Goal: Task Accomplishment & Management: Use online tool/utility

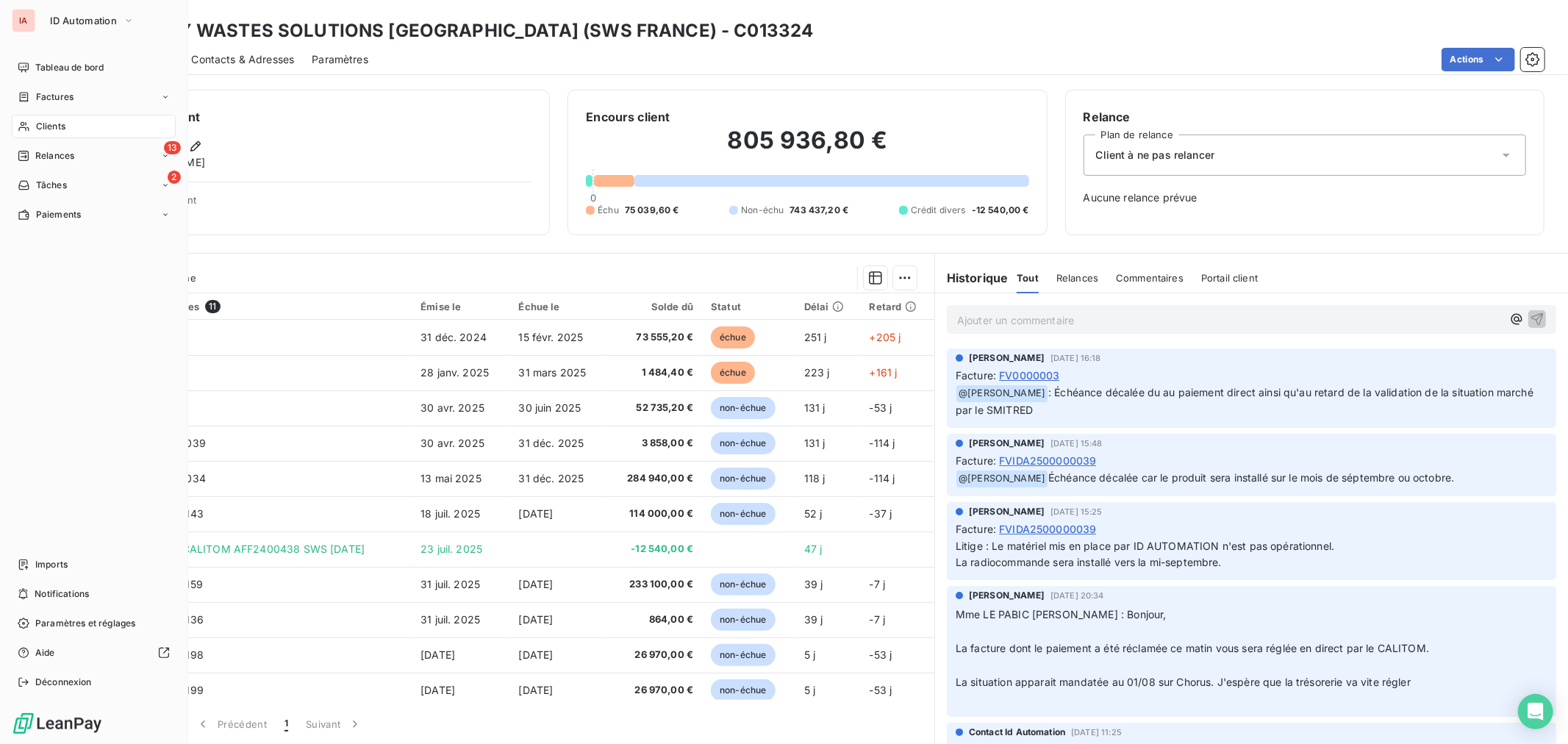
click at [55, 125] on span "Clients" at bounding box center [51, 126] width 30 height 13
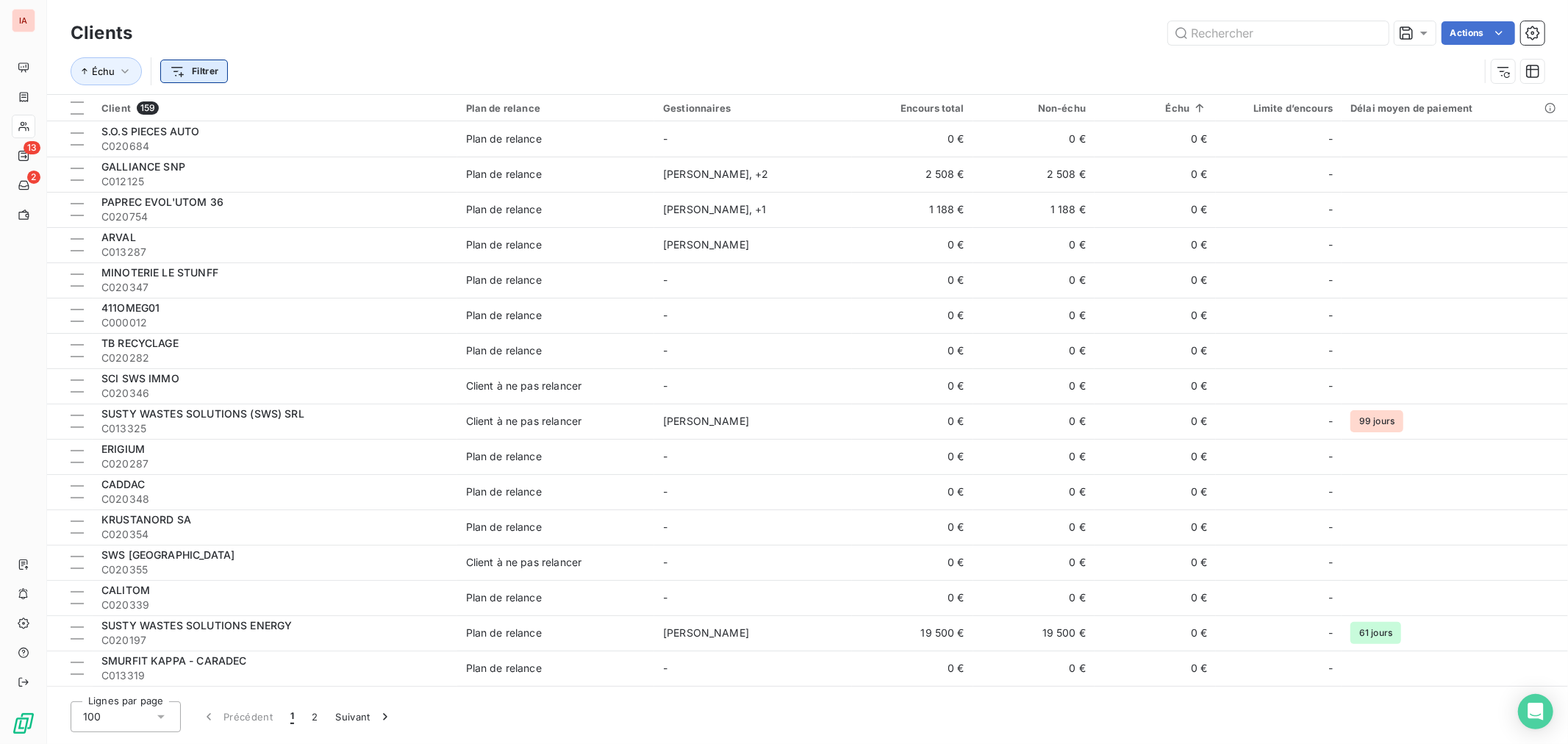
click at [206, 66] on html "IA 13 2 Clients Actions Échu Filtrer Client 159 Plan de relance Gestionnaires E…" at bounding box center [784, 372] width 1568 height 744
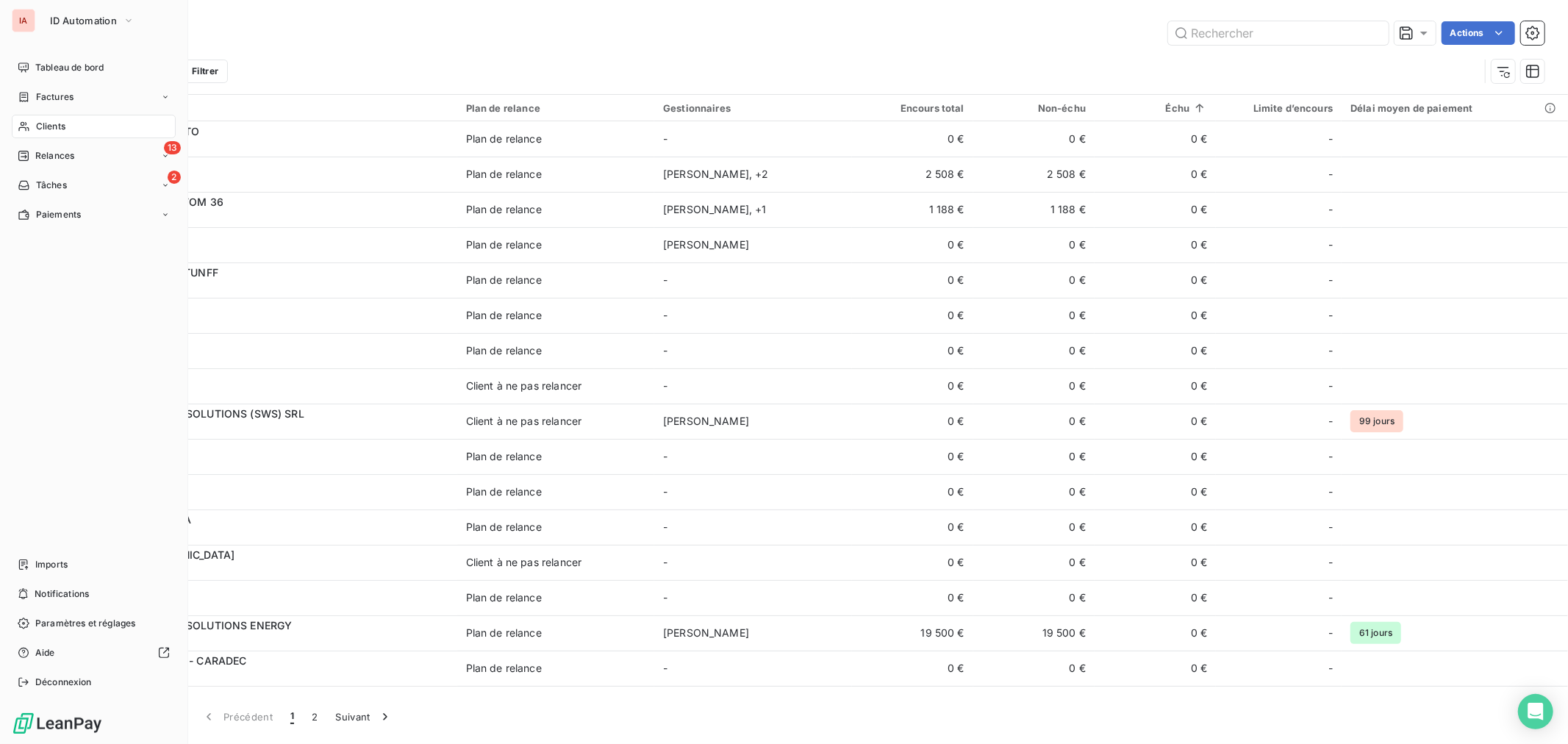
click at [22, 427] on html "IA ID Automation Tableau de bord Factures Clients 13 Relances 2 Tâches Paiement…" at bounding box center [784, 372] width 1568 height 744
click at [97, 631] on div "Paramètres et réglages" at bounding box center [93, 623] width 164 height 23
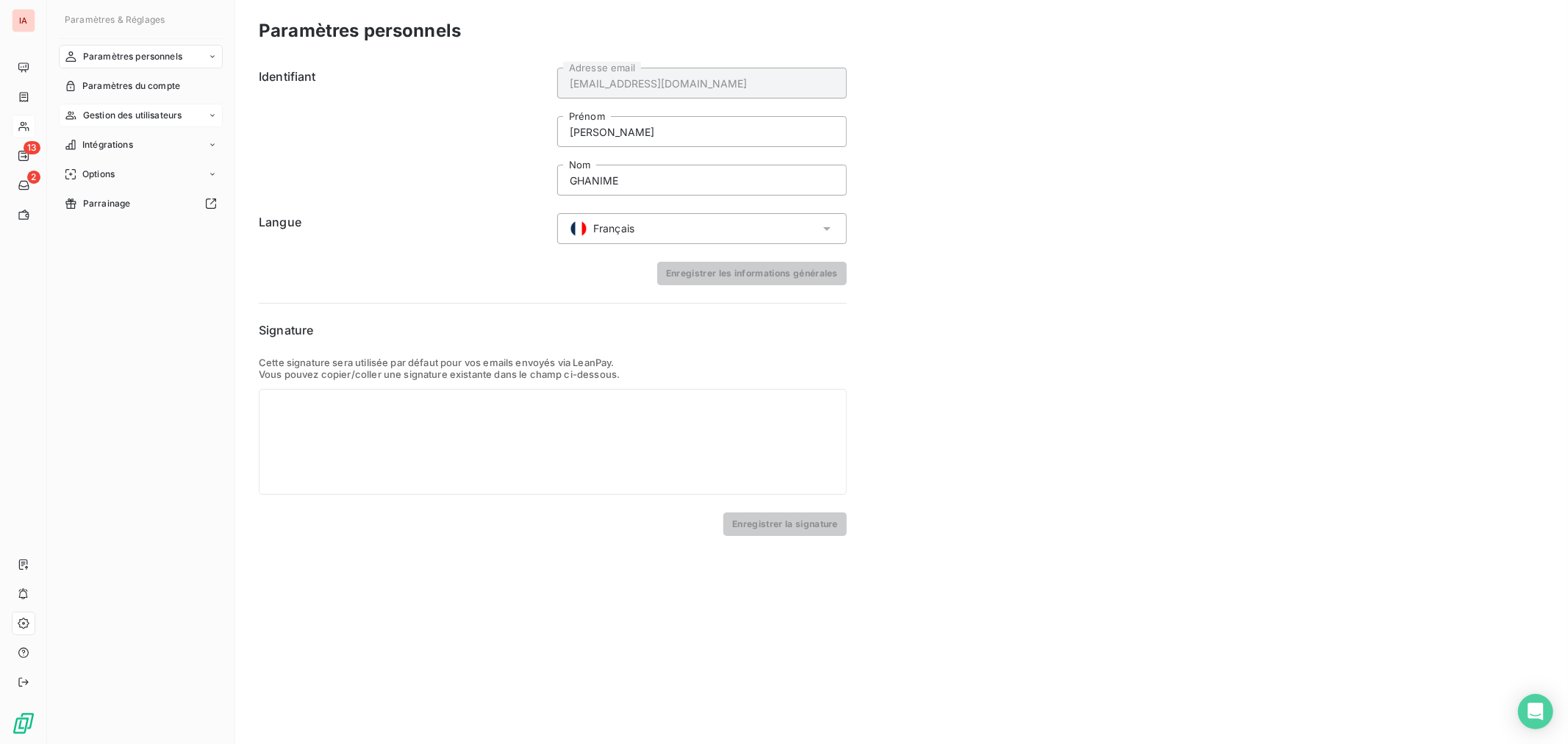
click at [203, 118] on div "Gestion des utilisateurs" at bounding box center [140, 115] width 164 height 23
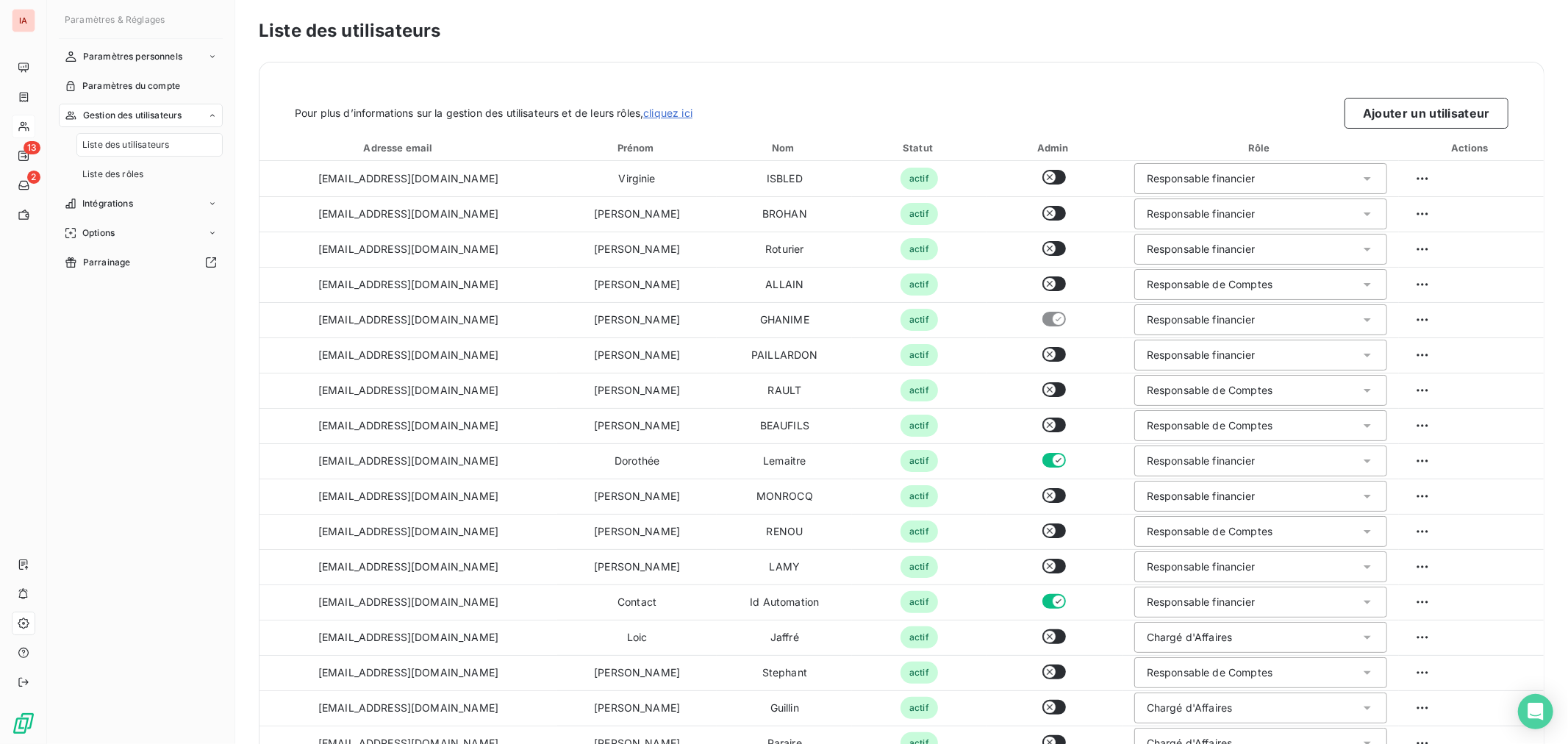
click at [766, 150] on div "Nom" at bounding box center [784, 147] width 129 height 15
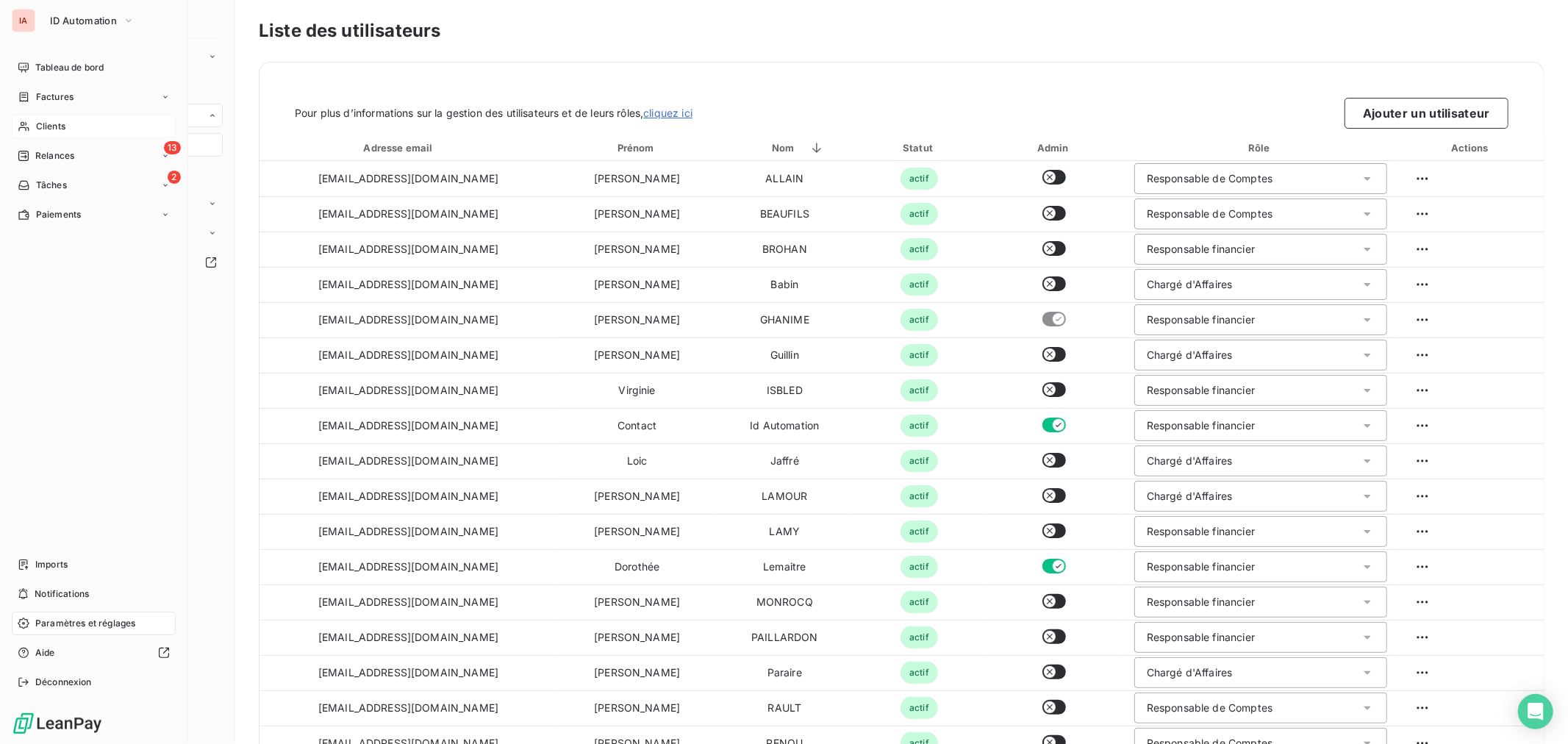
click at [57, 123] on span "Clients" at bounding box center [51, 126] width 30 height 13
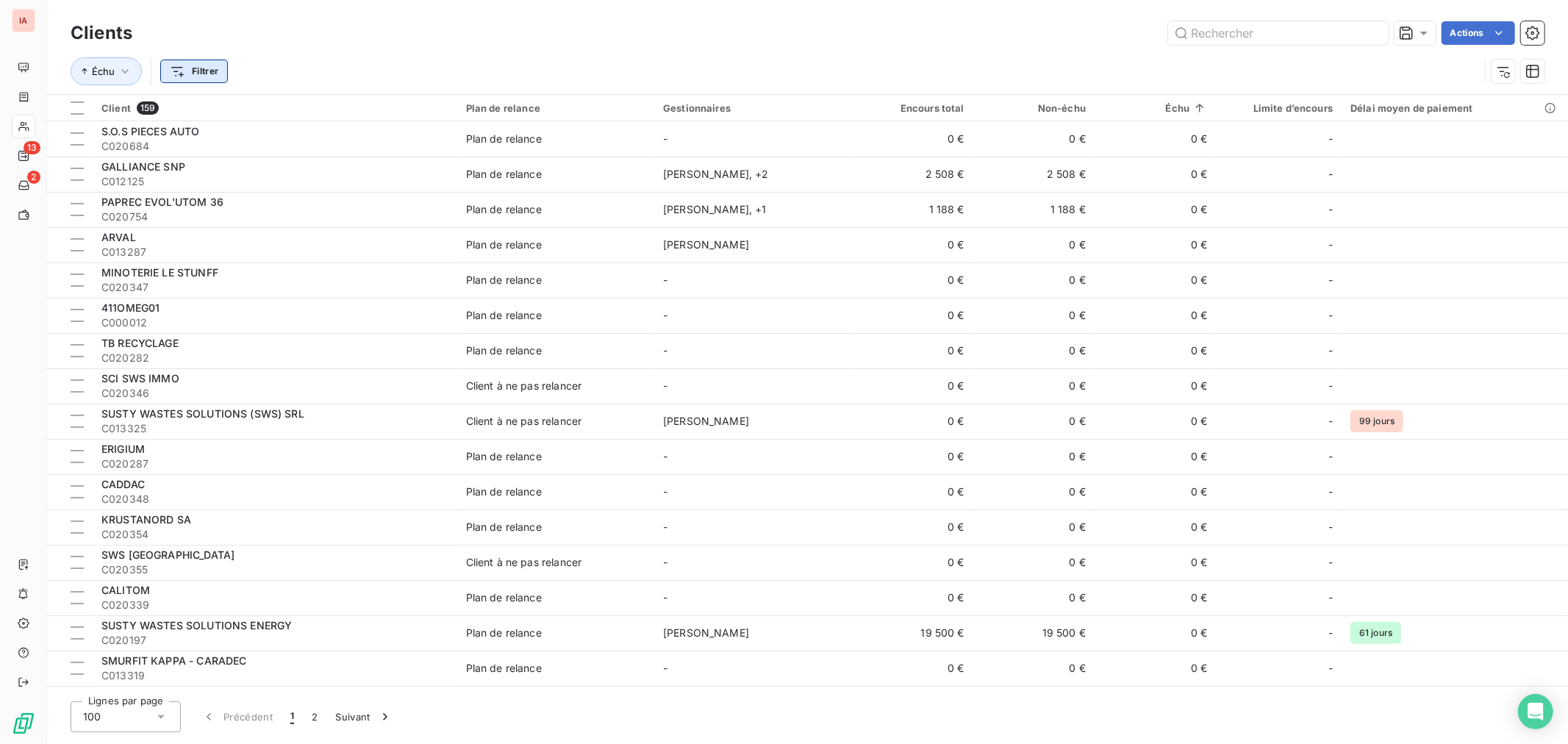
click at [189, 69] on html "IA 13 2 Clients Actions Échu Filtrer Client 159 Plan de relance Gestionnaires E…" at bounding box center [784, 372] width 1568 height 744
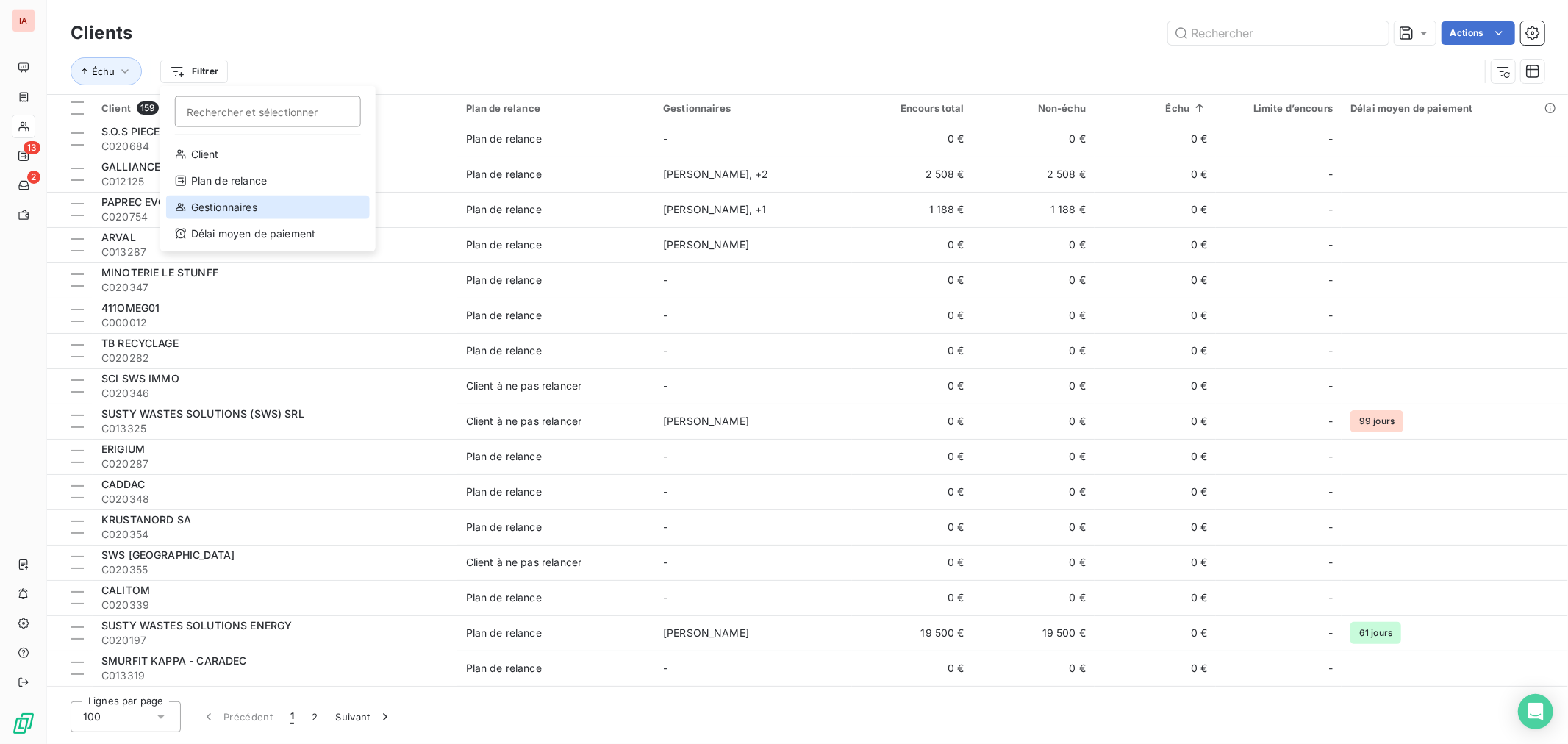
click at [248, 199] on div "Gestionnaires" at bounding box center [267, 207] width 203 height 23
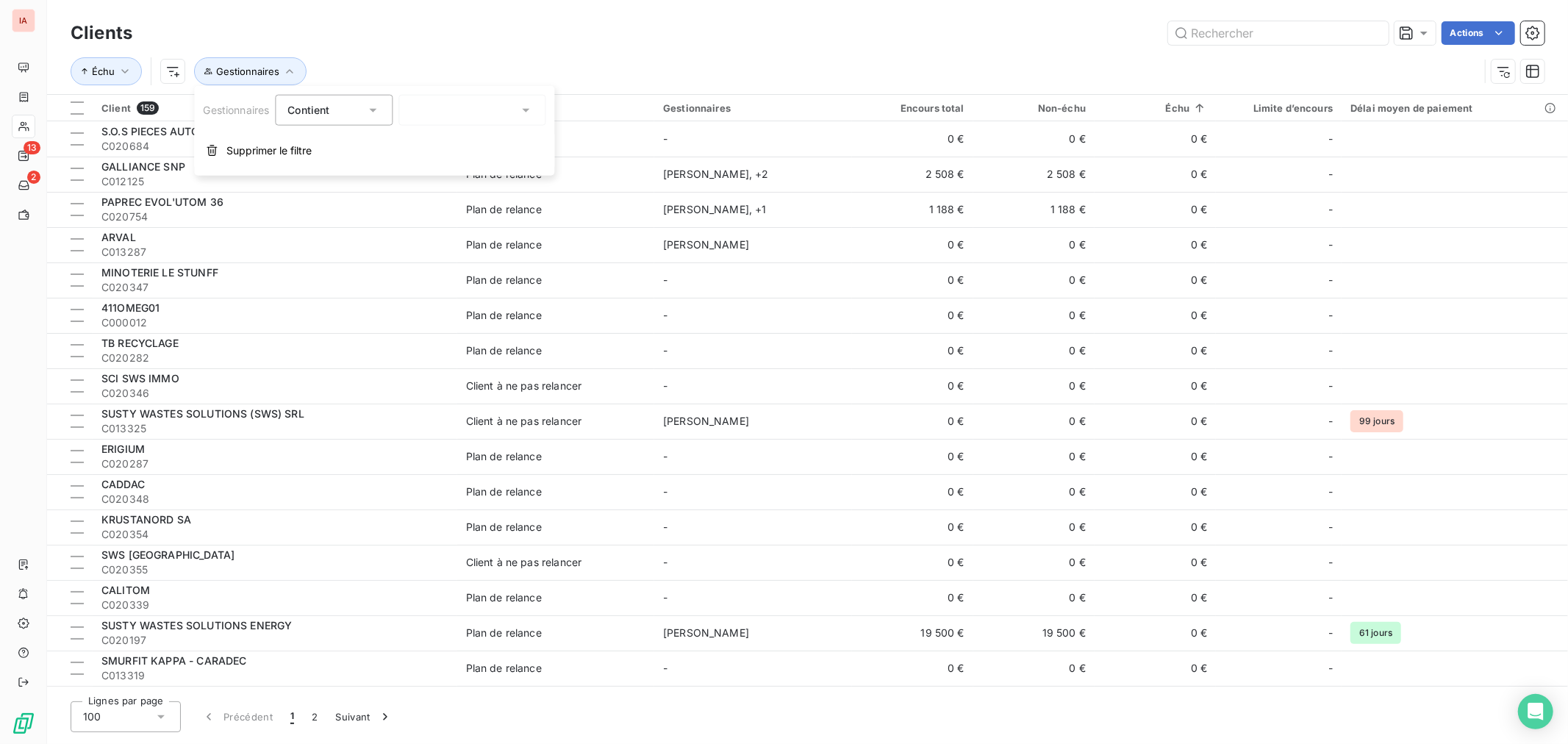
click at [530, 112] on icon at bounding box center [525, 110] width 15 height 15
click at [418, 283] on div at bounding box center [417, 289] width 13 height 13
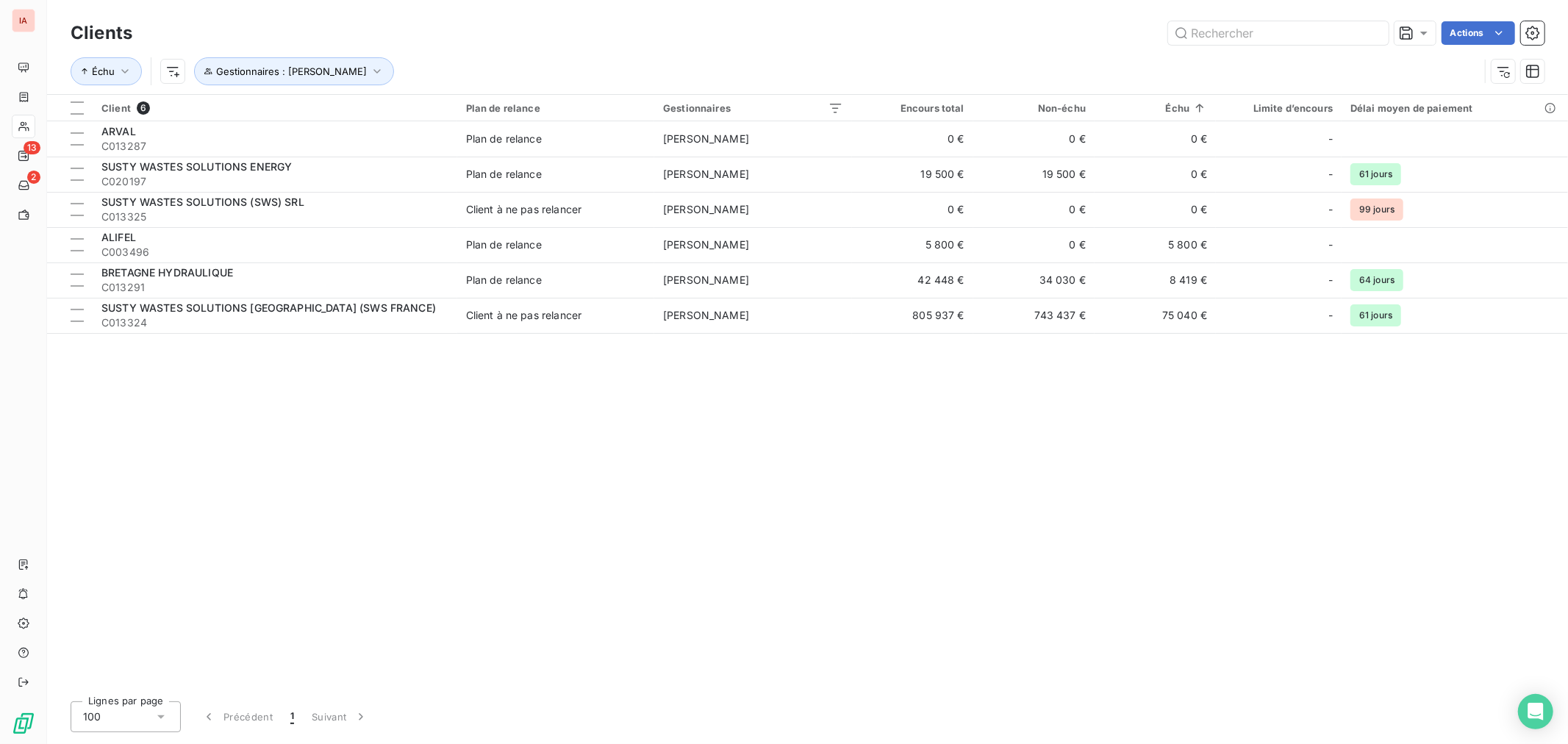
click at [525, 40] on div "Actions" at bounding box center [847, 33] width 1394 height 23
click at [377, 70] on icon "button" at bounding box center [377, 71] width 15 height 15
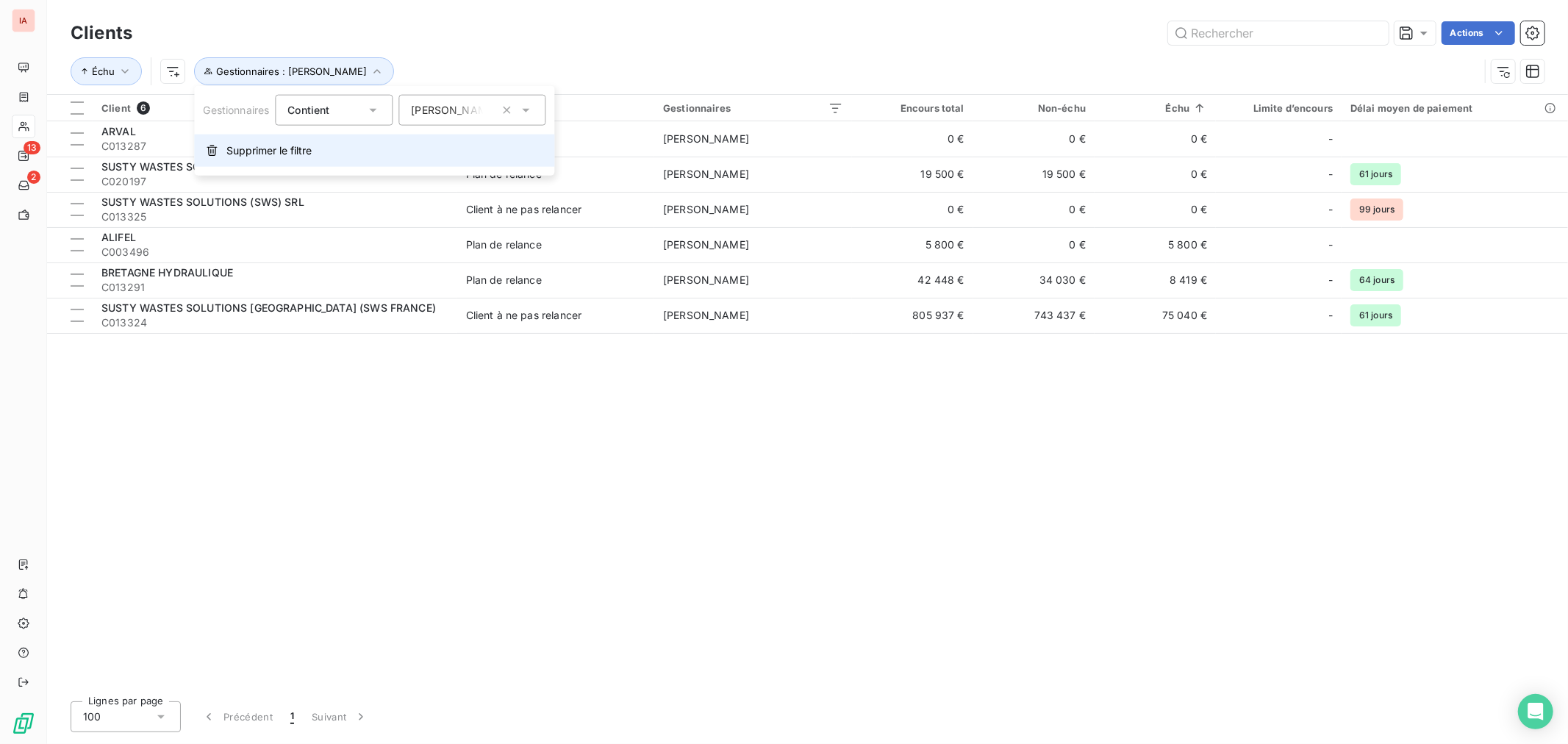
click at [306, 150] on span "Supprimer le filtre" at bounding box center [269, 150] width 85 height 15
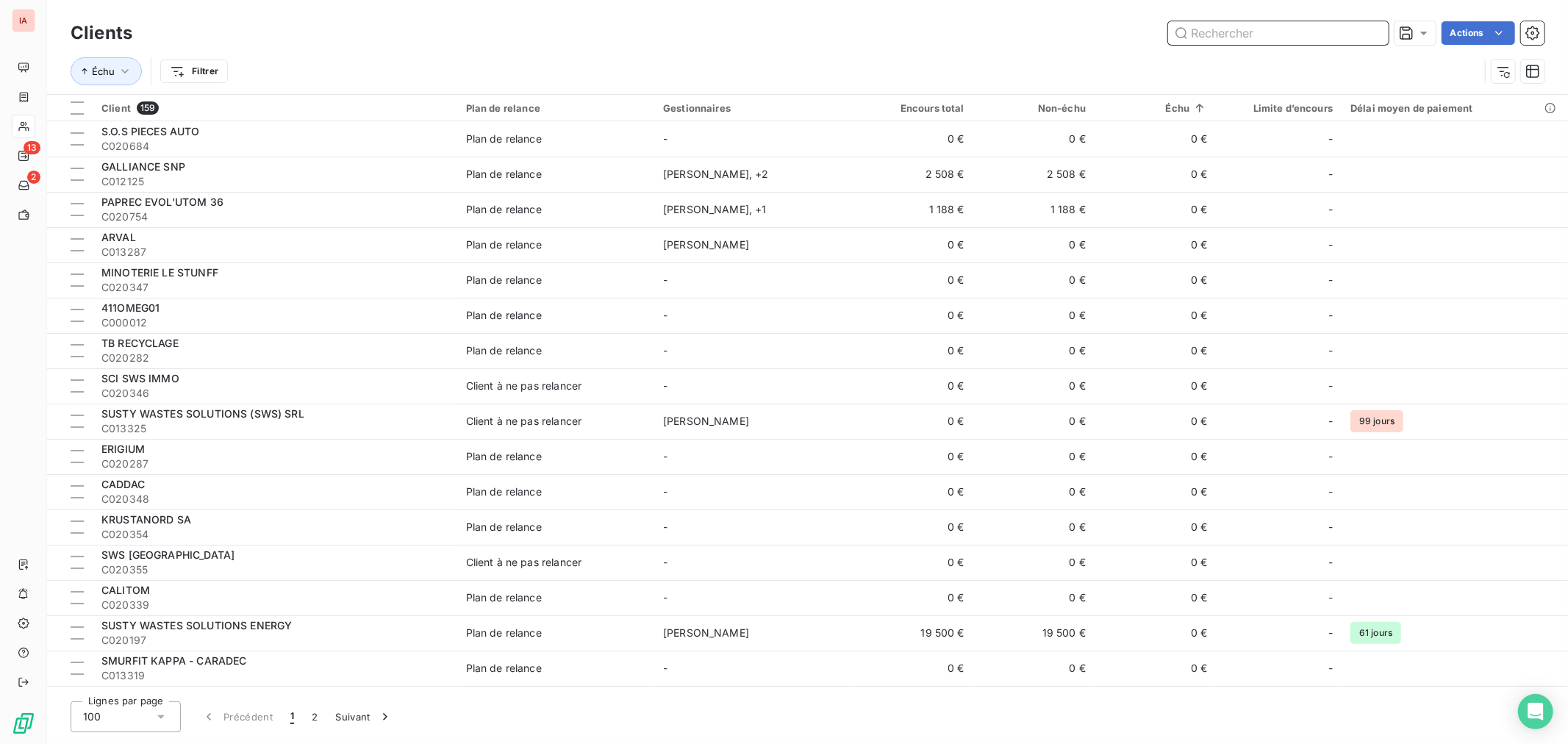
click at [1223, 38] on input "text" at bounding box center [1277, 33] width 220 height 23
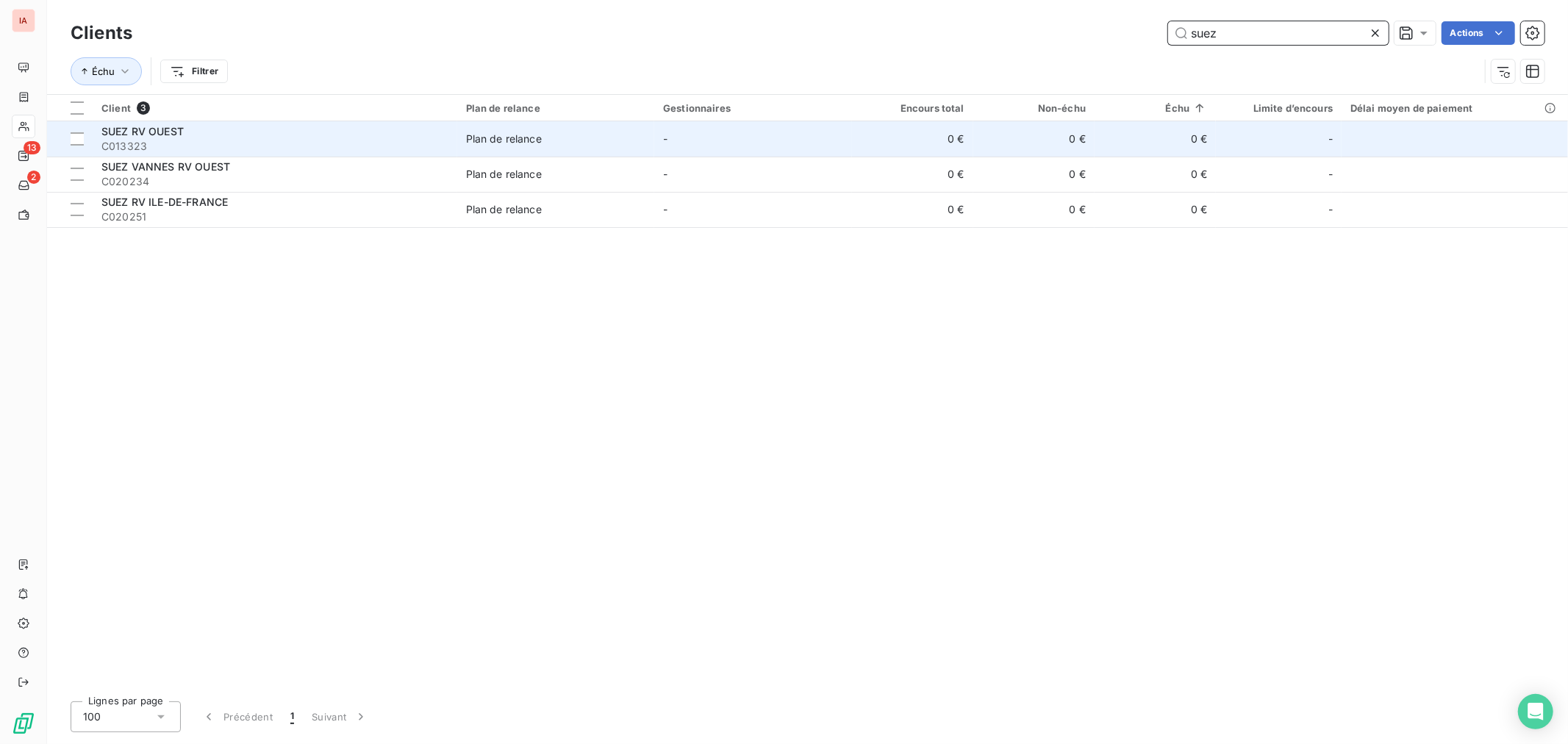
type input "suez"
click at [162, 134] on span "SUEZ RV OUEST" at bounding box center [143, 131] width 83 height 12
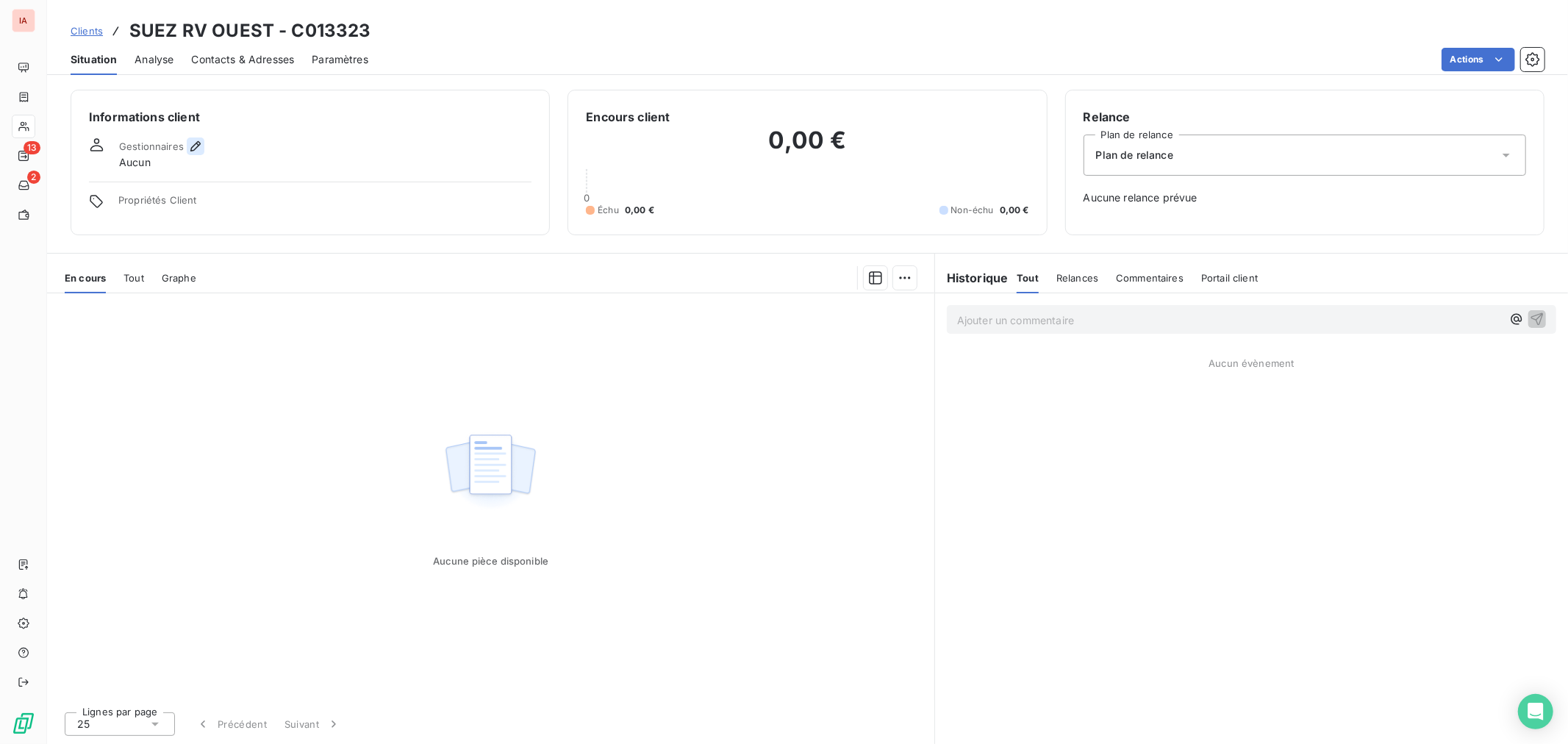
click at [189, 145] on icon "button" at bounding box center [196, 146] width 15 height 15
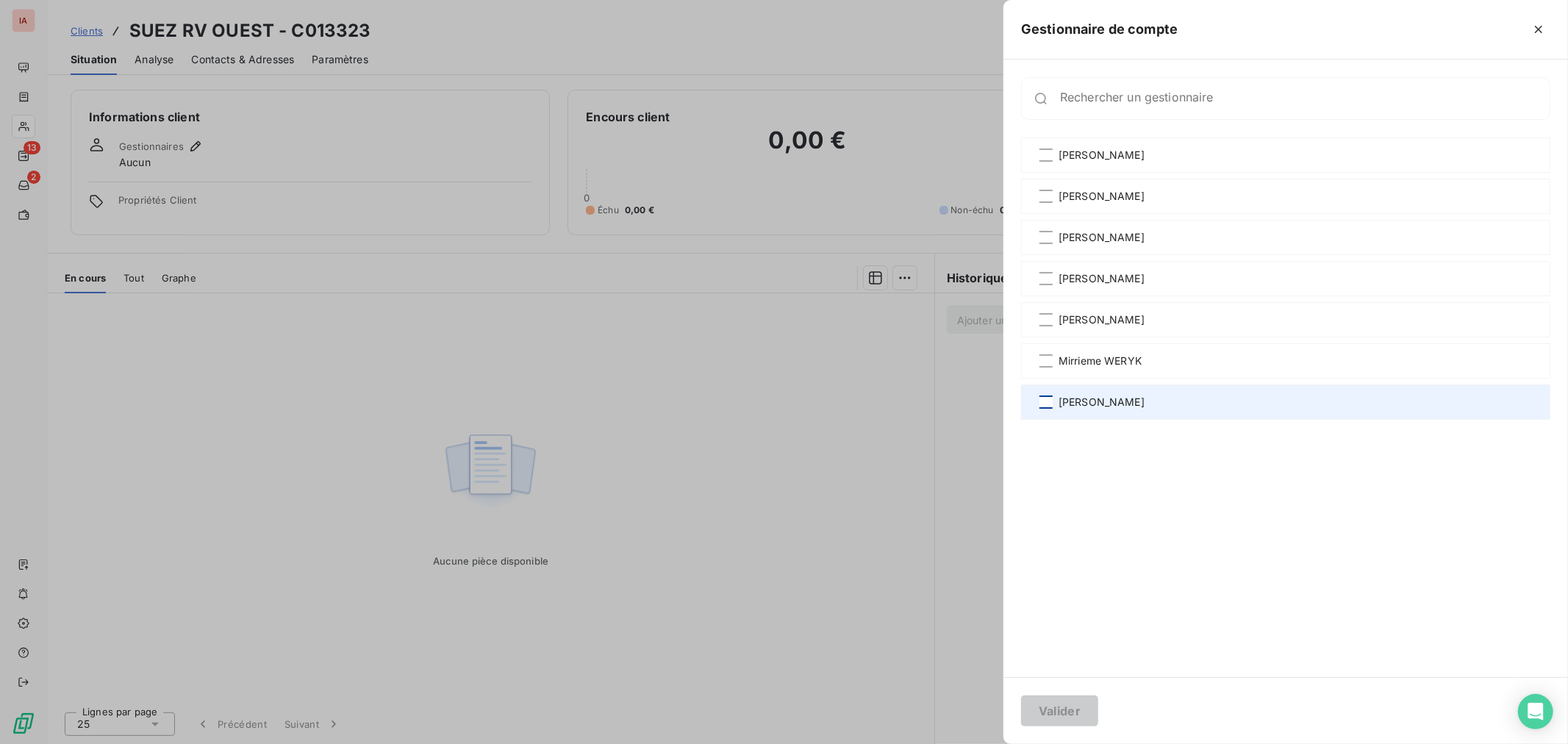
click at [1052, 404] on div at bounding box center [1045, 402] width 13 height 13
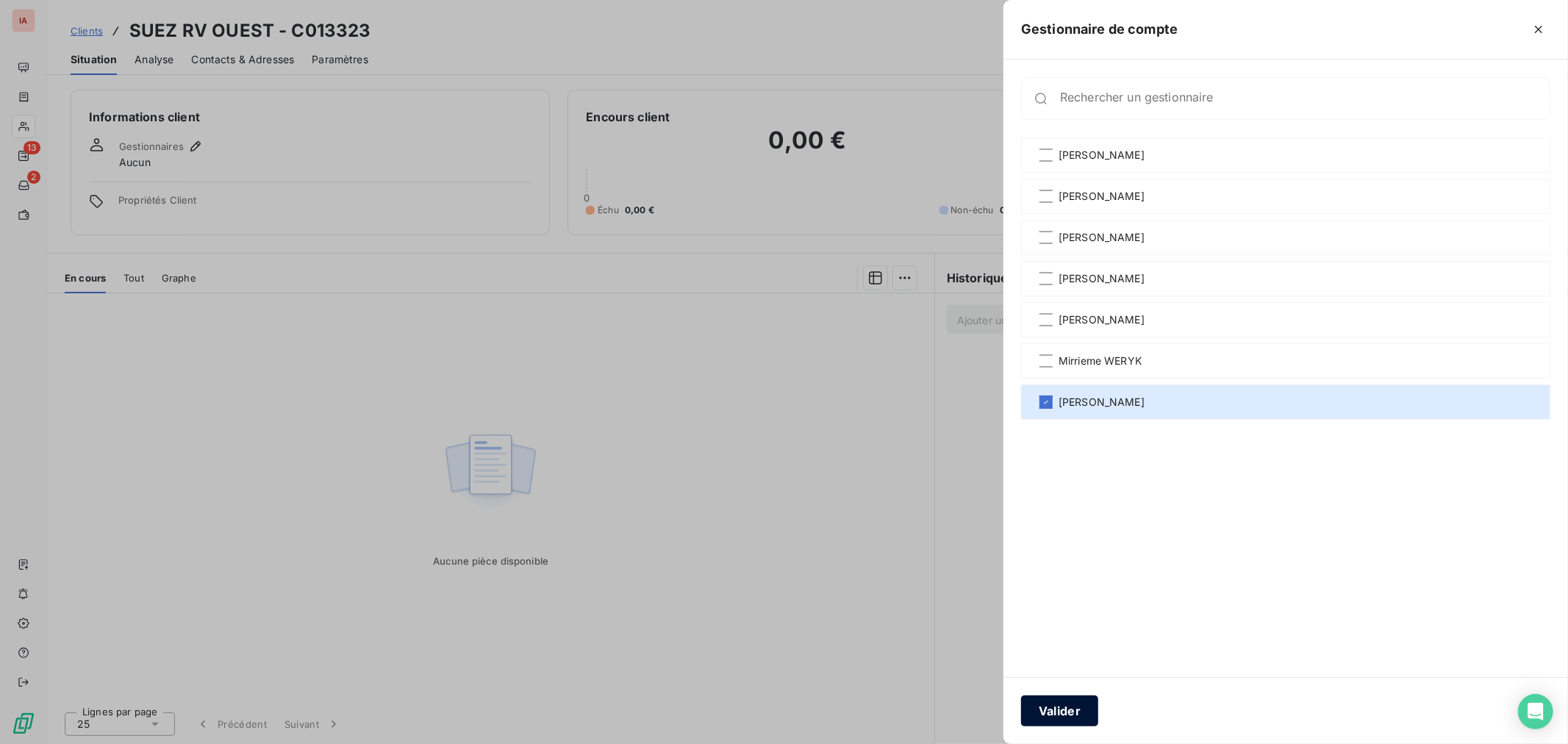
click at [1076, 718] on button "Valider" at bounding box center [1059, 711] width 77 height 31
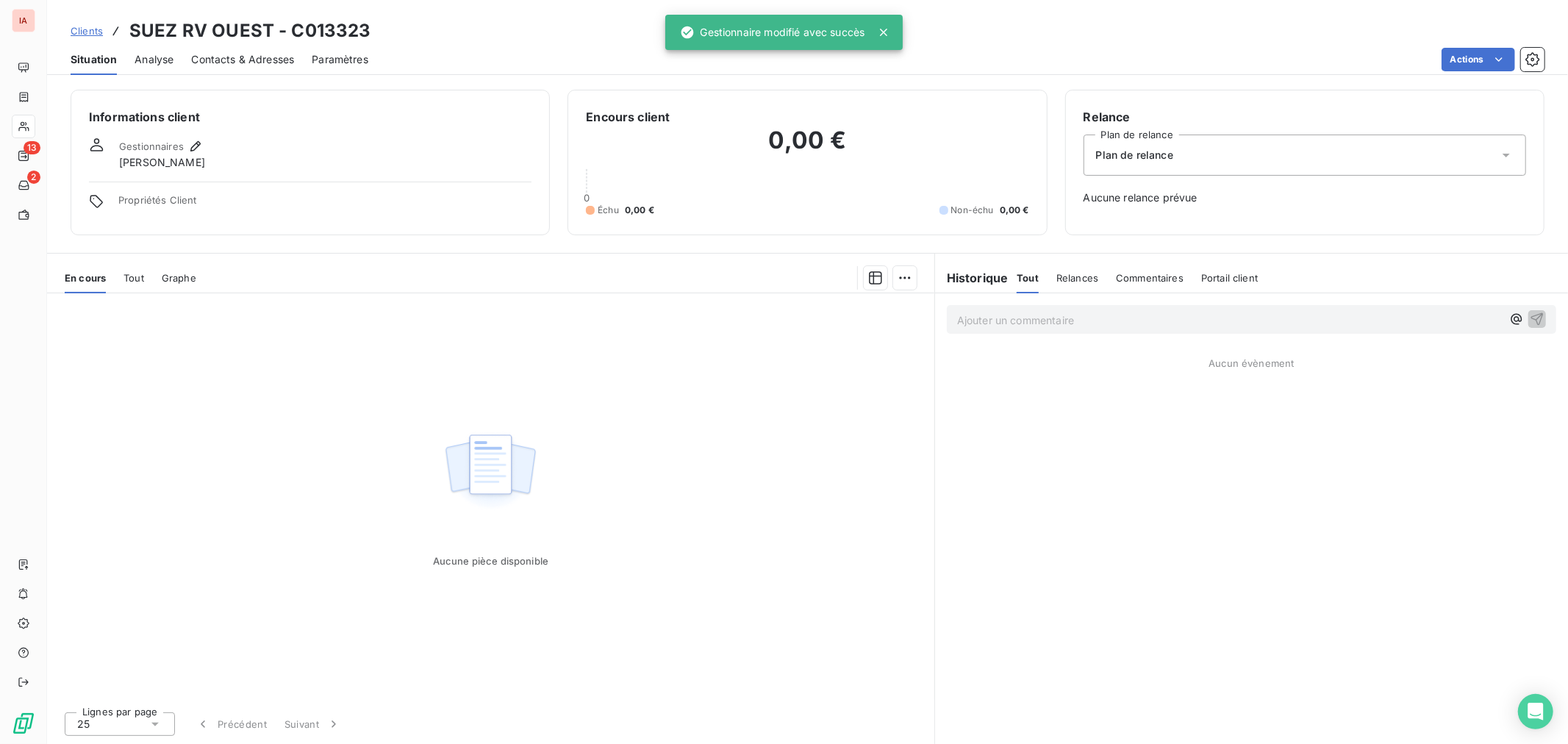
click at [81, 27] on span "Clients" at bounding box center [87, 30] width 33 height 12
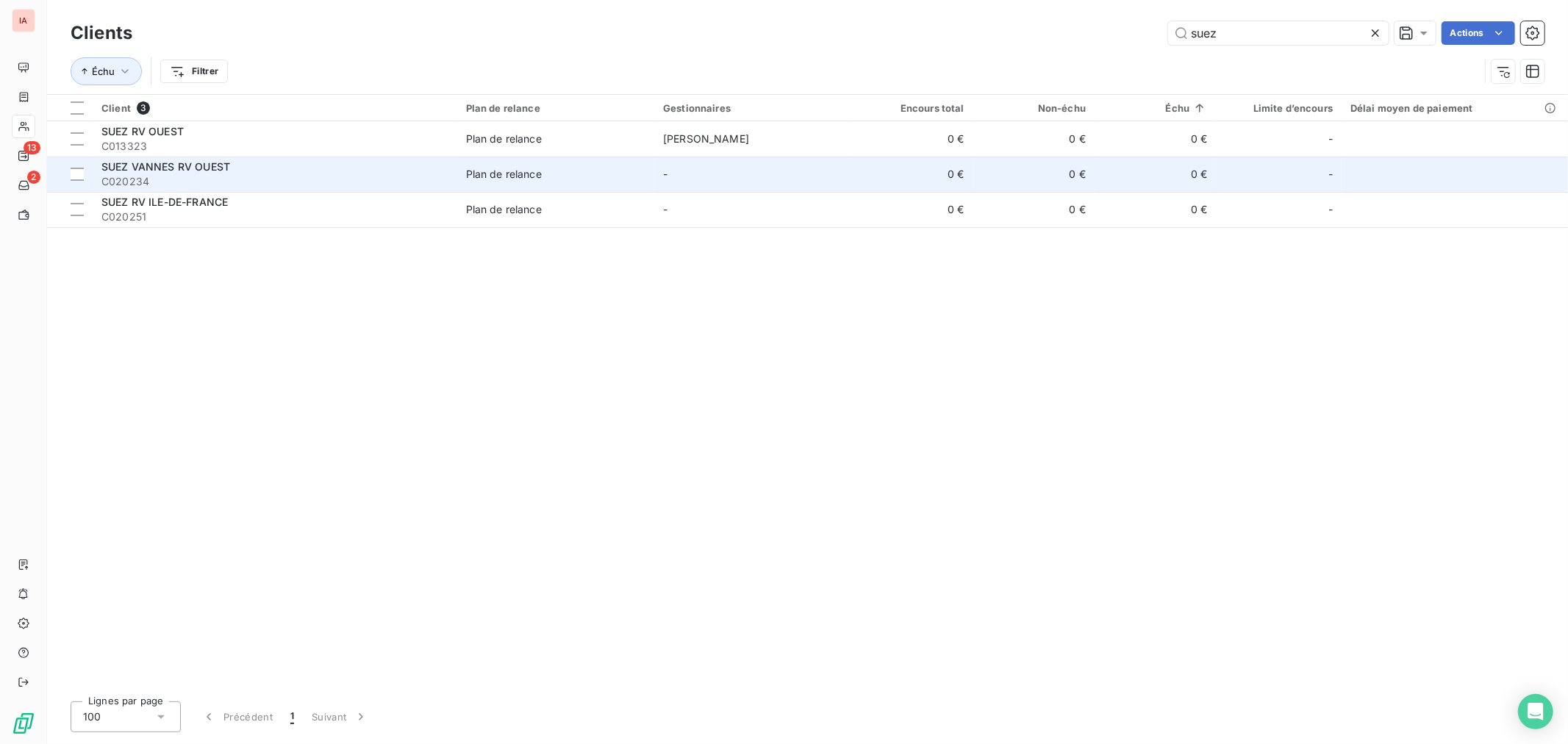
click at [193, 157] on td "SUEZ VANNES RV OUEST C020234" at bounding box center [275, 174] width 365 height 35
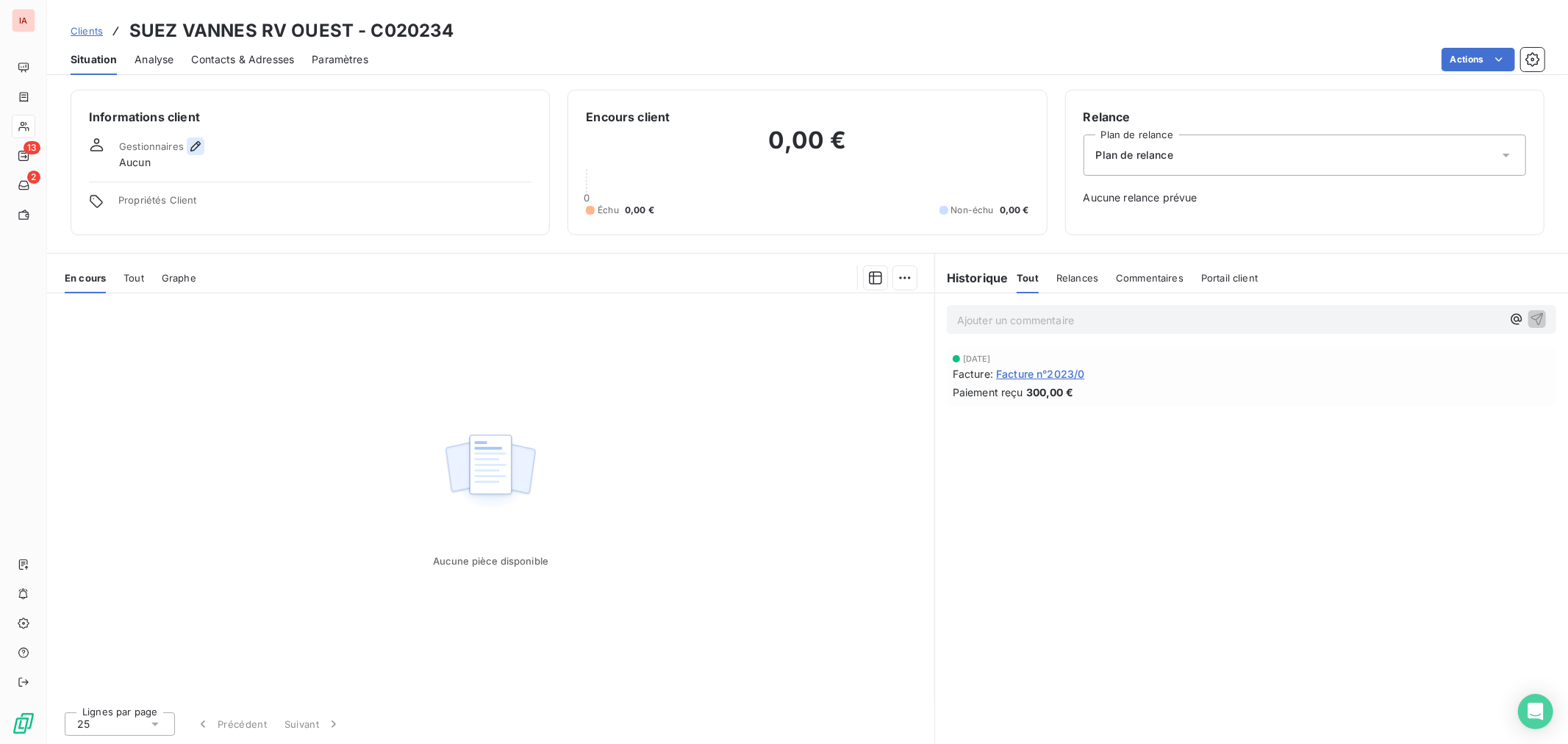
click at [197, 145] on icon "button" at bounding box center [195, 146] width 10 height 10
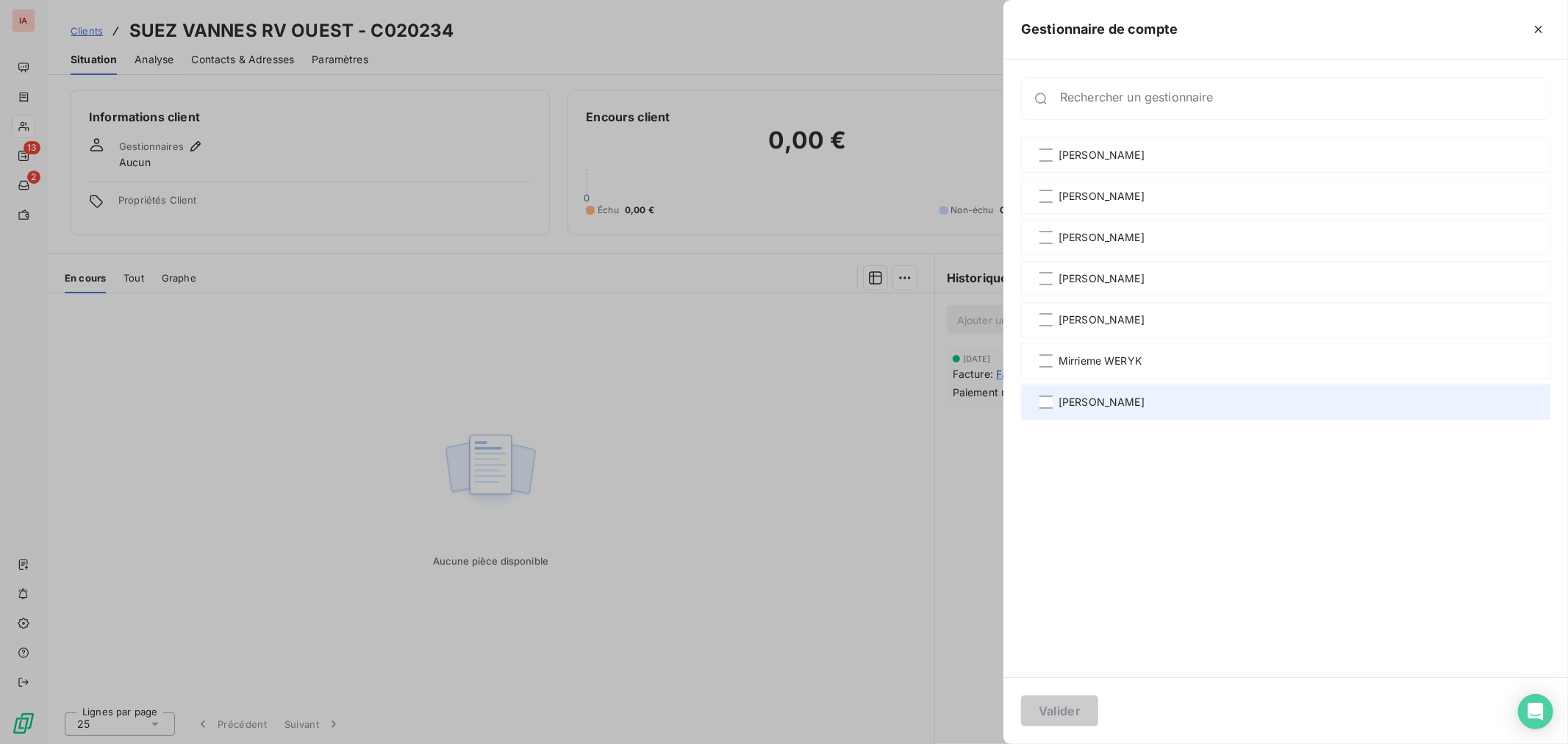
click at [1114, 393] on div "[PERSON_NAME]" at bounding box center [1285, 401] width 529 height 35
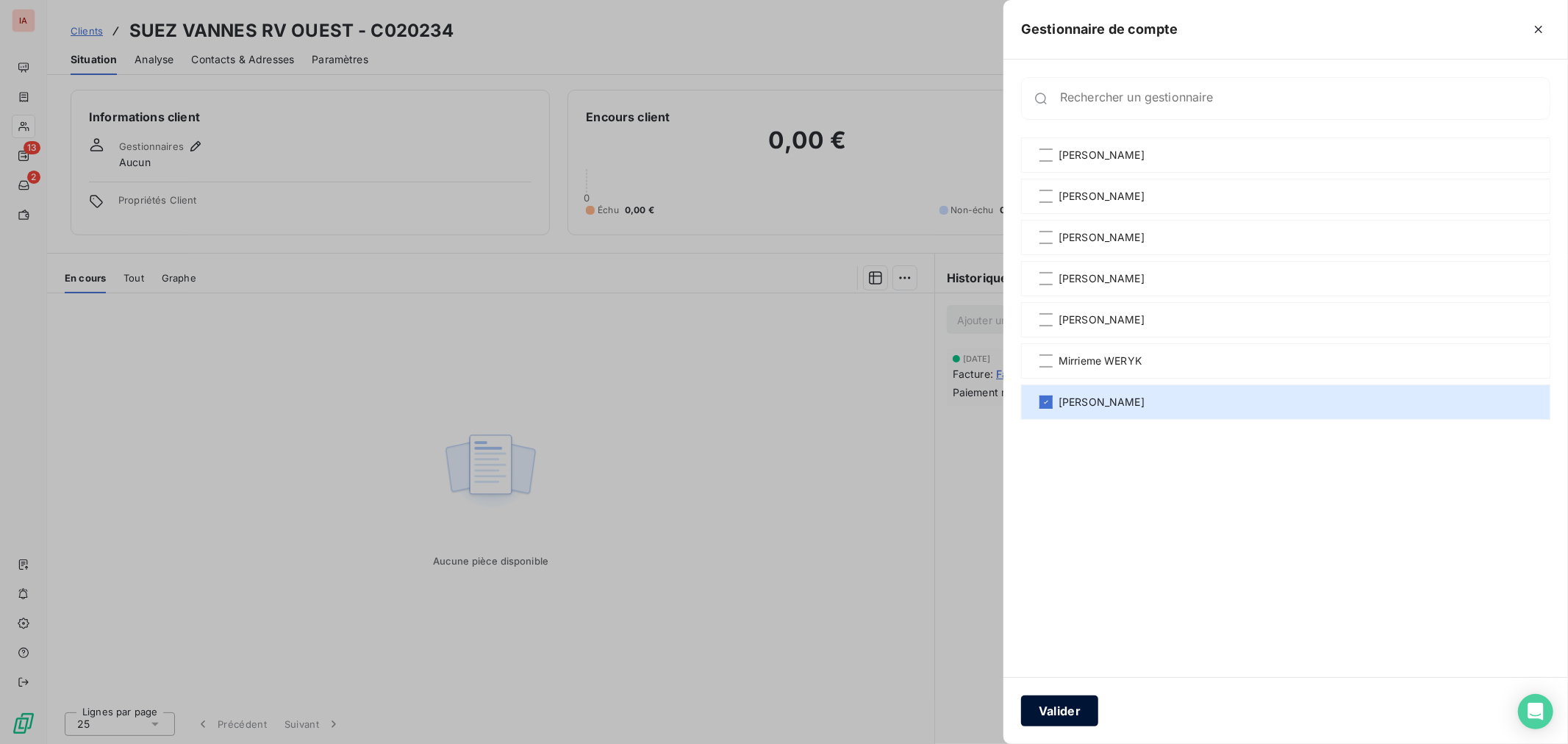
click at [1088, 711] on button "Valider" at bounding box center [1059, 711] width 77 height 31
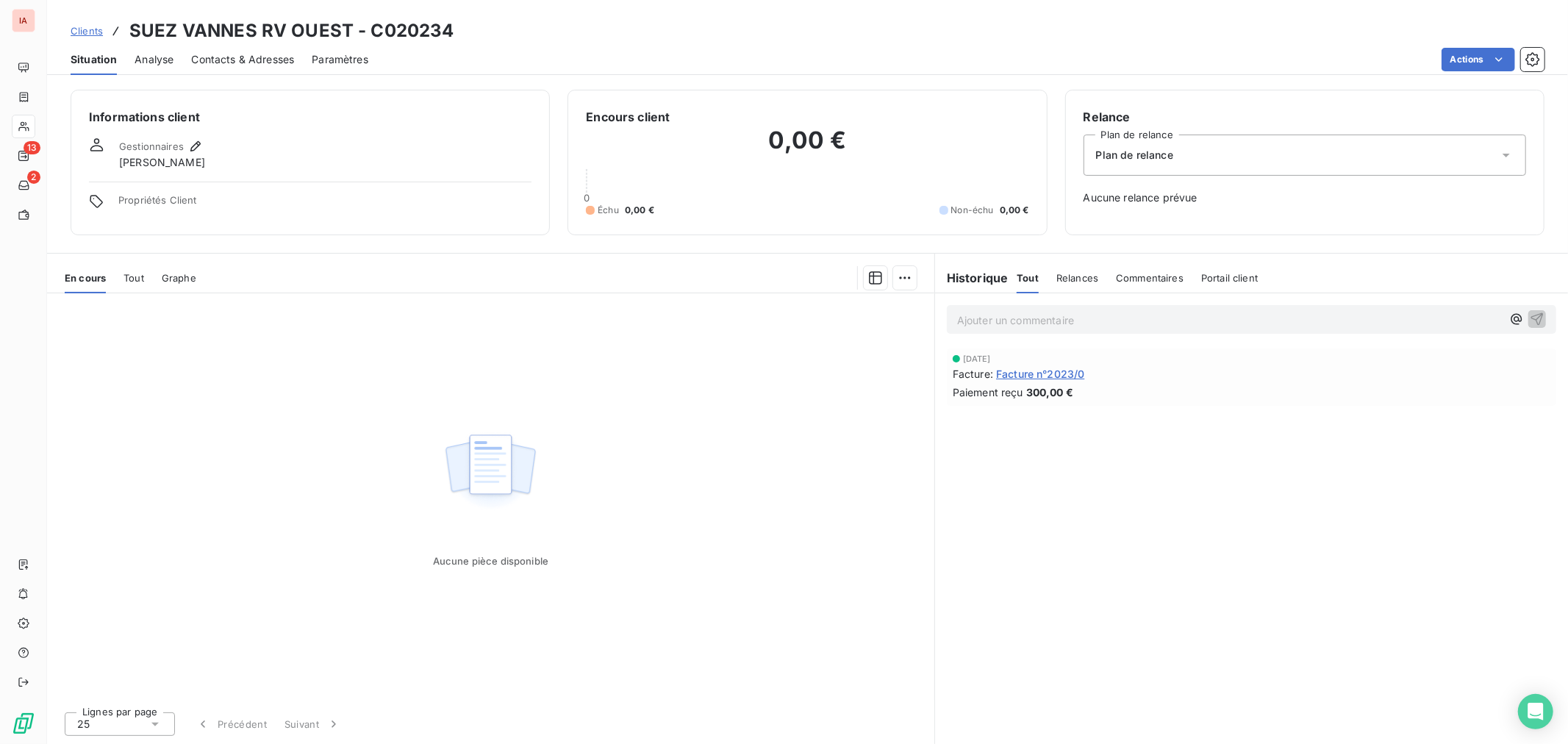
click at [82, 35] on span "Clients" at bounding box center [87, 30] width 33 height 12
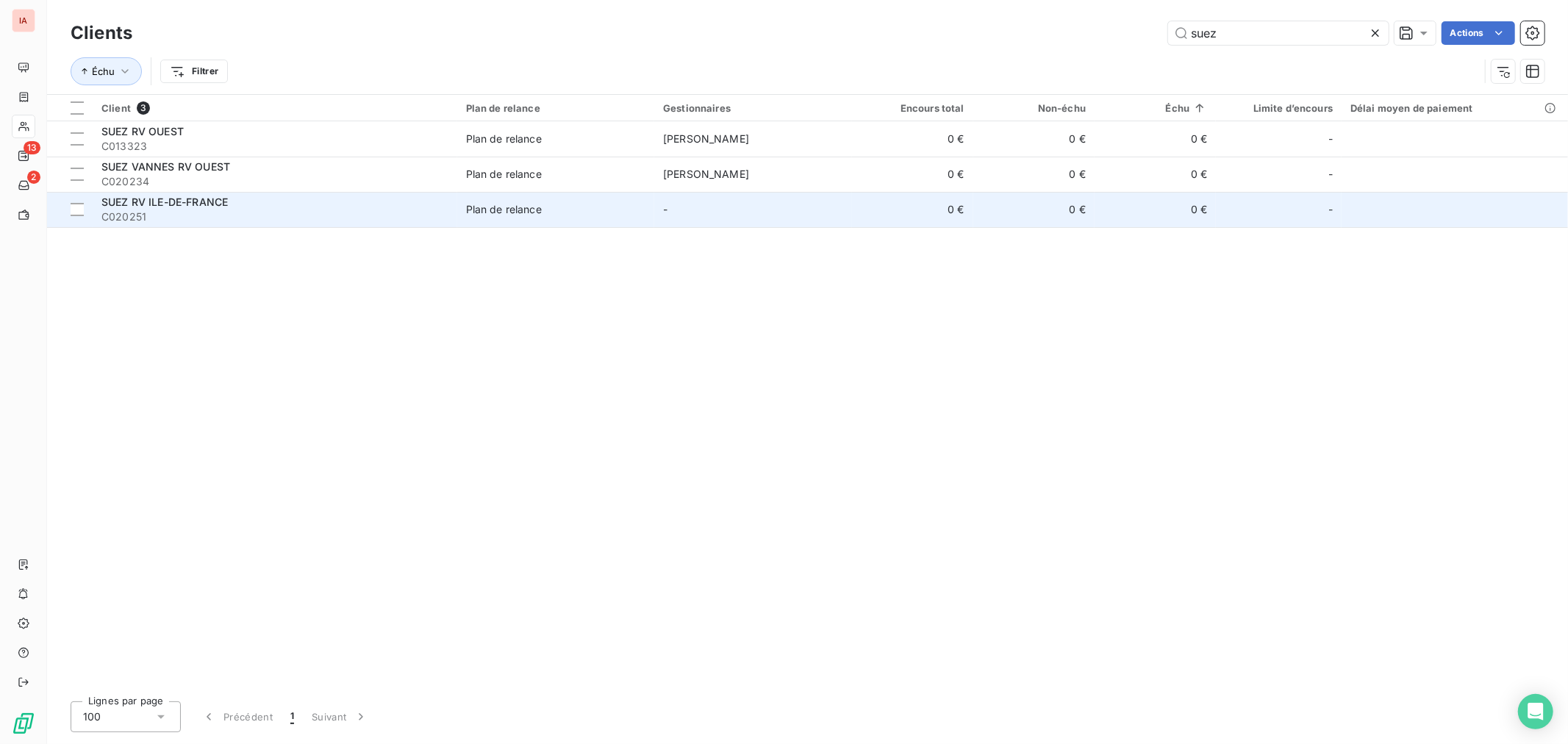
click at [254, 206] on div "SUEZ RV ILE-DE-FRANCE" at bounding box center [274, 202] width 347 height 15
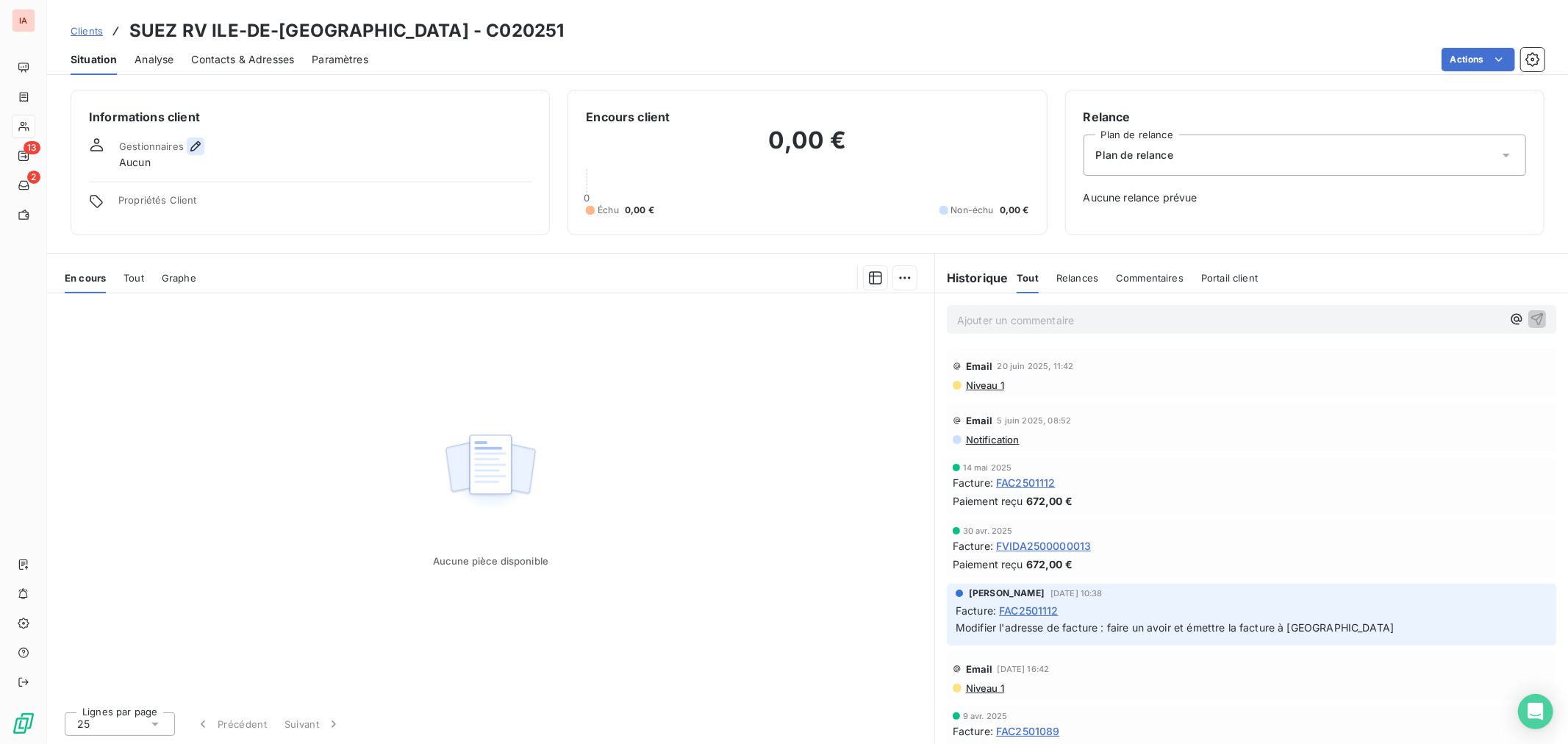
click at [197, 145] on icon "button" at bounding box center [195, 146] width 10 height 10
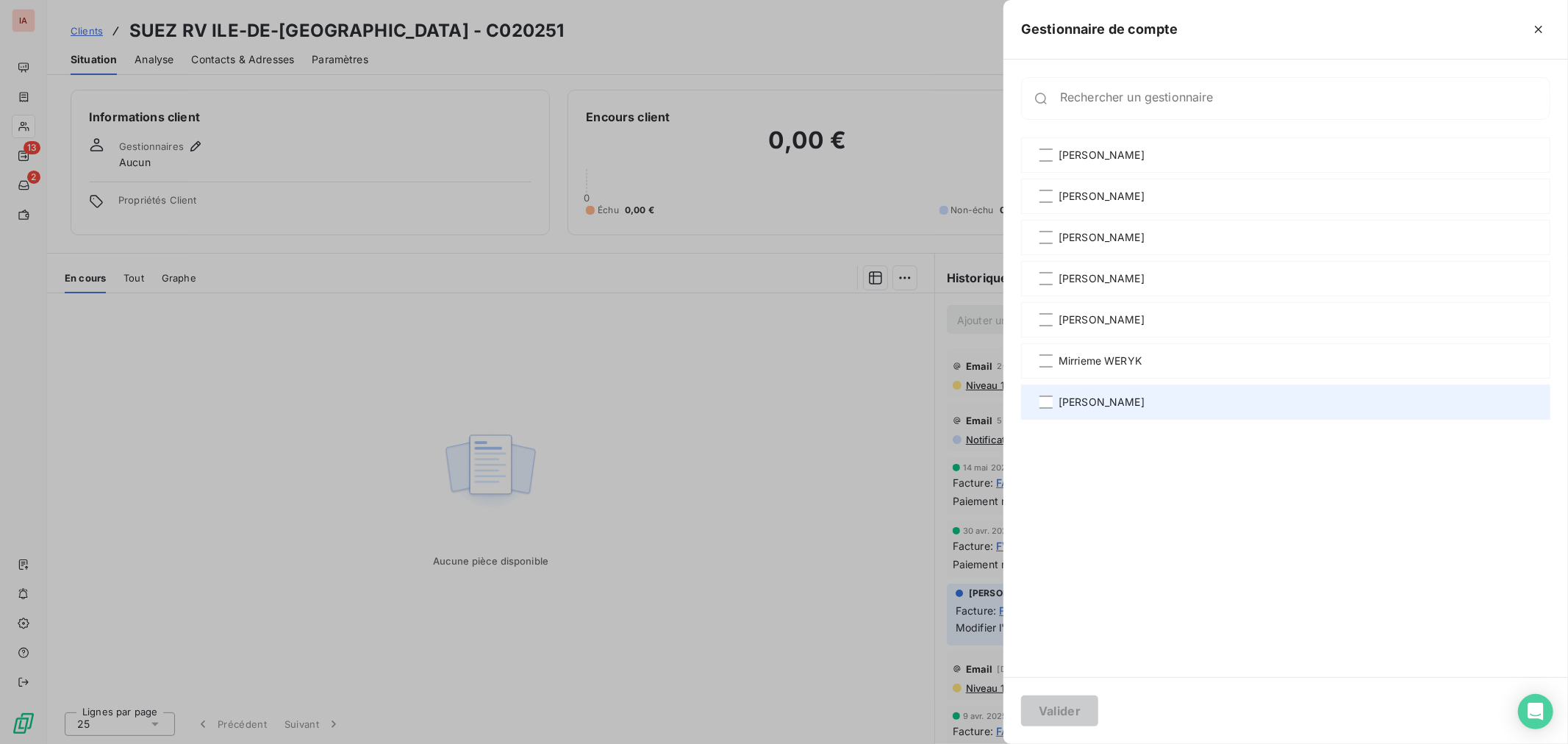
click at [1114, 391] on div "[PERSON_NAME]" at bounding box center [1285, 401] width 529 height 35
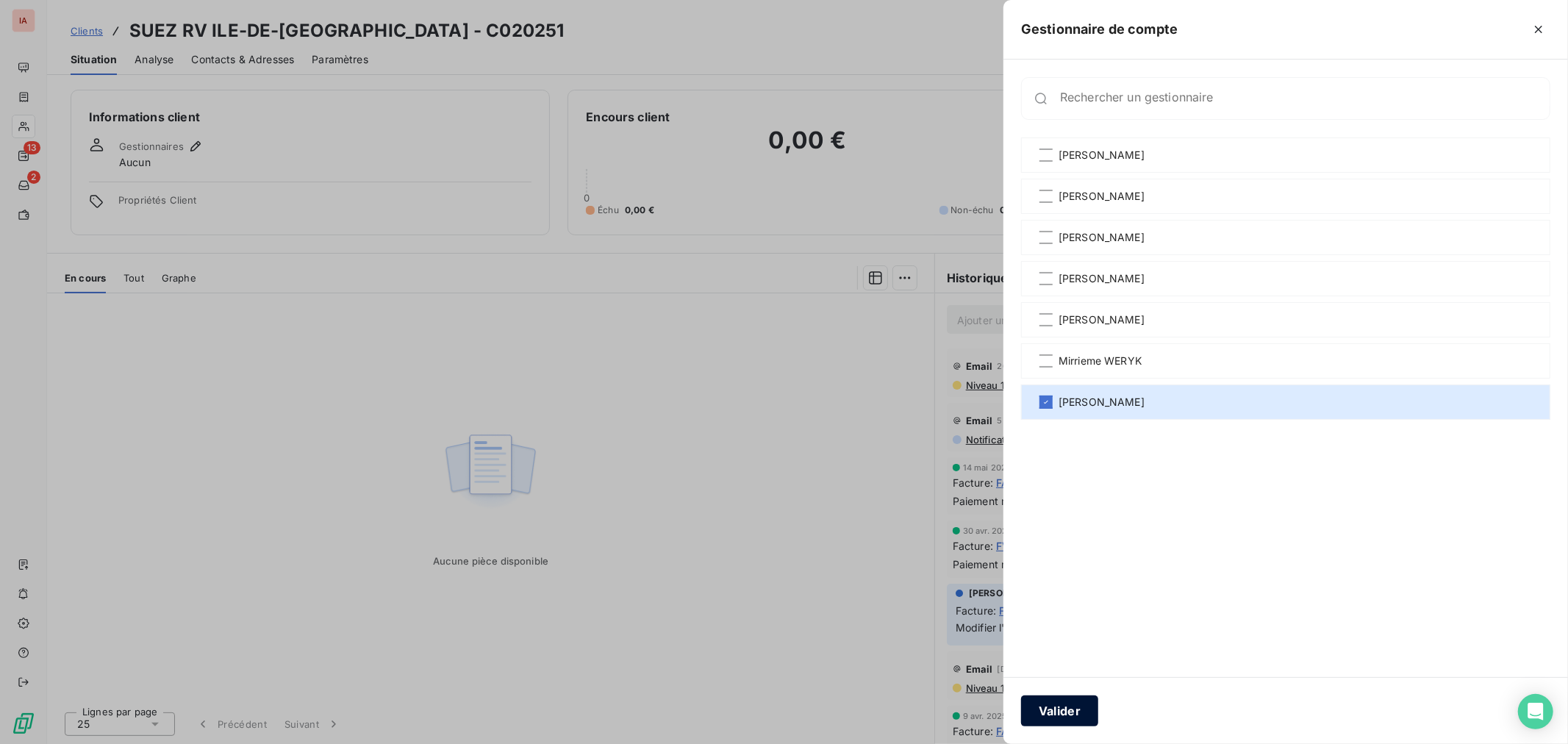
click at [1071, 711] on button "Valider" at bounding box center [1059, 711] width 77 height 31
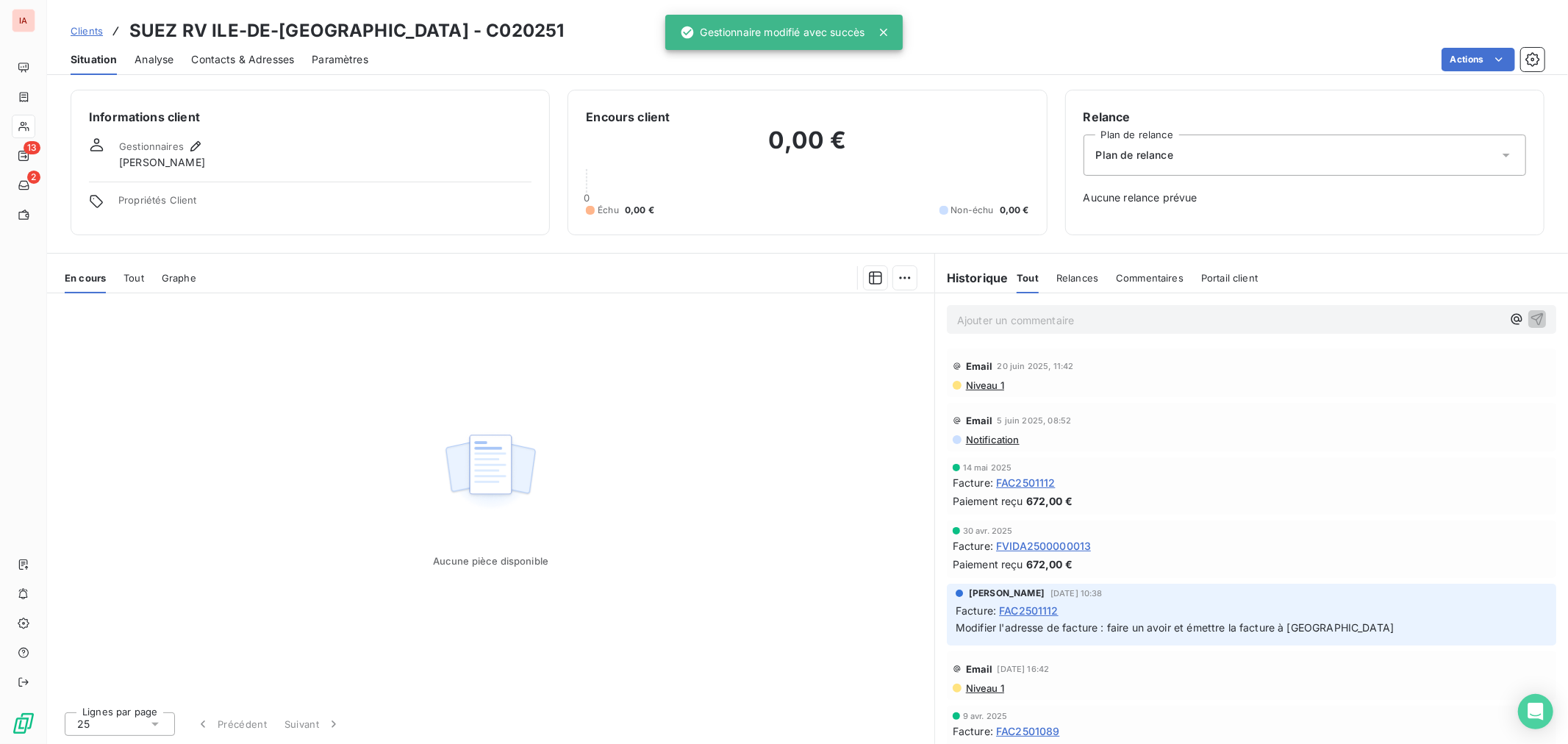
click at [86, 30] on span "Clients" at bounding box center [87, 30] width 33 height 12
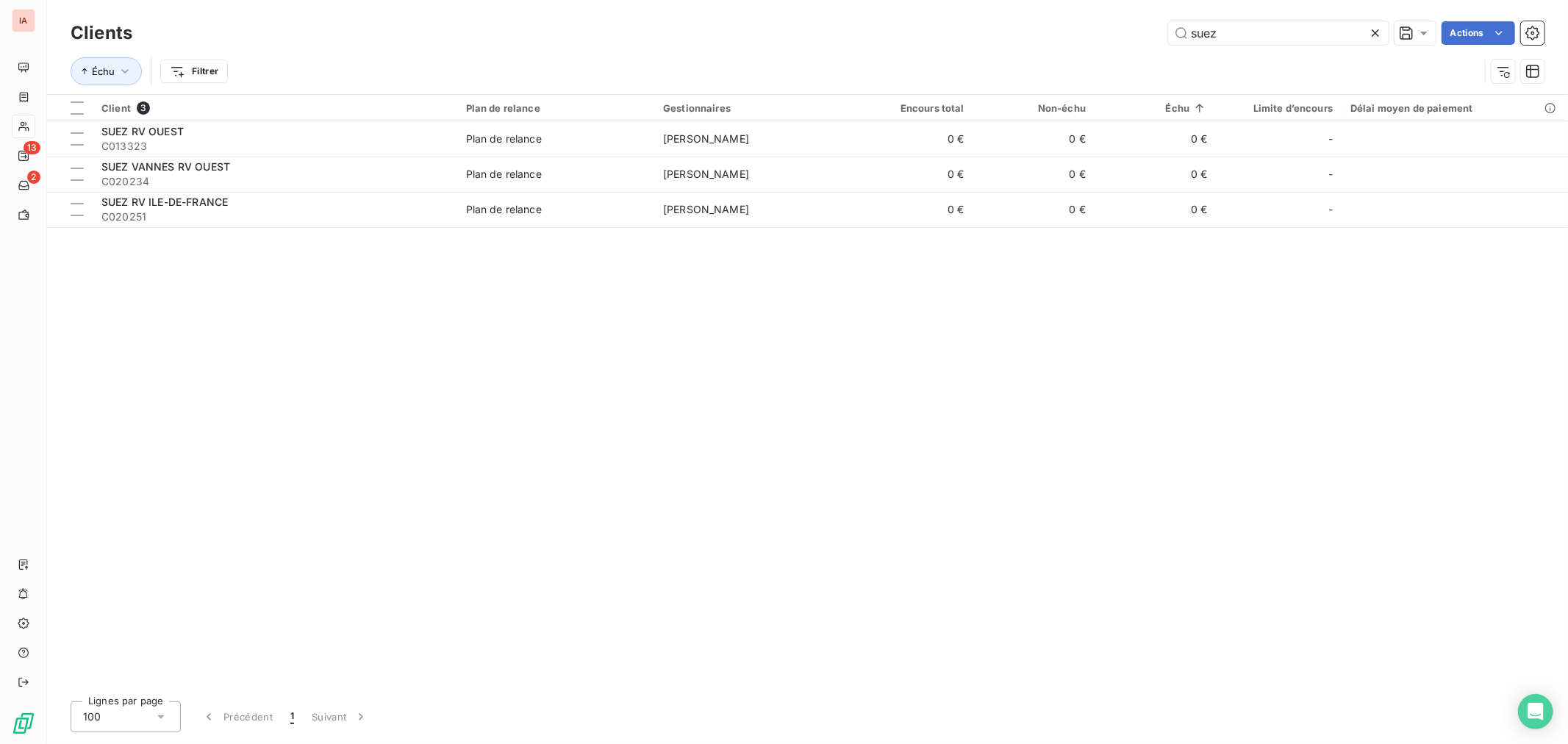
drag, startPoint x: 1228, startPoint y: 33, endPoint x: 1119, endPoint y: 33, distance: 109.0
click at [1119, 33] on div "suez Actions" at bounding box center [847, 33] width 1394 height 23
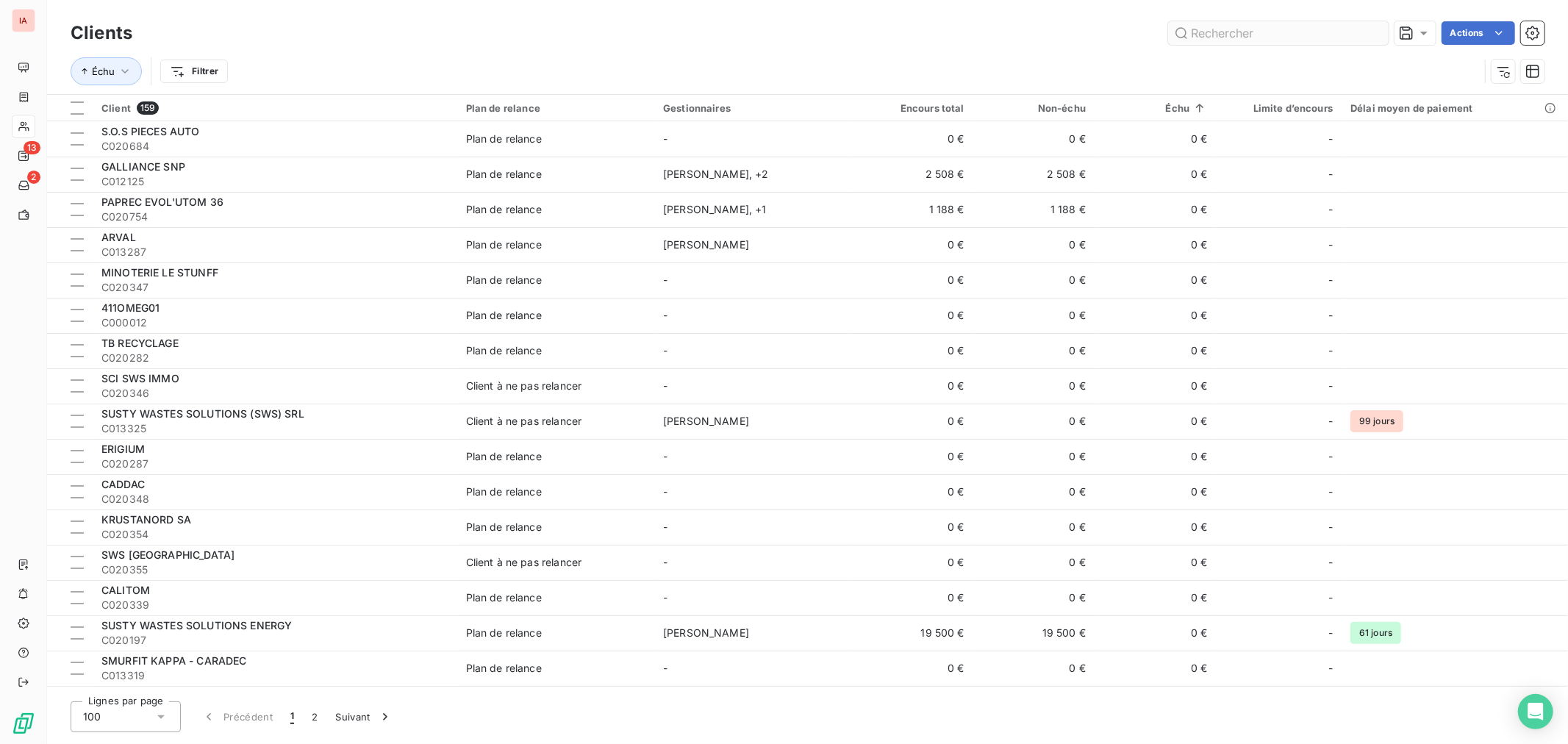
click at [1294, 33] on input "text" at bounding box center [1277, 33] width 220 height 23
click at [196, 72] on html "IA 13 2 Clients Actions Échu Filtrer Client 159 Plan de relance Gestionnaires E…" at bounding box center [784, 372] width 1568 height 744
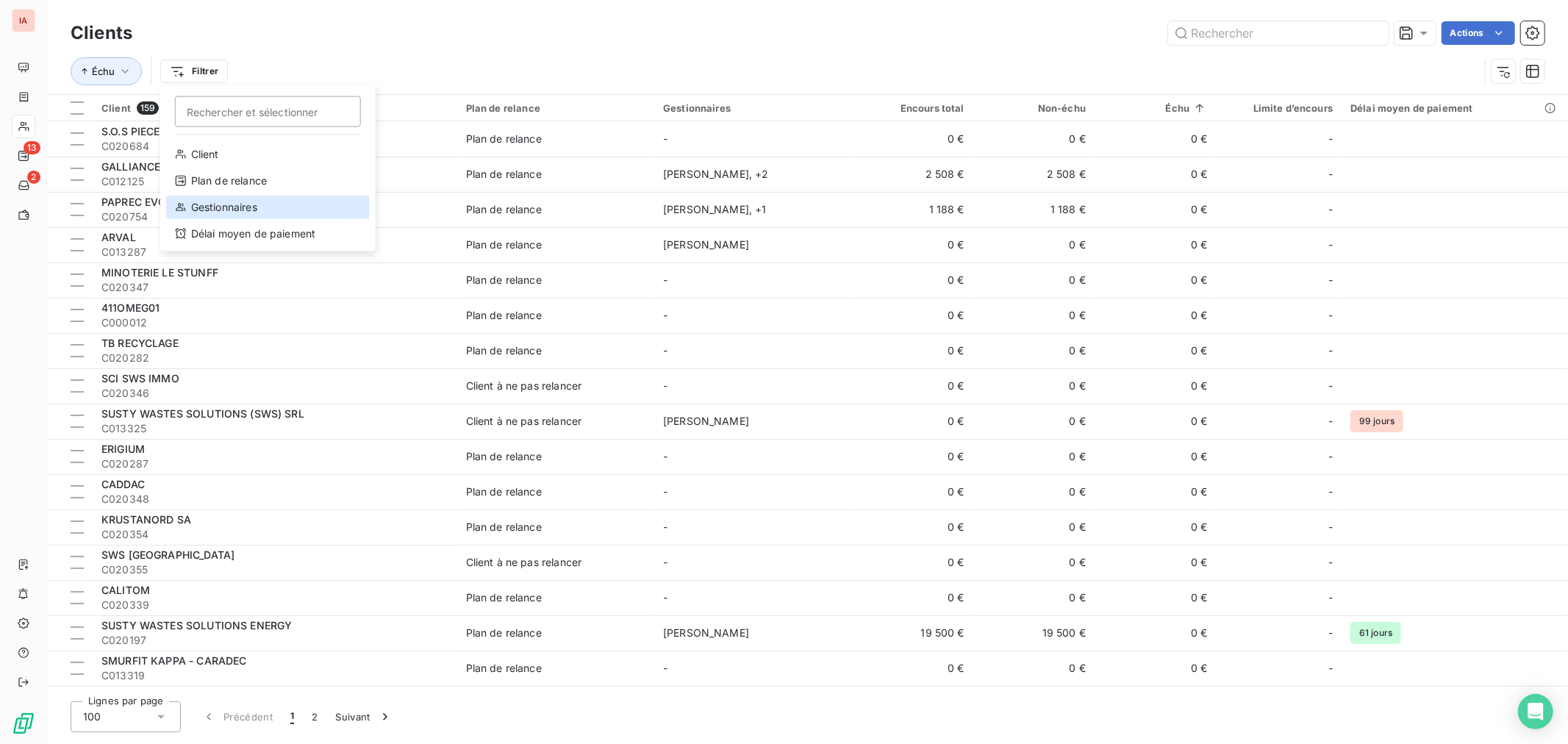
click at [267, 202] on div "Gestionnaires" at bounding box center [267, 207] width 203 height 23
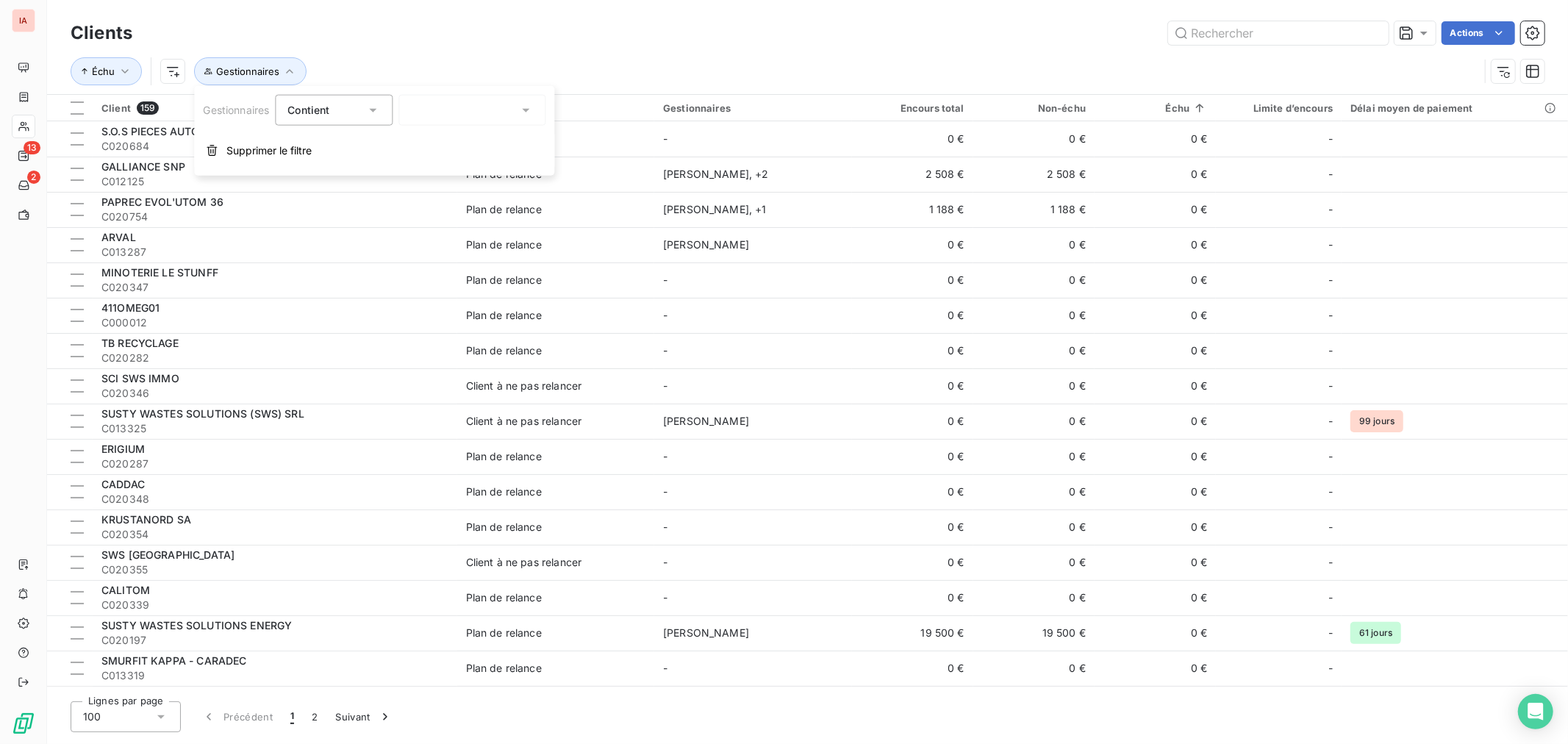
click at [518, 109] on div at bounding box center [471, 111] width 147 height 31
click at [420, 175] on div at bounding box center [417, 174] width 13 height 13
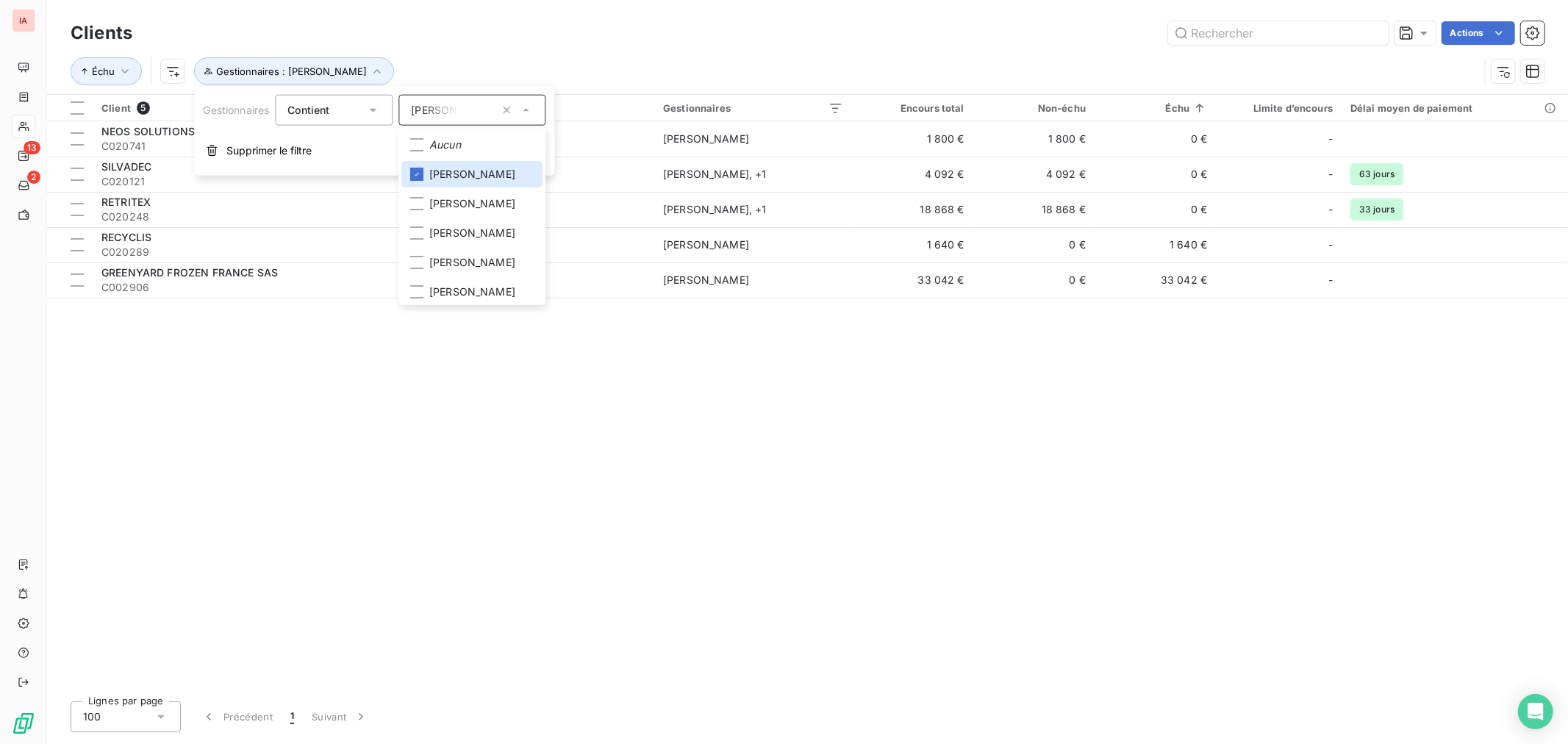
click at [640, 46] on div "Clients Actions" at bounding box center [808, 33] width 1474 height 31
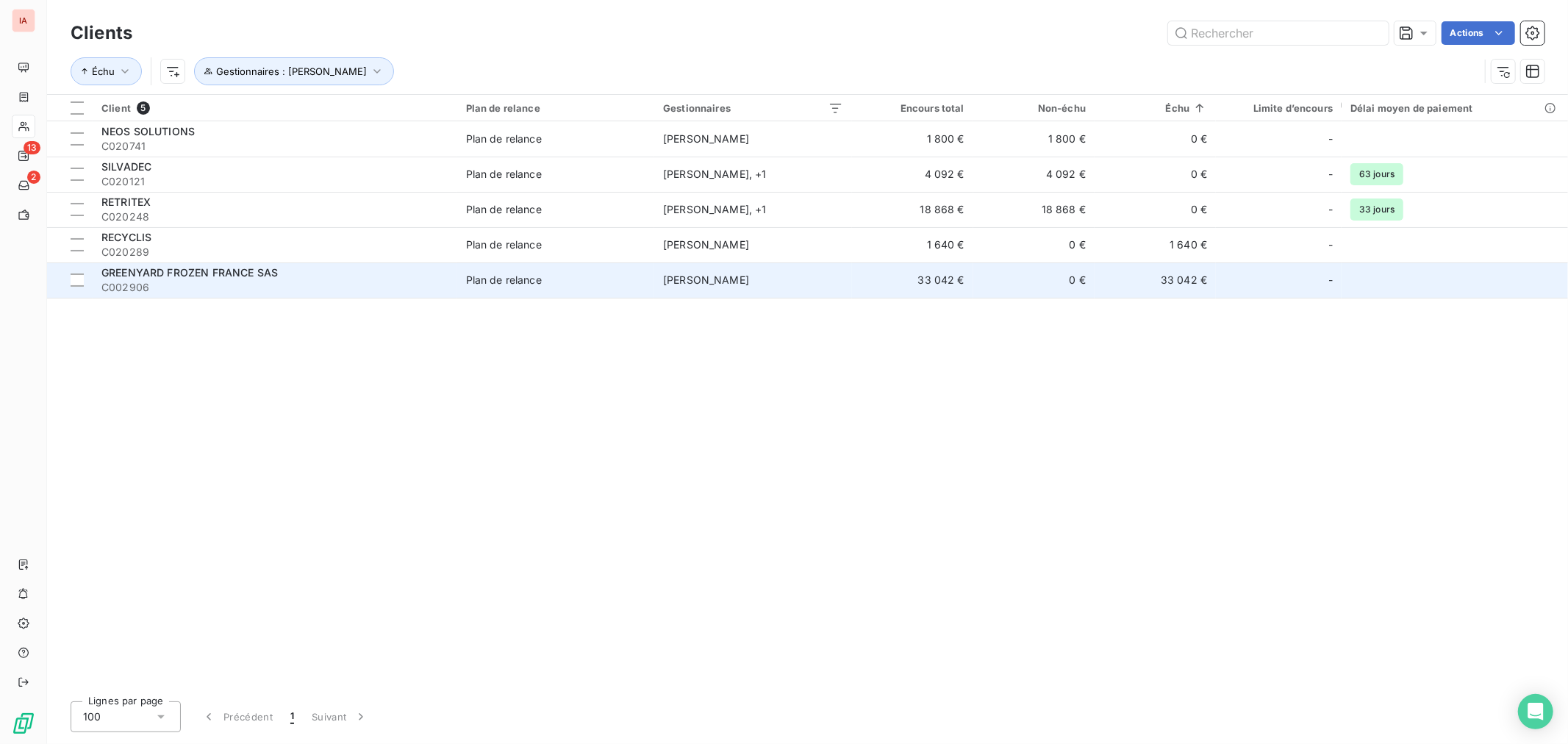
click at [251, 277] on span "GREENYARD FROZEN FRANCE SAS" at bounding box center [189, 273] width 176 height 12
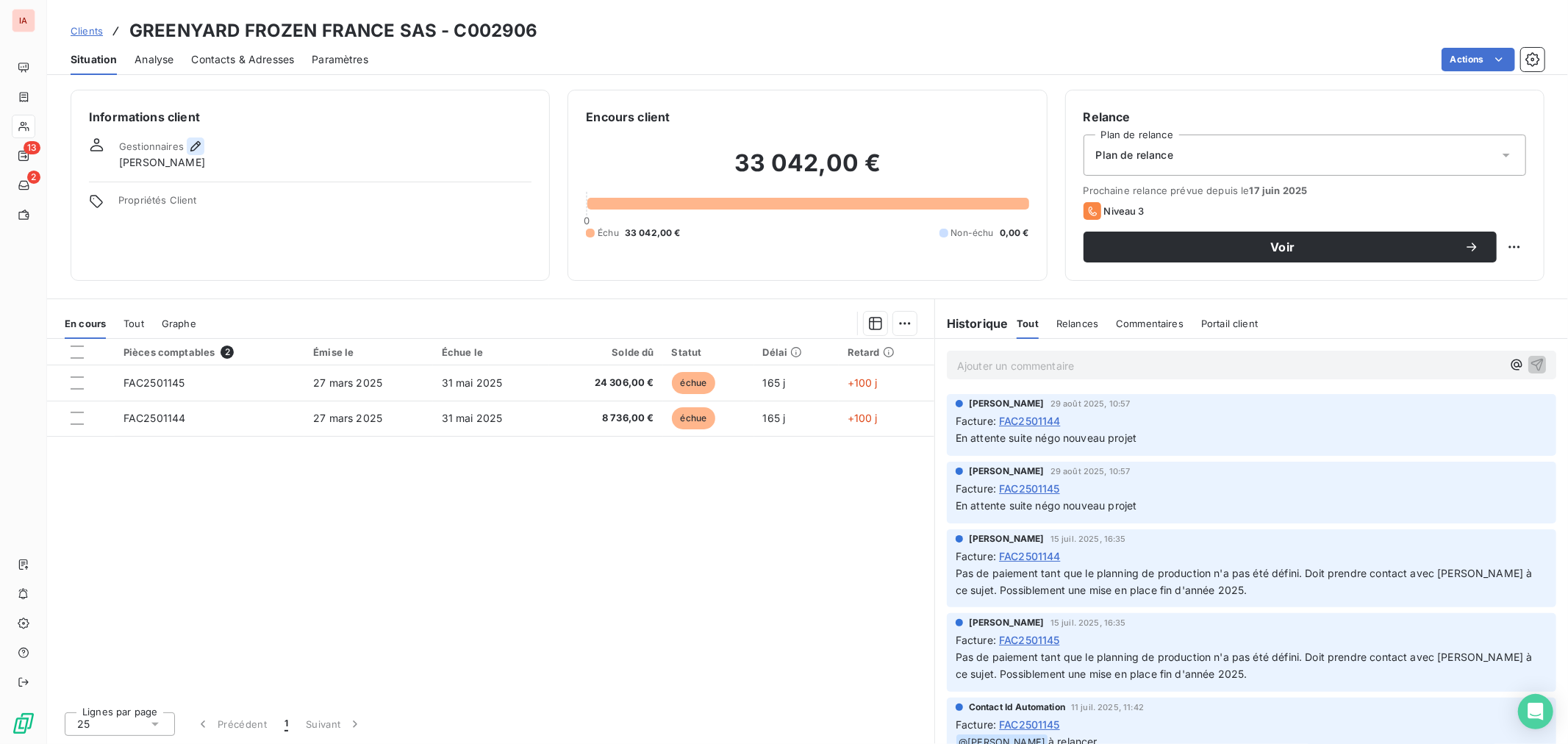
click at [196, 143] on icon "button" at bounding box center [195, 146] width 10 height 10
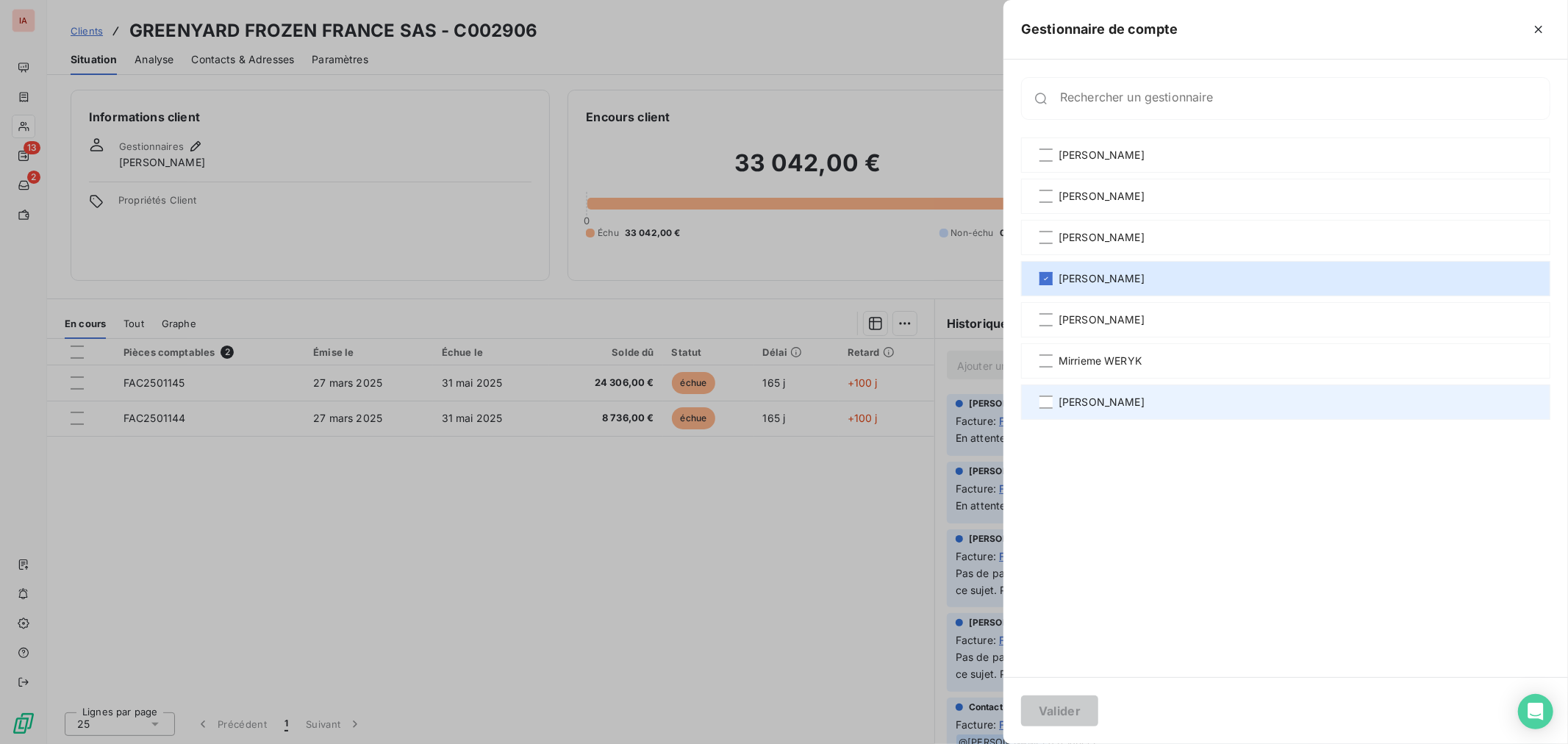
click at [1061, 398] on span "[PERSON_NAME]" at bounding box center [1101, 402] width 86 height 15
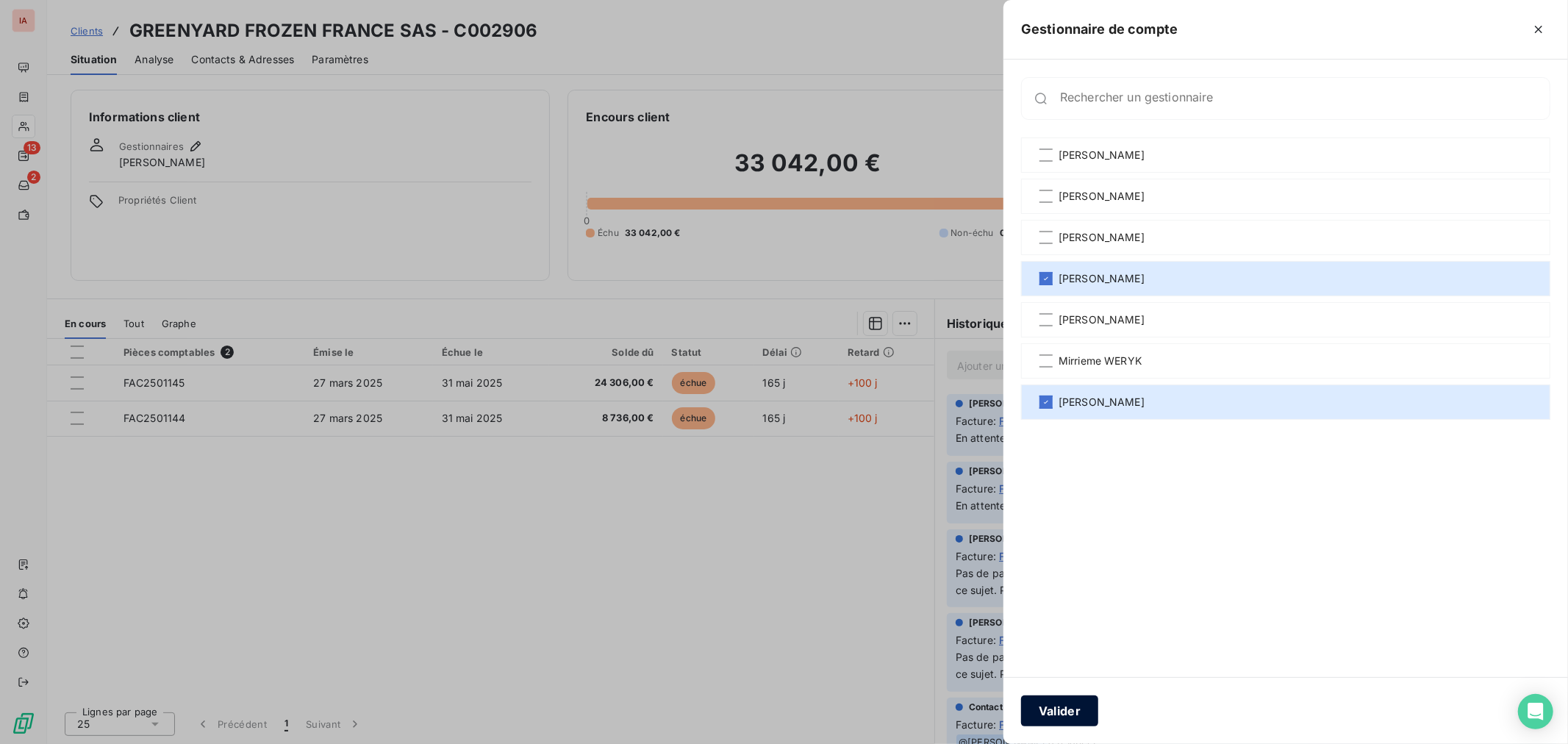
click at [1082, 713] on button "Valider" at bounding box center [1059, 711] width 77 height 31
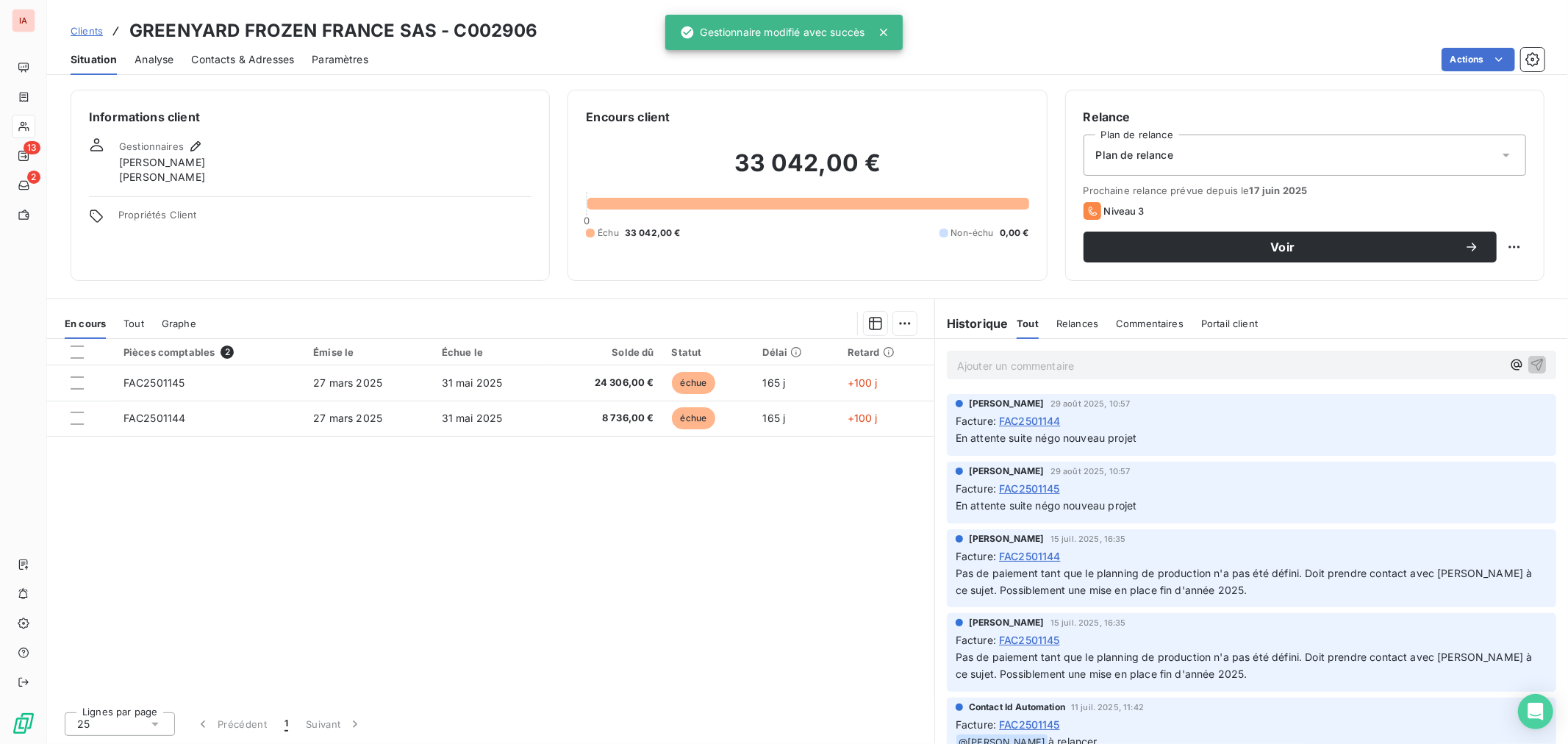
click at [96, 28] on span "Clients" at bounding box center [87, 30] width 33 height 12
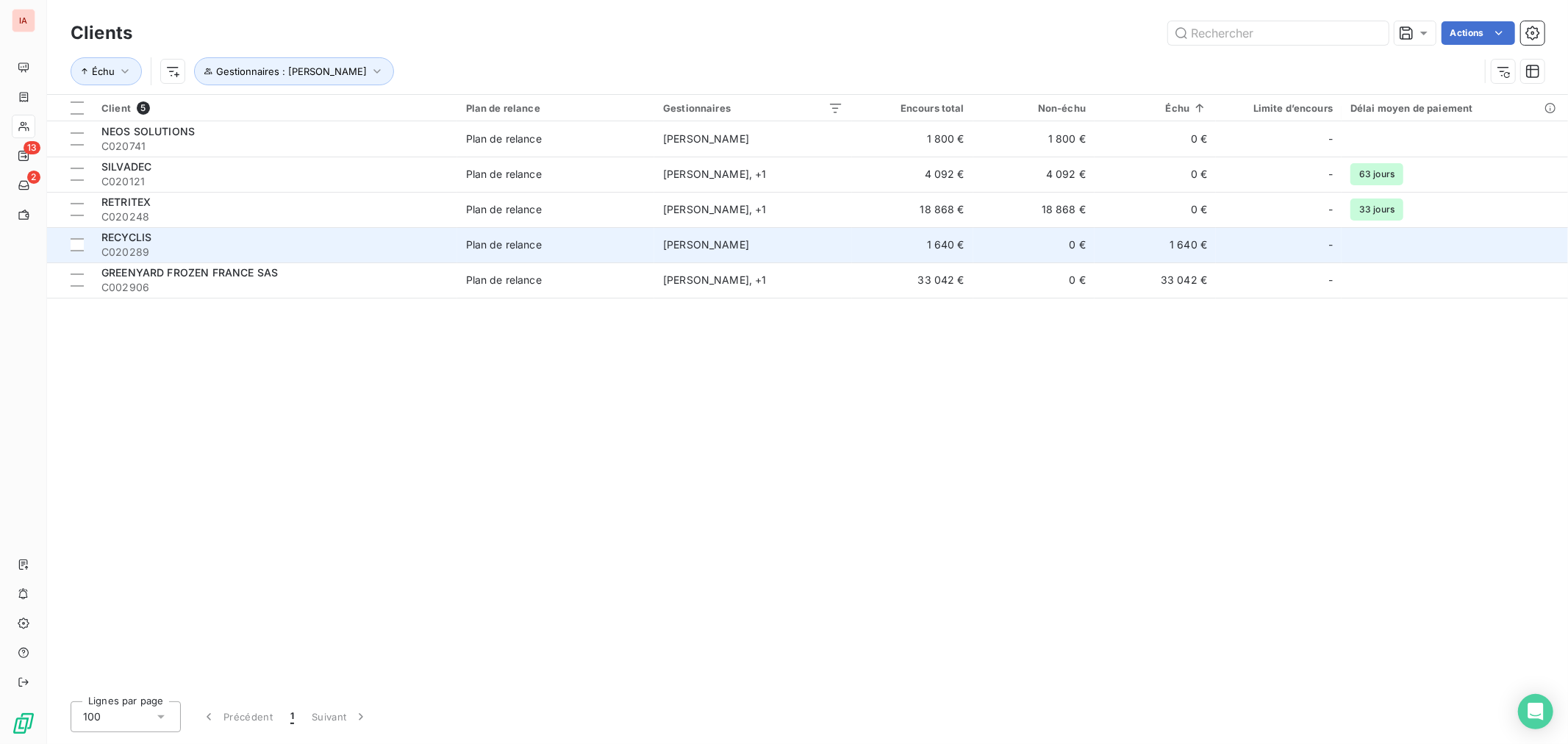
click at [135, 231] on span "RECYCLIS" at bounding box center [126, 237] width 50 height 12
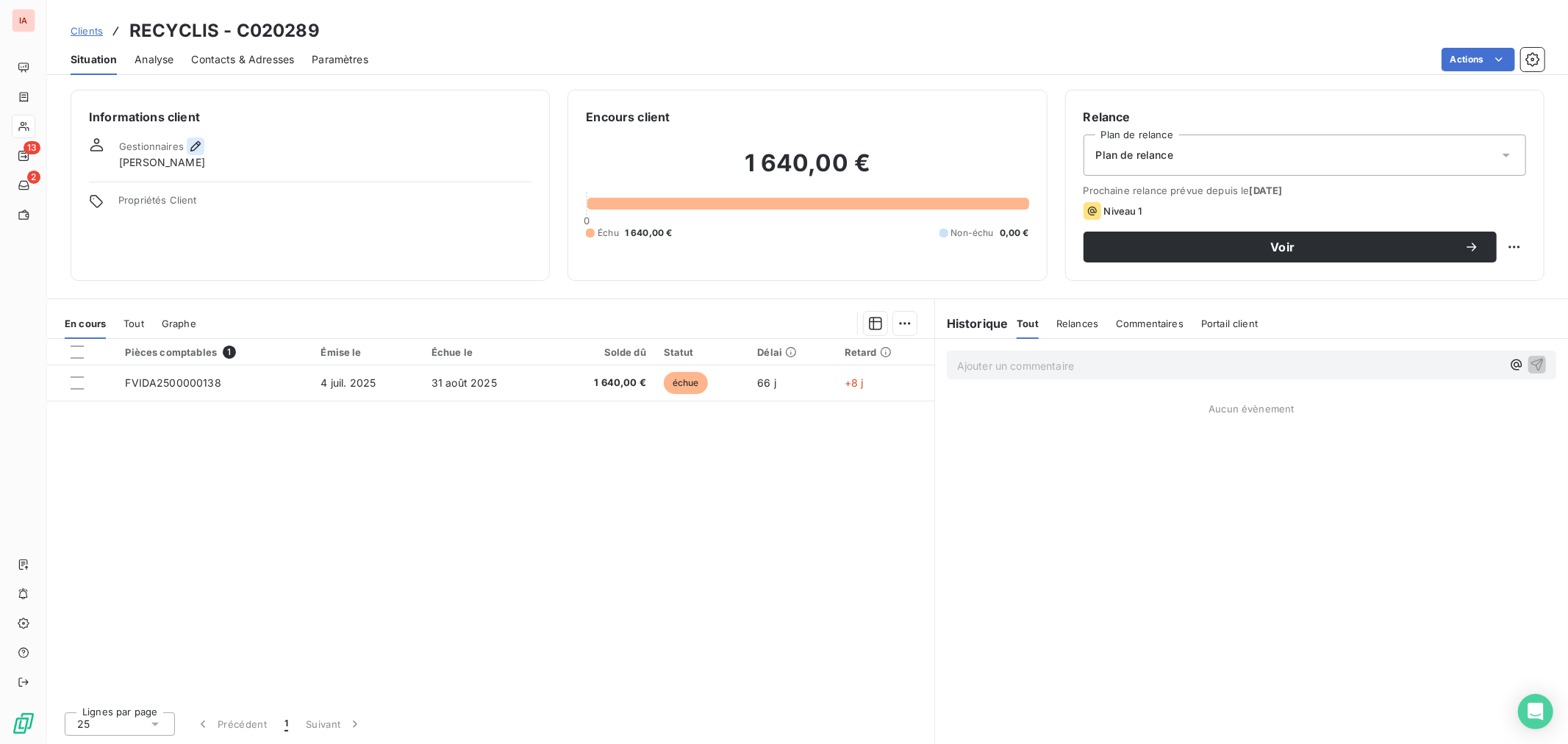
click at [192, 148] on icon "button" at bounding box center [196, 146] width 15 height 15
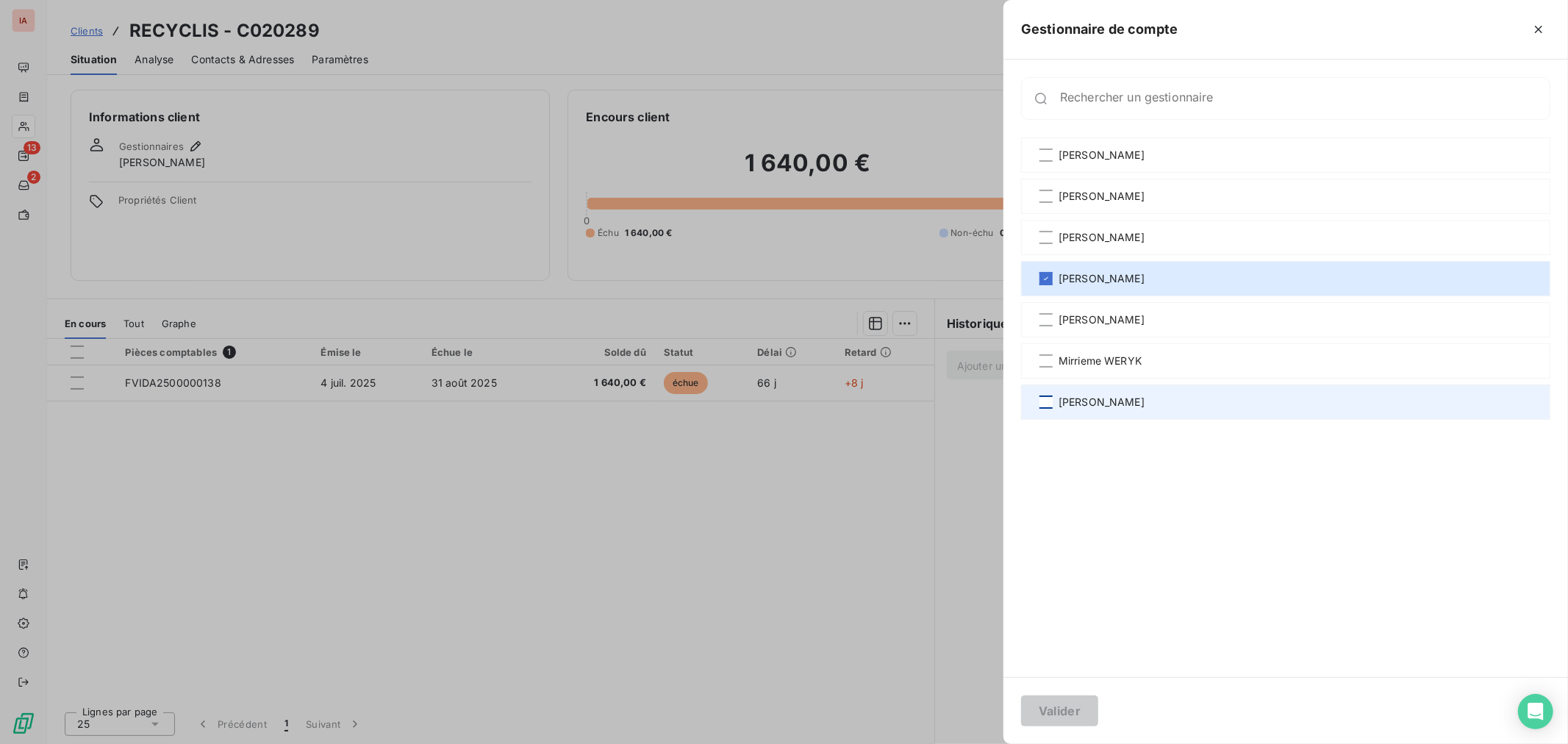
click at [1051, 396] on div at bounding box center [1045, 402] width 13 height 13
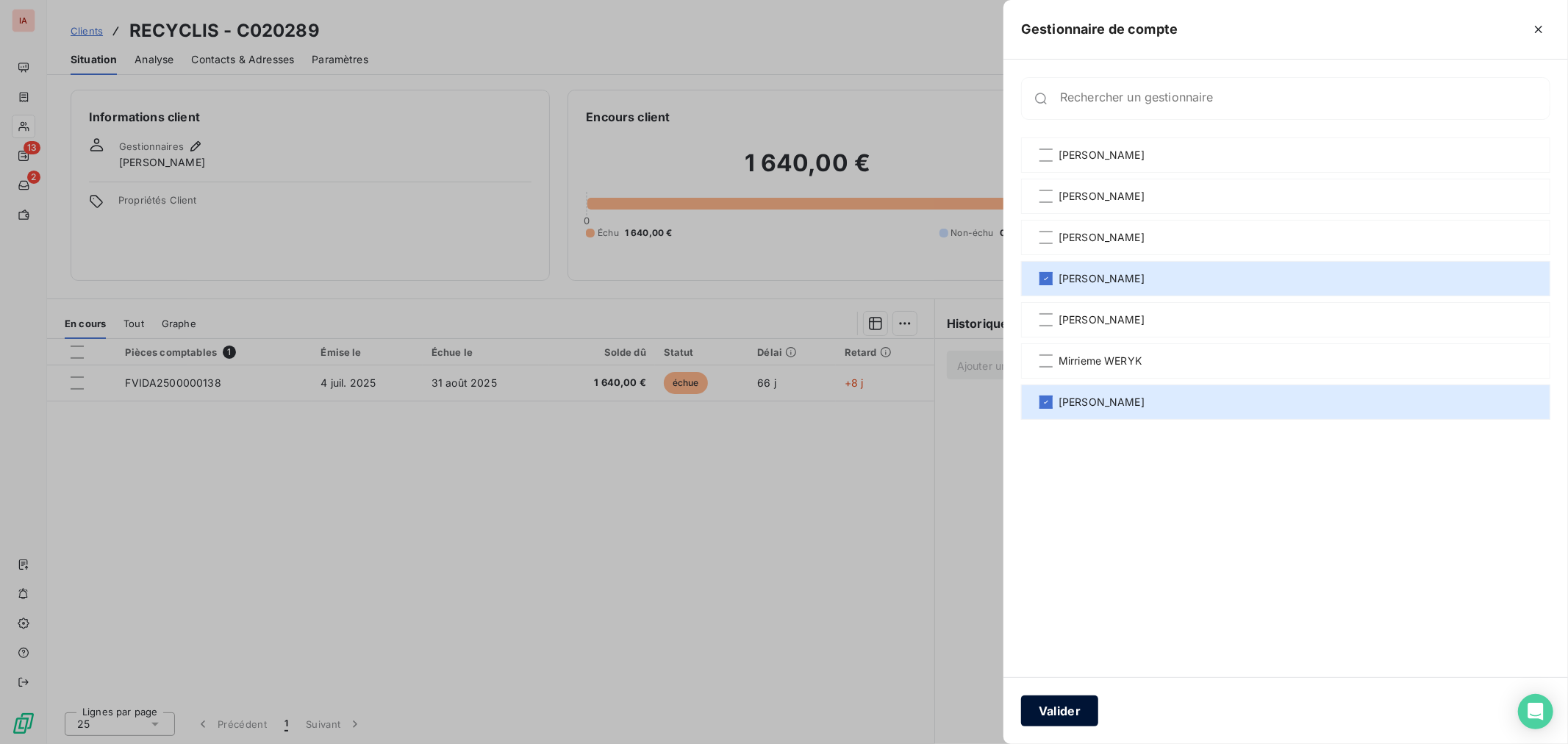
click at [1081, 725] on button "Valider" at bounding box center [1059, 711] width 77 height 31
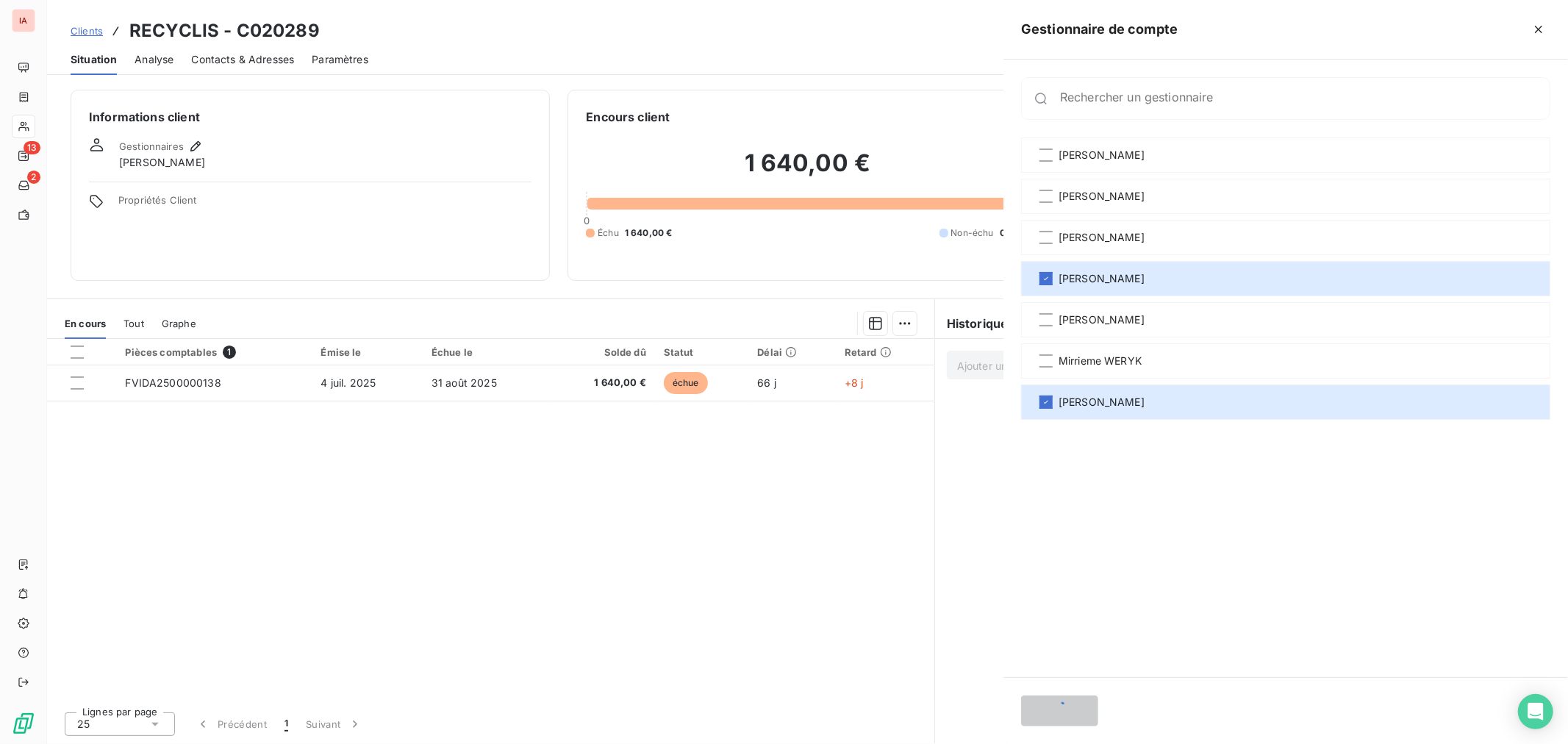
click at [1084, 711] on div at bounding box center [784, 372] width 1568 height 744
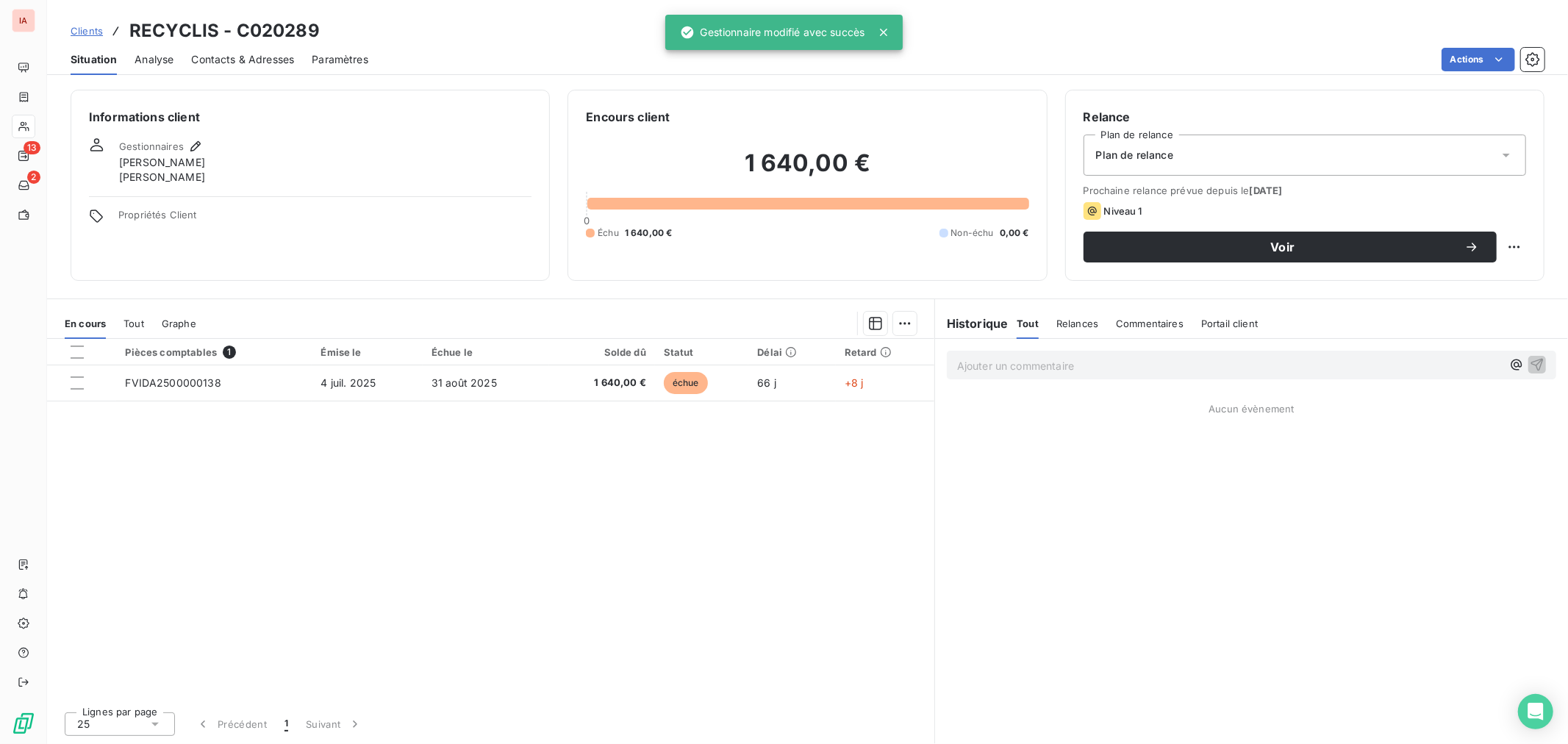
click at [91, 26] on span "Clients" at bounding box center [87, 30] width 33 height 12
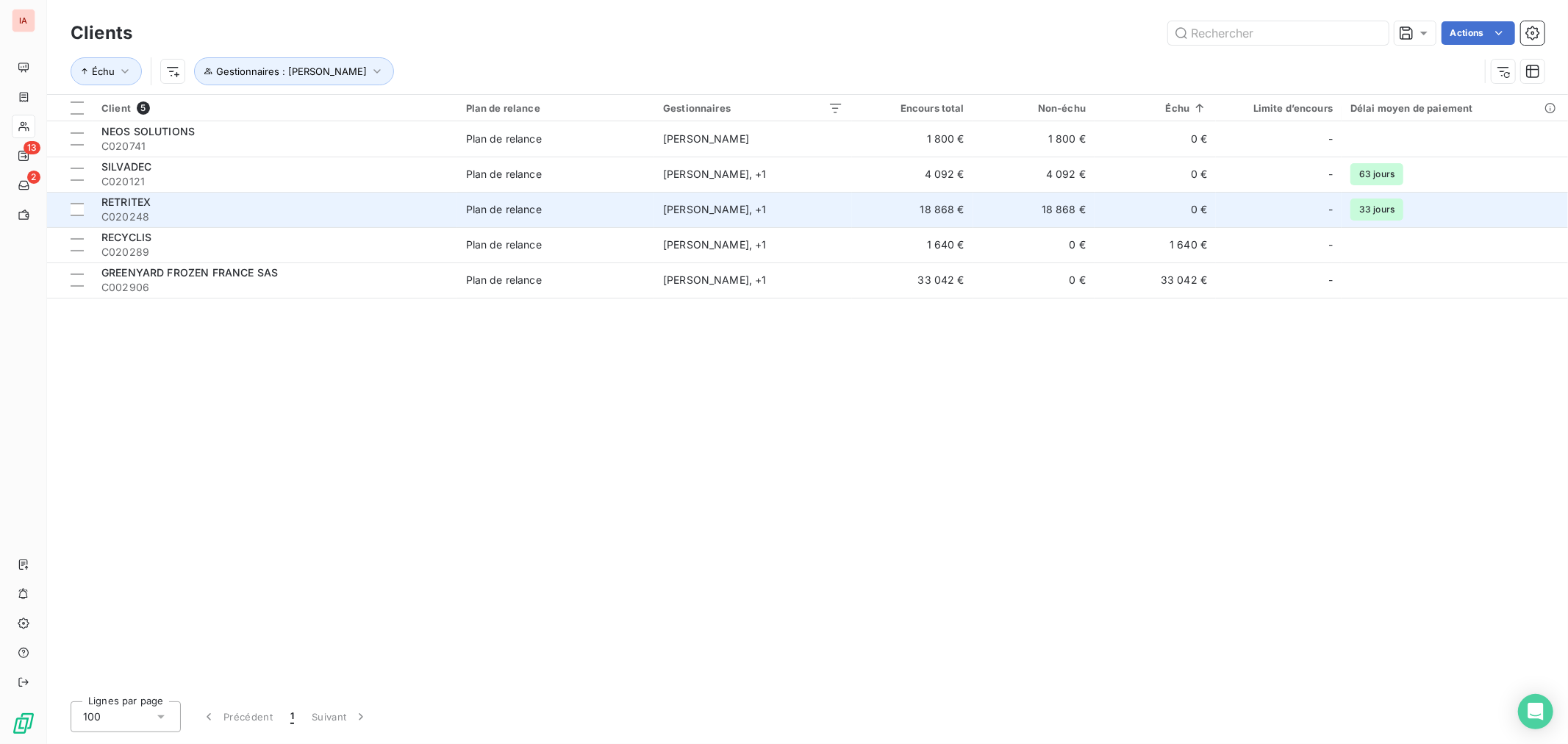
click at [136, 206] on span "RETRITEX" at bounding box center [125, 202] width 49 height 12
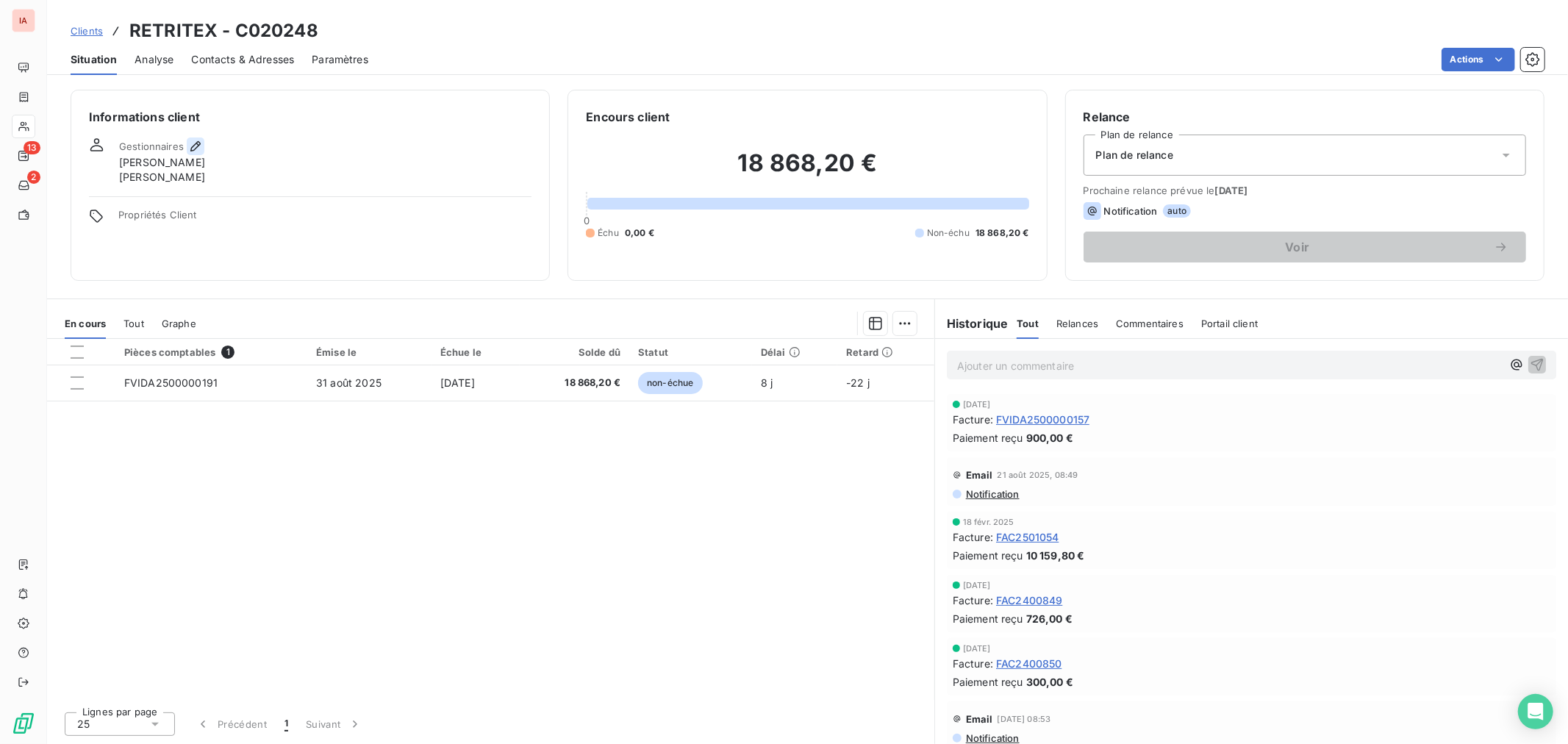
click at [193, 143] on icon "button" at bounding box center [196, 146] width 15 height 15
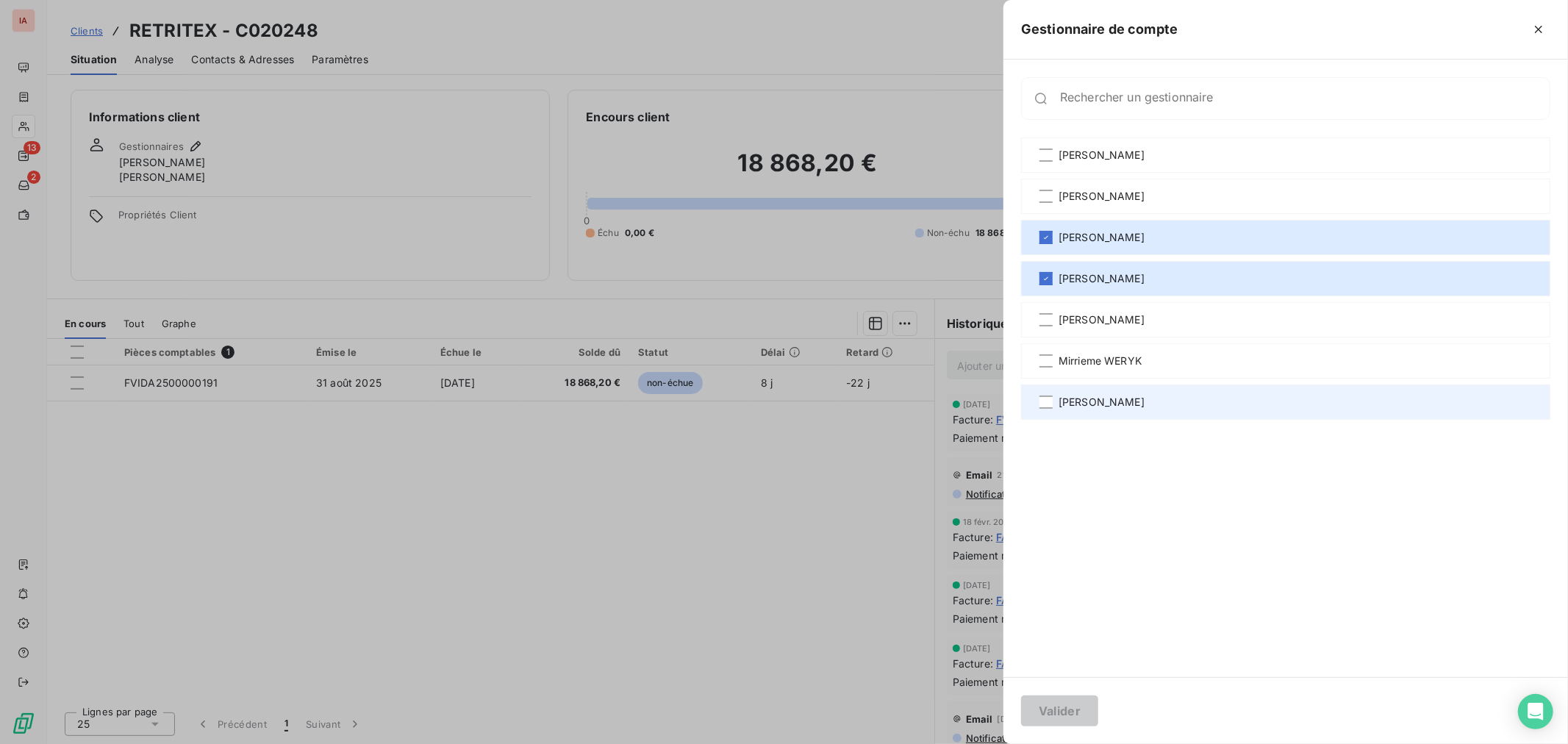
click at [1062, 397] on span "[PERSON_NAME]" at bounding box center [1101, 402] width 86 height 15
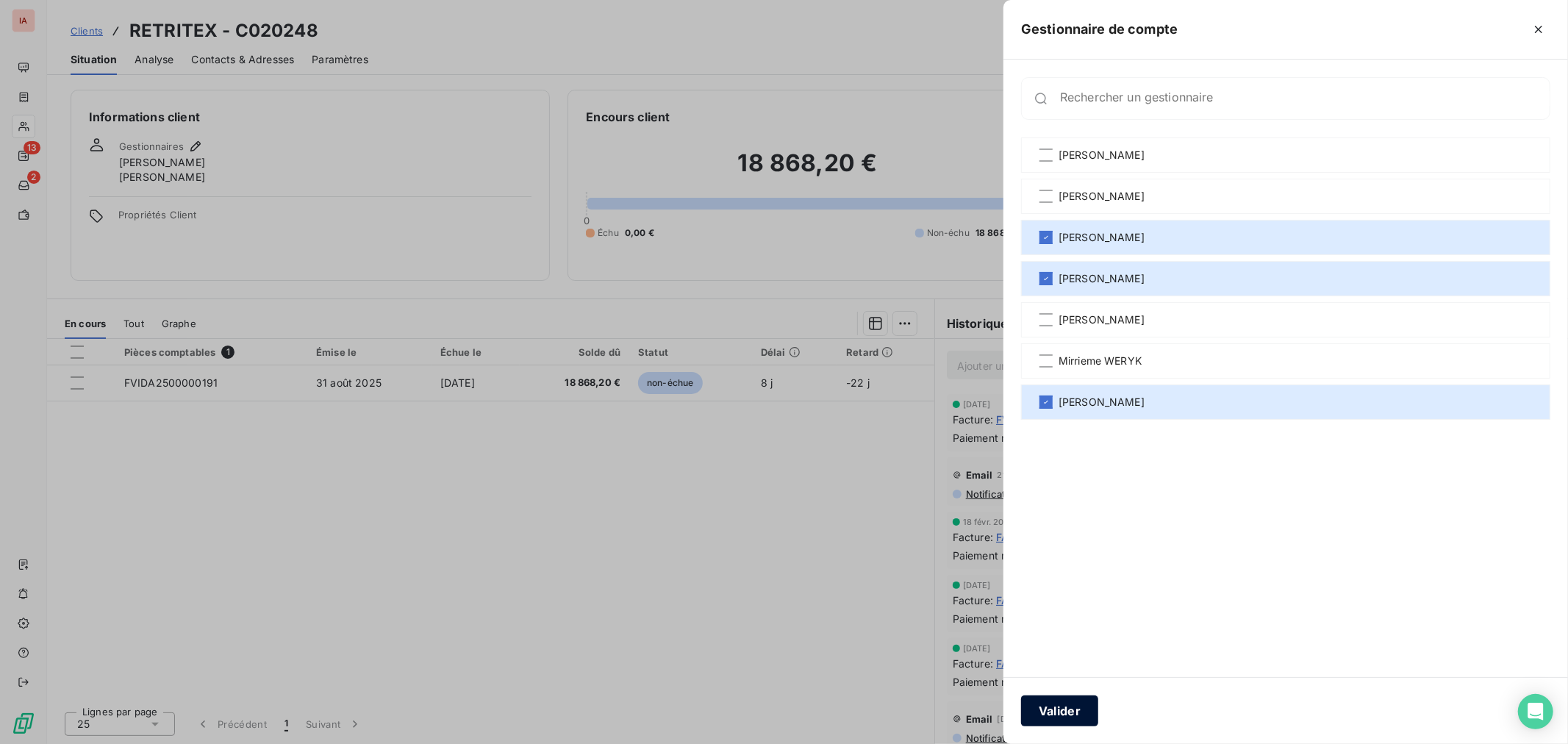
click at [1084, 710] on button "Valider" at bounding box center [1059, 711] width 77 height 31
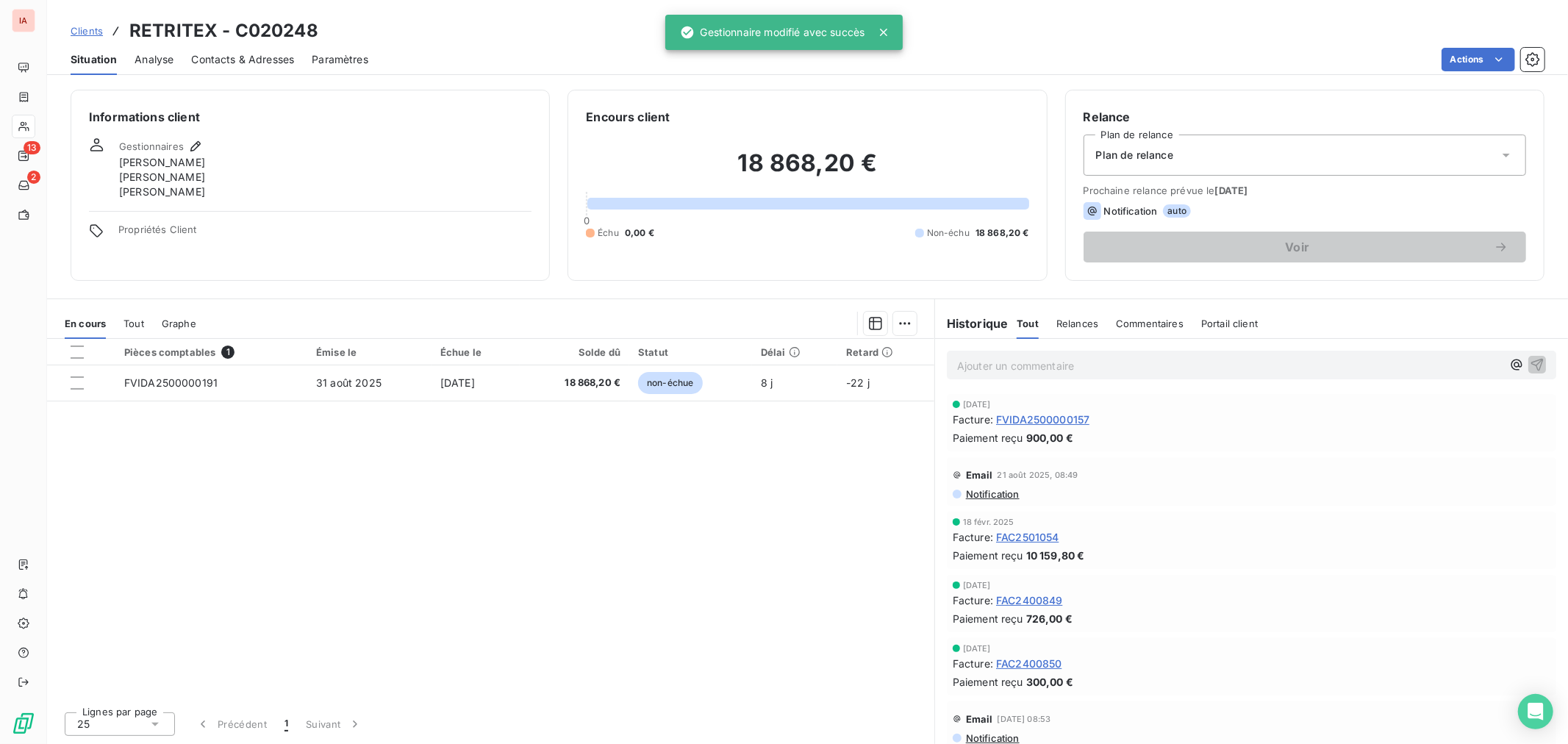
click at [71, 26] on span "Clients" at bounding box center [87, 30] width 33 height 12
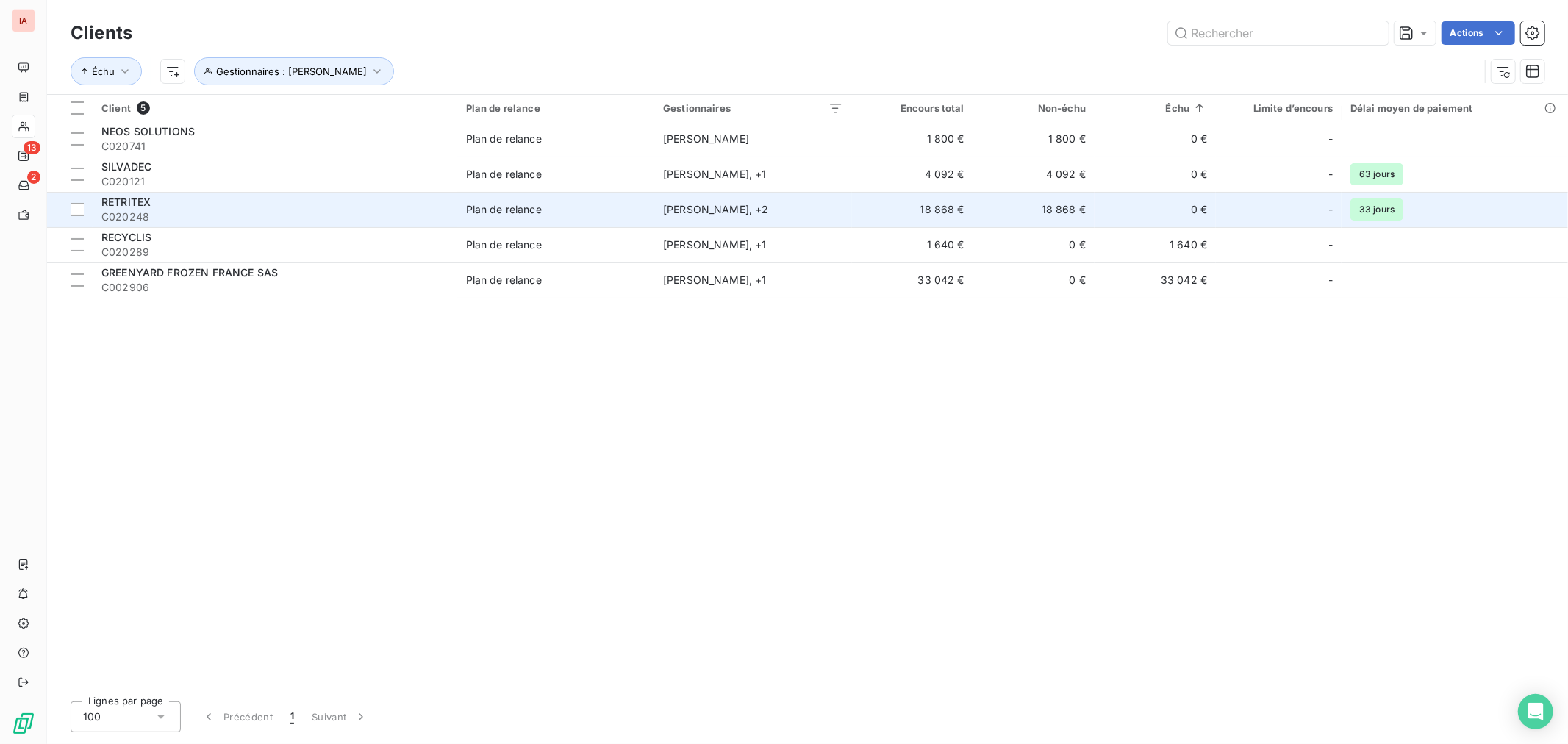
click at [180, 207] on div "RETRITEX" at bounding box center [274, 202] width 347 height 15
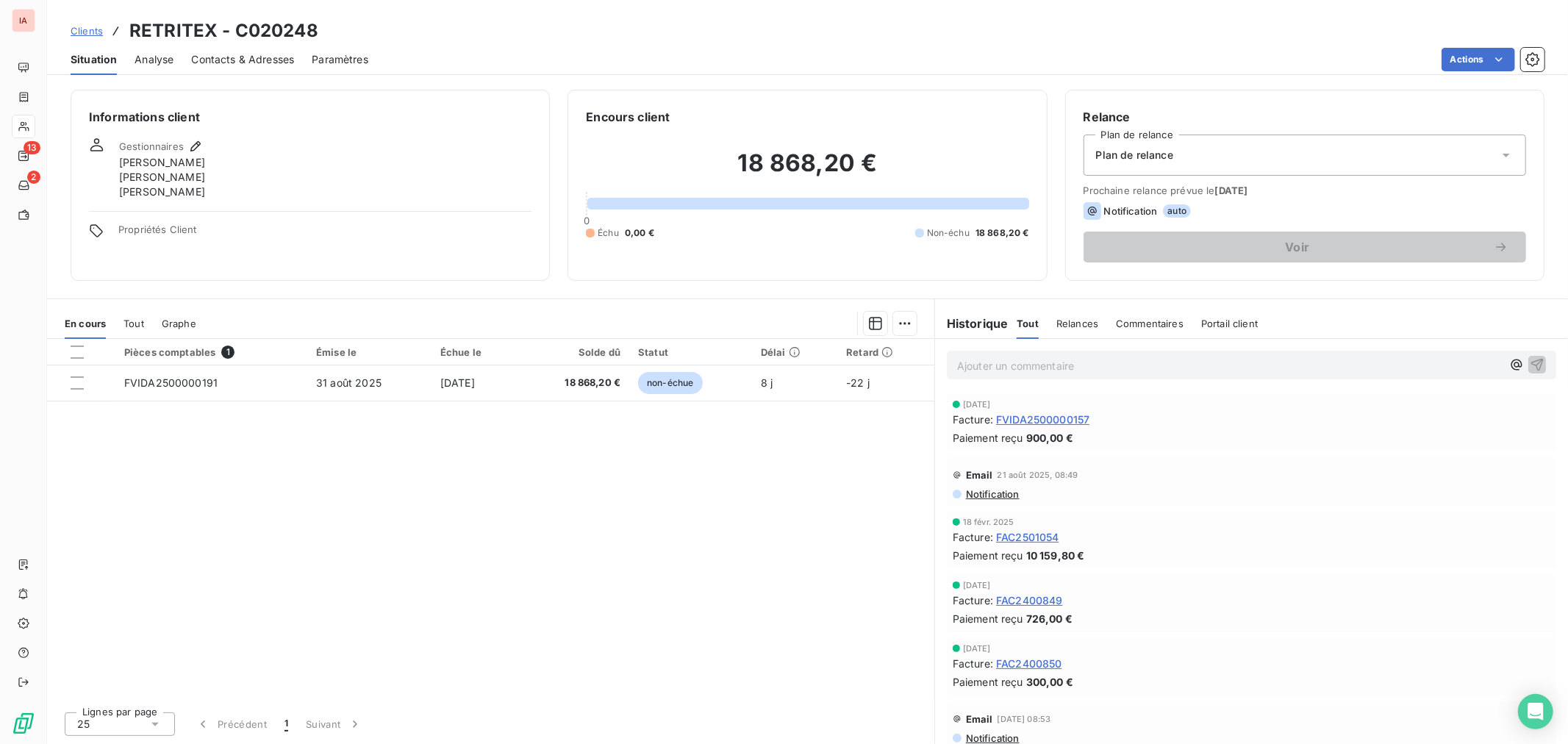
click at [90, 30] on span "Clients" at bounding box center [87, 30] width 33 height 12
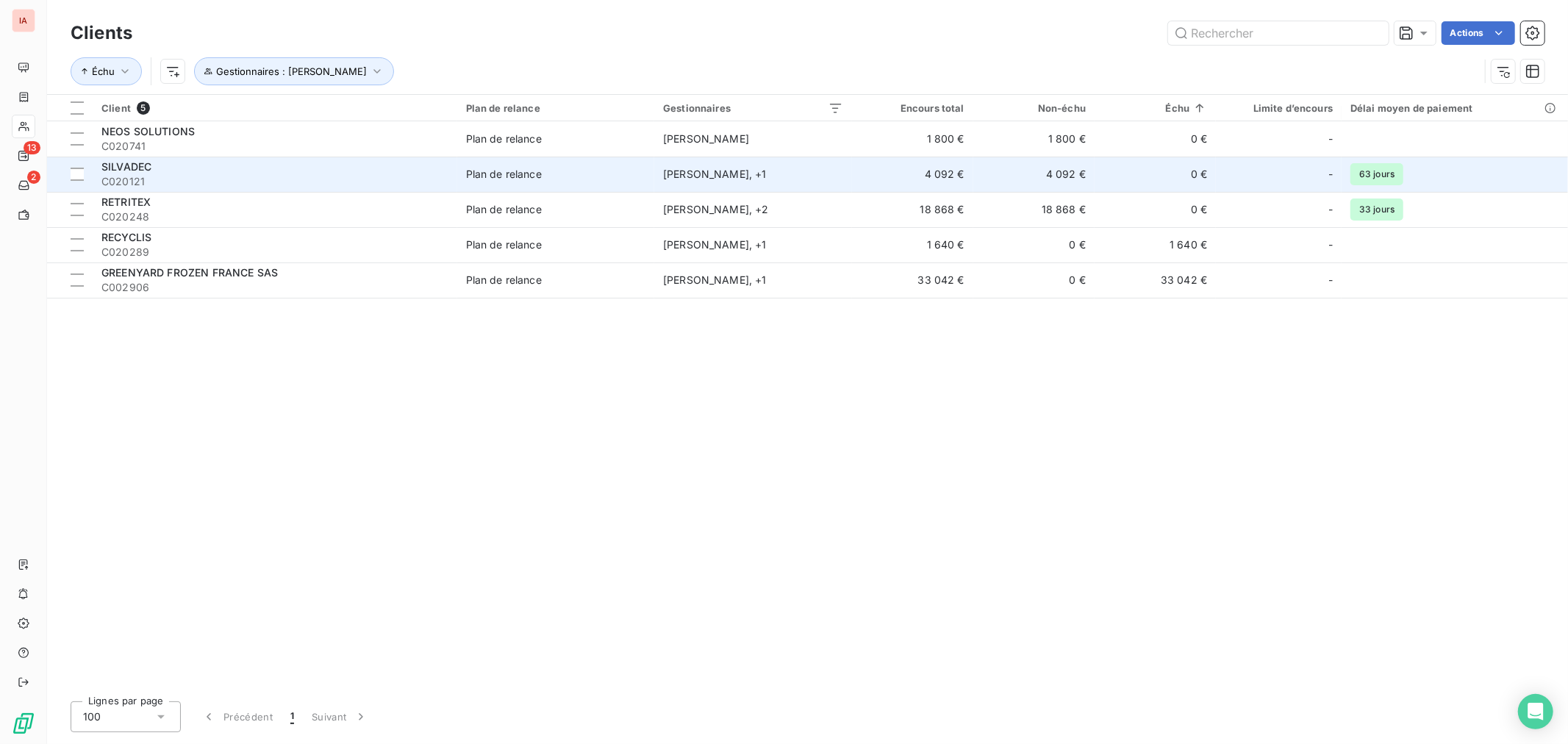
click at [150, 169] on span "SILVADEC" at bounding box center [126, 167] width 50 height 12
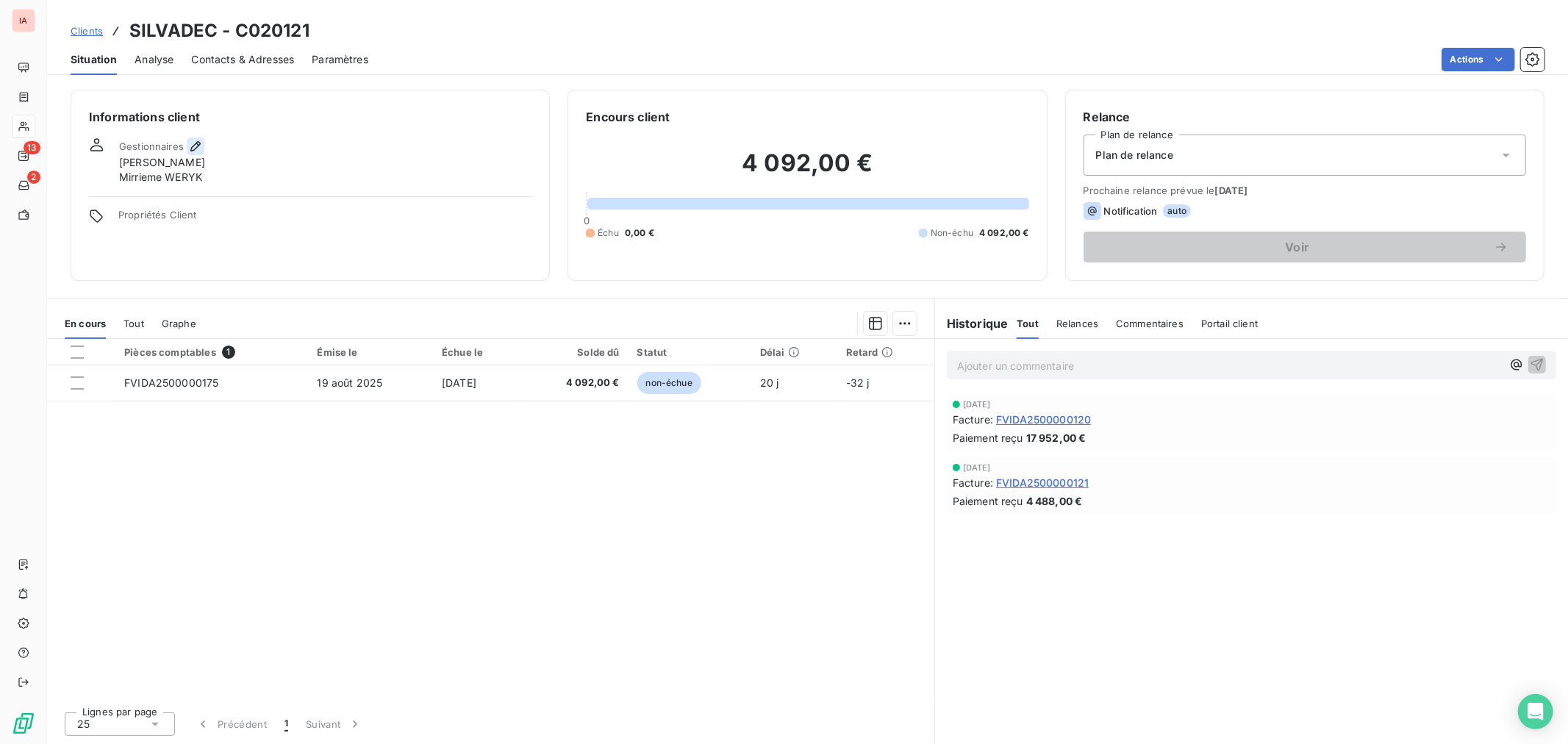
click at [199, 142] on icon "button" at bounding box center [196, 146] width 15 height 15
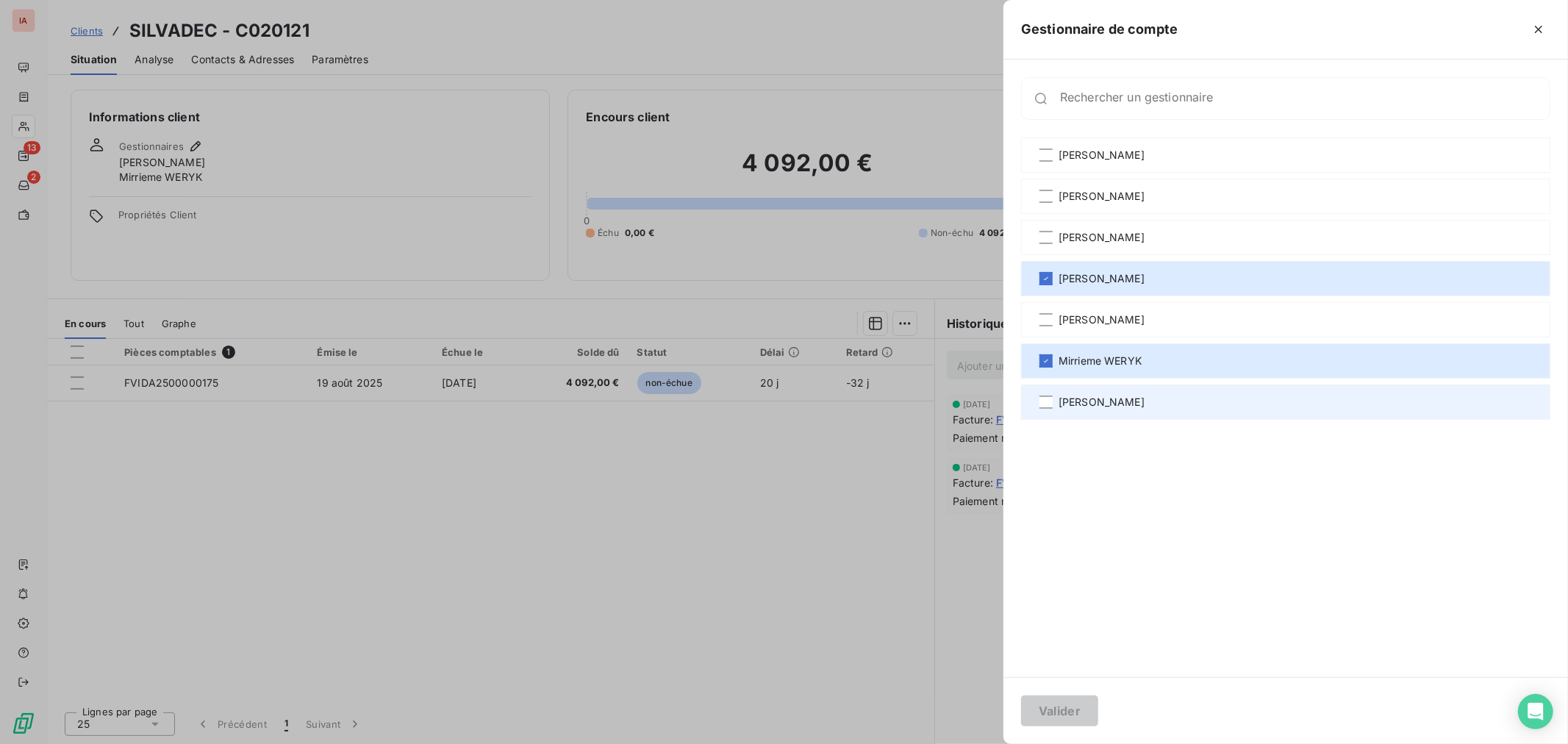
click at [1079, 401] on span "[PERSON_NAME]" at bounding box center [1101, 402] width 86 height 15
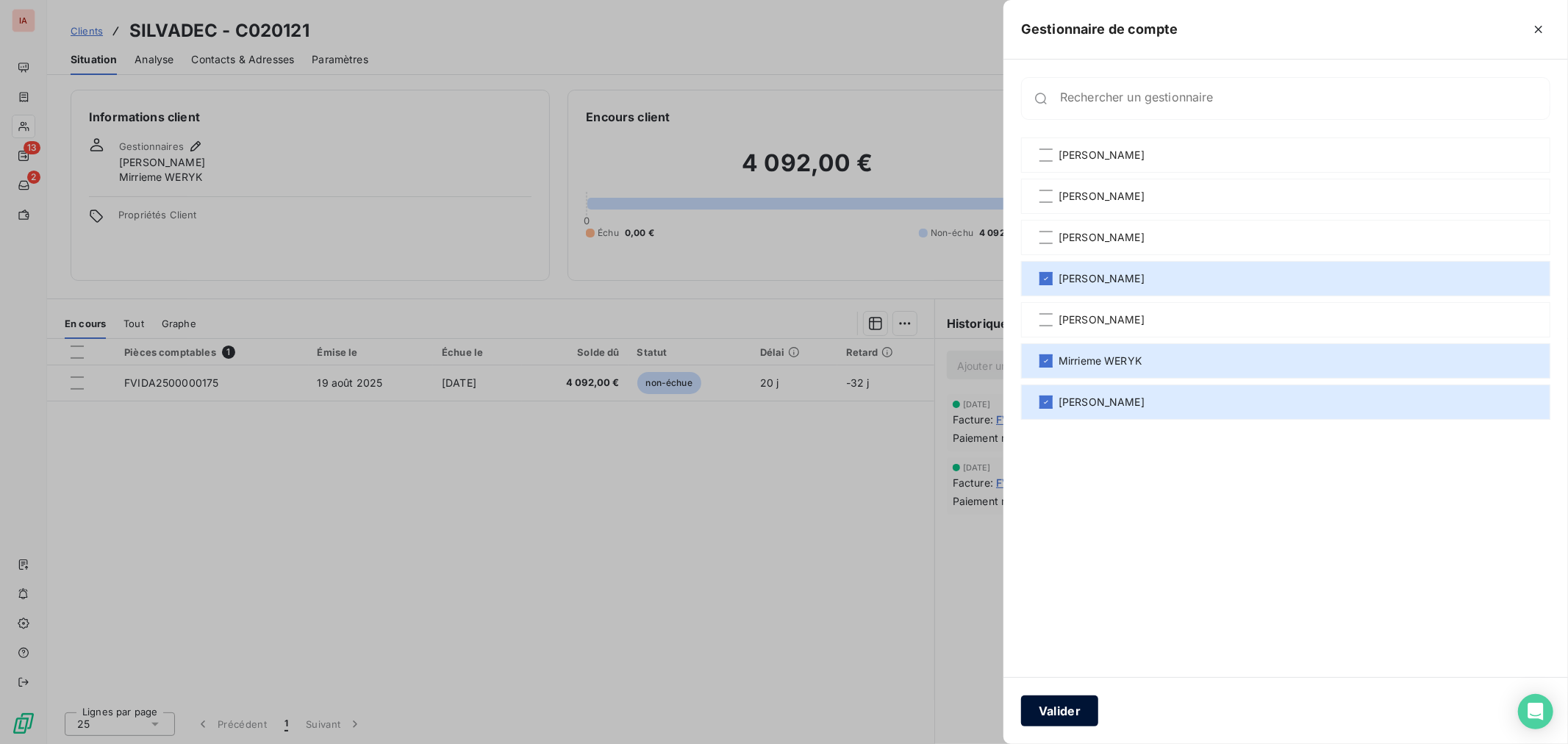
click at [1069, 706] on button "Valider" at bounding box center [1059, 711] width 77 height 31
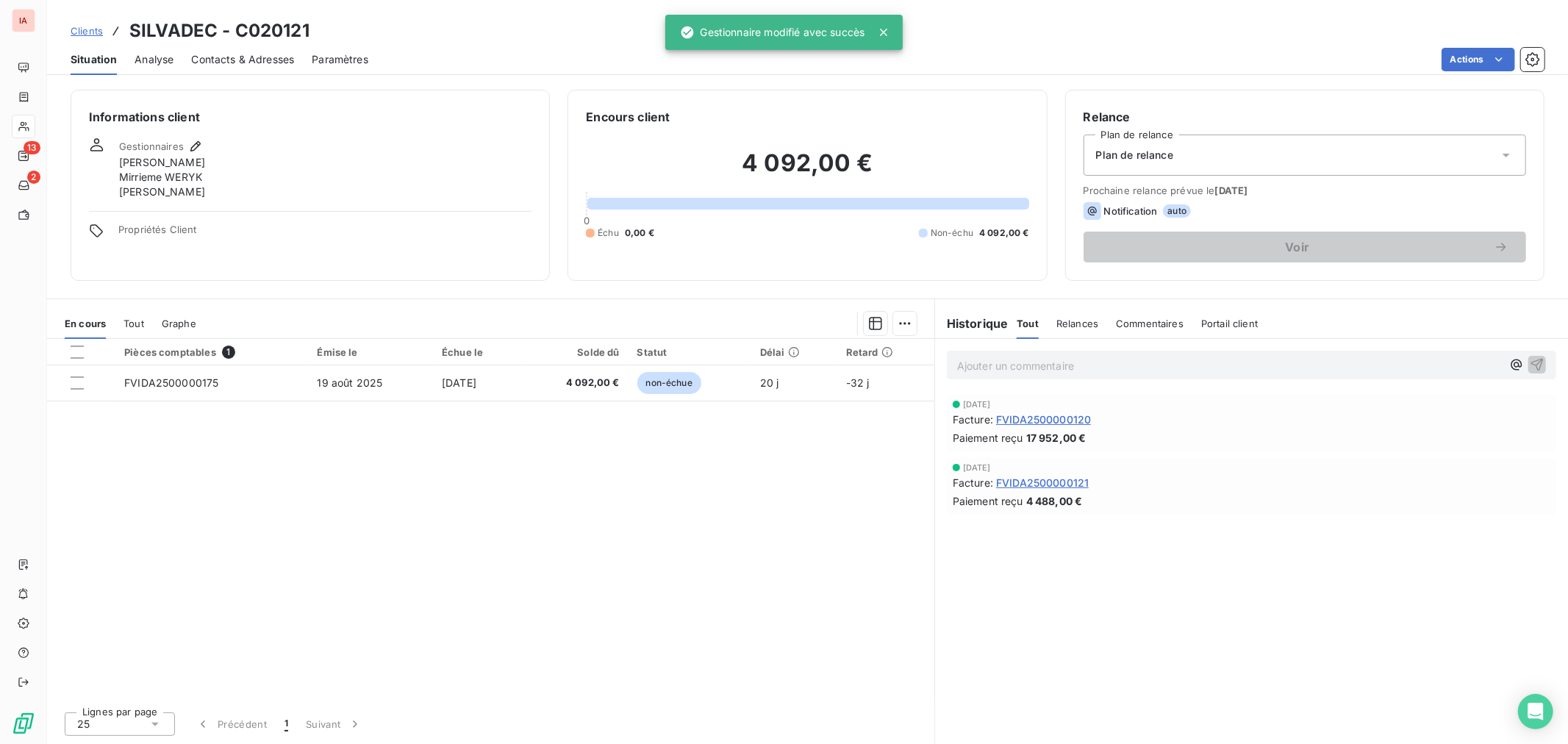
click at [83, 32] on span "Clients" at bounding box center [87, 30] width 33 height 12
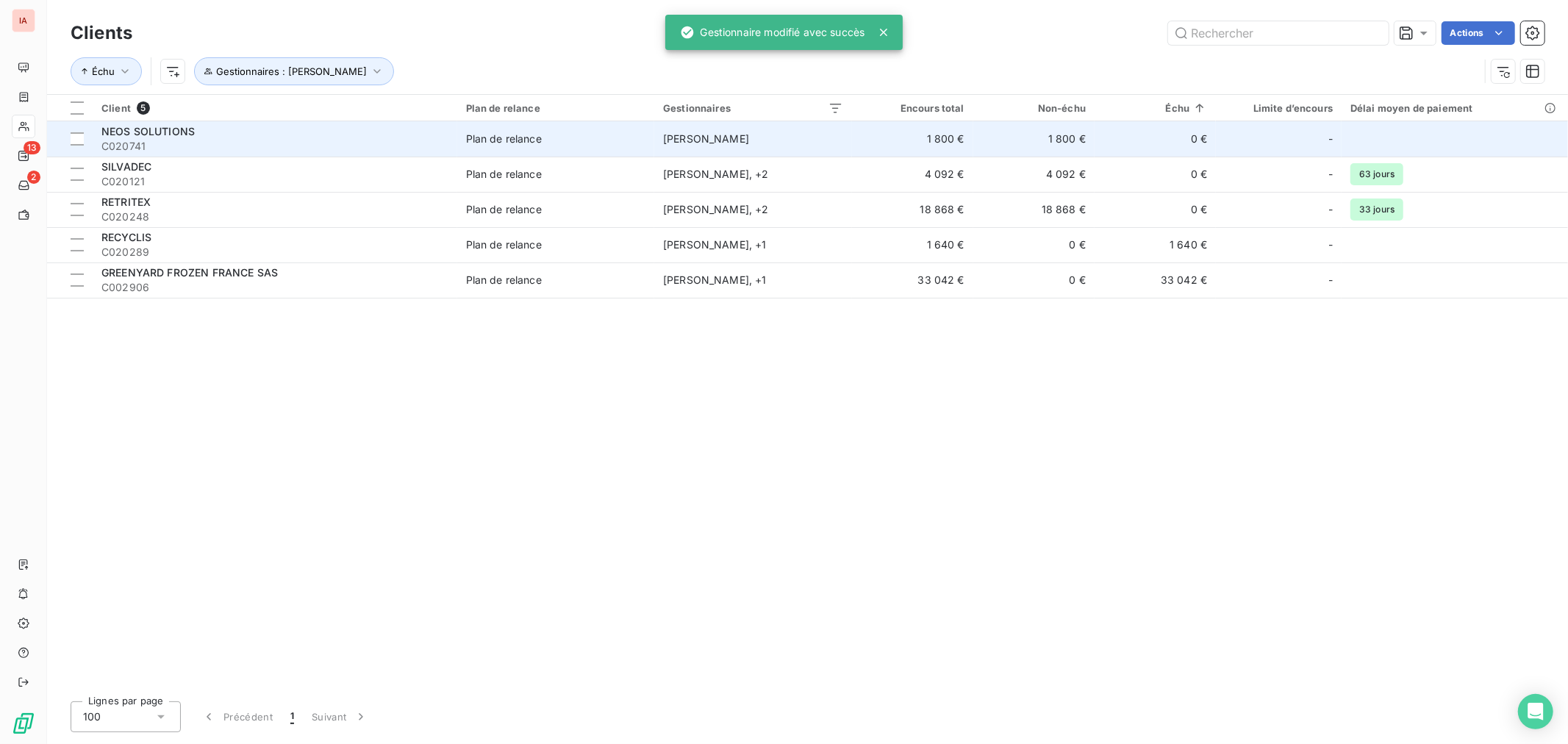
click at [163, 137] on span "NEOS SOLUTIONS" at bounding box center [148, 131] width 93 height 12
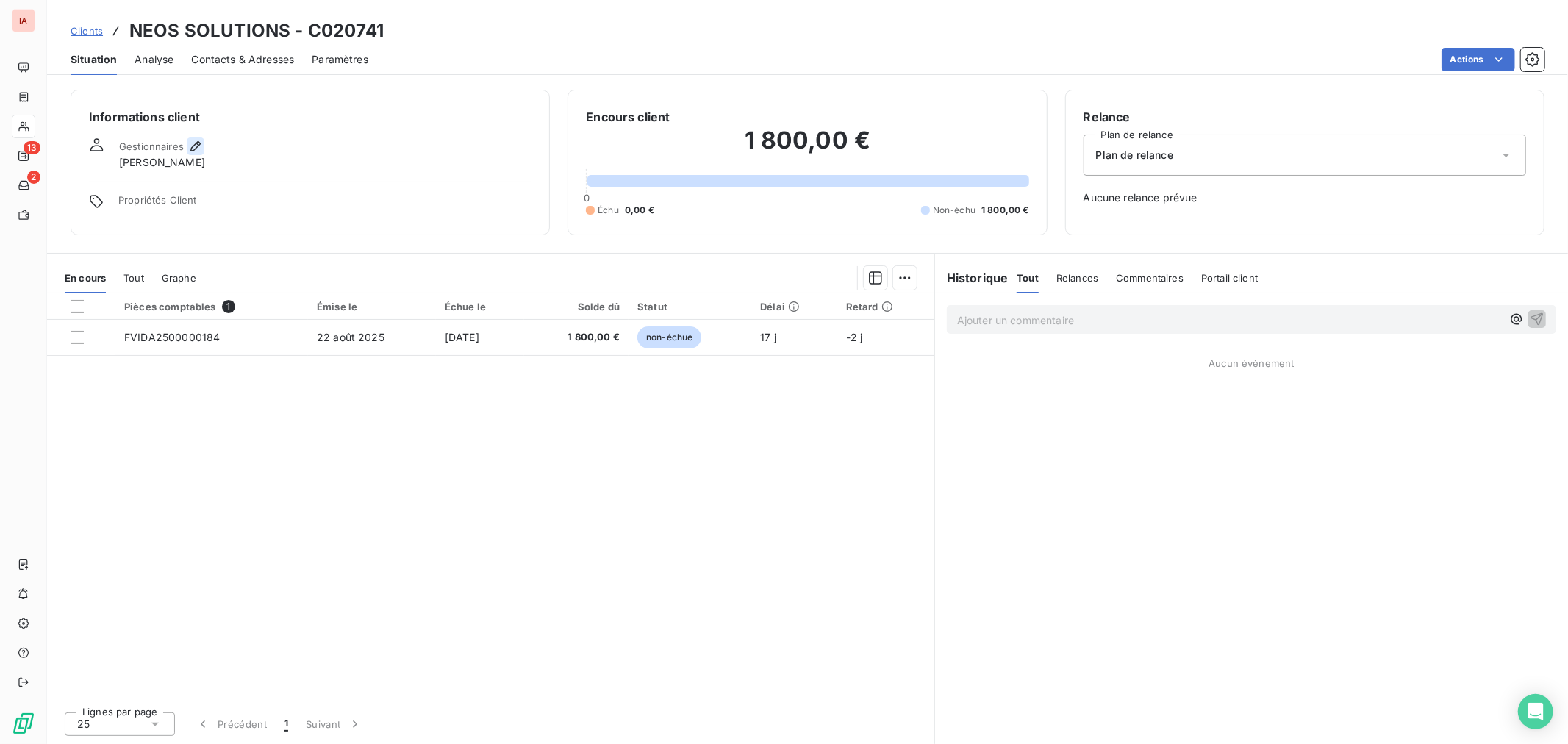
click at [185, 150] on div "Gestionnaires" at bounding box center [161, 146] width 85 height 18
click at [189, 148] on icon "button" at bounding box center [196, 146] width 15 height 15
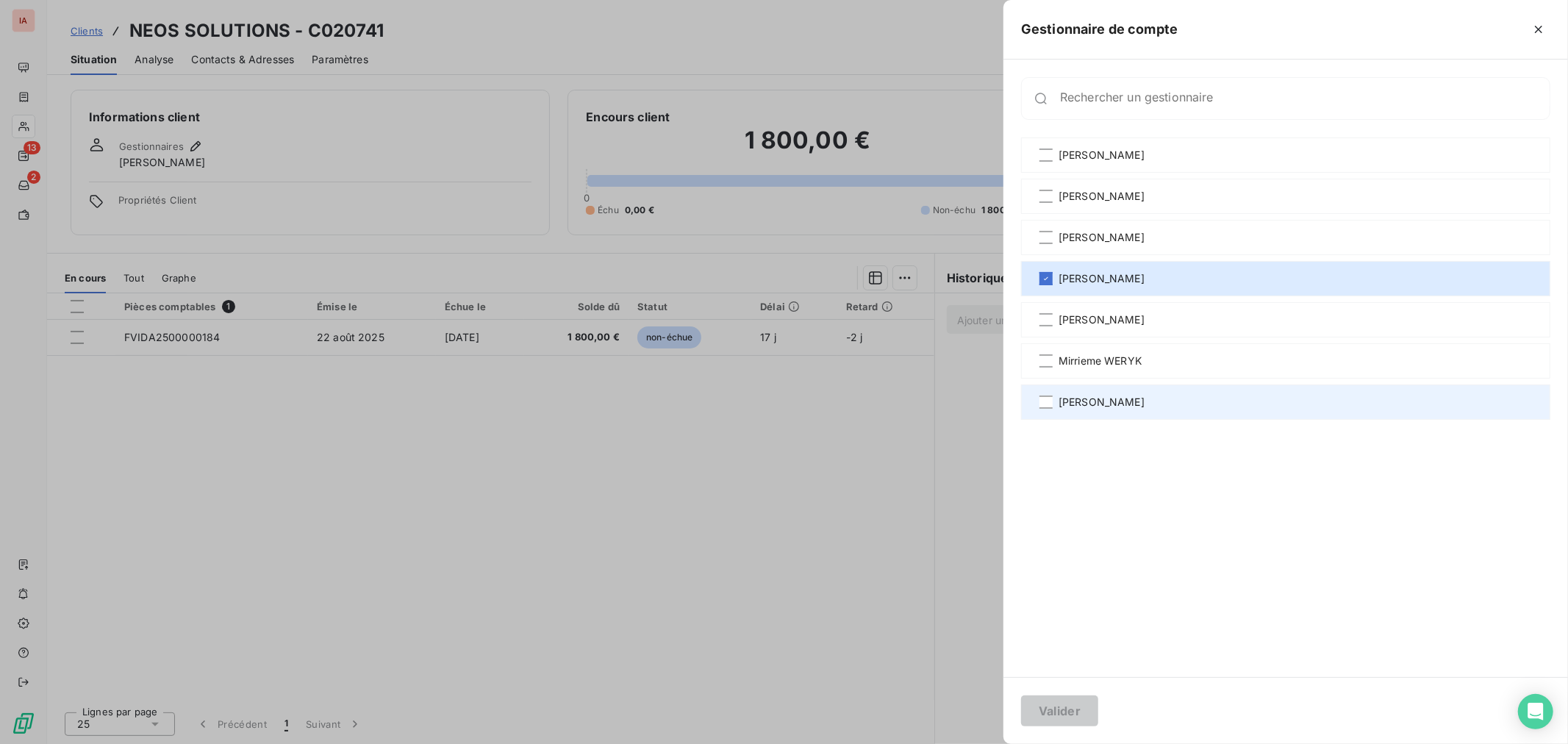
click at [1084, 403] on span "[PERSON_NAME]" at bounding box center [1101, 402] width 86 height 15
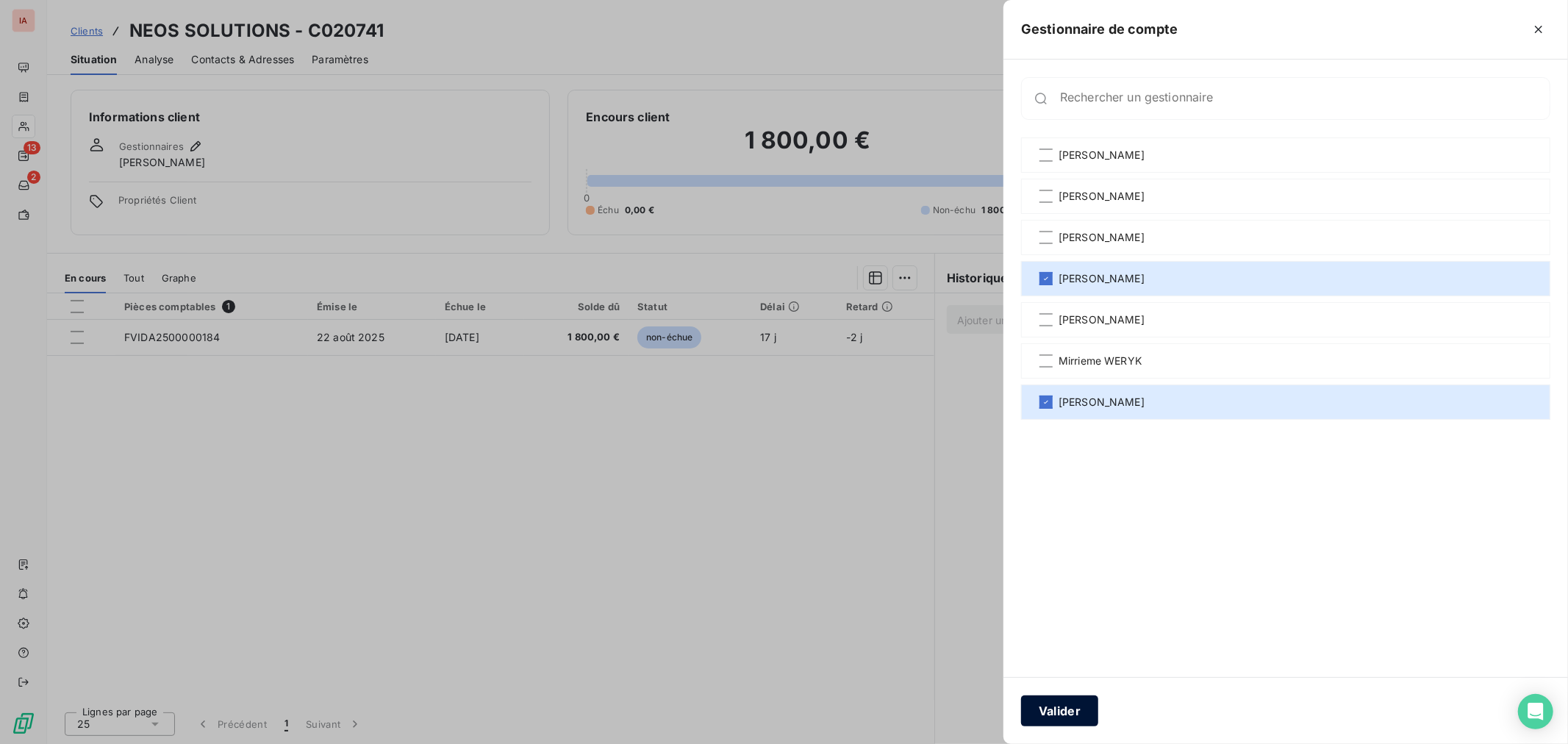
click at [1076, 707] on button "Valider" at bounding box center [1059, 711] width 77 height 31
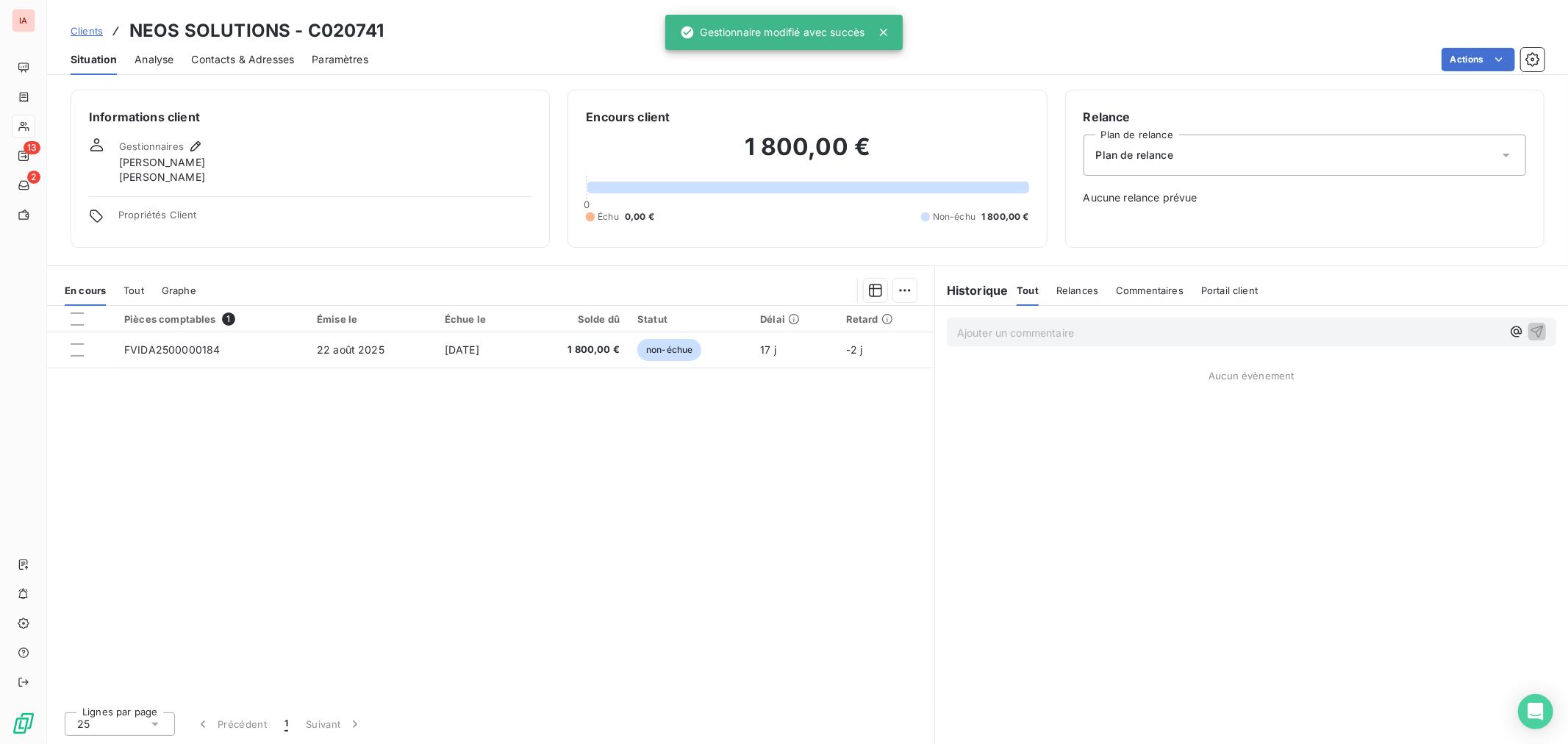
click at [77, 26] on span "Clients" at bounding box center [87, 30] width 33 height 12
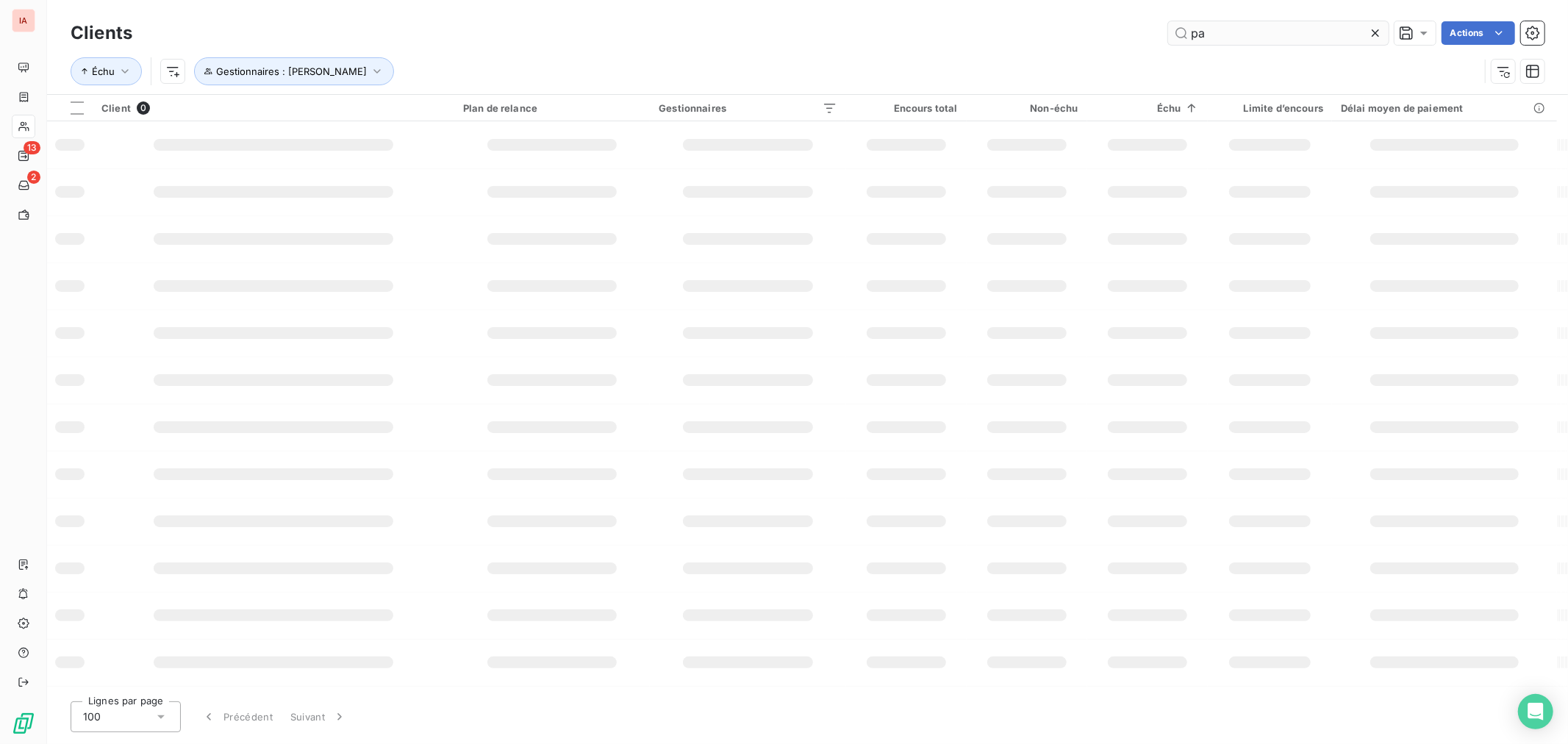
type input "p"
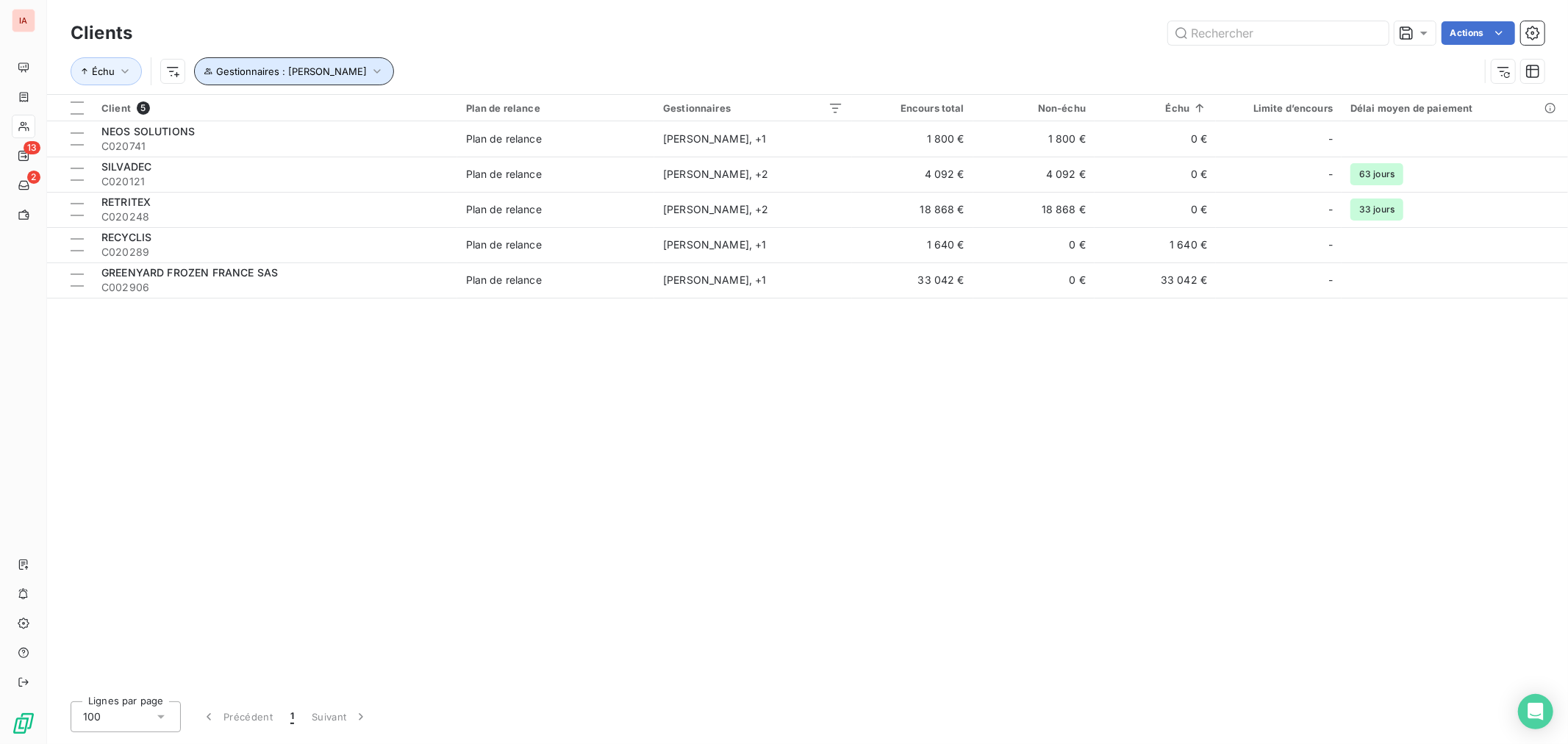
click at [351, 69] on button "Gestionnaires : [PERSON_NAME]" at bounding box center [294, 72] width 200 height 28
click at [529, 109] on icon at bounding box center [525, 111] width 7 height 4
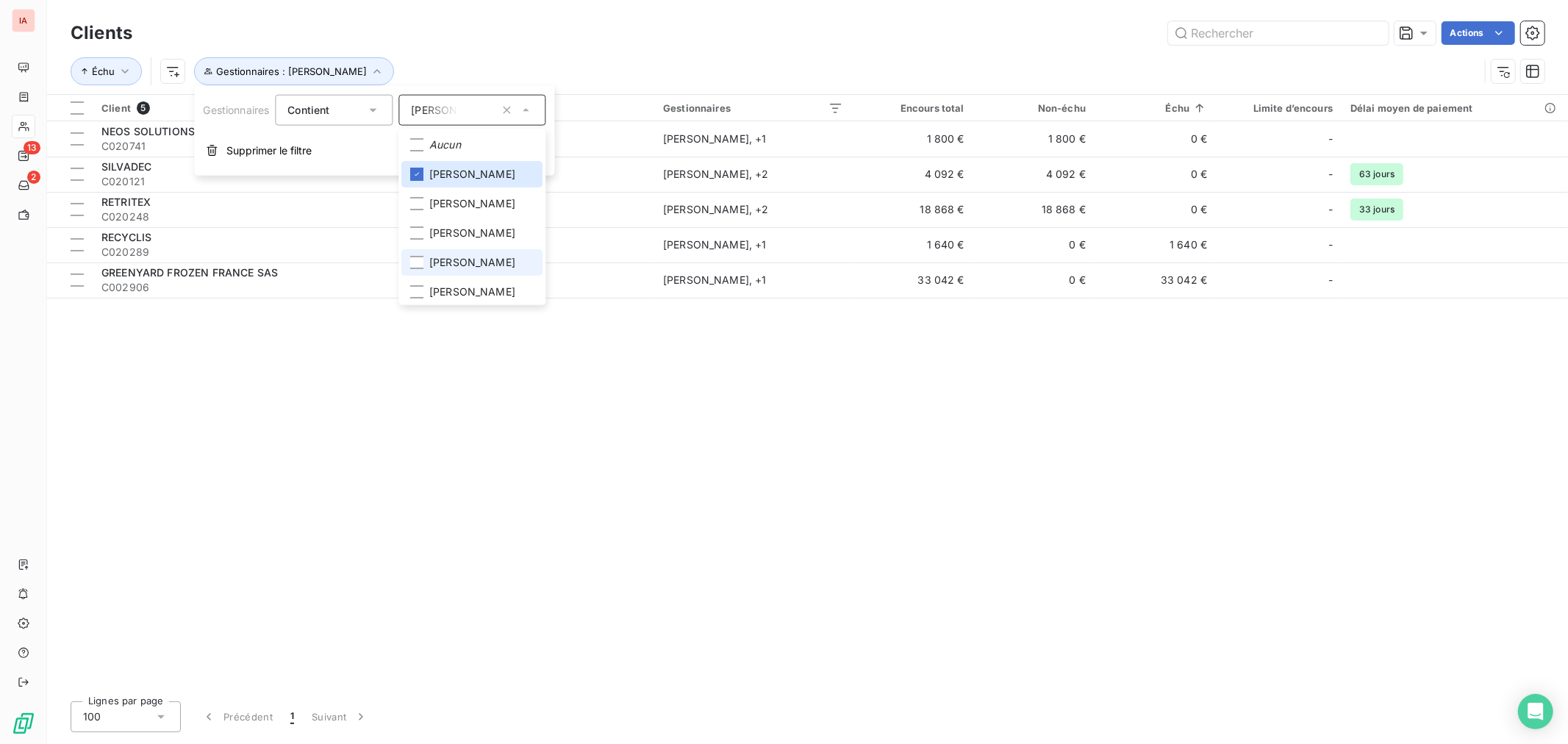
scroll to position [61, 0]
click at [421, 171] on div at bounding box center [417, 171] width 13 height 13
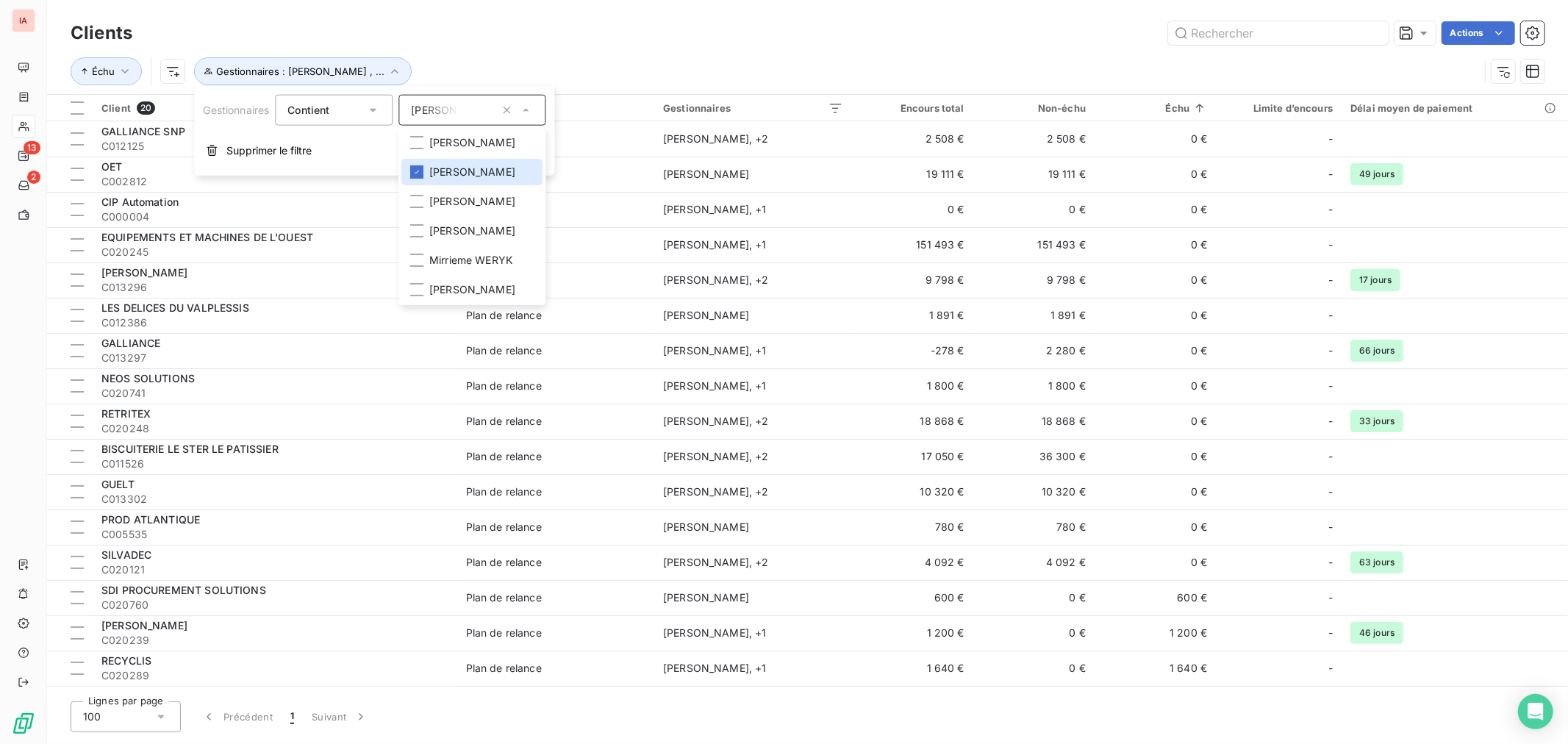
click at [480, 43] on div "Actions" at bounding box center [847, 33] width 1394 height 23
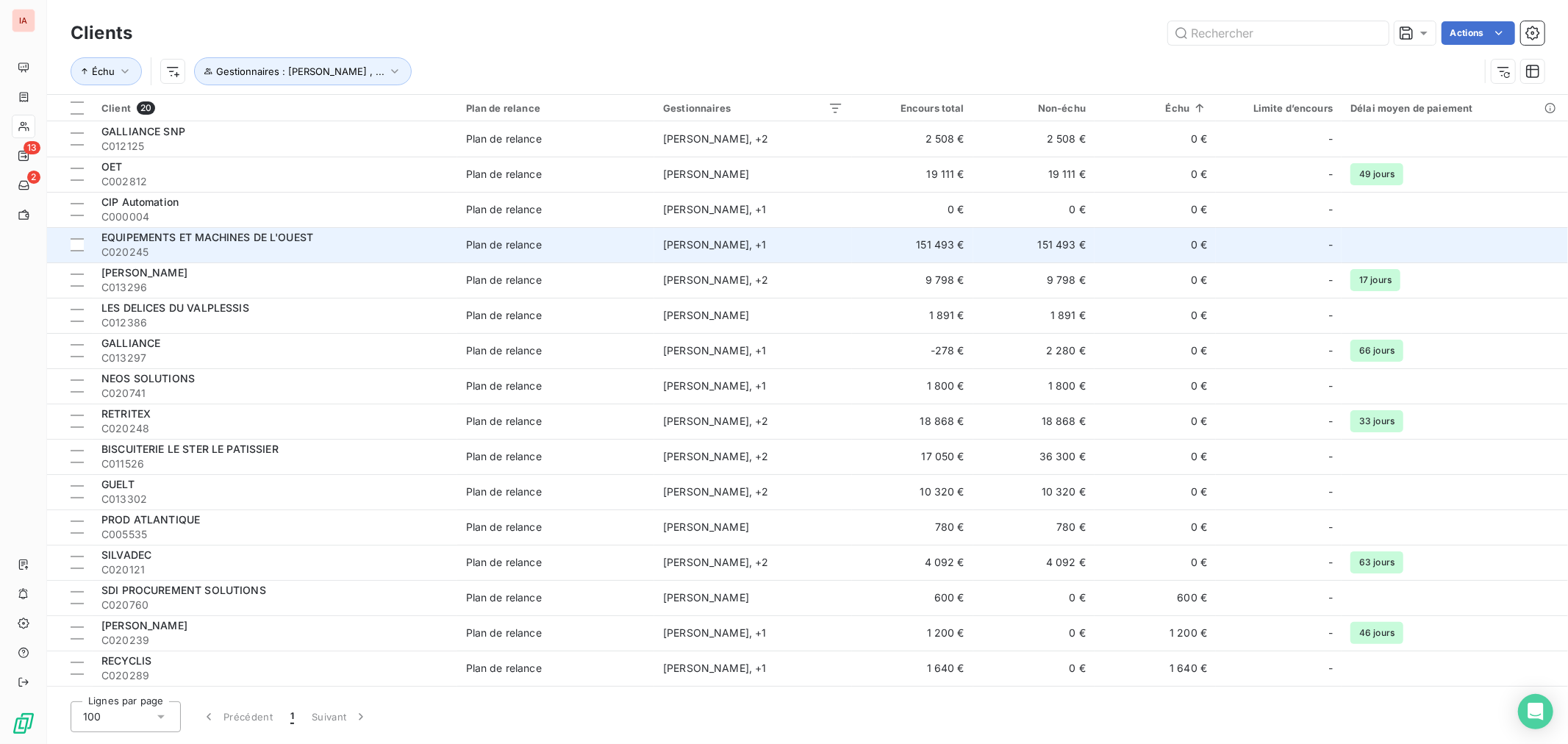
click at [294, 242] on span "EQUIPEMENTS ET MACHINES DE L'OUEST" at bounding box center [207, 237] width 212 height 12
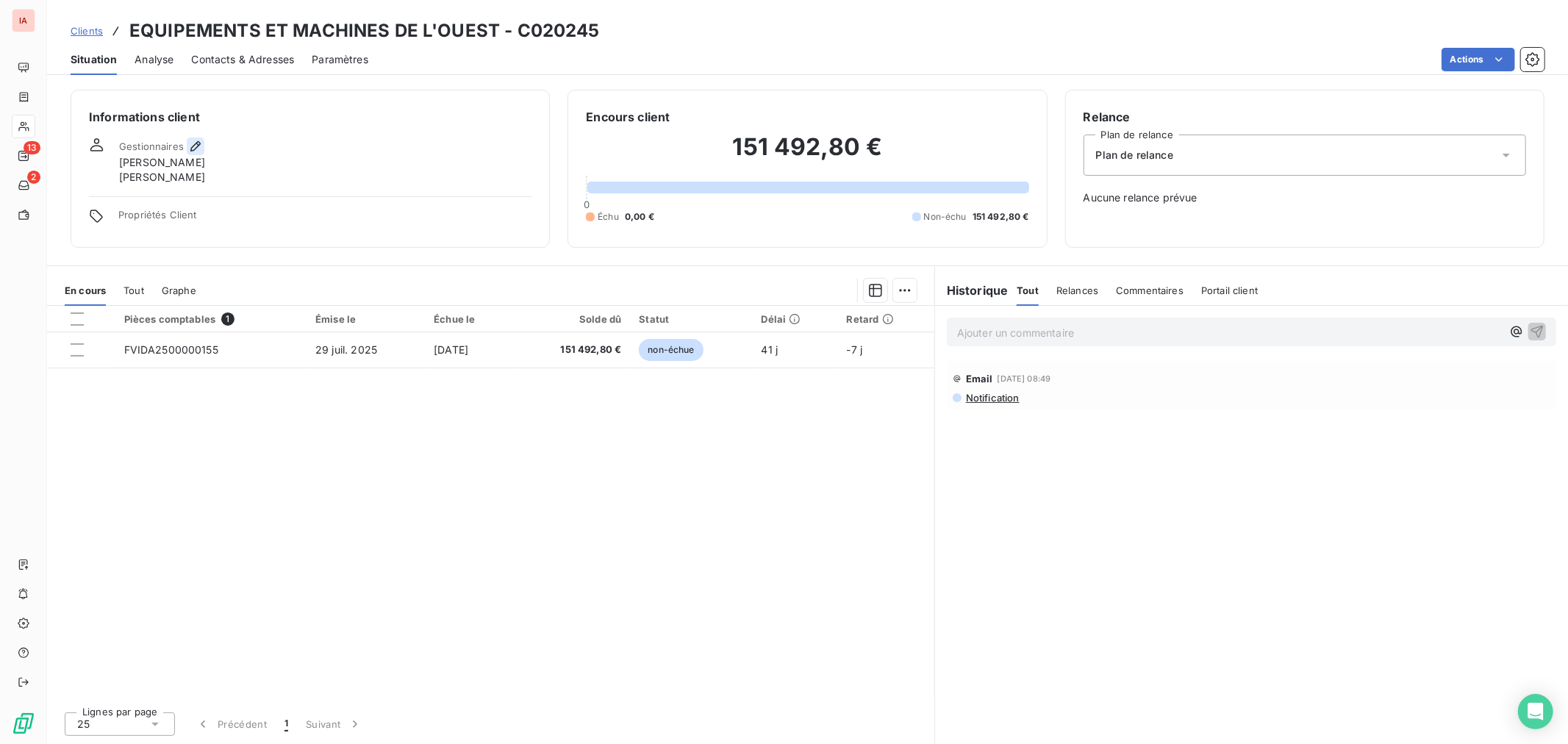
click at [196, 137] on button "button" at bounding box center [196, 146] width 18 height 18
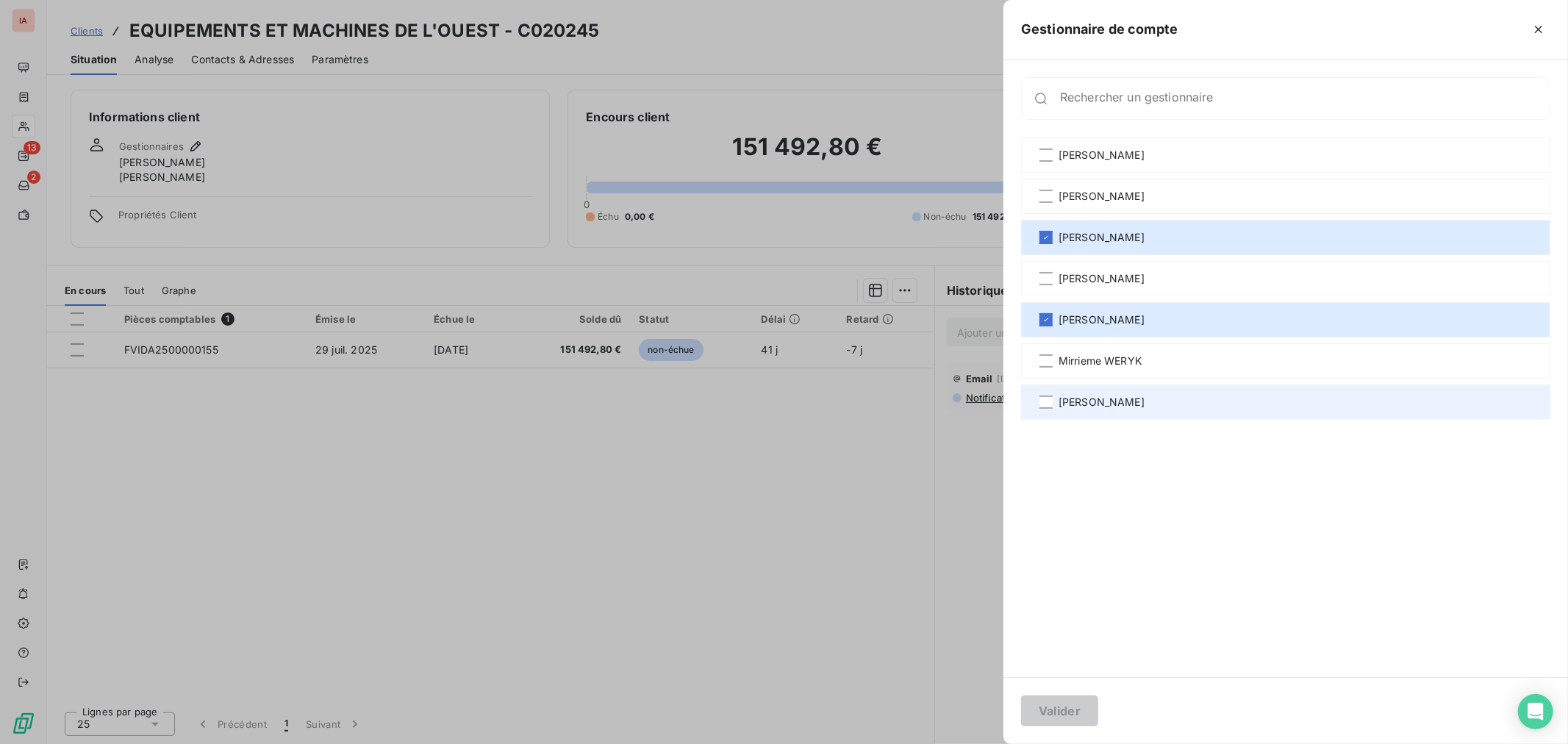
click at [1059, 395] on span "[PERSON_NAME]" at bounding box center [1101, 402] width 86 height 15
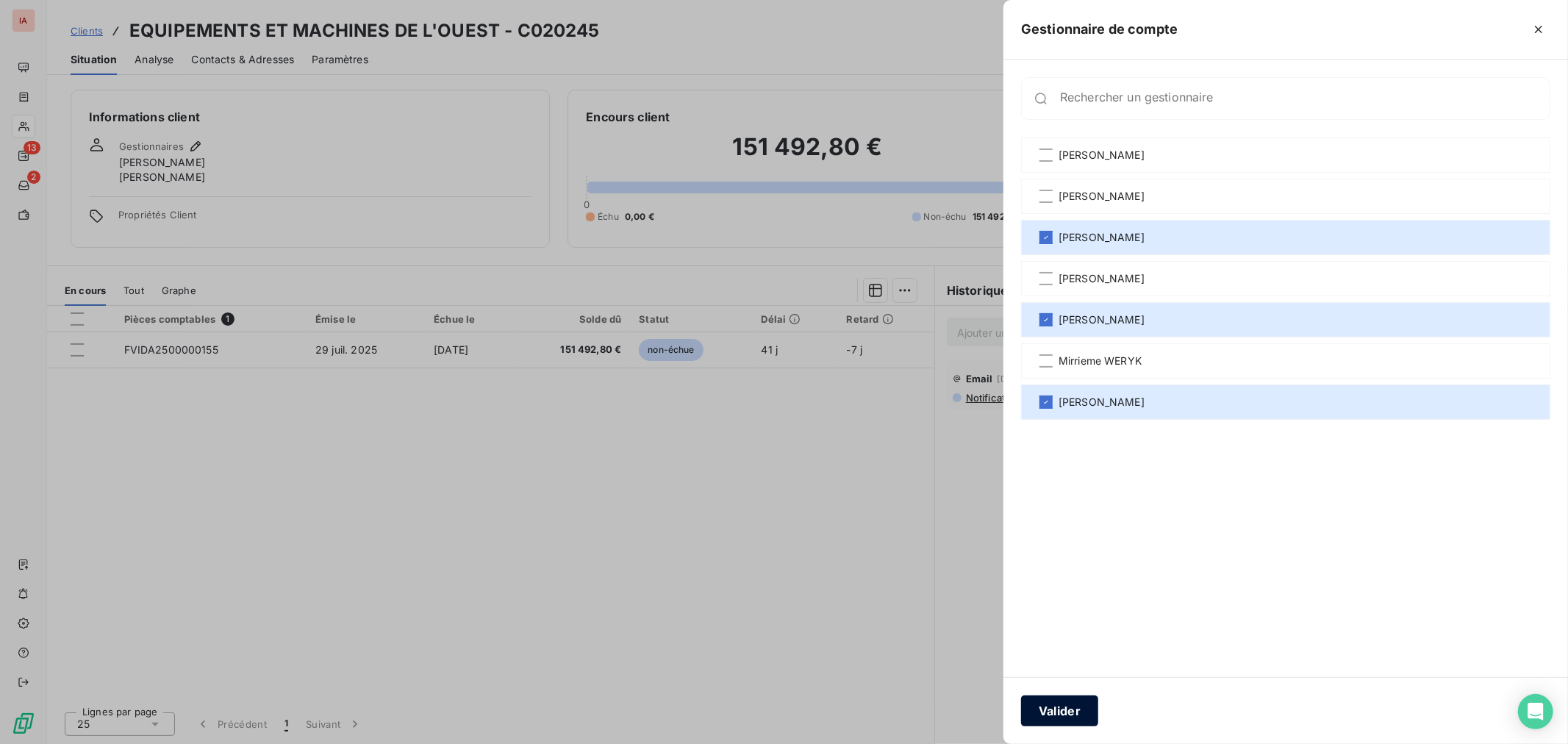
click at [1091, 719] on button "Valider" at bounding box center [1059, 711] width 77 height 31
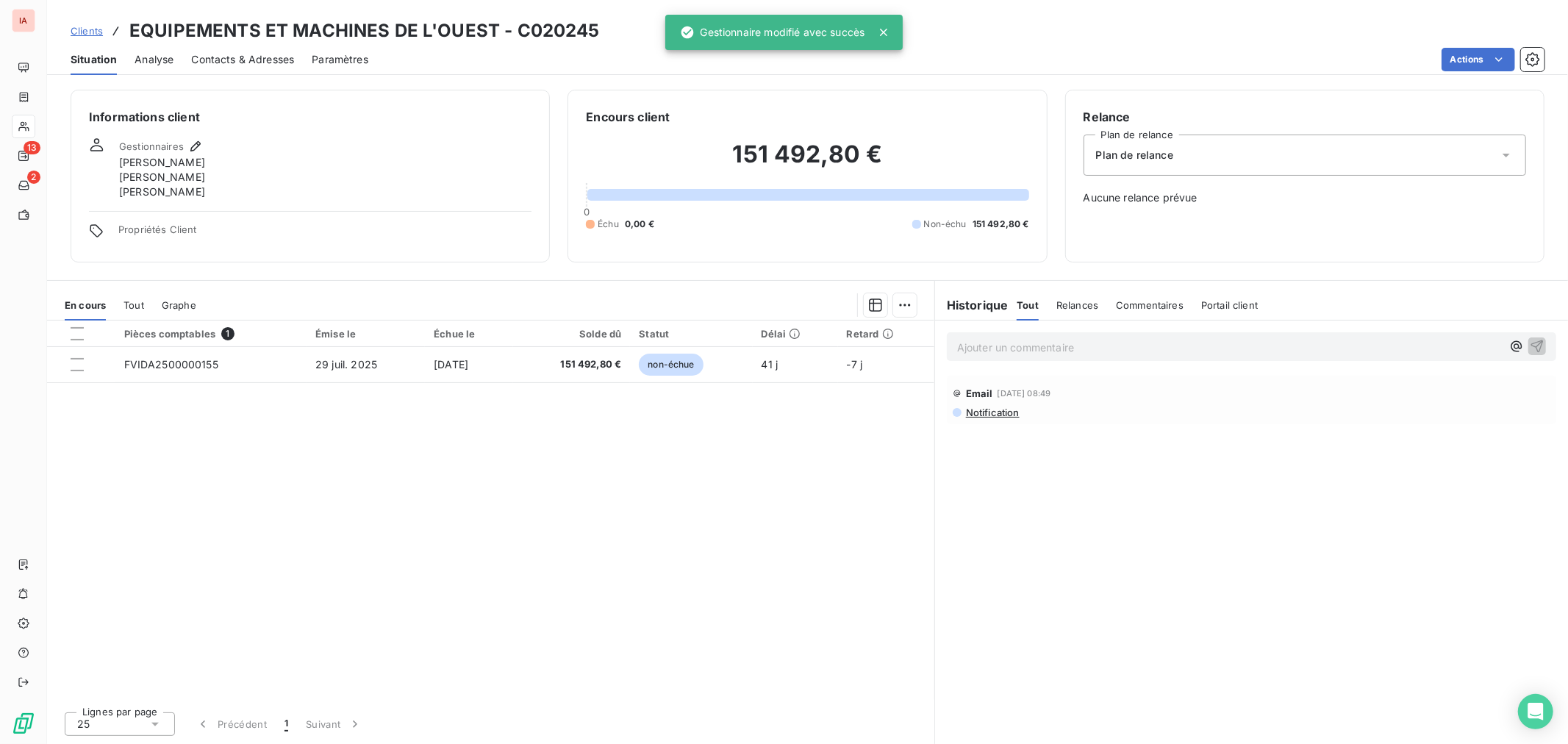
click at [86, 25] on span "Clients" at bounding box center [87, 30] width 33 height 12
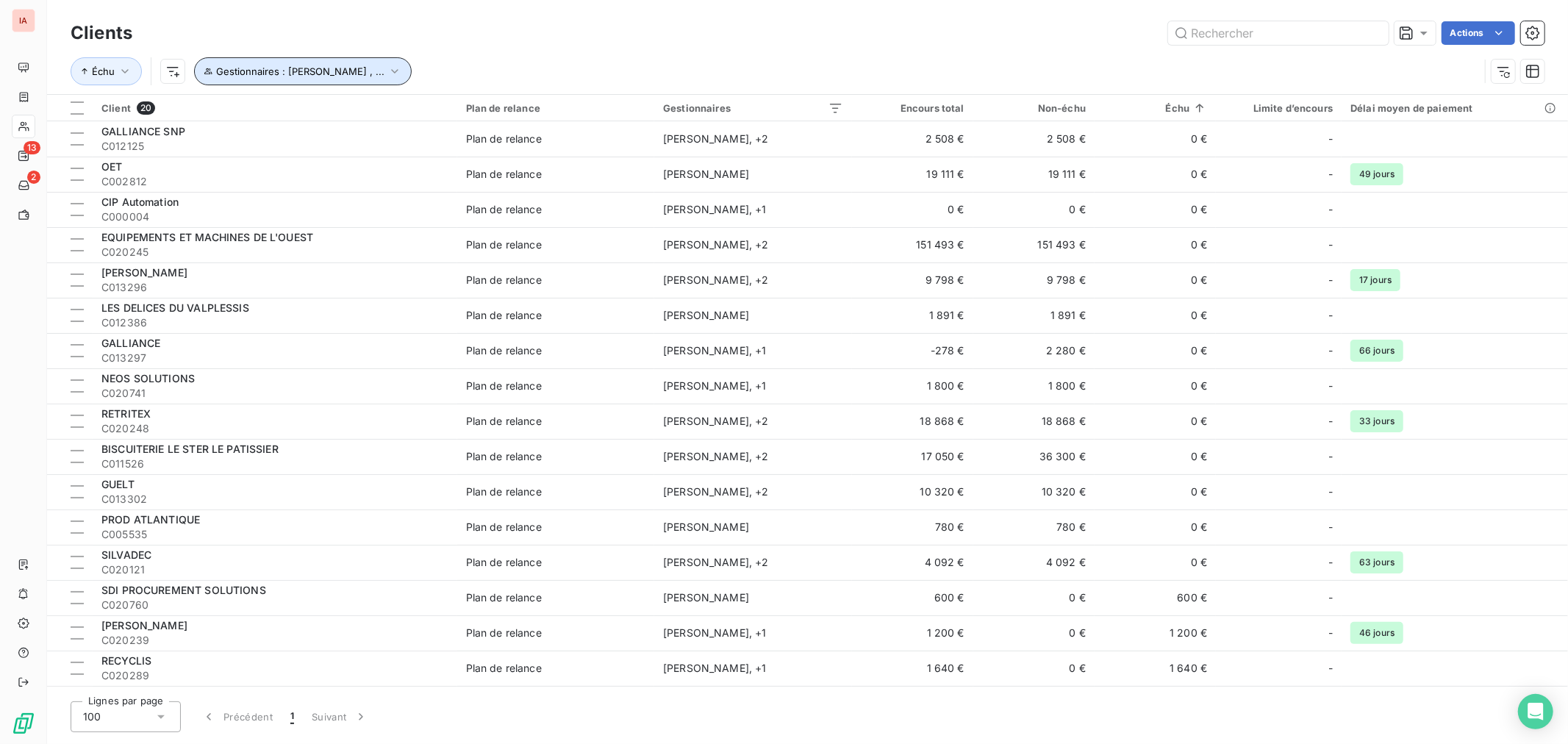
click at [387, 69] on icon "button" at bounding box center [394, 71] width 15 height 15
click at [527, 111] on icon at bounding box center [525, 111] width 7 height 4
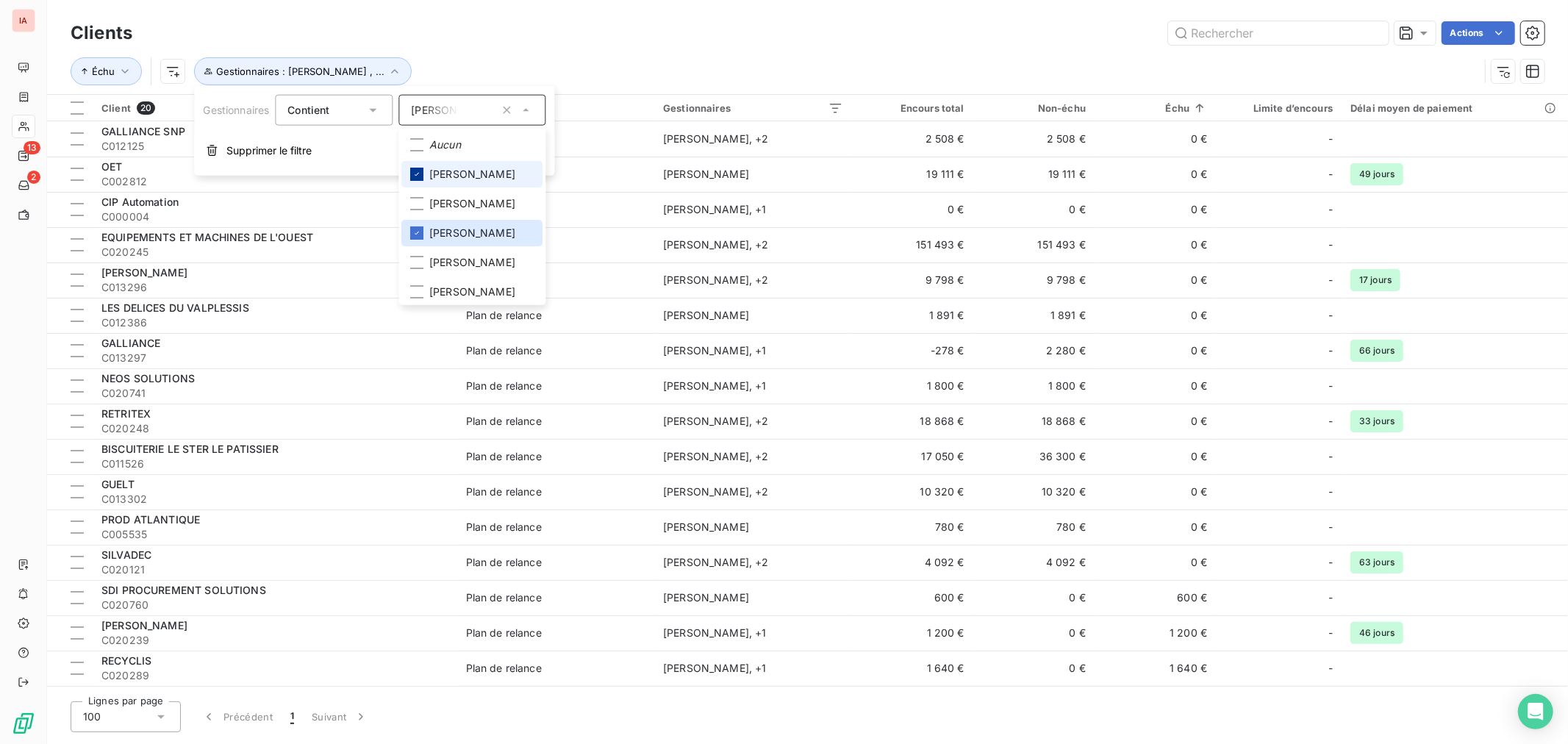
click at [419, 171] on icon at bounding box center [416, 174] width 9 height 9
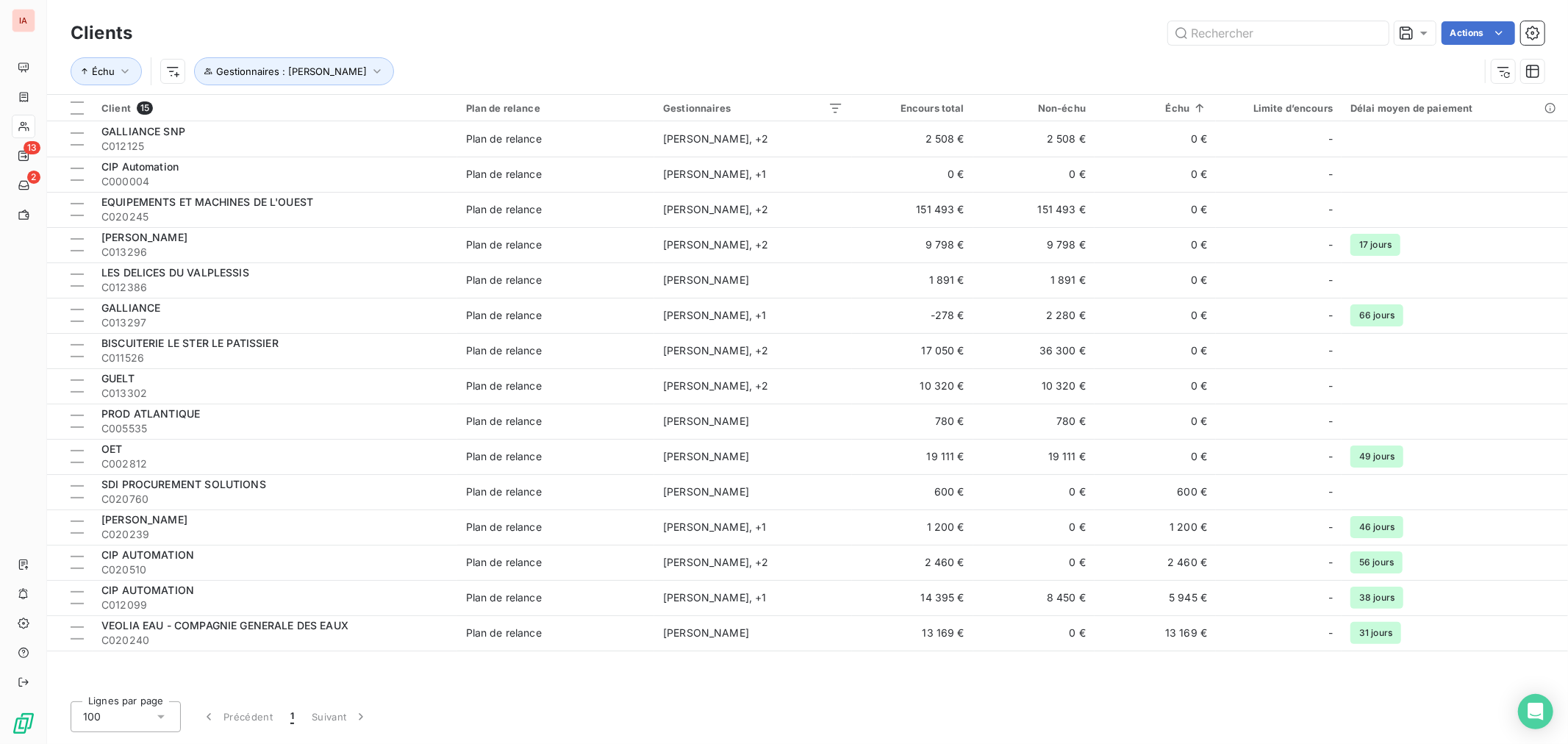
click at [469, 47] on div "Clients Actions" at bounding box center [808, 33] width 1474 height 31
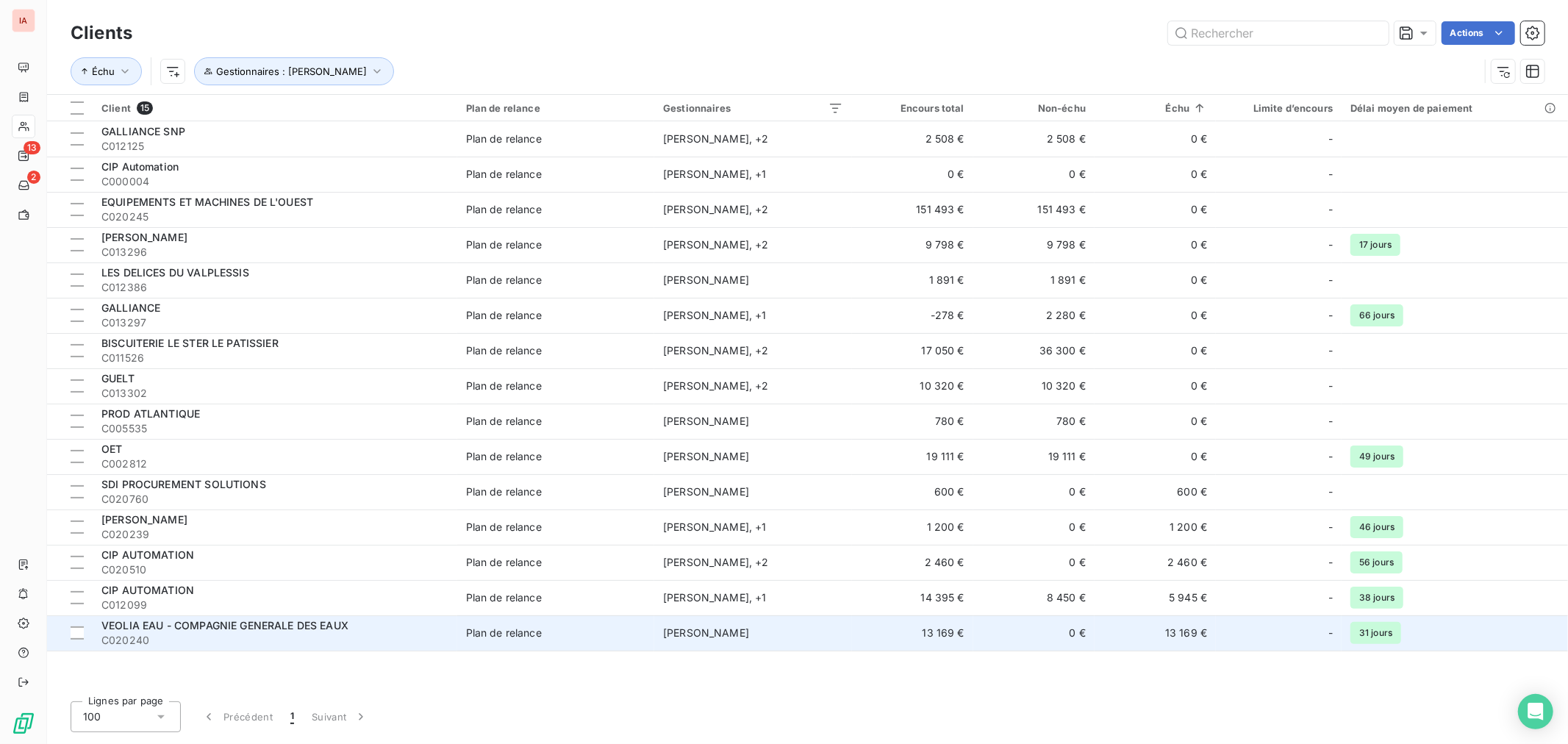
click at [239, 623] on span "VEOLIA EAU - COMPAGNIE GENERALE DES EAUX" at bounding box center [224, 625] width 247 height 12
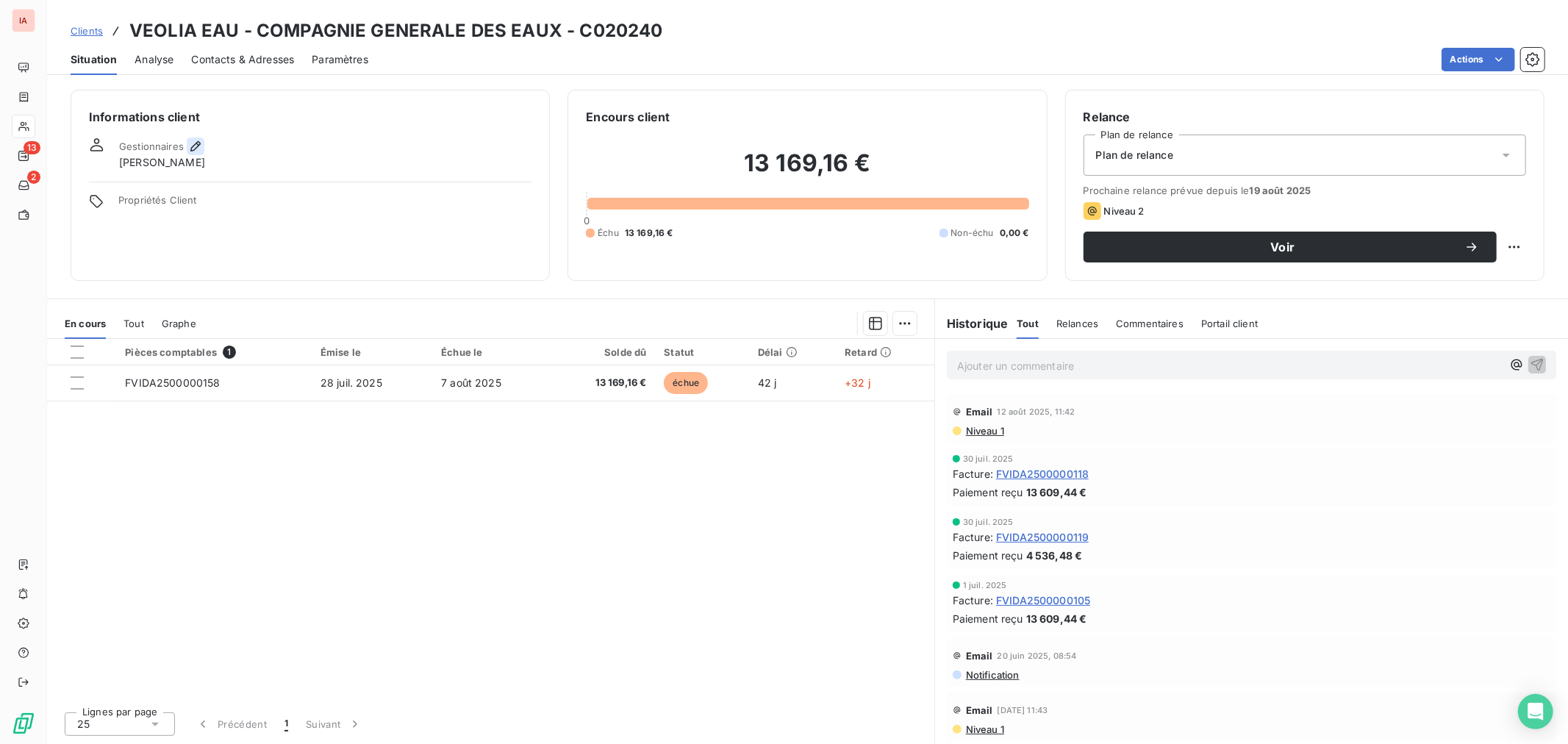
click at [196, 139] on icon "button" at bounding box center [196, 146] width 15 height 15
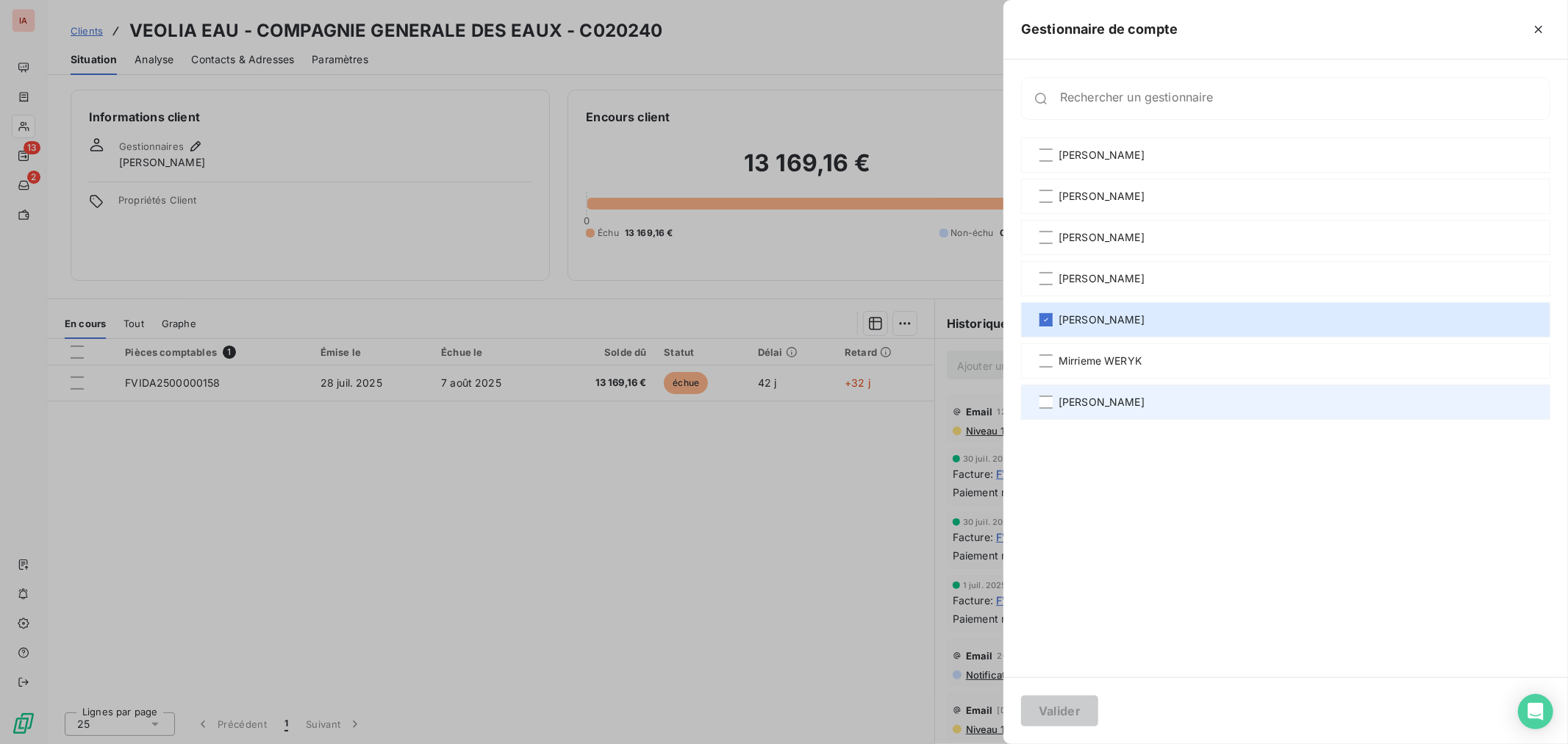
click at [1076, 404] on span "[PERSON_NAME]" at bounding box center [1101, 402] width 86 height 15
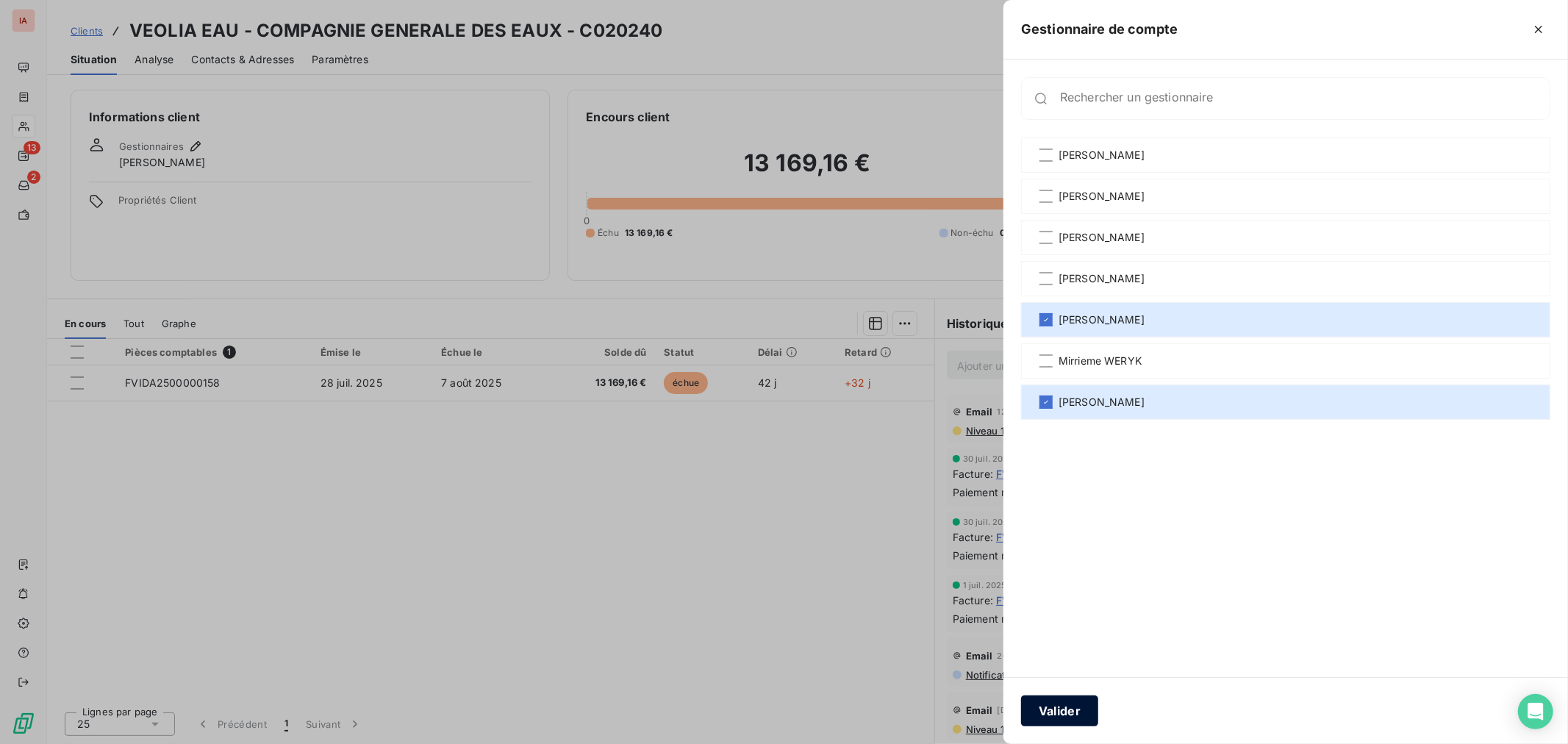
click at [1079, 711] on button "Valider" at bounding box center [1059, 711] width 77 height 31
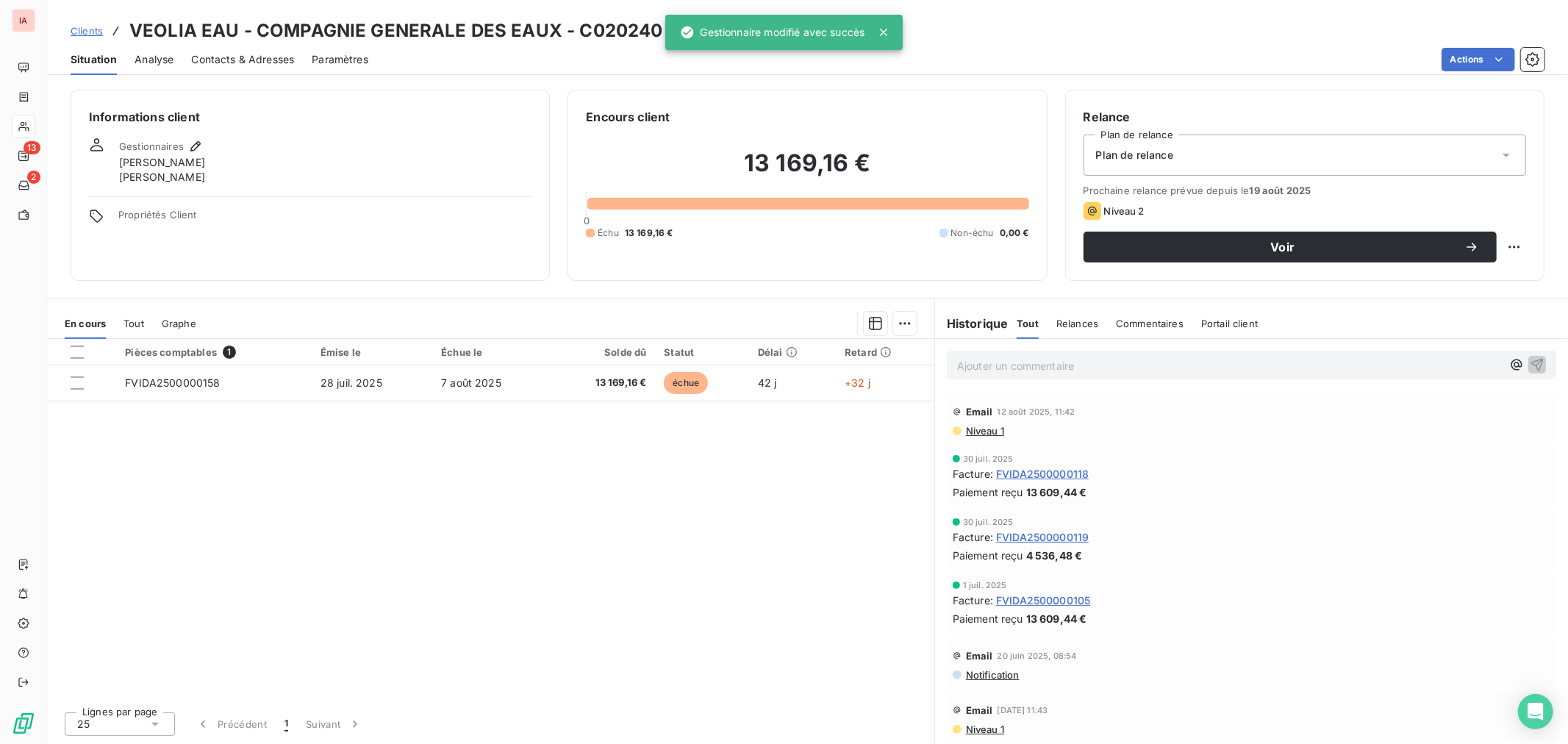
click at [93, 32] on span "Clients" at bounding box center [87, 30] width 33 height 12
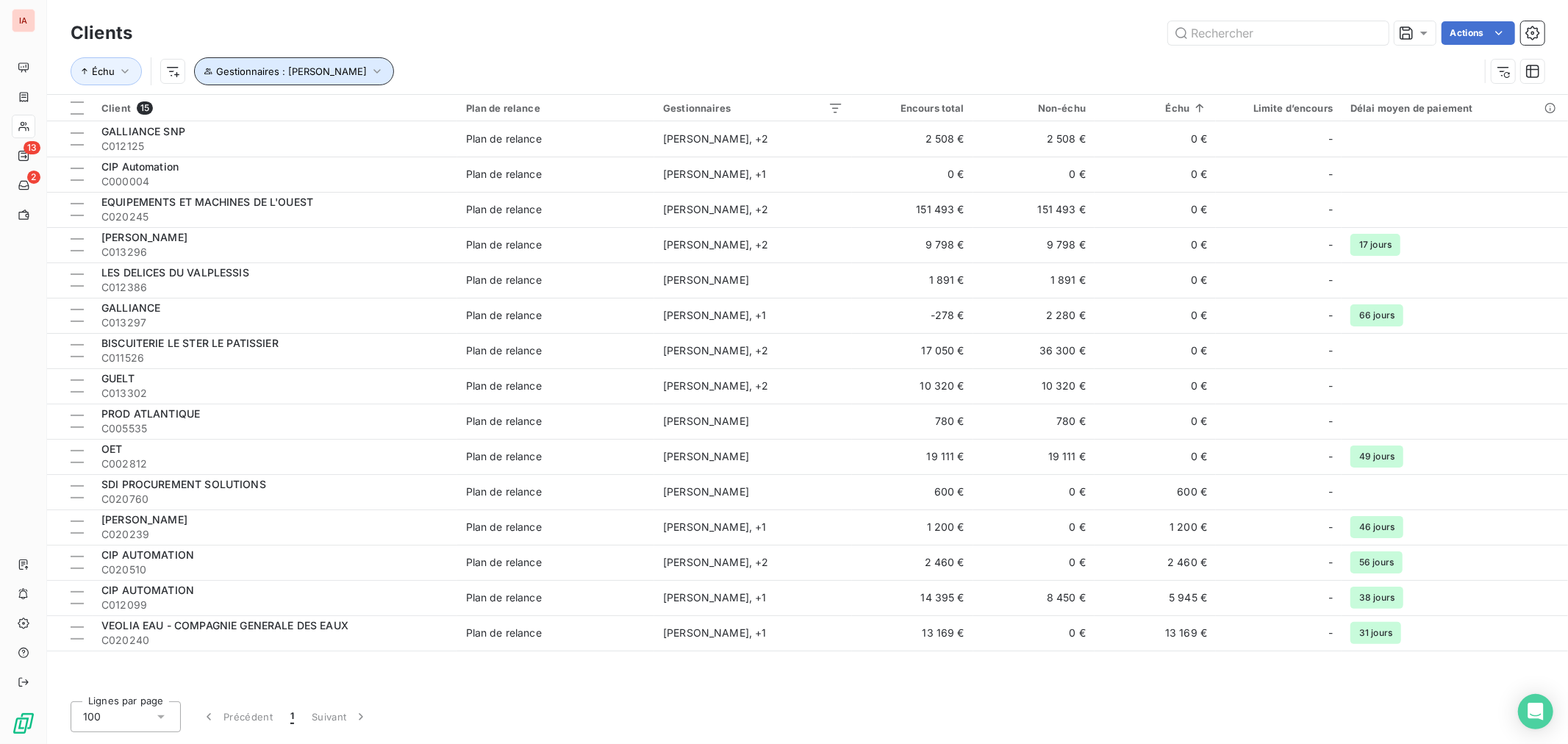
click at [371, 69] on icon "button" at bounding box center [377, 71] width 15 height 15
click at [527, 111] on icon at bounding box center [525, 111] width 7 height 4
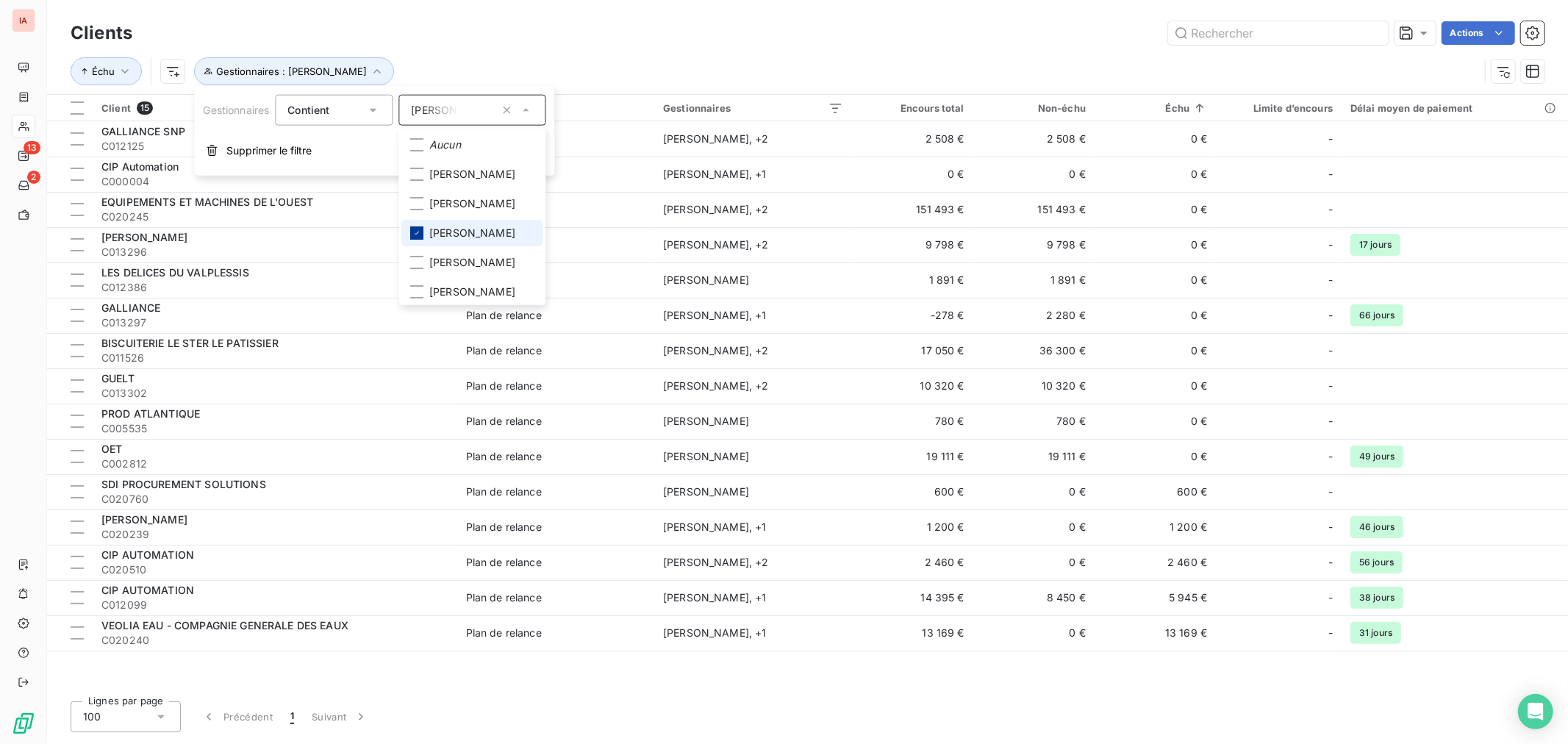
click at [417, 238] on div at bounding box center [417, 233] width 13 height 13
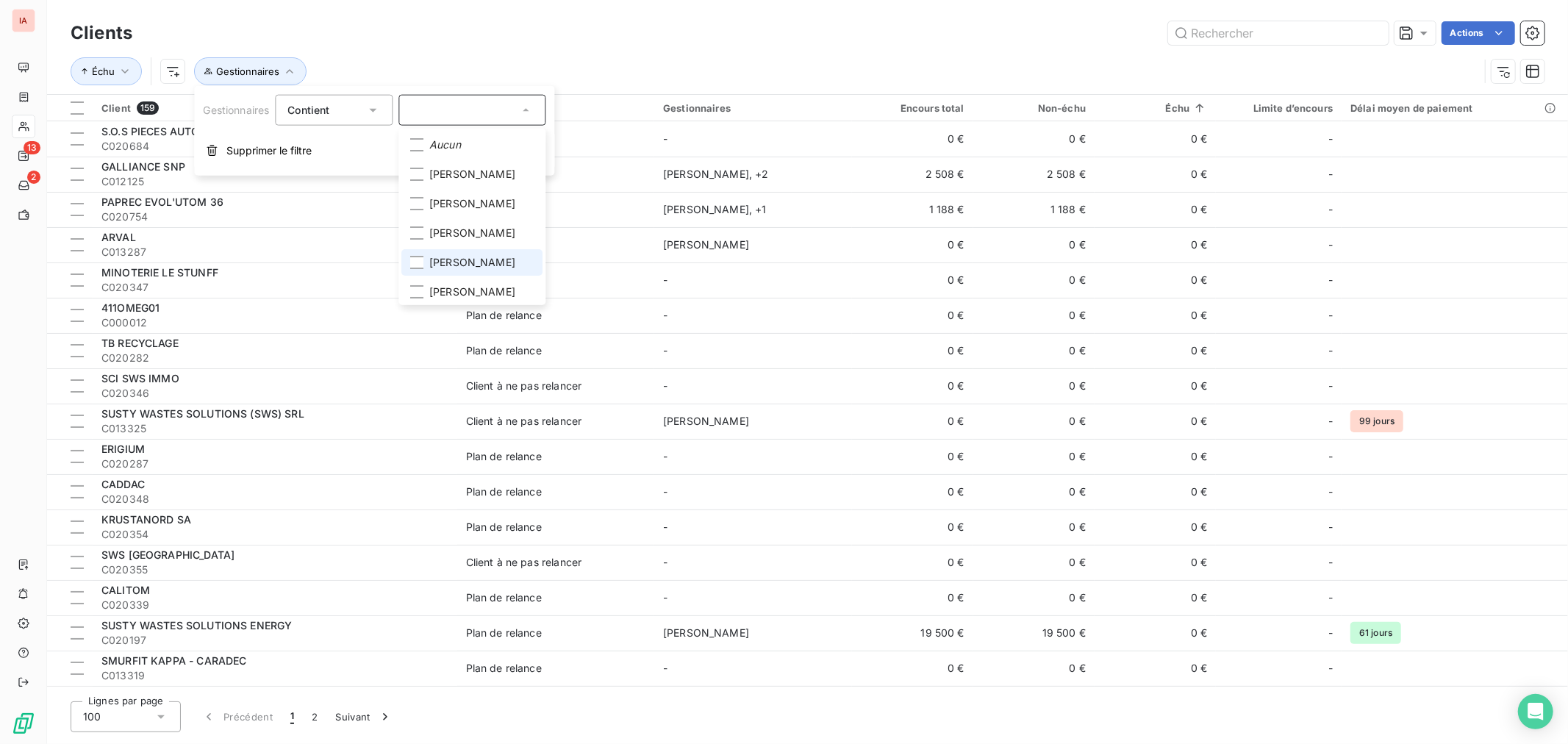
click at [426, 262] on li "[PERSON_NAME]" at bounding box center [471, 263] width 141 height 26
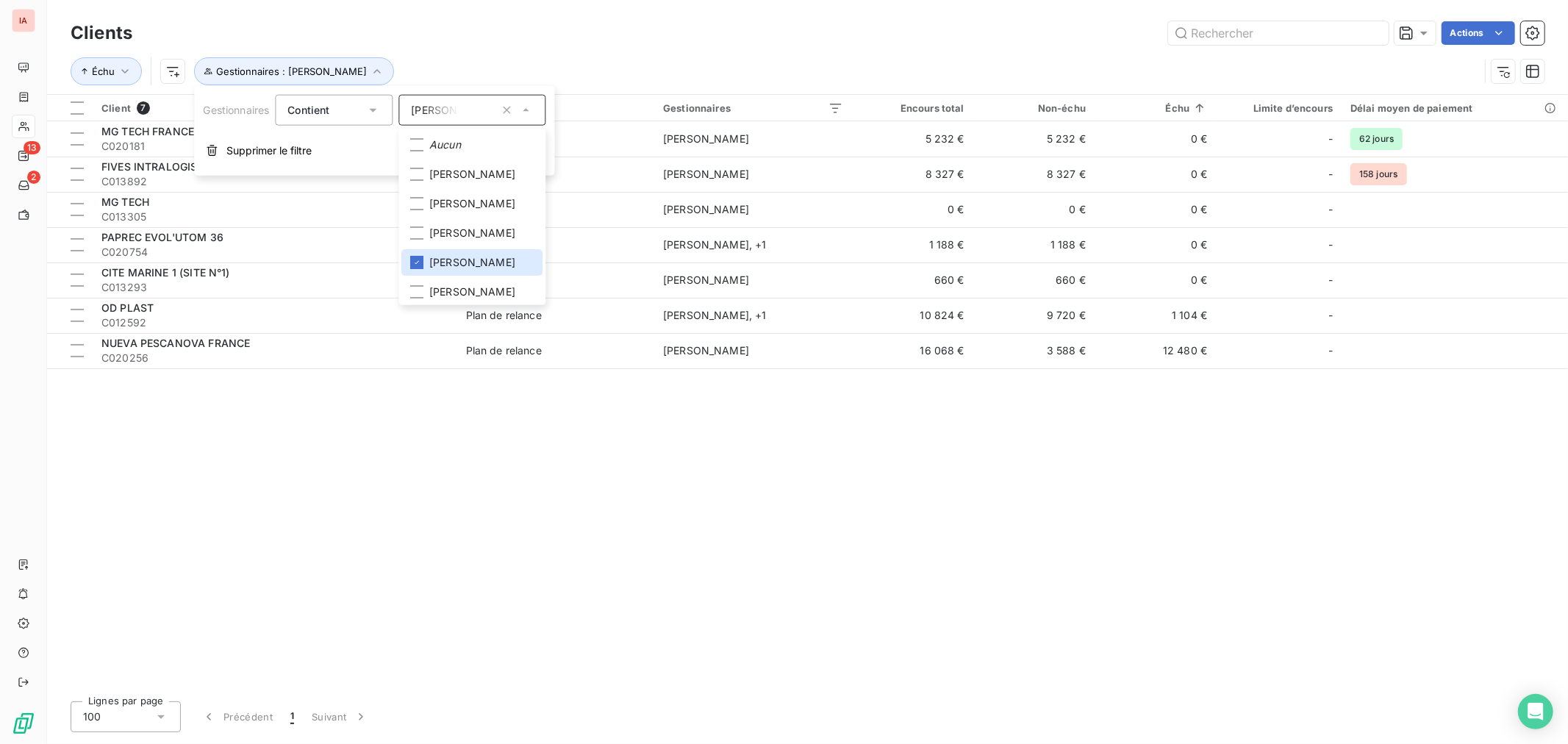
click at [498, 63] on div "Échu Gestionnaires : [PERSON_NAME]" at bounding box center [775, 72] width 1408 height 28
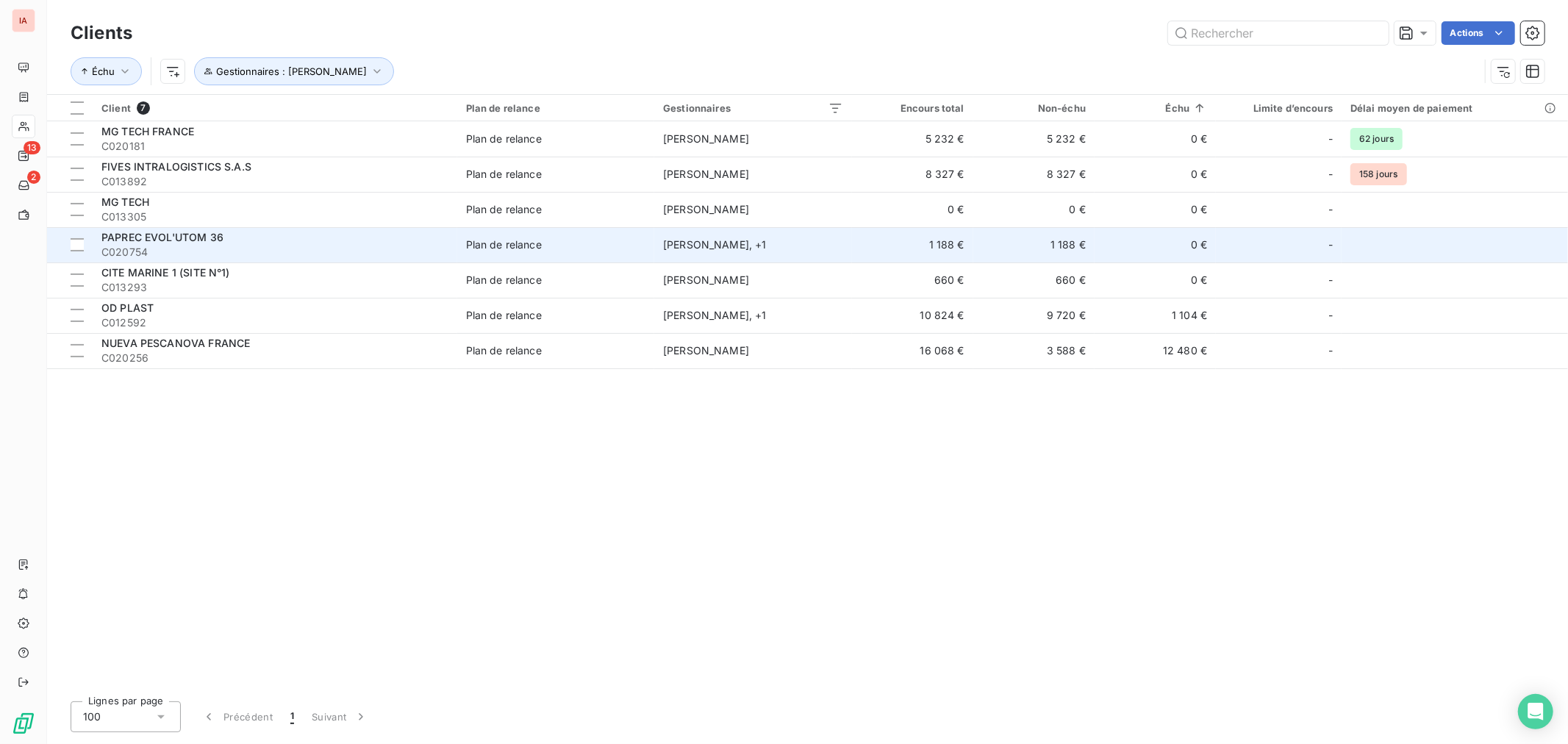
click at [192, 238] on span "PAPREC EVOL'UTOM 36" at bounding box center [162, 237] width 122 height 12
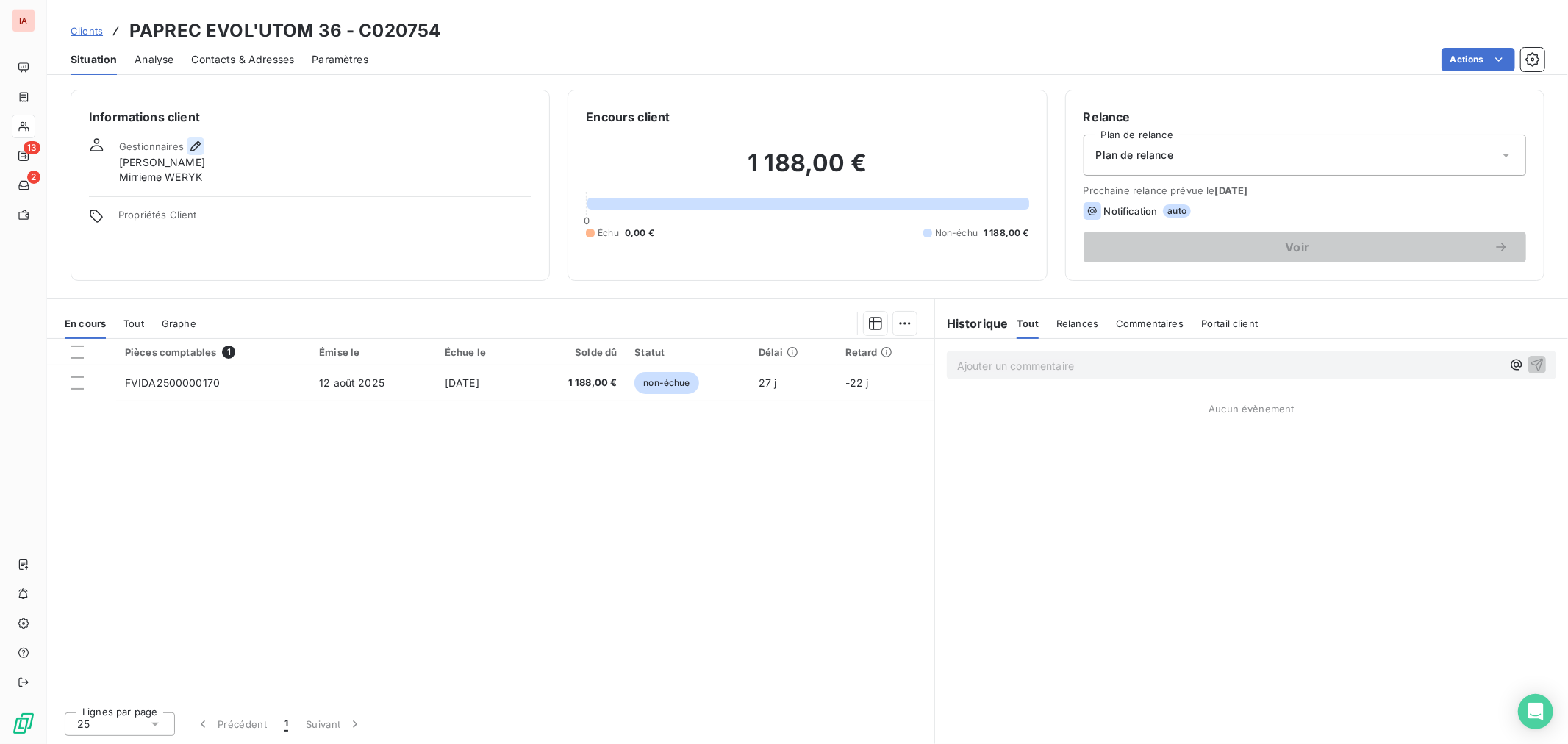
click at [193, 145] on icon "button" at bounding box center [195, 146] width 10 height 10
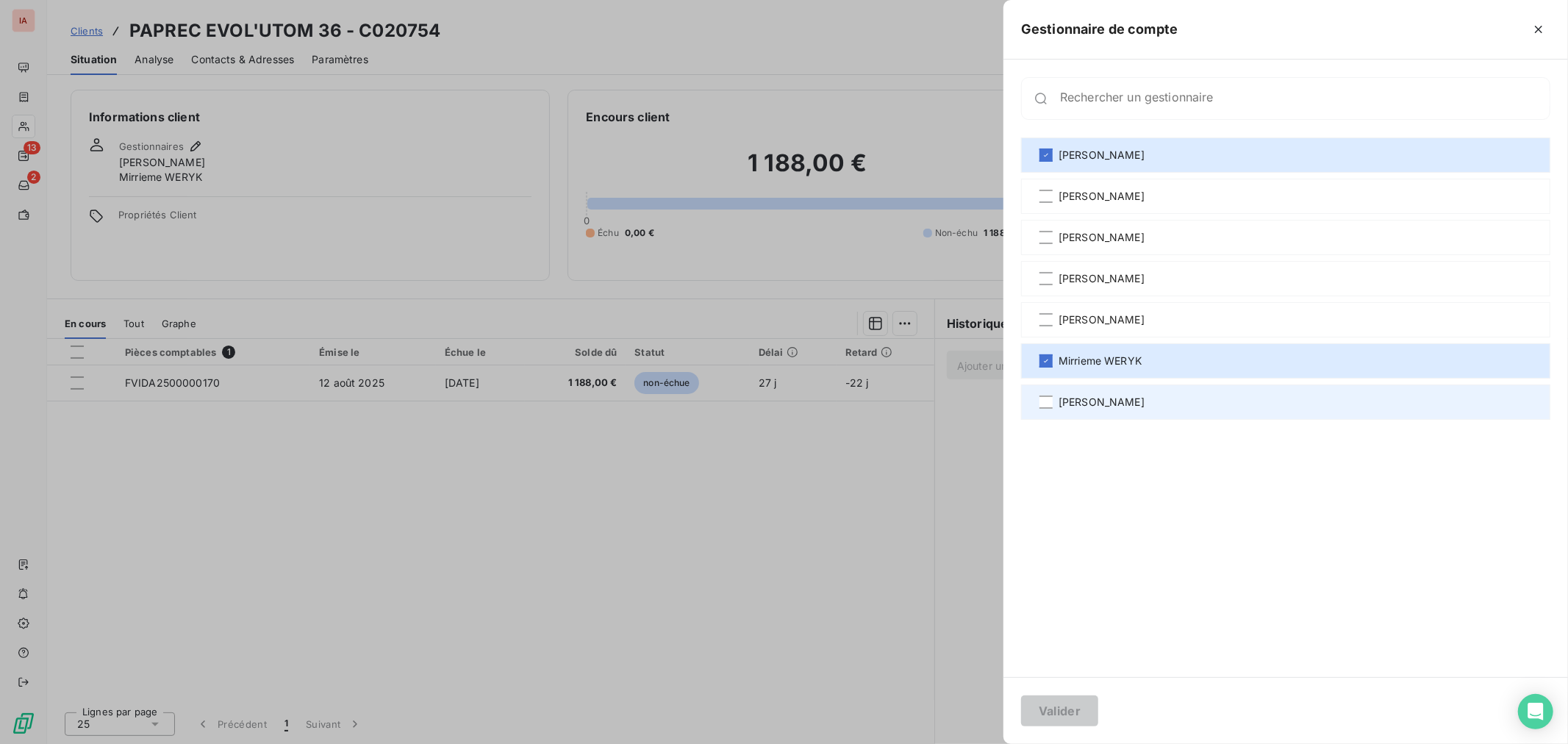
click at [1105, 397] on span "[PERSON_NAME]" at bounding box center [1101, 402] width 86 height 15
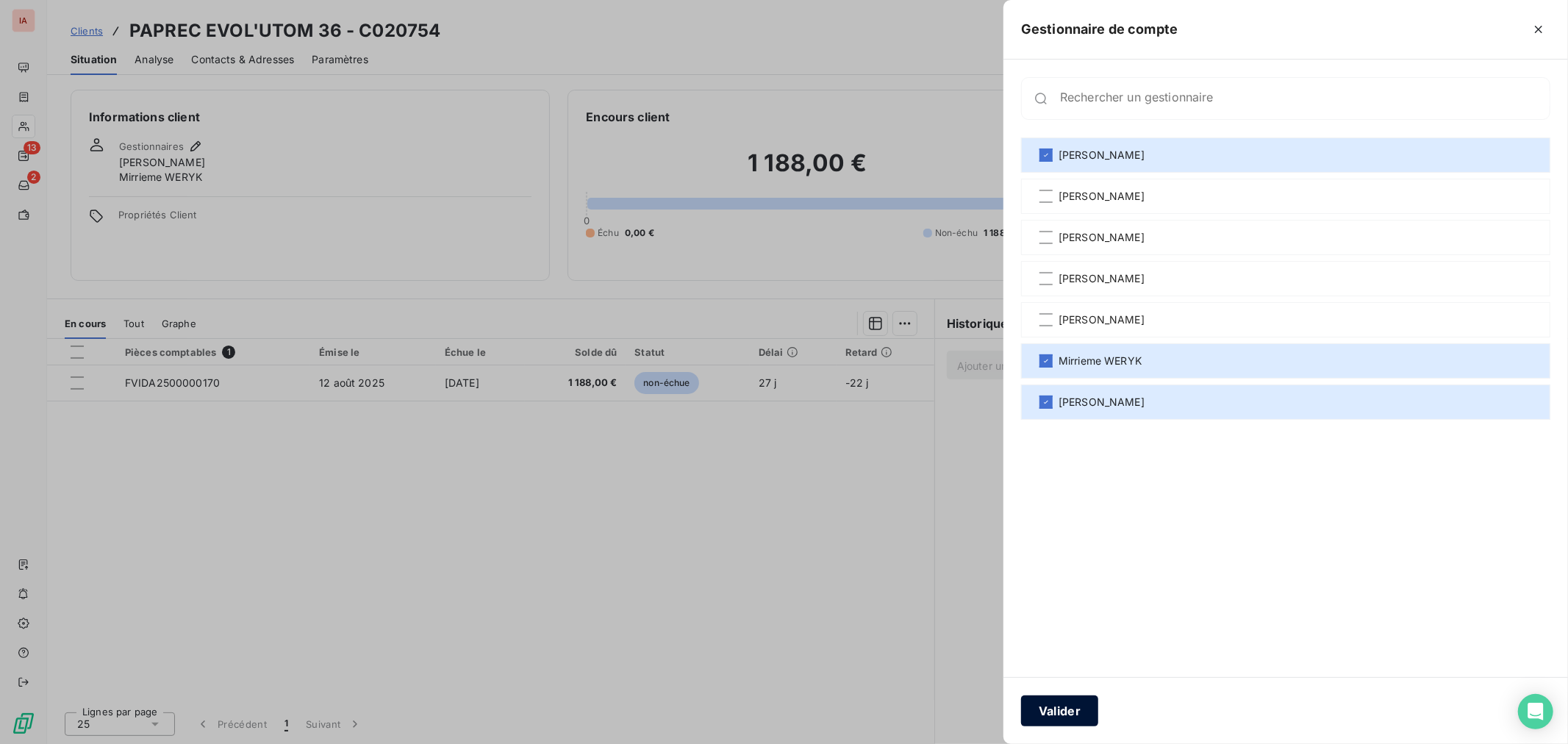
click at [1076, 699] on button "Valider" at bounding box center [1059, 711] width 77 height 31
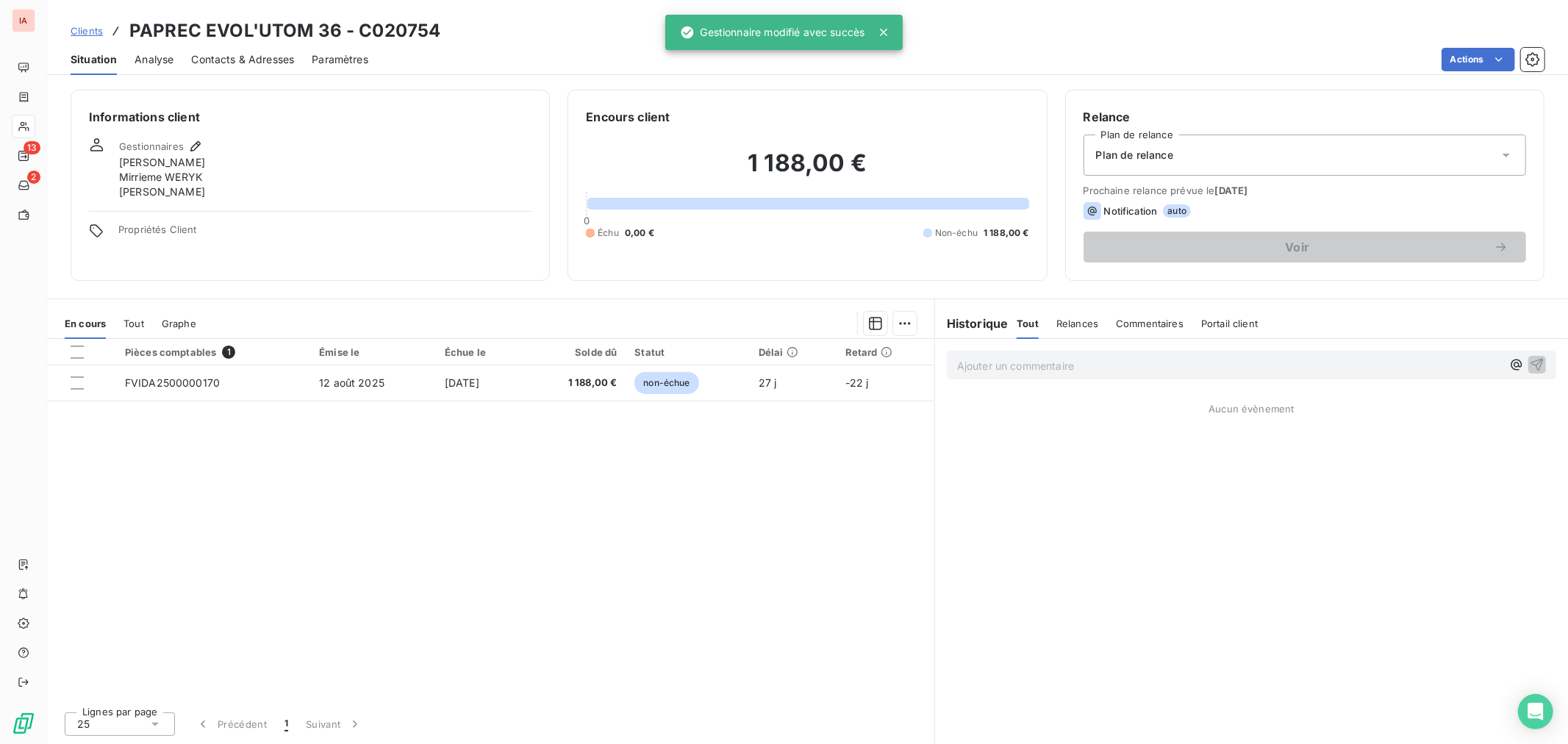
drag, startPoint x: 92, startPoint y: 16, endPoint x: 86, endPoint y: 22, distance: 8.5
click at [92, 16] on div "Clients PAPREC EVOL'UTOM 36 - C020754 Situation Analyse Contacts & Adresses Par…" at bounding box center [807, 37] width 1520 height 75
click at [86, 25] on span "Clients" at bounding box center [87, 30] width 33 height 12
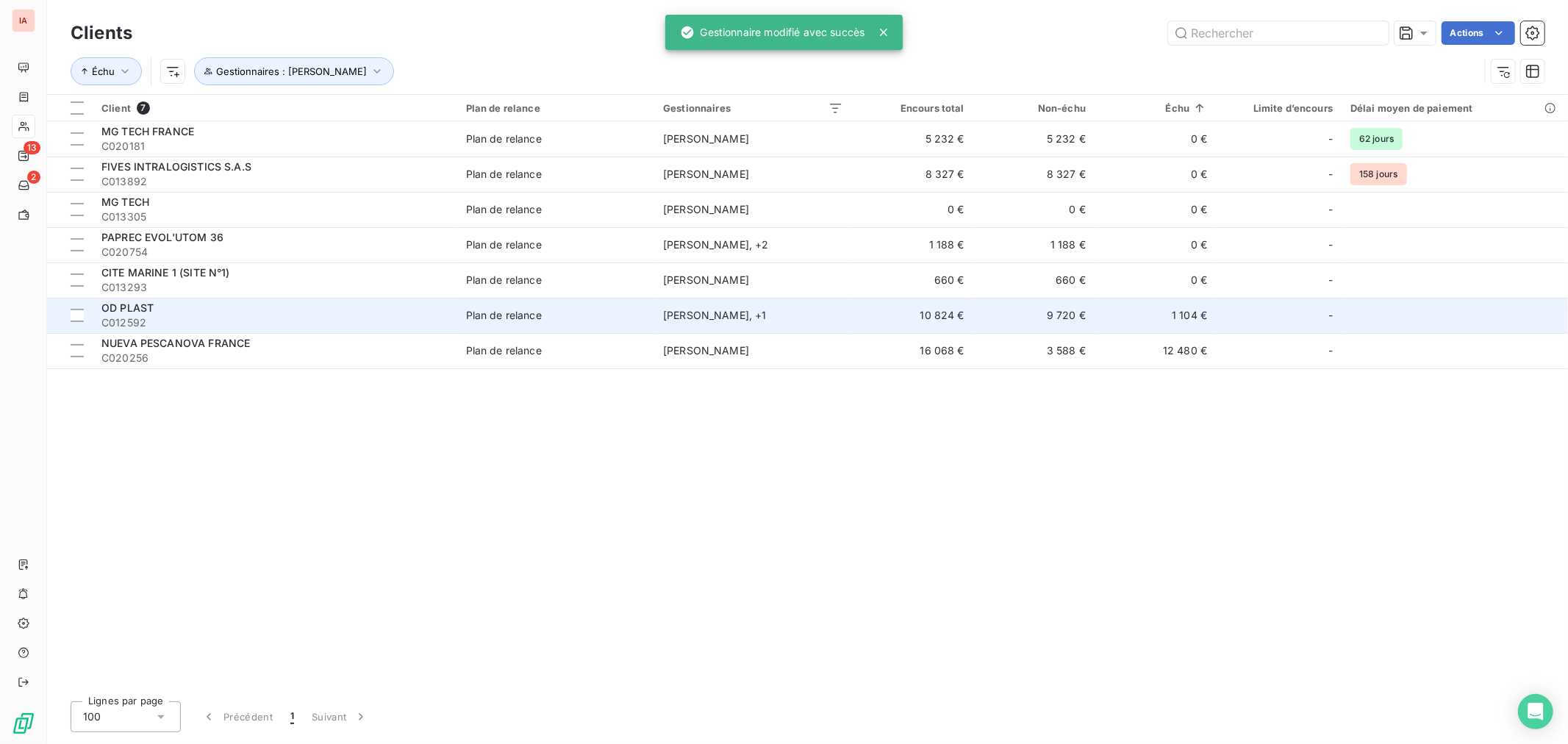
click at [192, 311] on div "OD PLAST" at bounding box center [274, 308] width 347 height 15
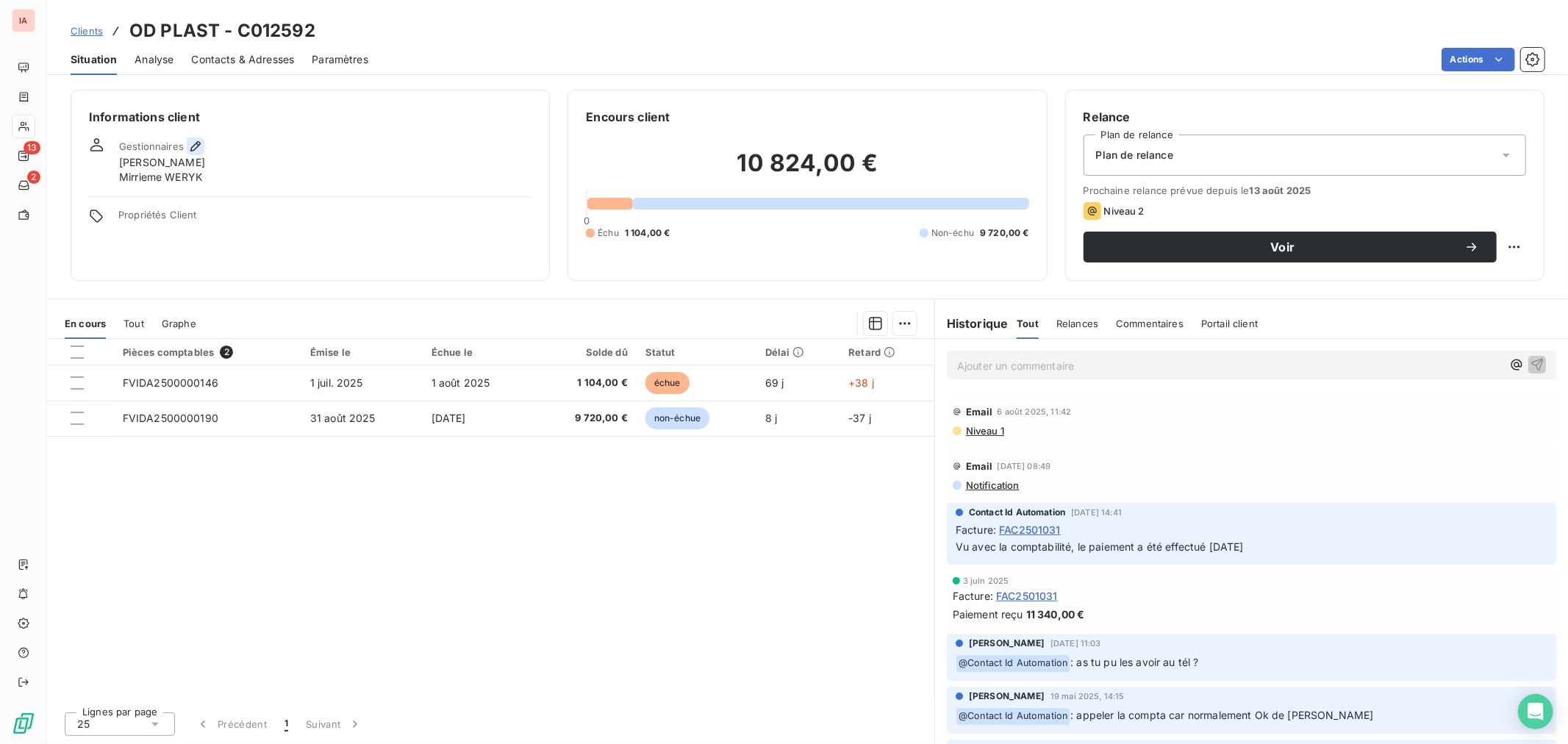
click at [196, 144] on icon "button" at bounding box center [195, 146] width 10 height 10
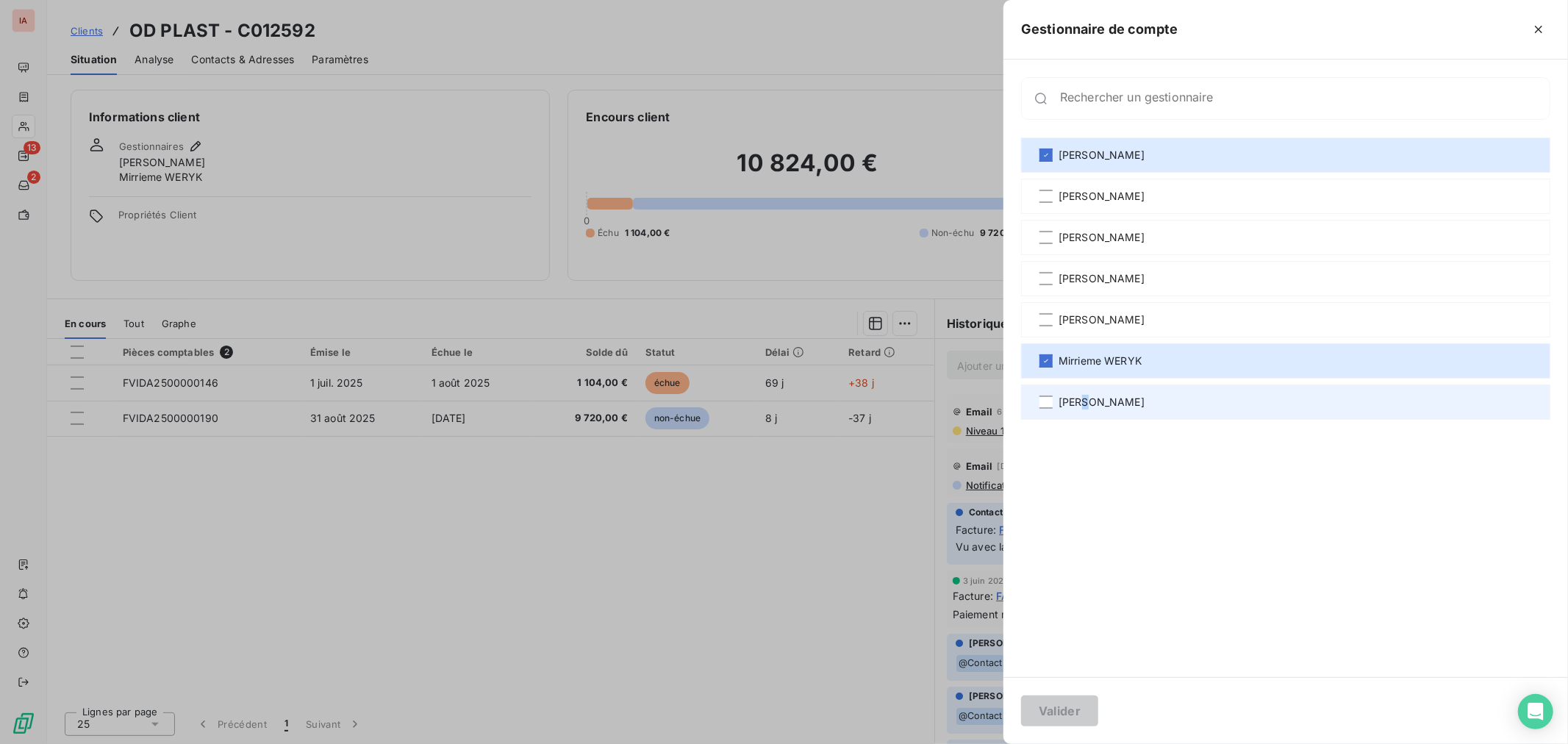
click at [1083, 391] on div "[PERSON_NAME]" at bounding box center [1285, 401] width 529 height 35
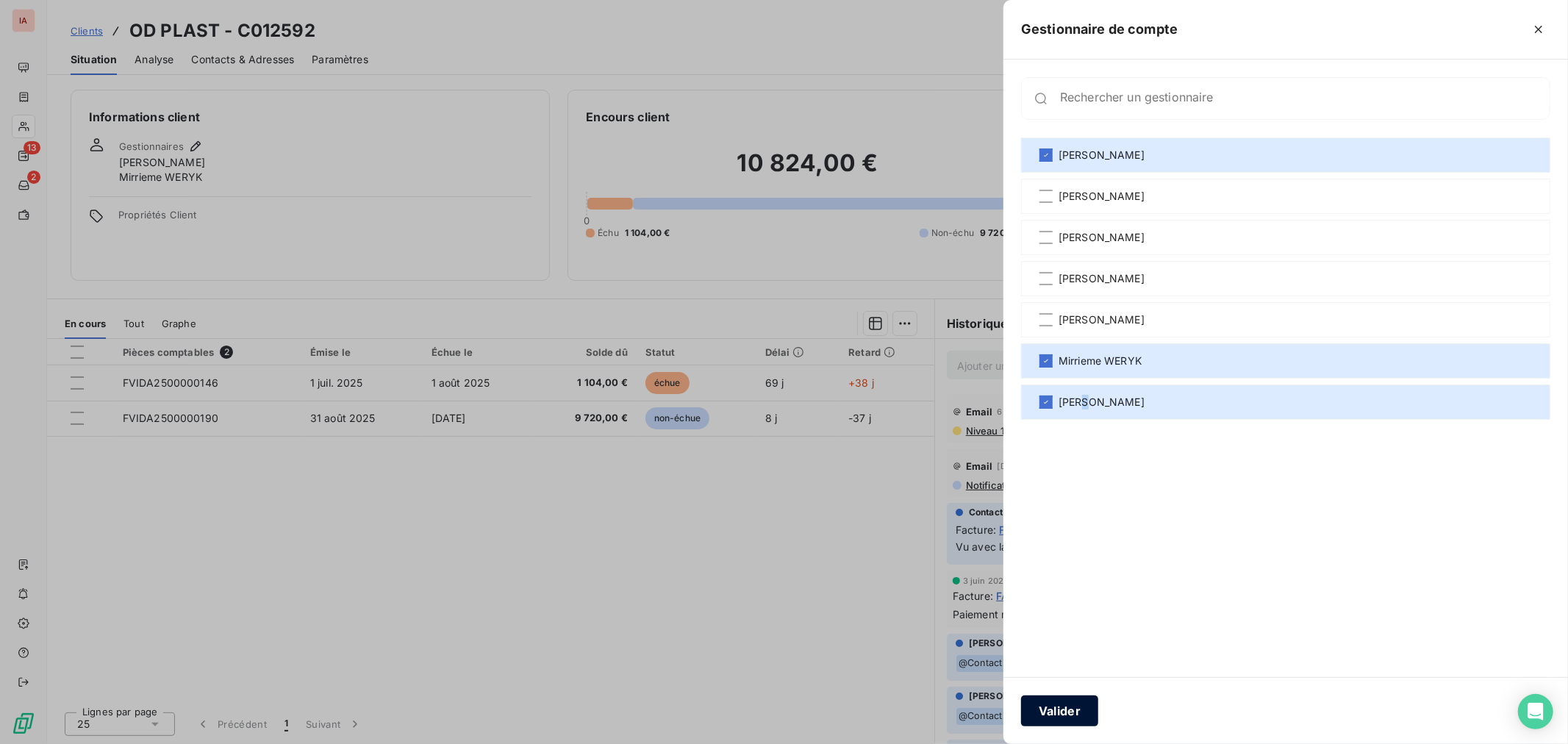
click at [1074, 707] on button "Valider" at bounding box center [1059, 711] width 77 height 31
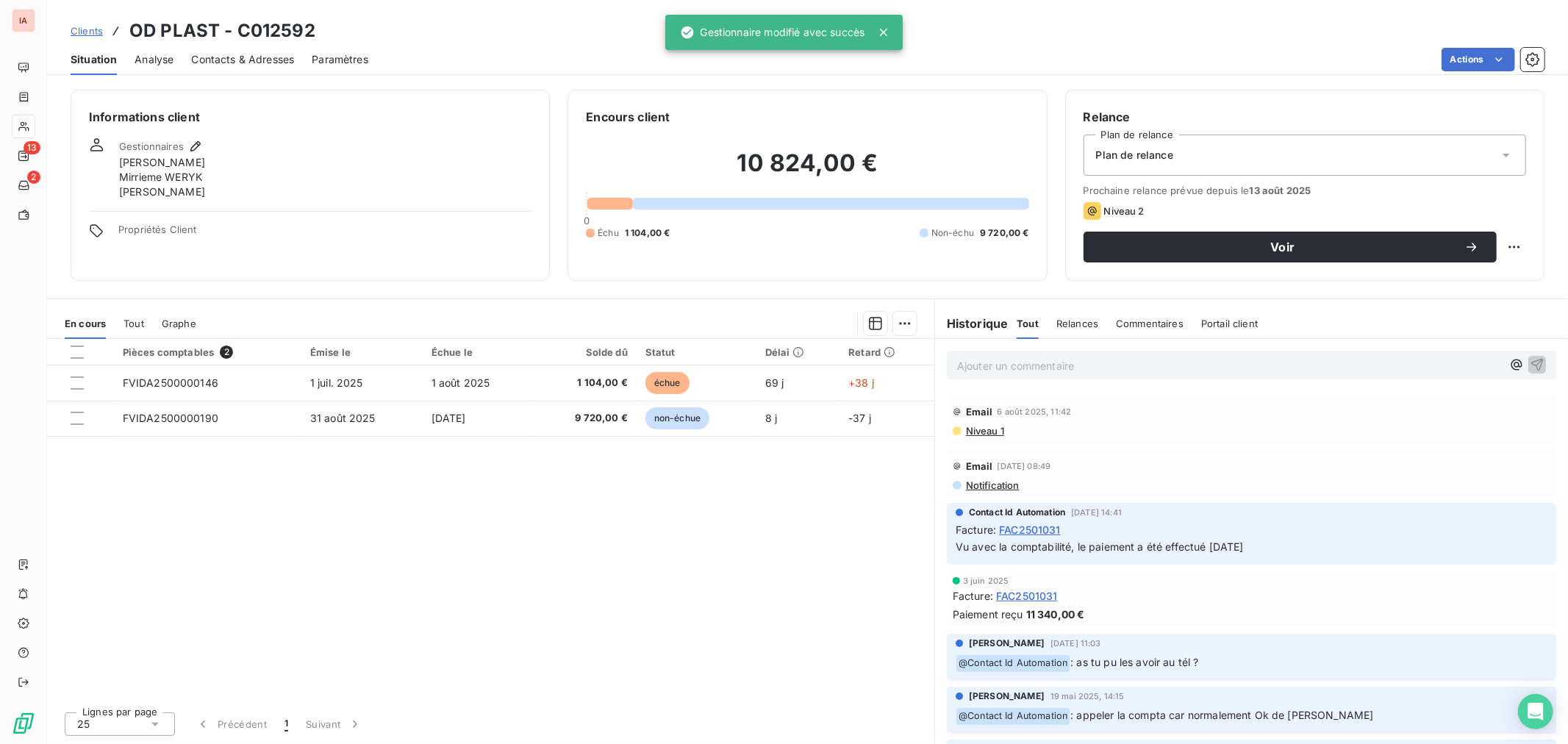
click at [86, 28] on span "Clients" at bounding box center [87, 30] width 33 height 12
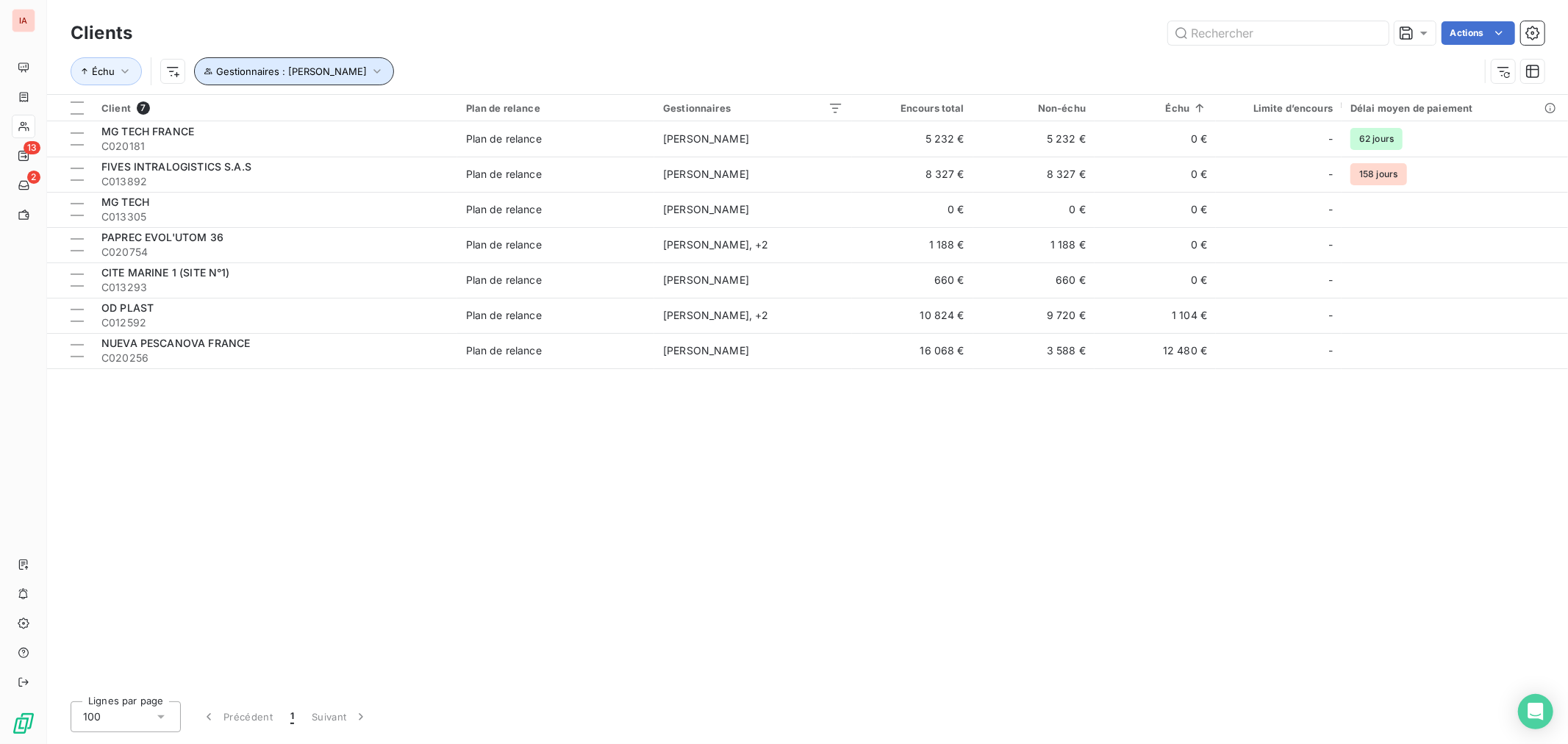
click at [358, 69] on button "Gestionnaires : [PERSON_NAME]" at bounding box center [294, 72] width 200 height 28
click at [532, 111] on icon at bounding box center [525, 110] width 15 height 15
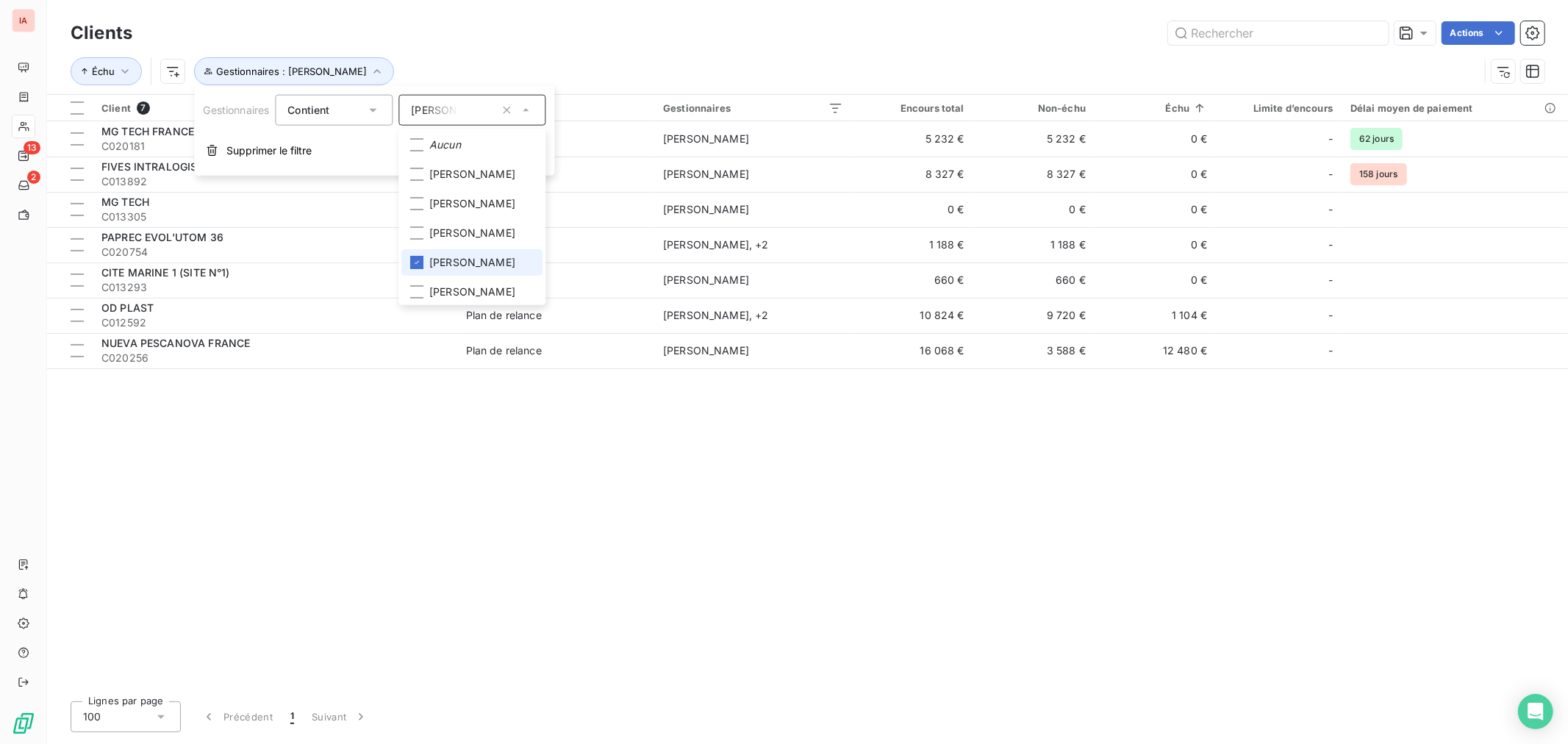
scroll to position [61, 0]
click at [420, 200] on icon at bounding box center [418, 201] width 5 height 3
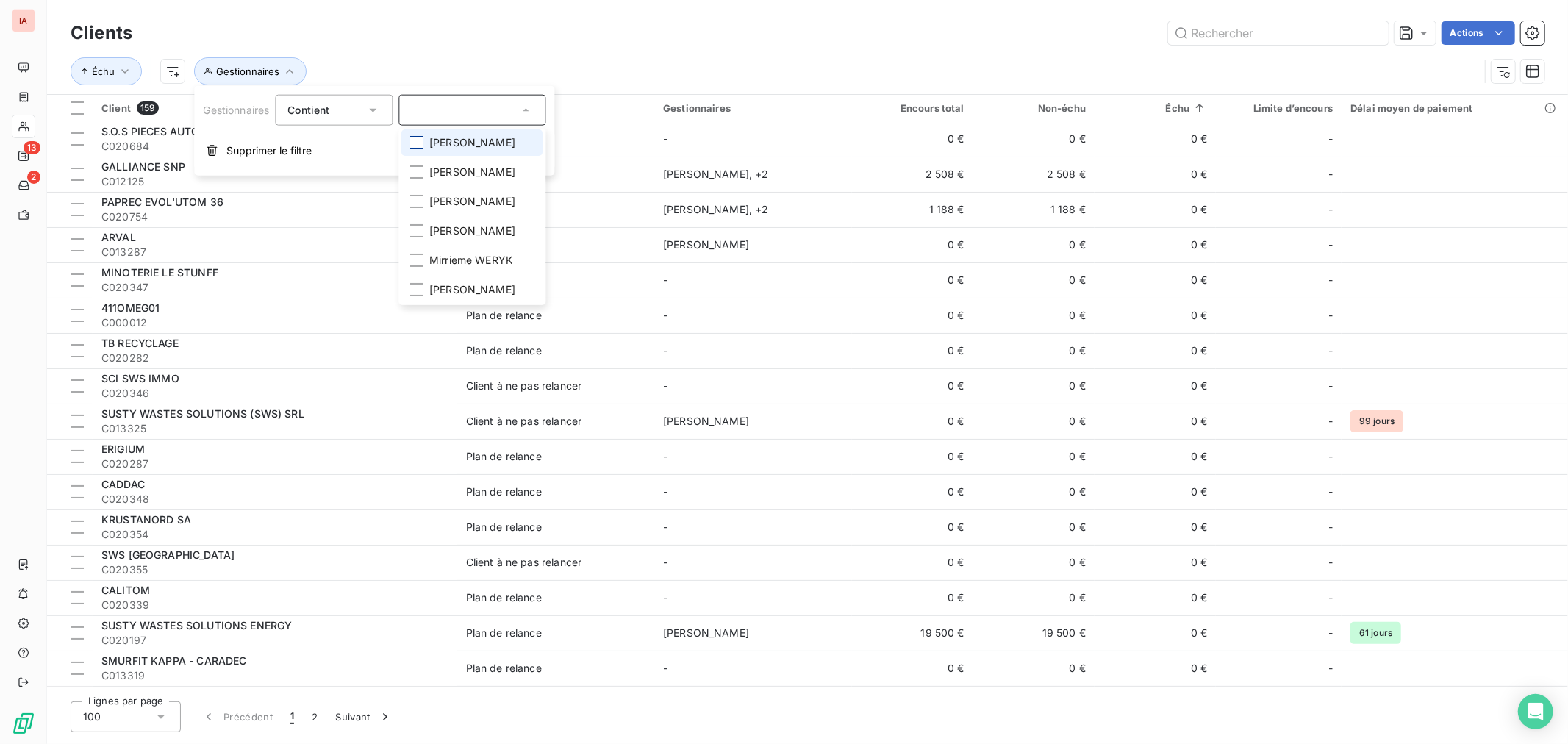
click at [421, 141] on div at bounding box center [417, 143] width 13 height 13
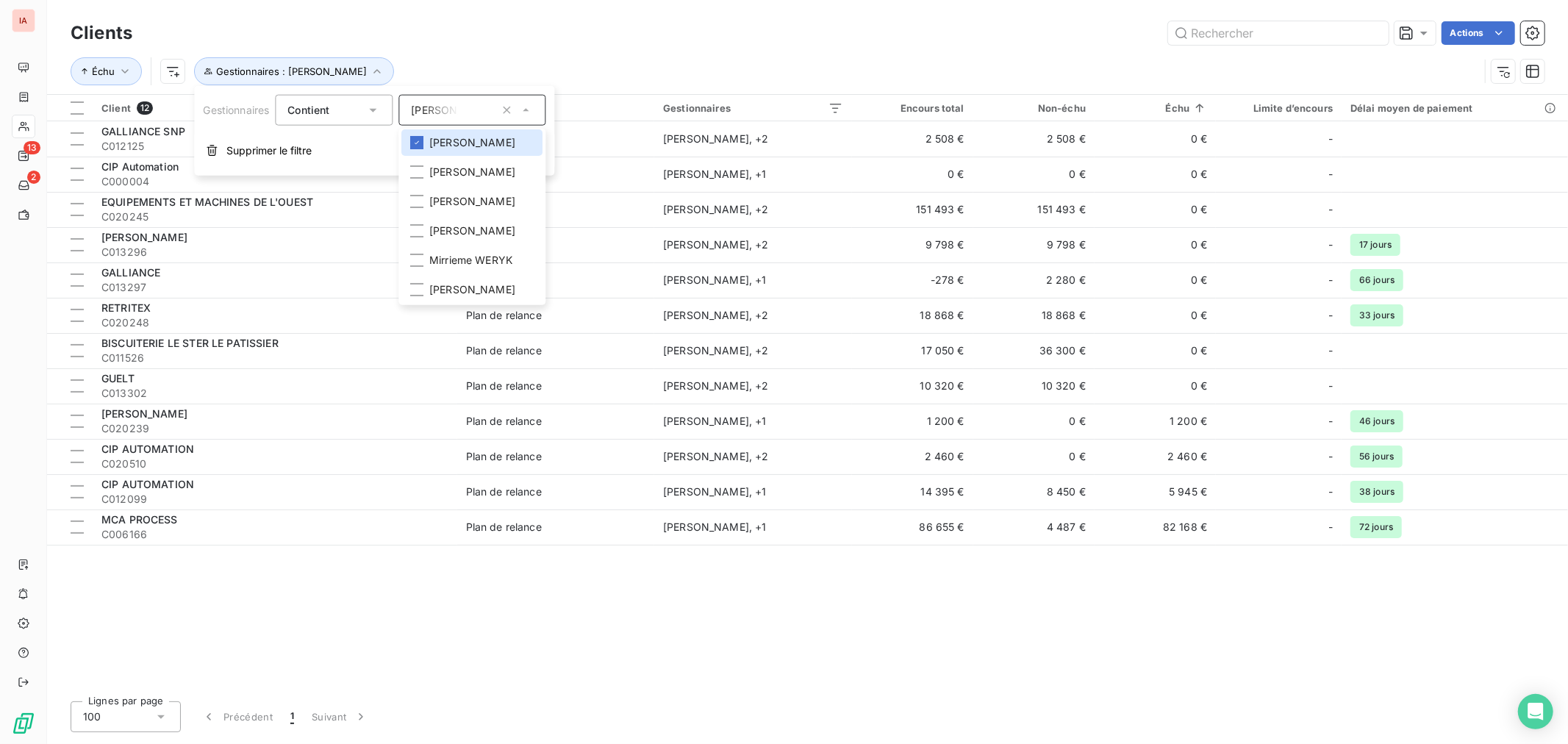
click at [669, 34] on div "Actions" at bounding box center [847, 33] width 1394 height 23
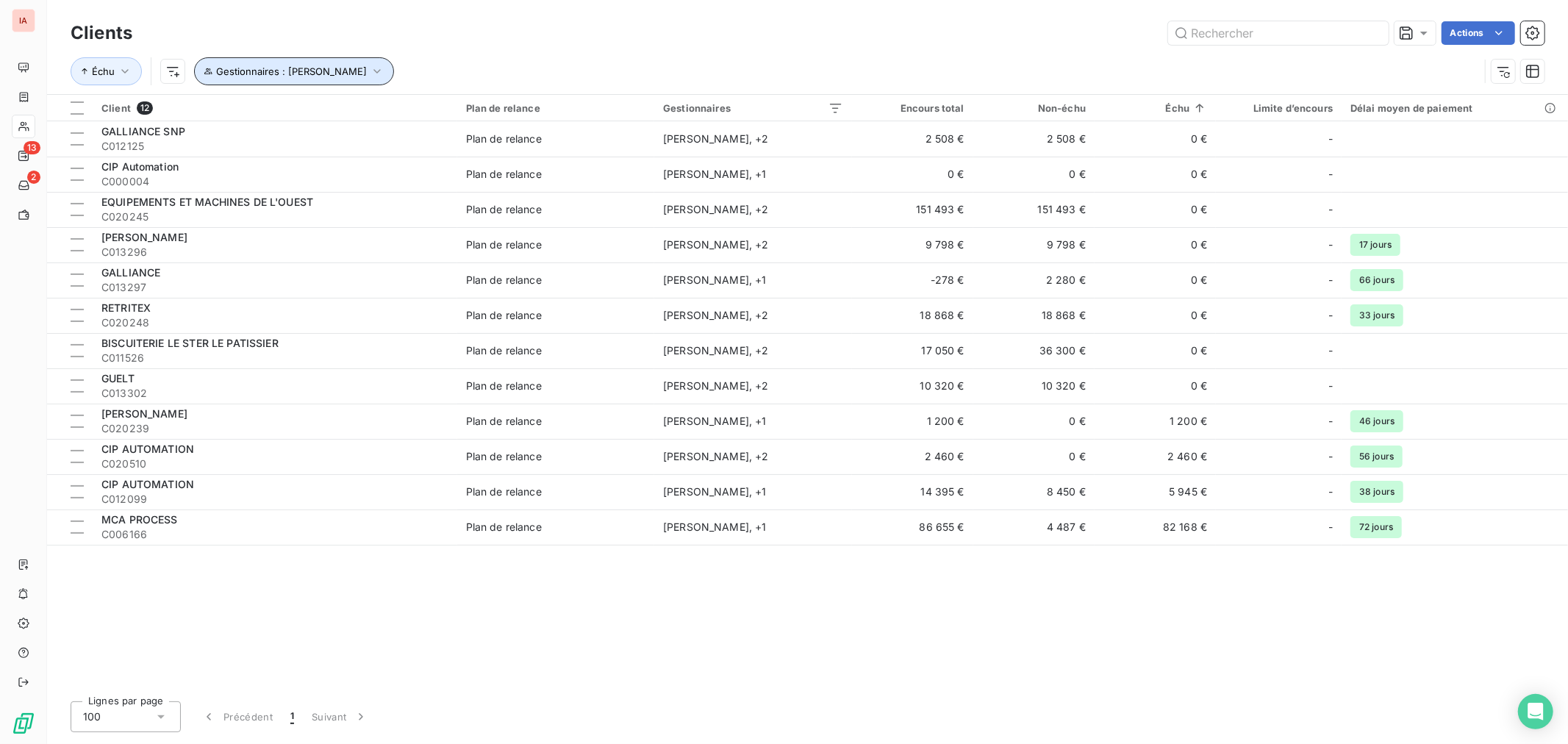
click at [360, 69] on button "Gestionnaires : [PERSON_NAME]" at bounding box center [294, 72] width 200 height 28
click at [524, 109] on icon at bounding box center [525, 111] width 7 height 4
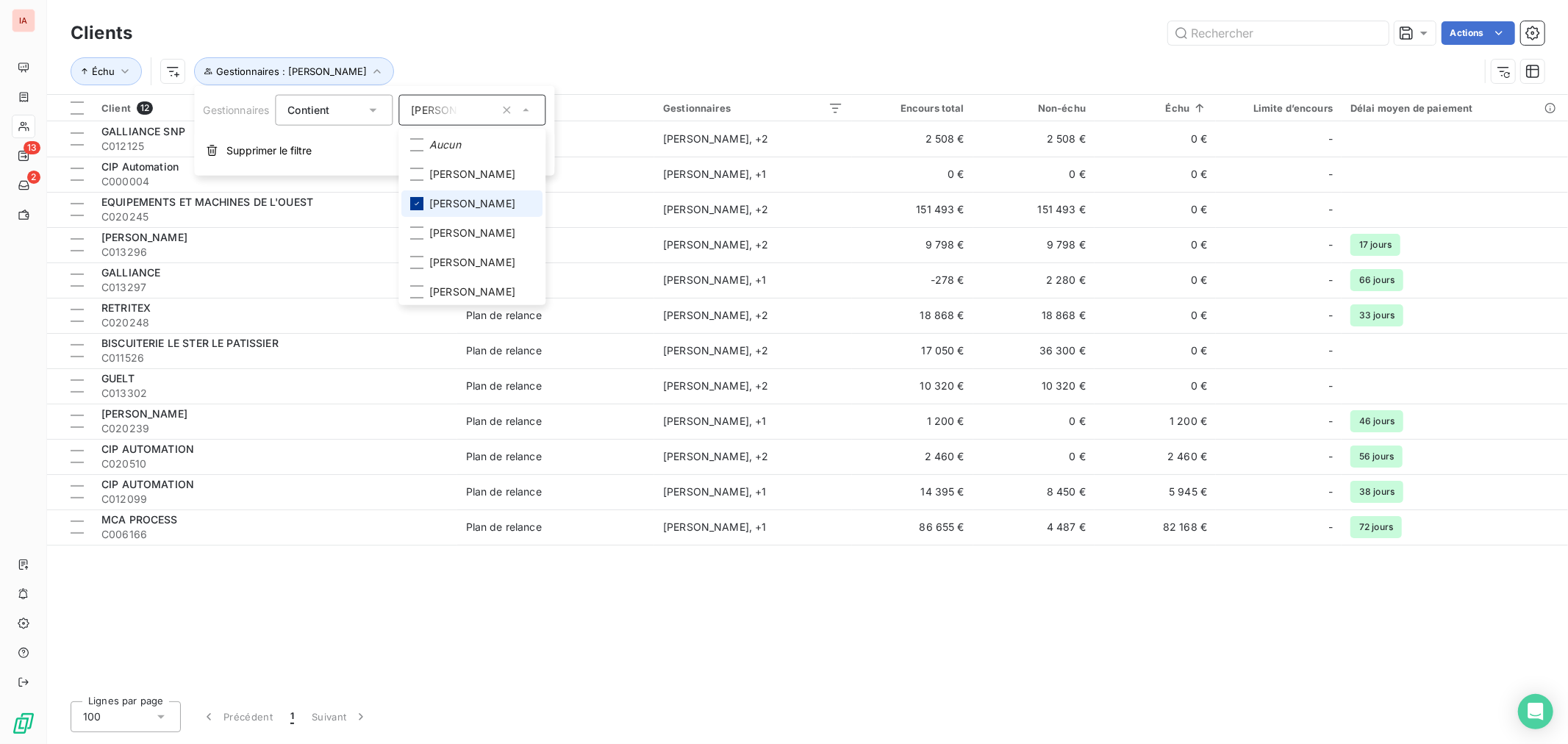
click at [421, 203] on icon at bounding box center [416, 203] width 9 height 9
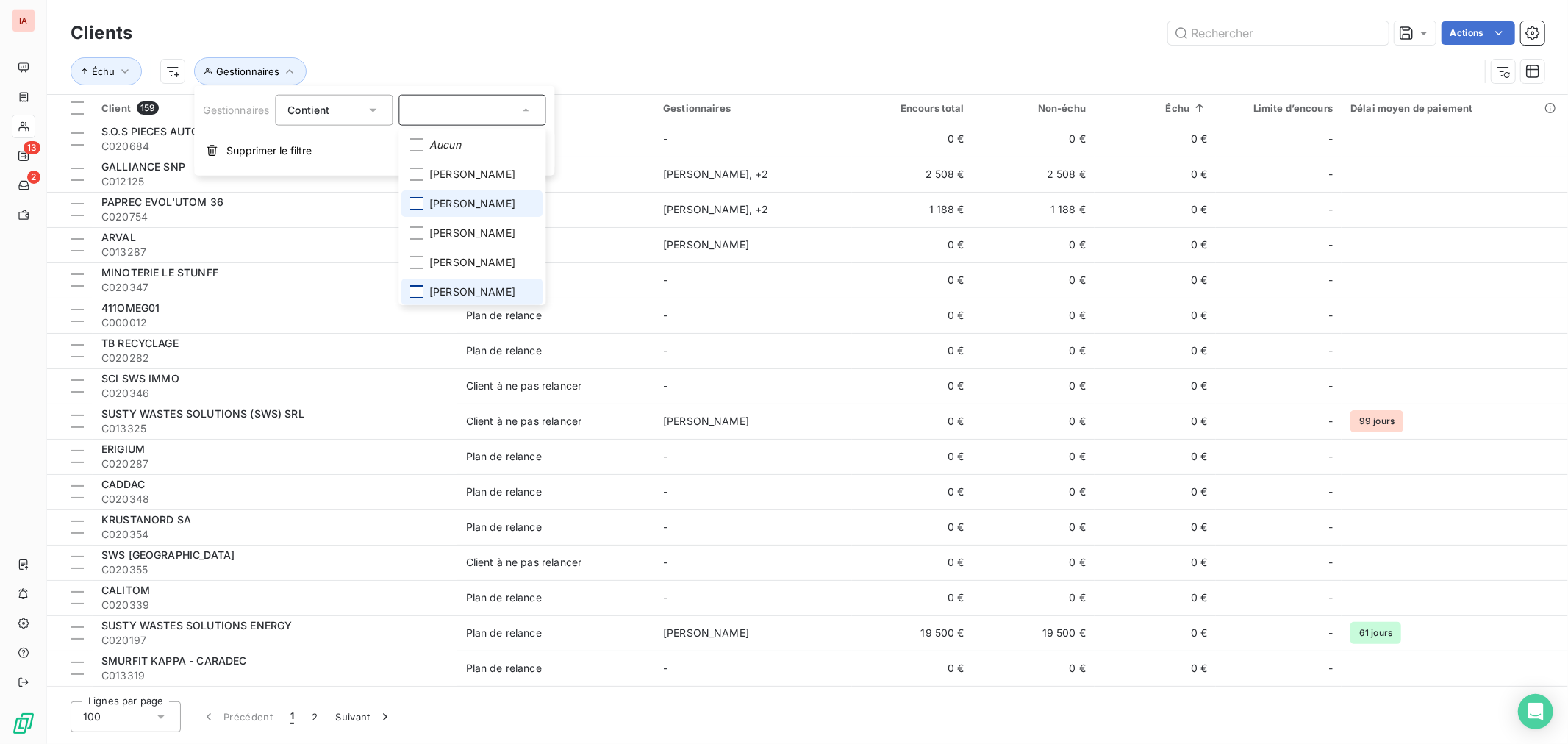
click at [424, 288] on div at bounding box center [417, 291] width 13 height 13
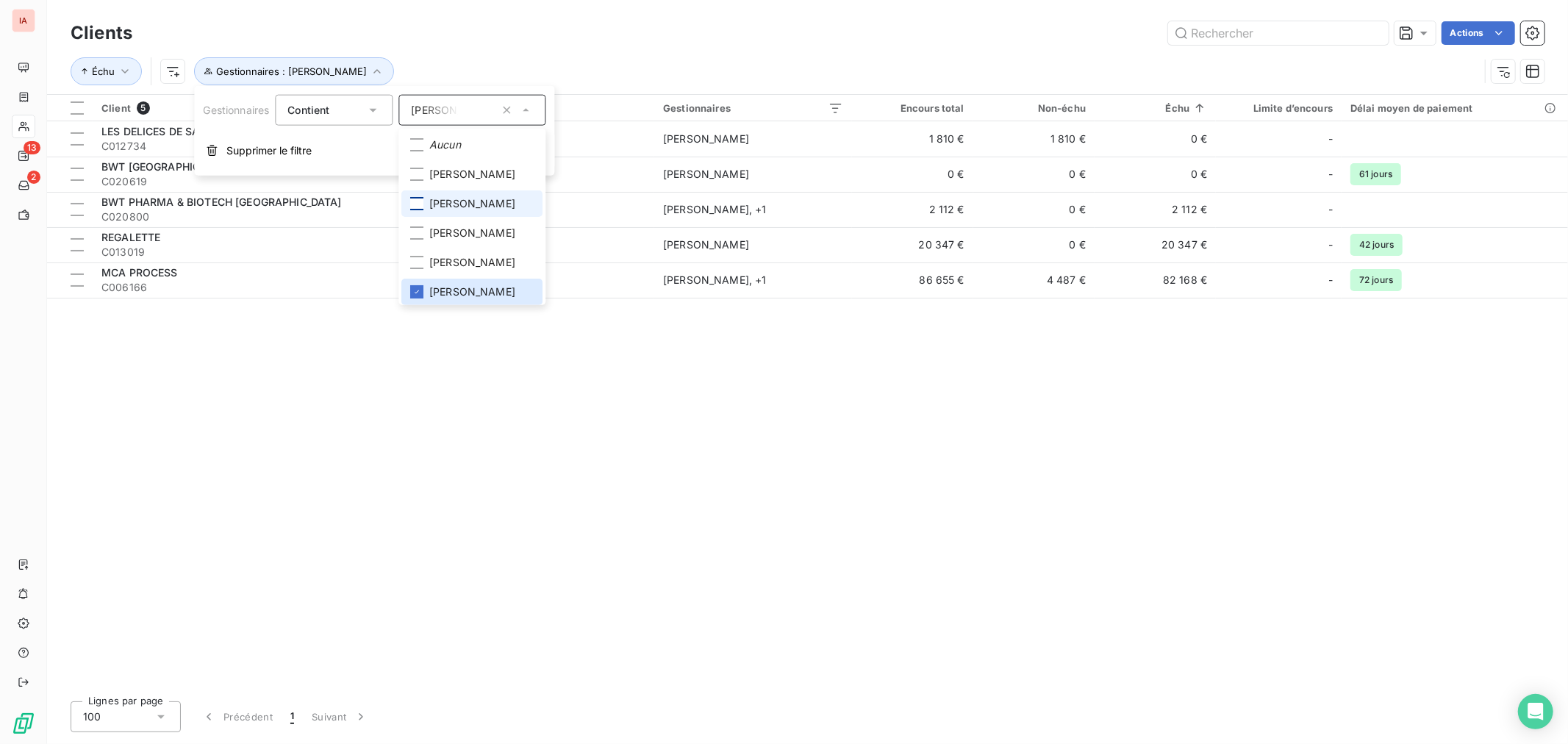
click at [542, 58] on div "Échu Gestionnaires : [PERSON_NAME]" at bounding box center [775, 72] width 1408 height 28
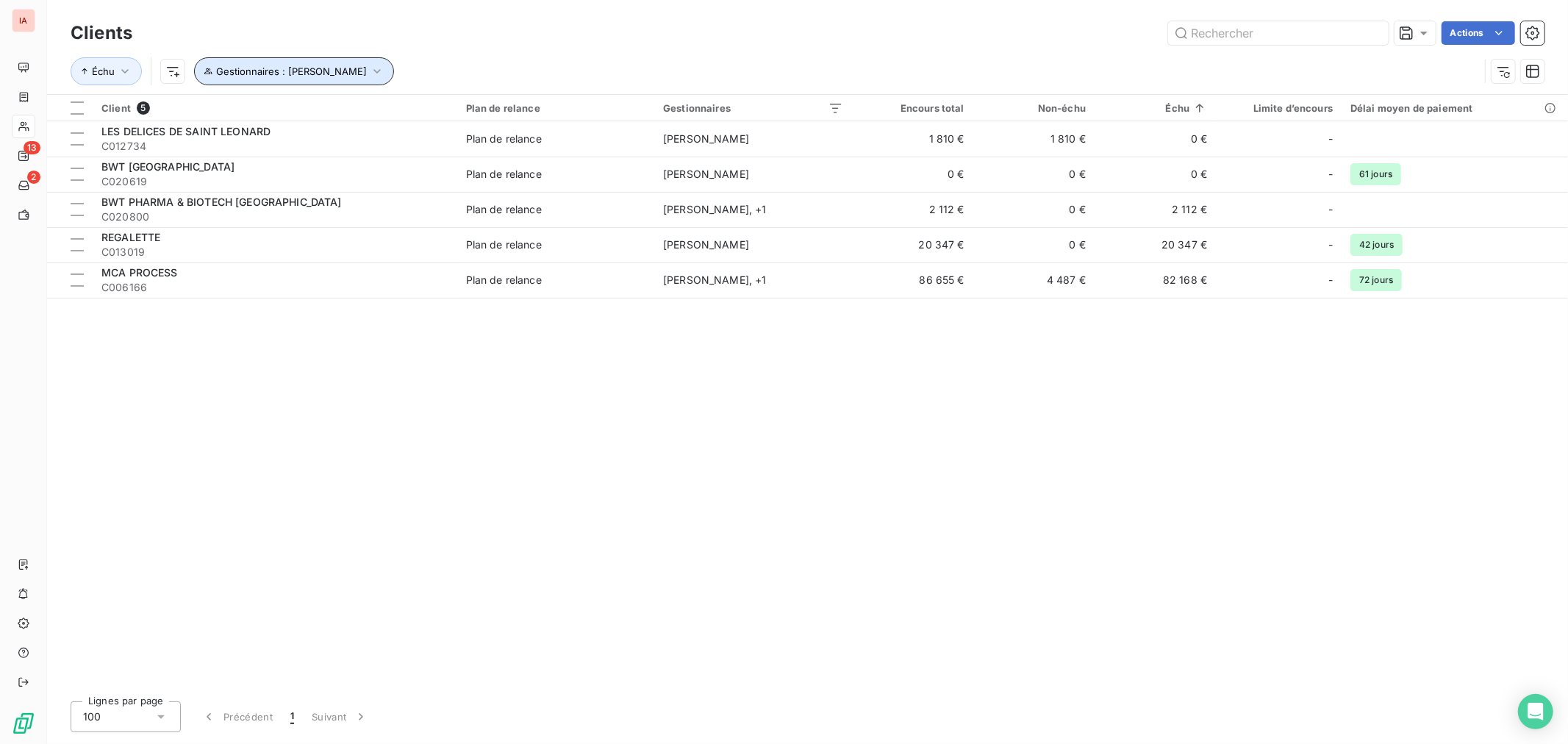
click at [372, 70] on icon "button" at bounding box center [377, 71] width 15 height 15
click at [527, 109] on icon at bounding box center [525, 111] width 7 height 4
click at [530, 97] on div "[PERSON_NAME]" at bounding box center [471, 111] width 147 height 31
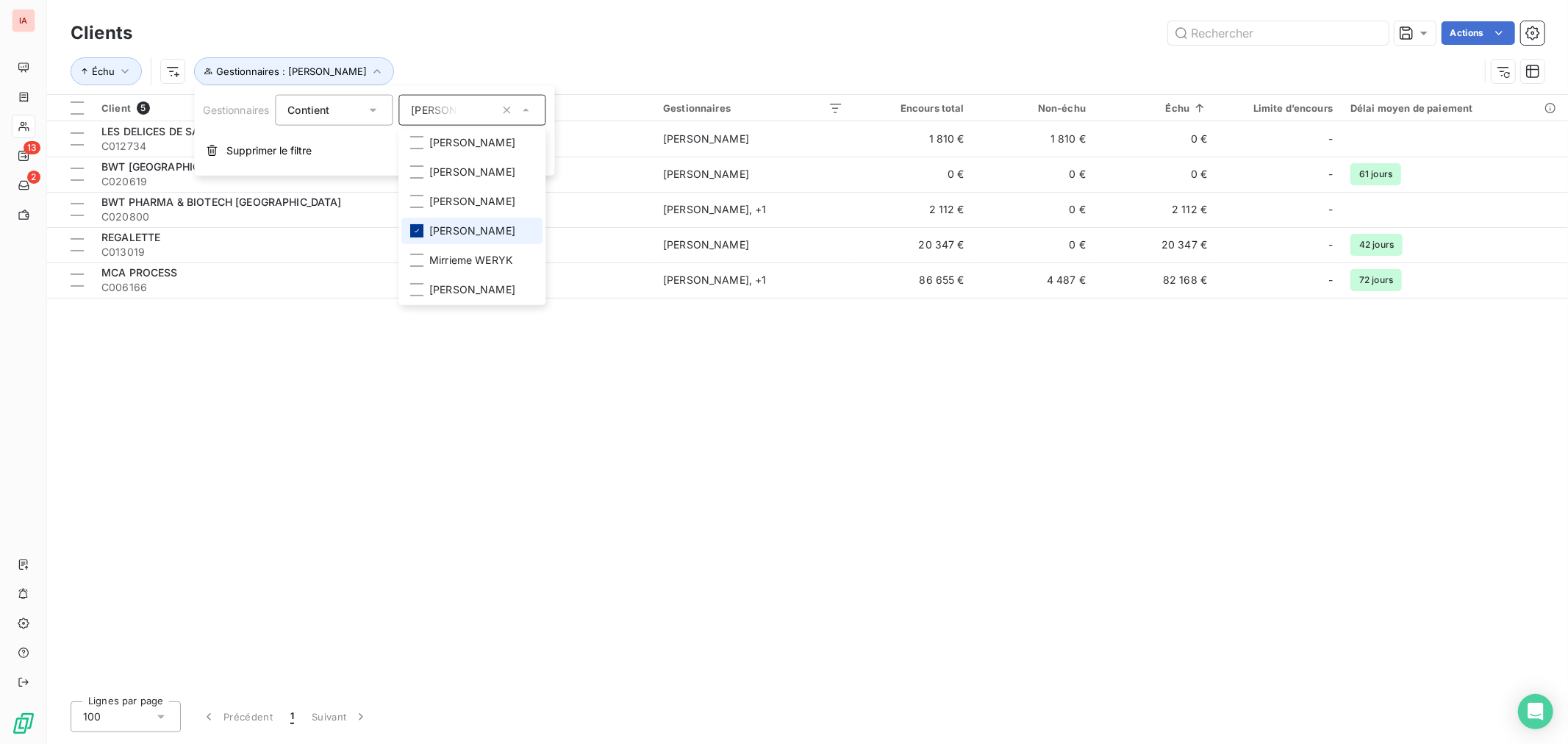
click at [418, 228] on icon at bounding box center [416, 231] width 9 height 9
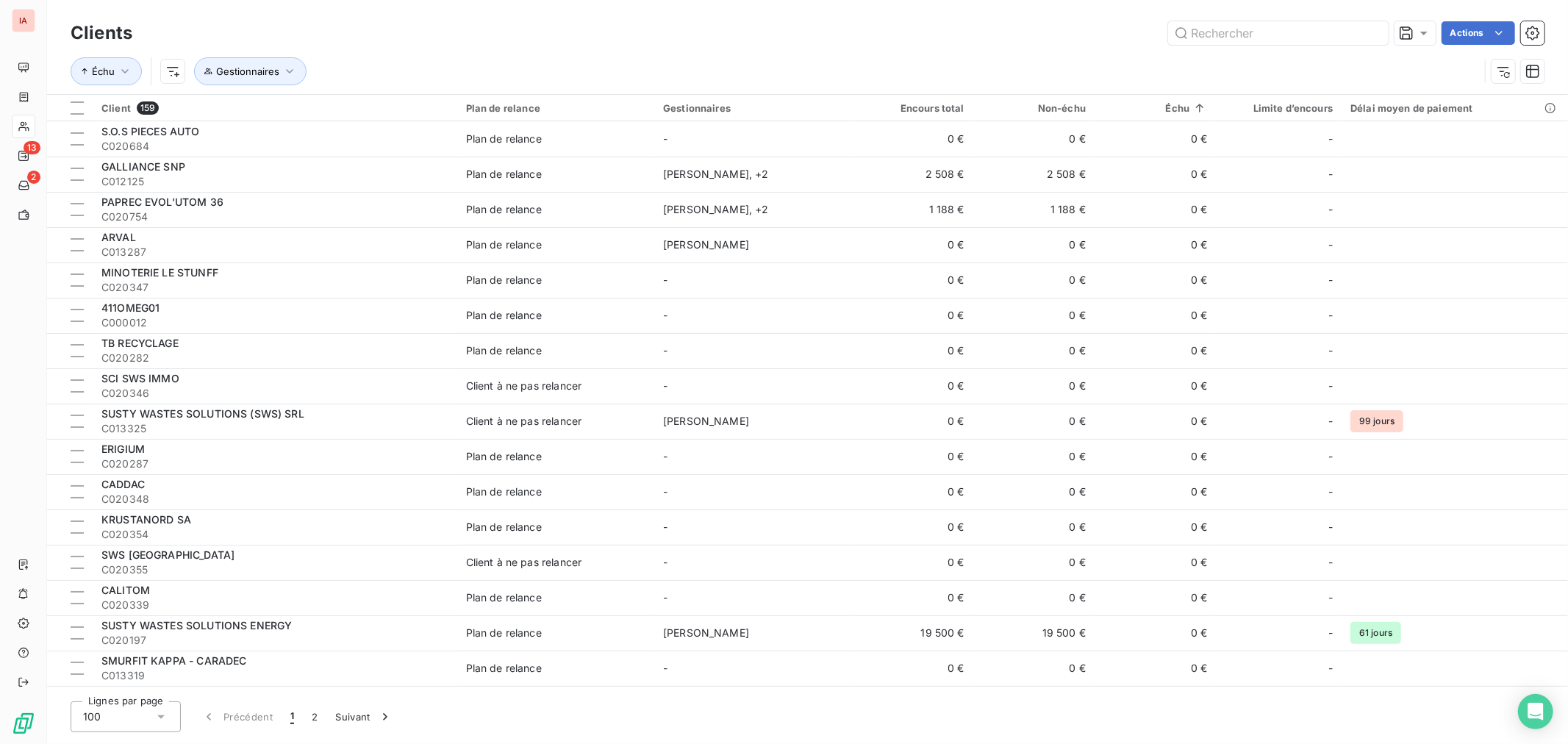
click at [615, 55] on div "Échu Gestionnaires" at bounding box center [808, 71] width 1474 height 46
click at [287, 76] on icon "button" at bounding box center [289, 71] width 15 height 15
click at [533, 114] on icon at bounding box center [525, 110] width 15 height 15
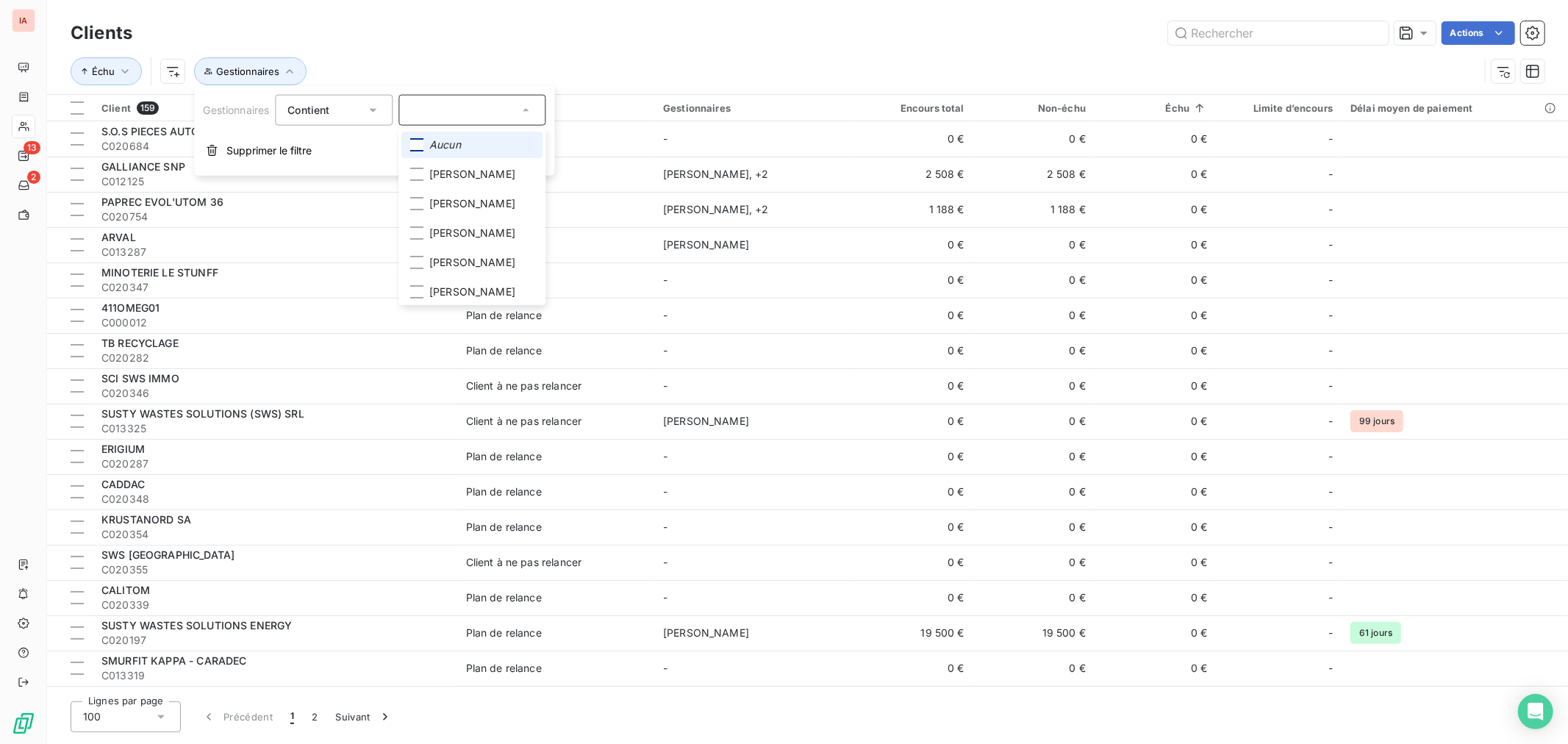
click at [424, 144] on div at bounding box center [417, 144] width 13 height 13
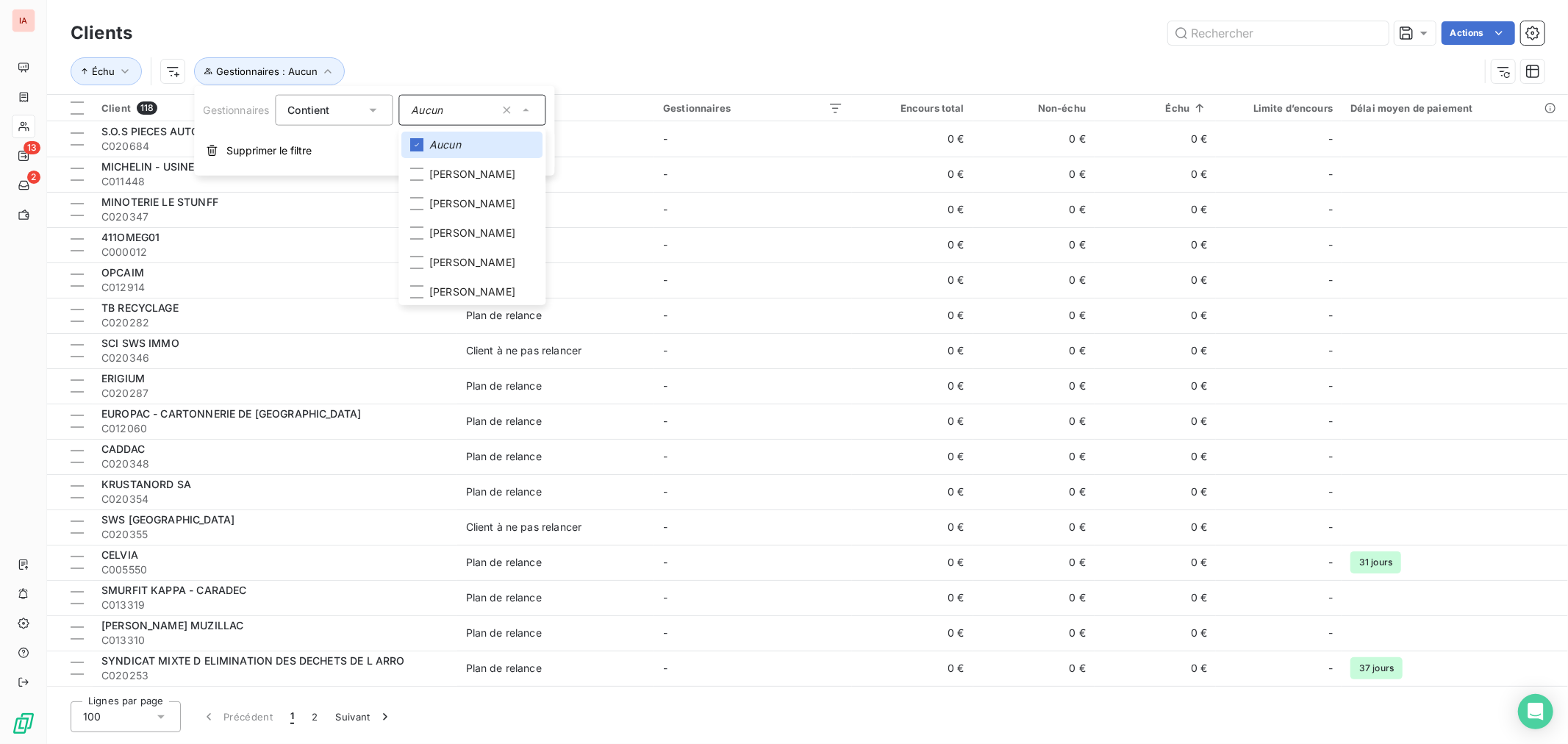
click at [567, 48] on div "Échu Gestionnaires : Aucun" at bounding box center [808, 71] width 1474 height 46
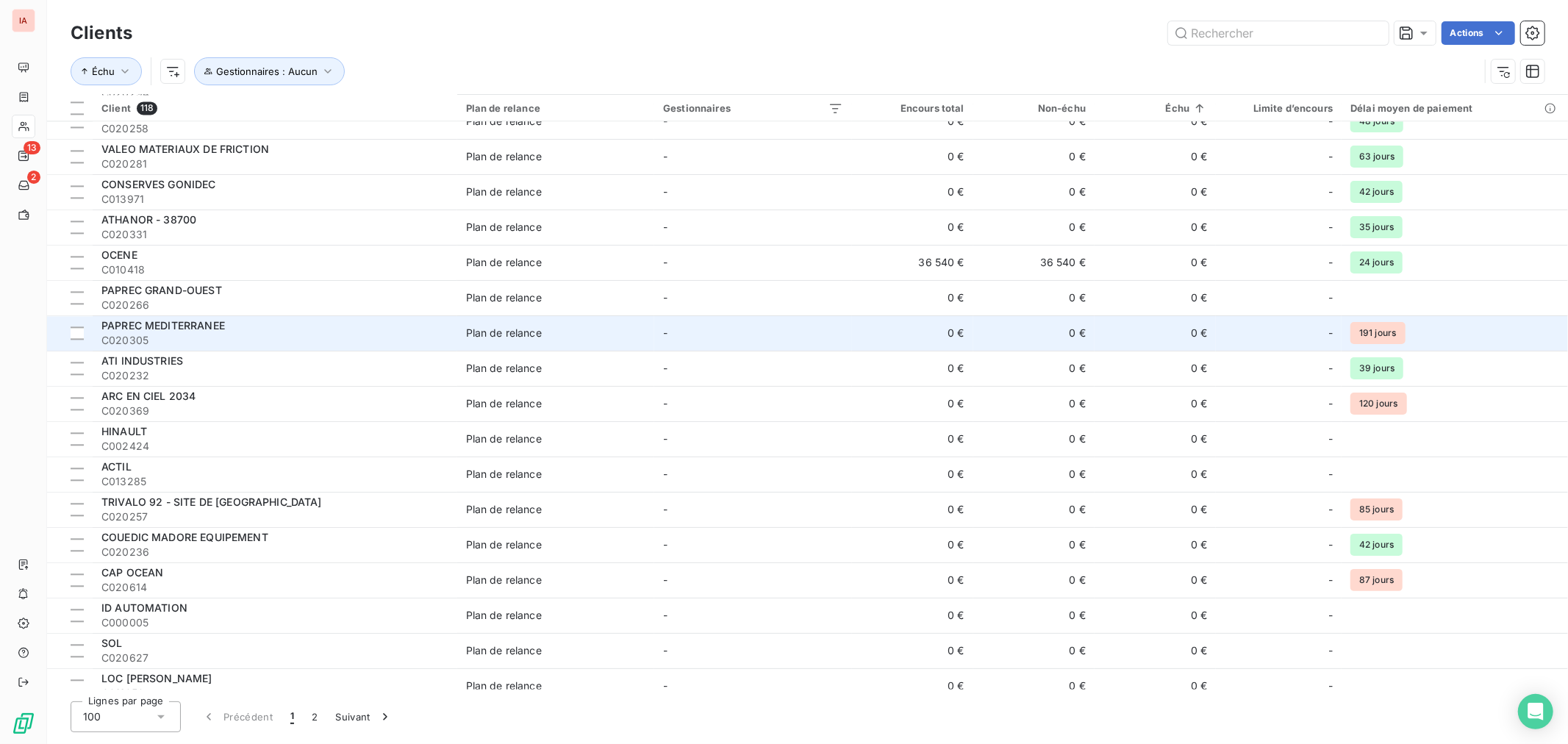
scroll to position [2960, 0]
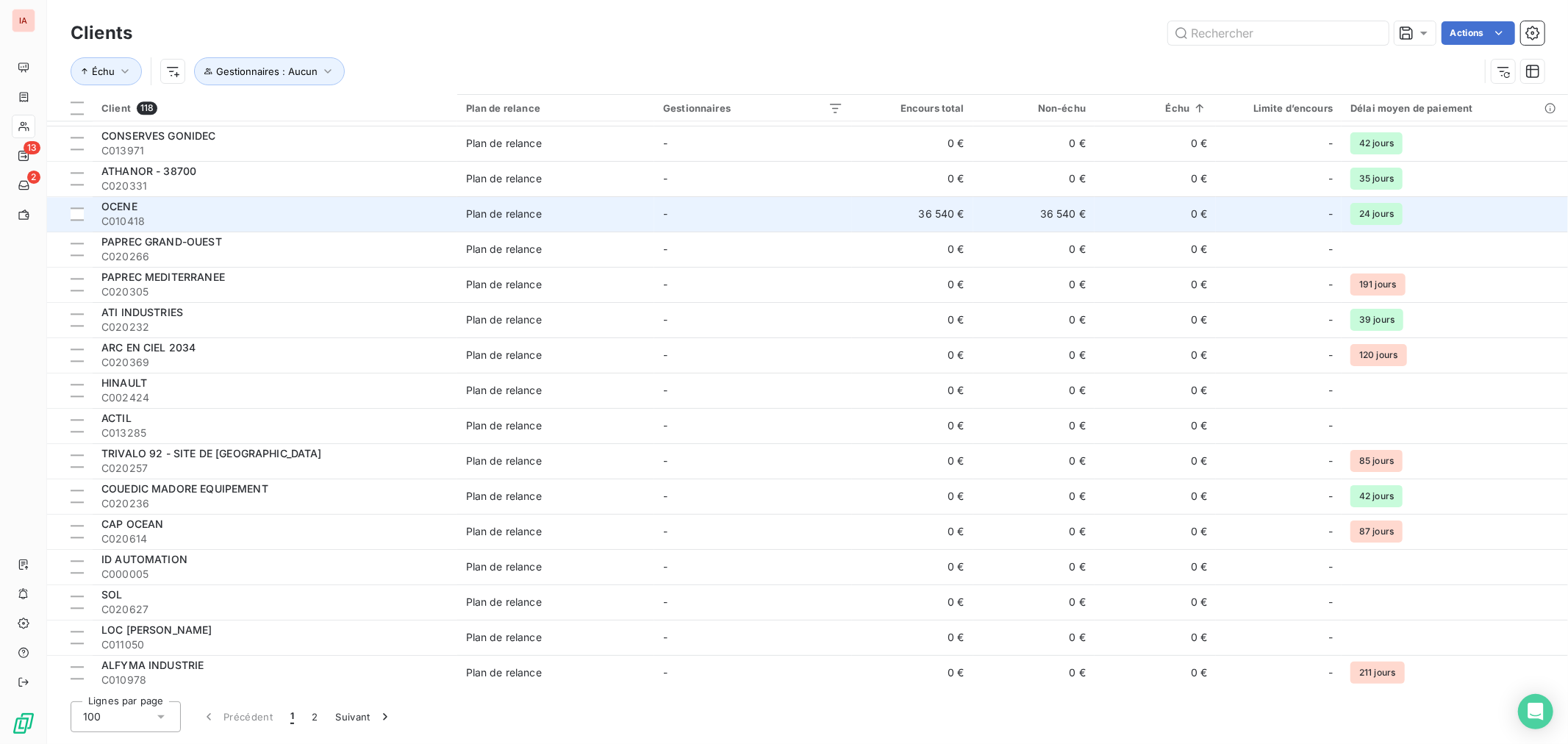
click at [162, 209] on div "OCENE" at bounding box center [274, 206] width 347 height 15
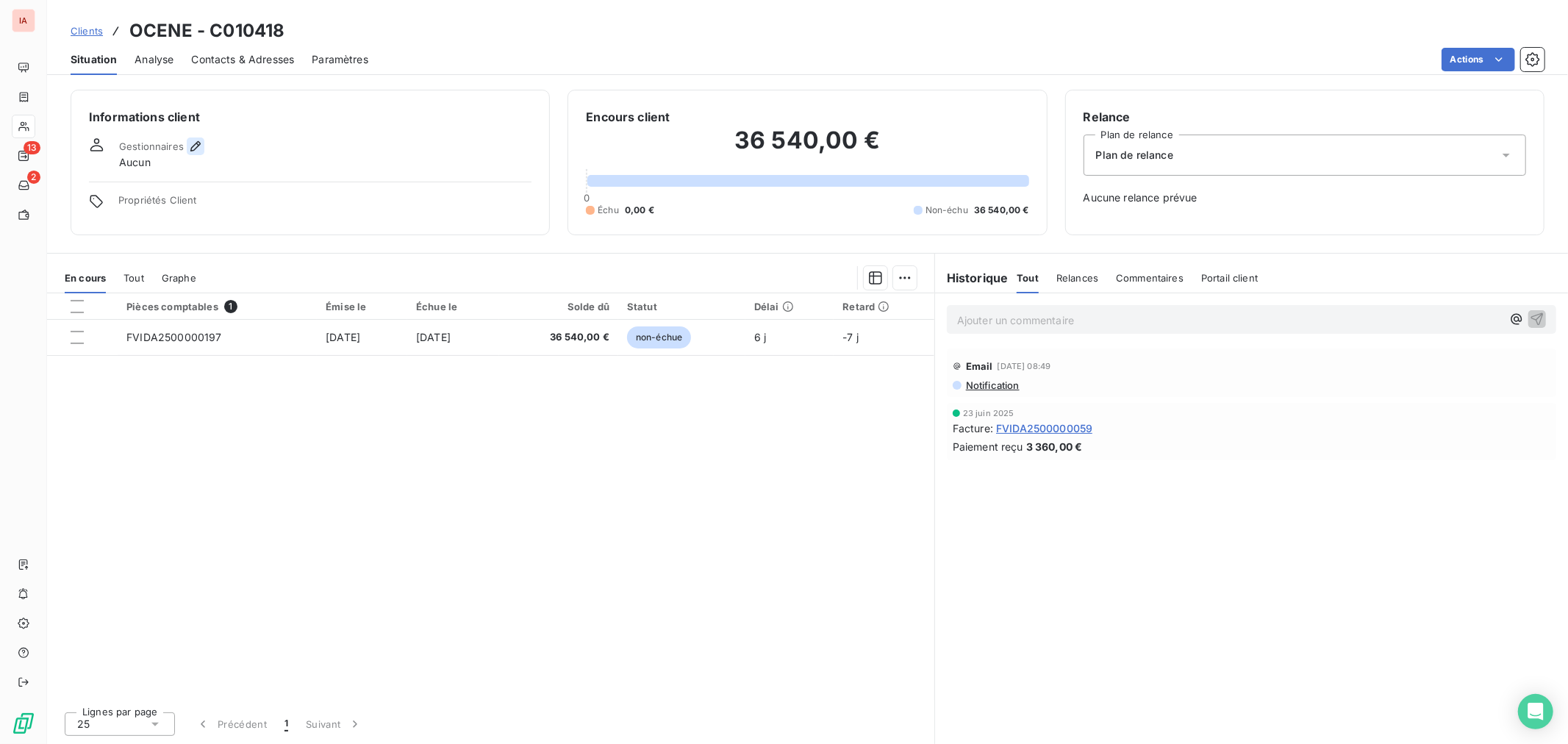
click at [199, 146] on icon "button" at bounding box center [196, 146] width 15 height 15
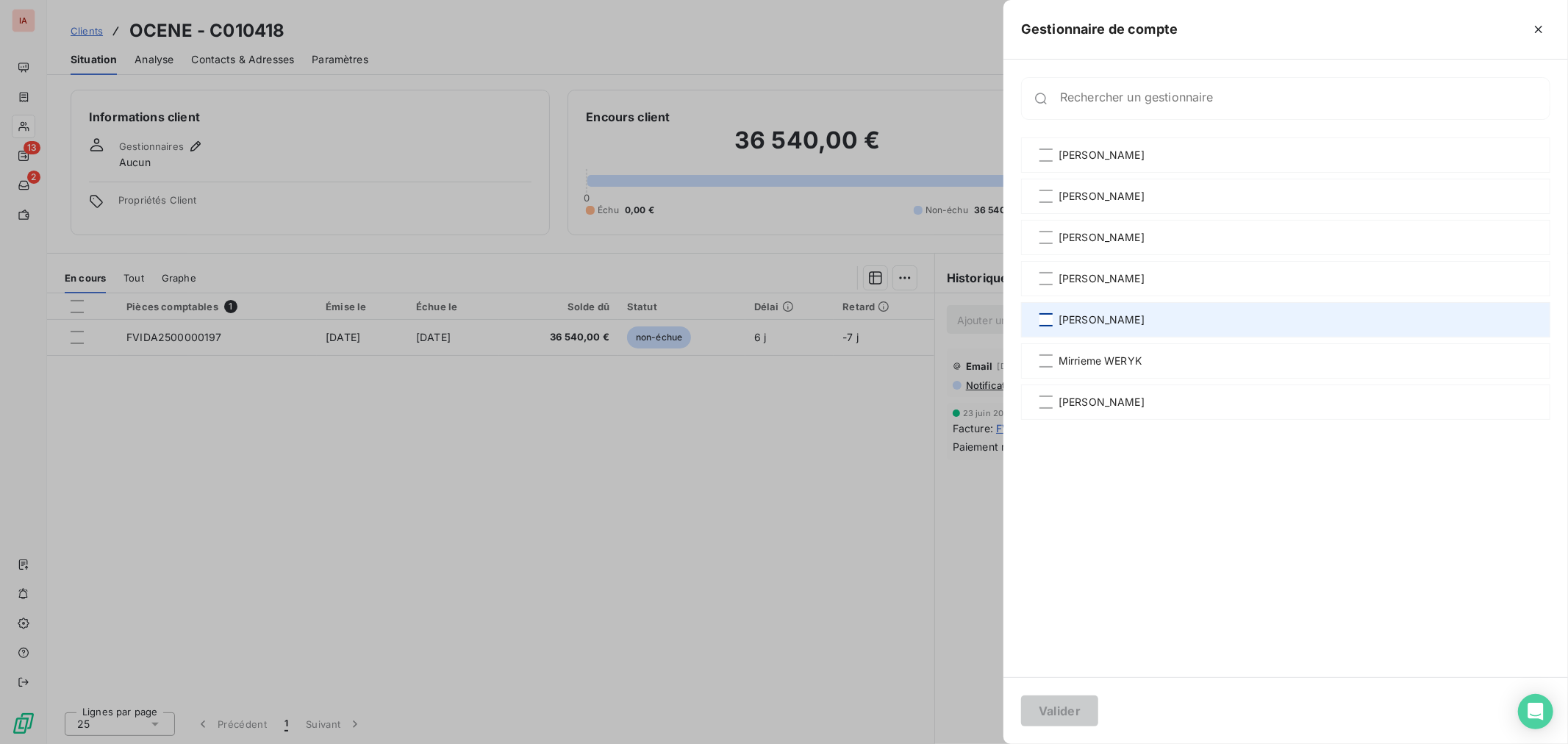
click at [1047, 320] on div at bounding box center [1045, 319] width 13 height 13
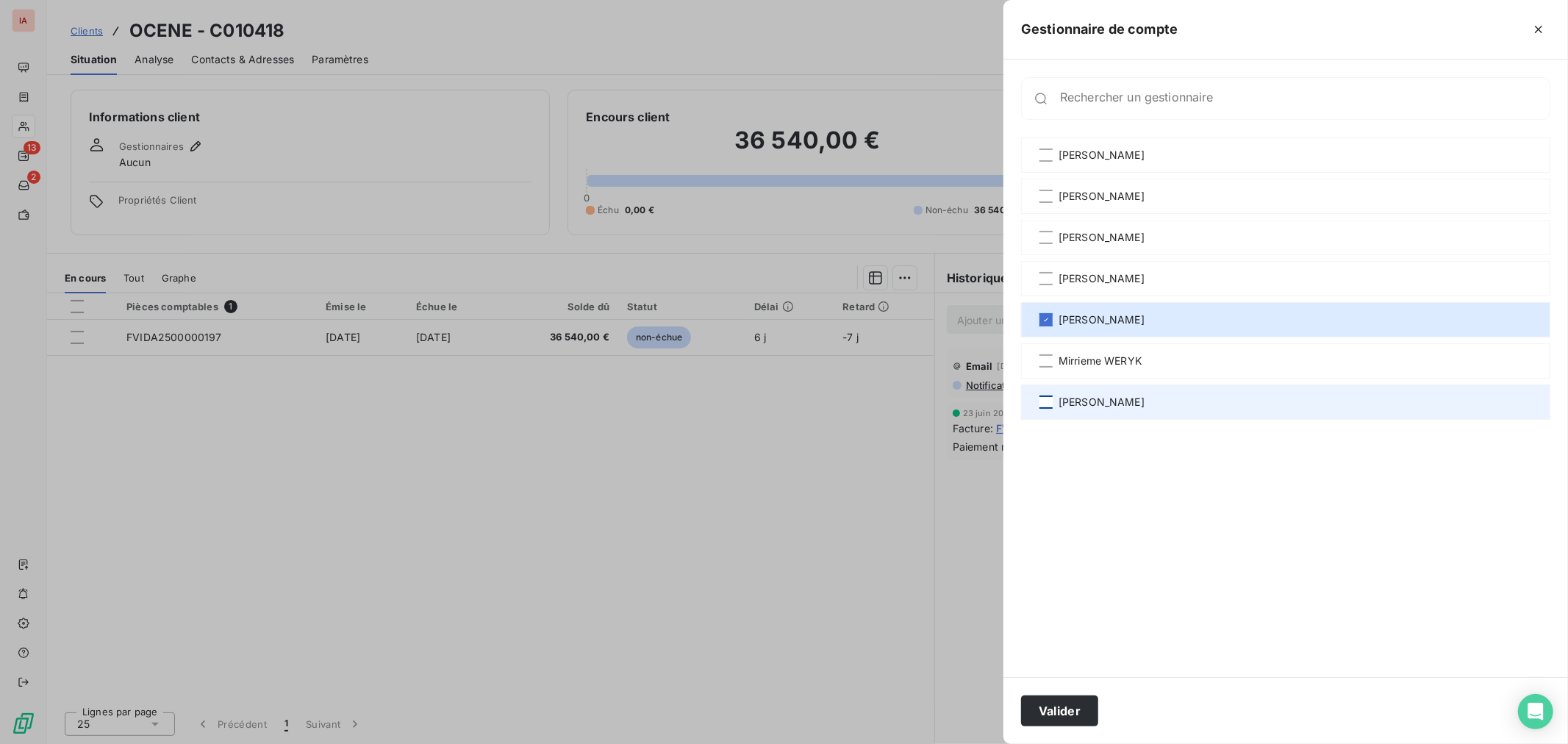
click at [1052, 407] on div at bounding box center [1045, 402] width 13 height 13
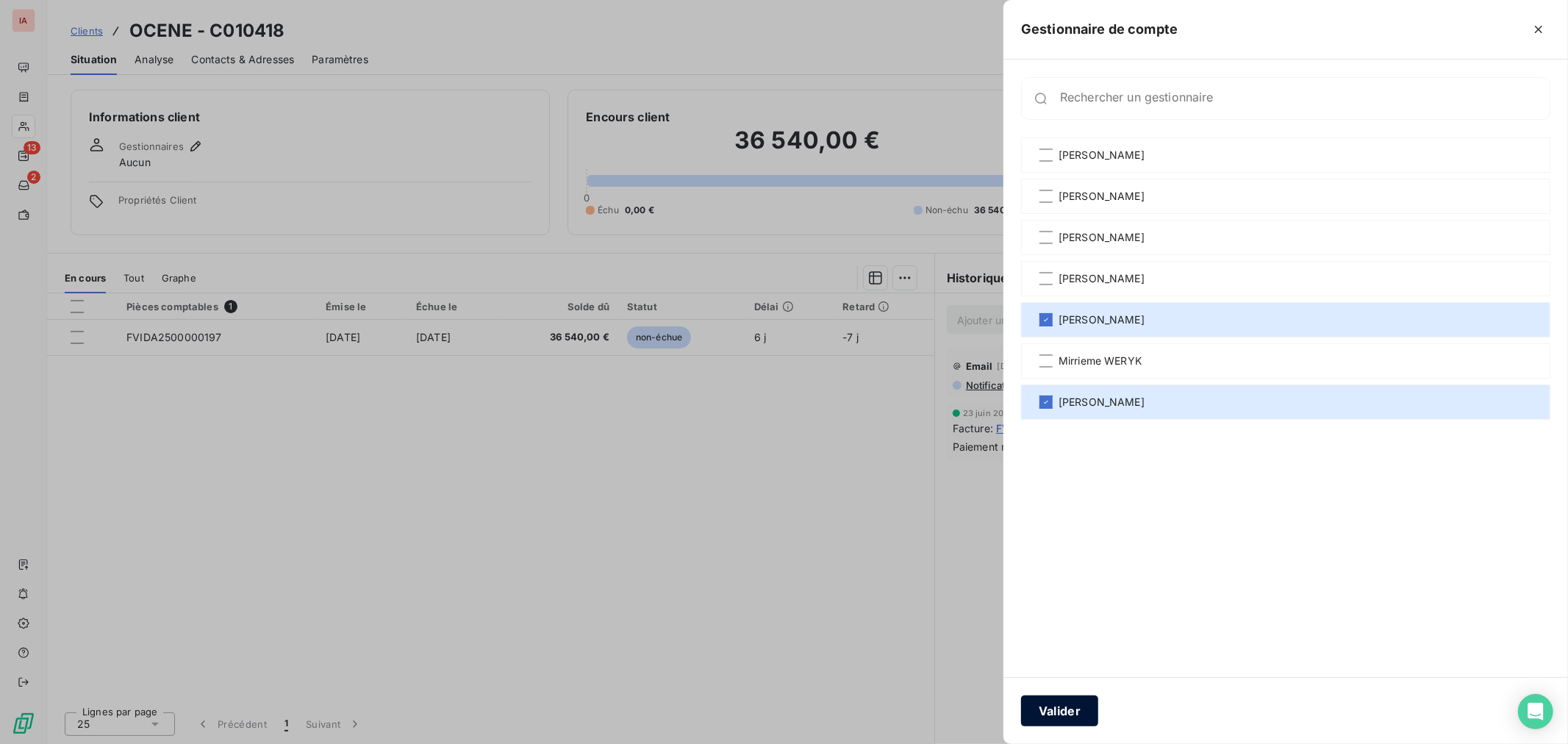
click at [1059, 711] on button "Valider" at bounding box center [1059, 711] width 77 height 31
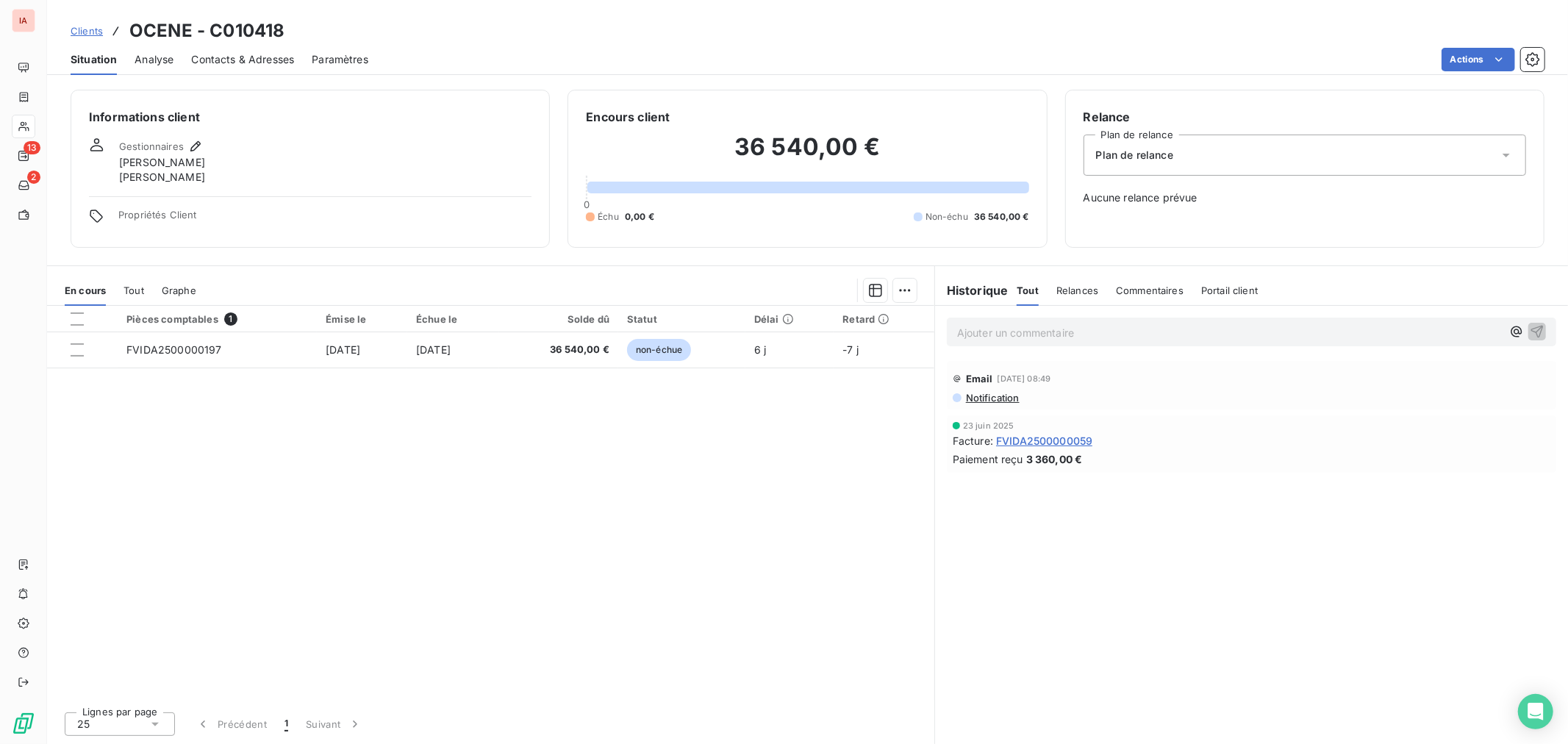
click at [98, 33] on span "Clients" at bounding box center [87, 30] width 33 height 12
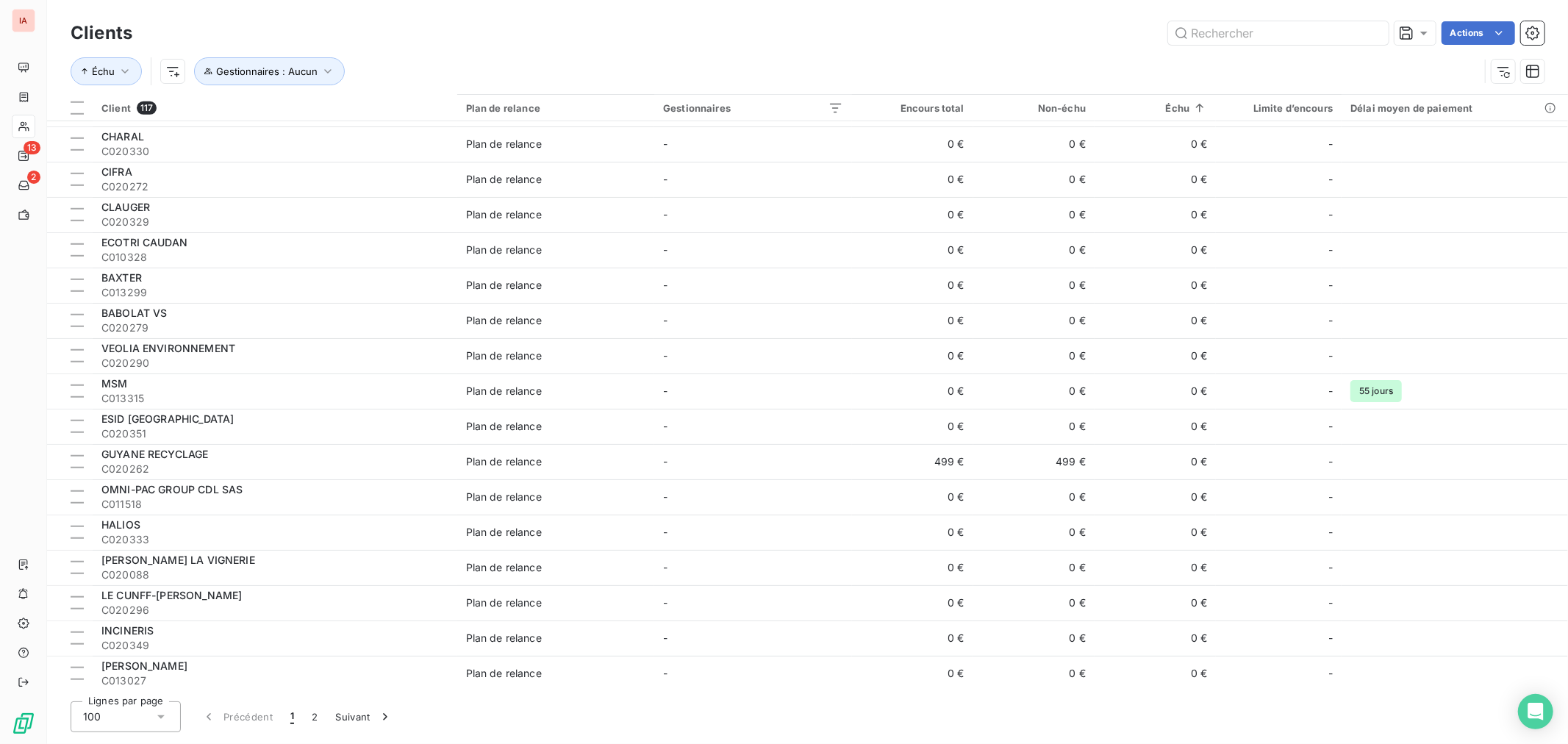
scroll to position [1143, 0]
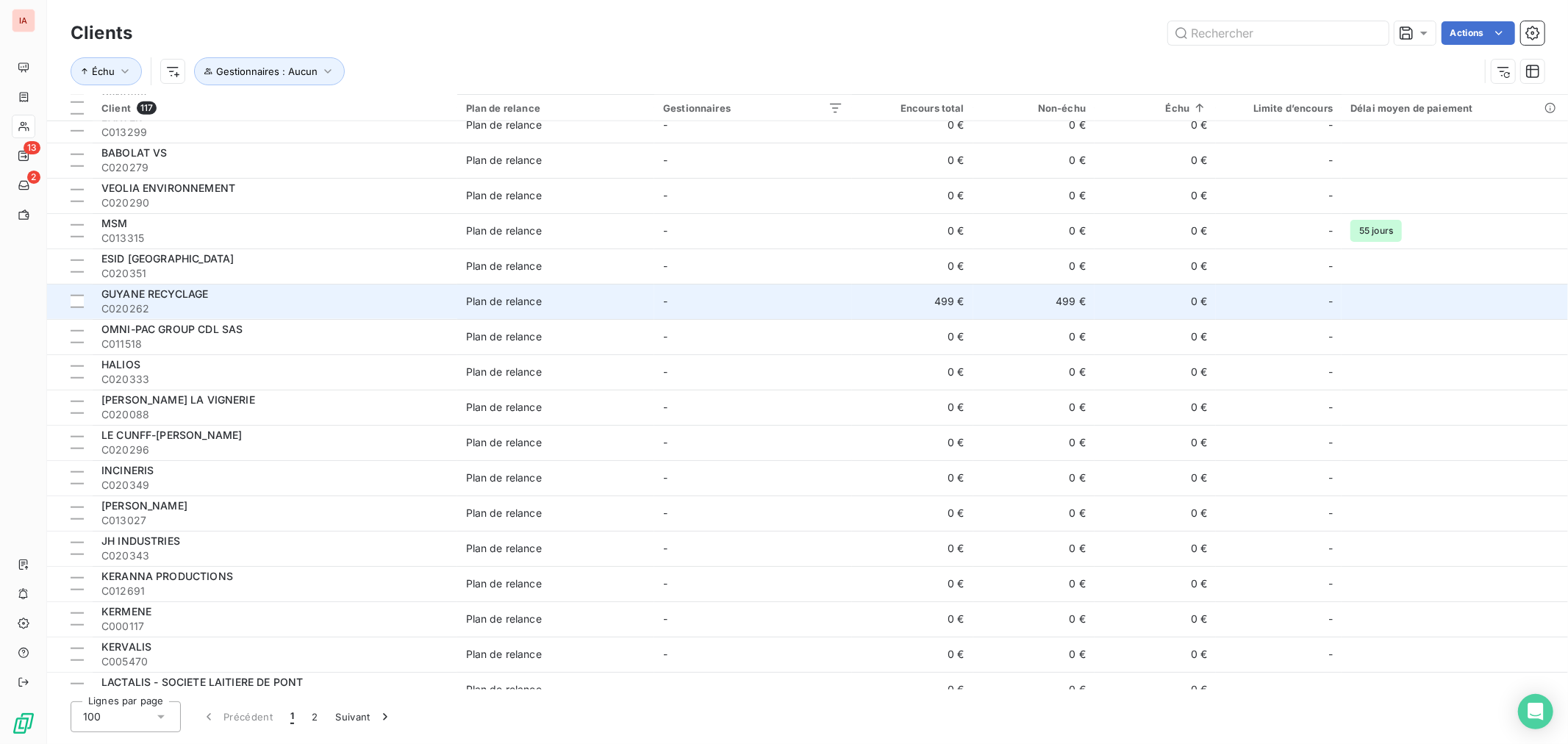
click at [199, 298] on span "GUYANE RECYCLAGE" at bounding box center [154, 294] width 107 height 12
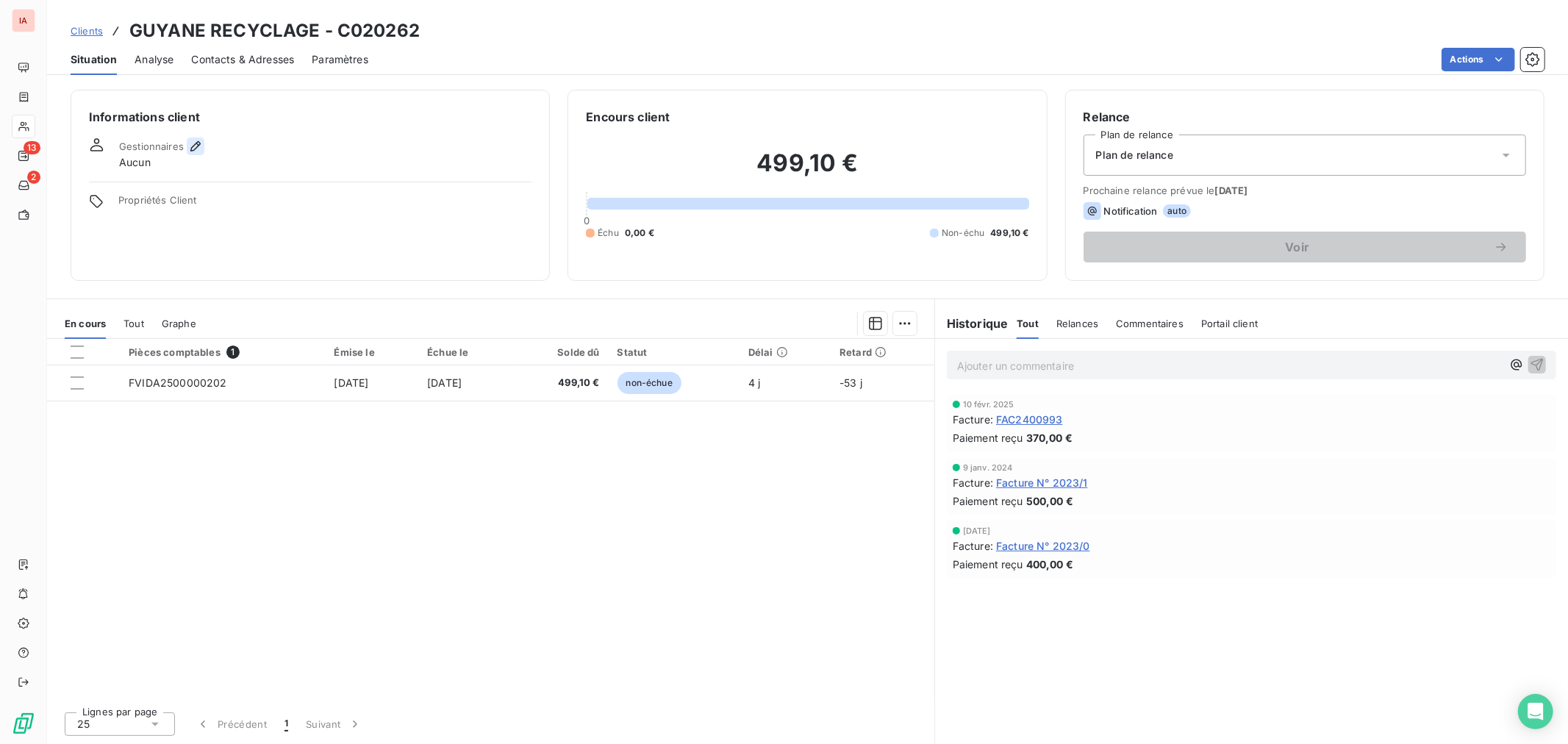
click at [193, 142] on icon "button" at bounding box center [196, 146] width 15 height 15
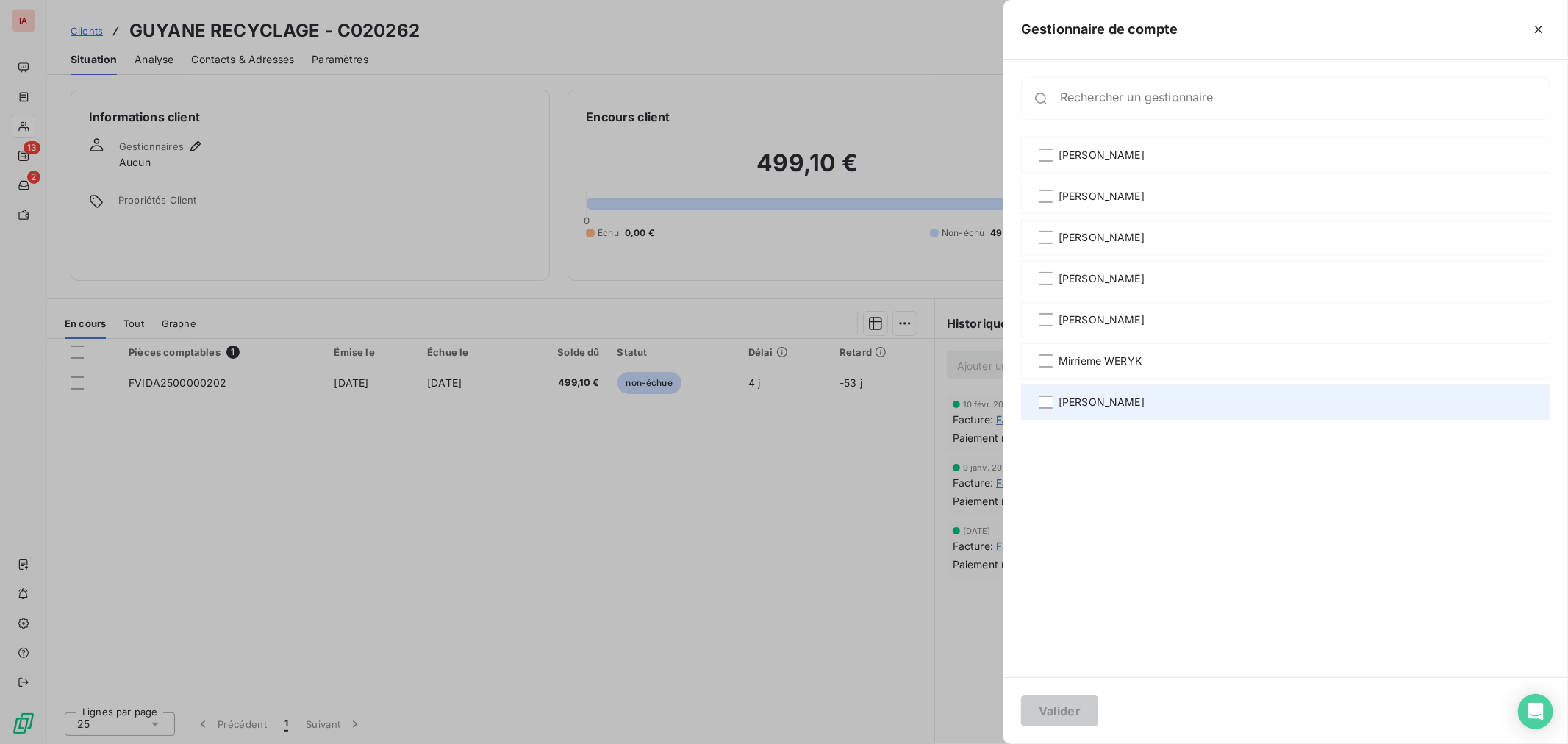
click at [1054, 405] on div "[PERSON_NAME]" at bounding box center [1285, 401] width 529 height 35
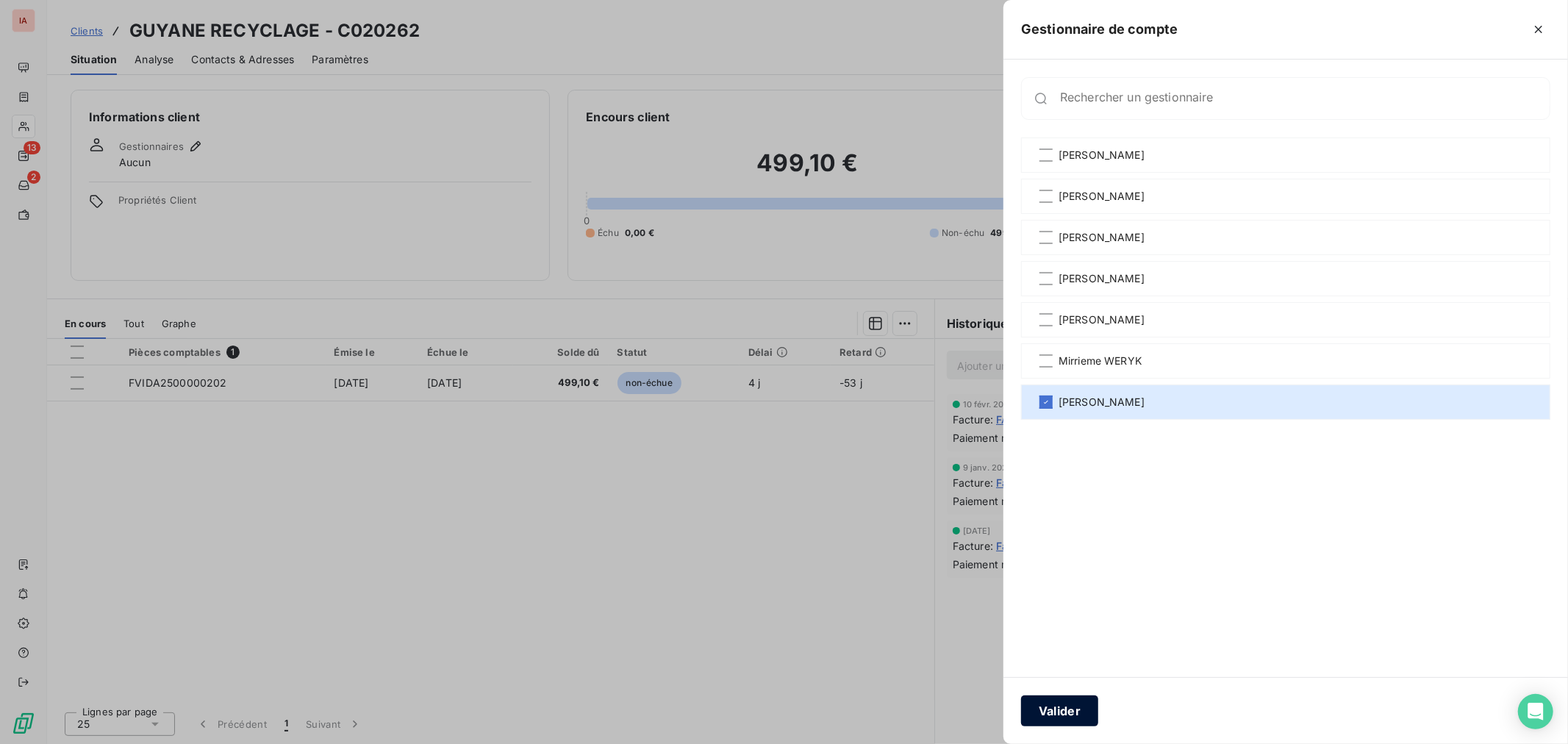
click at [1076, 717] on button "Valider" at bounding box center [1059, 711] width 77 height 31
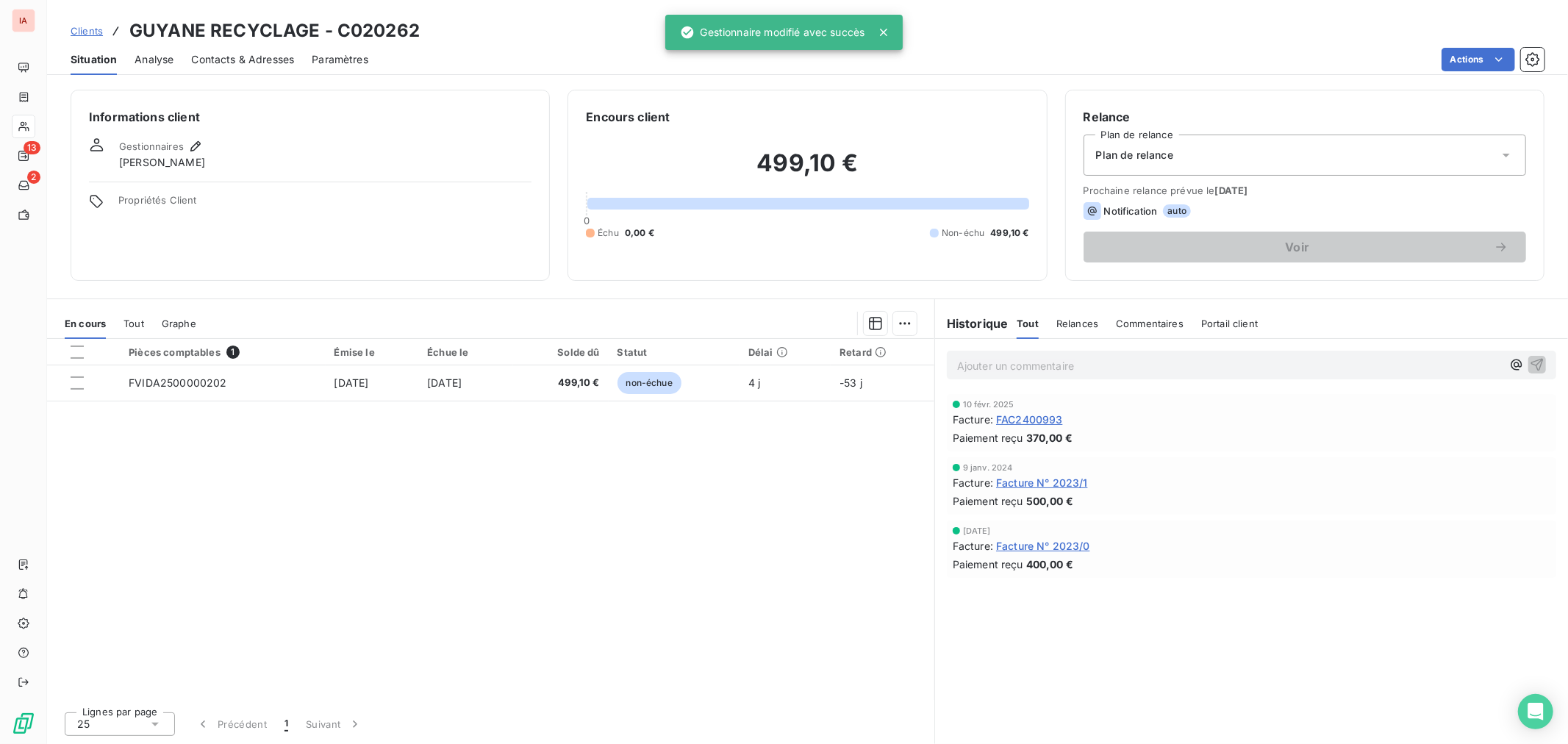
click at [74, 31] on span "Clients" at bounding box center [87, 30] width 33 height 12
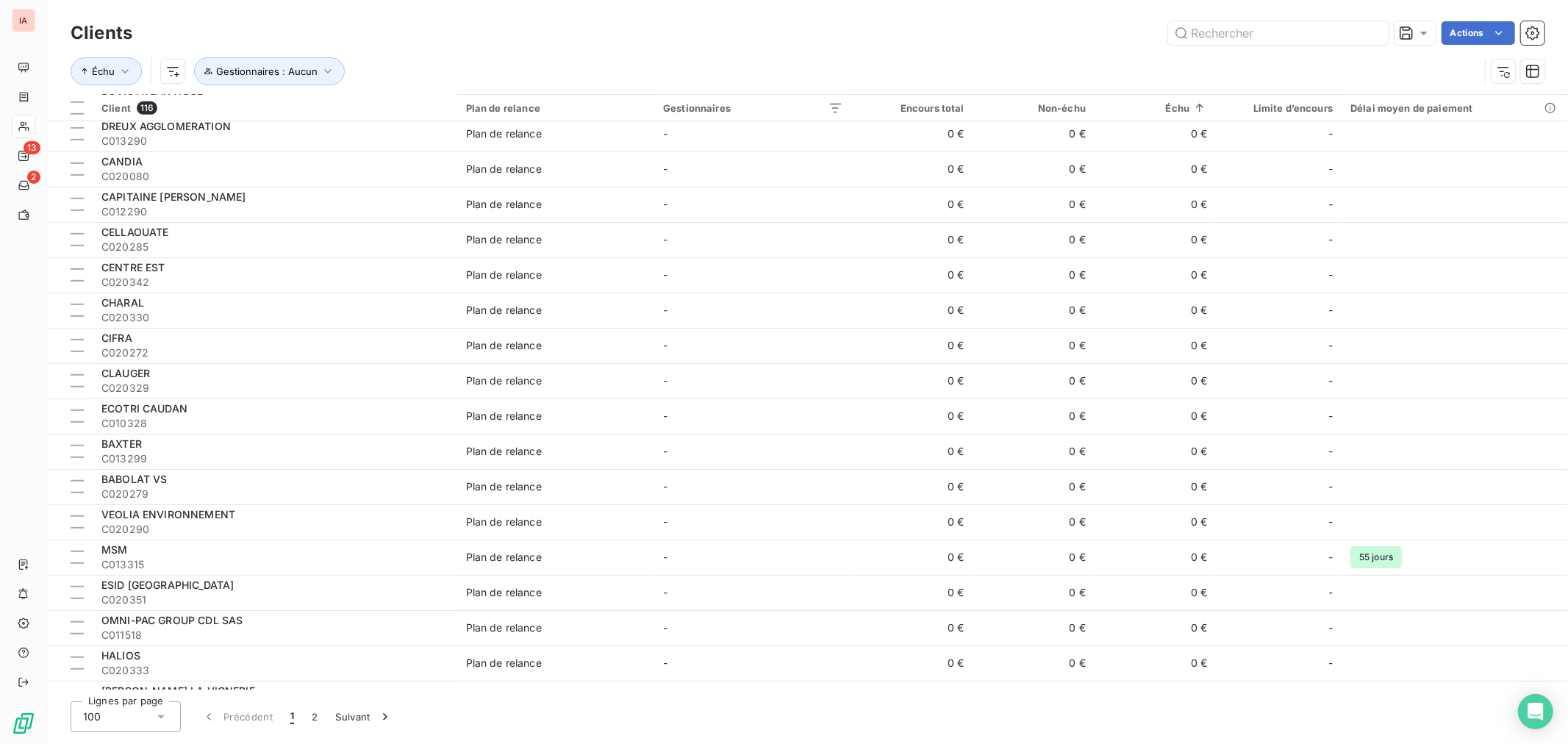
scroll to position [898, 0]
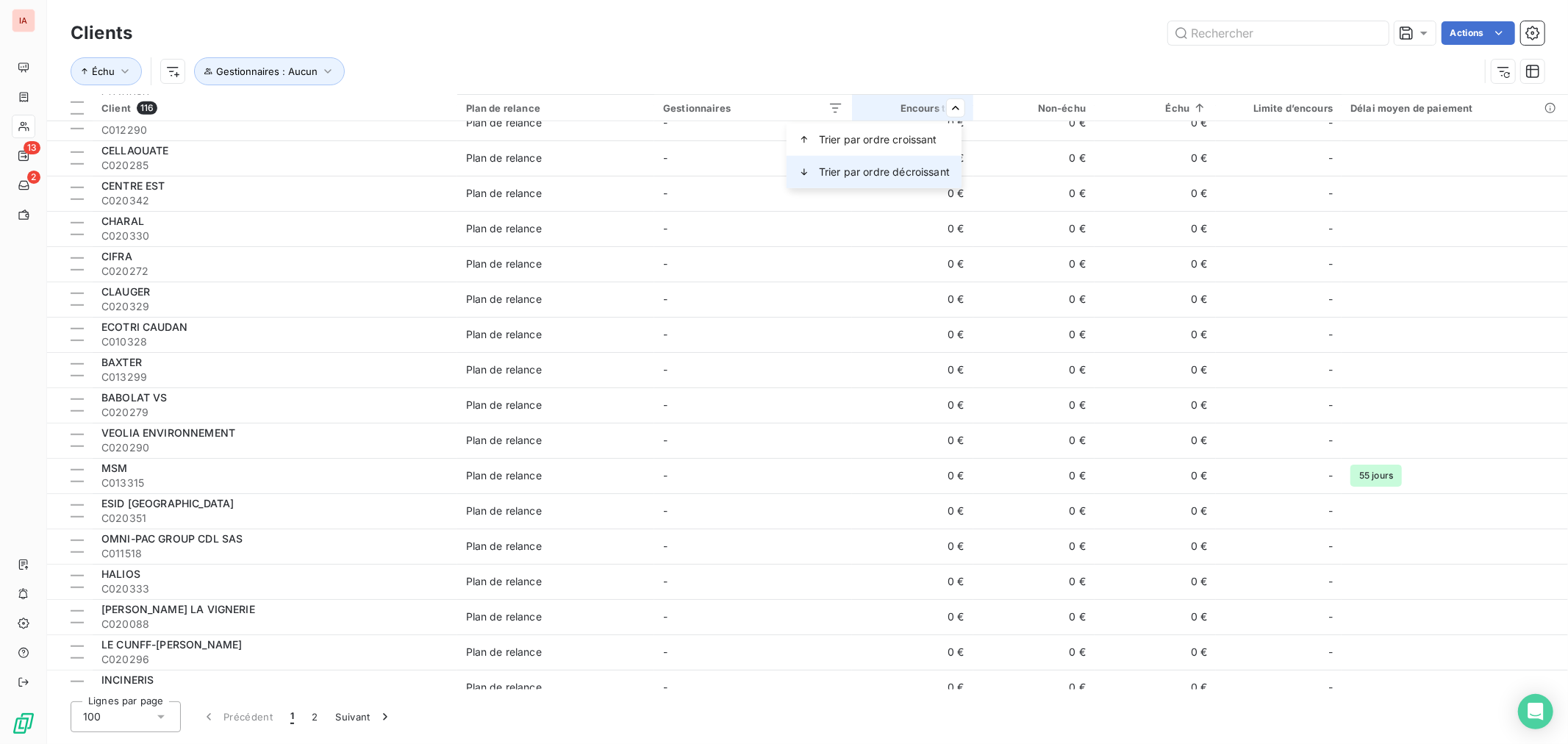
click at [907, 178] on span "Trier par ordre décroissant" at bounding box center [884, 171] width 131 height 15
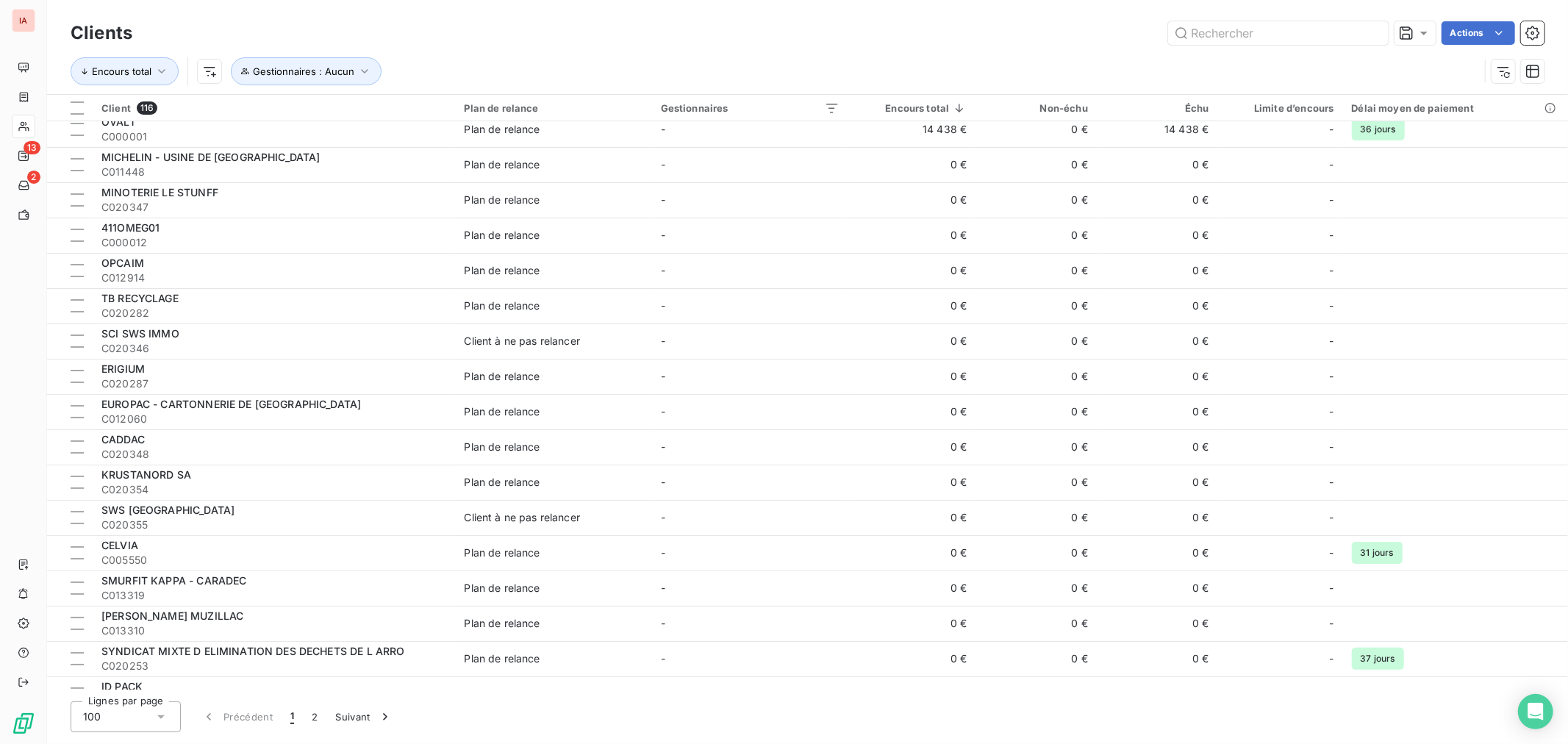
scroll to position [0, 0]
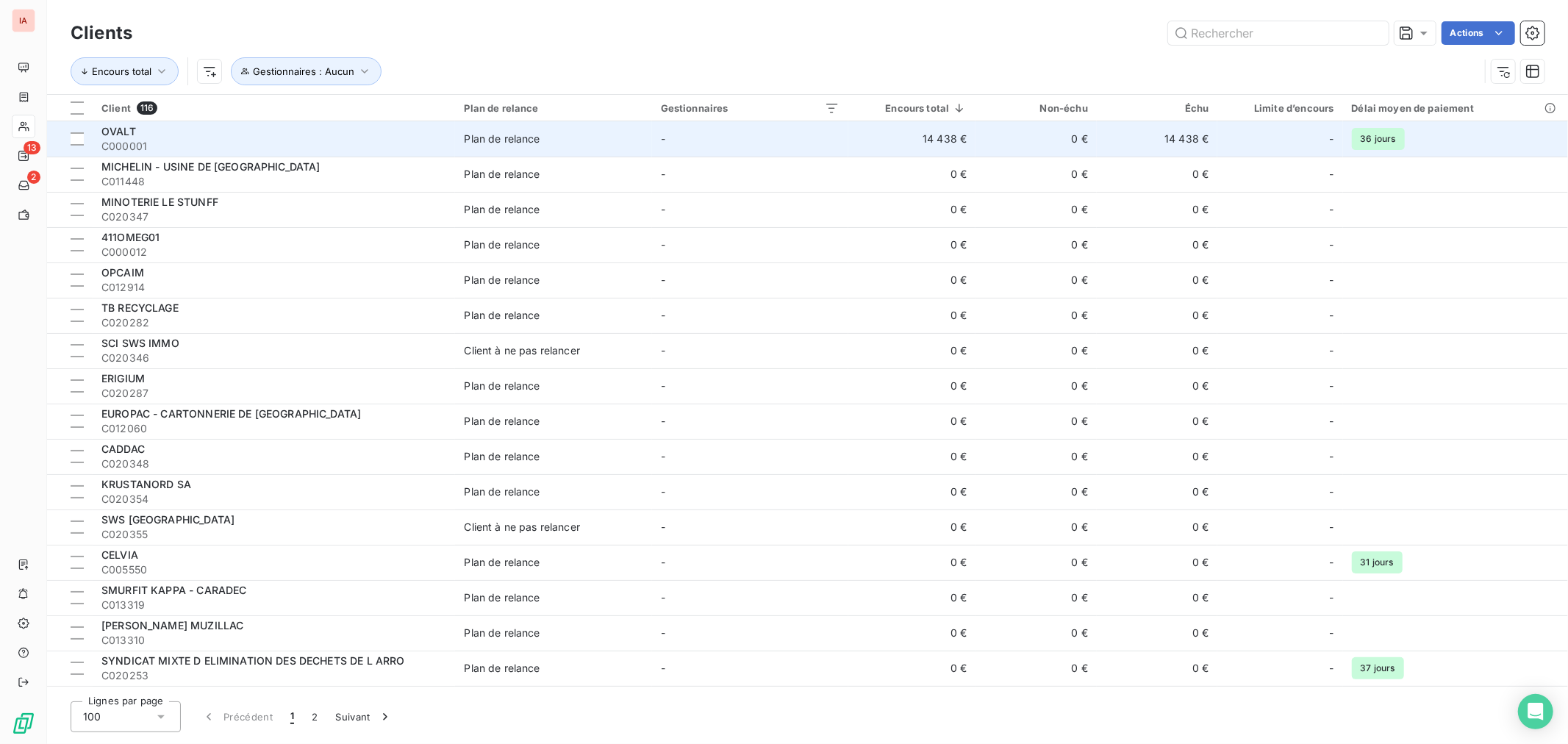
click at [171, 142] on span "C000001" at bounding box center [273, 146] width 345 height 15
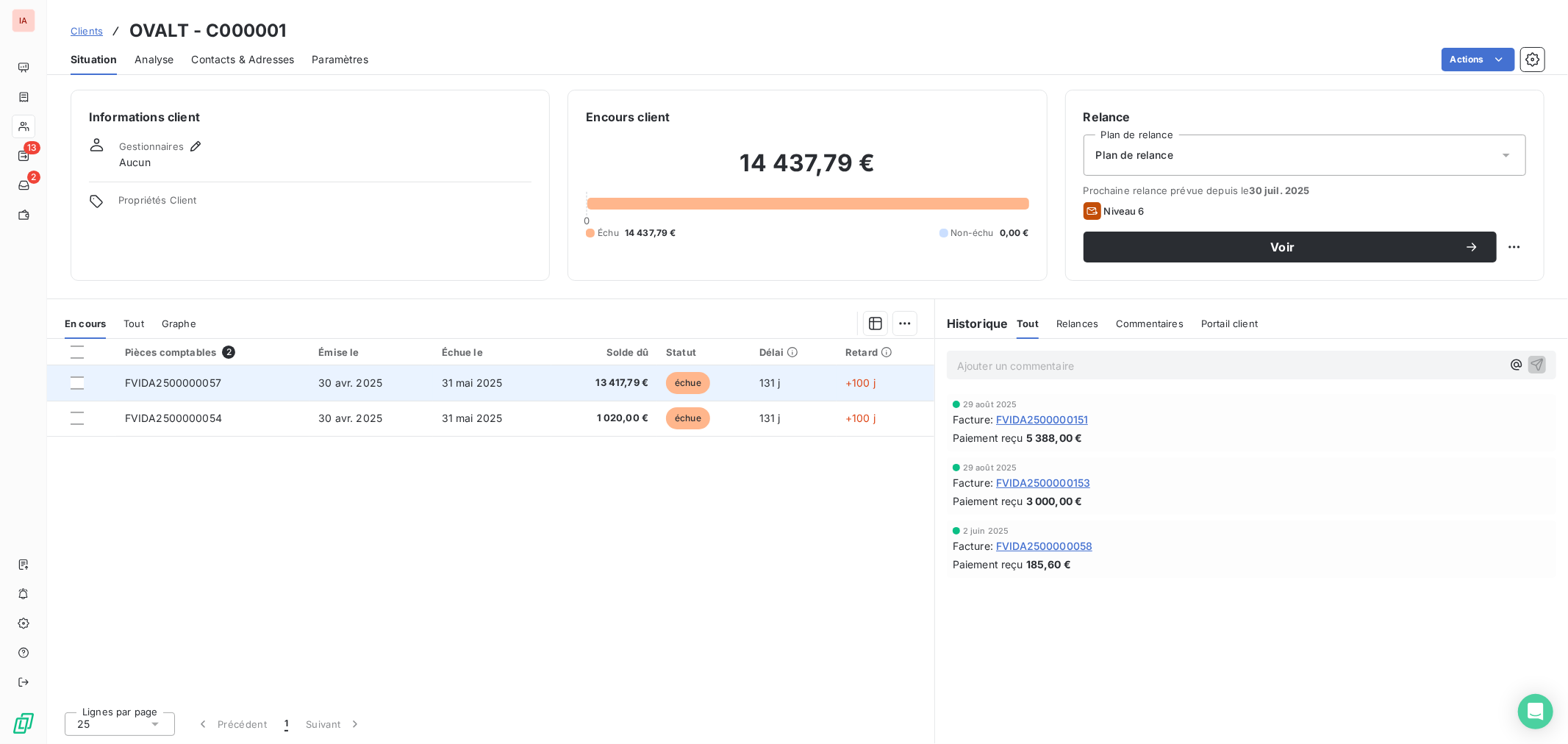
click at [513, 379] on td "31 mai 2025" at bounding box center [492, 383] width 118 height 35
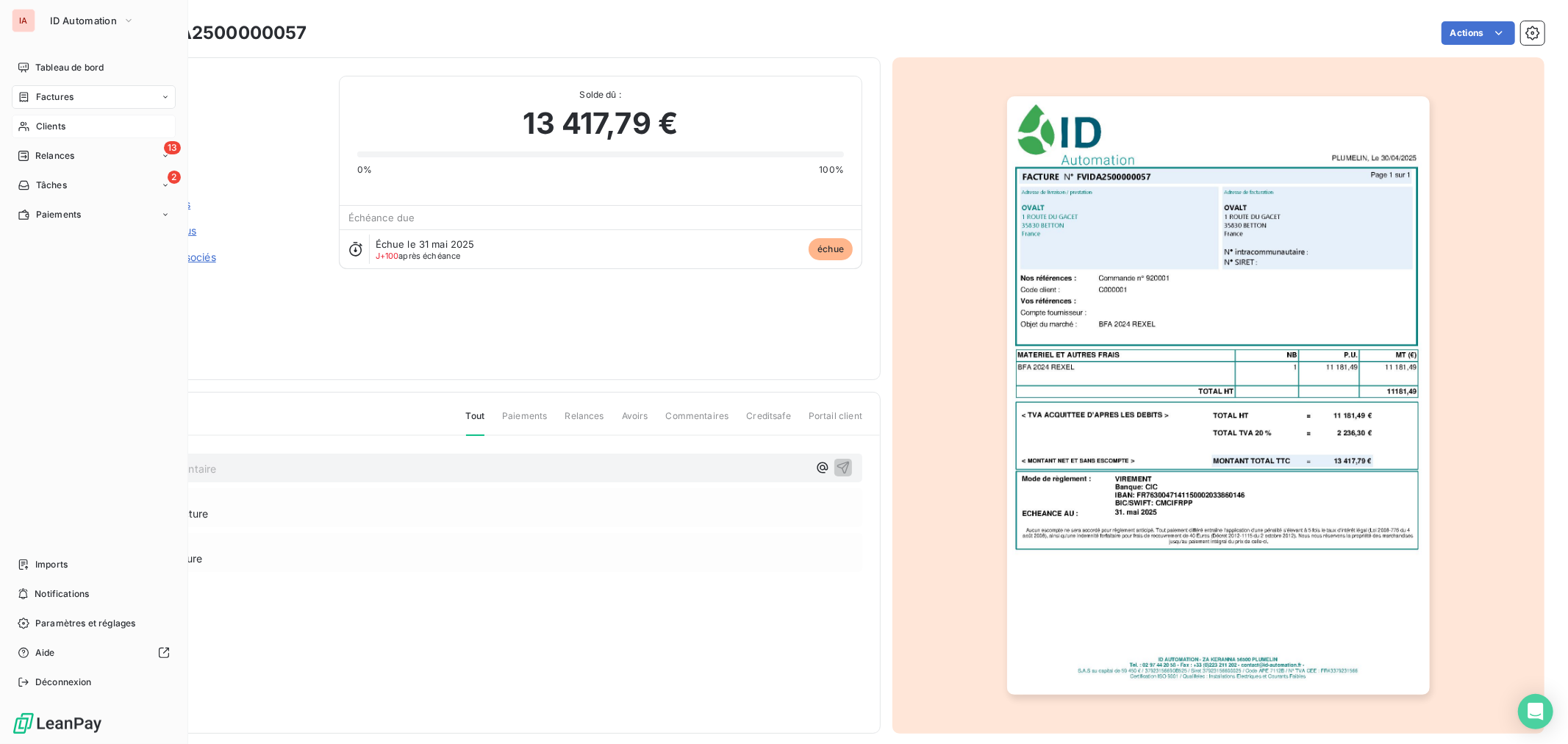
click at [51, 129] on span "Clients" at bounding box center [51, 126] width 30 height 13
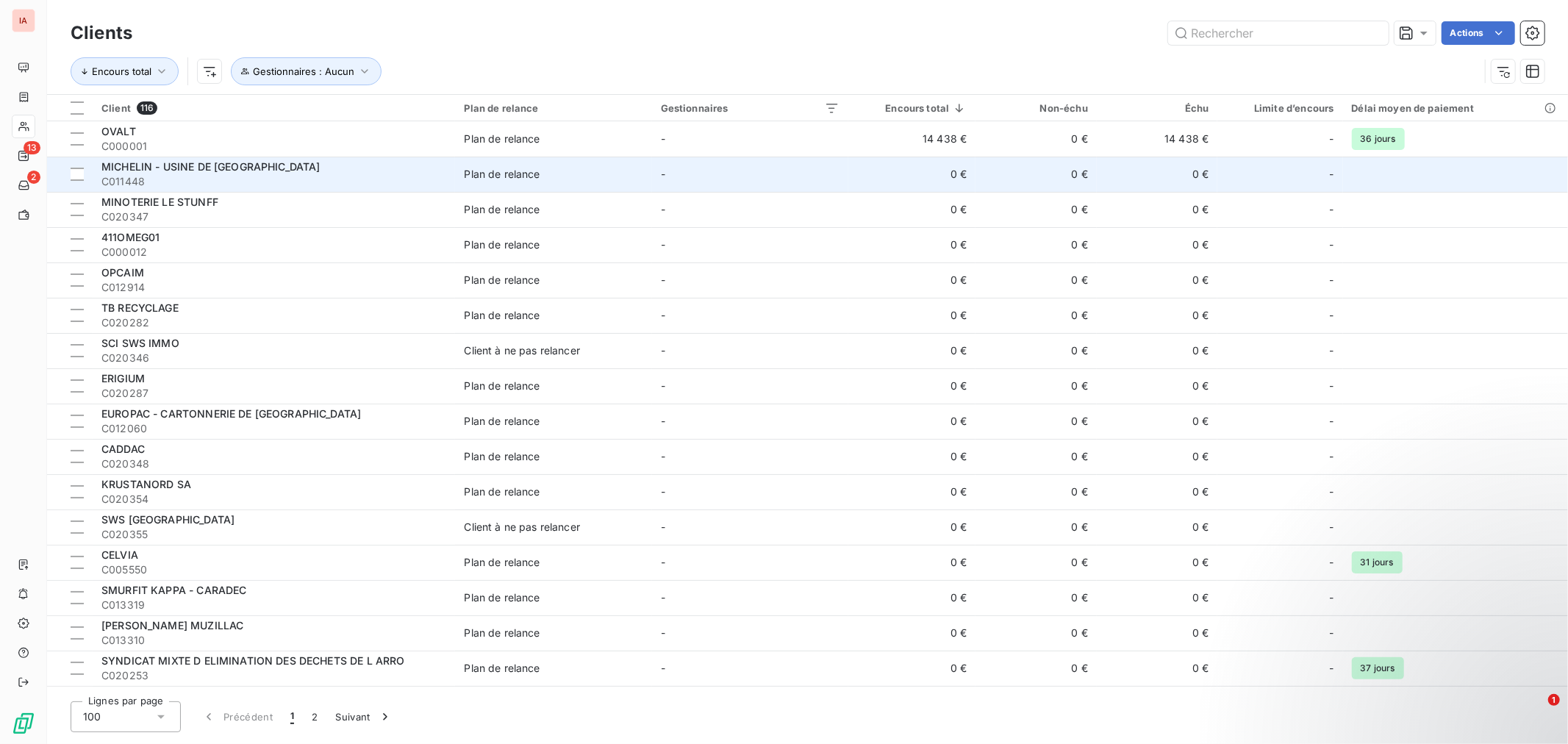
scroll to position [82, 0]
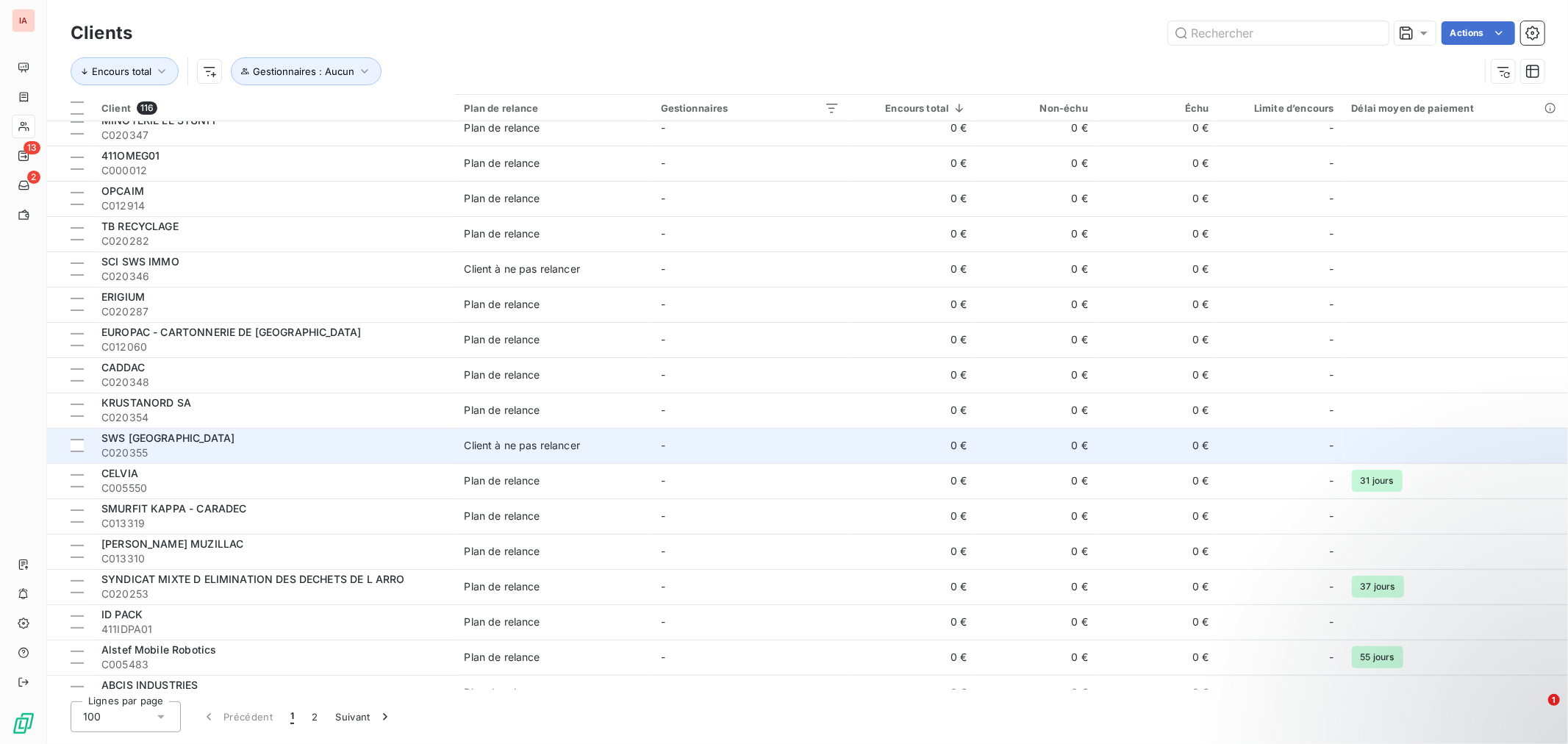
click at [178, 457] on span "C020355" at bounding box center [273, 453] width 345 height 15
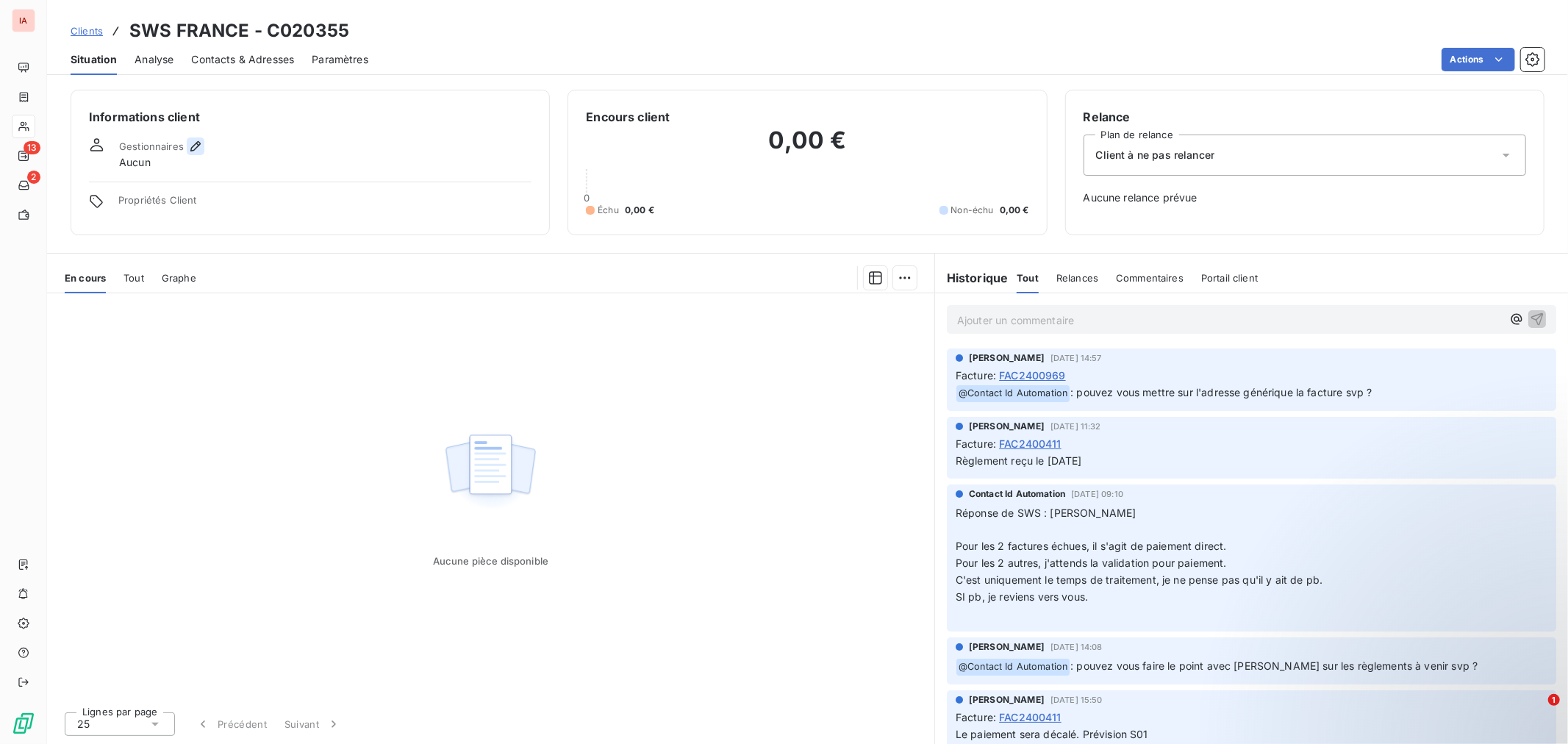
click at [195, 145] on icon "button" at bounding box center [196, 146] width 15 height 15
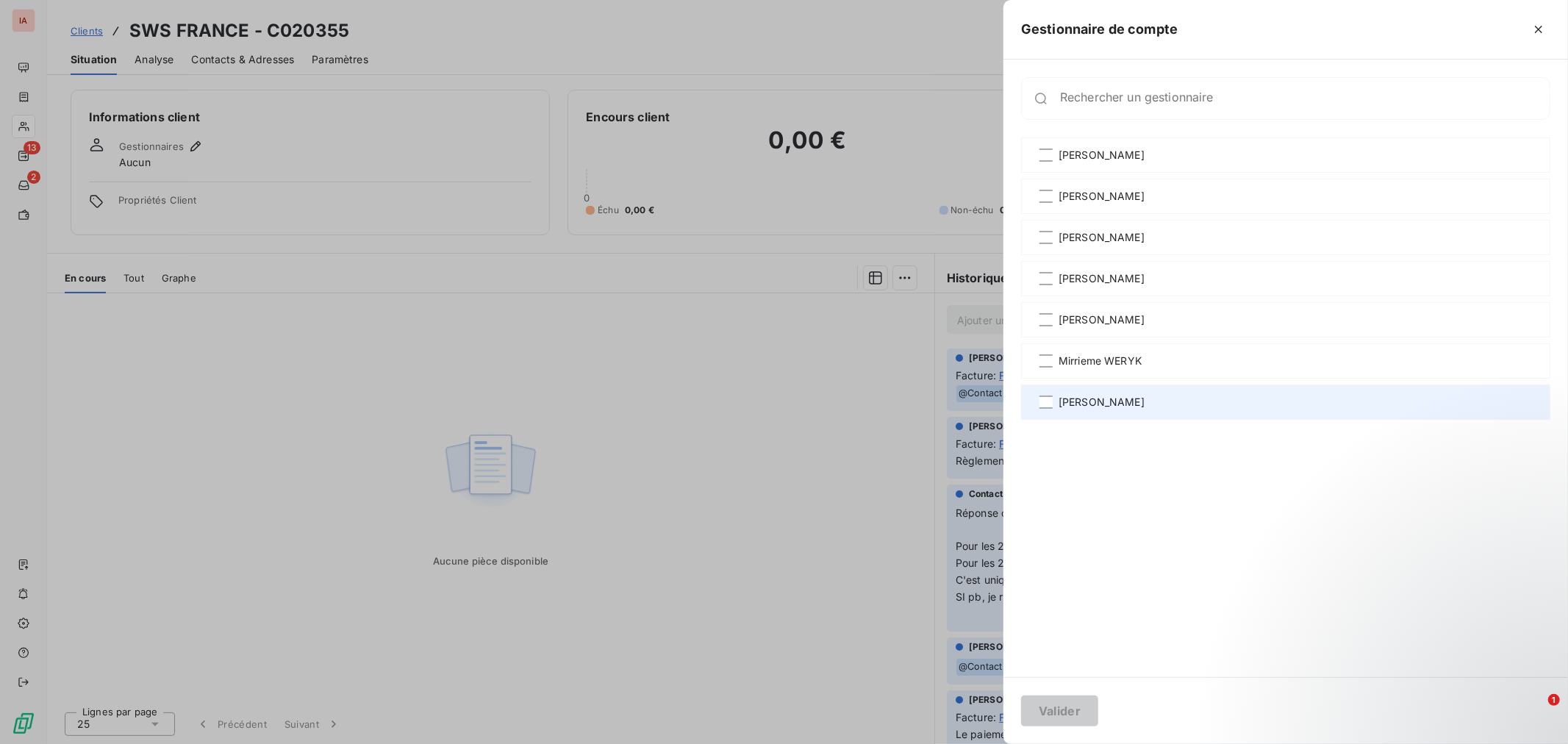
click at [1104, 403] on span "[PERSON_NAME]" at bounding box center [1101, 402] width 86 height 15
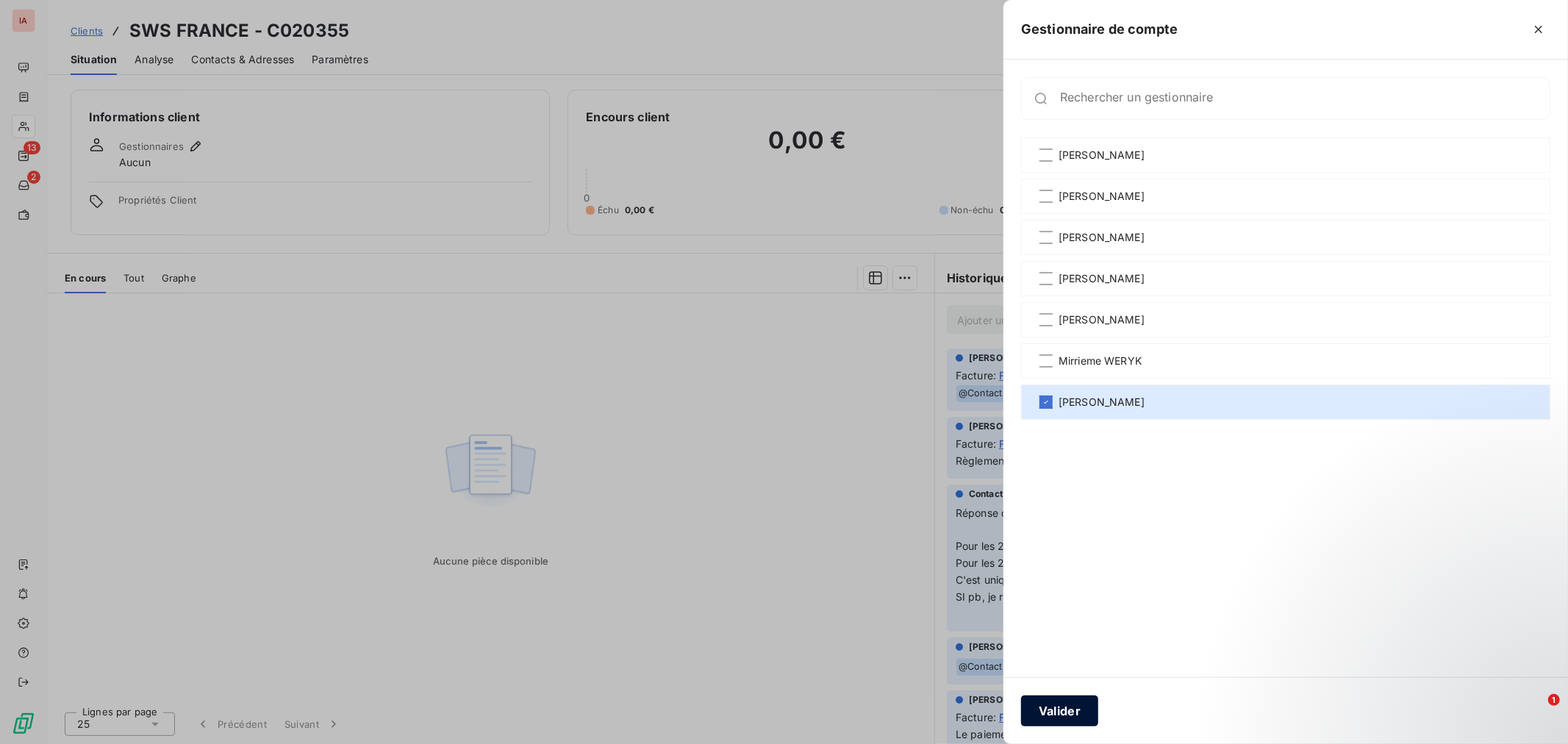
click at [1075, 715] on button "Valider" at bounding box center [1059, 711] width 77 height 31
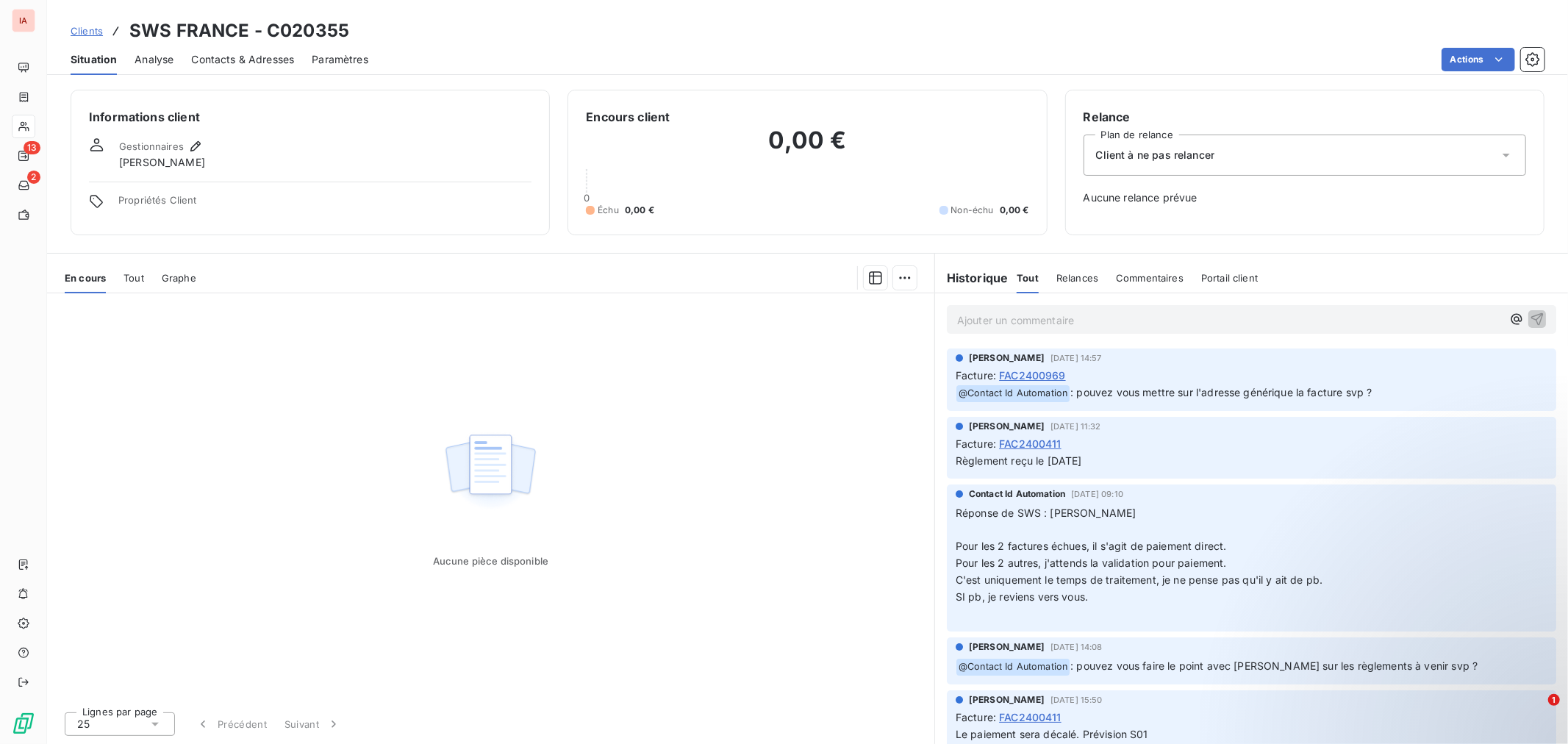
click at [88, 30] on span "Clients" at bounding box center [87, 30] width 33 height 12
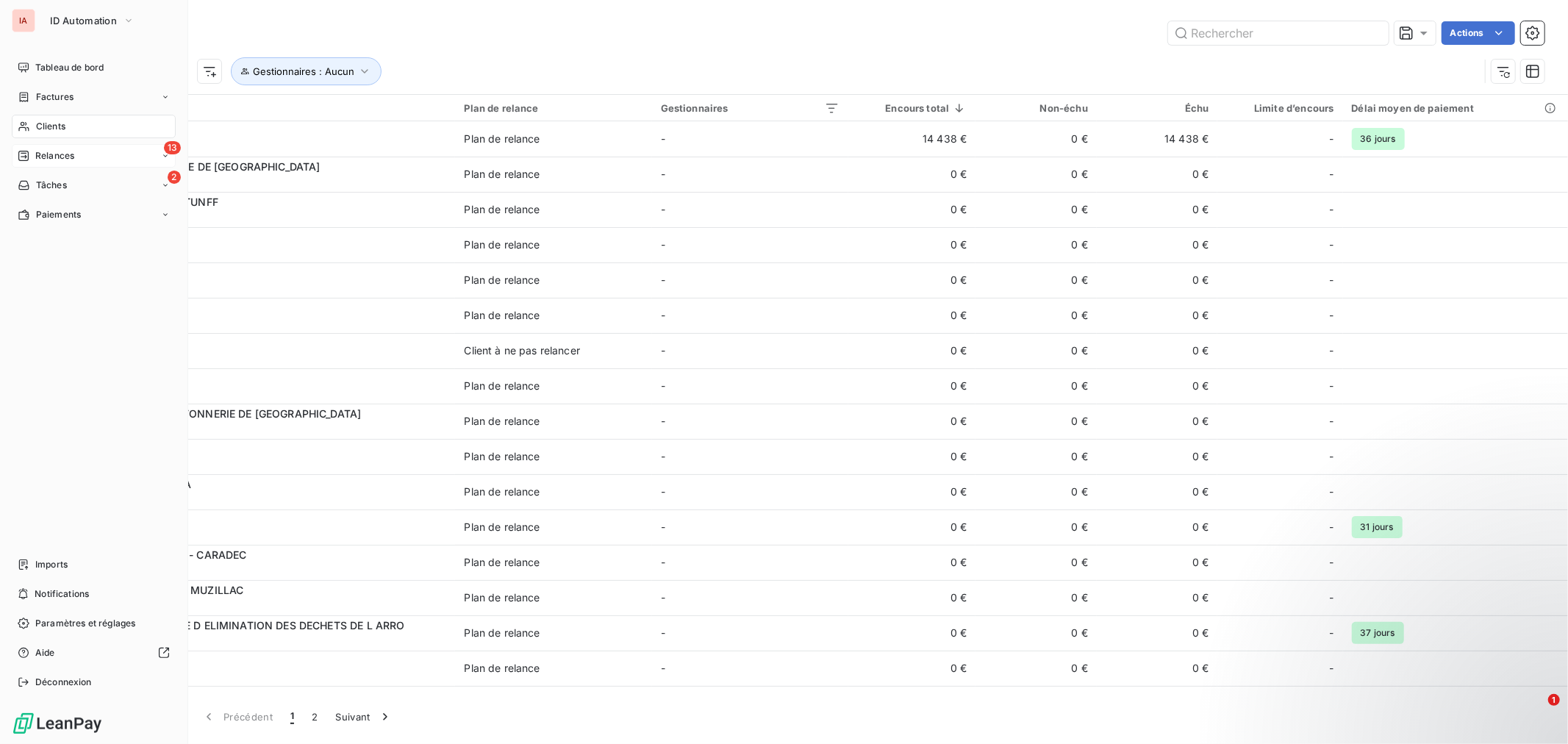
click at [60, 156] on span "Relances" at bounding box center [55, 156] width 39 height 13
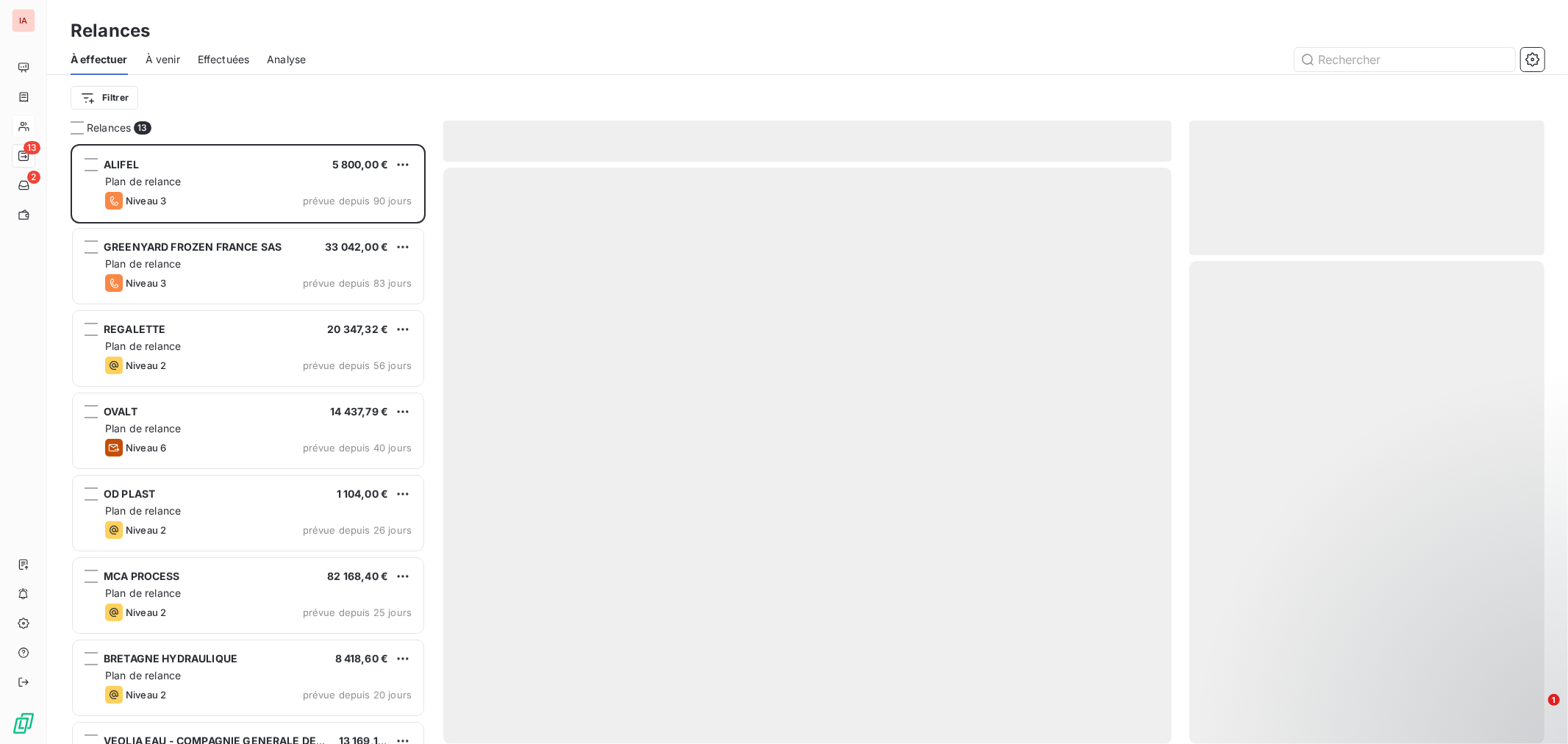
scroll to position [587, 343]
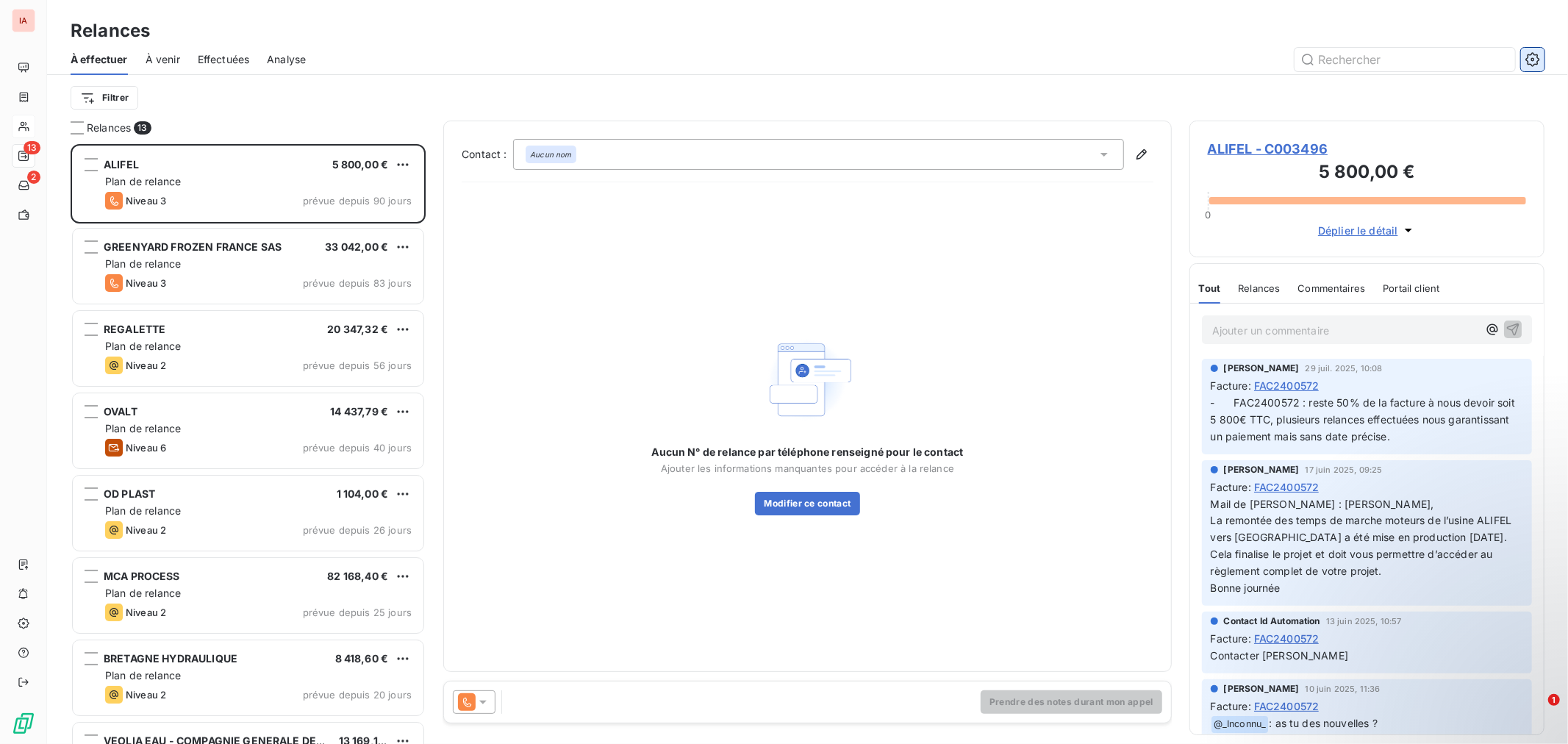
click at [1541, 65] on button "button" at bounding box center [1532, 59] width 23 height 23
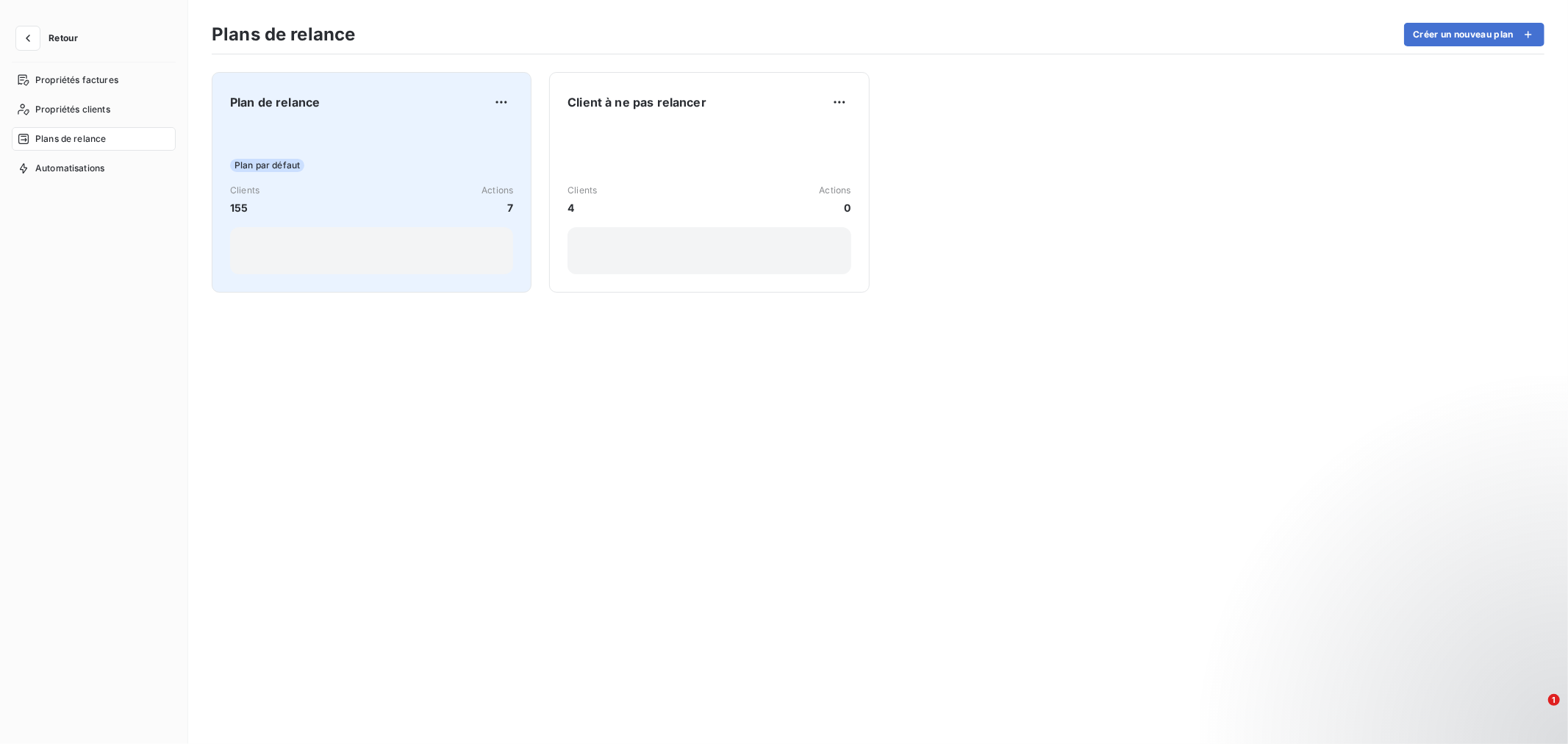
click at [399, 154] on div "Plan par défaut Clients 155 Actions 7" at bounding box center [371, 199] width 283 height 149
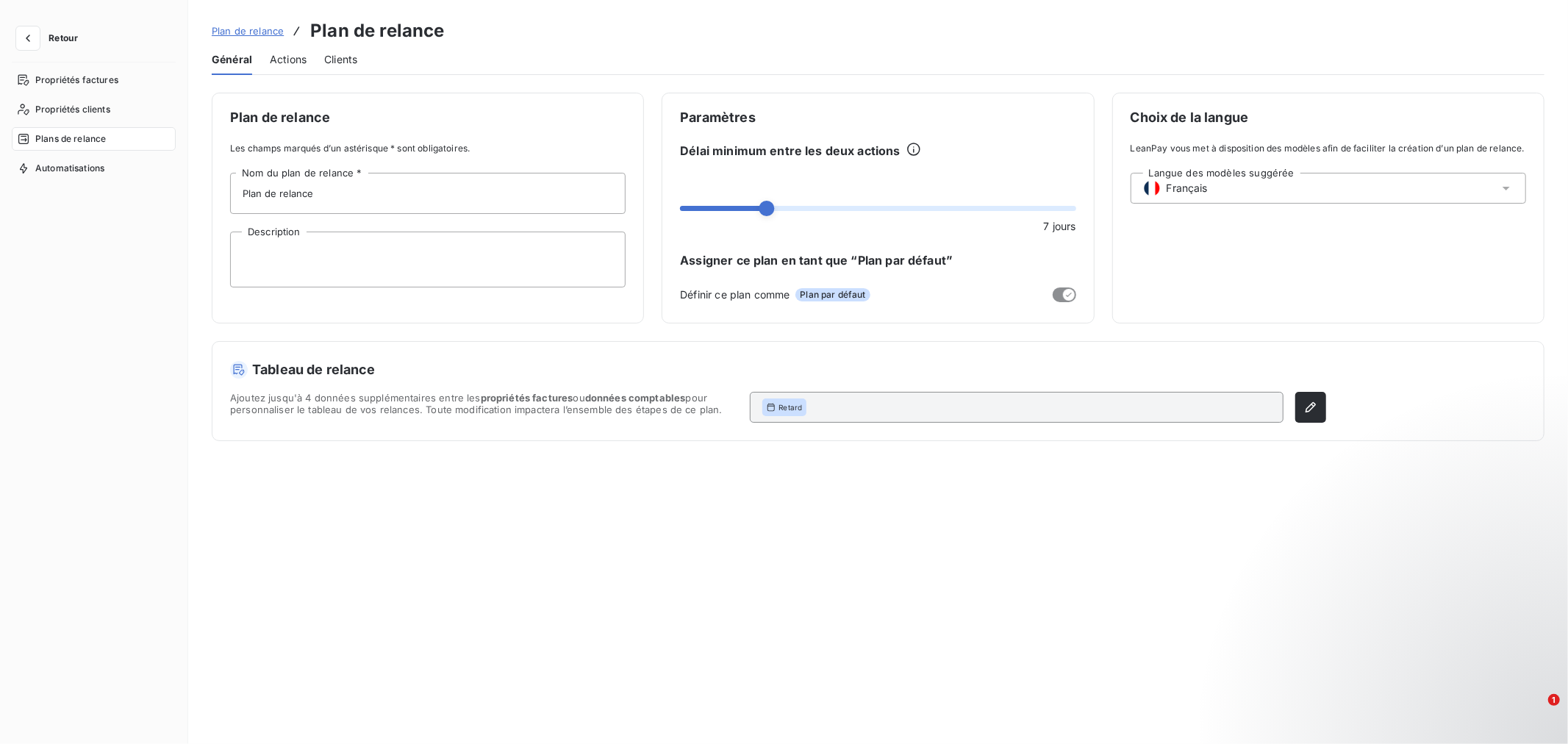
click at [296, 59] on span "Actions" at bounding box center [287, 59] width 37 height 15
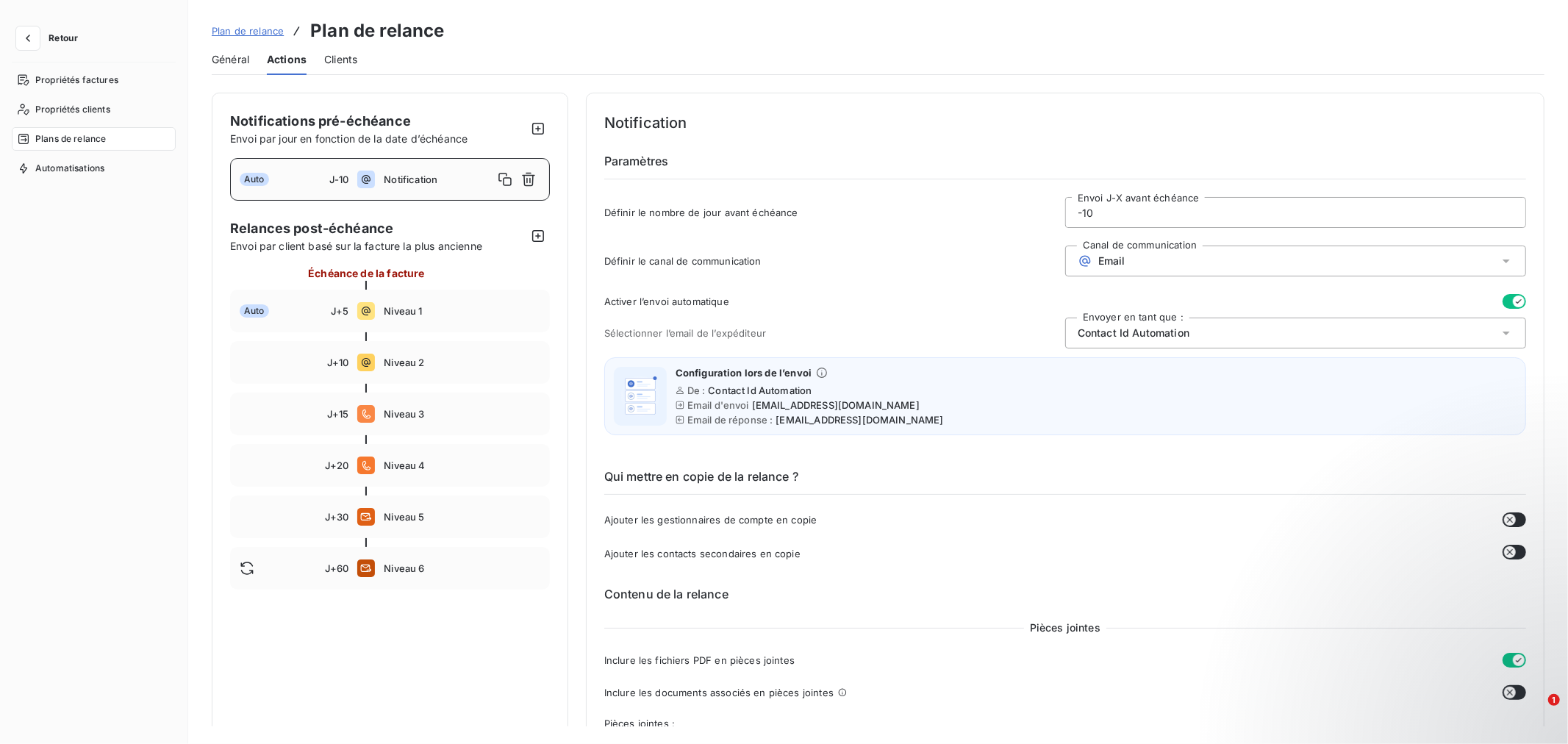
click at [244, 32] on span "Plan de relance" at bounding box center [248, 30] width 72 height 12
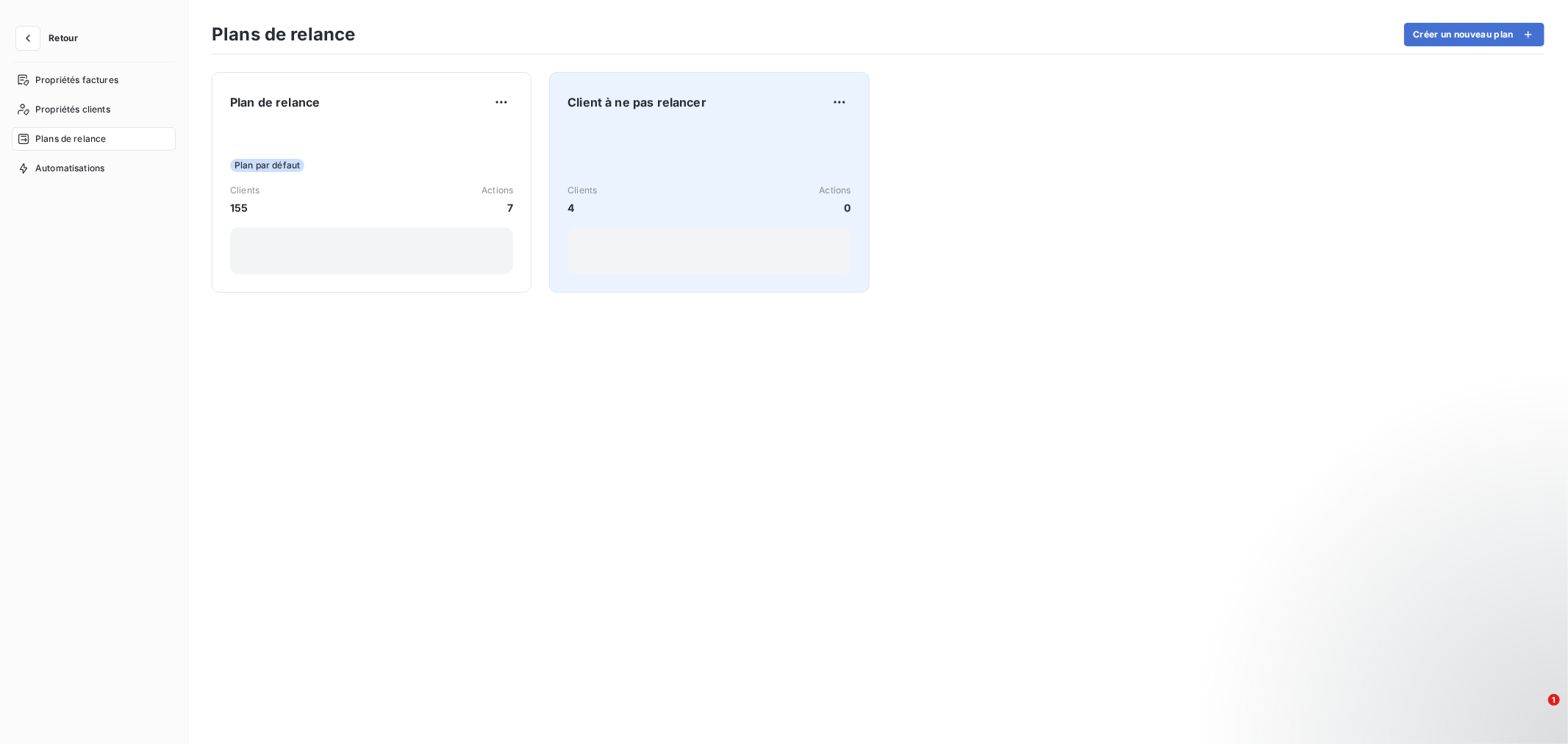
click at [679, 107] on span "Client à ne pas relancer" at bounding box center [636, 102] width 139 height 18
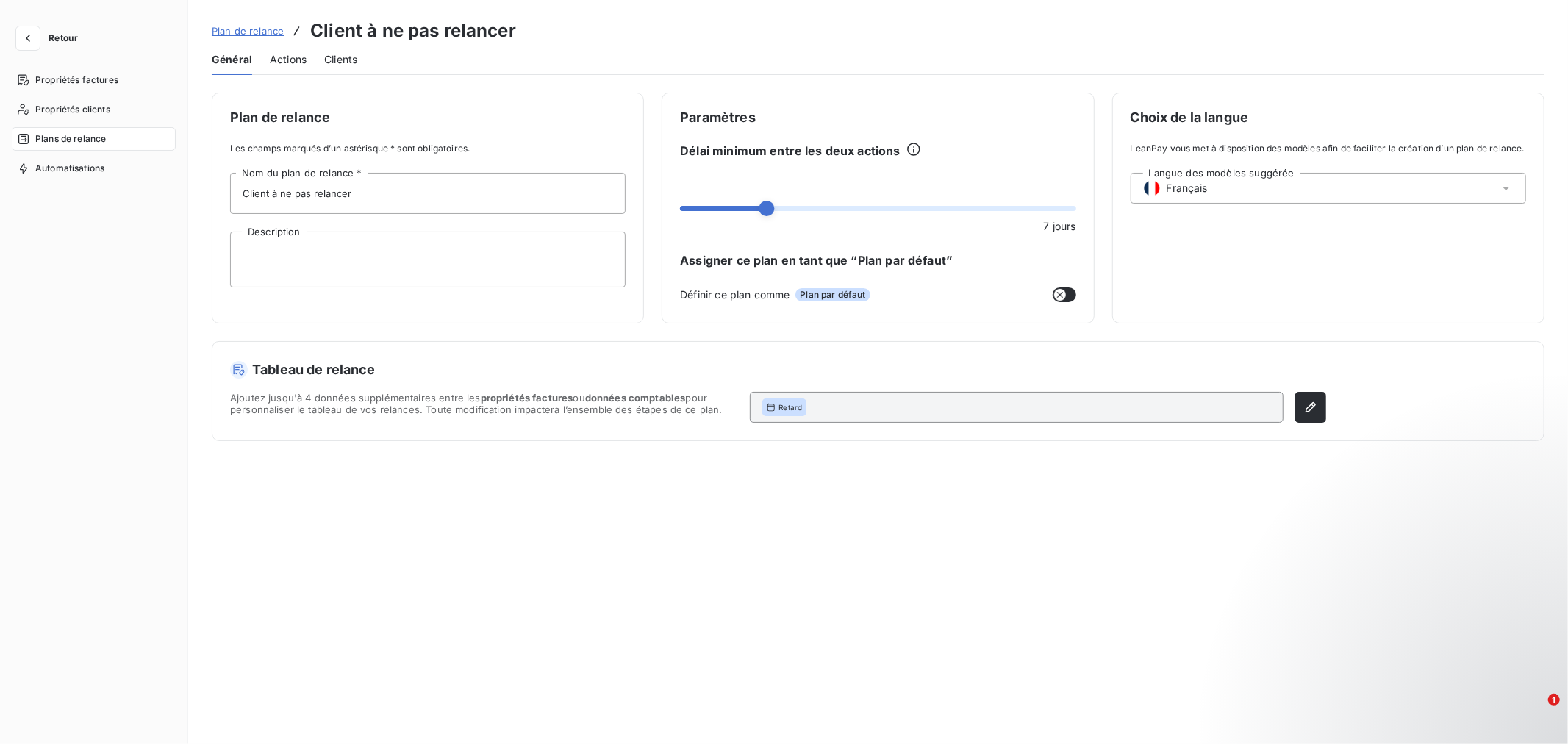
click at [339, 58] on span "Clients" at bounding box center [340, 59] width 33 height 15
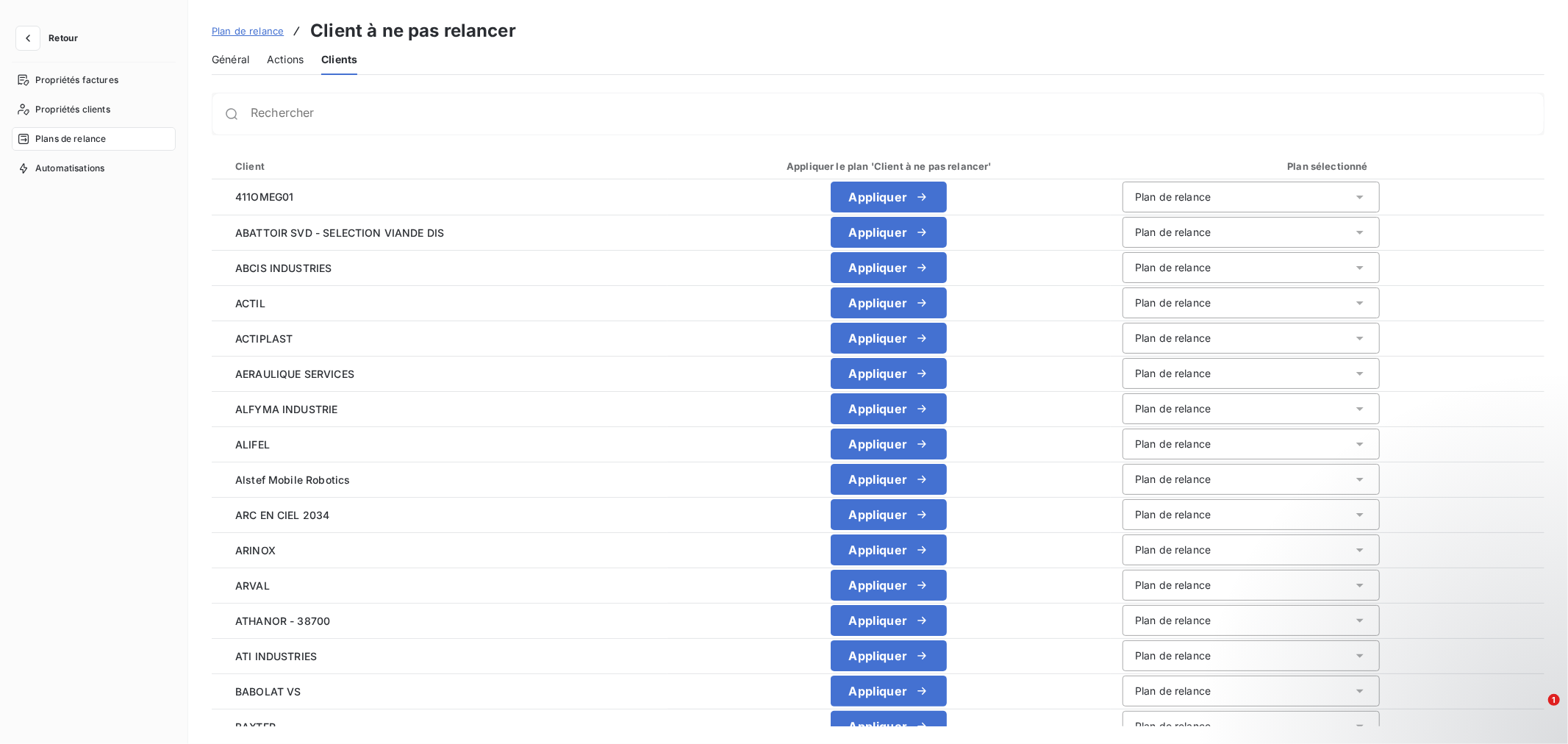
click at [283, 55] on span "Actions" at bounding box center [285, 59] width 37 height 15
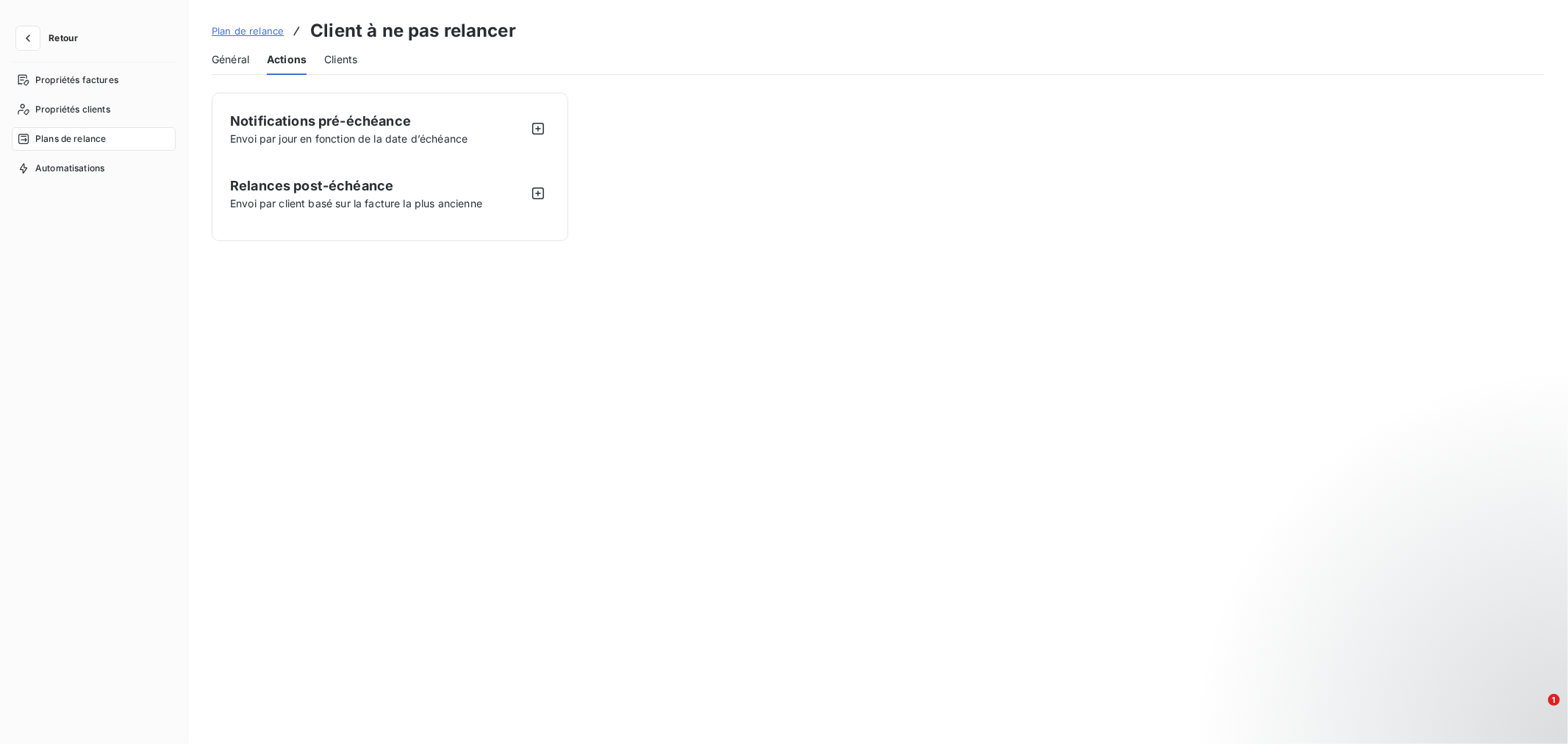
click at [233, 52] on span "Général" at bounding box center [231, 59] width 37 height 15
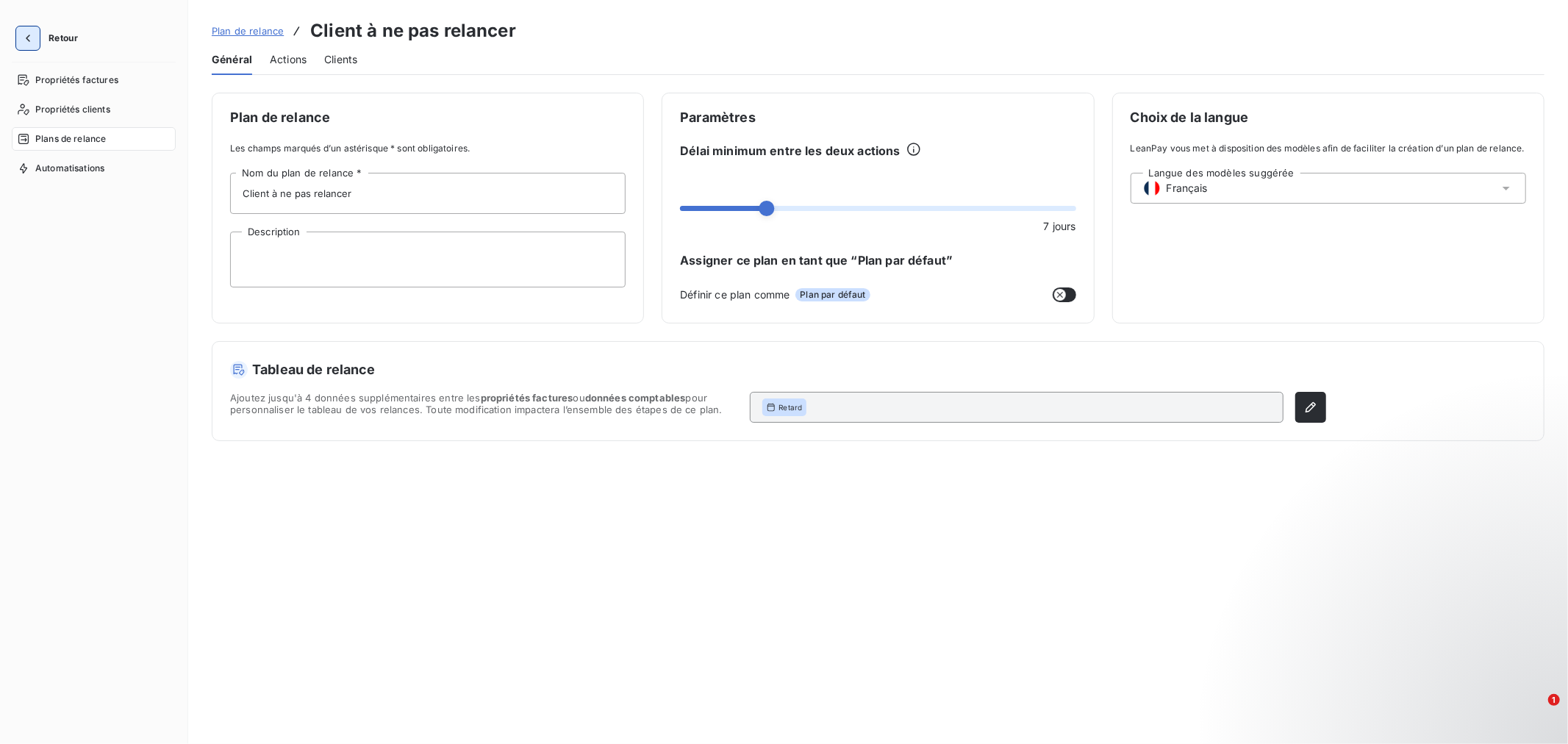
click at [28, 34] on icon "button" at bounding box center [27, 38] width 15 height 15
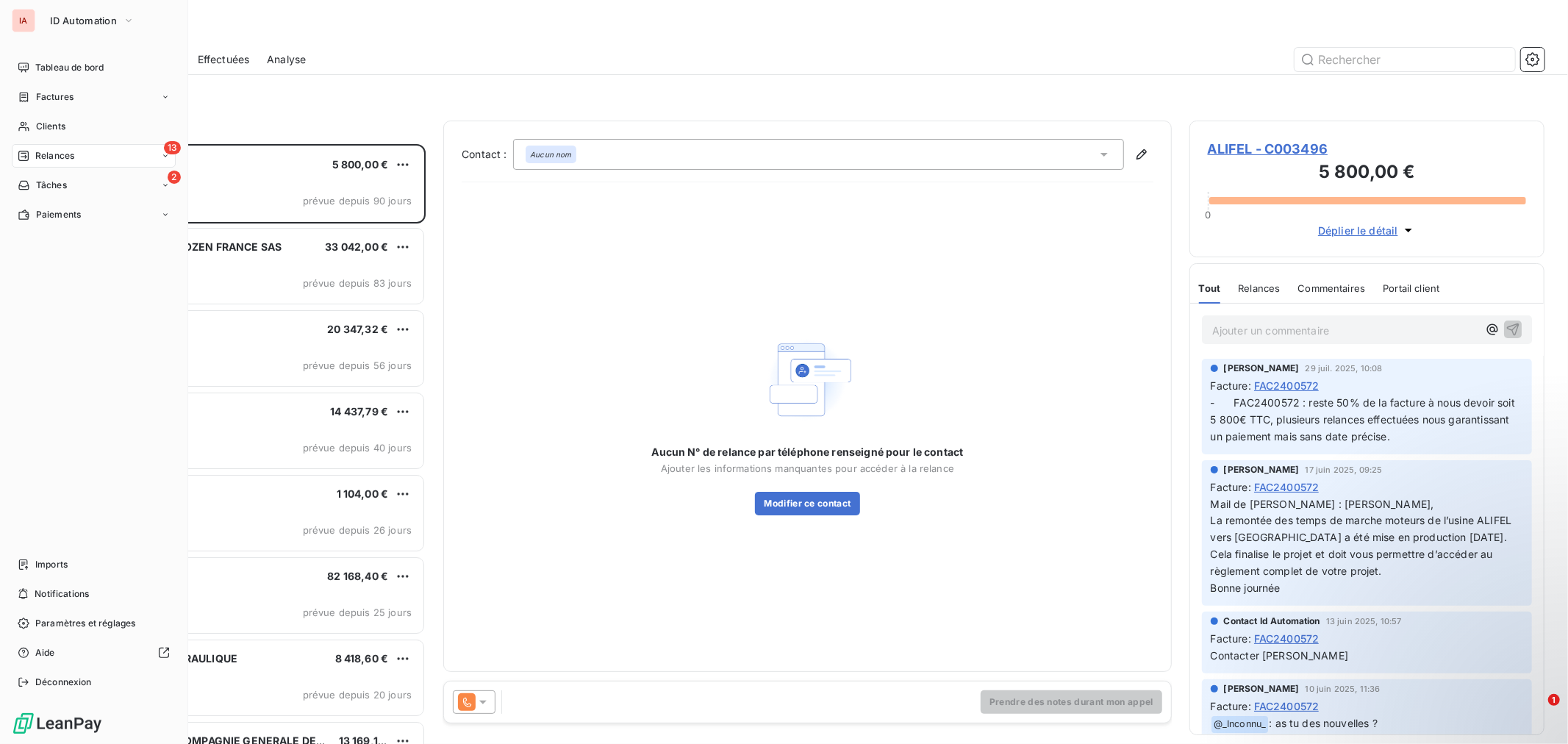
scroll to position [587, 343]
click at [51, 126] on span "Clients" at bounding box center [51, 126] width 30 height 13
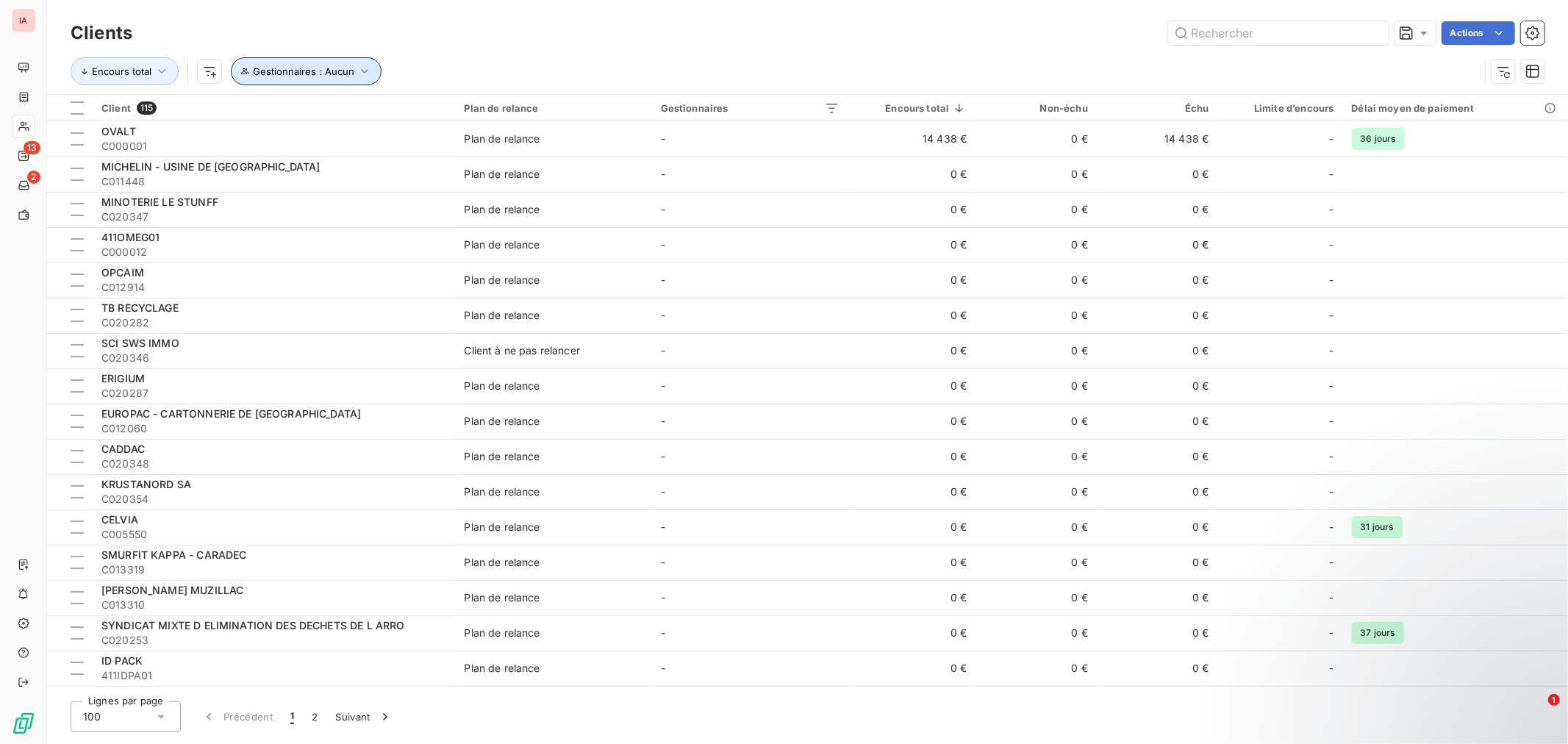
click at [361, 70] on icon "button" at bounding box center [365, 71] width 15 height 15
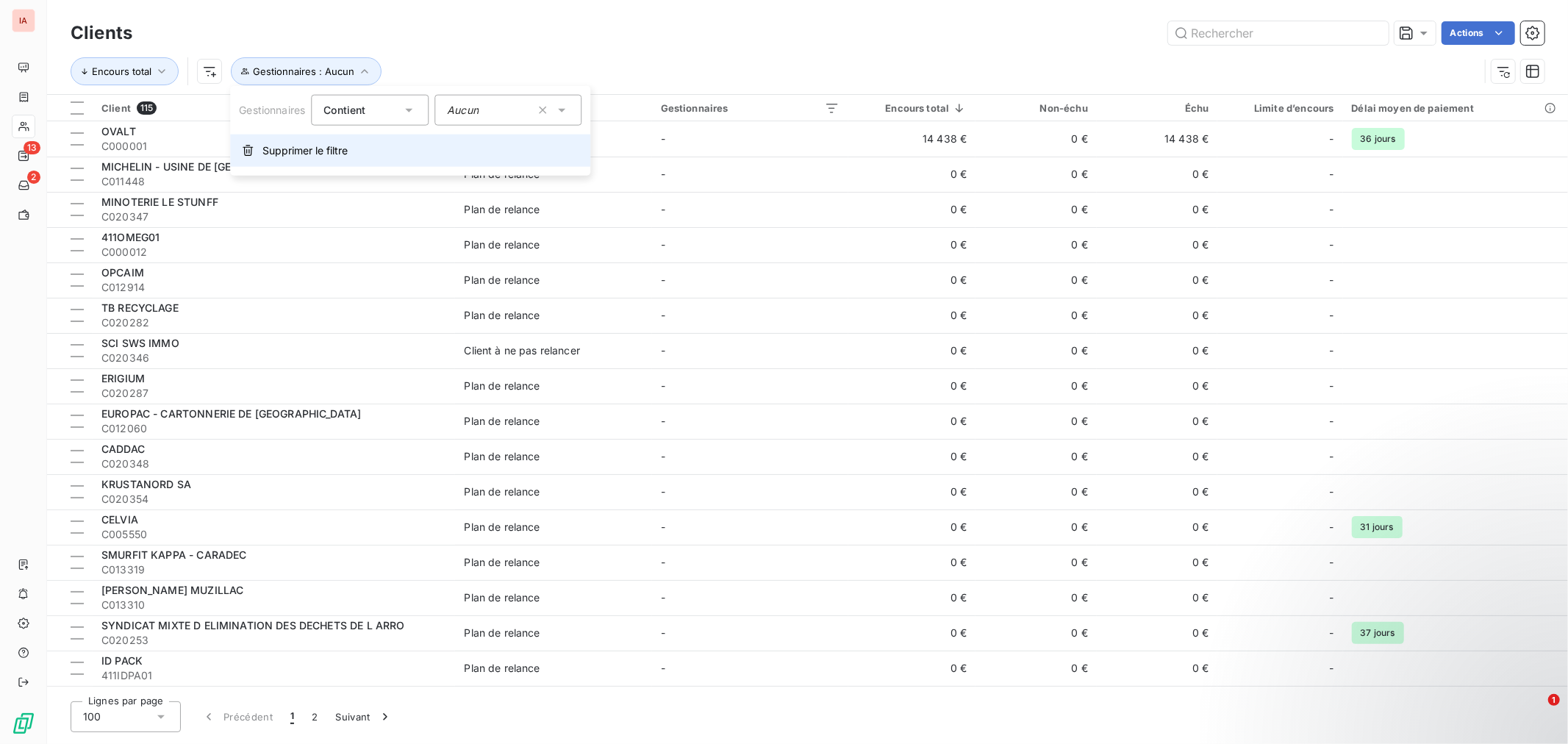
click at [316, 146] on span "Supprimer le filtre" at bounding box center [305, 150] width 85 height 15
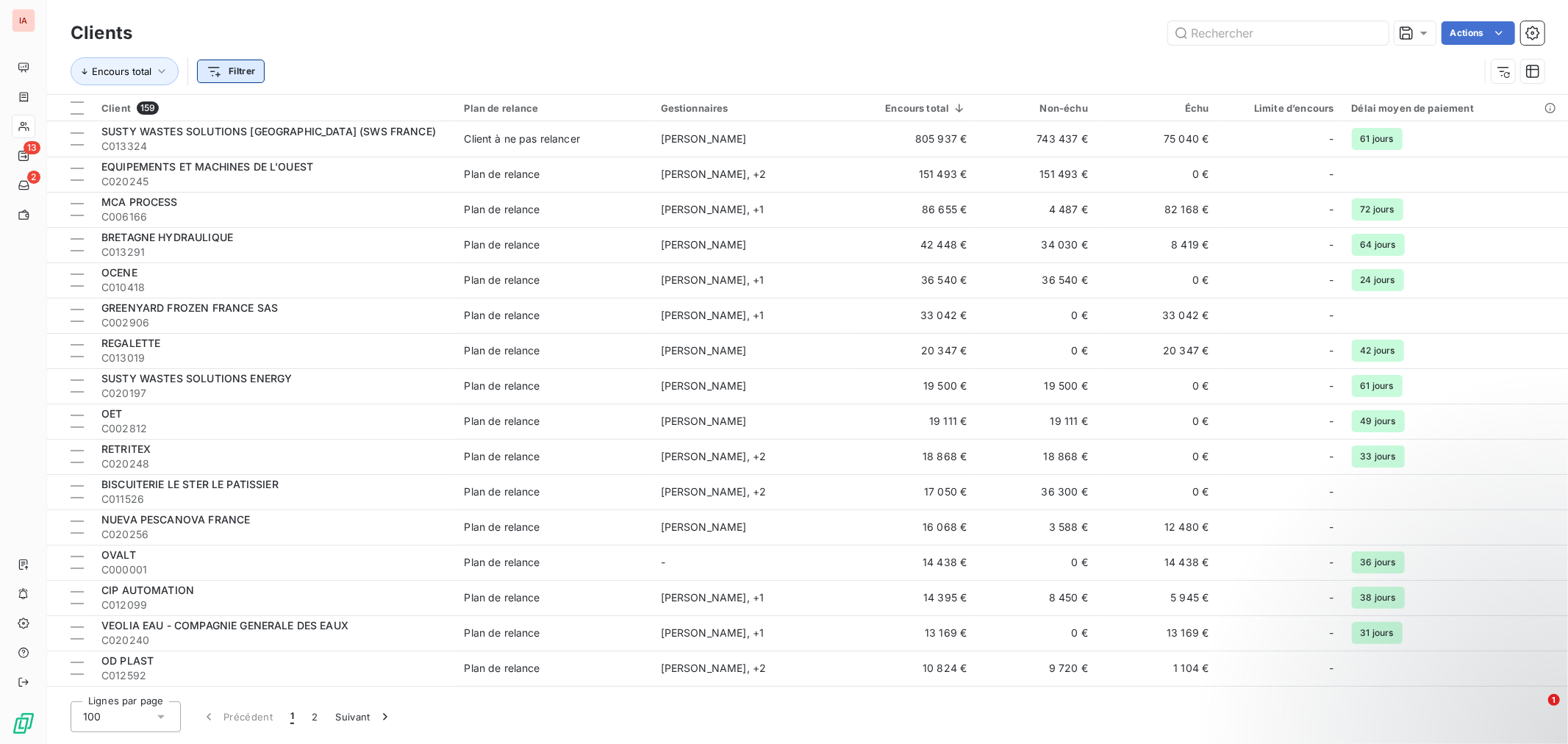
click at [261, 71] on html "IA 13 2 Clients Actions Encours total Filtrer Client 159 Plan de relance Gestio…" at bounding box center [784, 372] width 1568 height 744
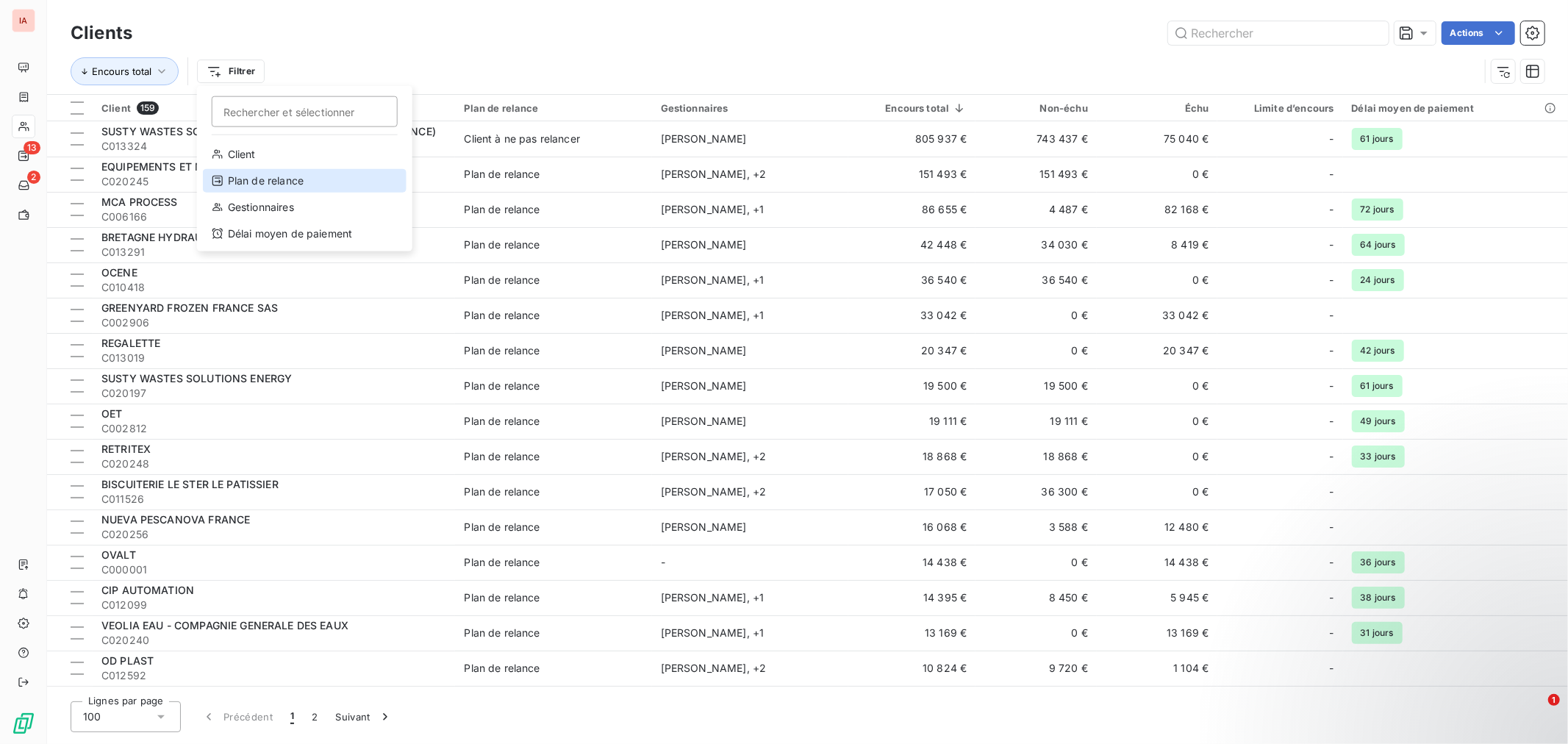
click at [288, 175] on div "Plan de relance" at bounding box center [304, 181] width 203 height 23
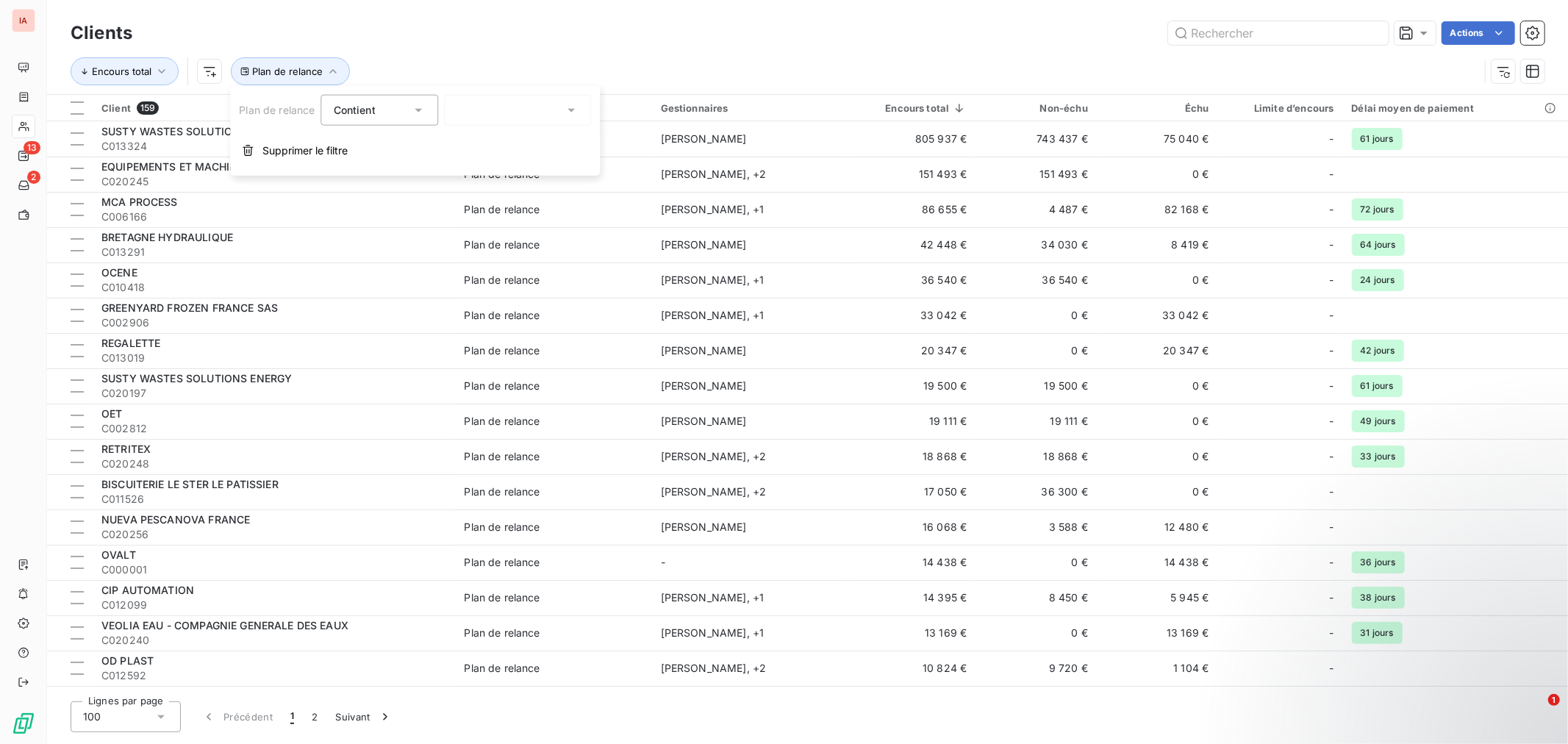
click at [583, 114] on div at bounding box center [518, 111] width 147 height 31
click at [537, 165] on span "Client à ne pas relancer" at bounding box center [530, 168] width 116 height 15
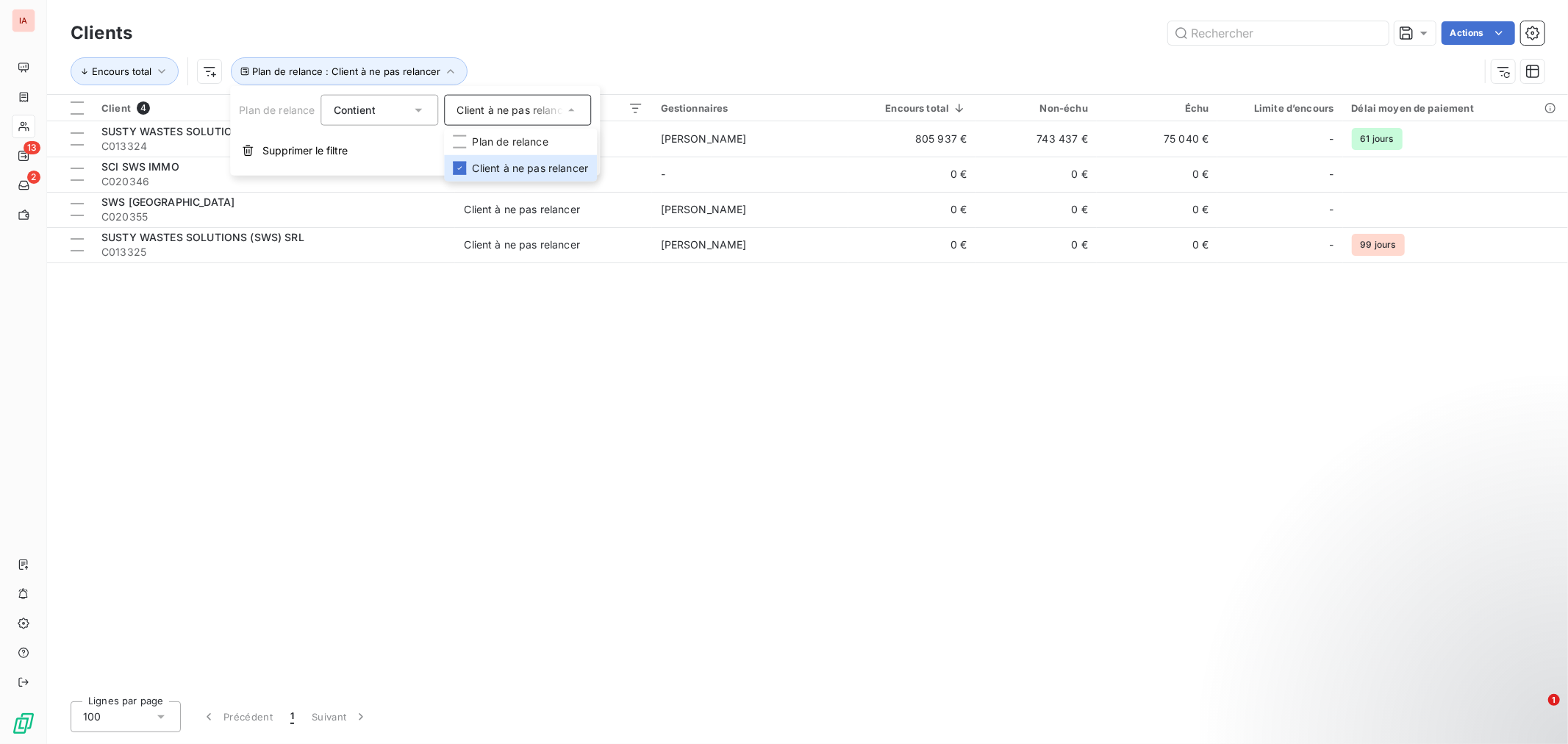
click at [541, 62] on div "Encours total Plan de relance : Client à ne pas relancer" at bounding box center [775, 72] width 1408 height 28
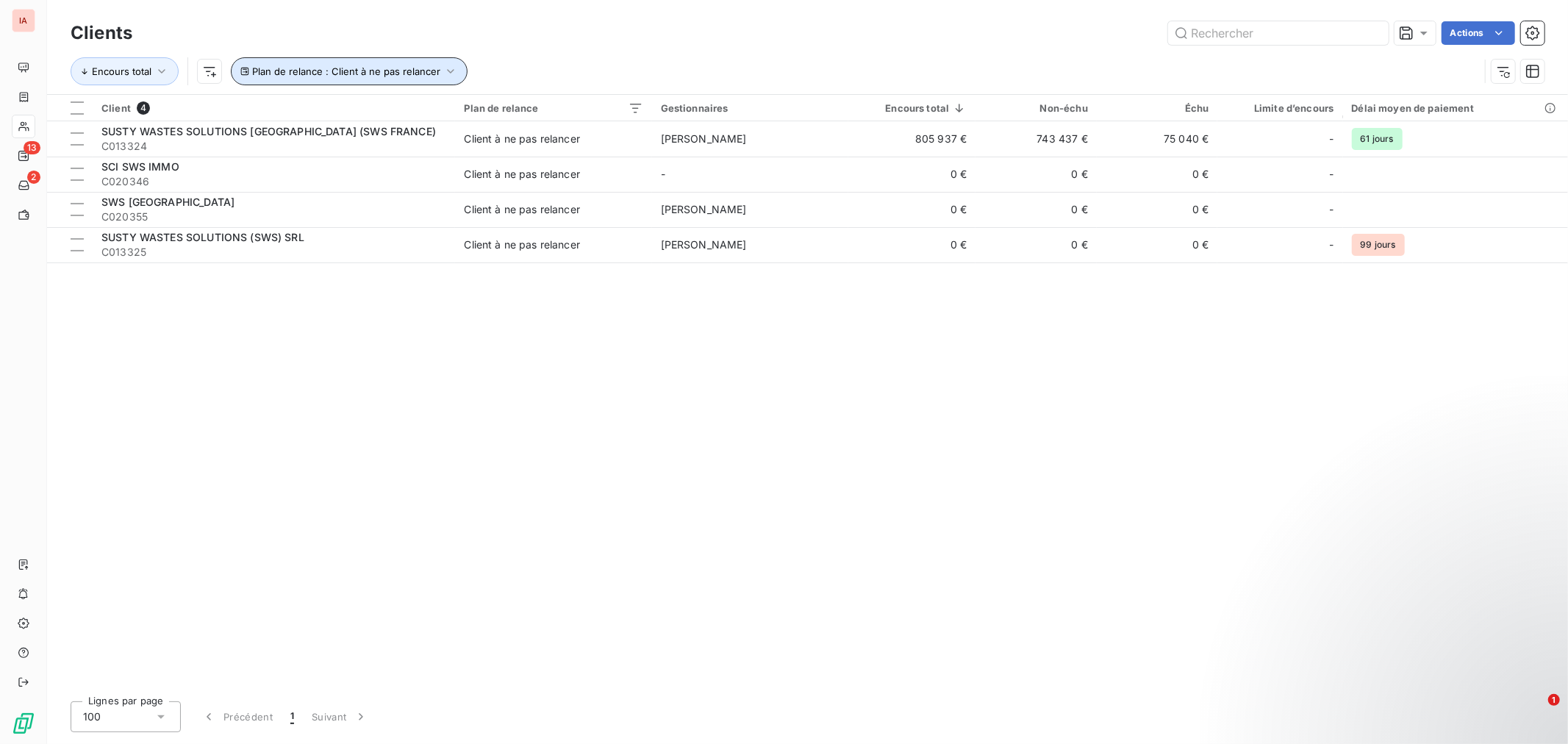
click at [449, 70] on icon "button" at bounding box center [450, 71] width 15 height 15
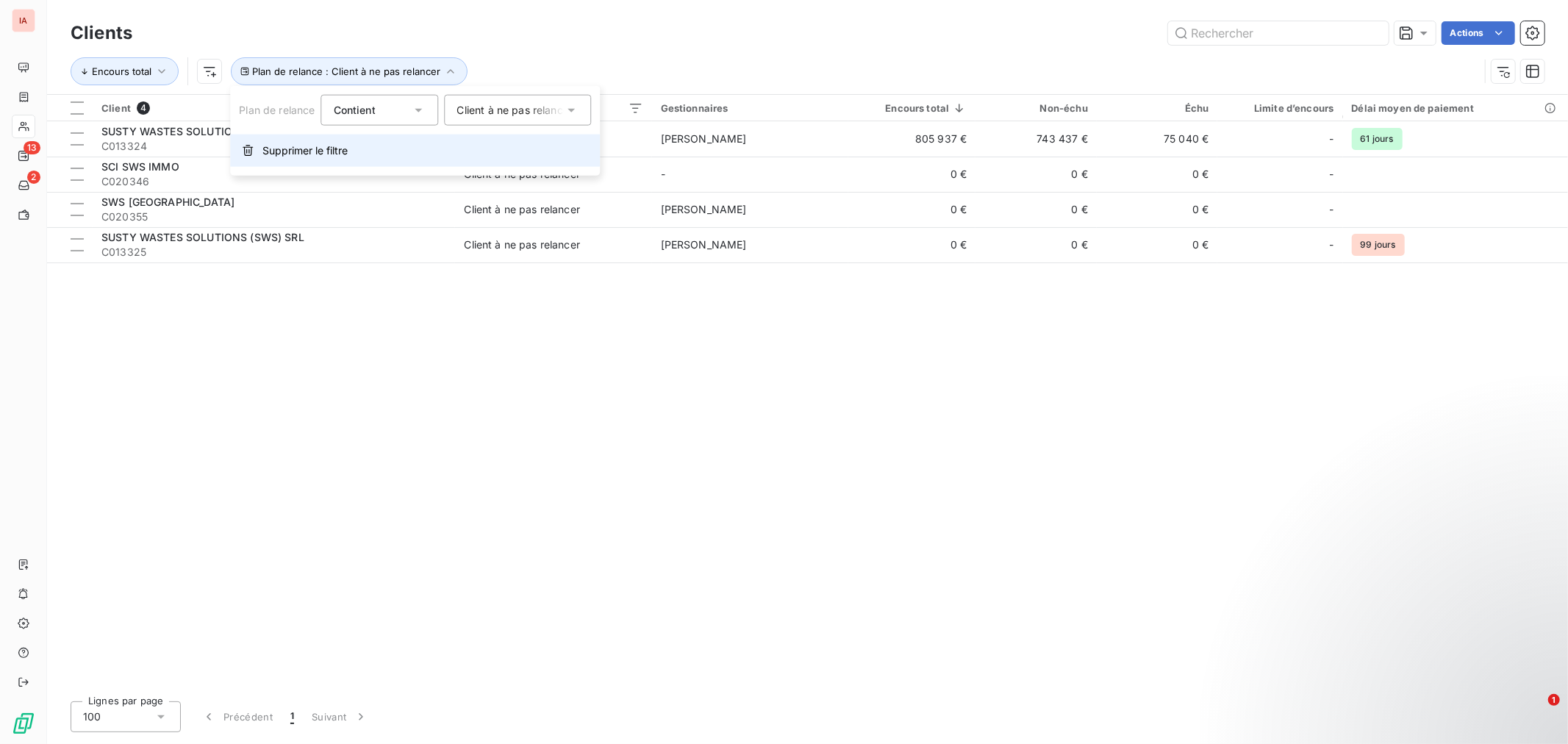
click at [327, 152] on span "Supprimer le filtre" at bounding box center [305, 150] width 85 height 15
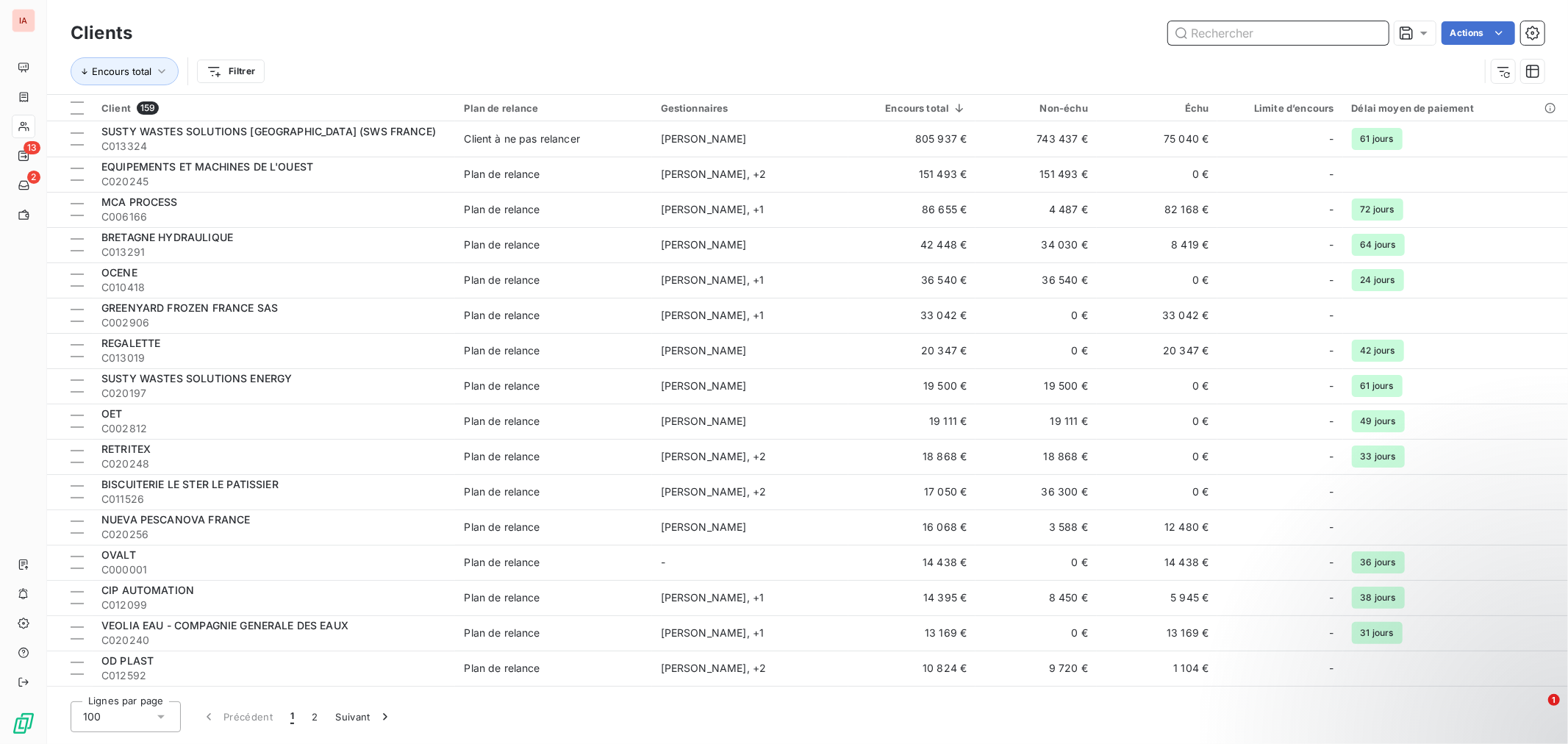
click at [1232, 33] on input "text" at bounding box center [1277, 33] width 220 height 23
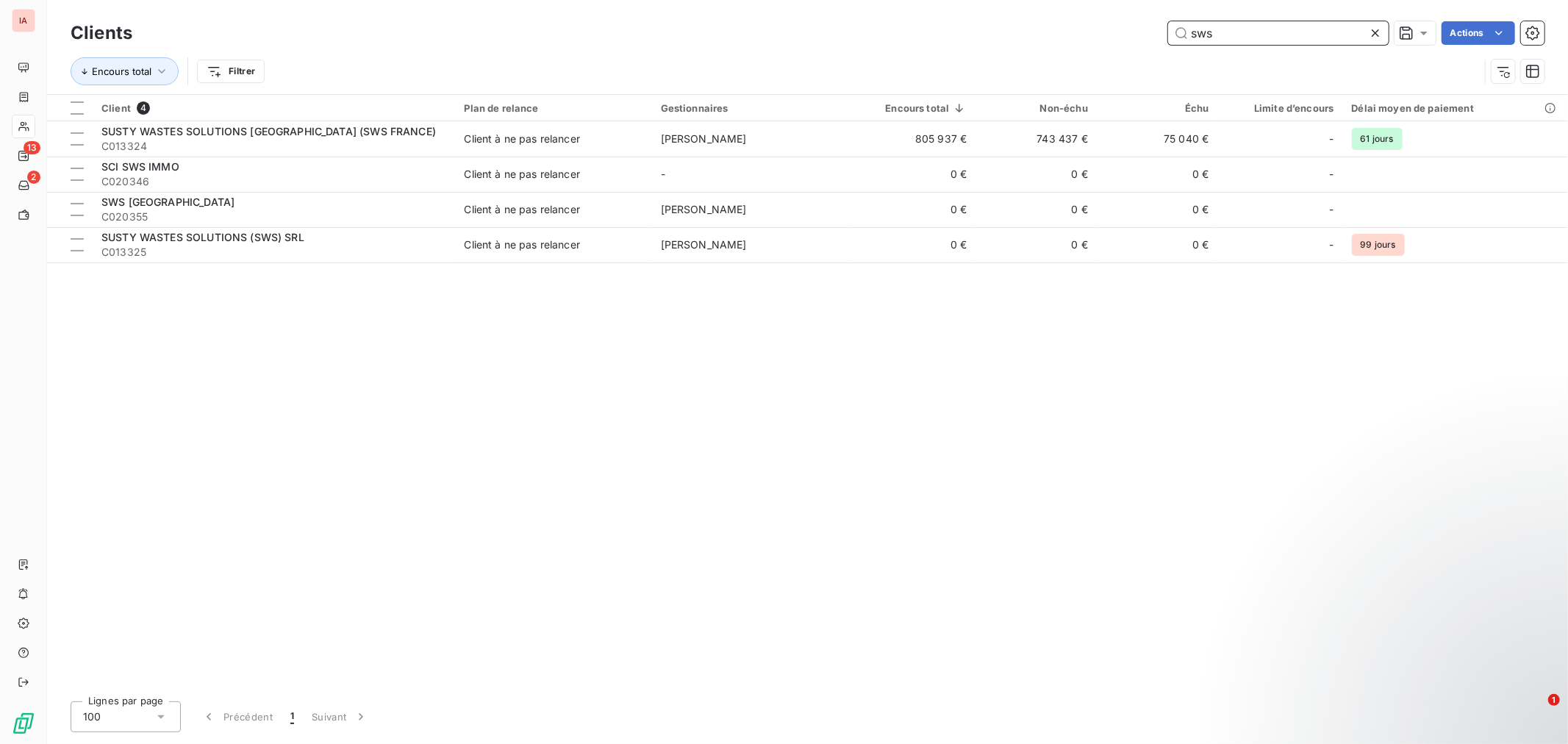
type input "sws"
click at [549, 45] on div "Clients sws Actions" at bounding box center [808, 33] width 1474 height 31
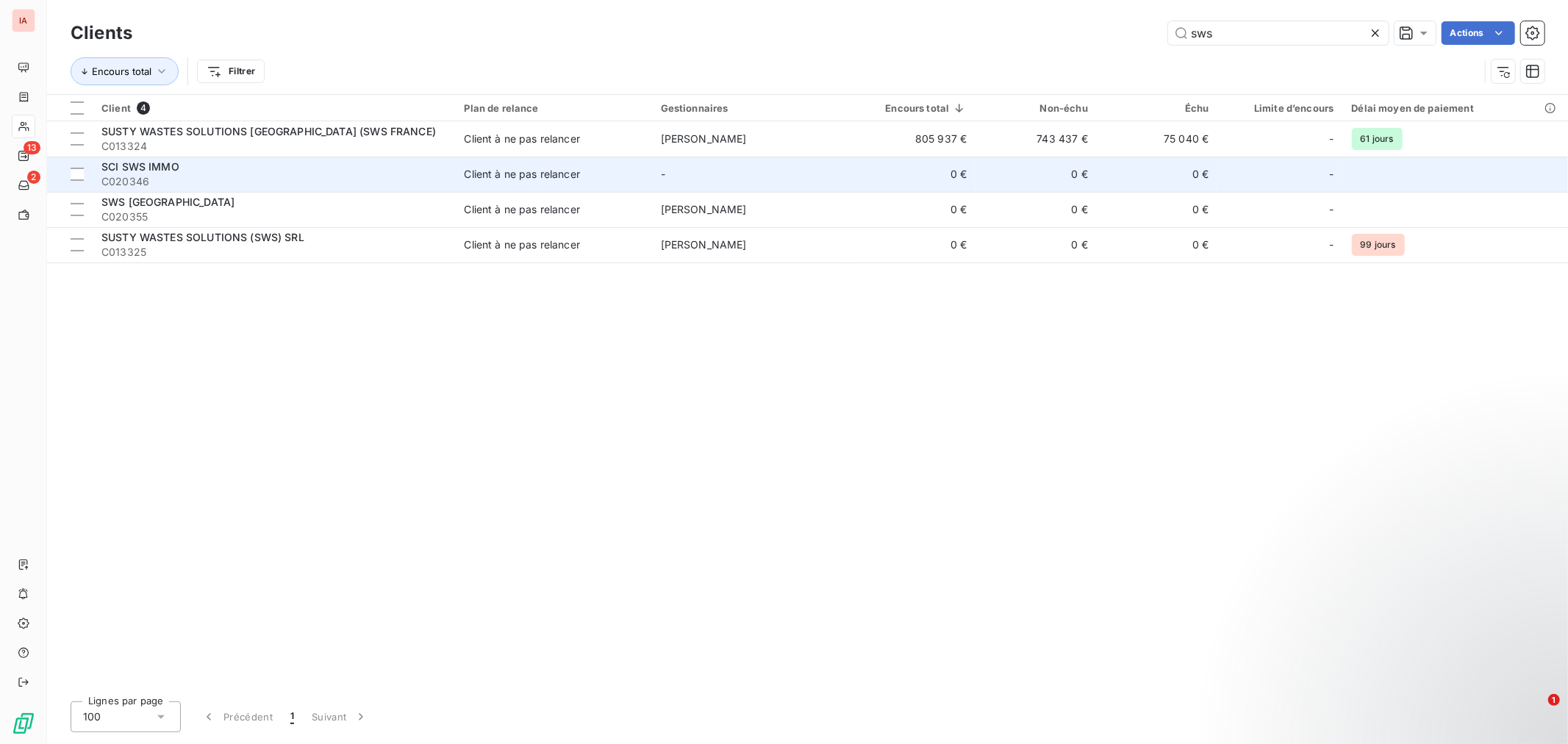
click at [215, 171] on div "SCI SWS IMMO" at bounding box center [273, 167] width 345 height 15
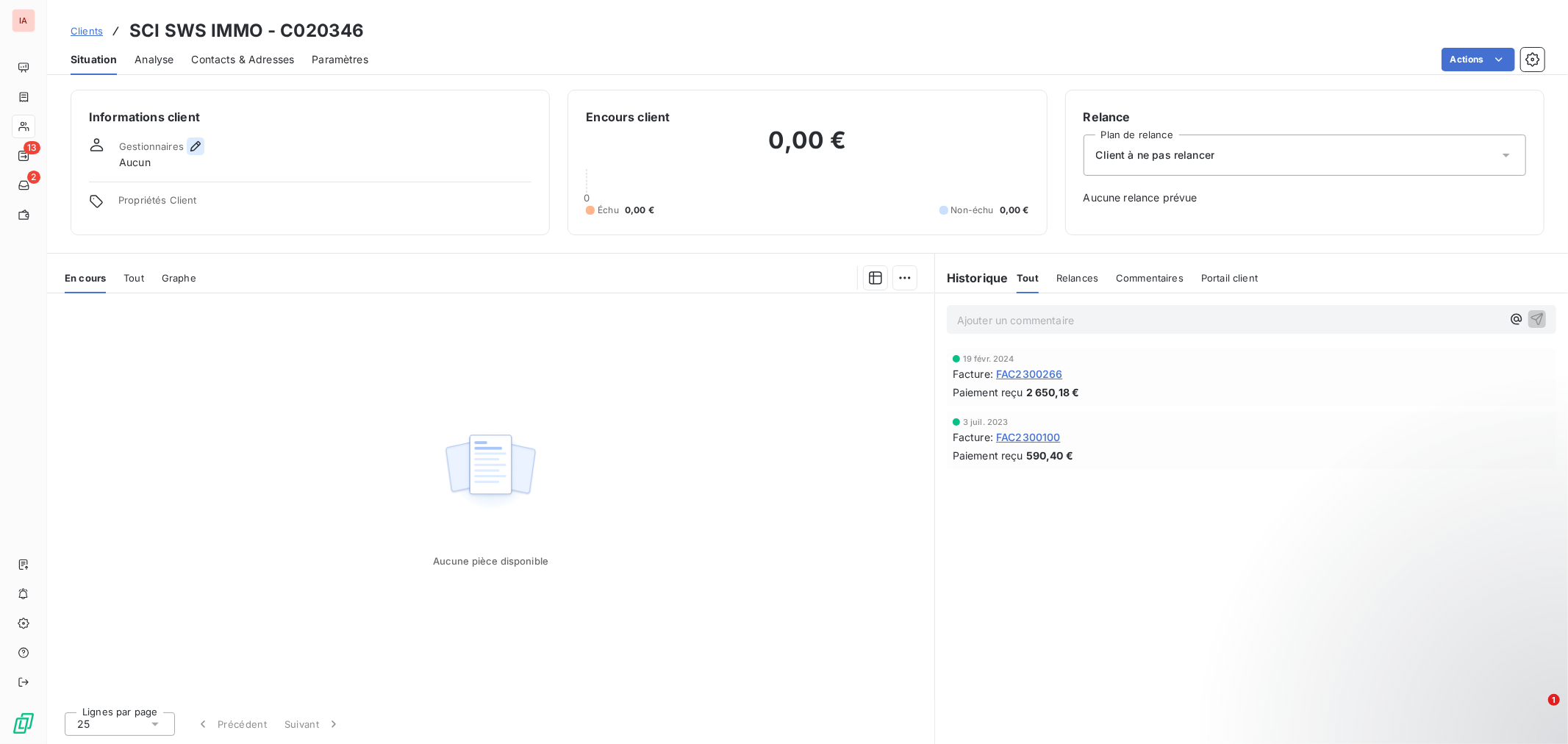
click at [201, 139] on icon "button" at bounding box center [196, 146] width 15 height 15
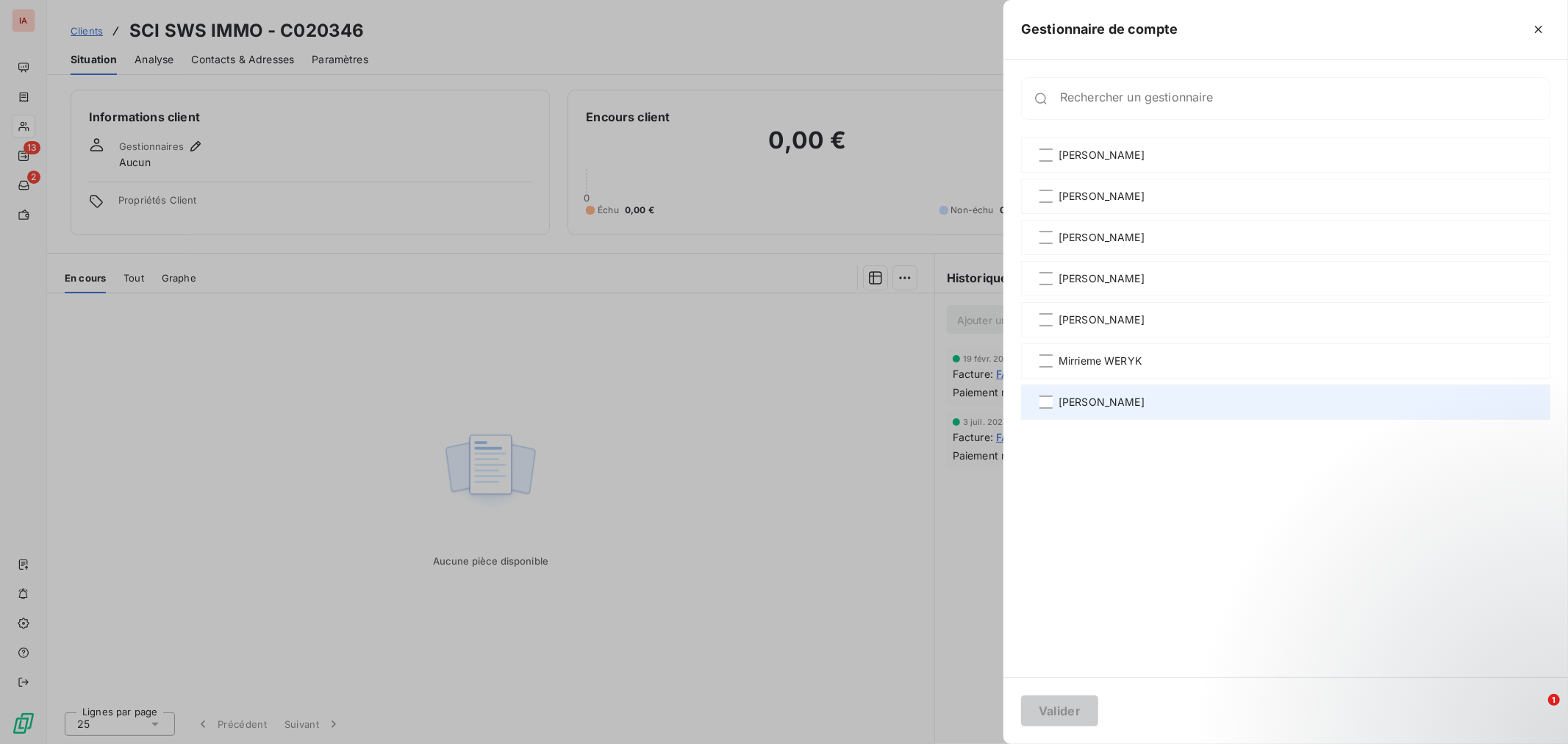
click at [1133, 402] on span "[PERSON_NAME]" at bounding box center [1101, 402] width 86 height 15
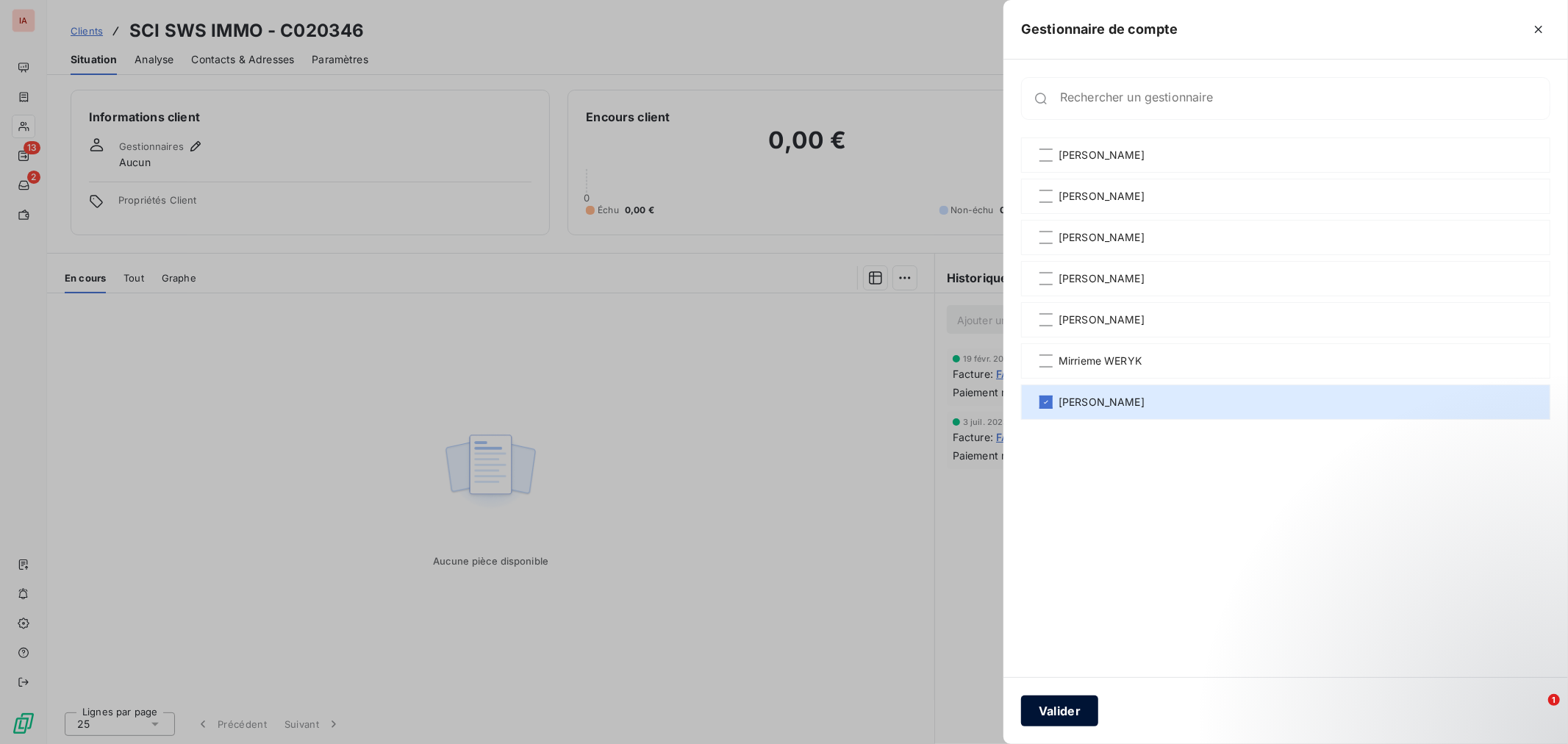
click at [1084, 711] on button "Valider" at bounding box center [1059, 711] width 77 height 31
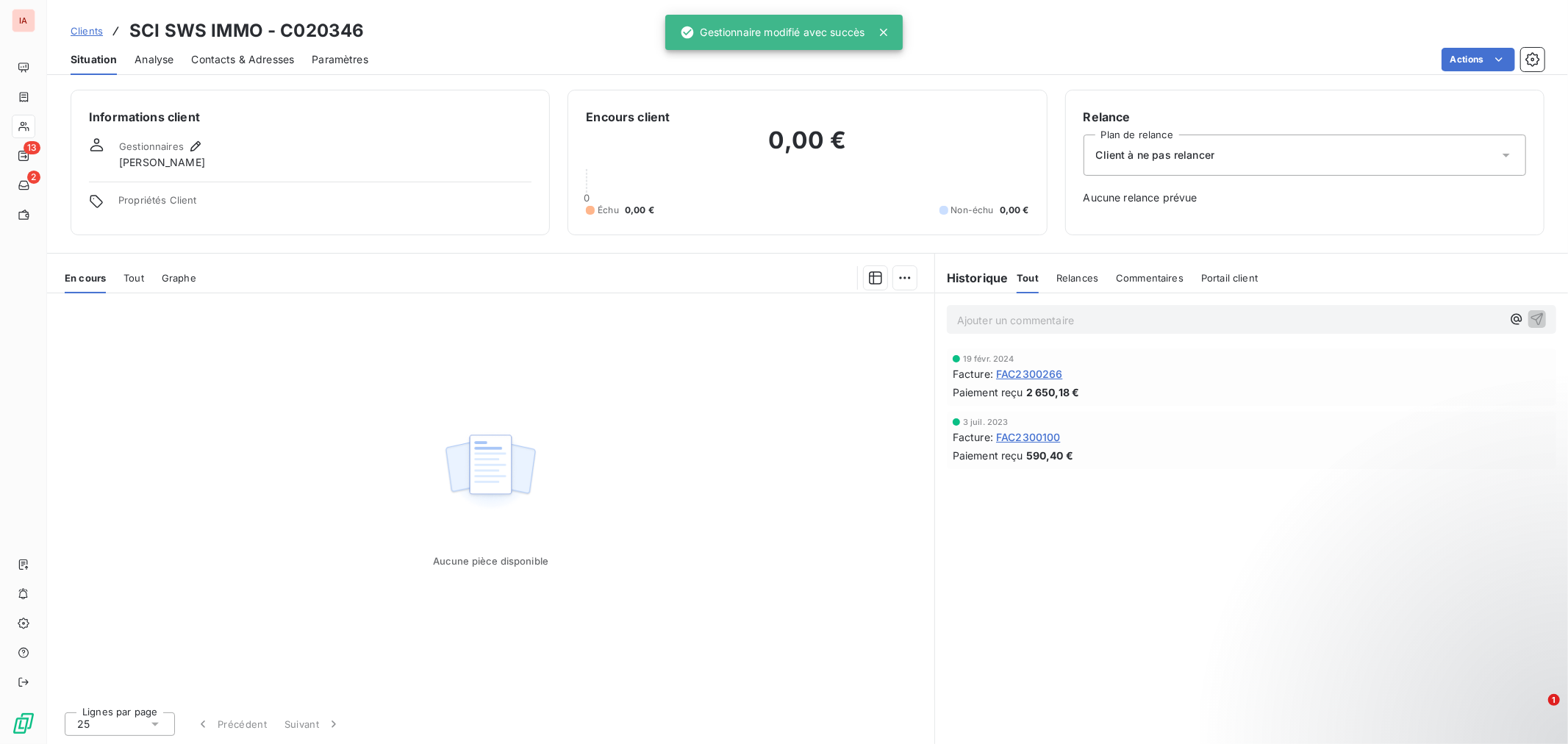
click at [93, 34] on span "Clients" at bounding box center [87, 30] width 33 height 12
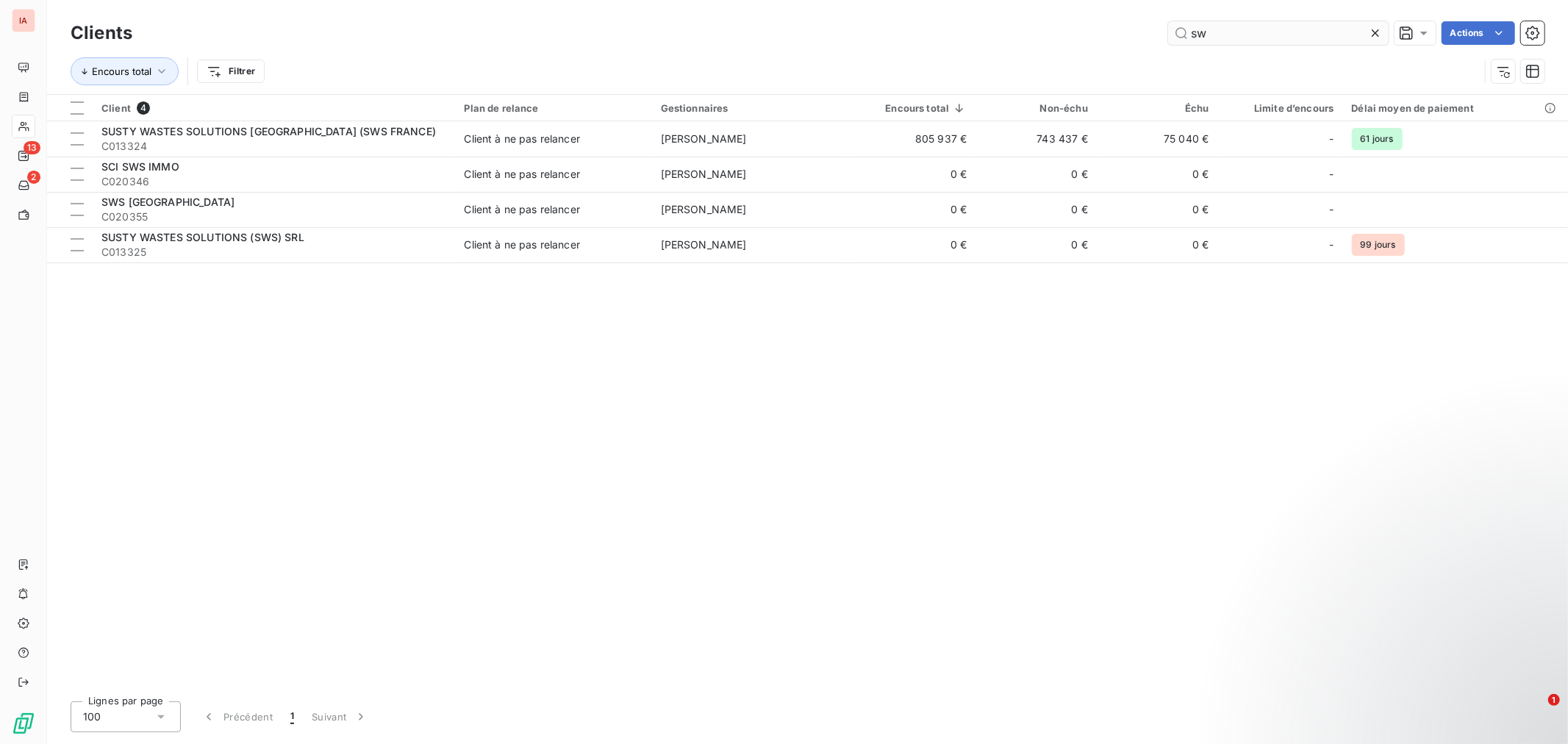
type input "s"
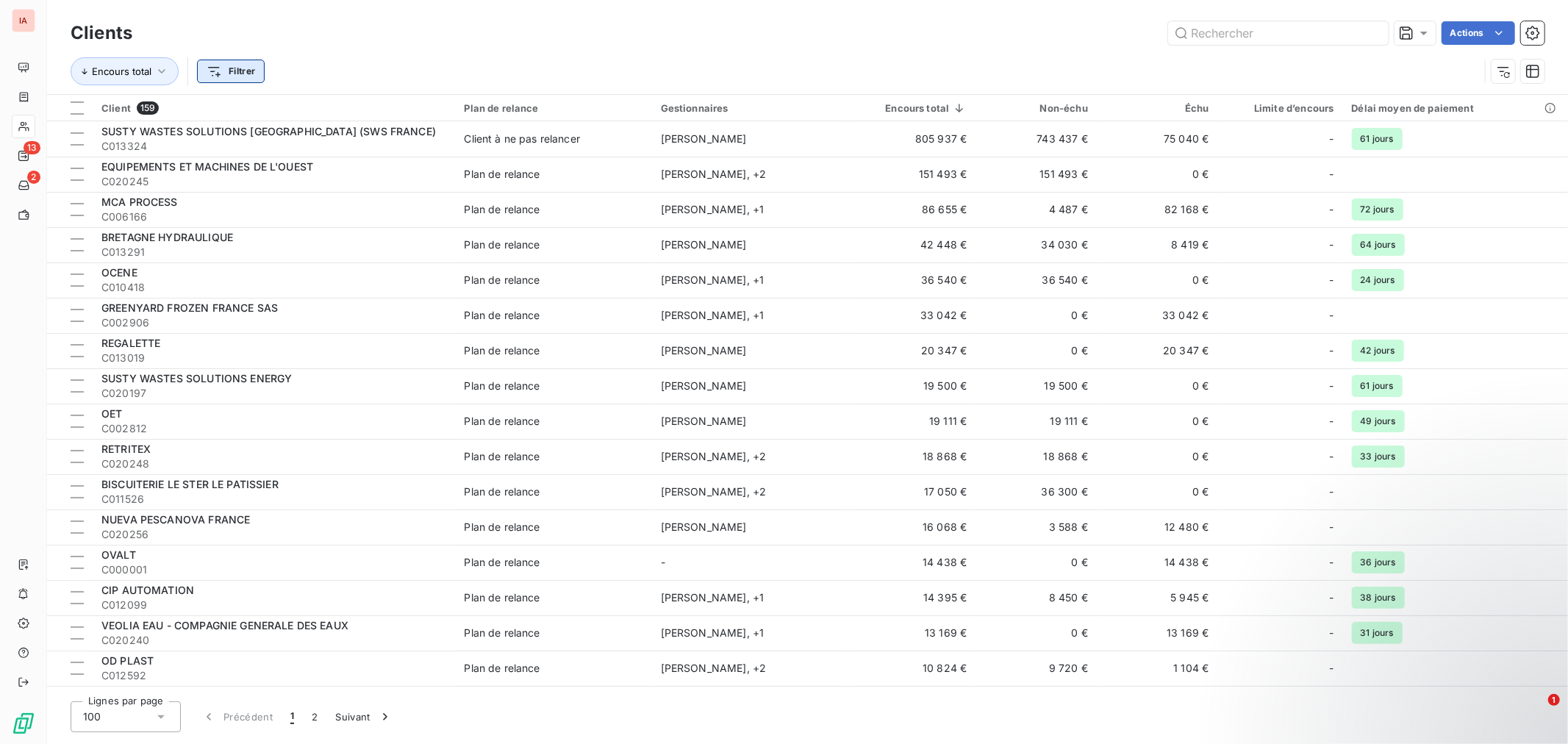
click at [255, 62] on html "IA 13 2 Clients Actions Encours total Filtrer Client 159 Plan de relance Gestio…" at bounding box center [784, 372] width 1568 height 744
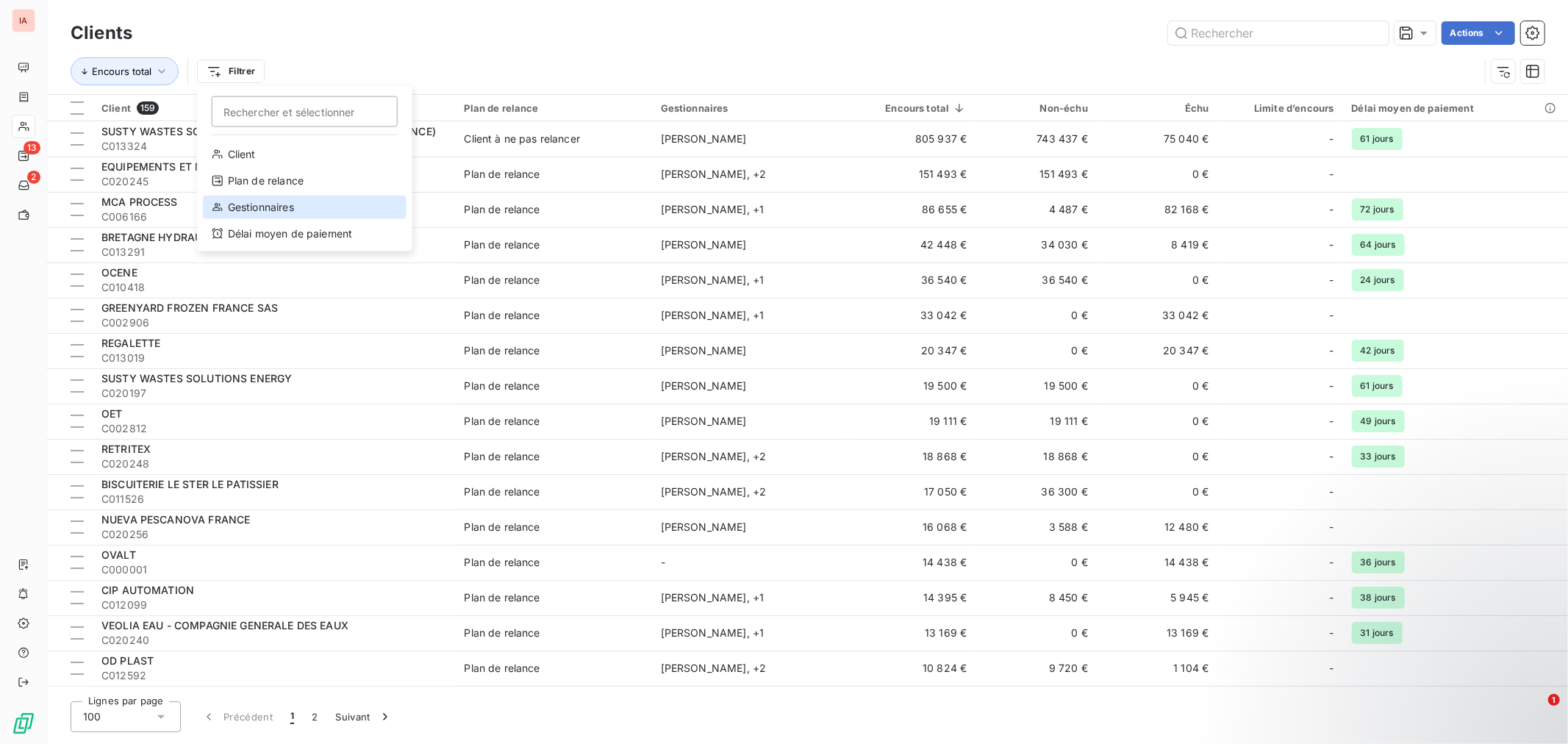
click at [283, 206] on div "Gestionnaires" at bounding box center [304, 207] width 203 height 23
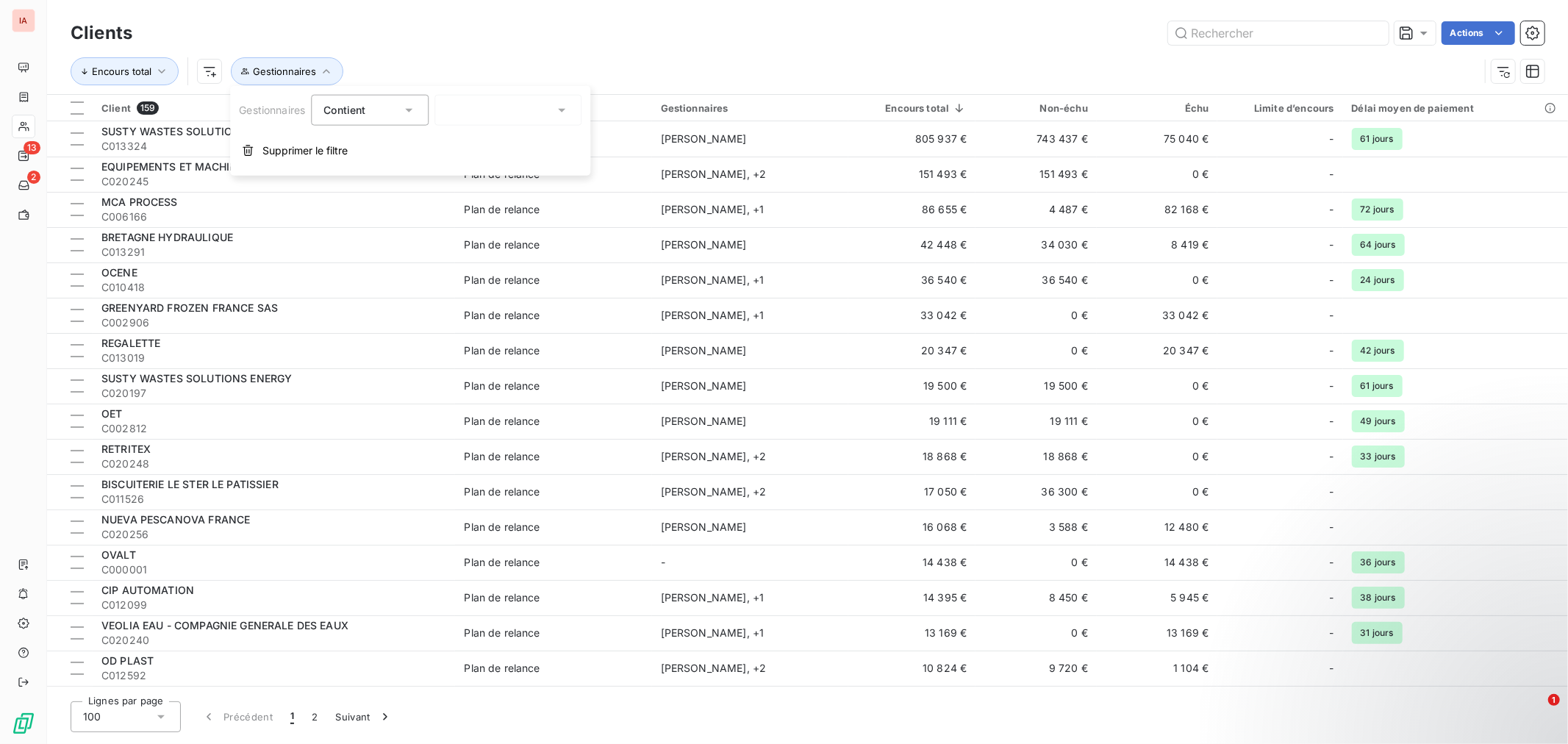
click at [564, 103] on icon at bounding box center [561, 110] width 15 height 15
click at [450, 143] on div at bounding box center [453, 144] width 13 height 13
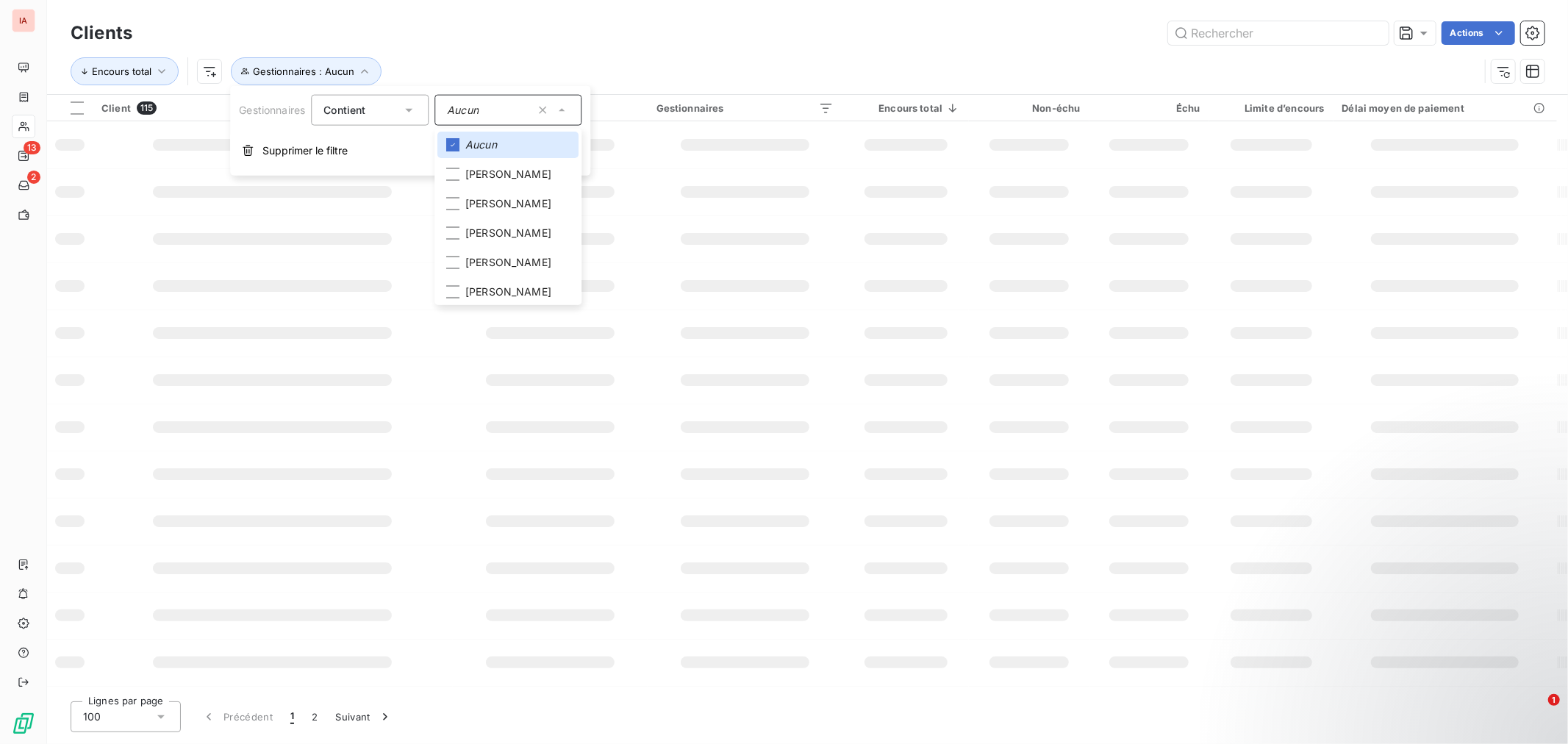
click at [520, 55] on div "Encours total Gestionnaires : Aucun" at bounding box center [808, 71] width 1474 height 46
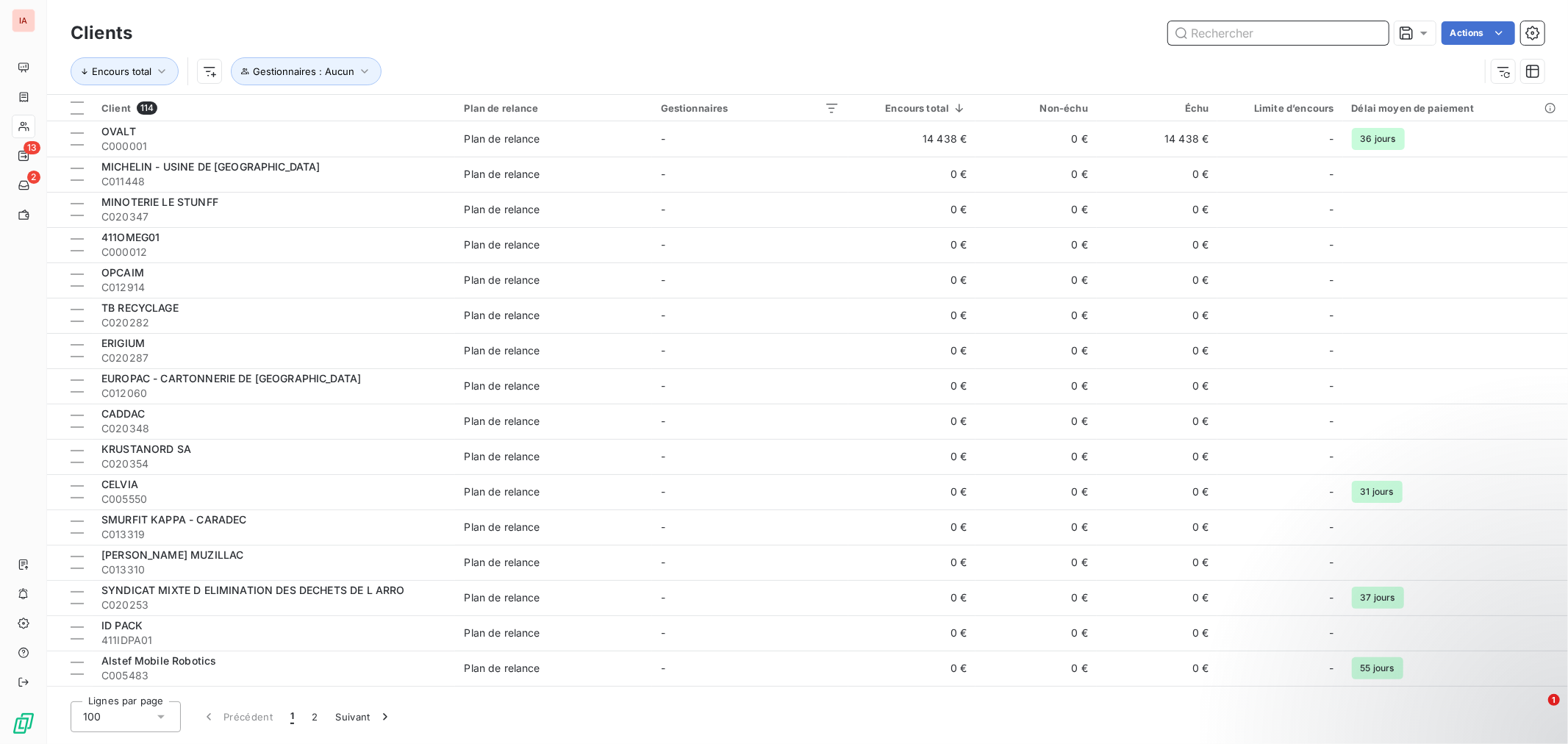
click at [1246, 32] on input "text" at bounding box center [1277, 33] width 220 height 23
click at [361, 75] on icon "button" at bounding box center [365, 71] width 15 height 15
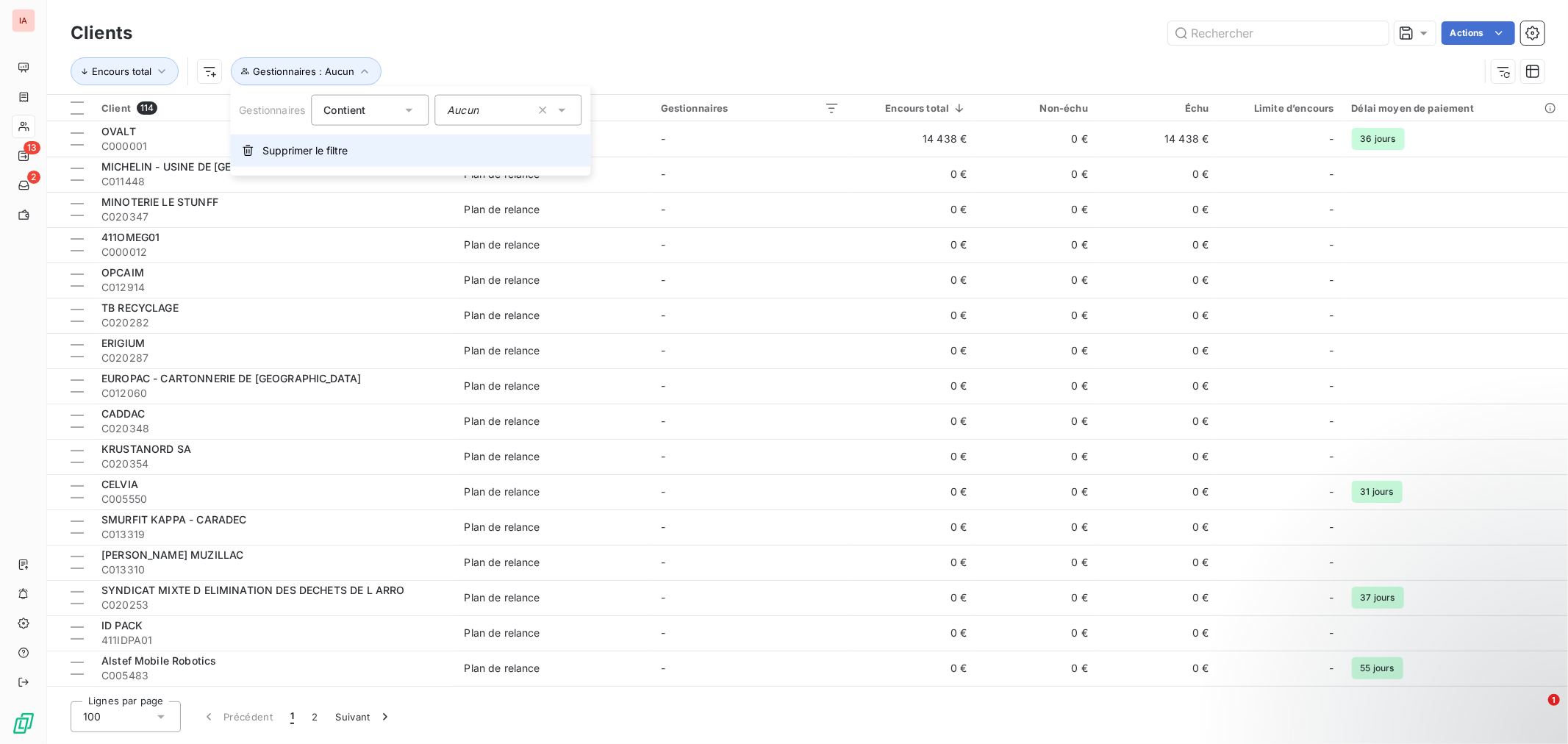
click at [335, 157] on span "Supprimer le filtre" at bounding box center [305, 150] width 85 height 15
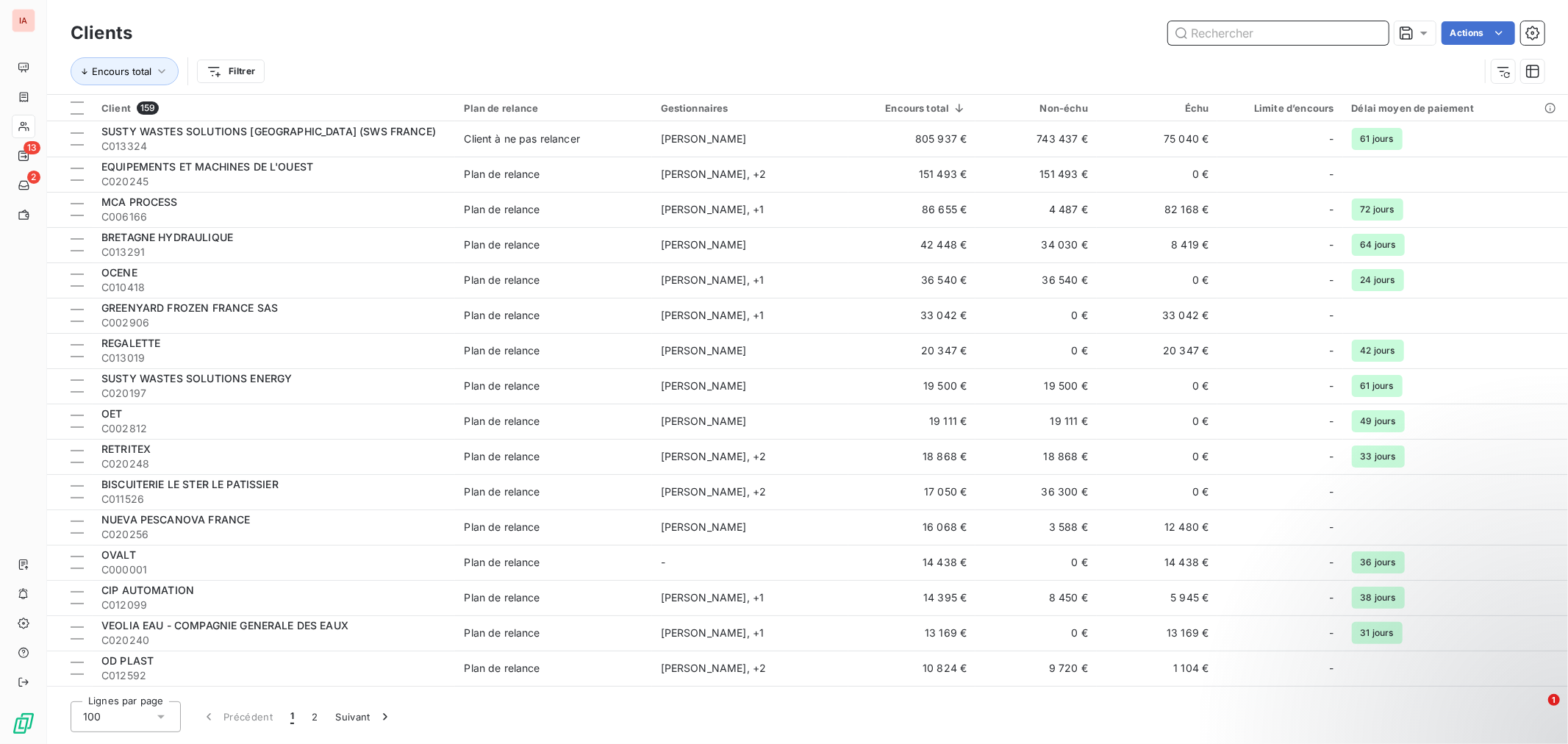
click at [1218, 32] on input "text" at bounding box center [1277, 33] width 220 height 23
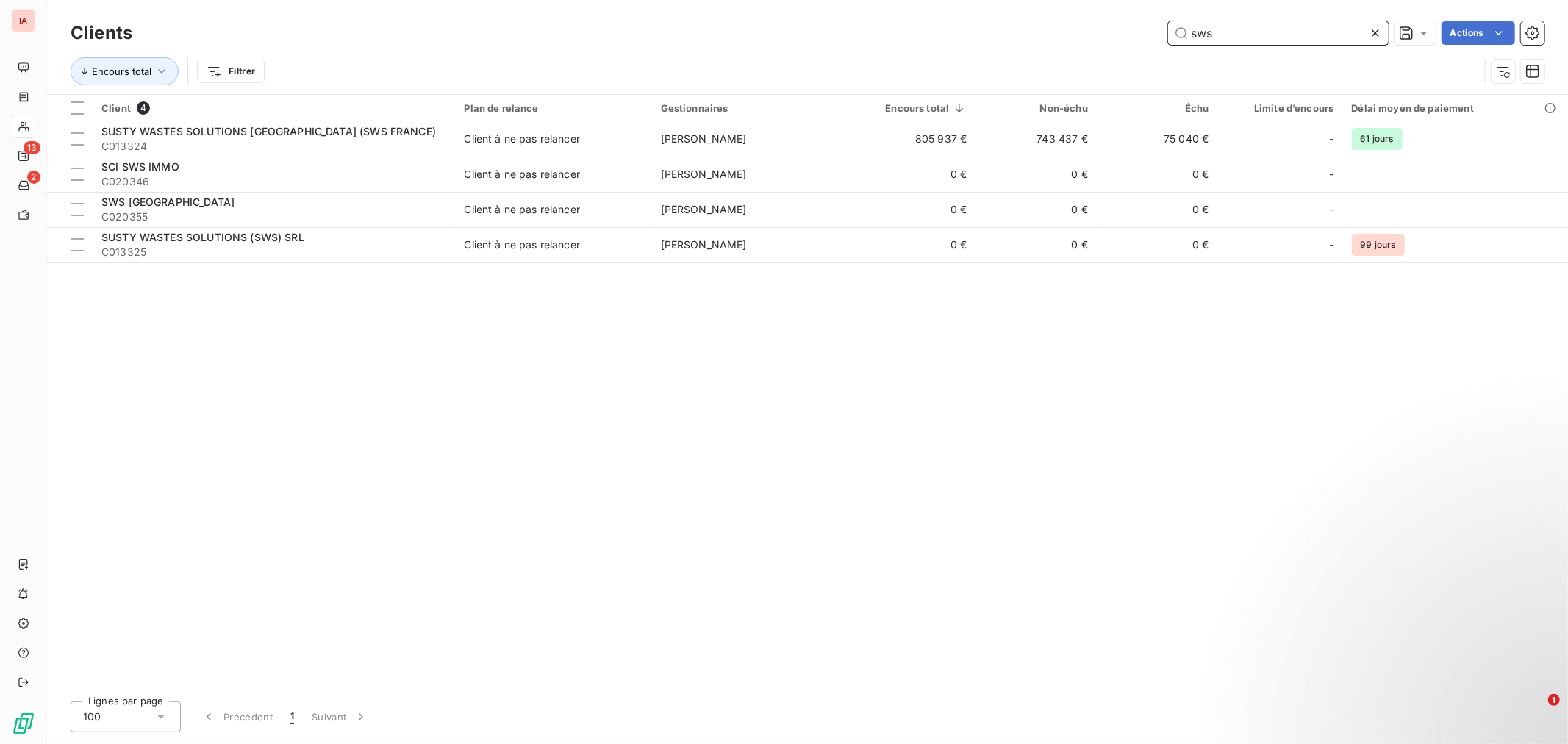
drag, startPoint x: 1243, startPoint y: 30, endPoint x: 1140, endPoint y: 40, distance: 103.5
click at [1140, 40] on div "sws Actions" at bounding box center [847, 33] width 1394 height 23
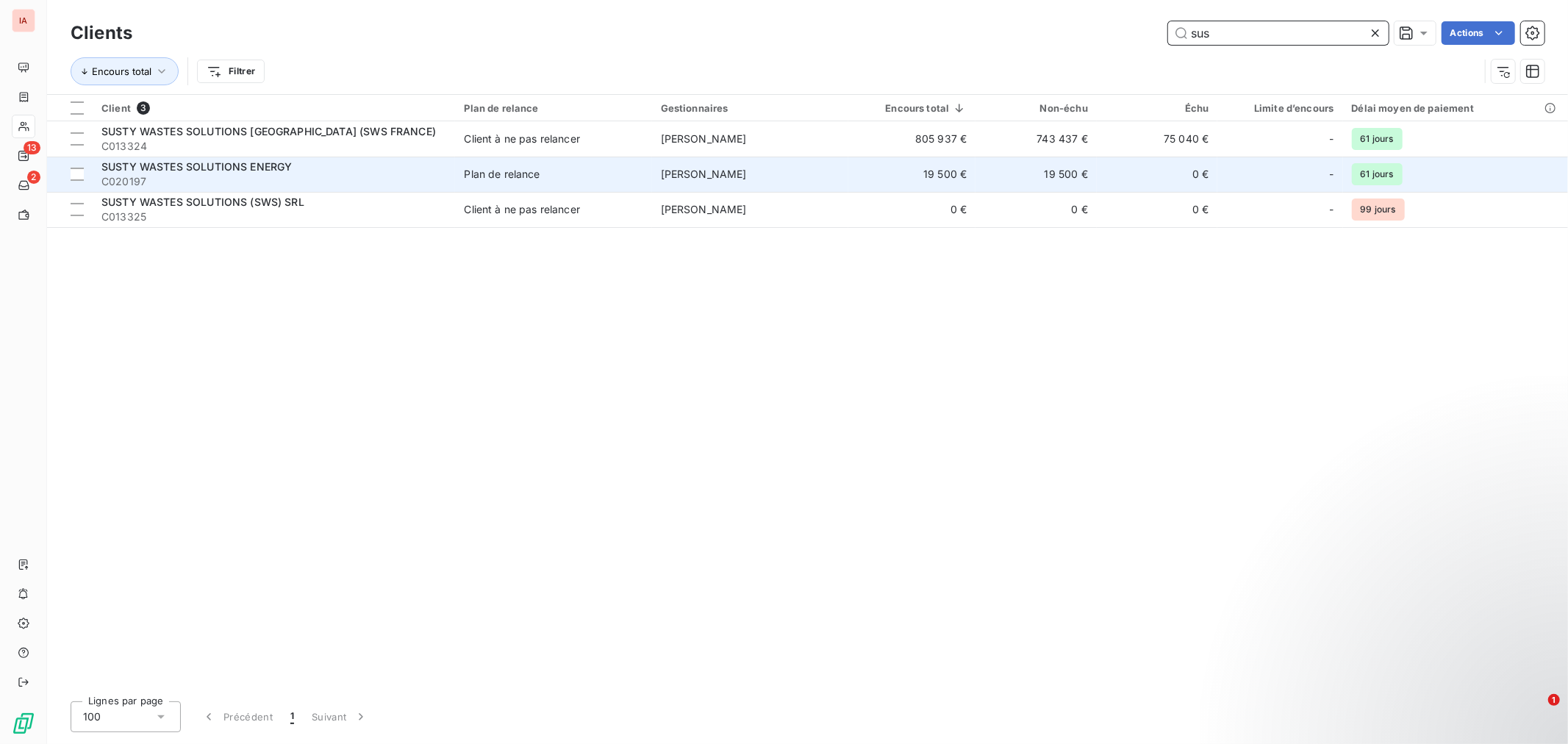
type input "sus"
click at [503, 173] on div "Plan de relance" at bounding box center [501, 174] width 76 height 15
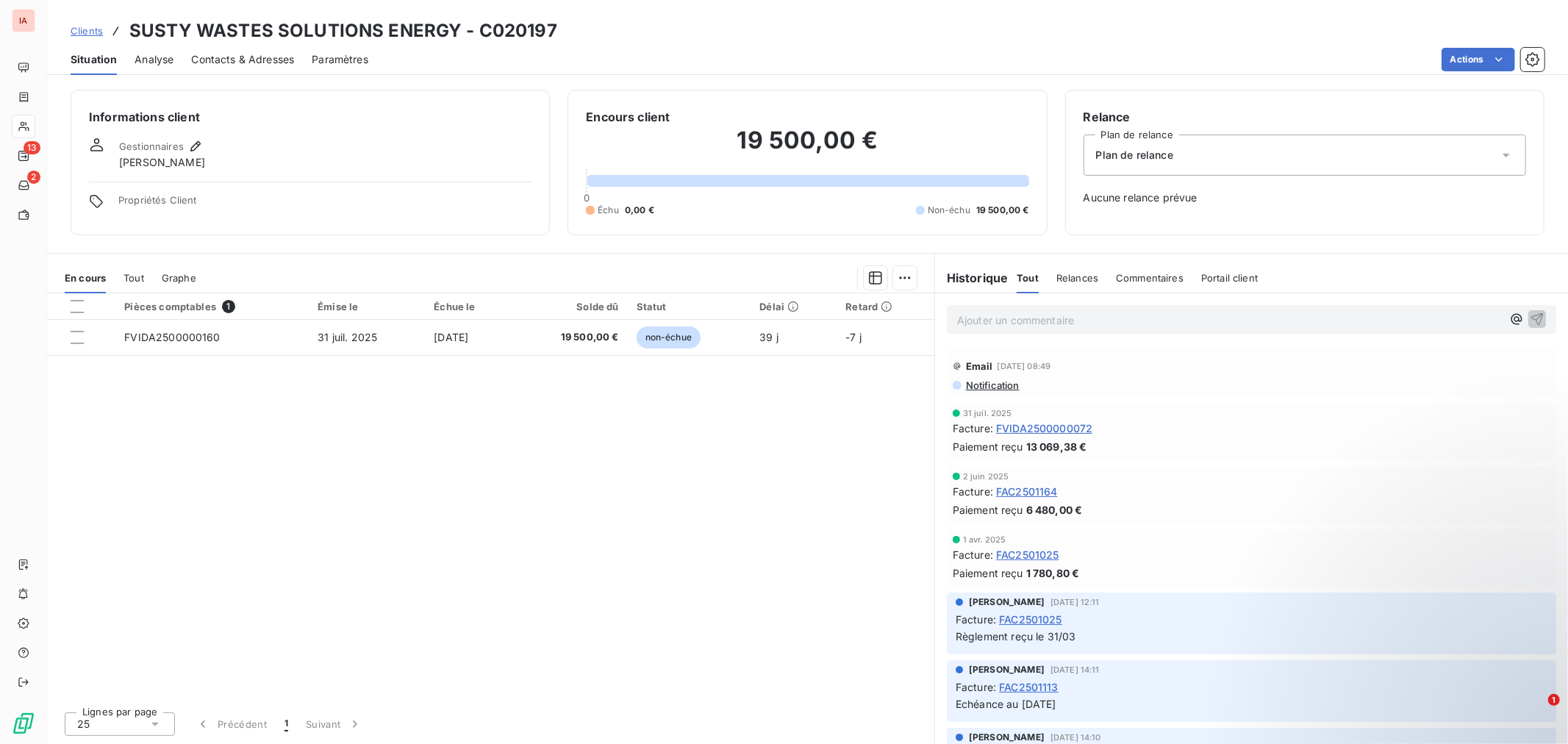
click at [1510, 144] on div "Plan de relance" at bounding box center [1305, 155] width 442 height 41
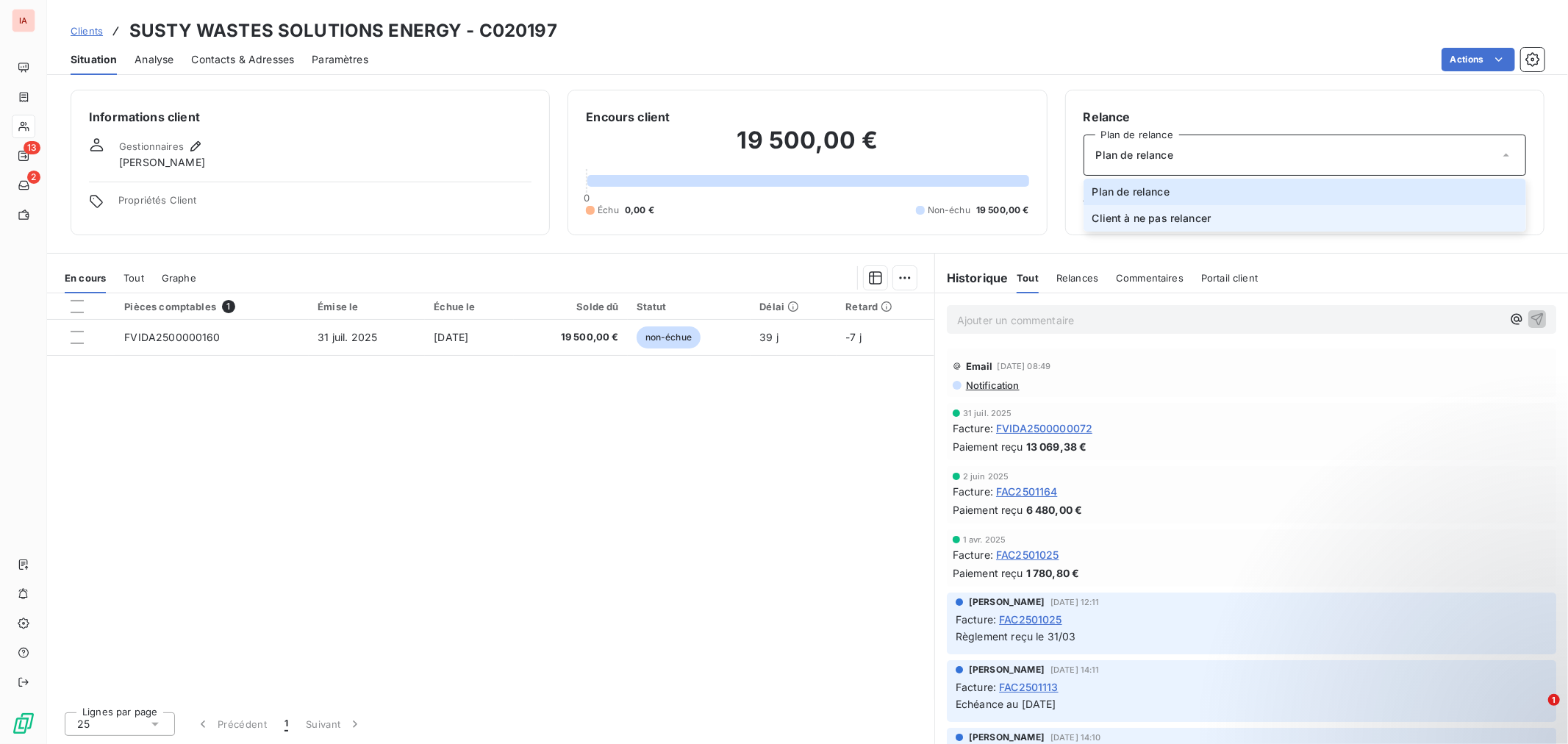
click at [1192, 209] on li "Client à ne pas relancer" at bounding box center [1305, 218] width 442 height 26
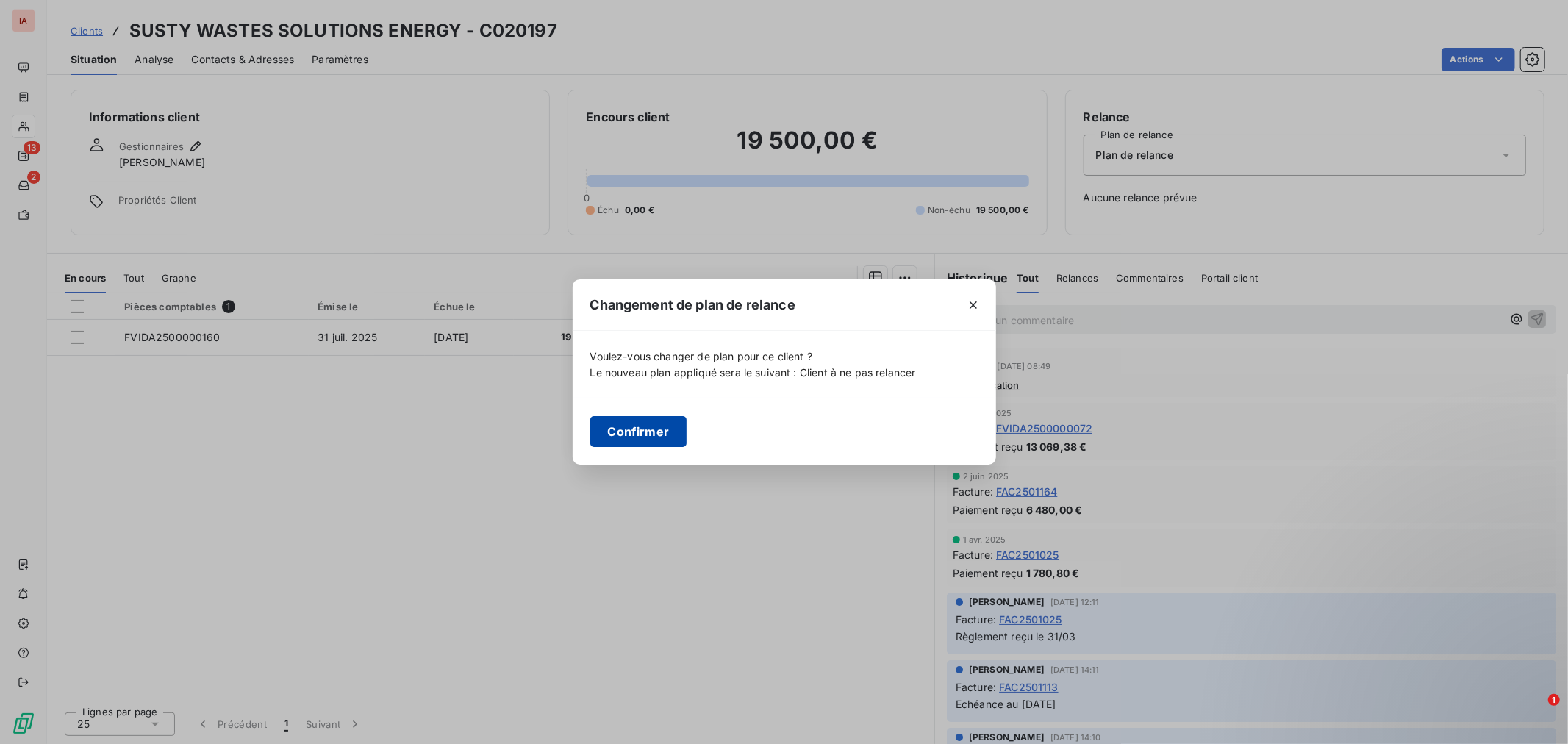
click at [634, 428] on button "Confirmer" at bounding box center [639, 432] width 97 height 31
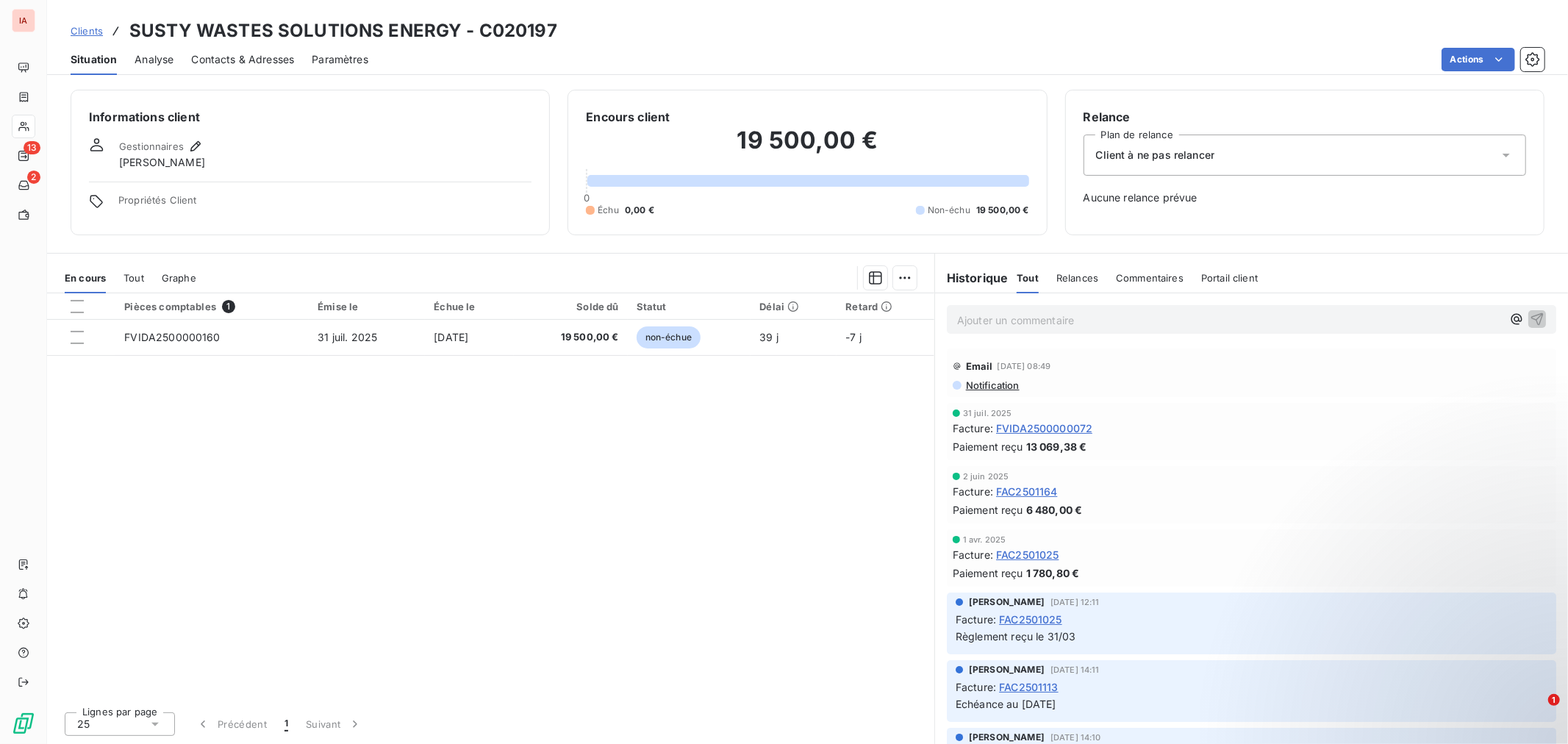
click at [97, 27] on span "Clients" at bounding box center [87, 30] width 33 height 12
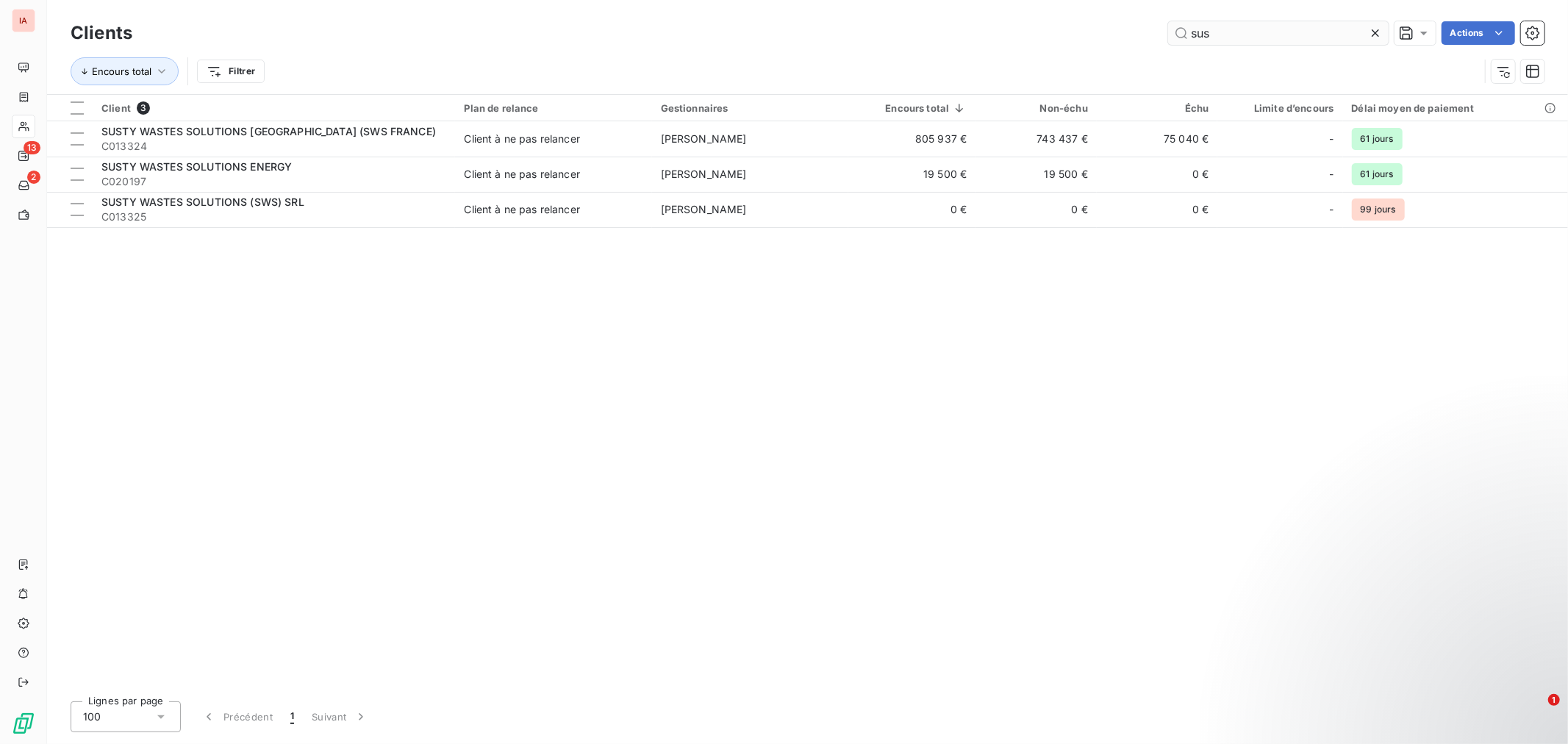
drag, startPoint x: 1231, startPoint y: 33, endPoint x: 1185, endPoint y: 27, distance: 46.4
click at [1185, 27] on input "sus" at bounding box center [1277, 33] width 220 height 23
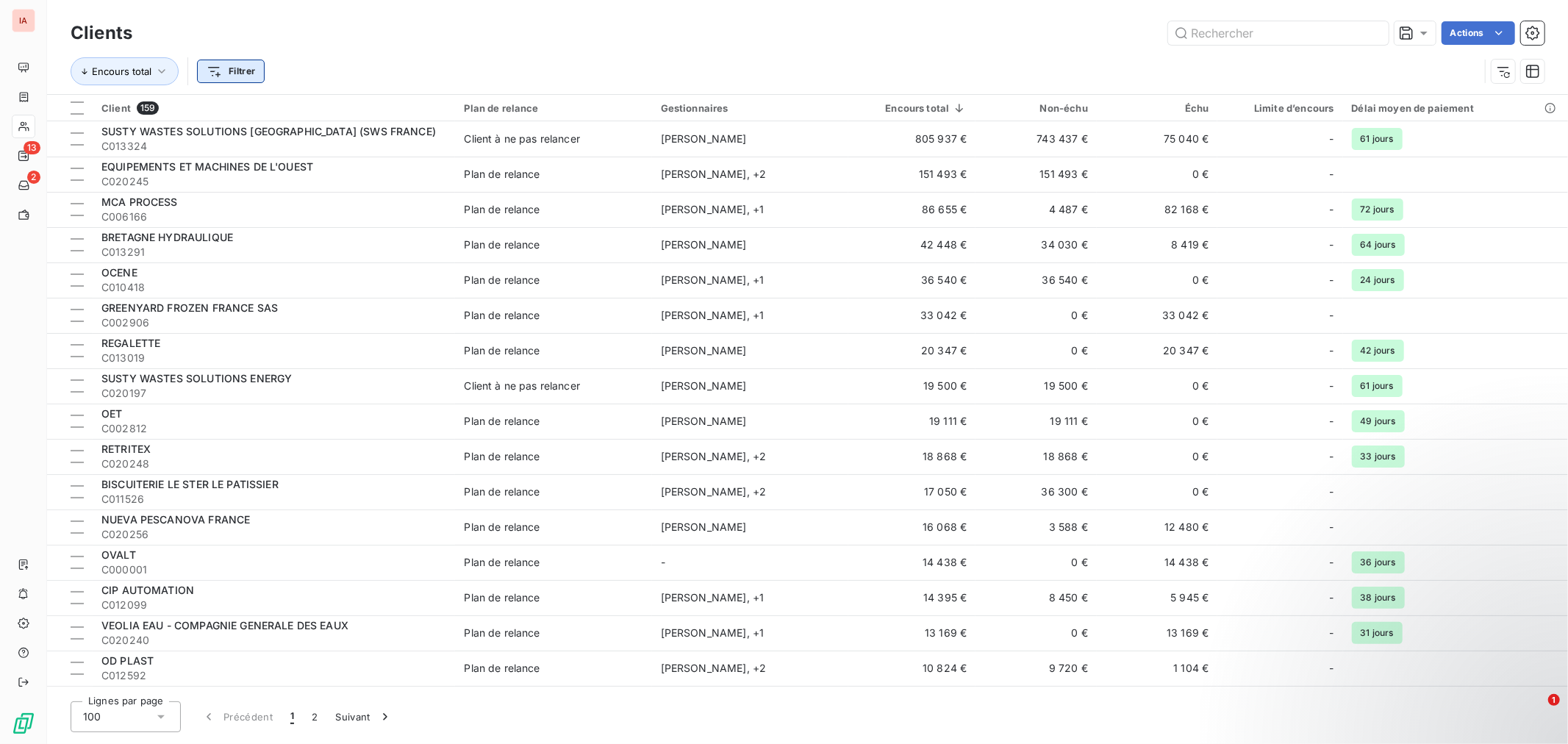
click at [254, 66] on html "IA 13 2 Clients Actions Encours total Filtrer Client 159 Plan de relance Gestio…" at bounding box center [784, 372] width 1568 height 744
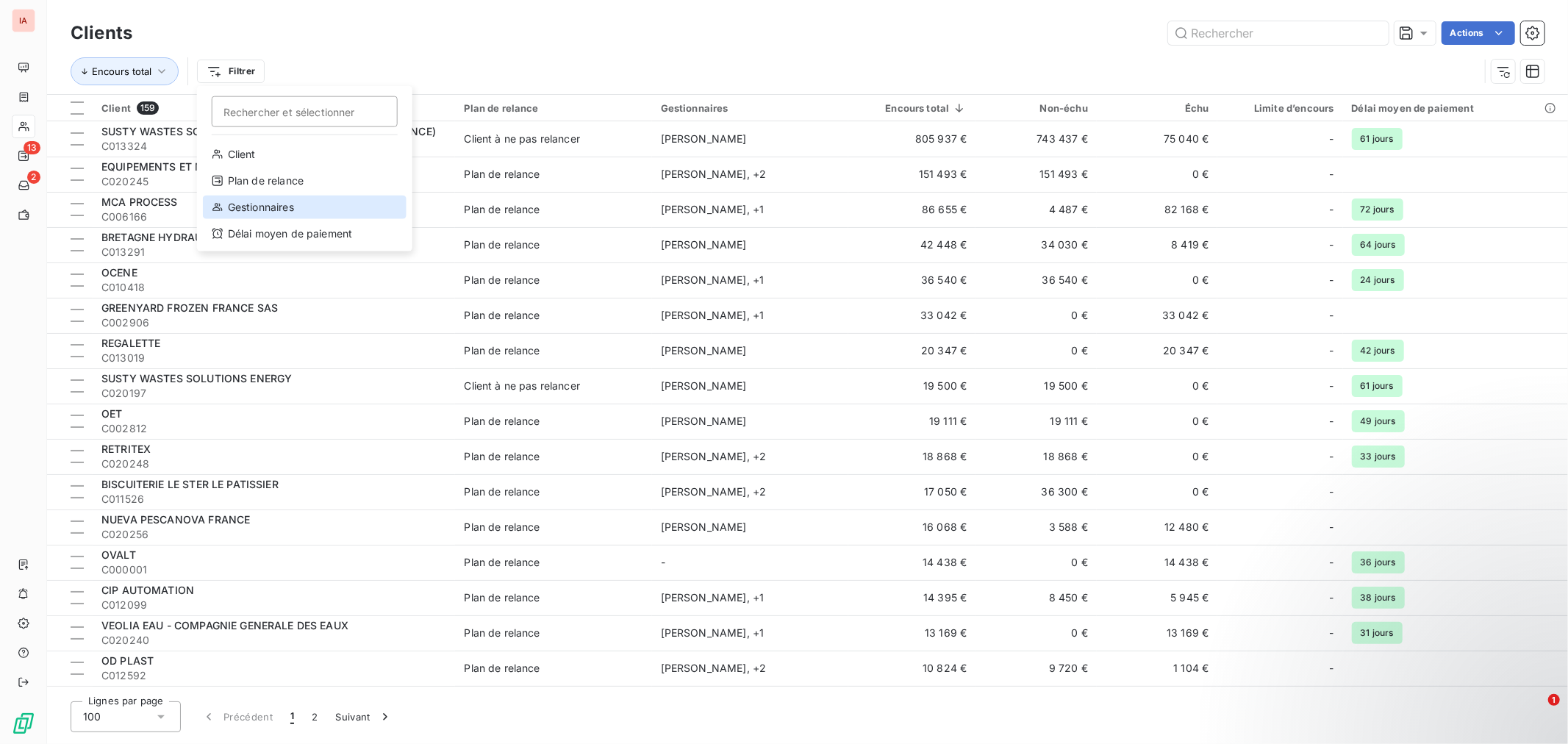
click at [275, 206] on div "Gestionnaires" at bounding box center [304, 207] width 203 height 23
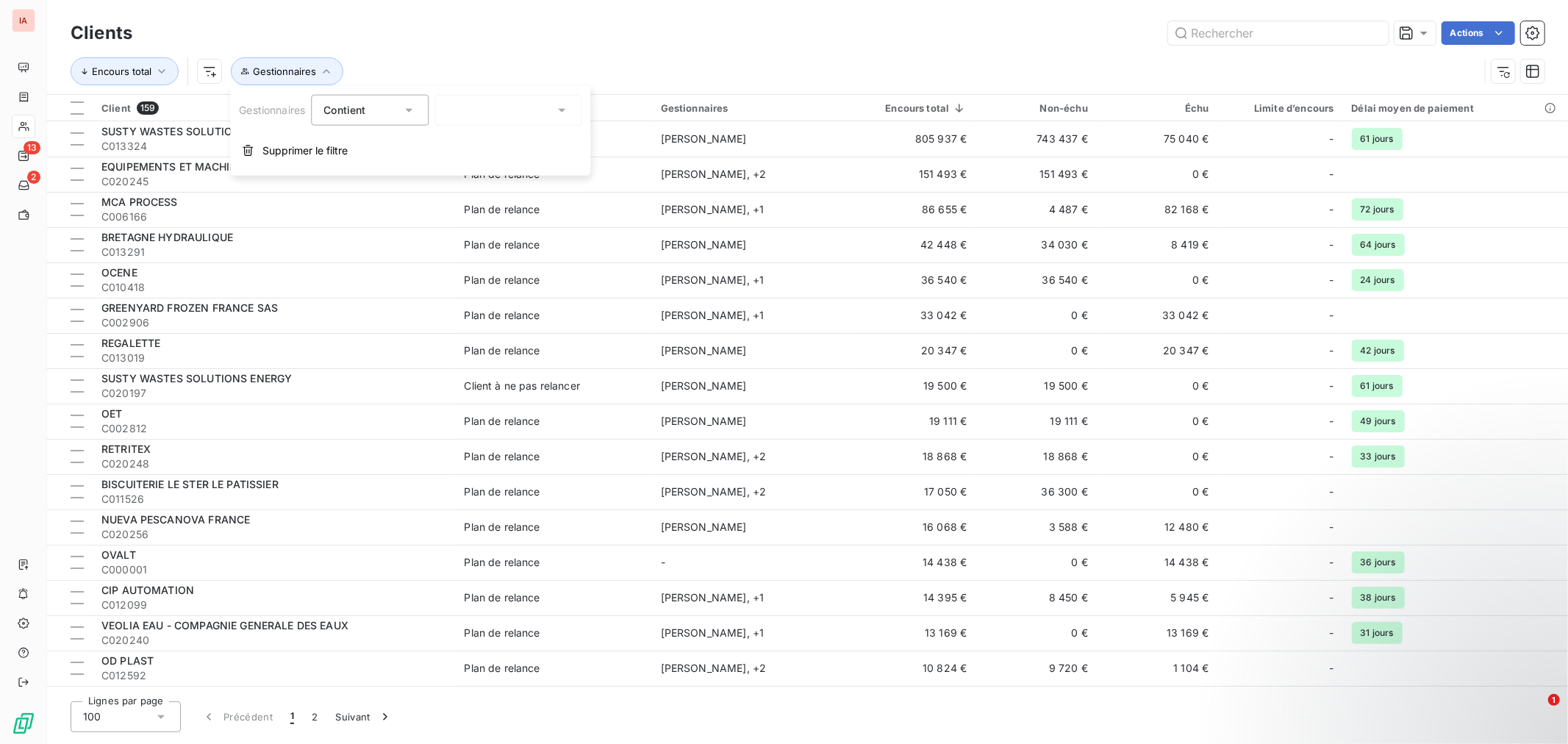
click at [568, 107] on icon at bounding box center [561, 110] width 15 height 15
click at [478, 144] on span "Aucun" at bounding box center [481, 144] width 32 height 15
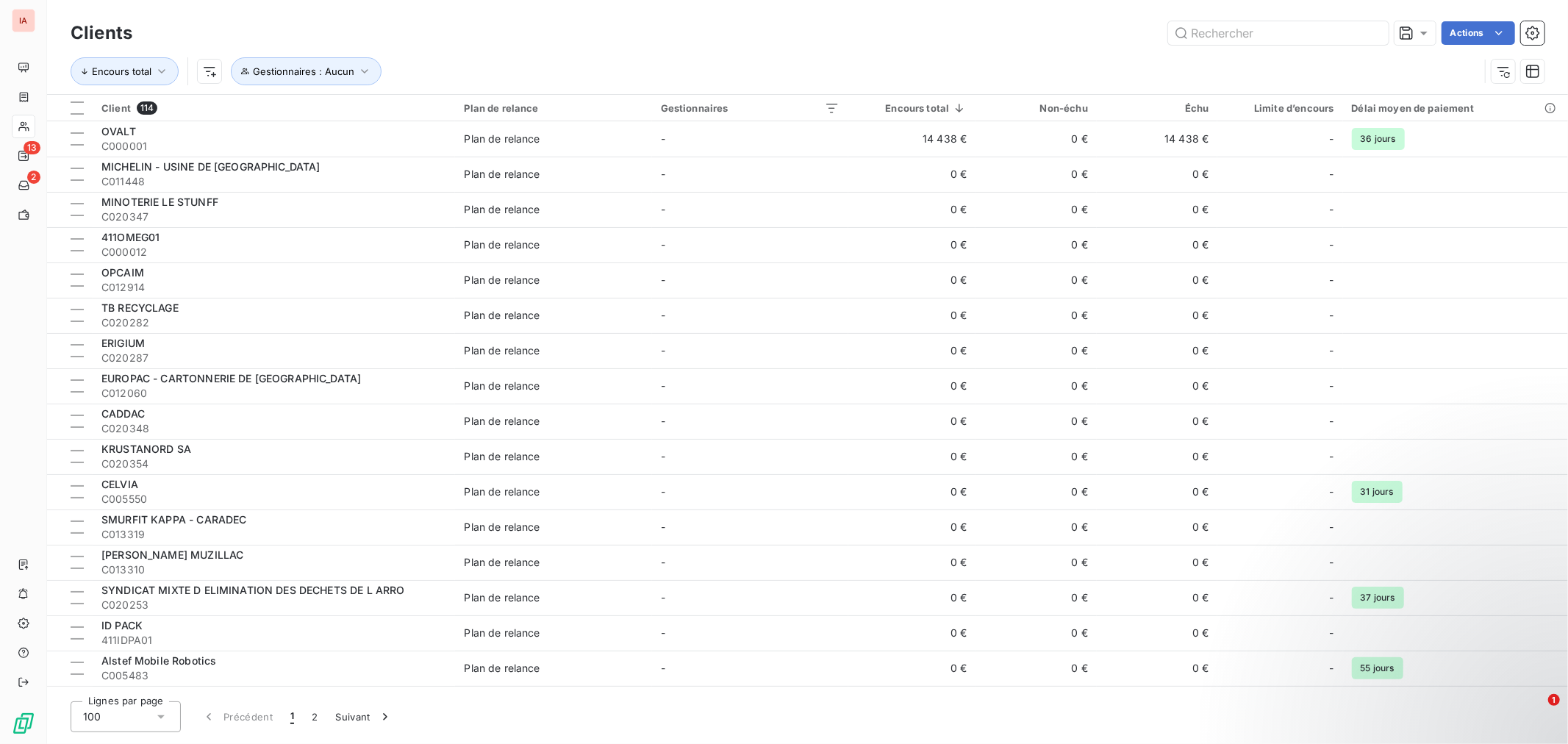
click at [522, 62] on div "Encours total Gestionnaires : Aucun" at bounding box center [775, 72] width 1408 height 28
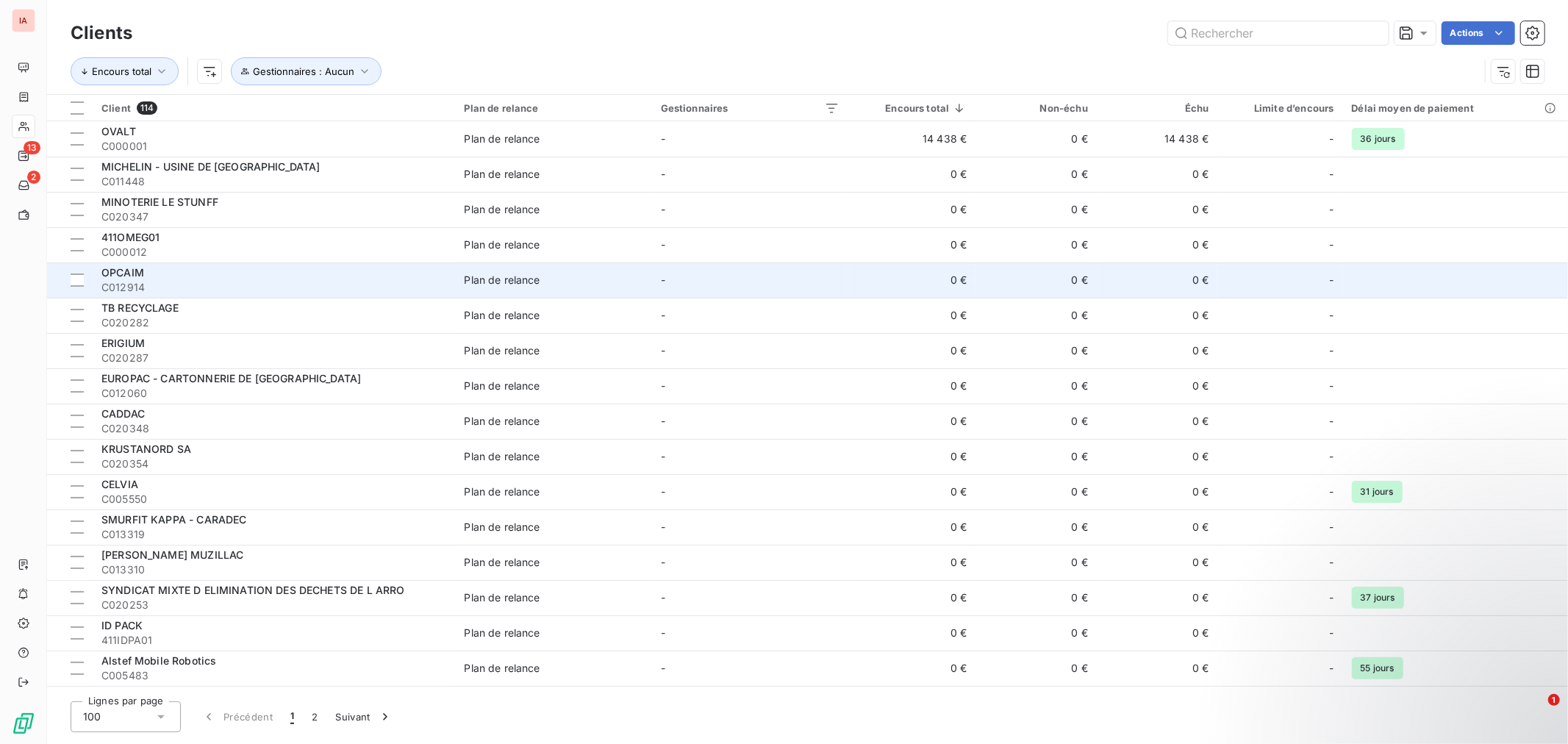
scroll to position [82, 0]
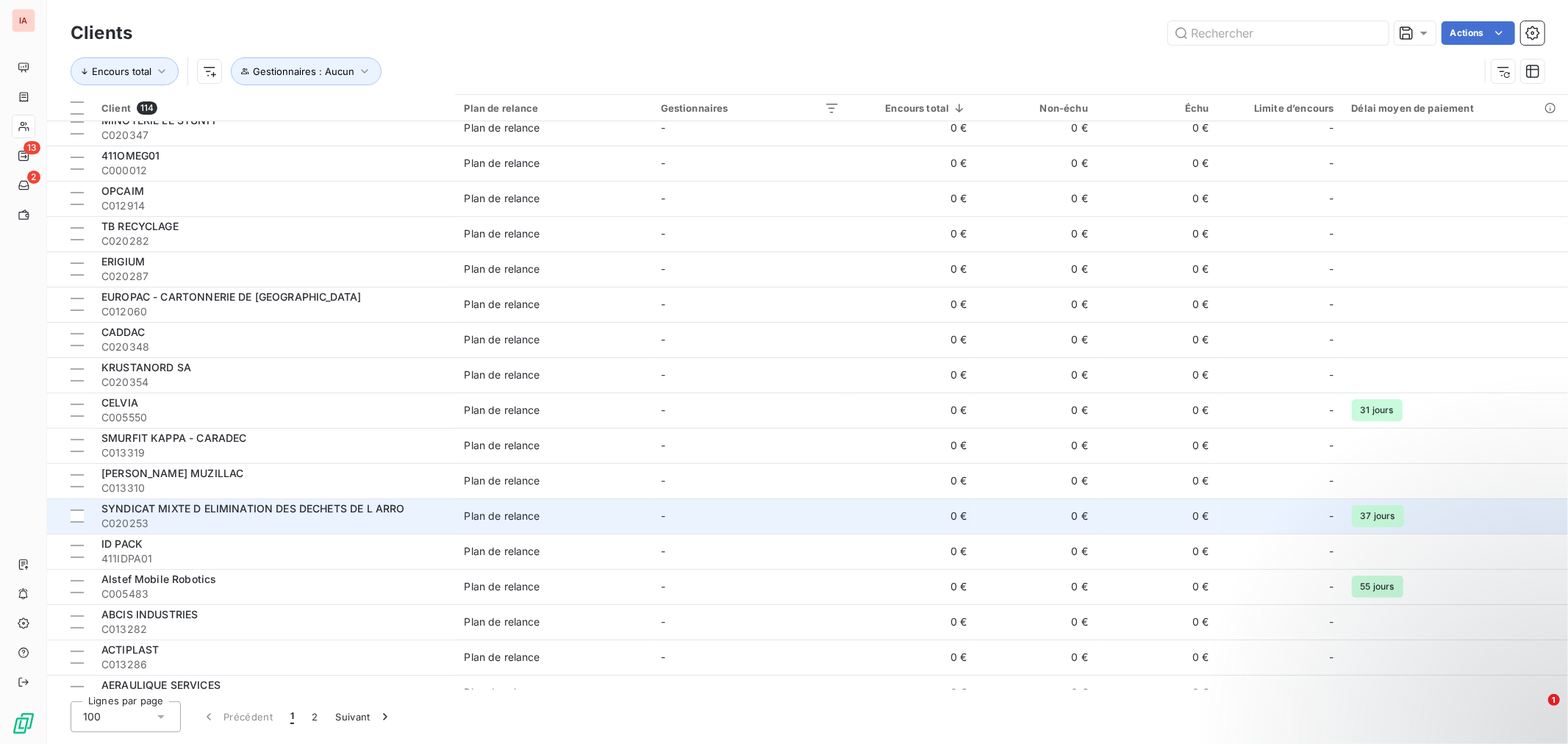
click at [284, 509] on span "SYNDICAT MIXTE D ELIMINATION DES DECHETS DE L ARRO" at bounding box center [253, 508] width 304 height 12
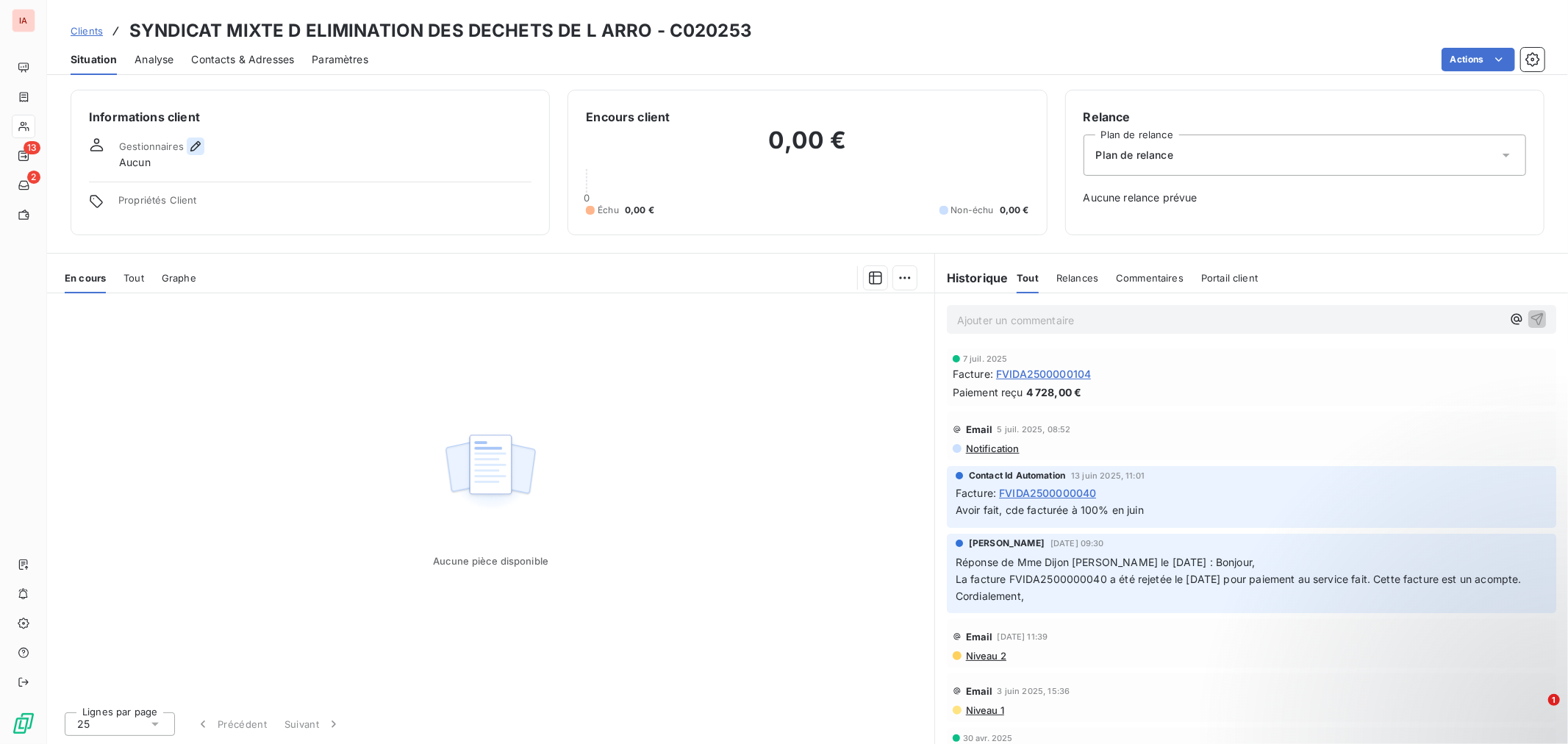
click at [192, 143] on icon "button" at bounding box center [196, 146] width 15 height 15
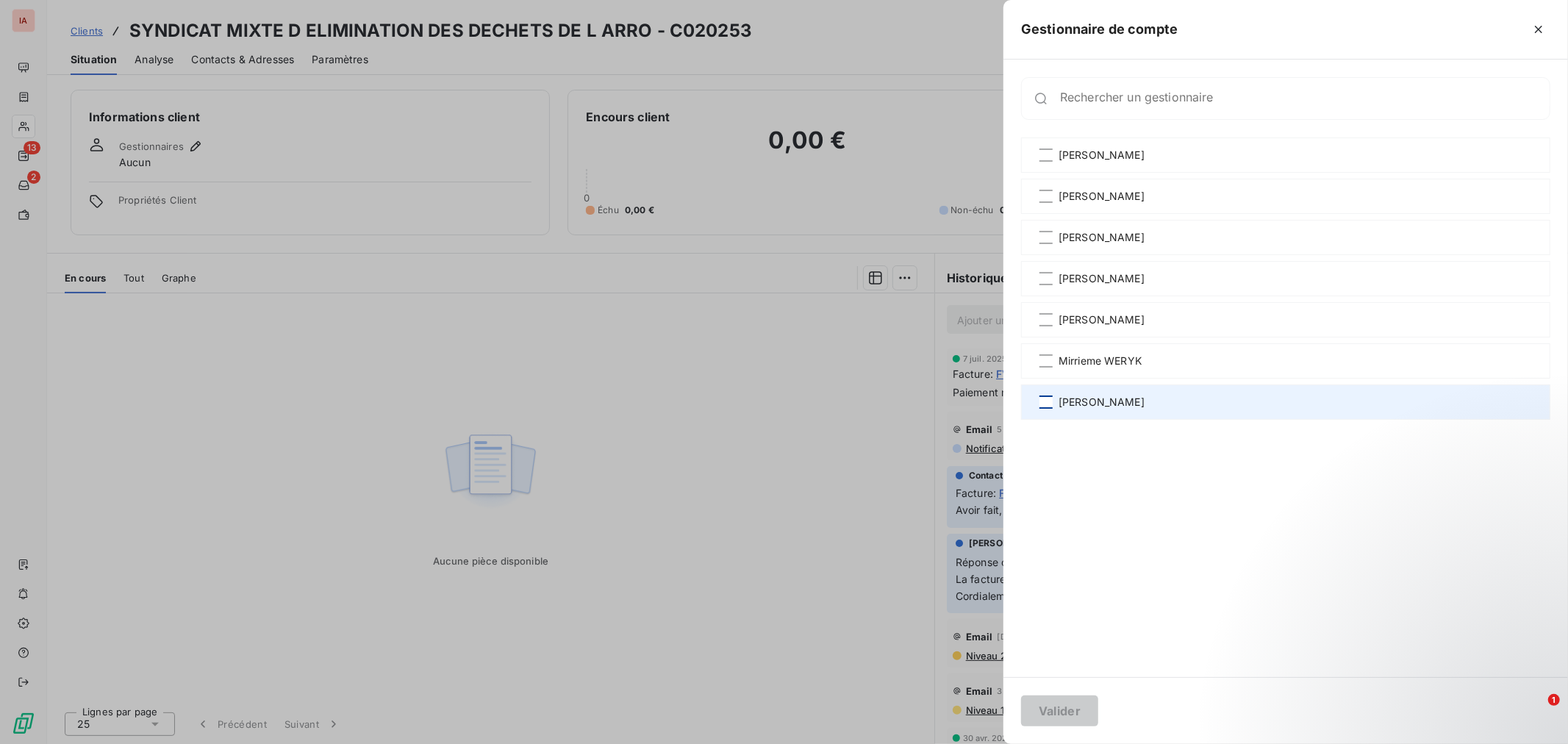
click at [1044, 404] on div at bounding box center [1045, 402] width 13 height 13
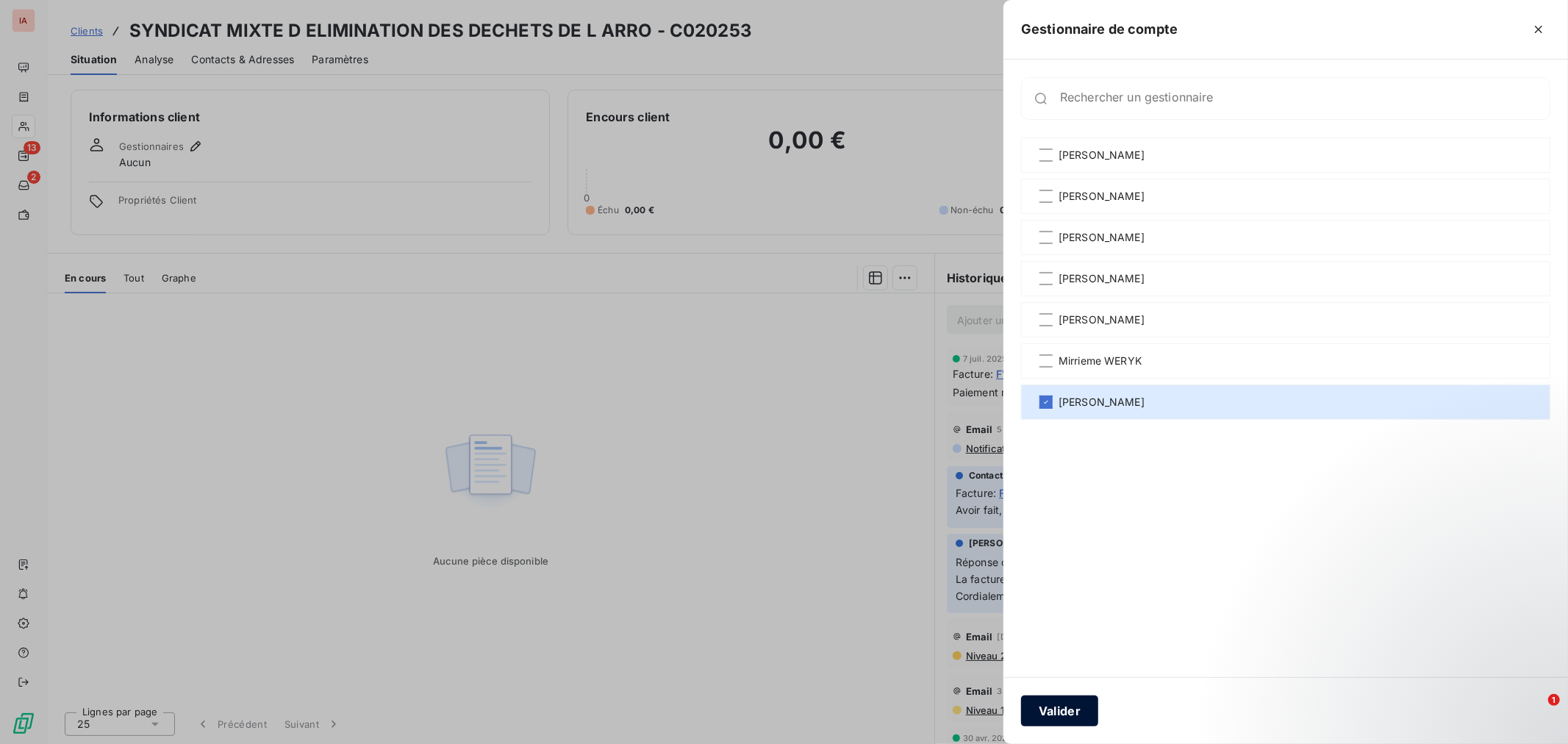
click at [1064, 710] on button "Valider" at bounding box center [1059, 711] width 77 height 31
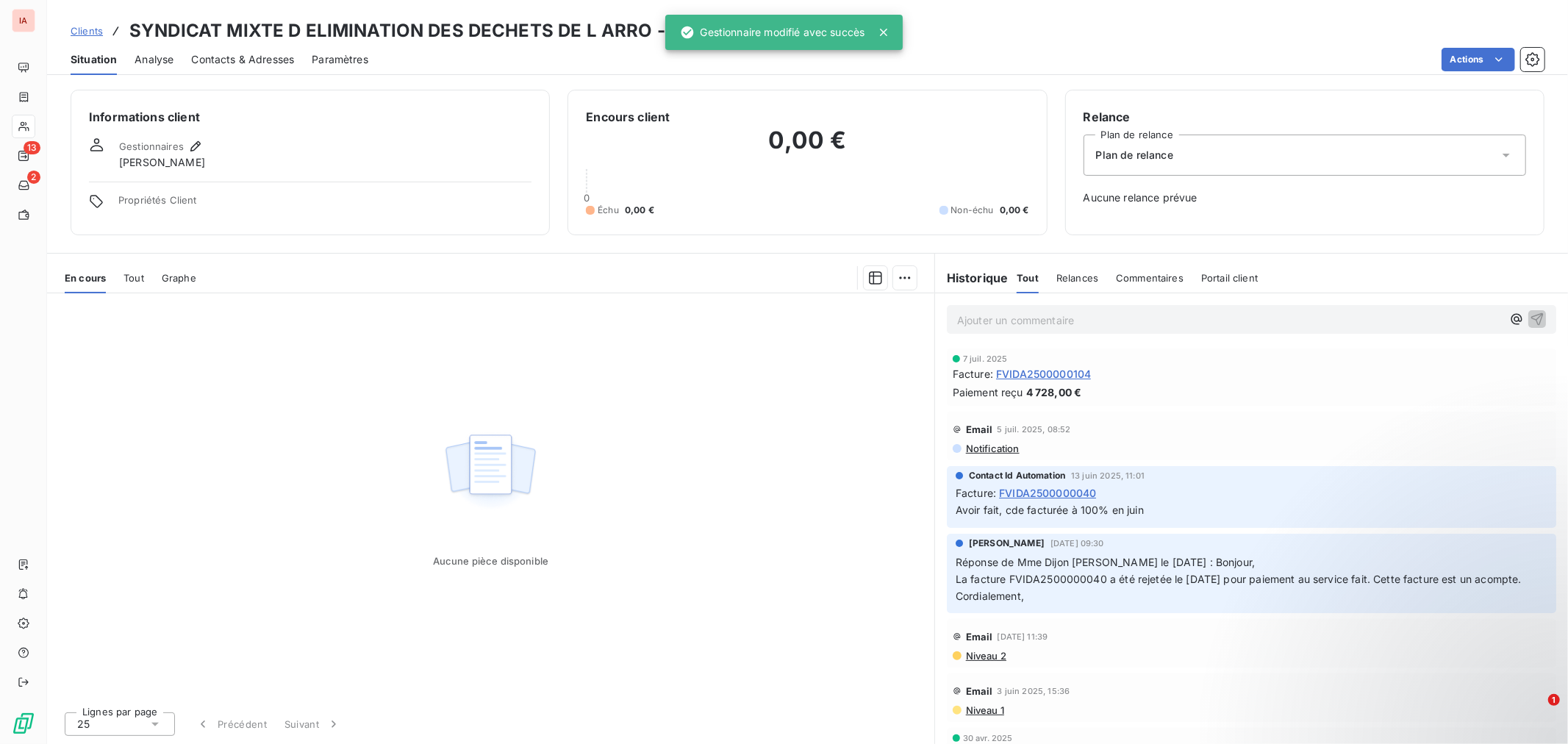
click at [71, 26] on span "Clients" at bounding box center [87, 30] width 33 height 12
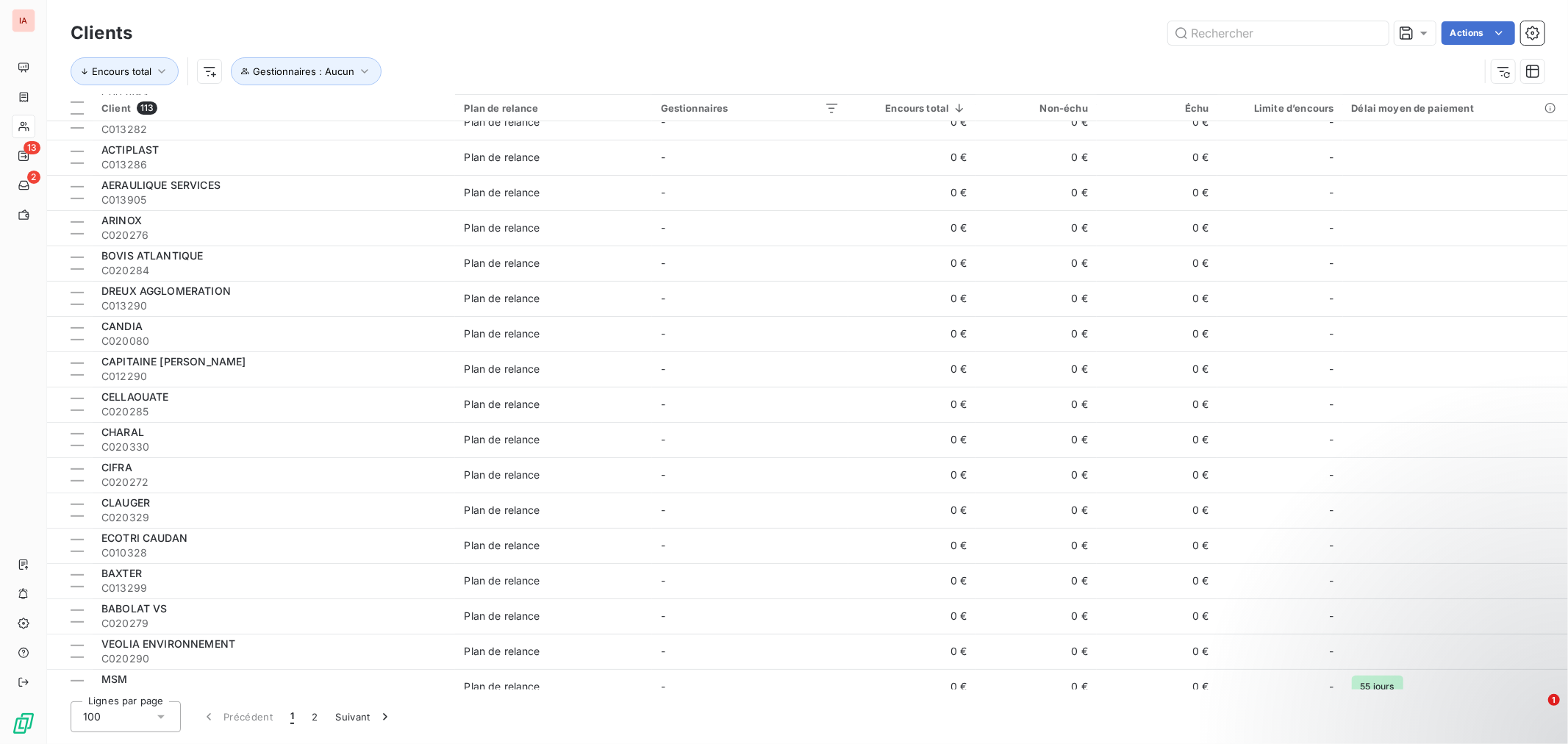
scroll to position [571, 0]
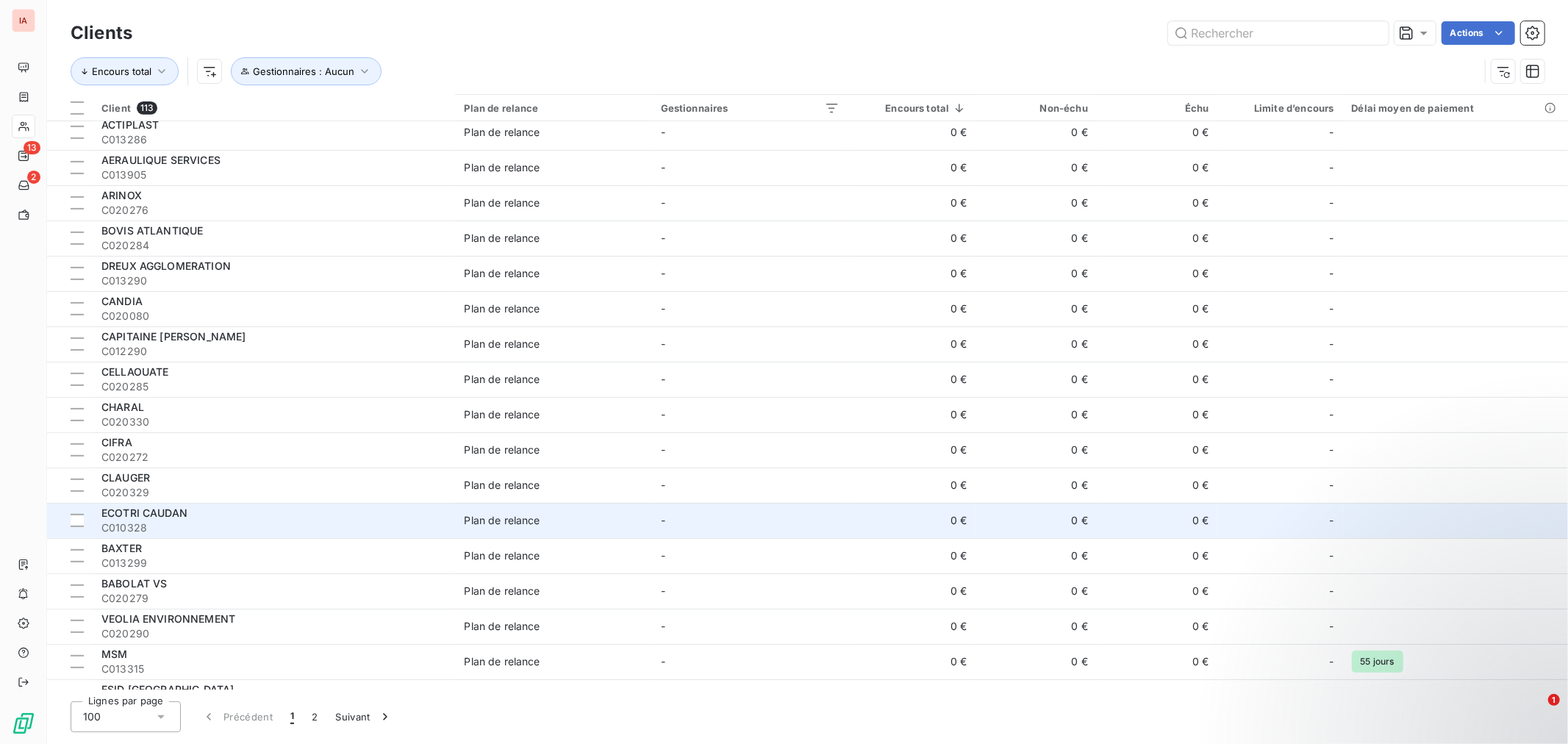
click at [252, 520] on span "C010328" at bounding box center [273, 527] width 345 height 15
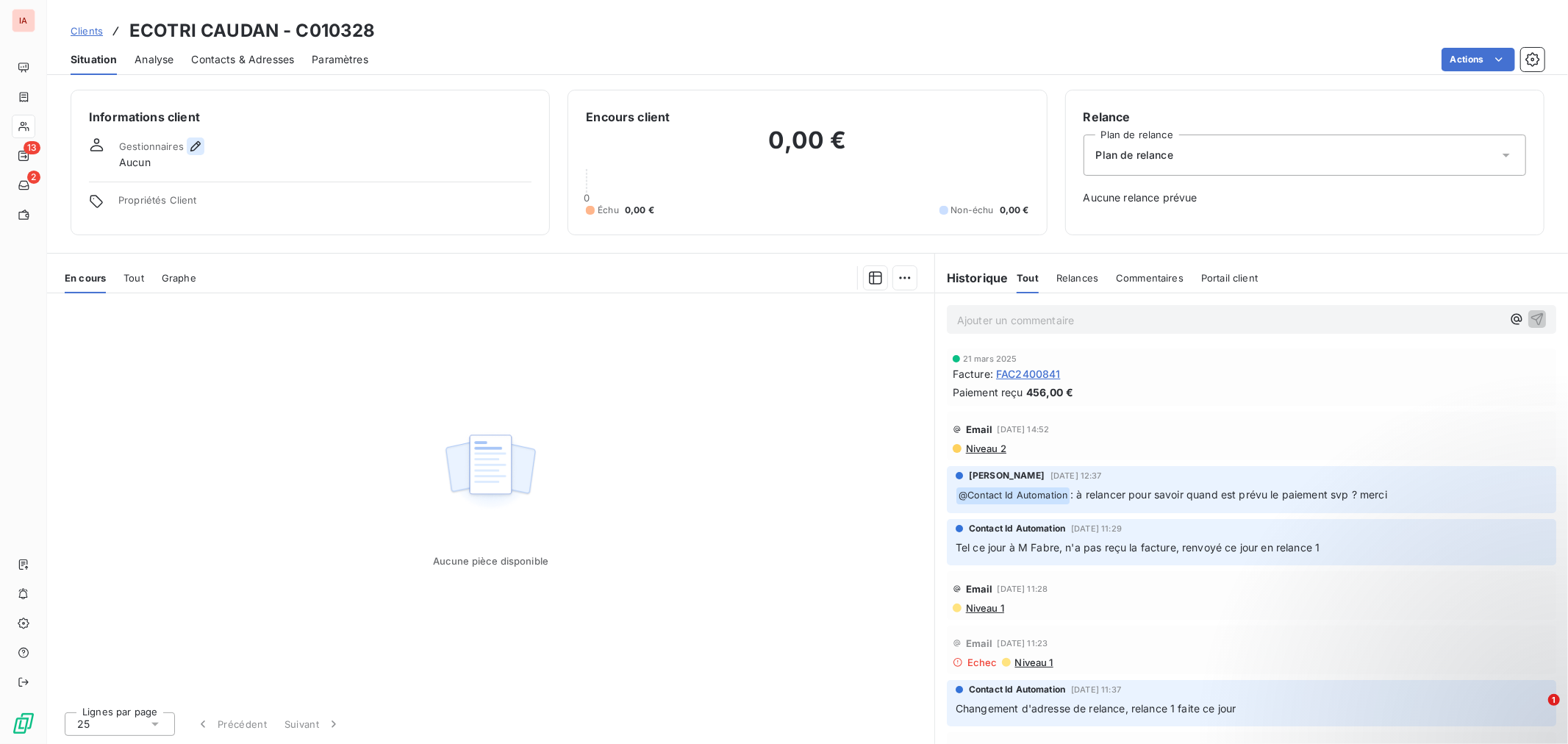
click at [192, 143] on icon "button" at bounding box center [196, 146] width 15 height 15
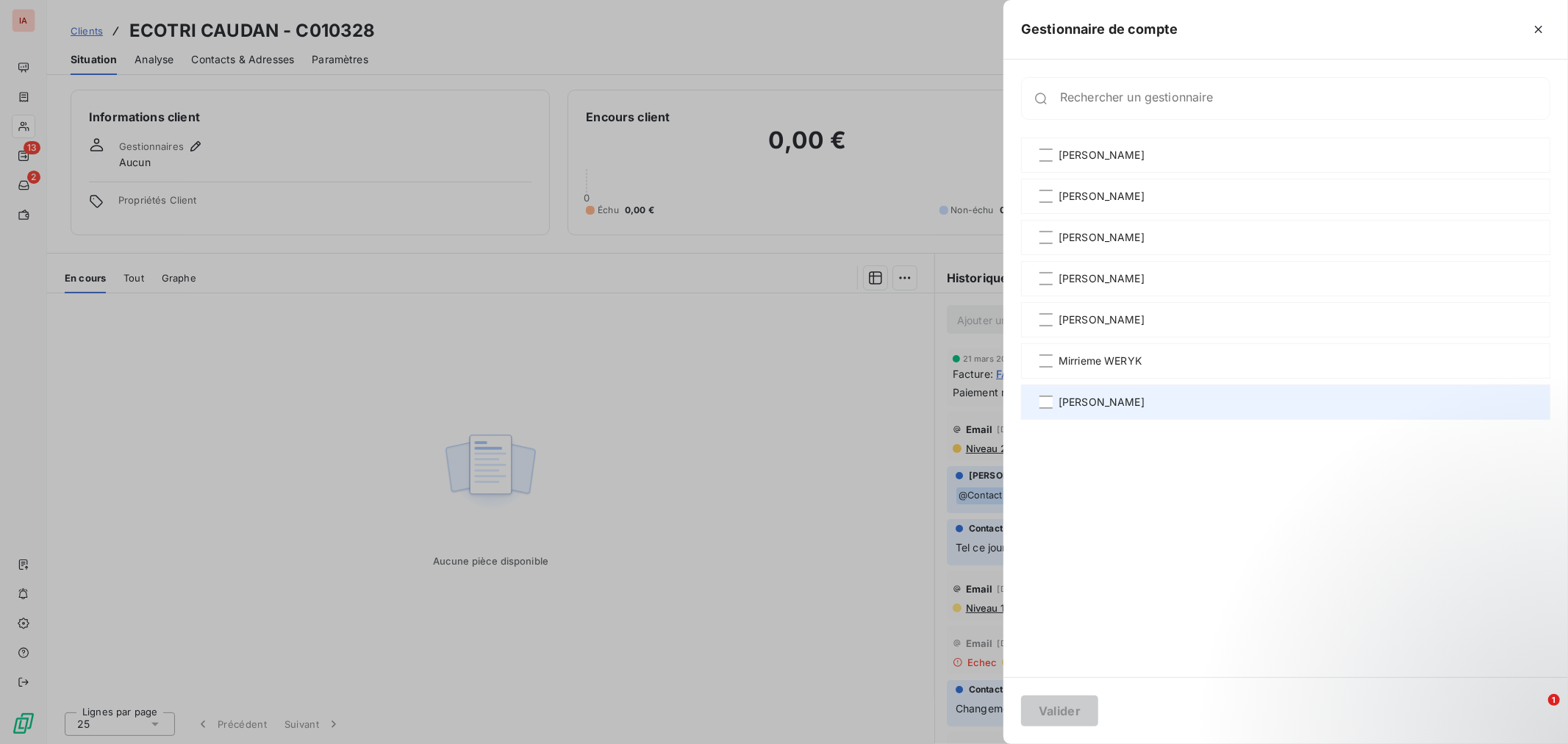
click at [1087, 409] on span "[PERSON_NAME]" at bounding box center [1101, 402] width 86 height 15
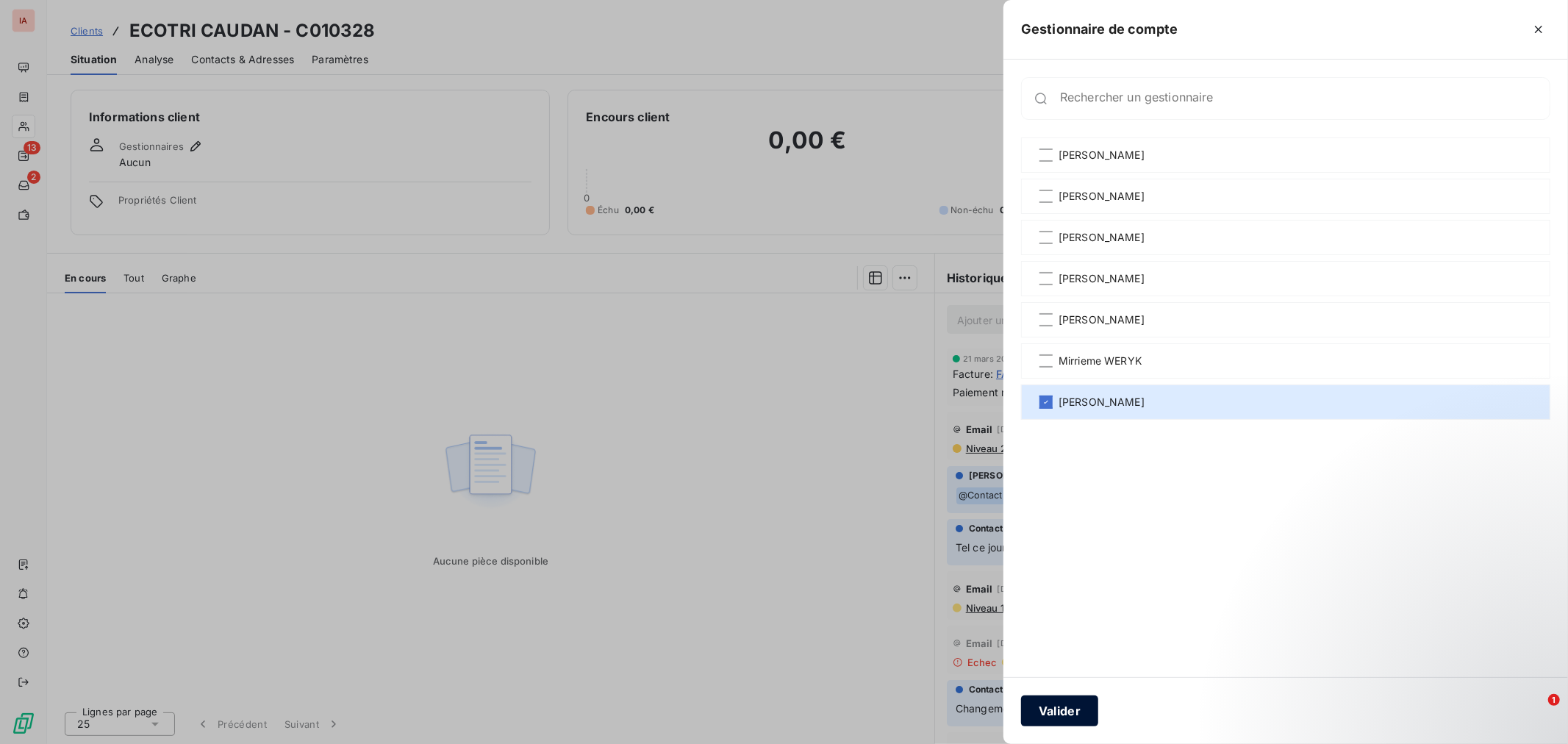
click at [1072, 703] on button "Valider" at bounding box center [1059, 711] width 77 height 31
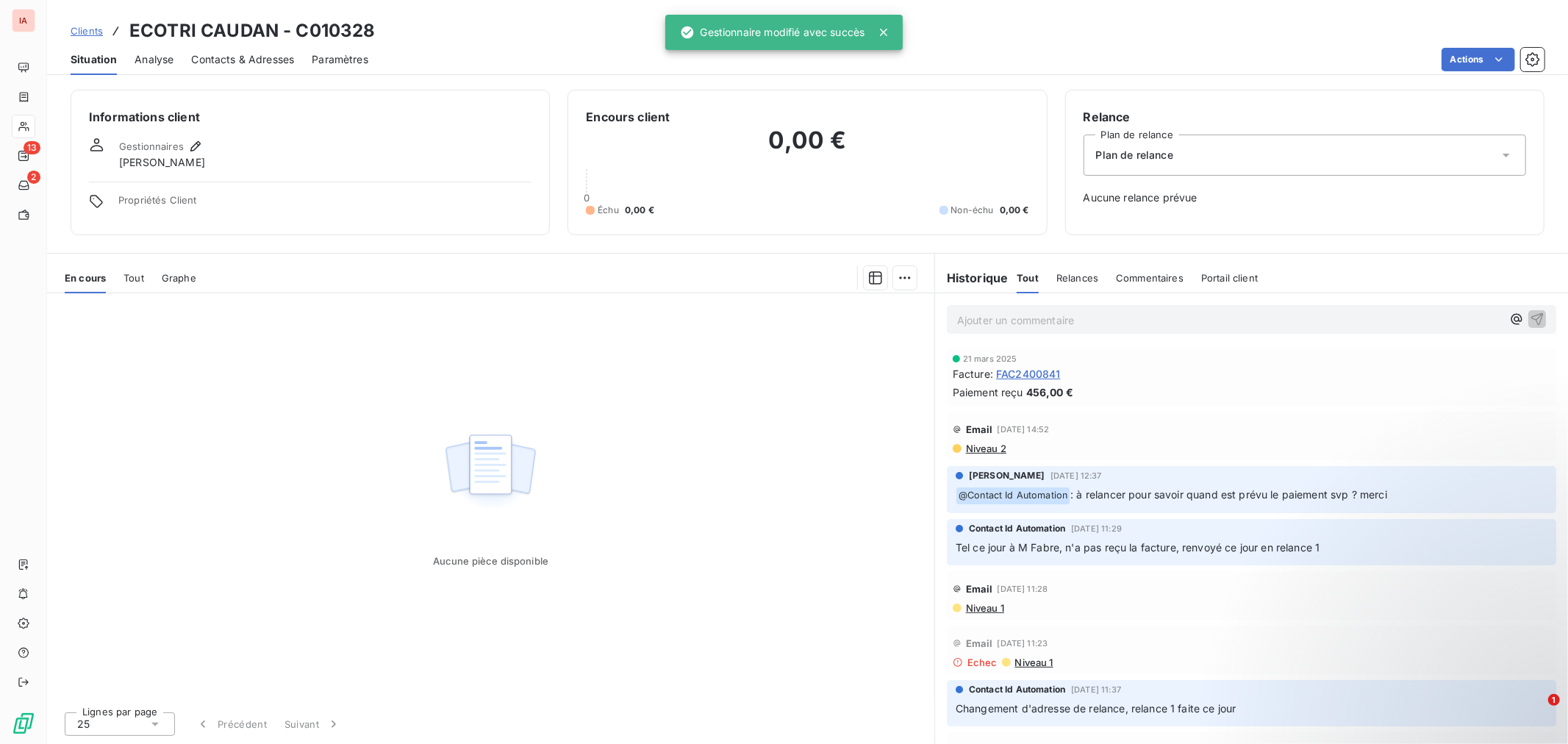
click at [90, 31] on span "Clients" at bounding box center [87, 30] width 33 height 12
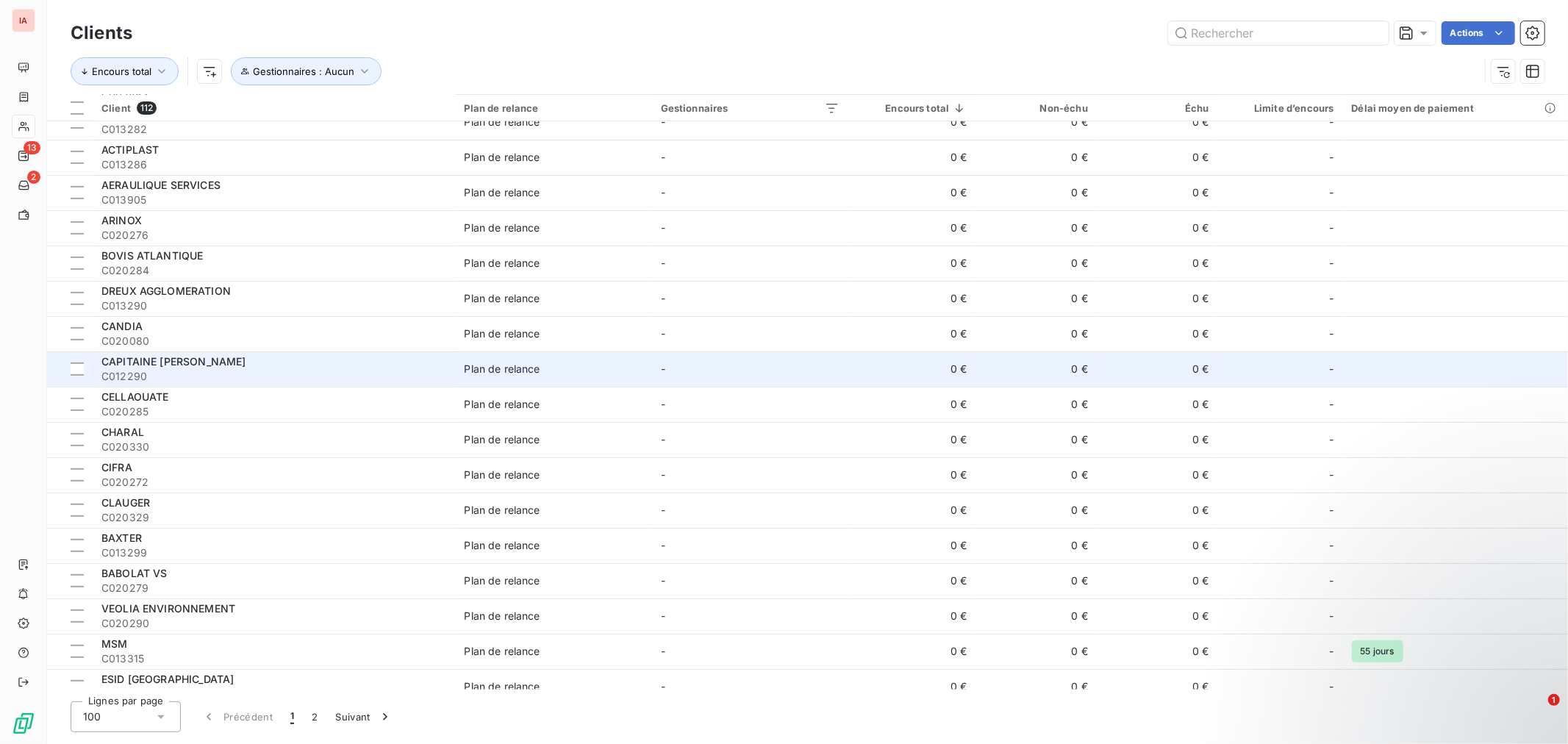
scroll to position [571, 0]
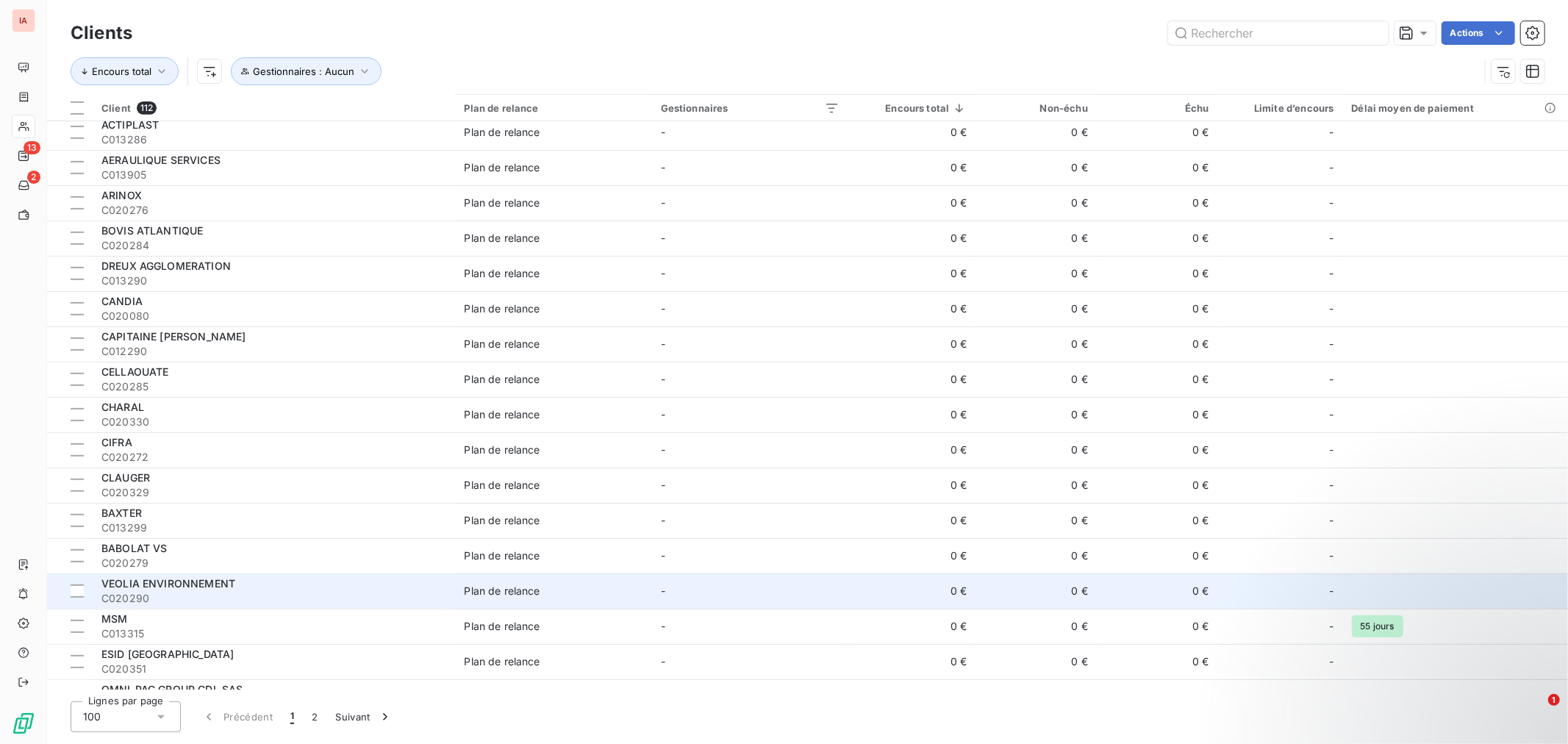
click at [266, 584] on div "VEOLIA ENVIRONNEMENT" at bounding box center [273, 584] width 345 height 15
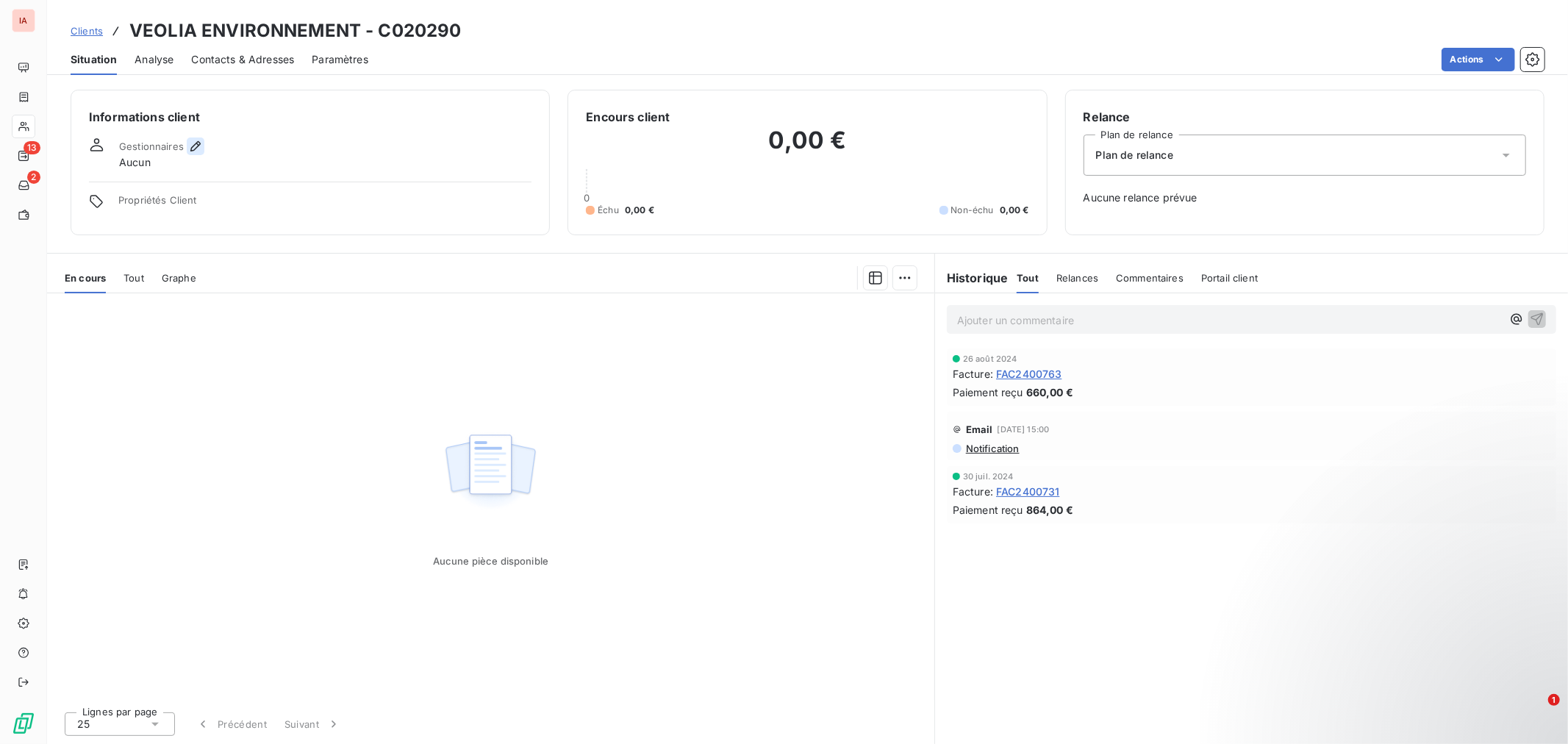
click at [194, 148] on icon "button" at bounding box center [195, 146] width 10 height 10
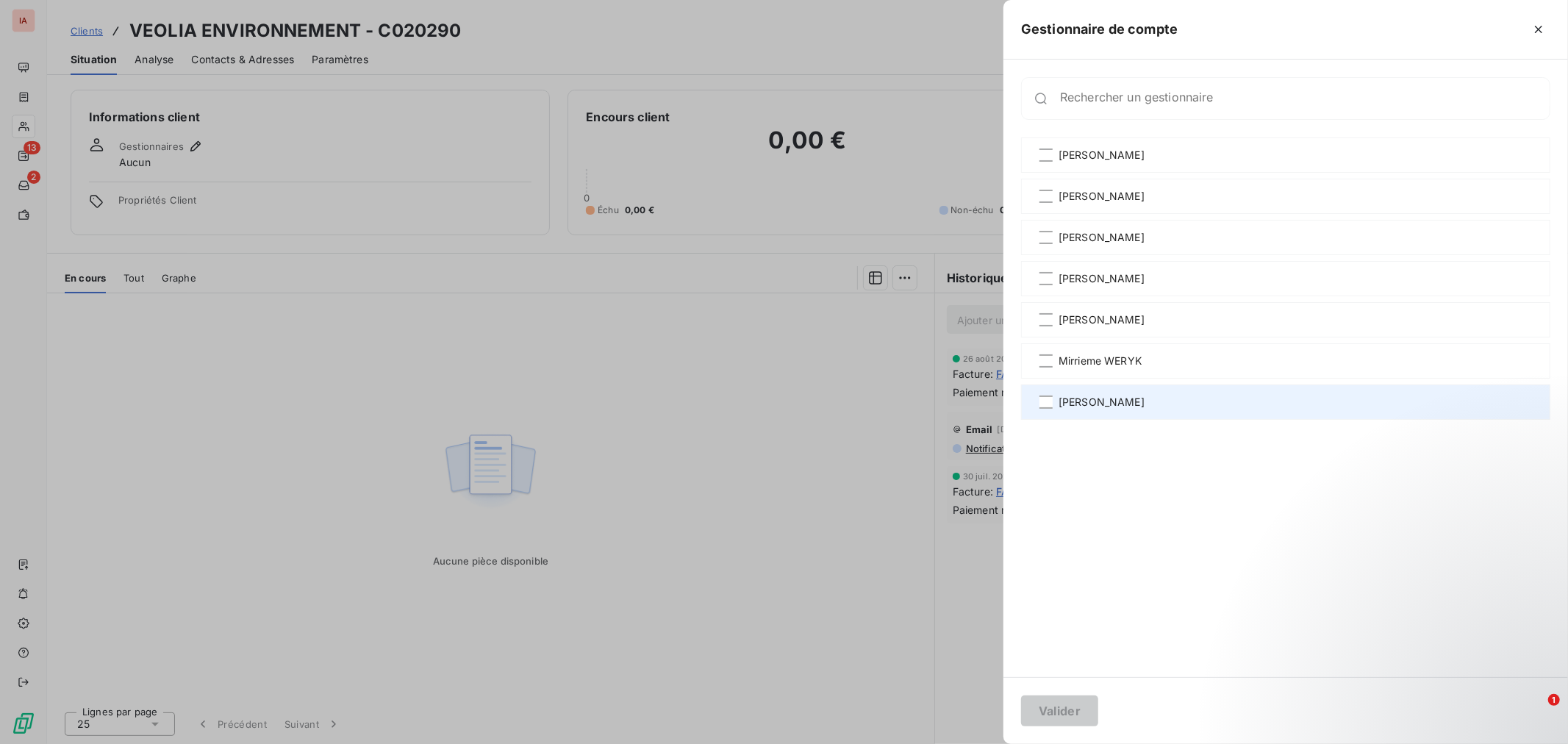
click at [1122, 407] on span "[PERSON_NAME]" at bounding box center [1101, 402] width 86 height 15
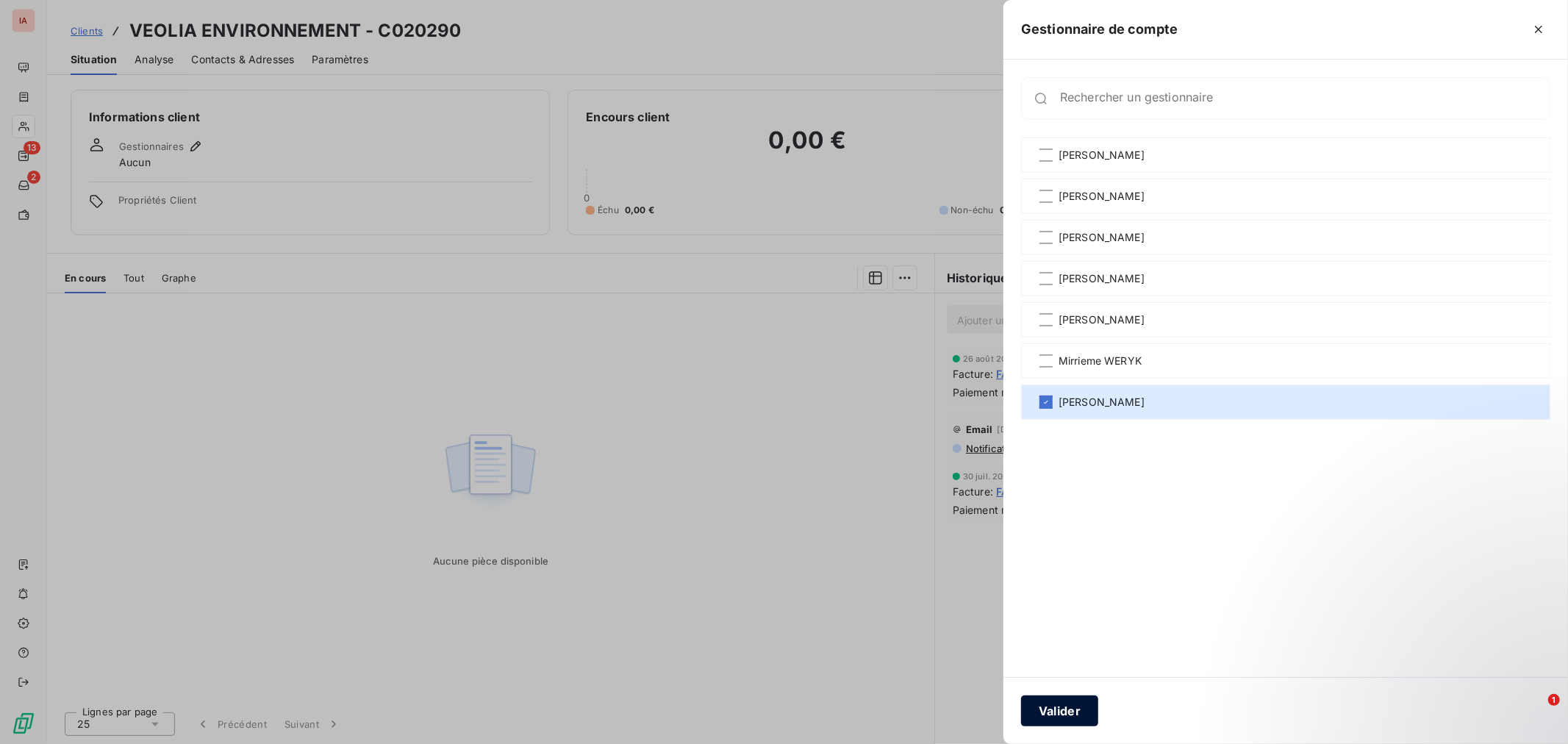
click at [1072, 711] on button "Valider" at bounding box center [1059, 711] width 77 height 31
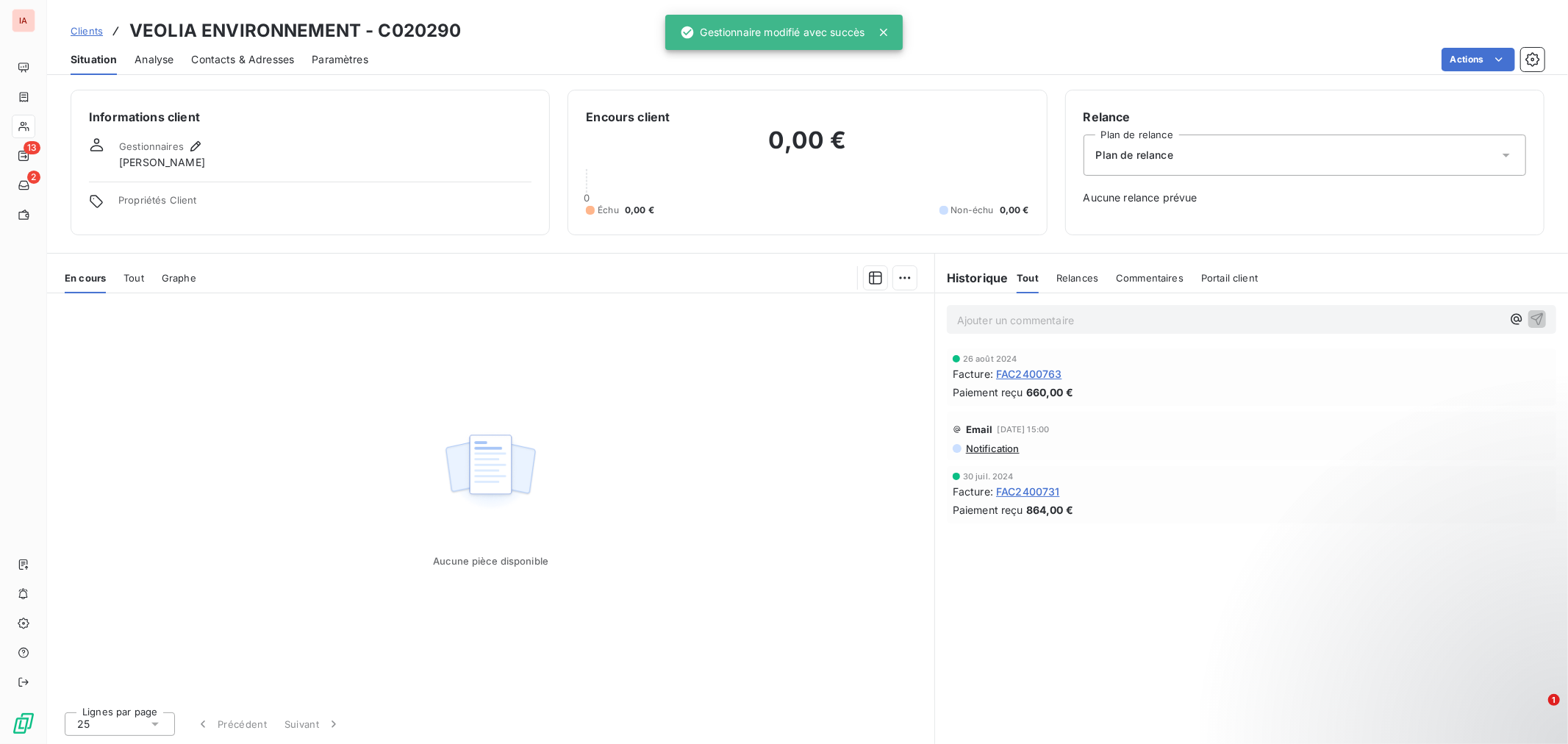
click at [100, 33] on span "Clients" at bounding box center [87, 30] width 33 height 12
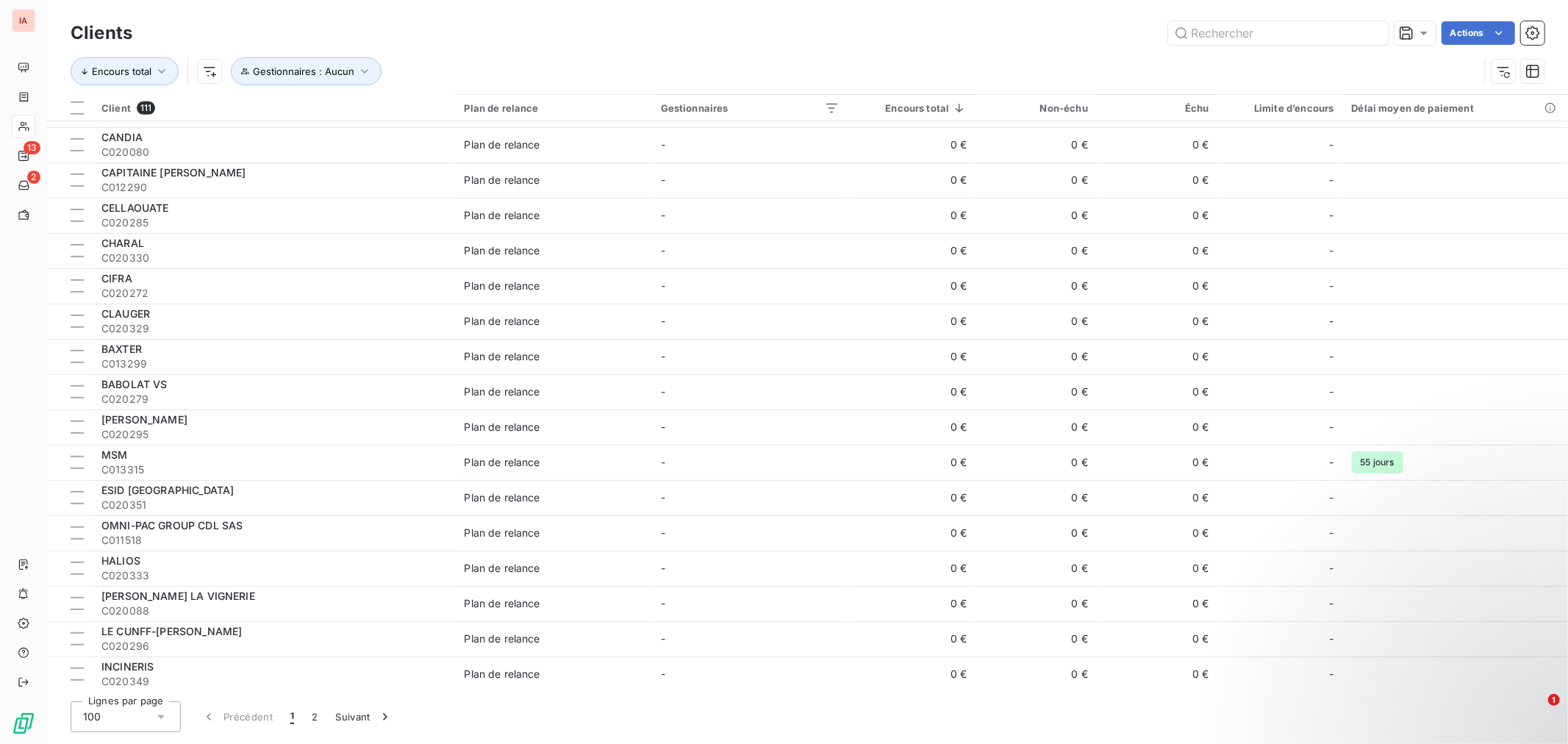
scroll to position [816, 0]
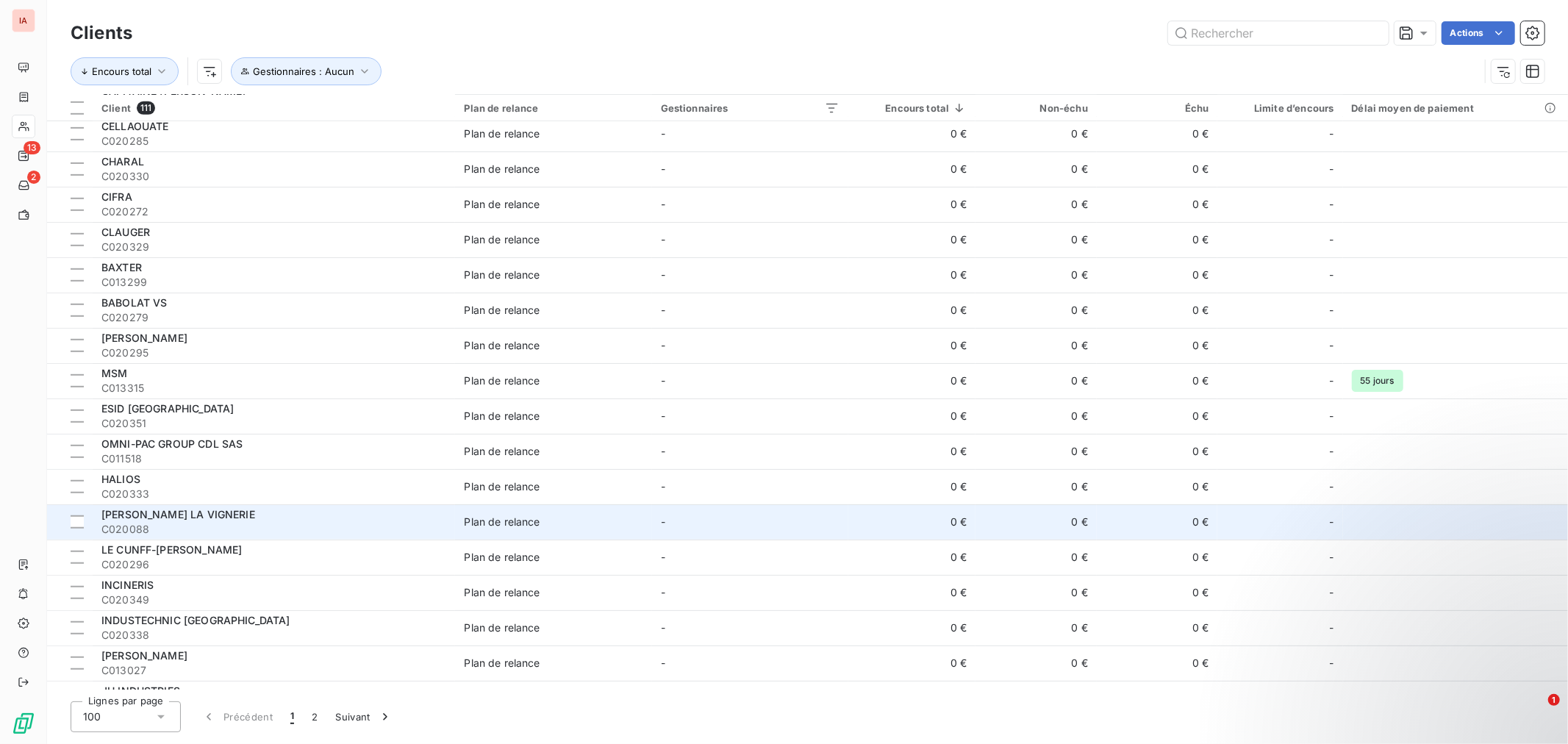
click at [276, 523] on span "C020088" at bounding box center [273, 529] width 345 height 15
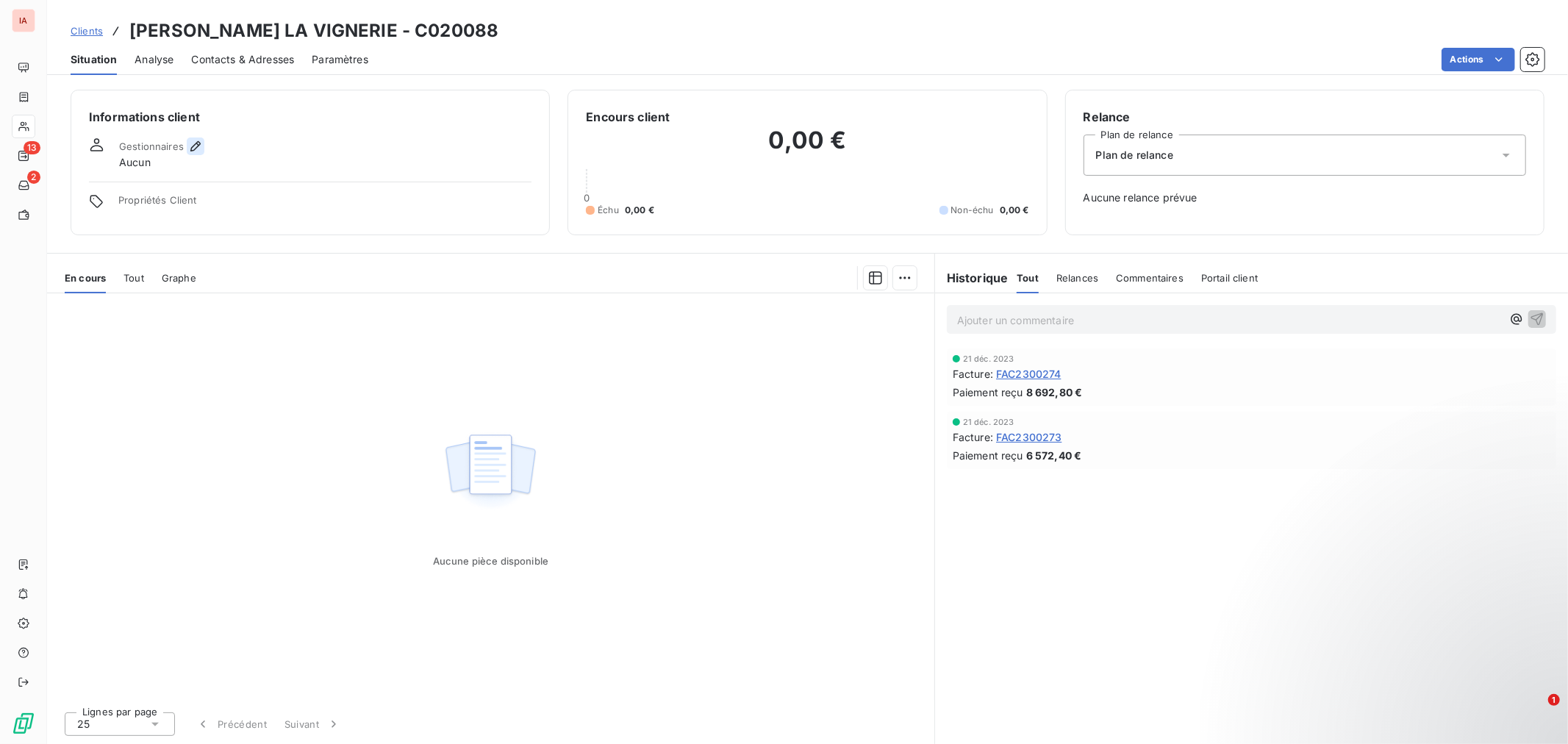
click at [201, 147] on icon "button" at bounding box center [196, 146] width 15 height 15
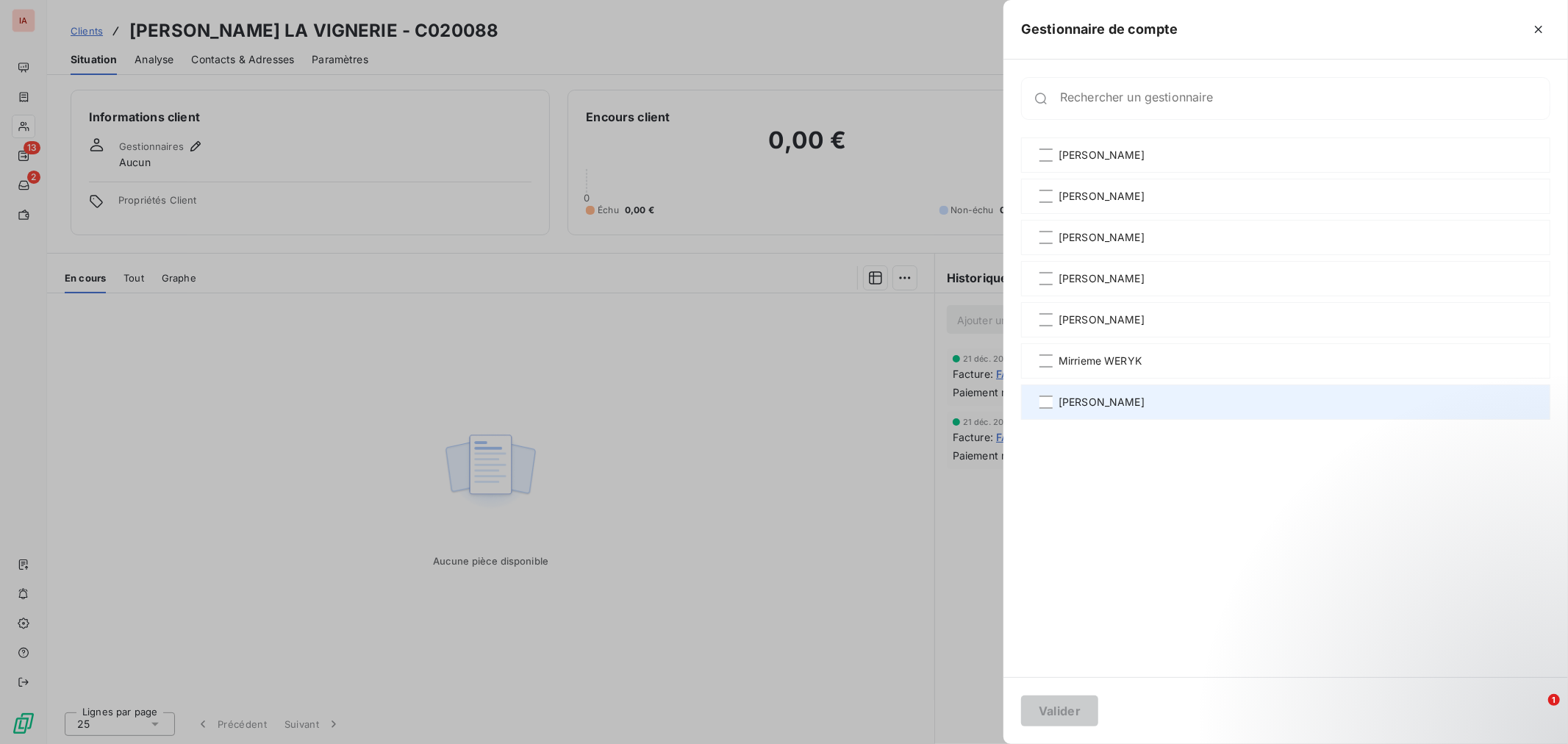
click at [1102, 407] on span "[PERSON_NAME]" at bounding box center [1101, 402] width 86 height 15
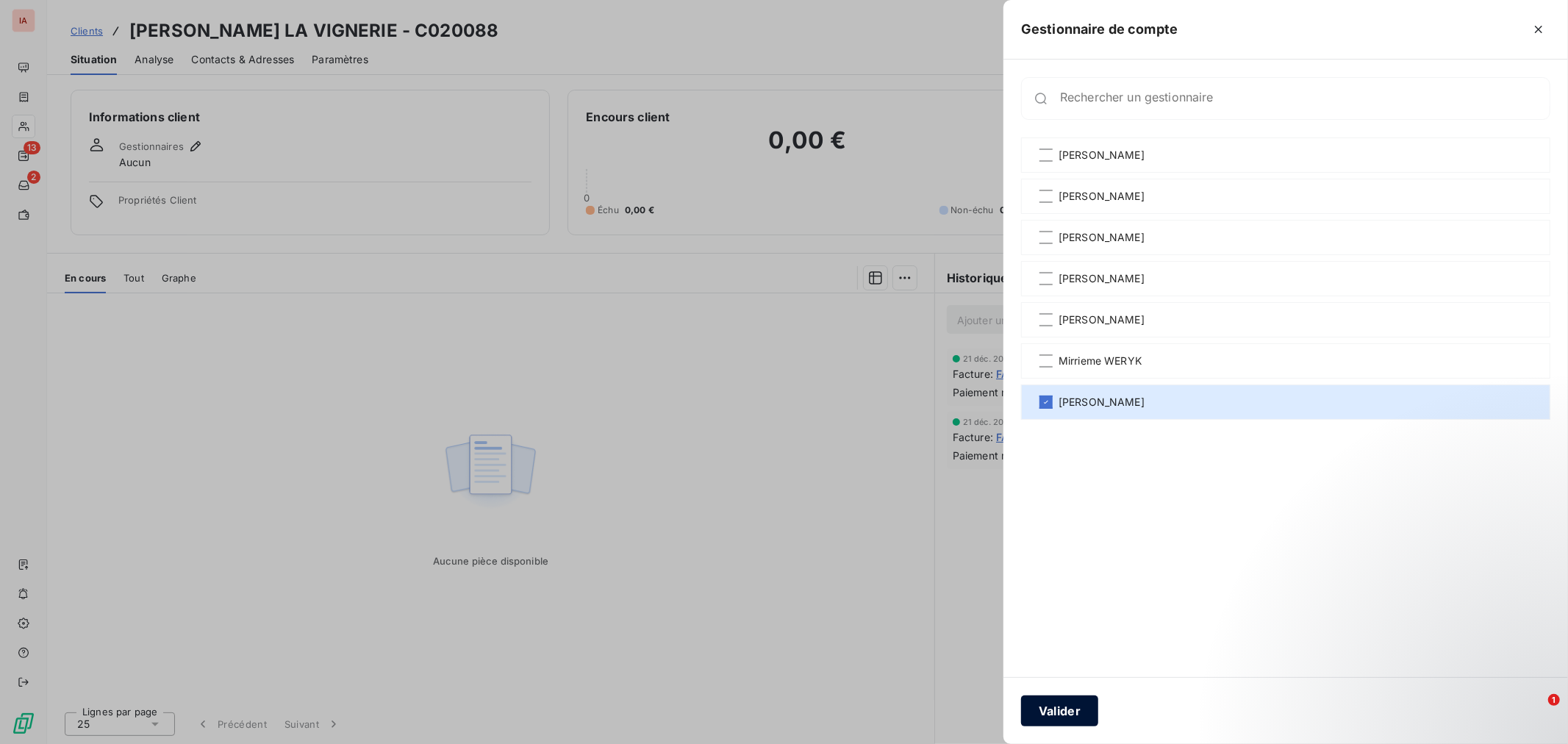
click at [1062, 702] on button "Valider" at bounding box center [1059, 711] width 77 height 31
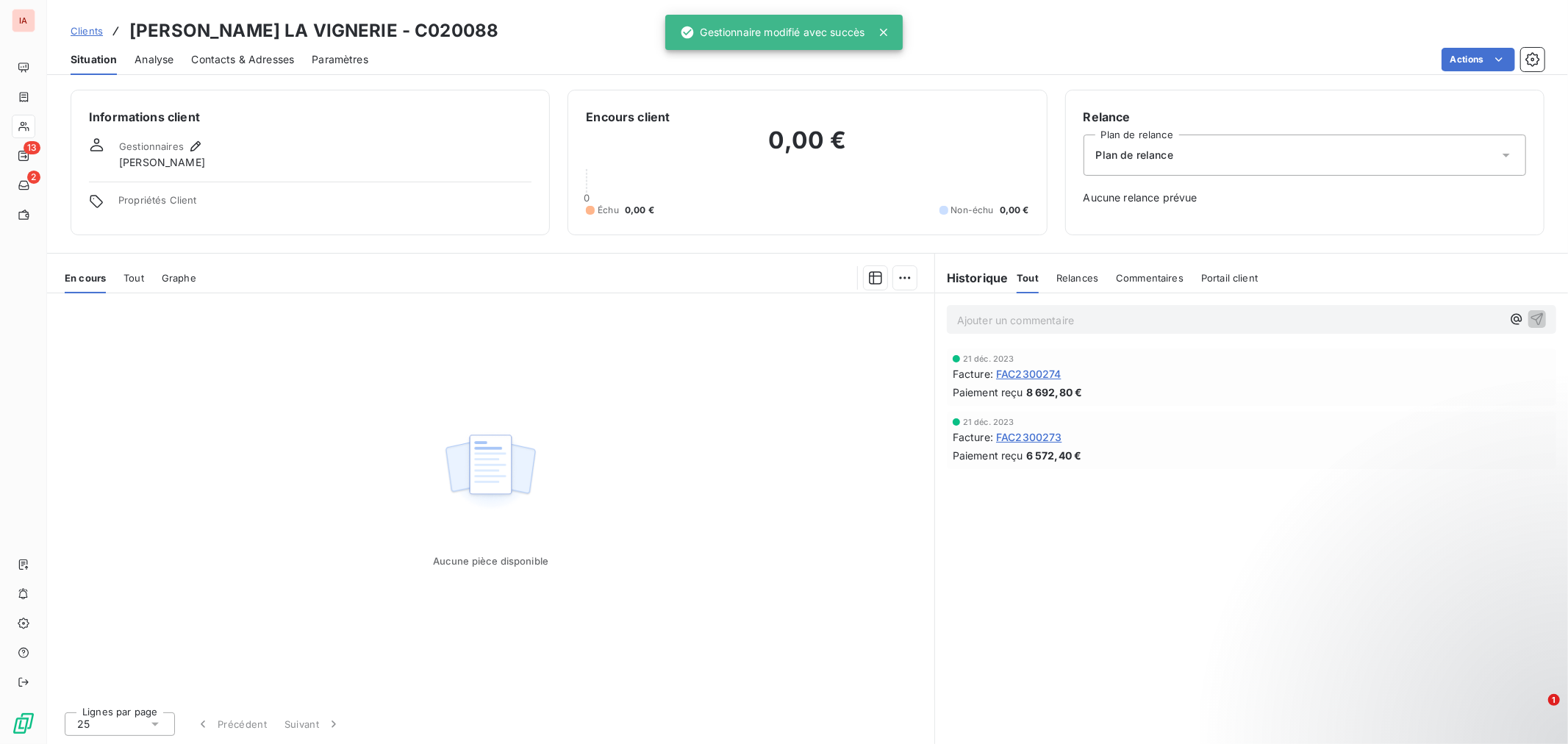
click at [90, 33] on span "Clients" at bounding box center [87, 30] width 33 height 12
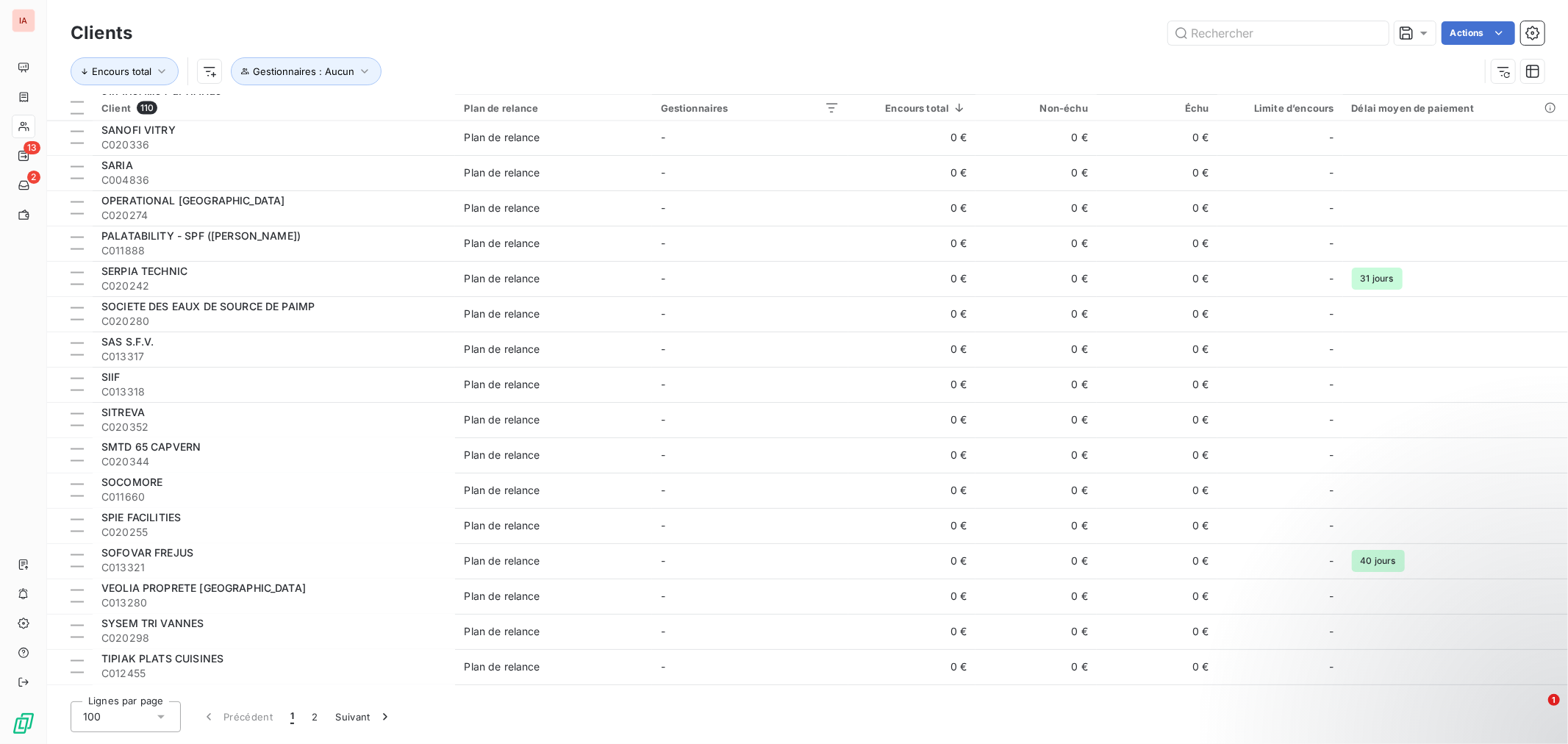
scroll to position [2041, 0]
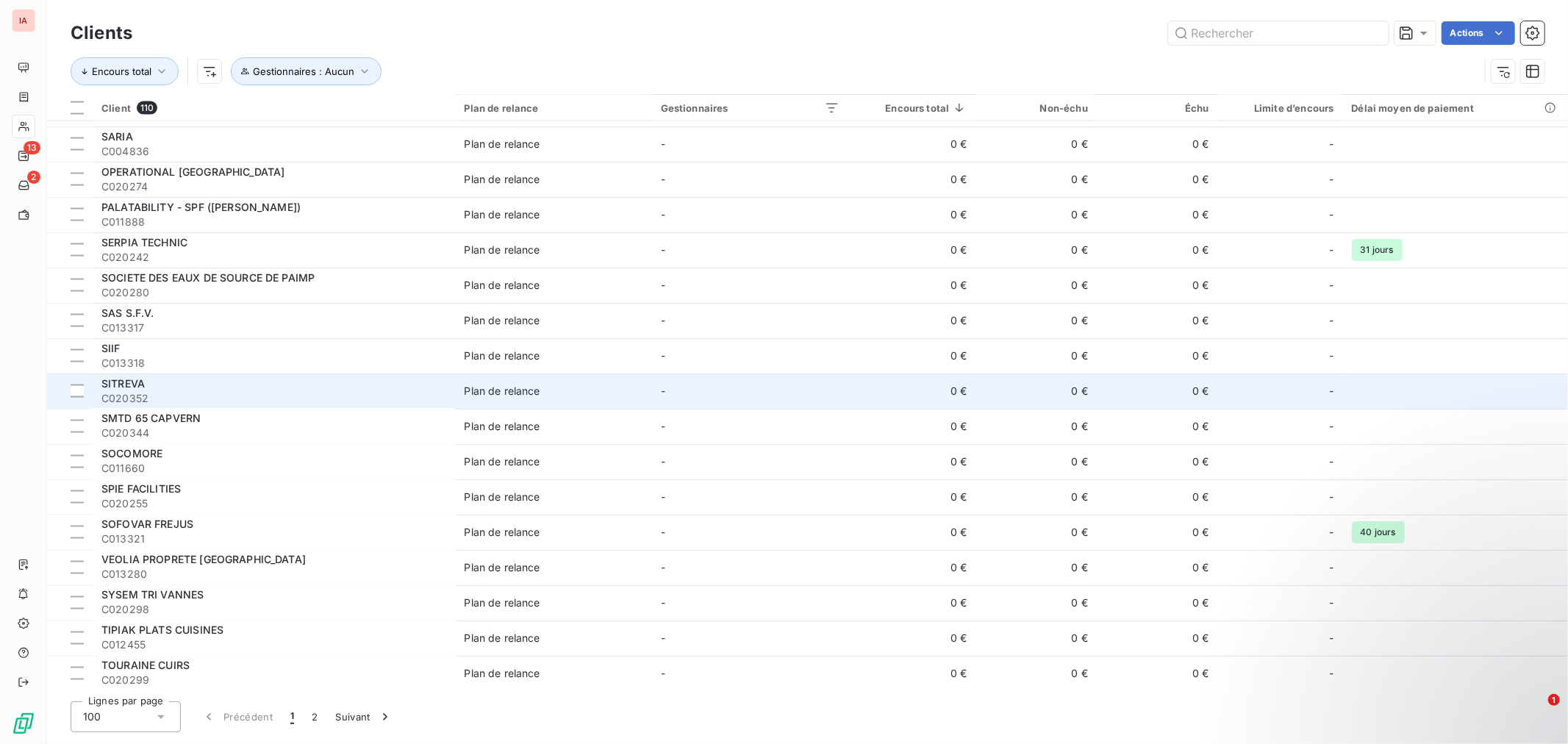
click at [202, 386] on div "SITREVA" at bounding box center [273, 383] width 345 height 15
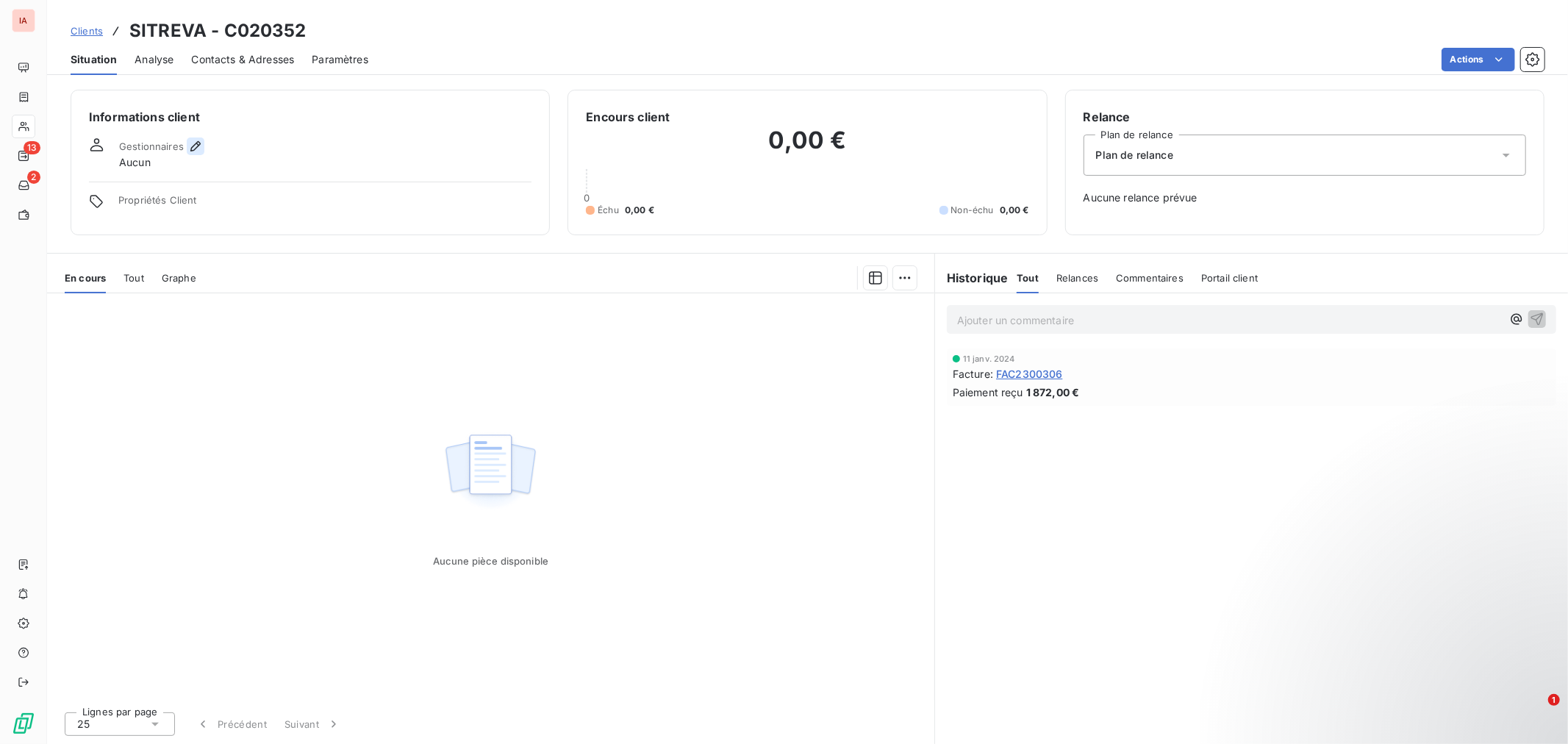
click at [200, 146] on icon "button" at bounding box center [196, 146] width 15 height 15
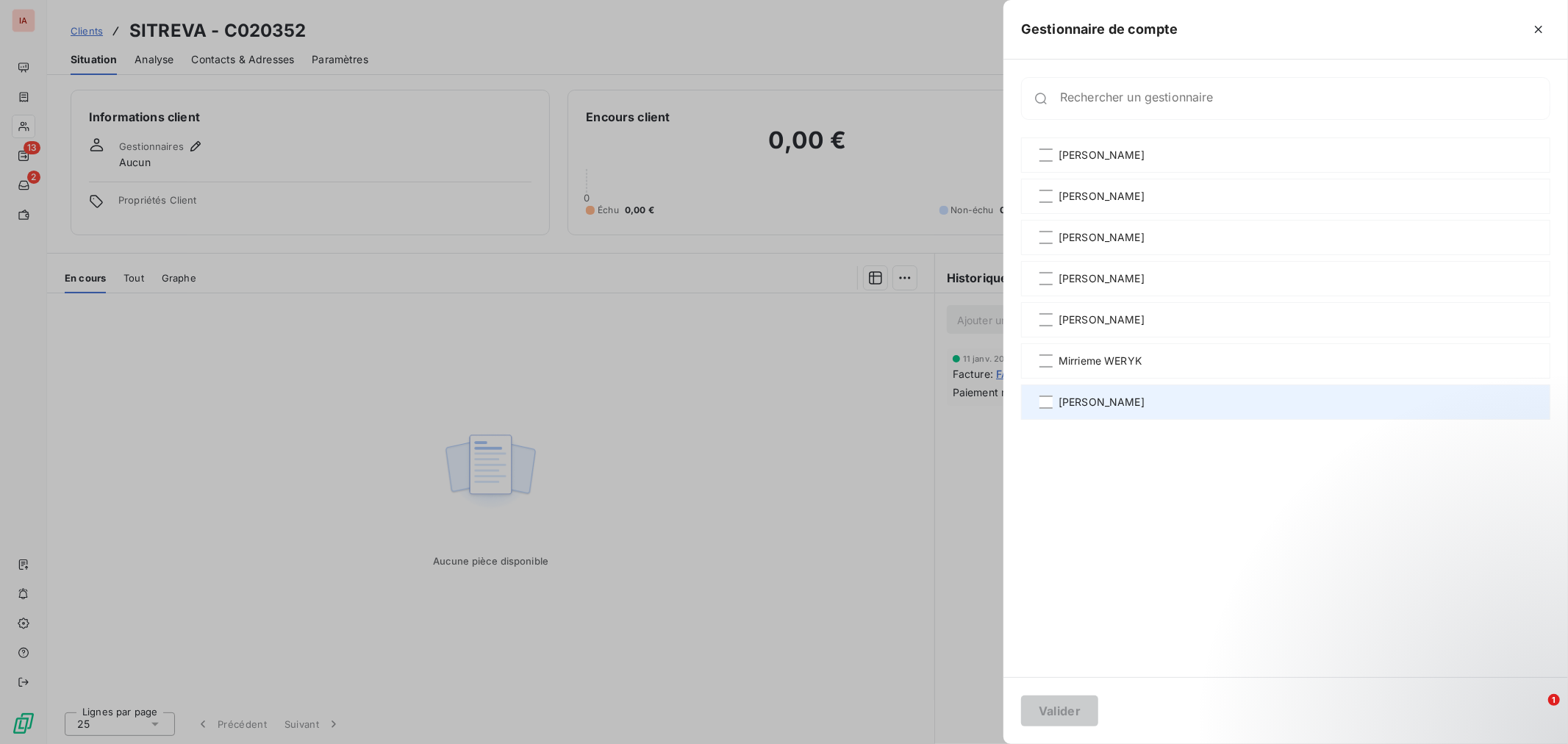
click at [1075, 400] on span "[PERSON_NAME]" at bounding box center [1101, 402] width 86 height 15
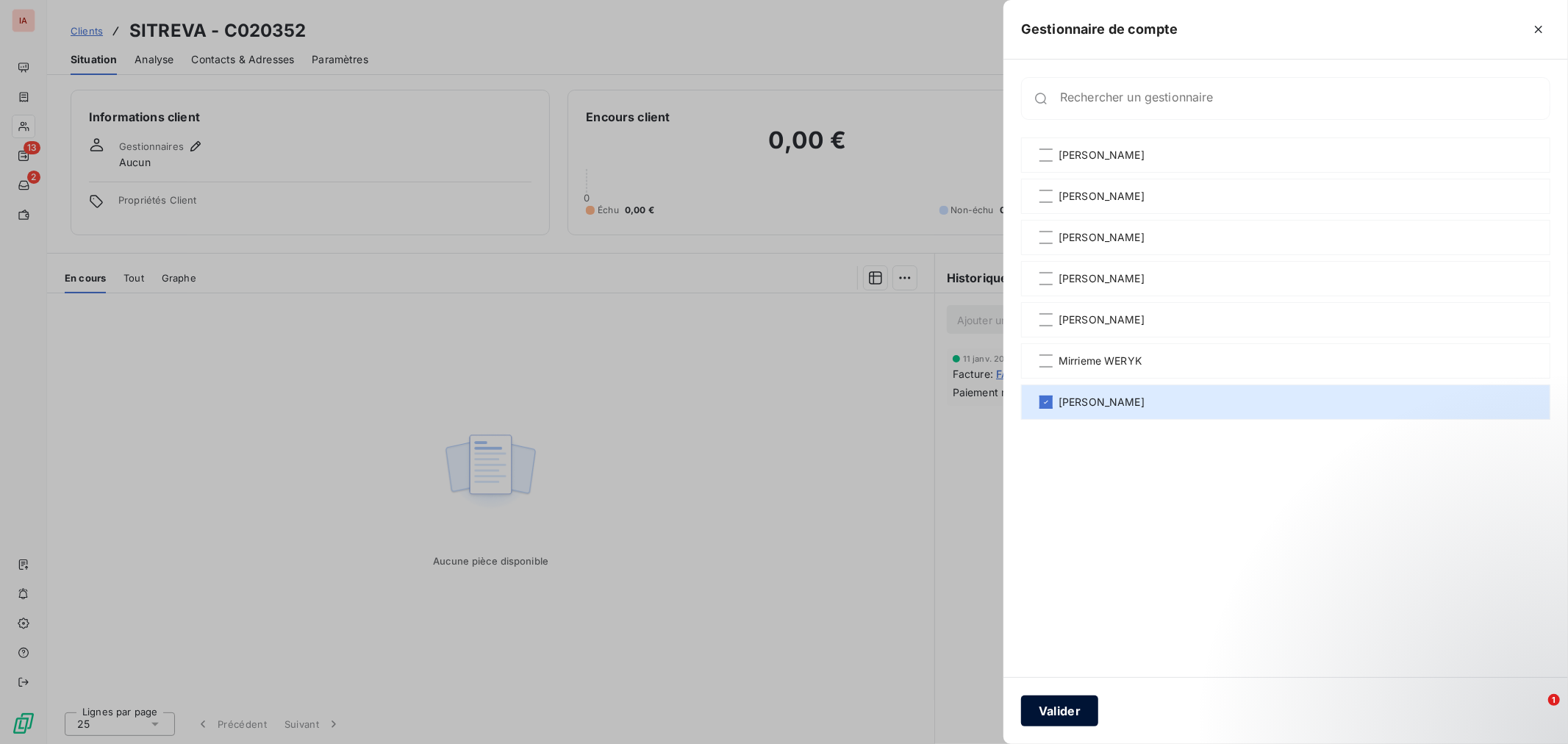
click at [1076, 714] on button "Valider" at bounding box center [1059, 711] width 77 height 31
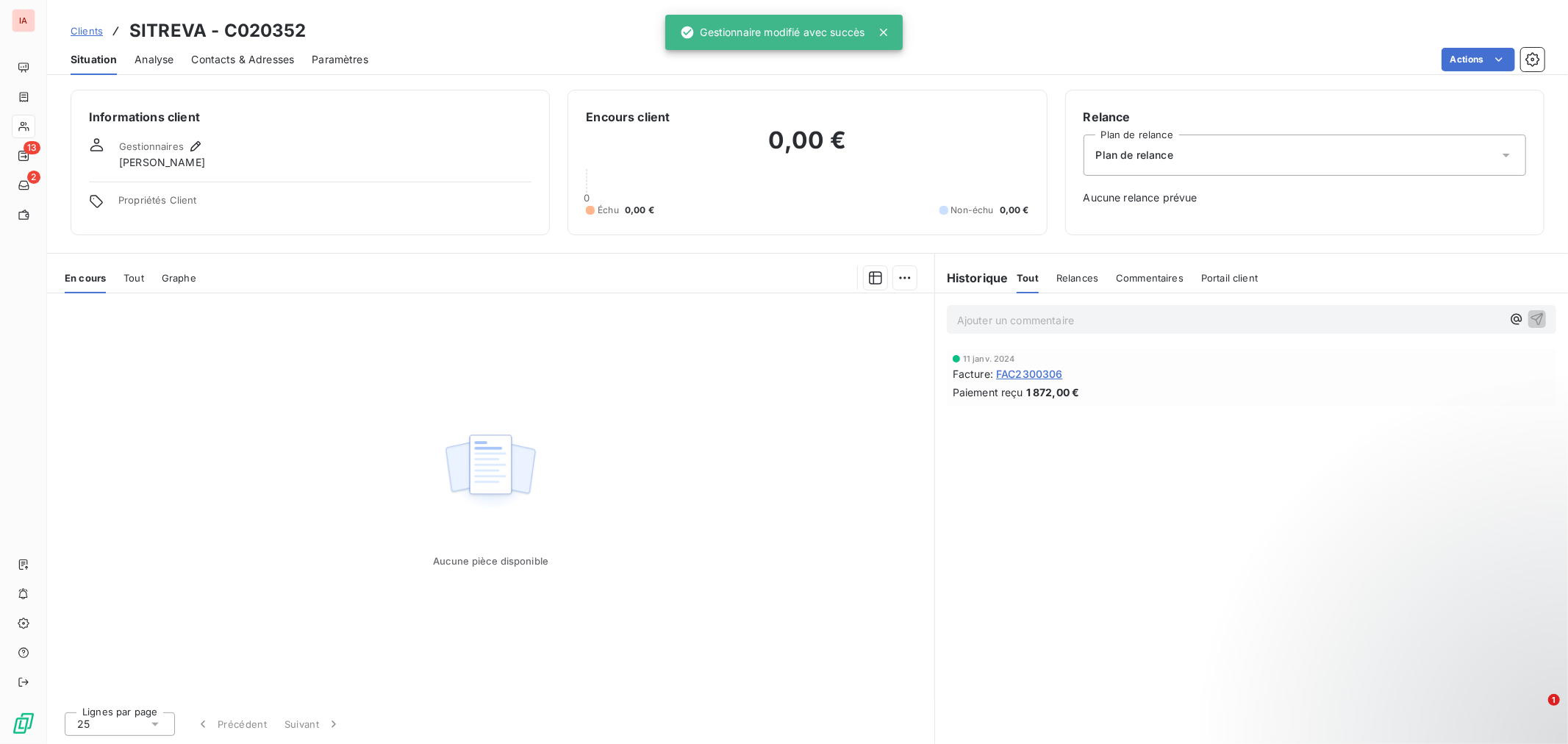
click at [97, 30] on span "Clients" at bounding box center [87, 30] width 33 height 12
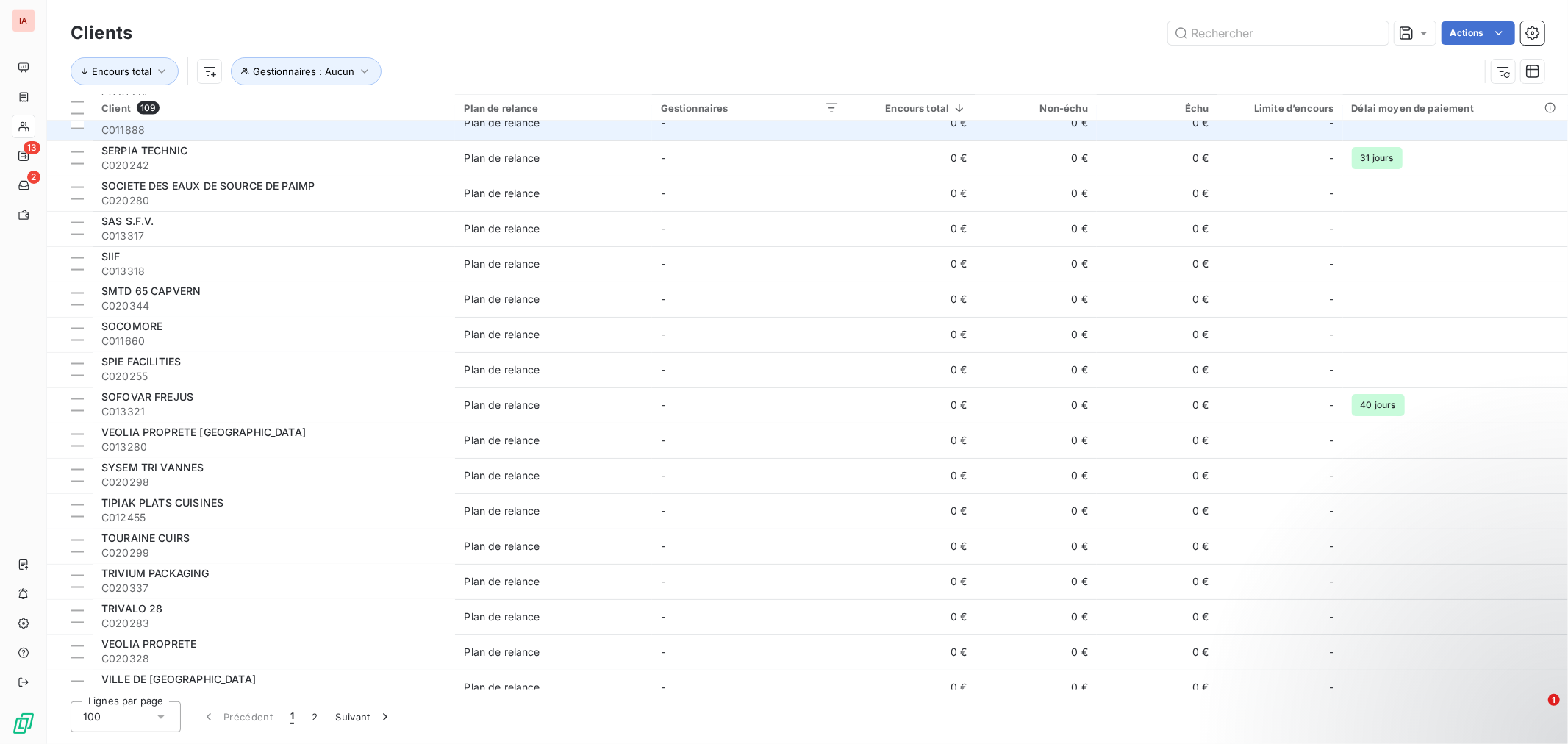
scroll to position [2206, 0]
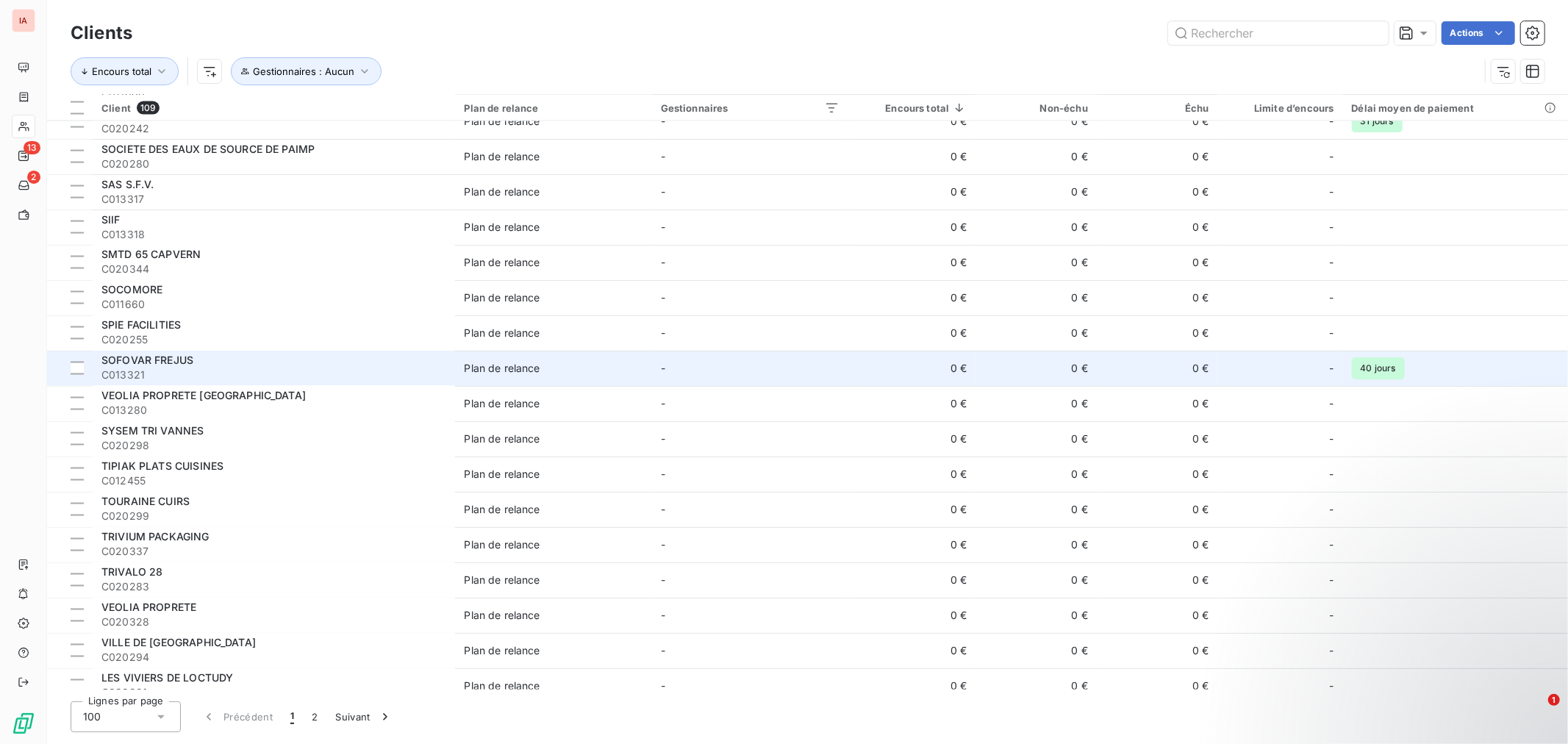
click at [266, 362] on div "SOFOVAR FREJUS" at bounding box center [273, 361] width 345 height 15
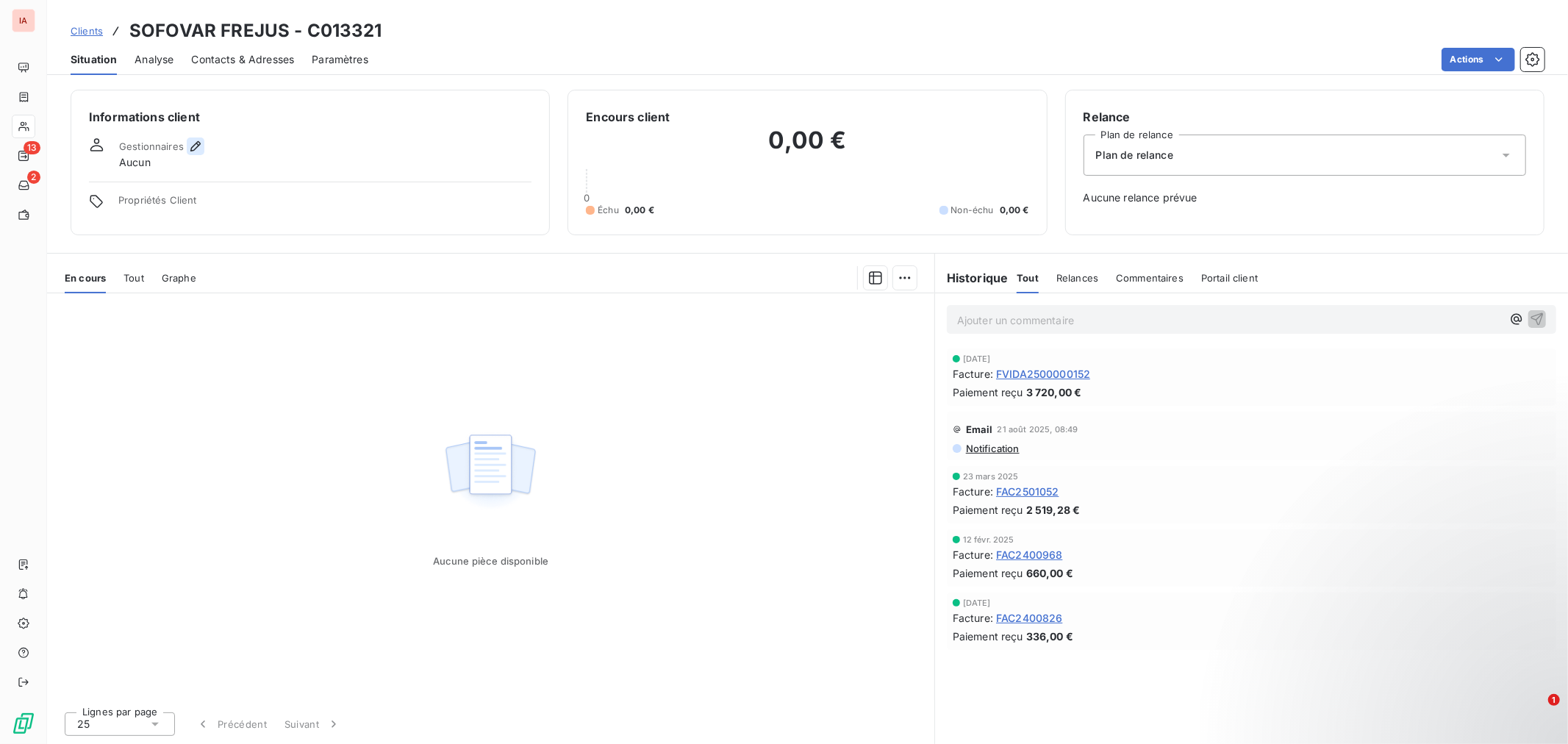
click at [197, 142] on icon "button" at bounding box center [195, 146] width 10 height 10
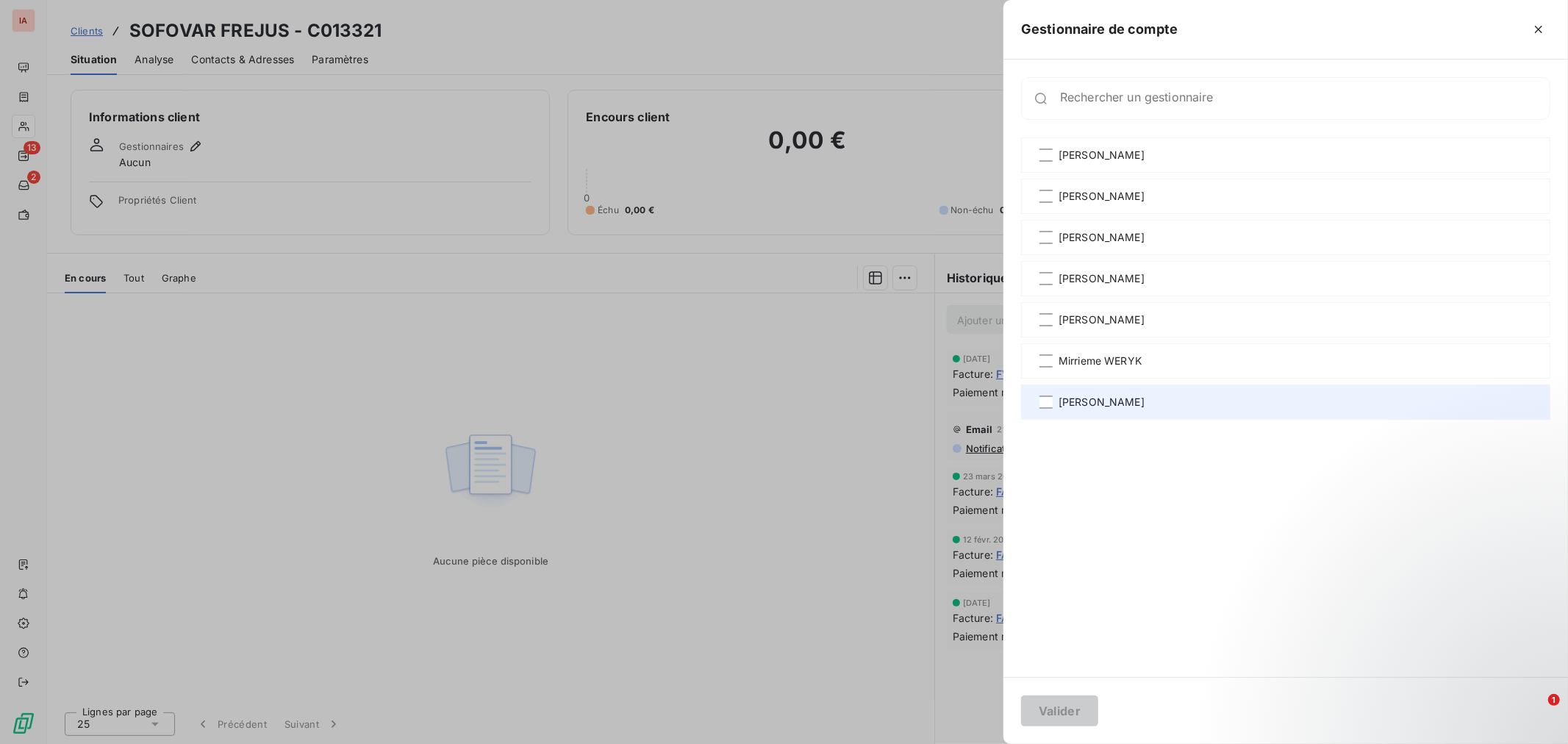
click at [1121, 387] on div "[PERSON_NAME]" at bounding box center [1285, 401] width 529 height 35
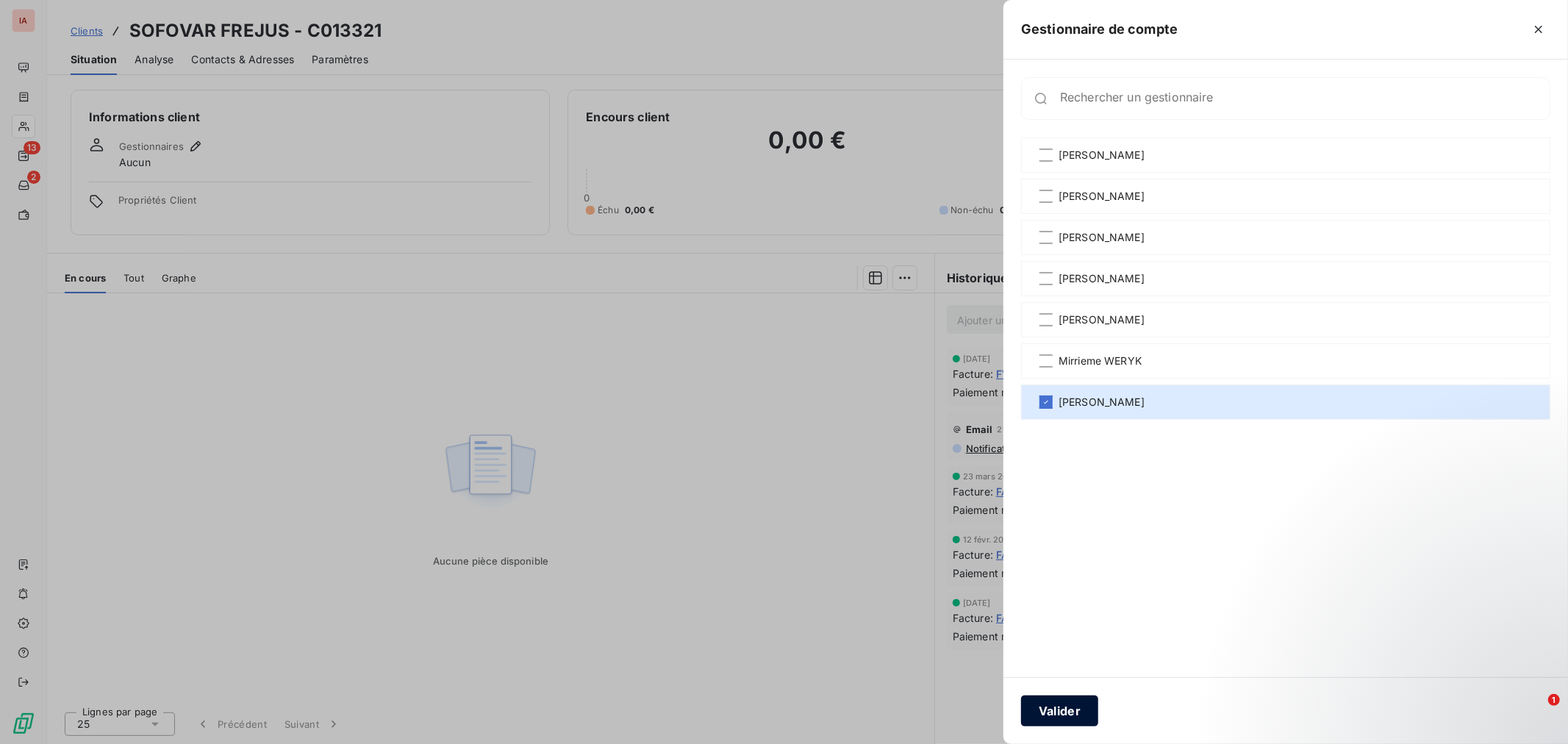
click at [1076, 703] on button "Valider" at bounding box center [1059, 711] width 77 height 31
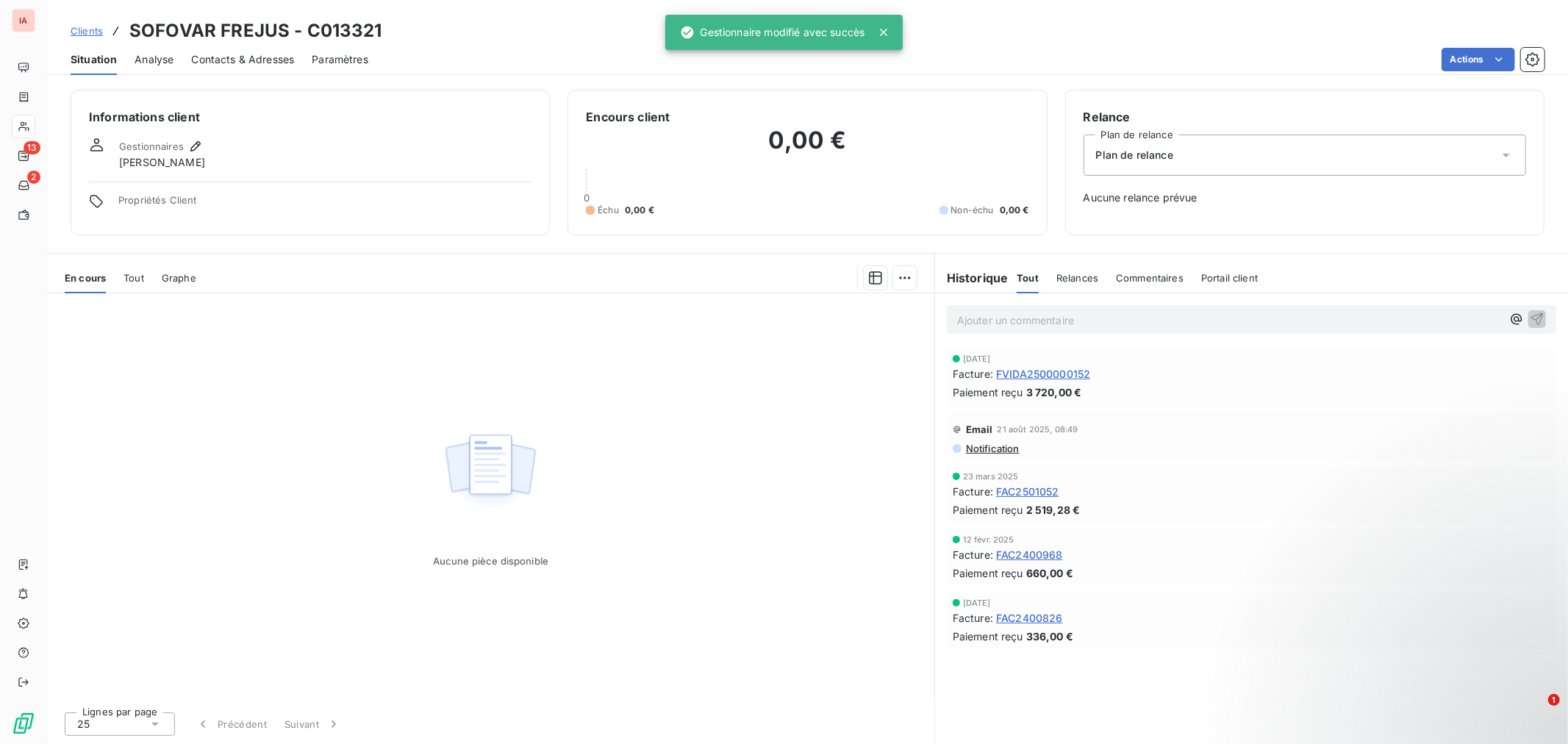
click at [92, 25] on span "Clients" at bounding box center [87, 30] width 33 height 12
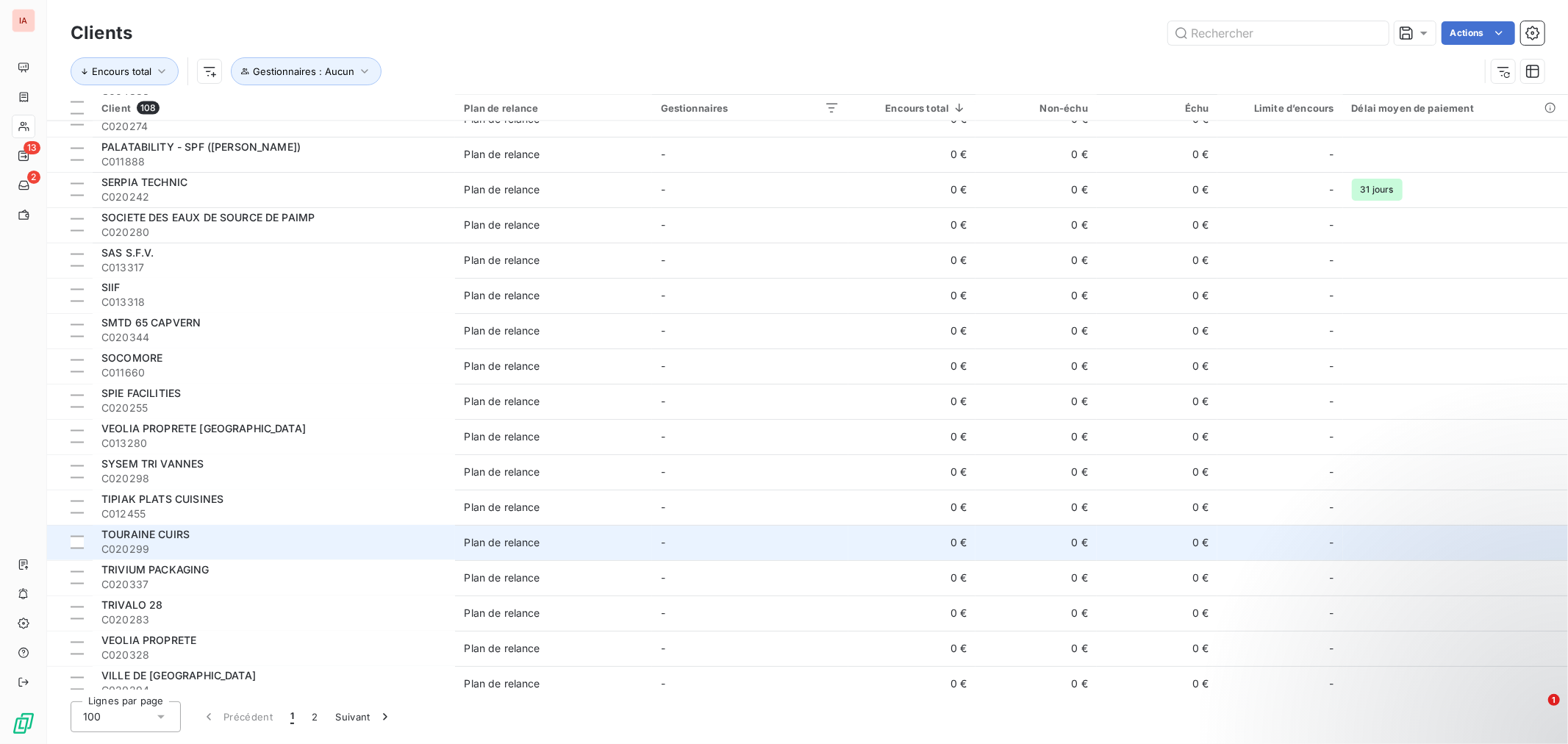
scroll to position [2143, 0]
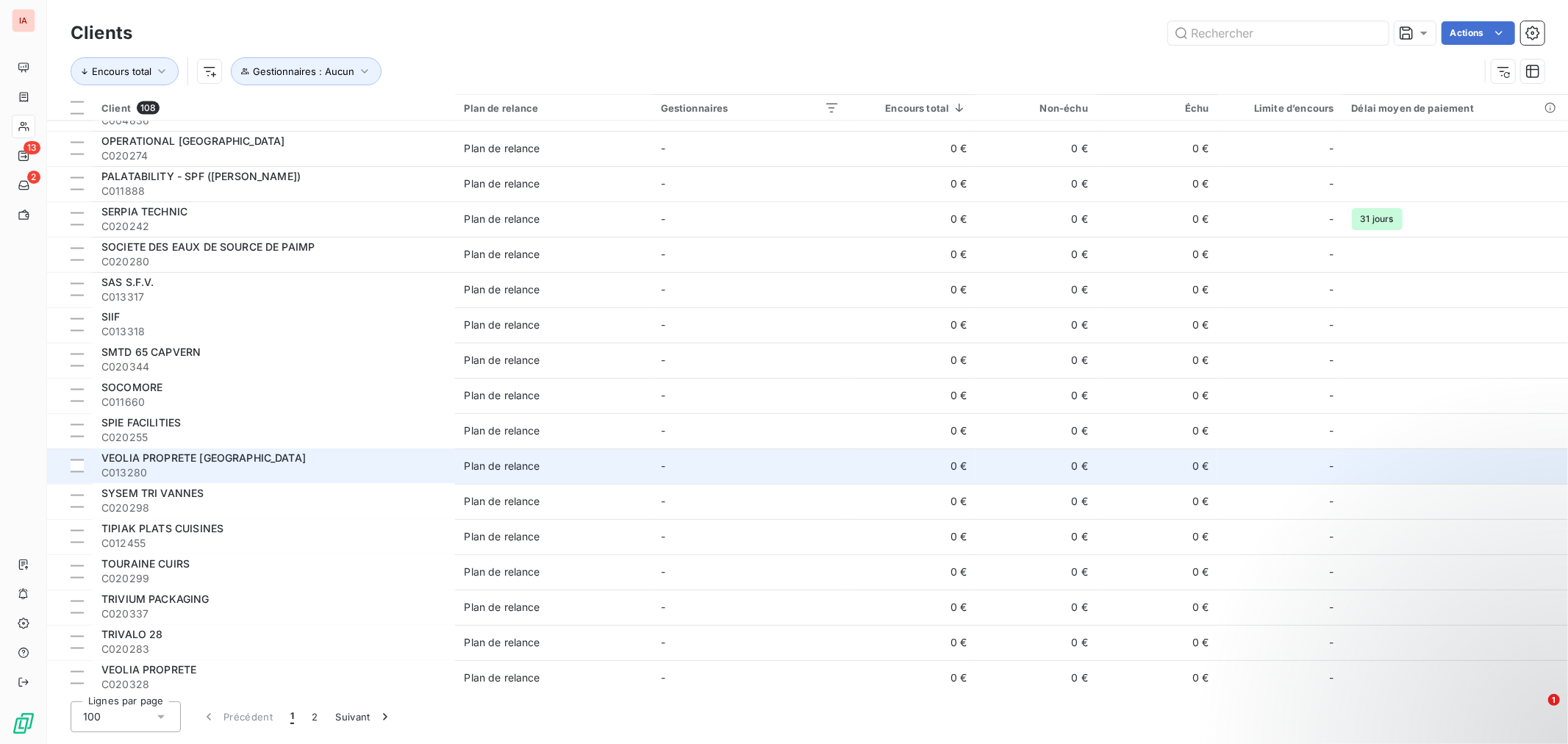
click at [148, 468] on span "C013280" at bounding box center [273, 473] width 345 height 15
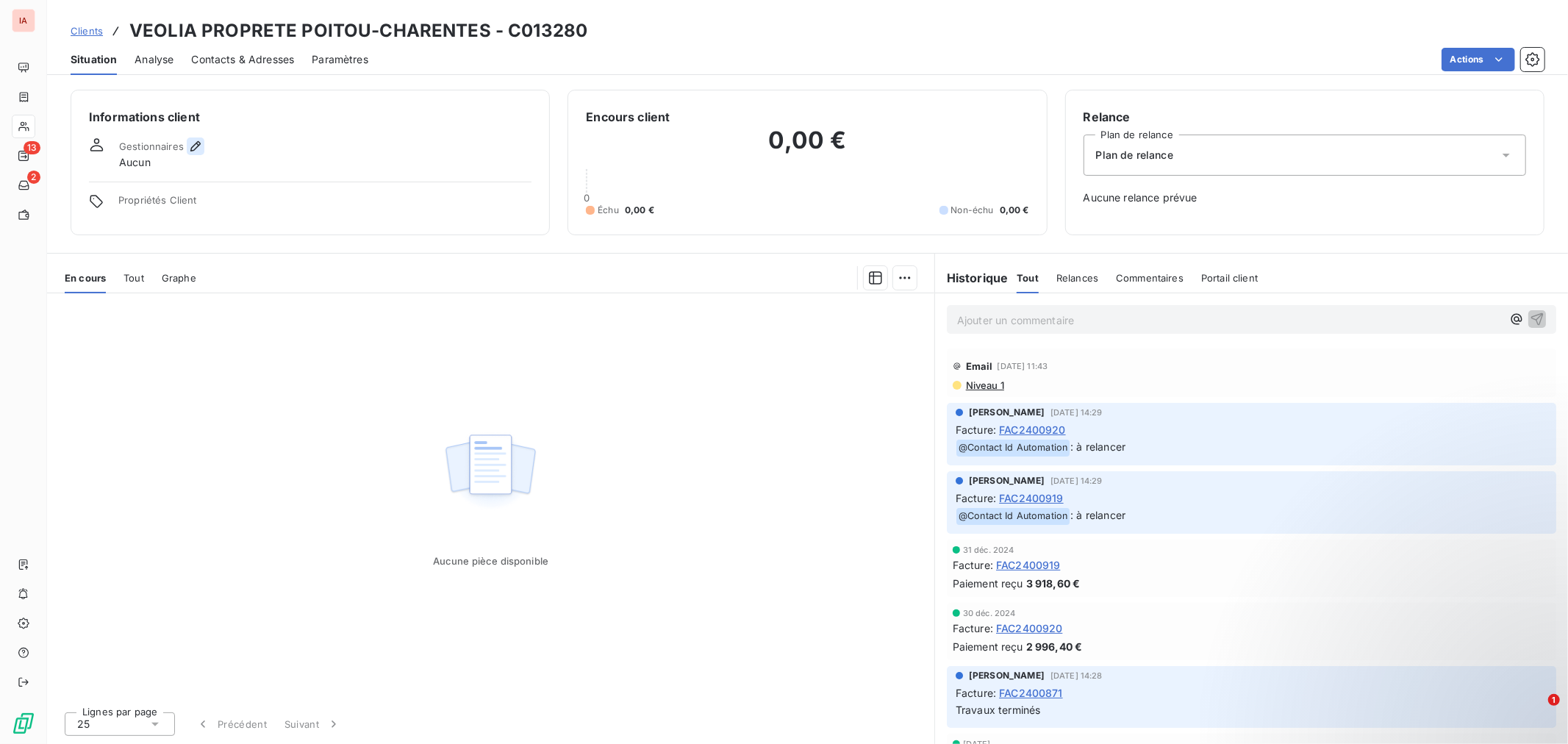
click at [199, 149] on icon "button" at bounding box center [196, 146] width 15 height 15
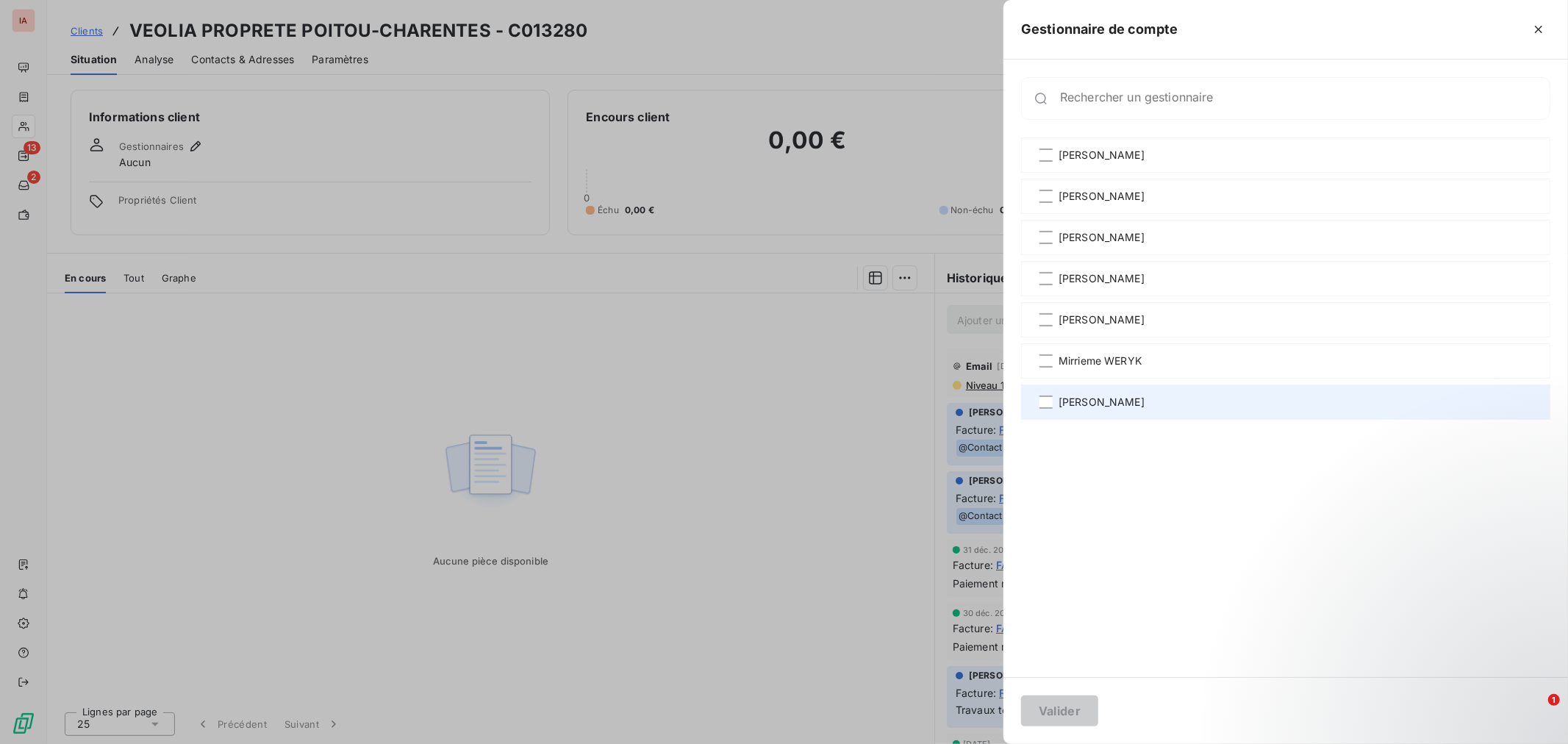
click at [1121, 403] on span "[PERSON_NAME]" at bounding box center [1101, 402] width 86 height 15
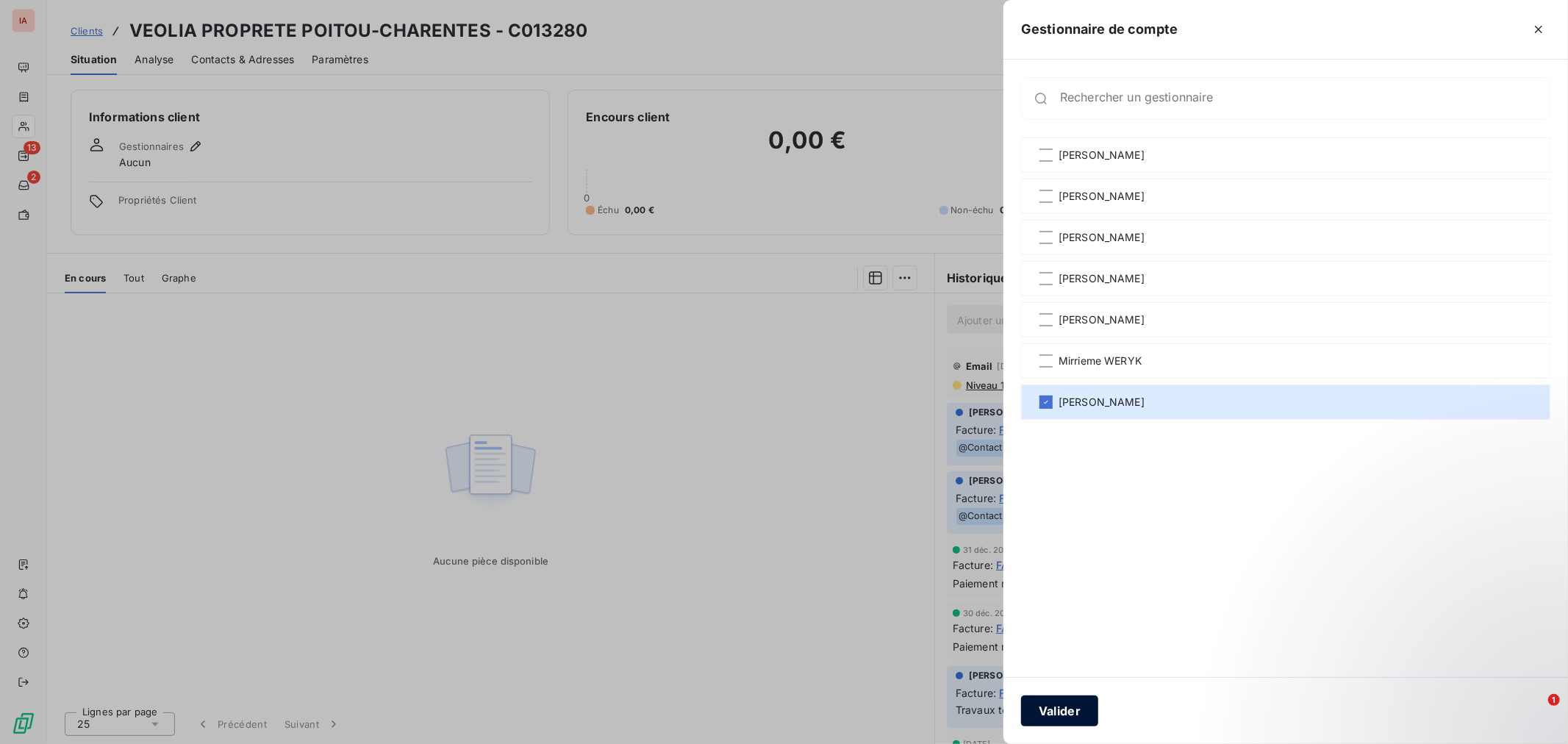
click at [1062, 714] on button "Valider" at bounding box center [1059, 711] width 77 height 31
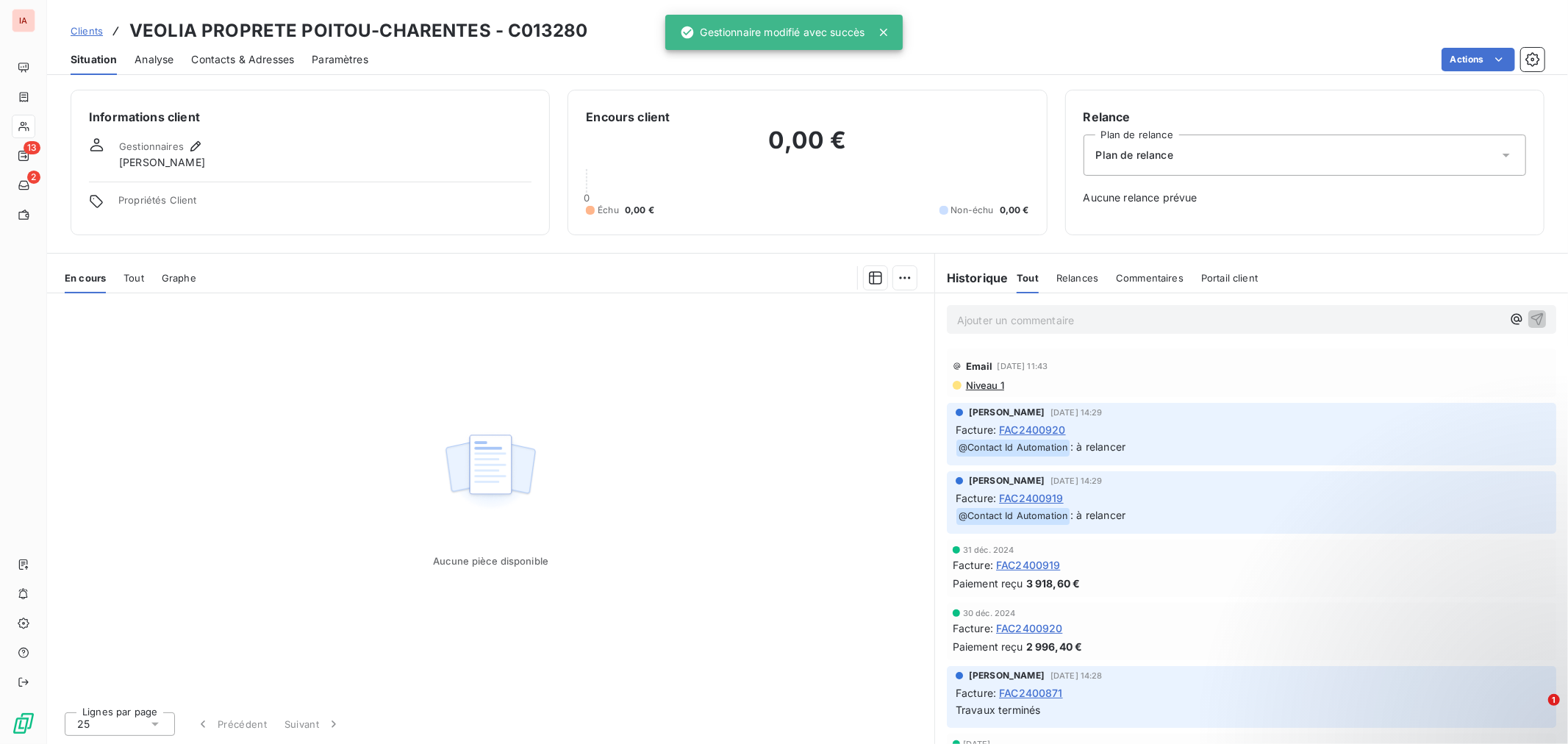
click at [62, 25] on div "Clients VEOLIA PROPRETE [GEOGRAPHIC_DATA] - C013280" at bounding box center [807, 31] width 1520 height 26
click at [88, 33] on span "Clients" at bounding box center [87, 30] width 33 height 12
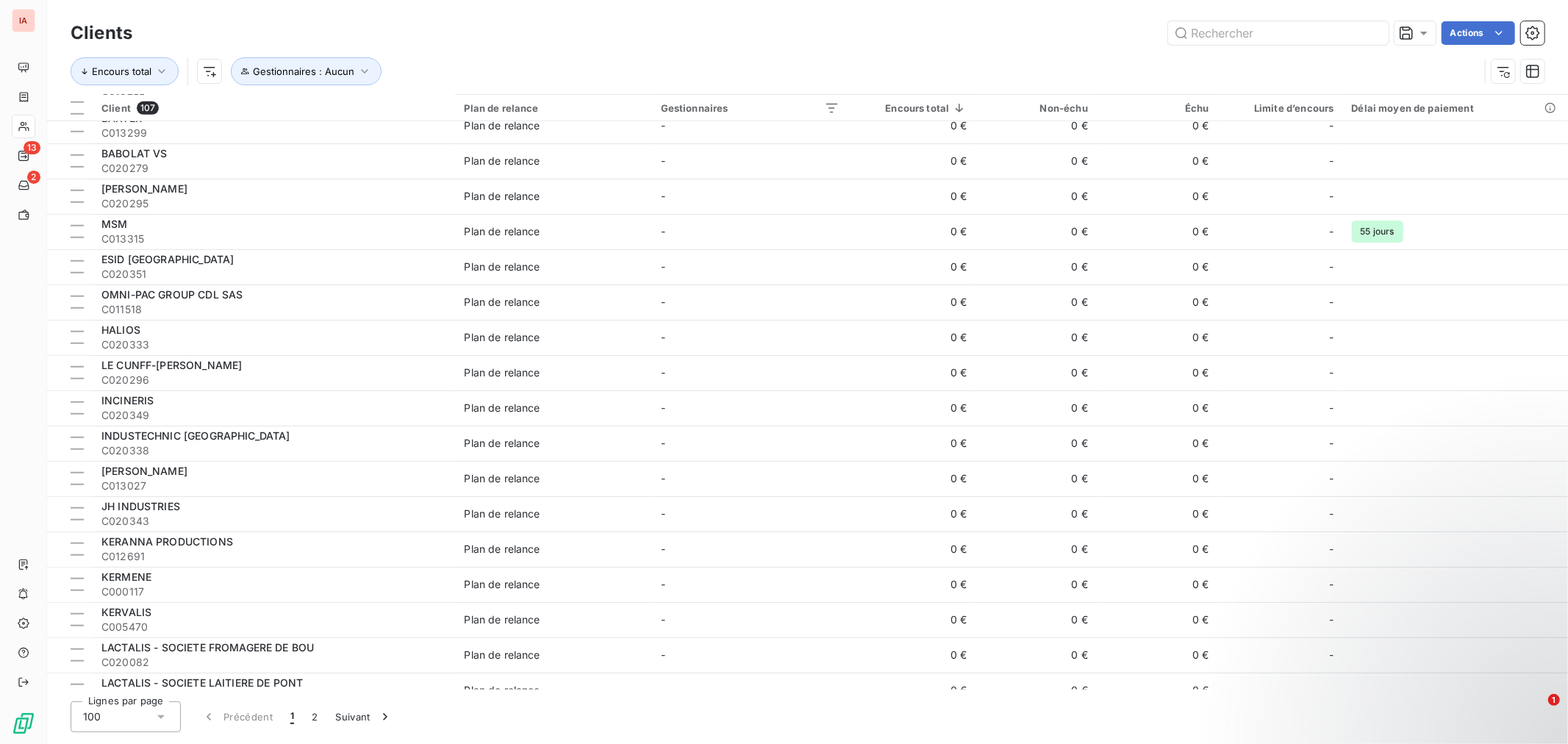
scroll to position [653, 0]
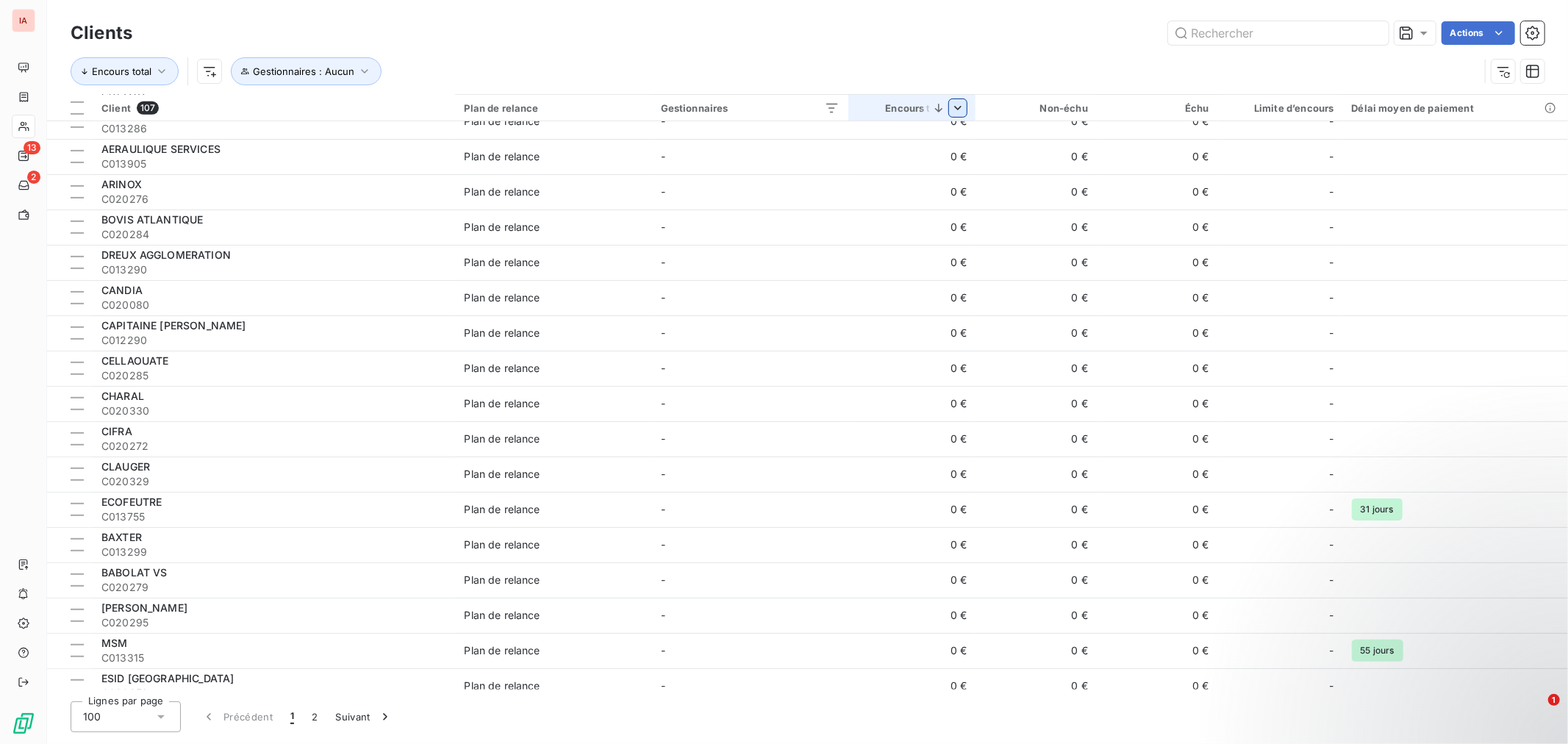
click at [965, 105] on html "IA 13 2 Clients Actions Encours total Gestionnaires : Aucun Client 107 Plan de …" at bounding box center [784, 372] width 1568 height 744
click at [819, 173] on span "Supprimer le tri par ordre décroissant" at bounding box center [859, 171] width 185 height 15
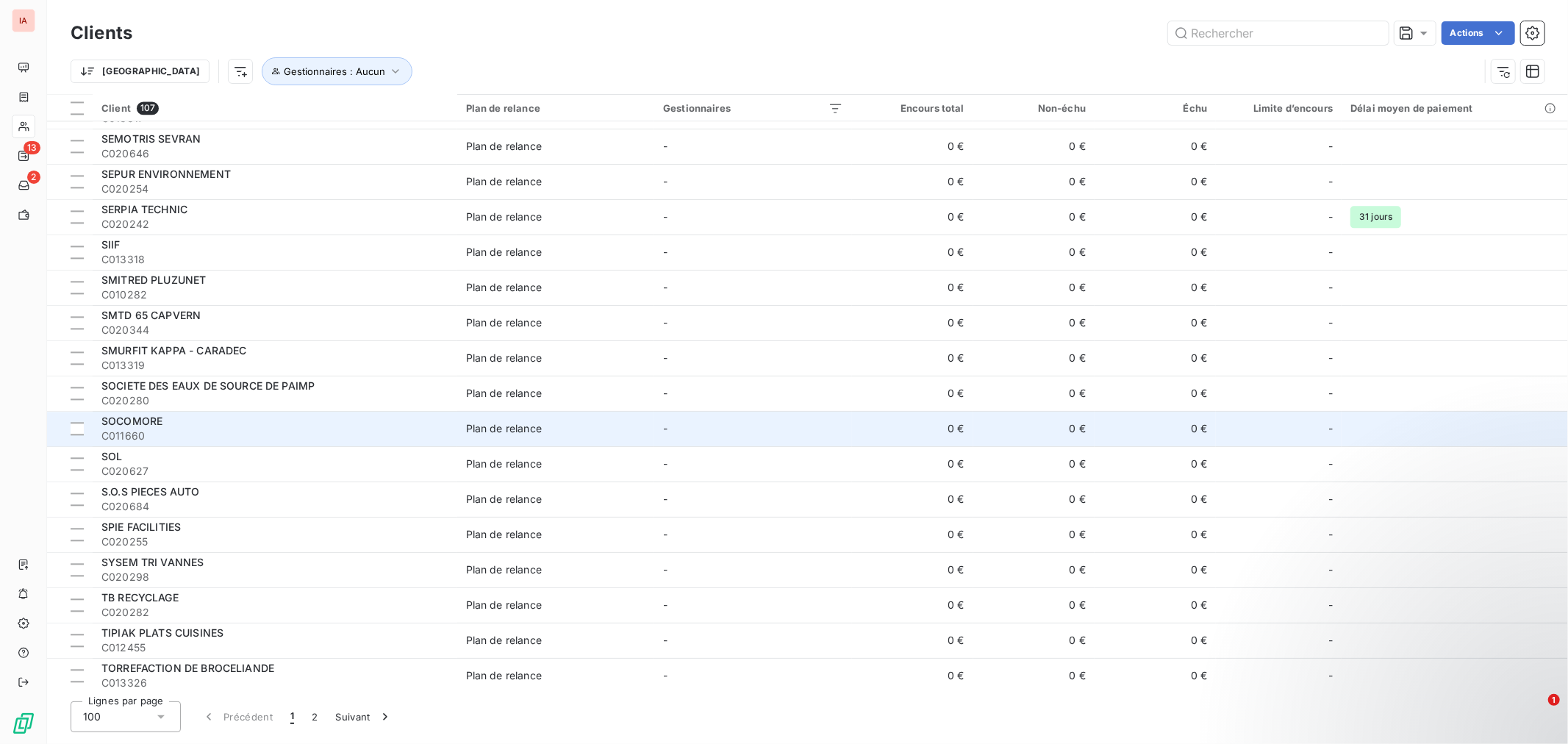
scroll to position [2960, 0]
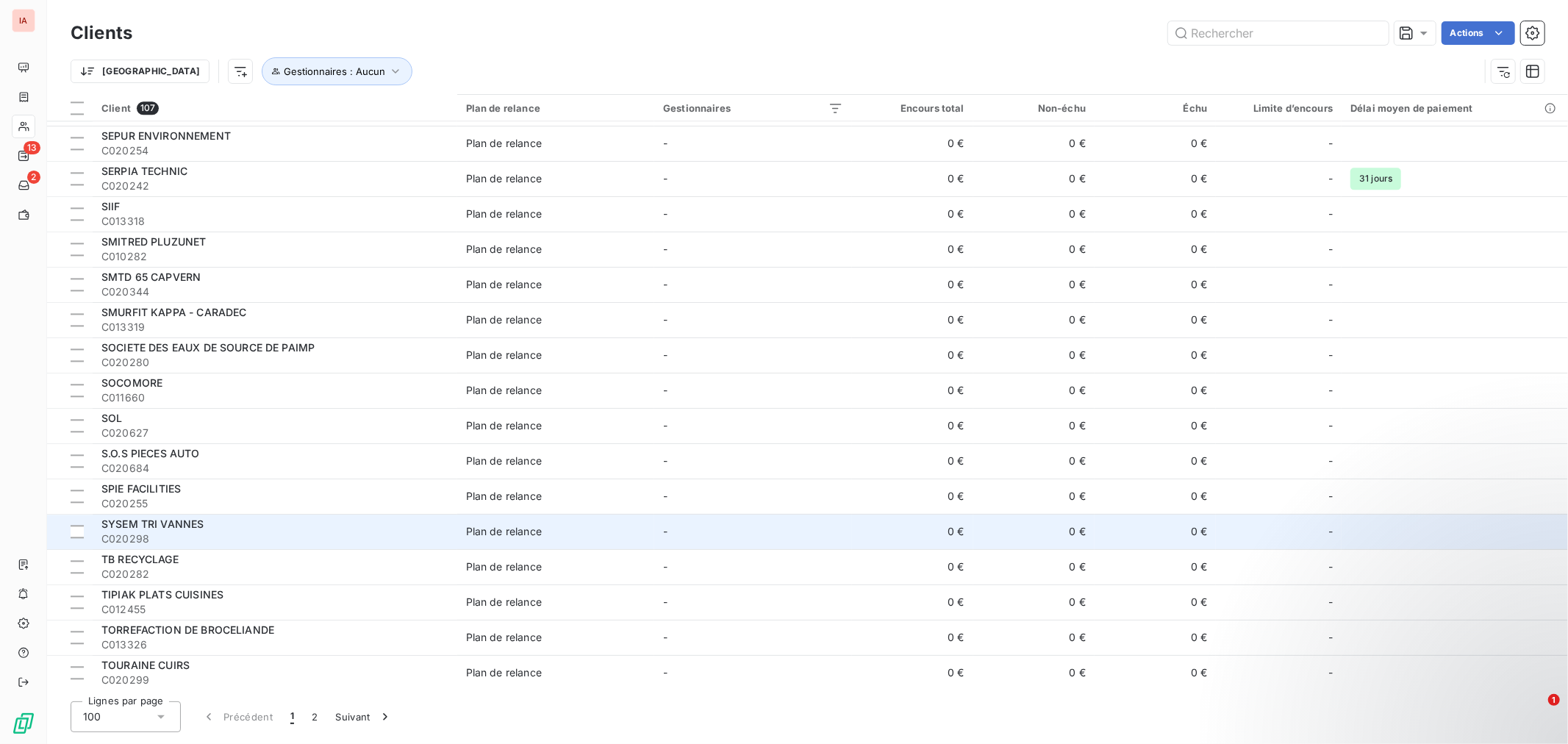
click at [192, 525] on span "SYSEM TRI VANNES" at bounding box center [152, 524] width 102 height 12
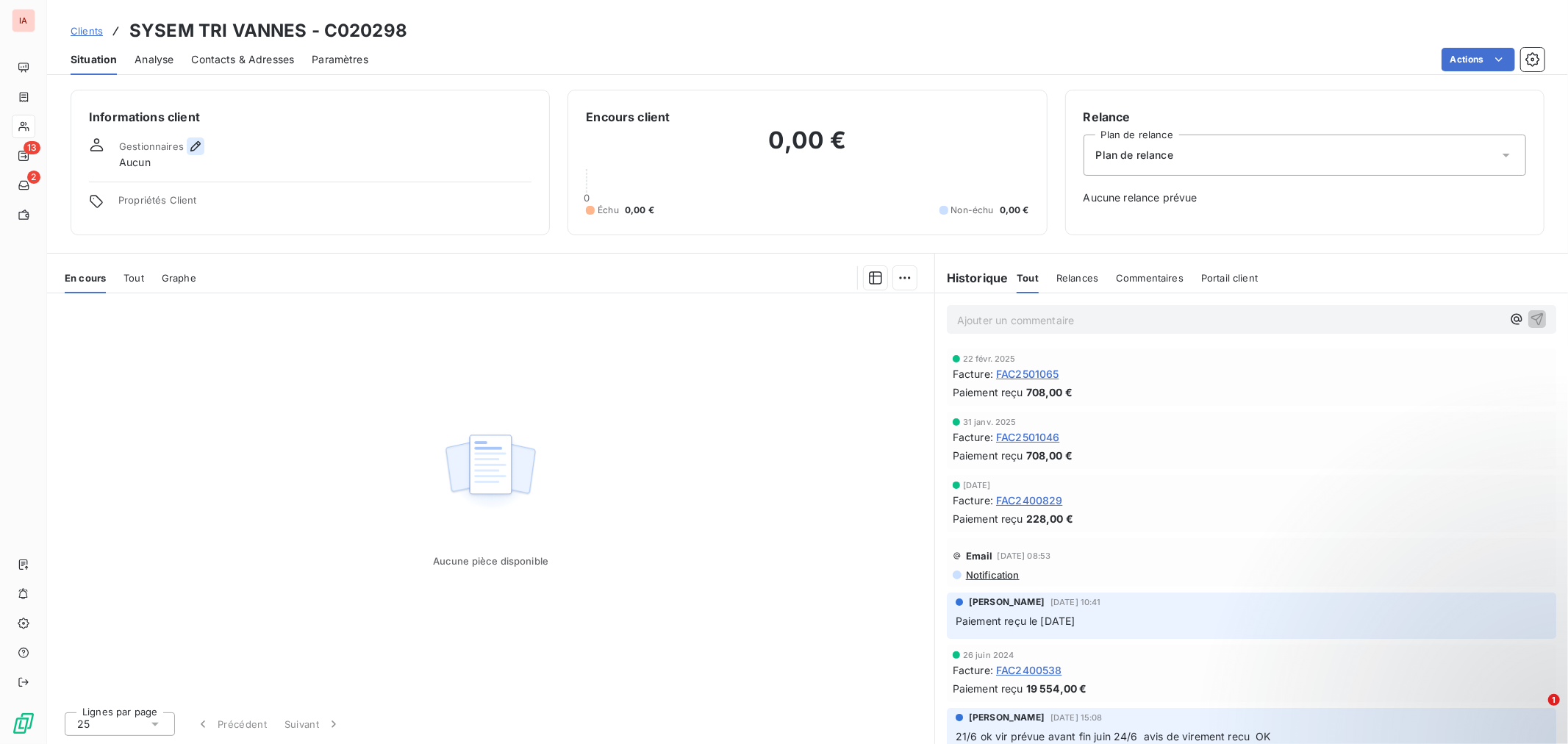
click at [202, 141] on button "button" at bounding box center [196, 146] width 18 height 18
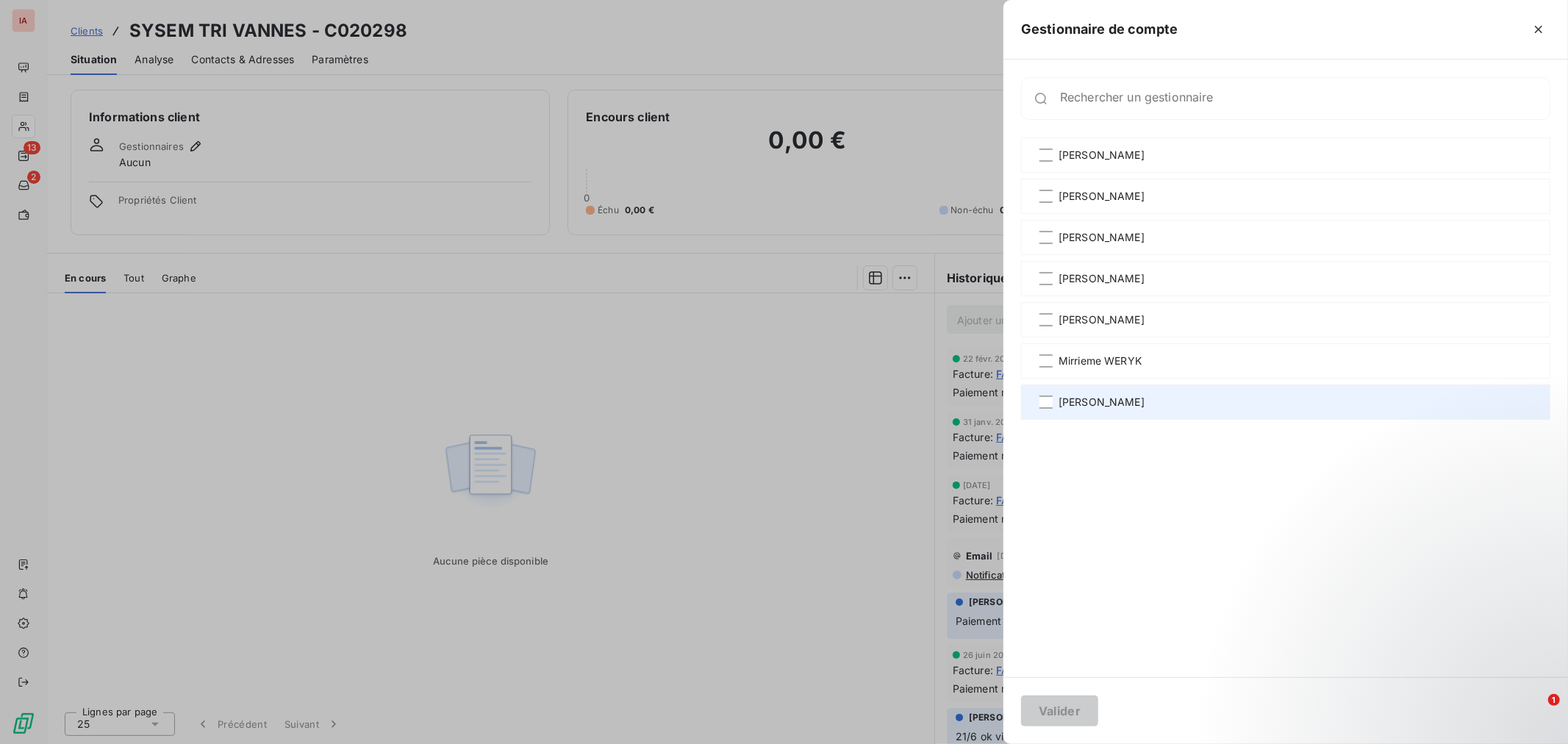
click at [1147, 407] on div "[PERSON_NAME]" at bounding box center [1285, 401] width 529 height 35
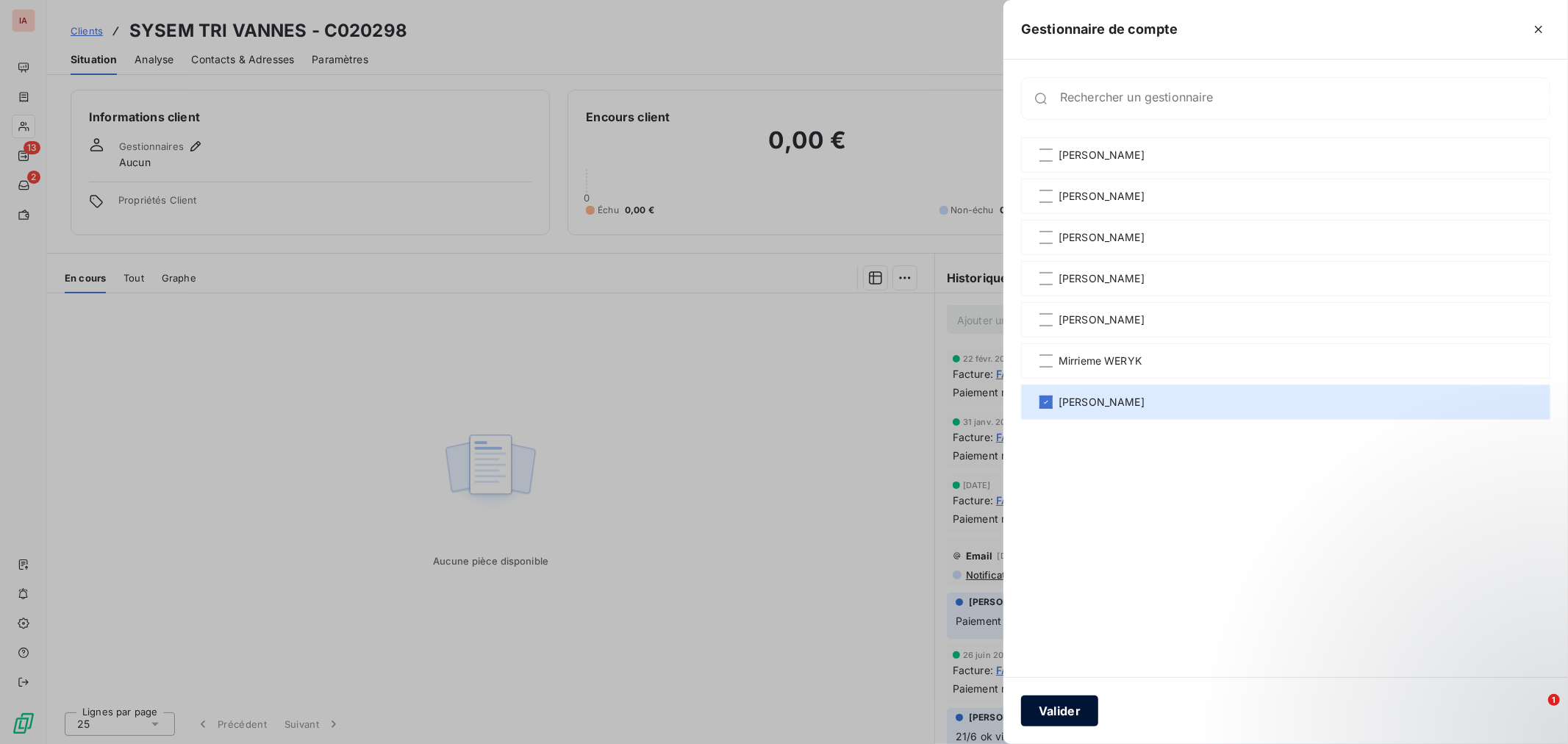
click at [1072, 702] on button "Valider" at bounding box center [1059, 711] width 77 height 31
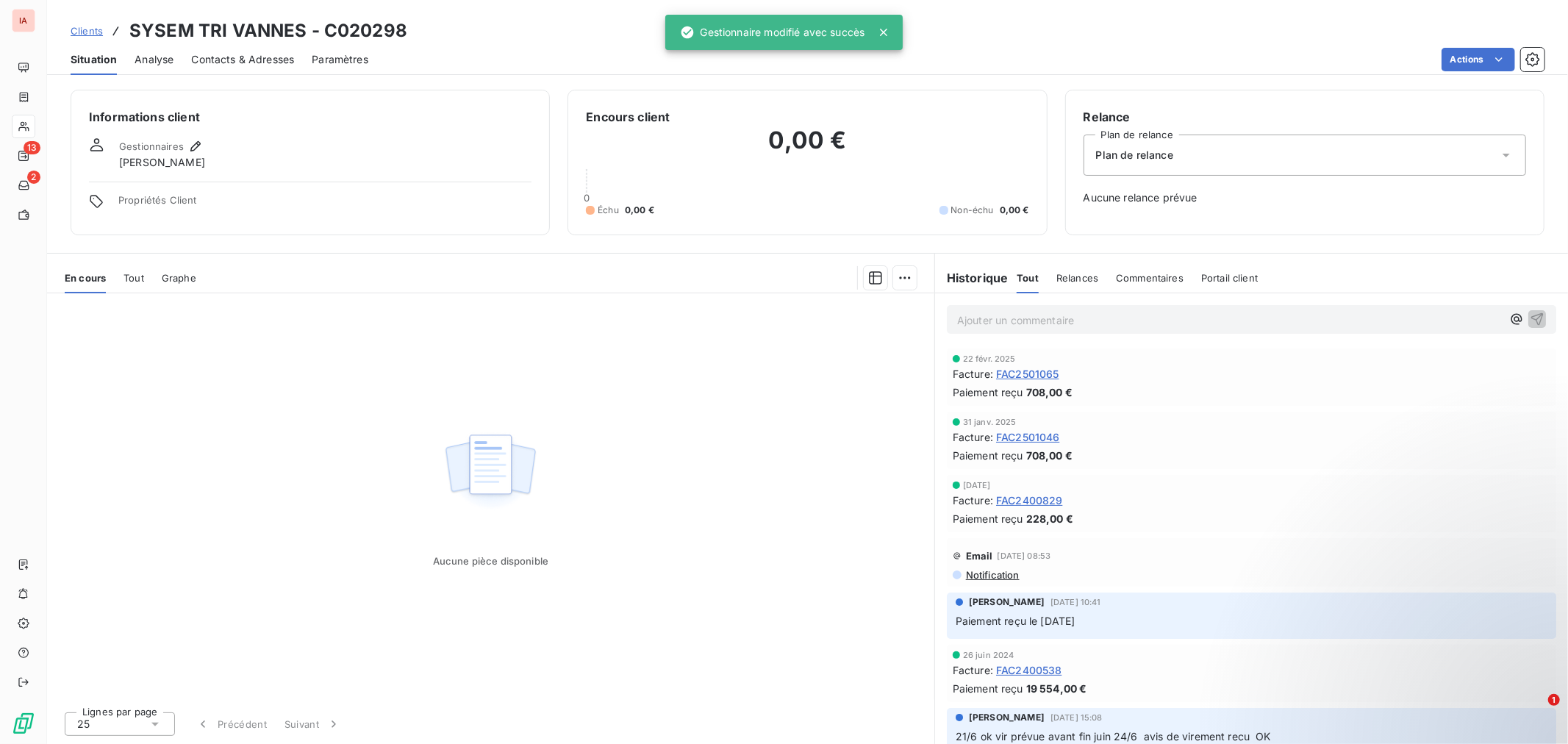
click at [86, 28] on span "Clients" at bounding box center [87, 30] width 33 height 12
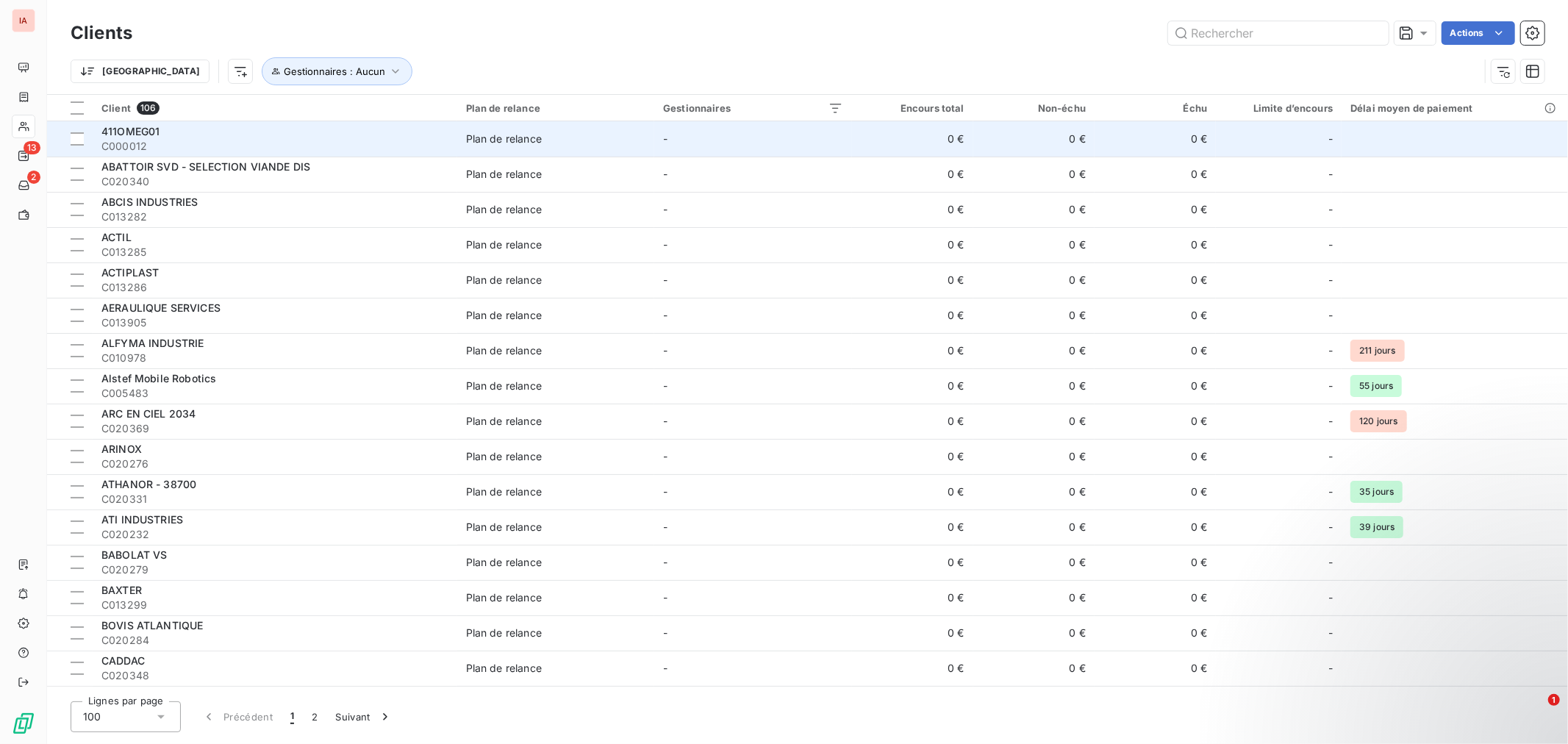
scroll to position [82, 0]
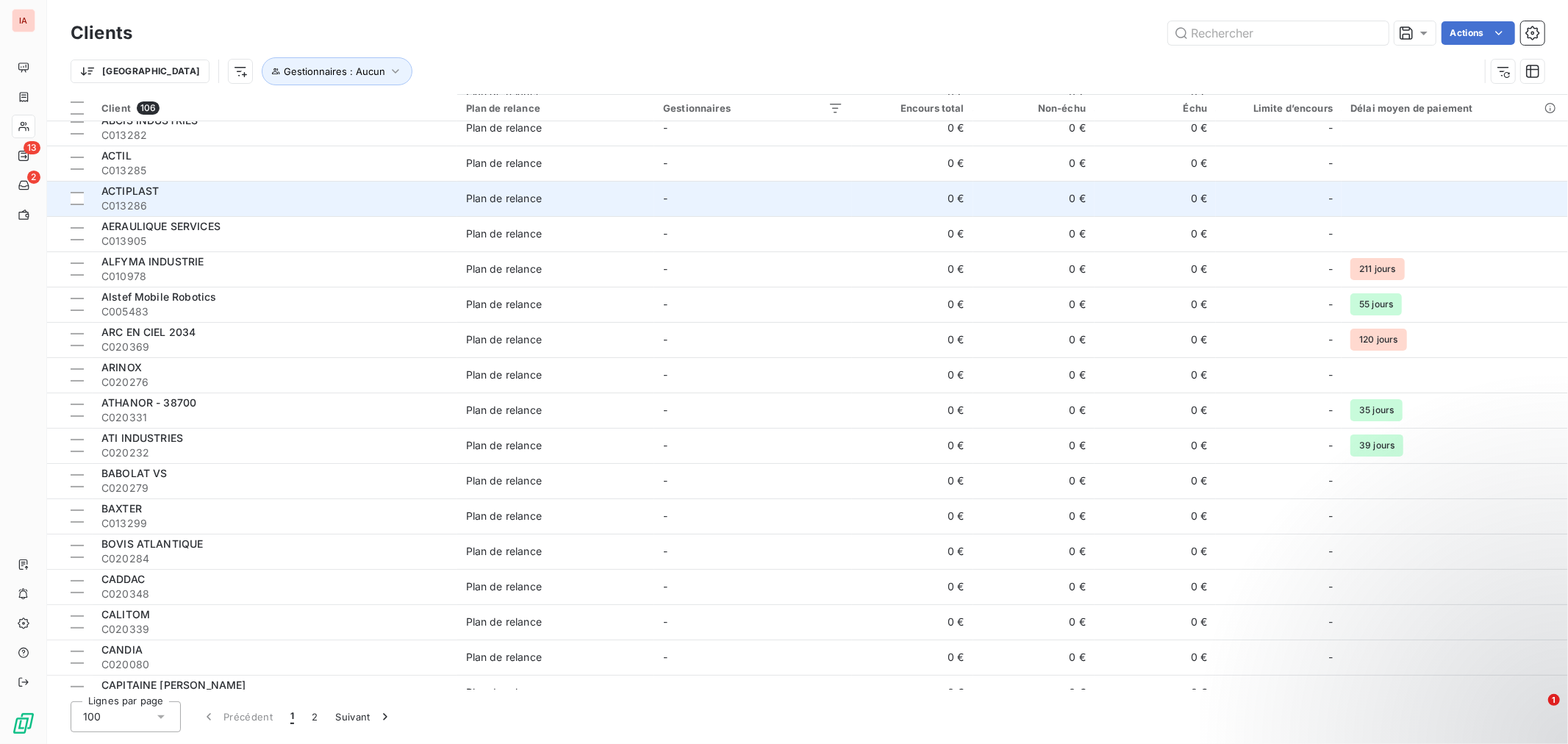
click at [243, 192] on div "ACTIPLAST" at bounding box center [274, 191] width 347 height 15
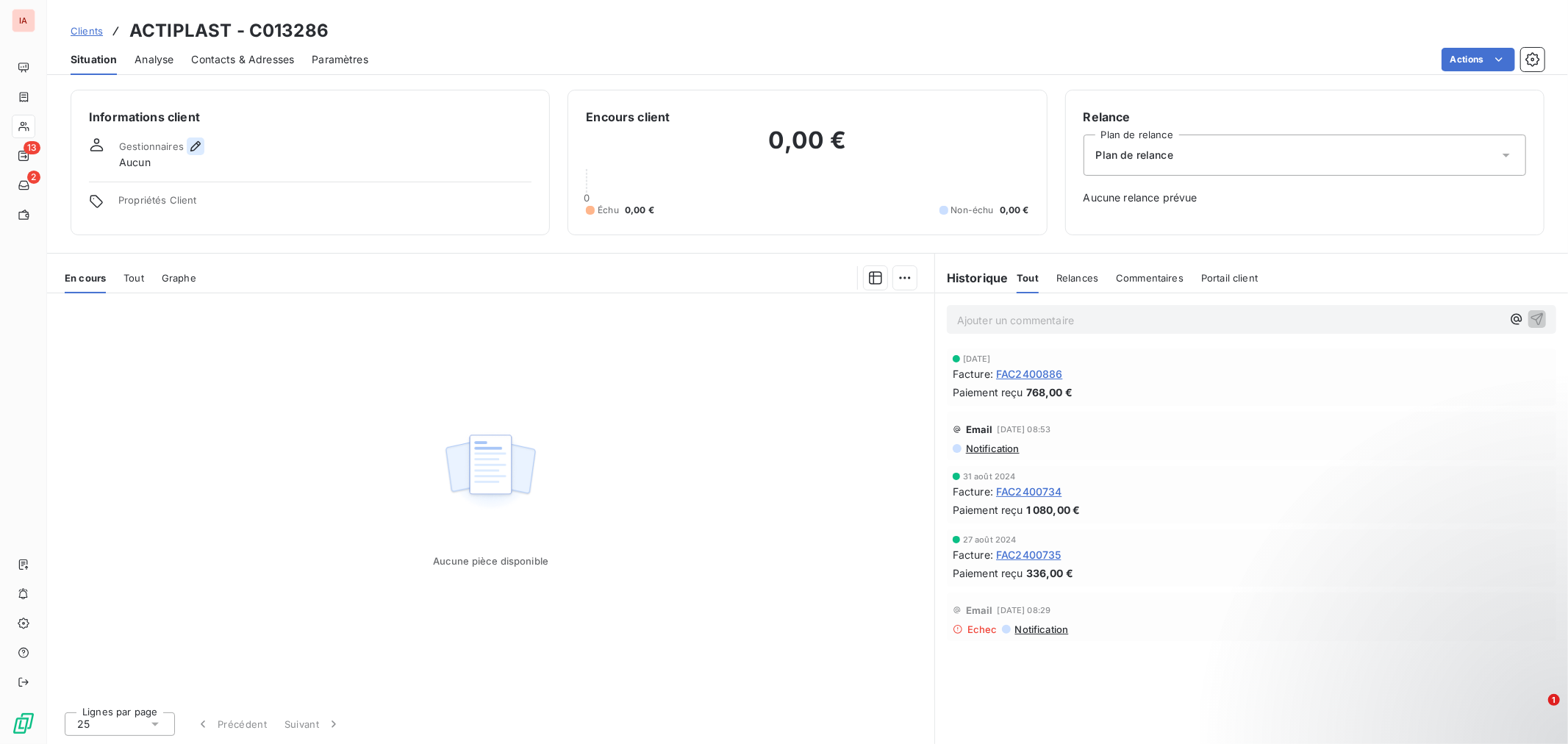
click at [192, 145] on icon "button" at bounding box center [195, 146] width 10 height 10
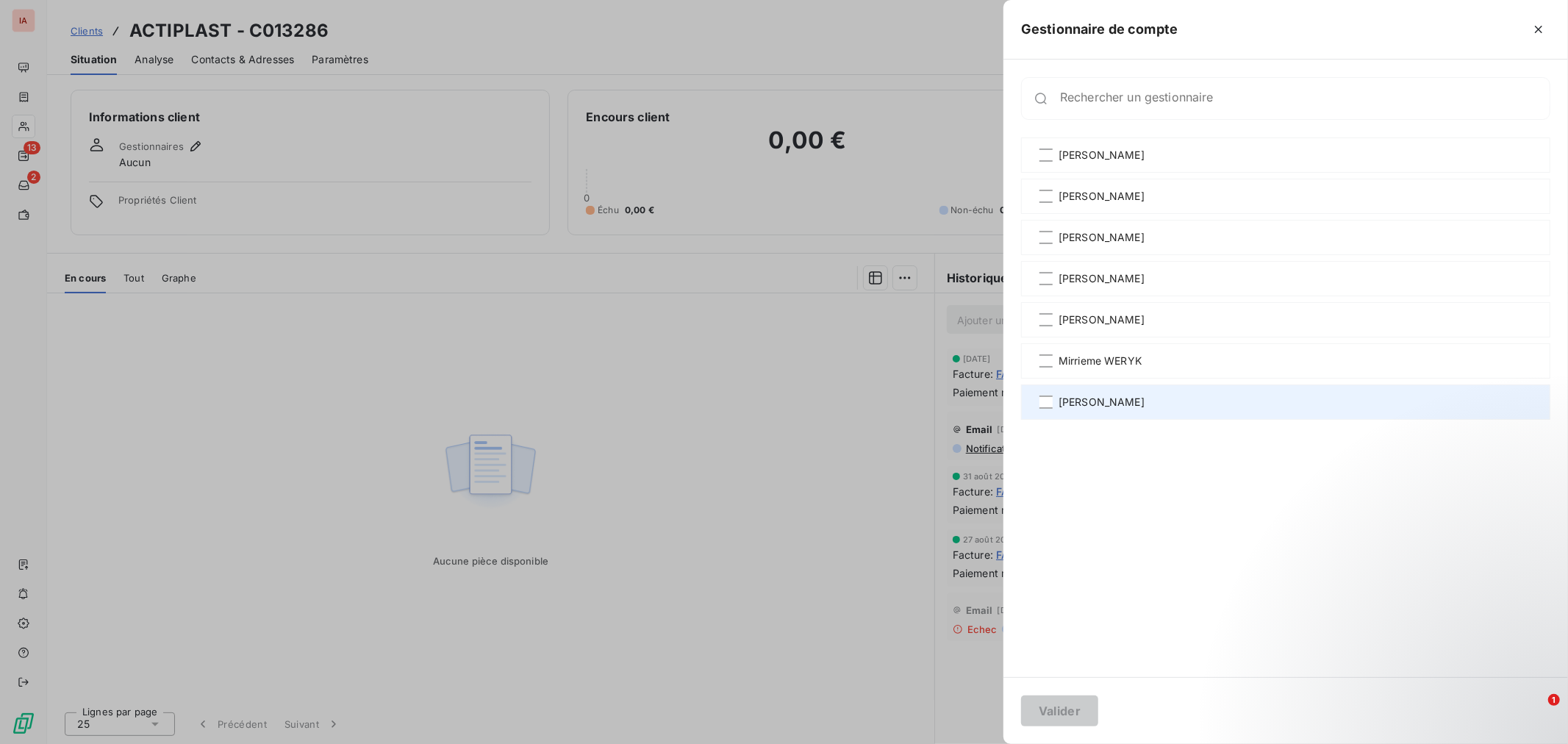
click at [1147, 391] on div "[PERSON_NAME]" at bounding box center [1285, 401] width 529 height 35
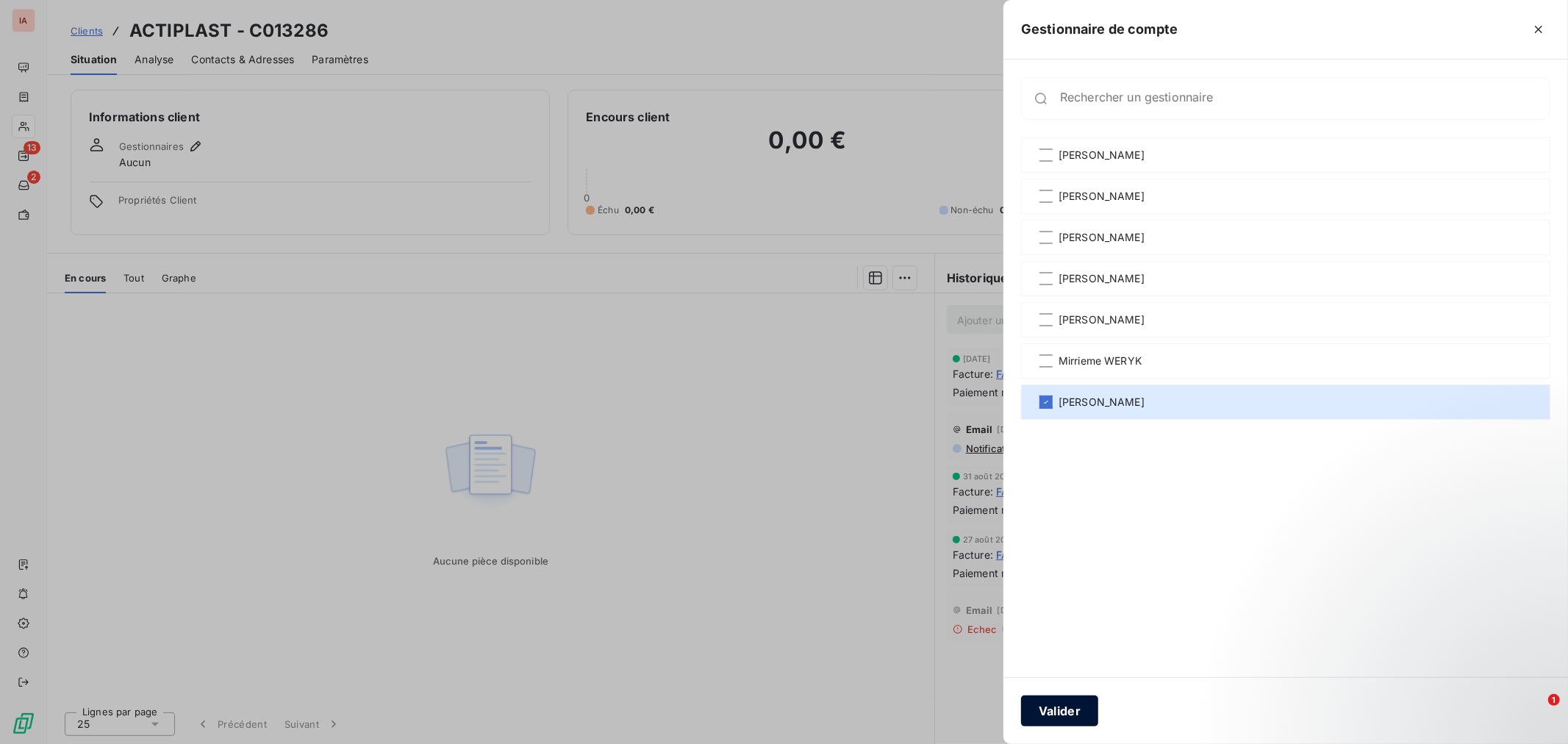
click at [1072, 710] on button "Valider" at bounding box center [1059, 711] width 77 height 31
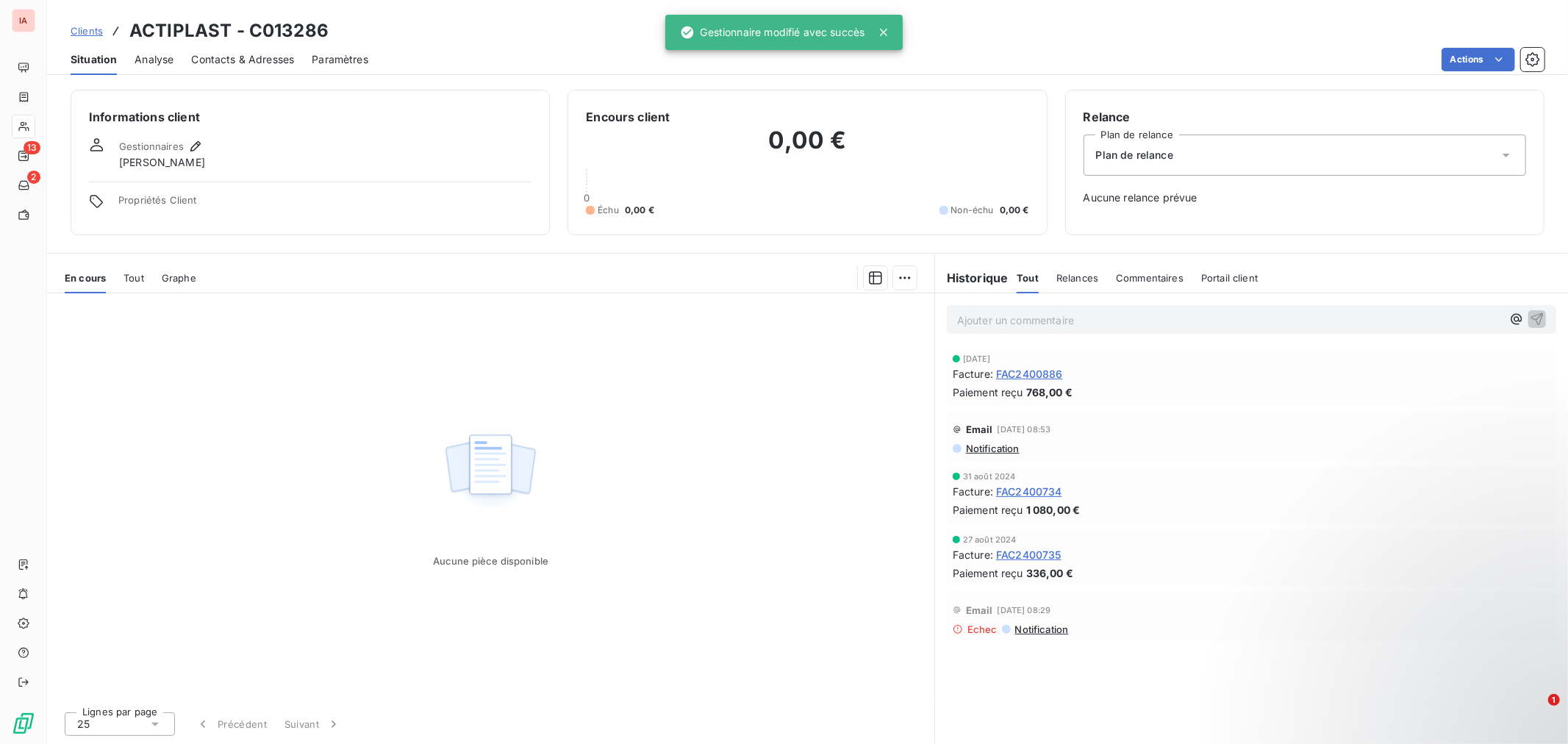
click at [89, 26] on span "Clients" at bounding box center [87, 30] width 33 height 12
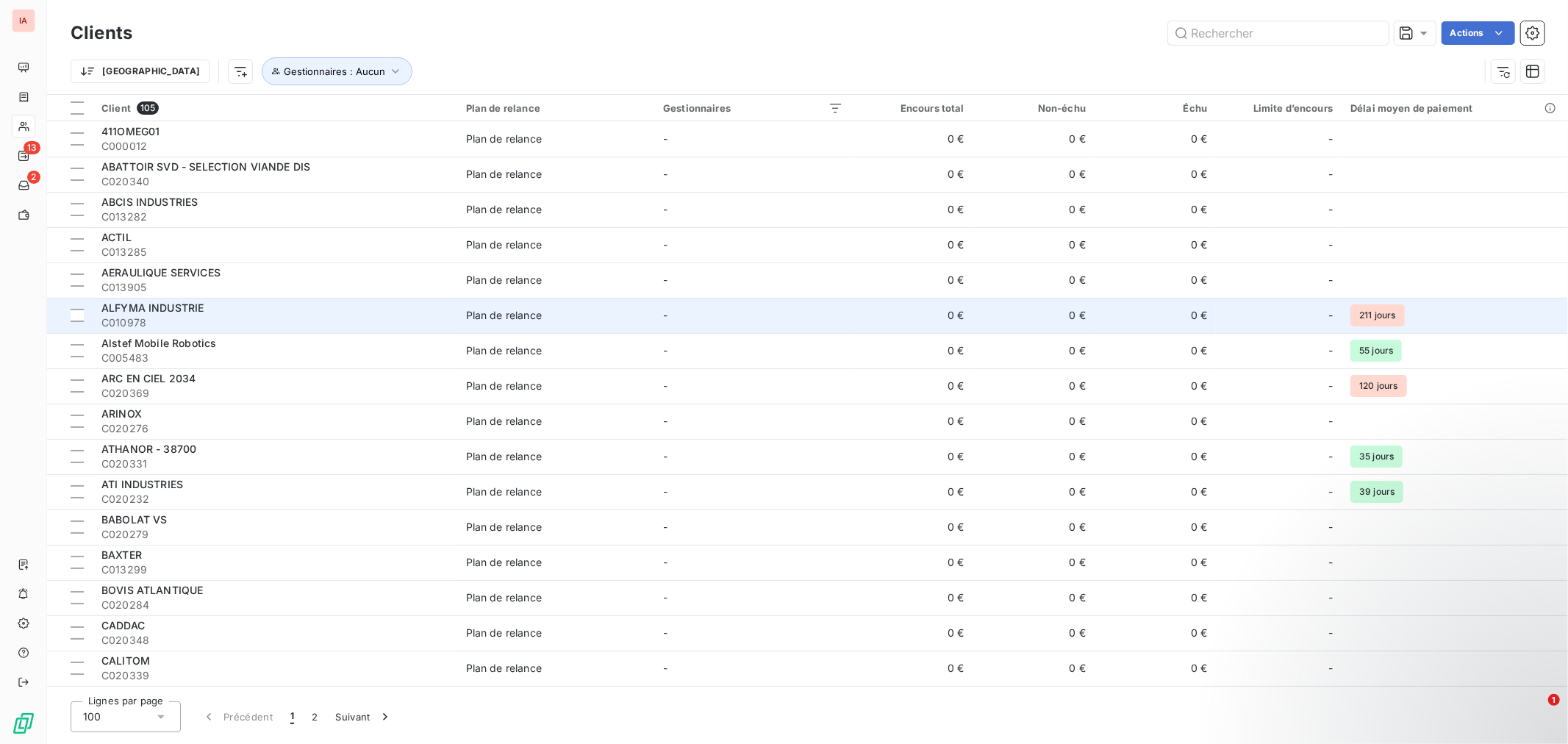
click at [172, 311] on span "ALFYMA INDUSTRIE" at bounding box center [152, 308] width 102 height 12
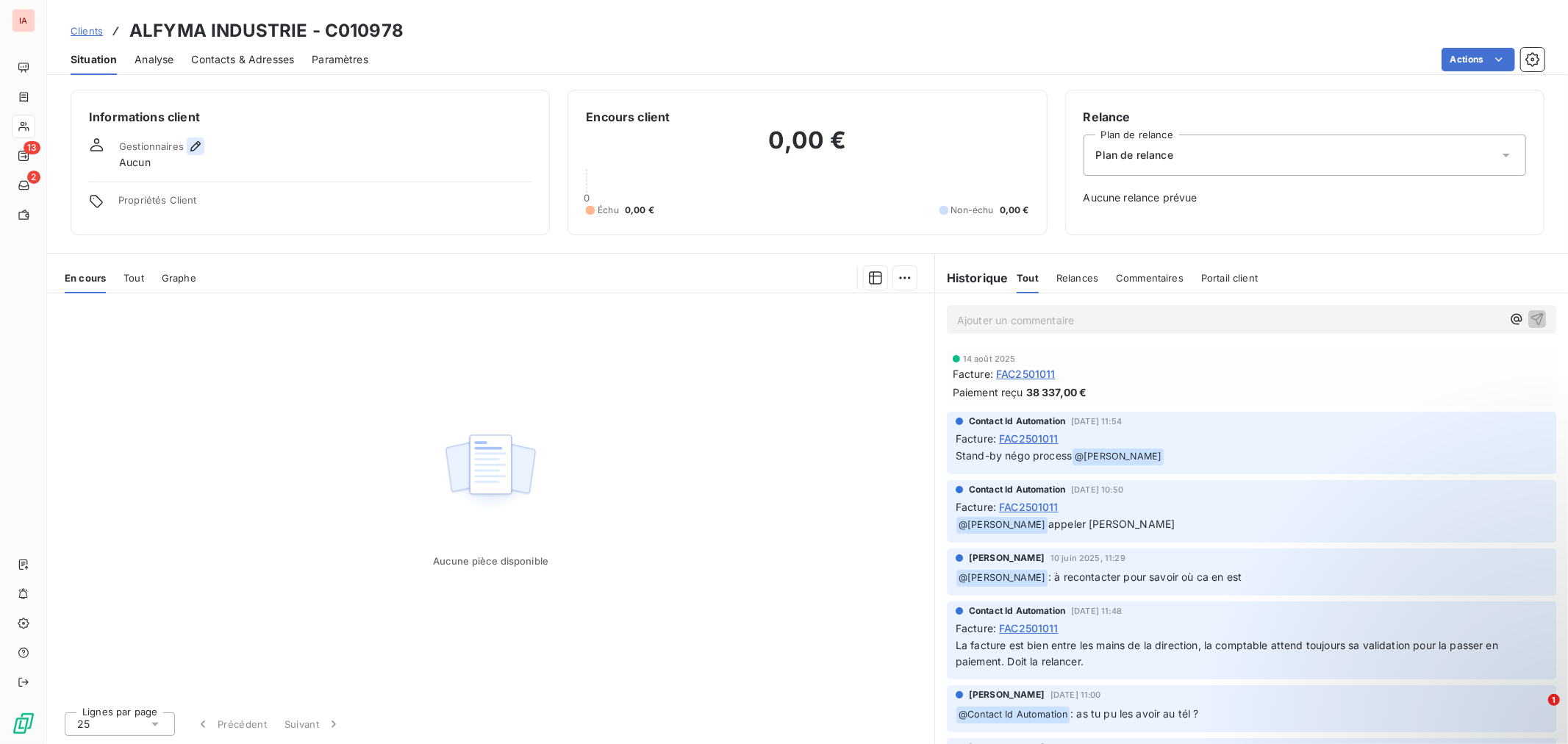
click at [189, 146] on icon "button" at bounding box center [196, 146] width 15 height 15
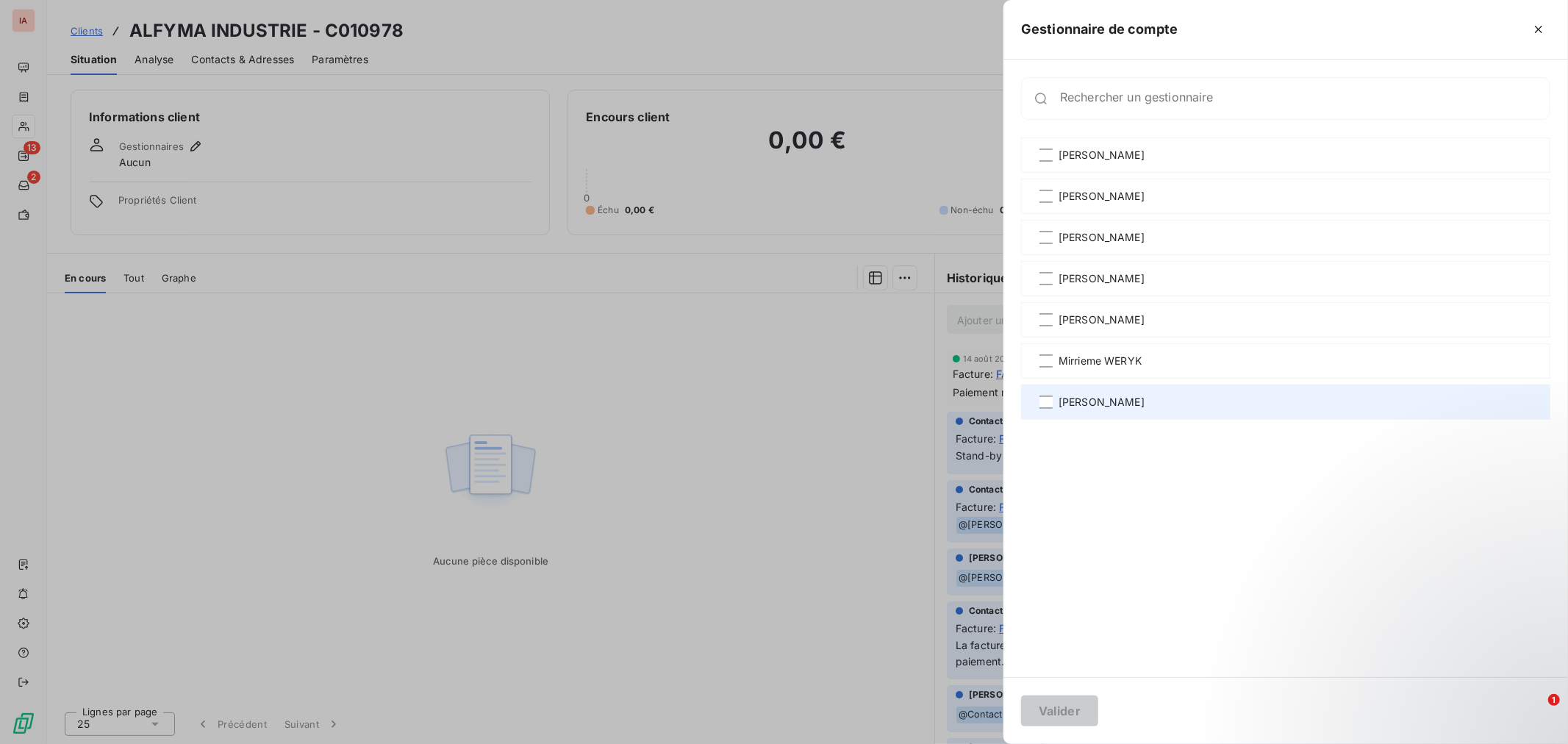
click at [1101, 393] on div "[PERSON_NAME]" at bounding box center [1285, 401] width 529 height 35
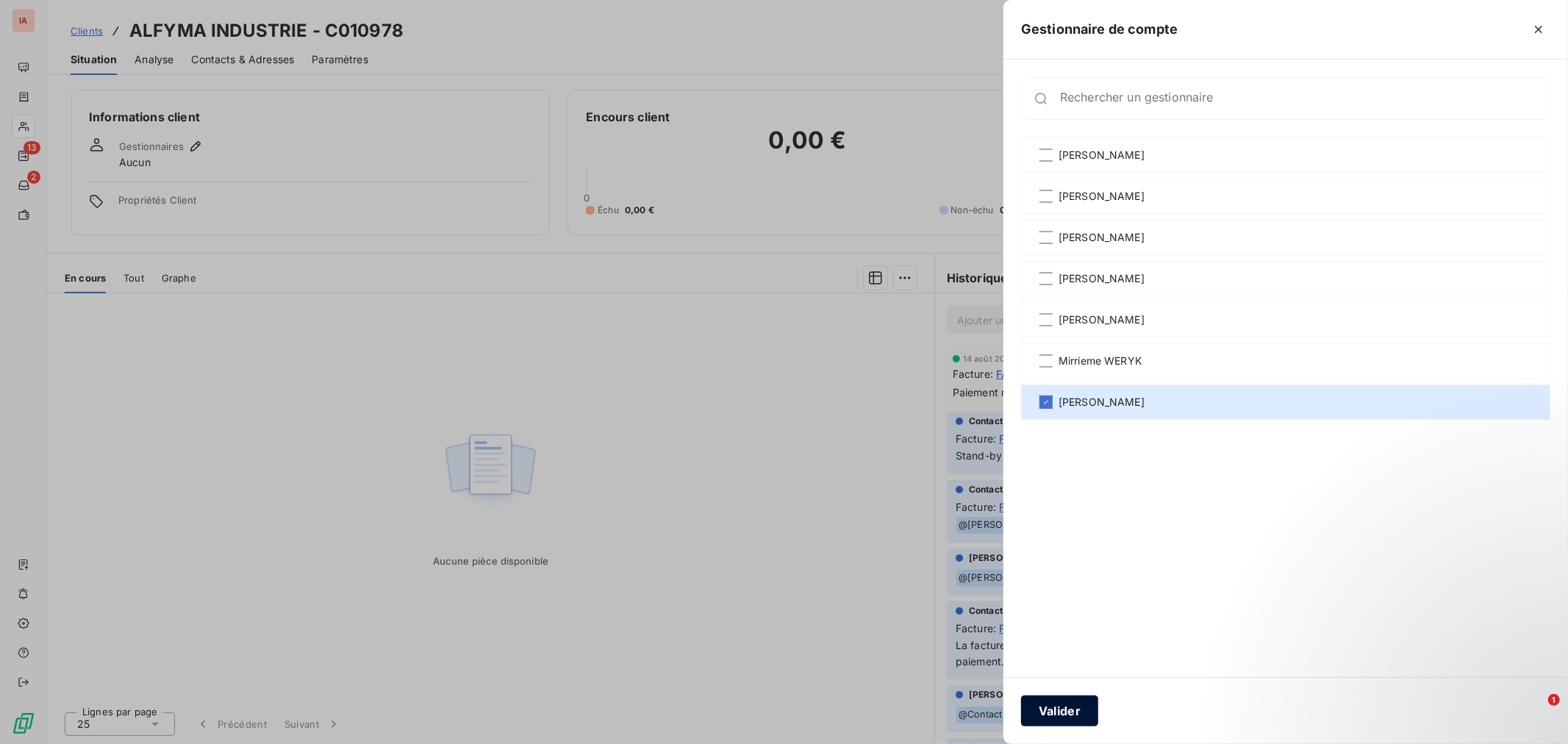
click at [1086, 697] on button "Valider" at bounding box center [1059, 711] width 77 height 31
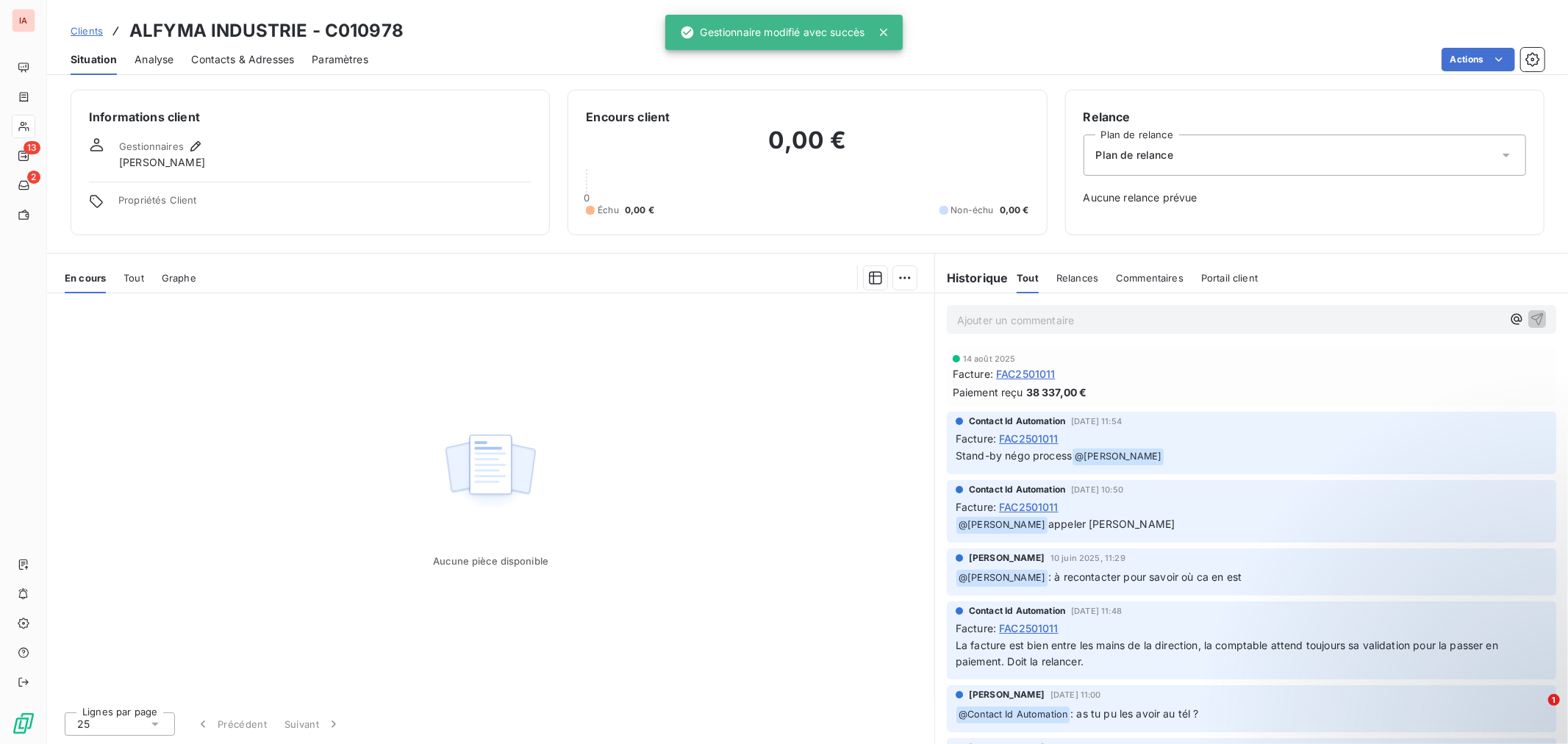
click at [94, 23] on link "Clients" at bounding box center [87, 30] width 33 height 15
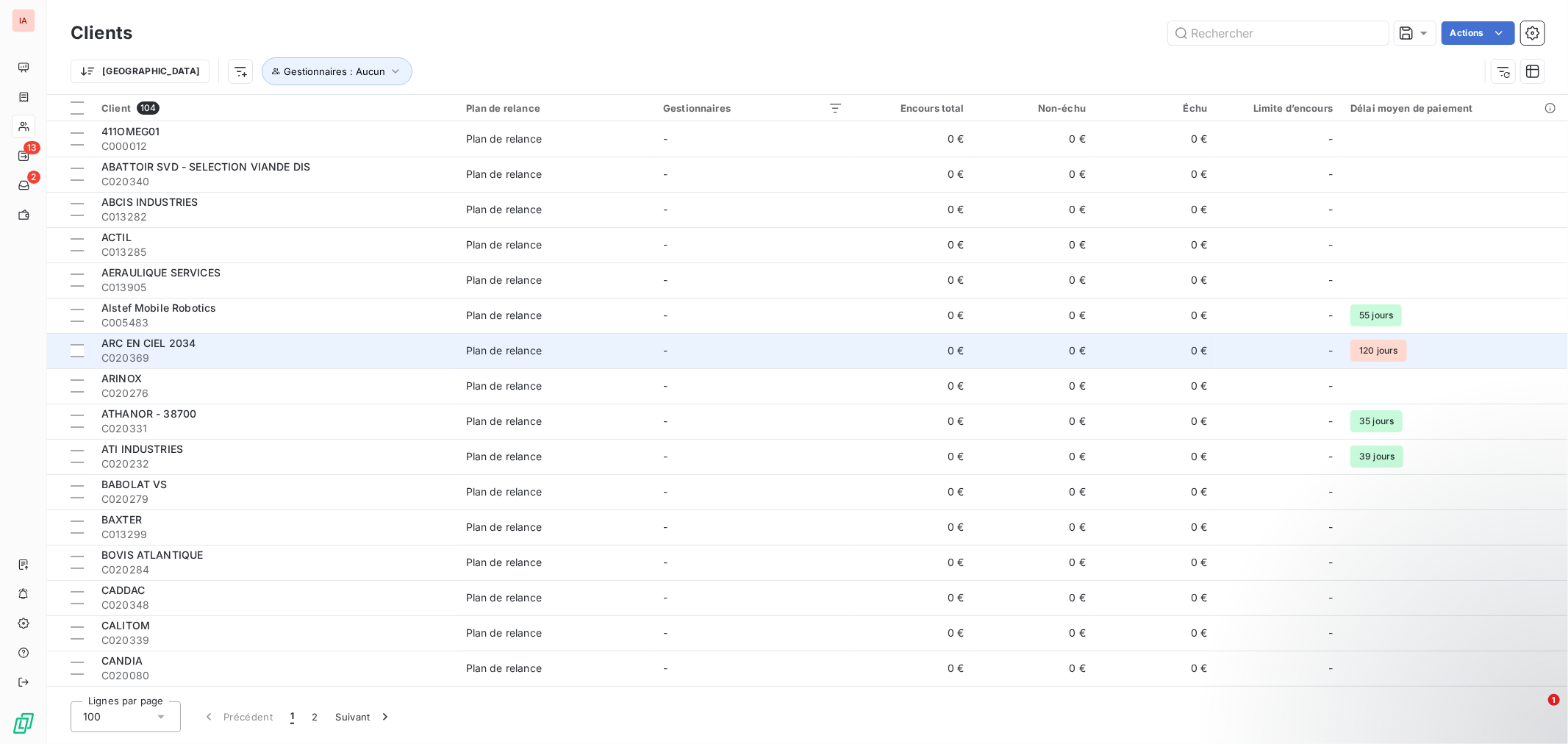
click at [304, 348] on div "ARC EN CIEL 2034" at bounding box center [274, 343] width 347 height 15
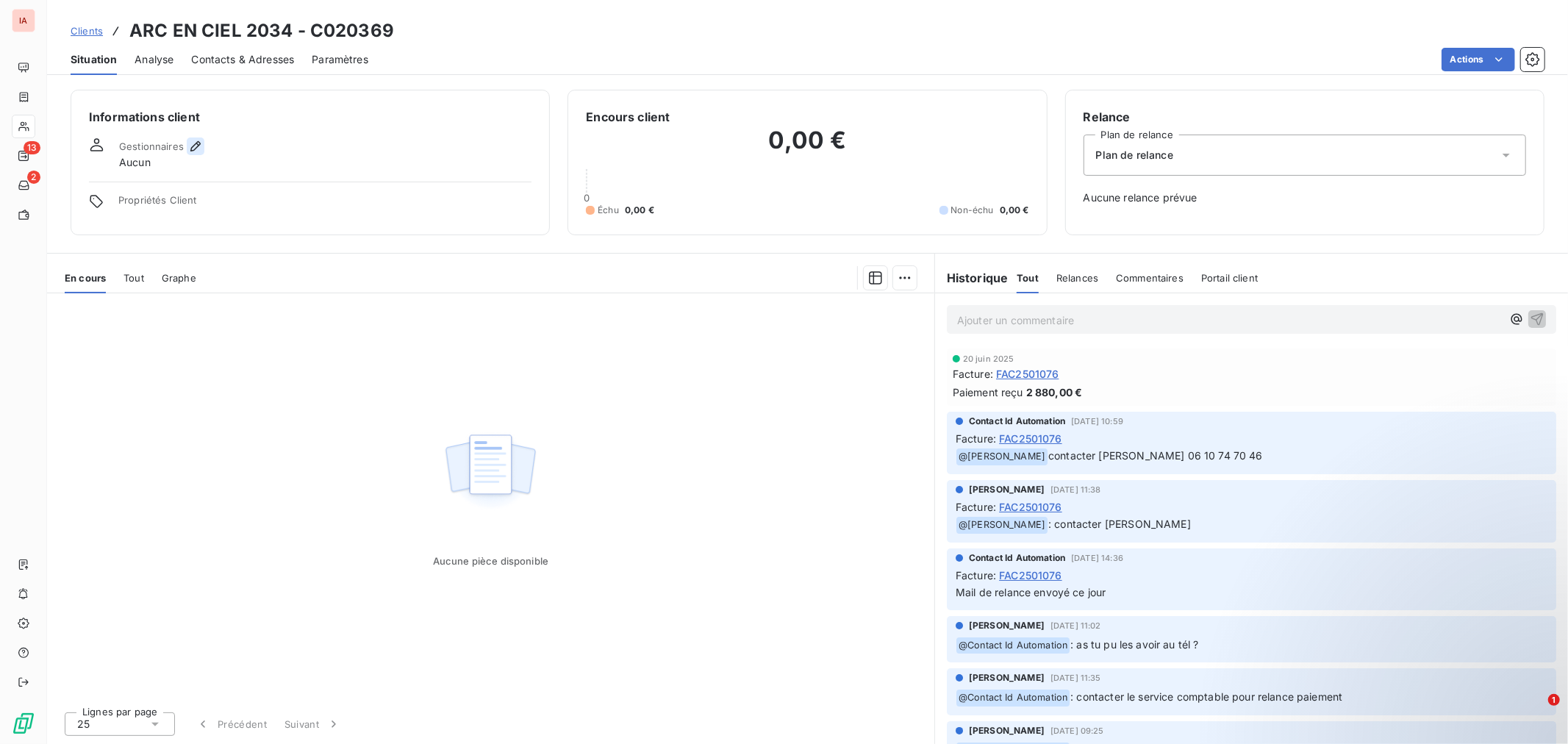
click at [196, 140] on icon "button" at bounding box center [196, 146] width 15 height 15
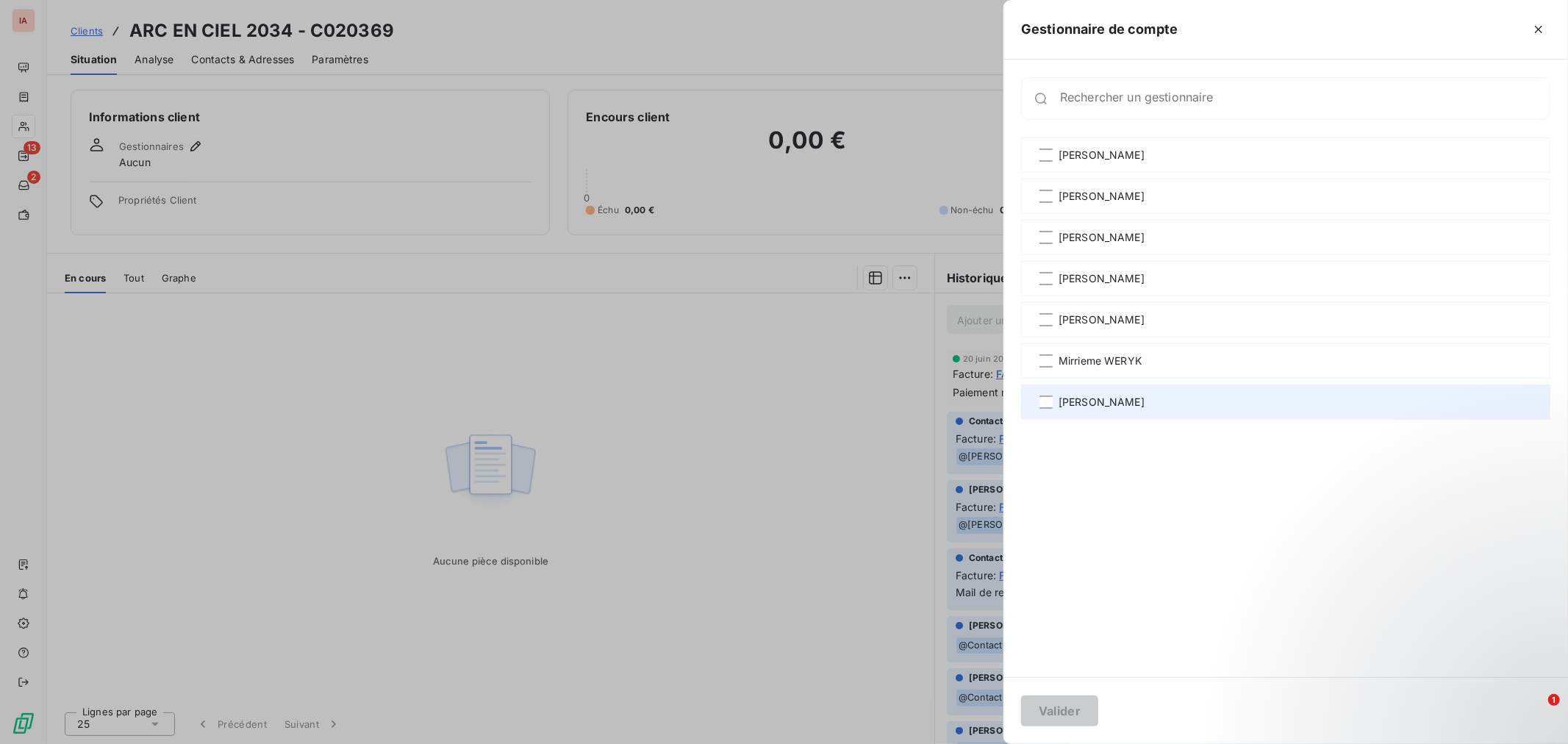
click at [1143, 407] on div "[PERSON_NAME]" at bounding box center [1285, 401] width 529 height 35
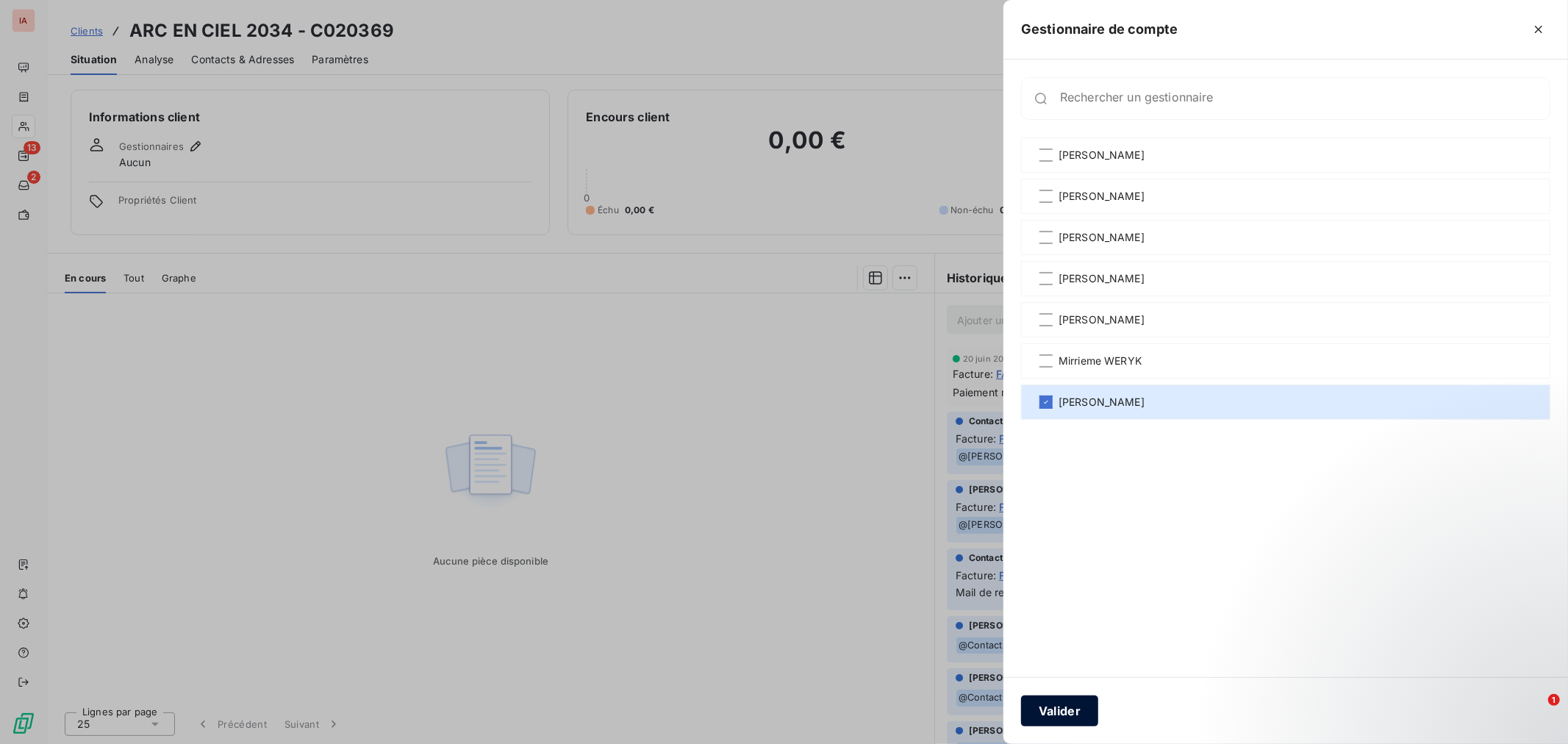
click at [1069, 707] on button "Valider" at bounding box center [1059, 711] width 77 height 31
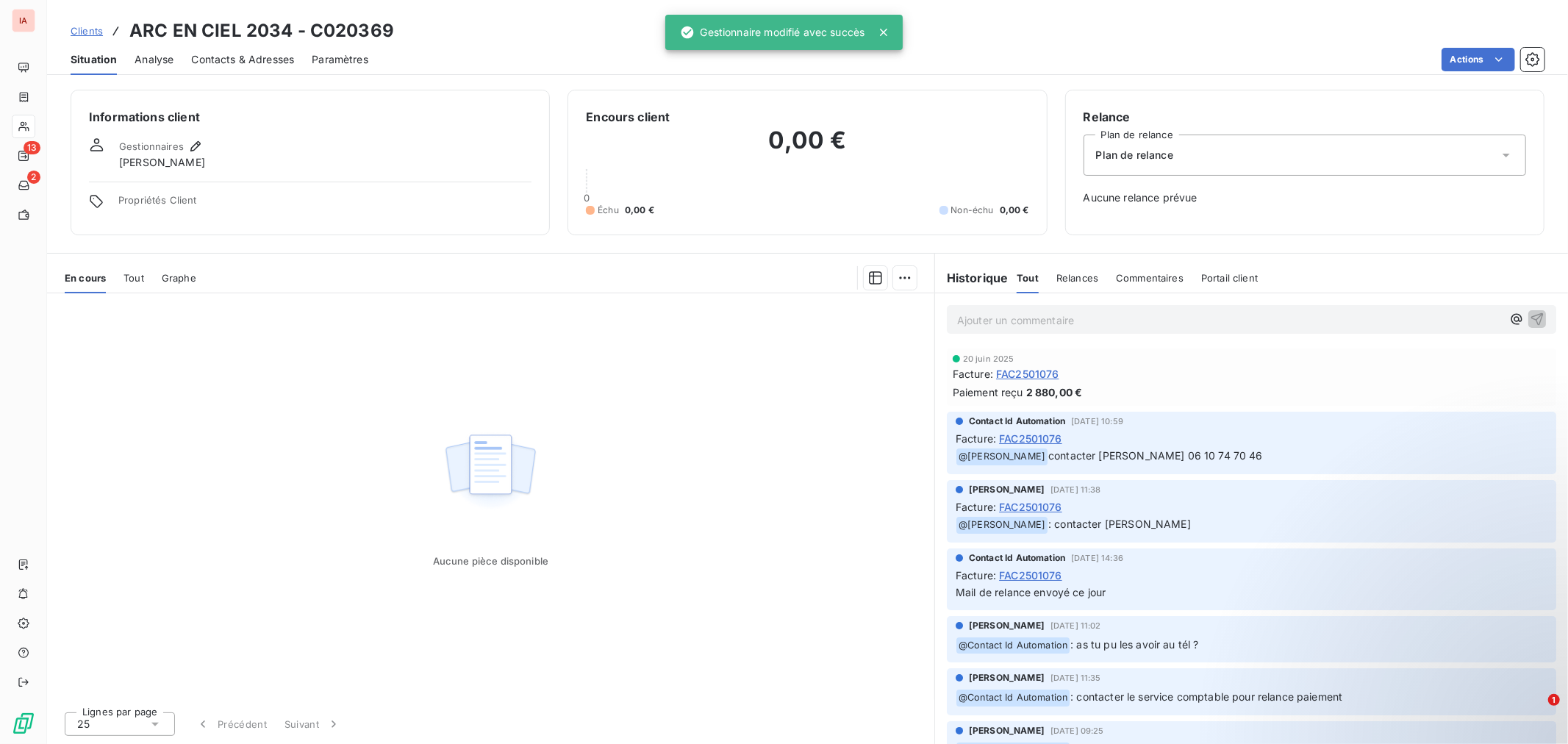
click at [97, 32] on span "Clients" at bounding box center [87, 30] width 33 height 12
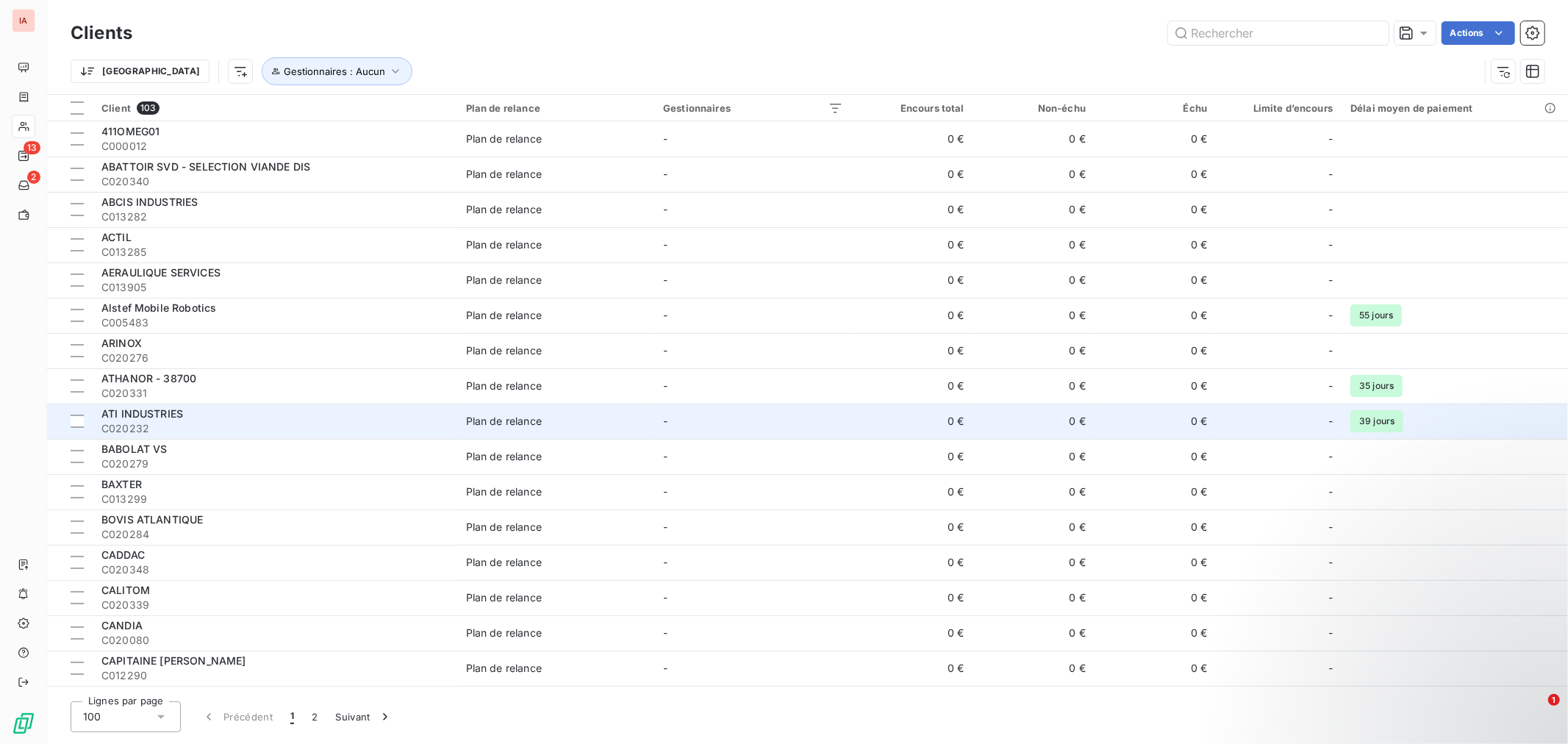
click at [221, 421] on span "C020232" at bounding box center [274, 428] width 347 height 15
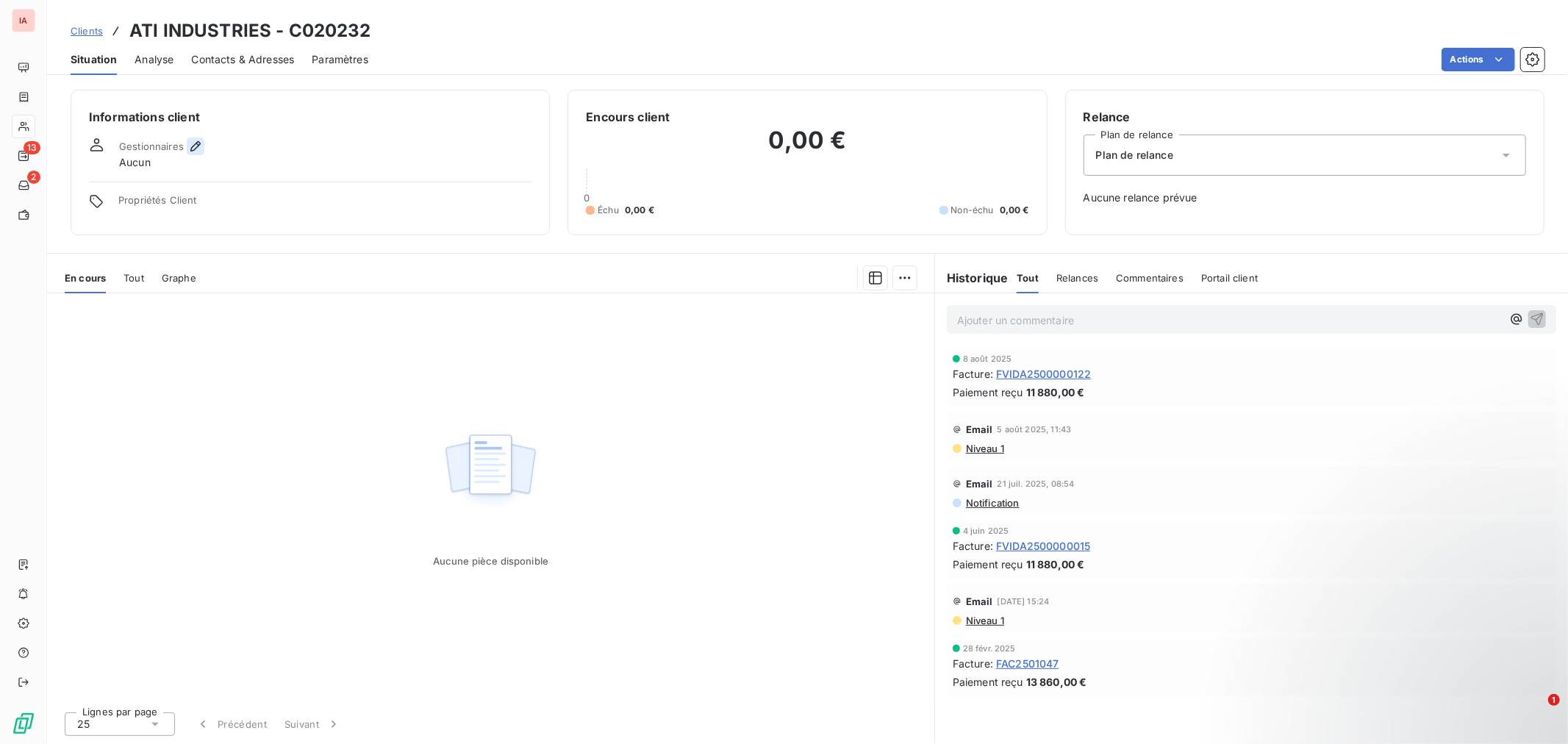
click at [191, 145] on icon "button" at bounding box center [196, 146] width 15 height 15
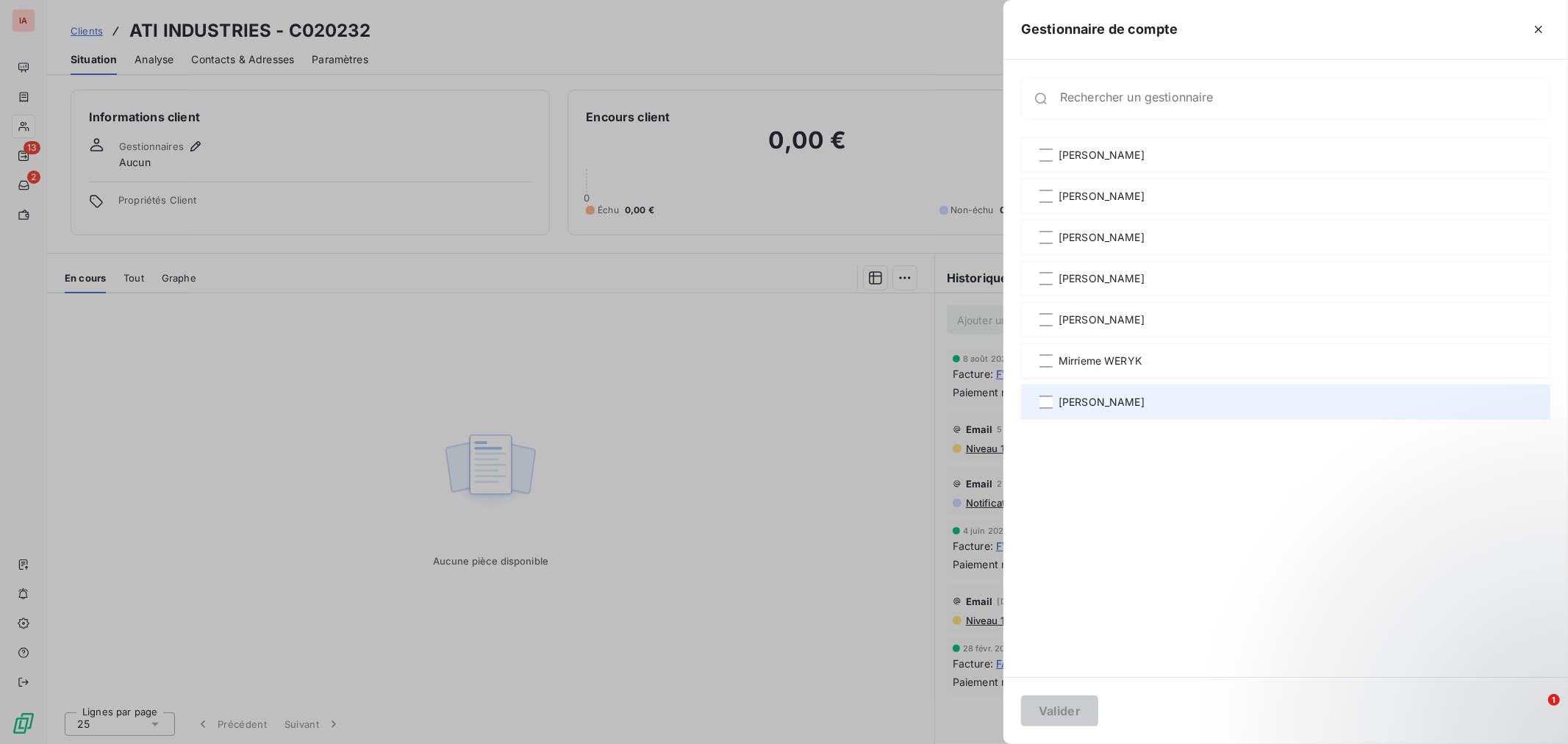
click at [1095, 399] on span "[PERSON_NAME]" at bounding box center [1101, 402] width 86 height 15
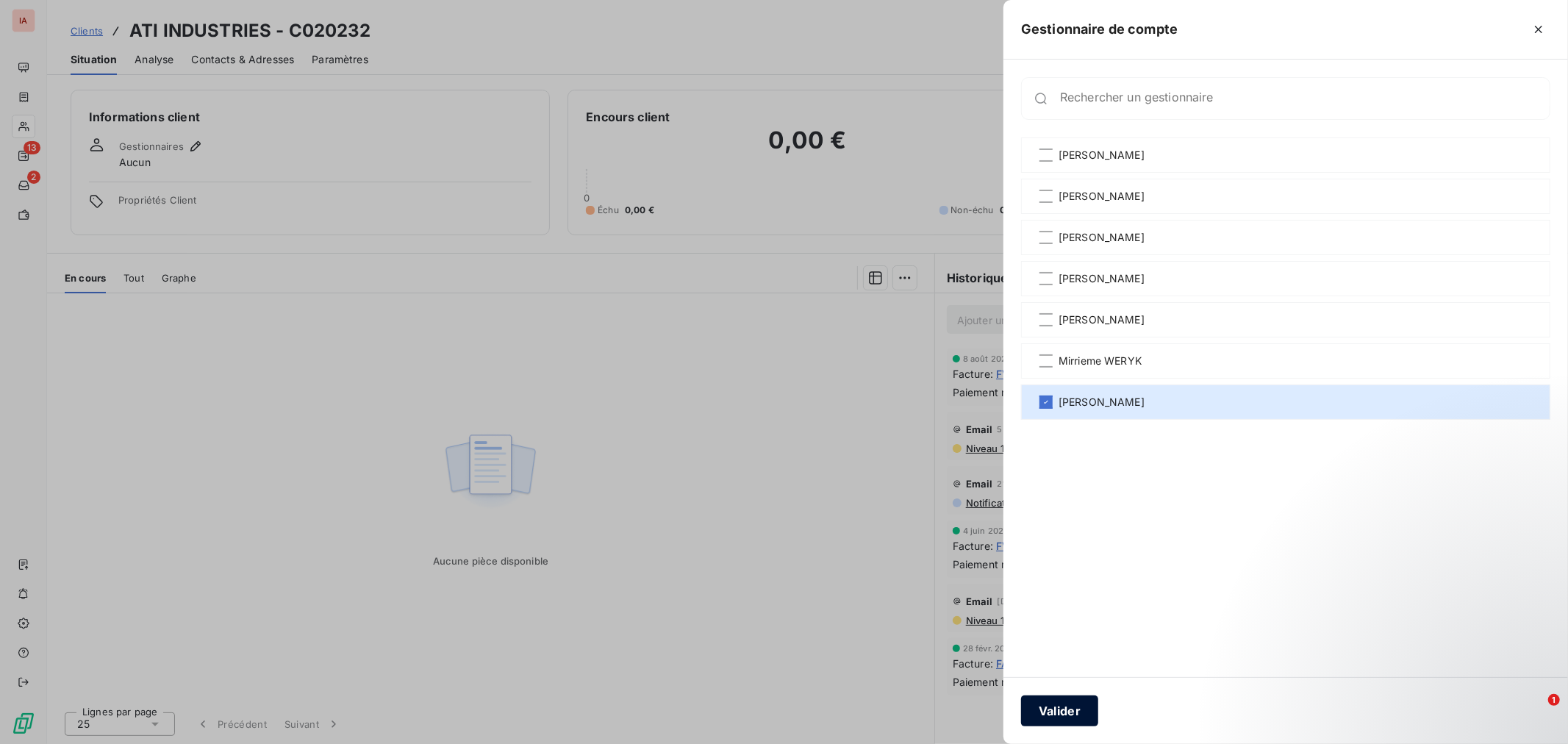
click at [1087, 707] on button "Valider" at bounding box center [1059, 711] width 77 height 31
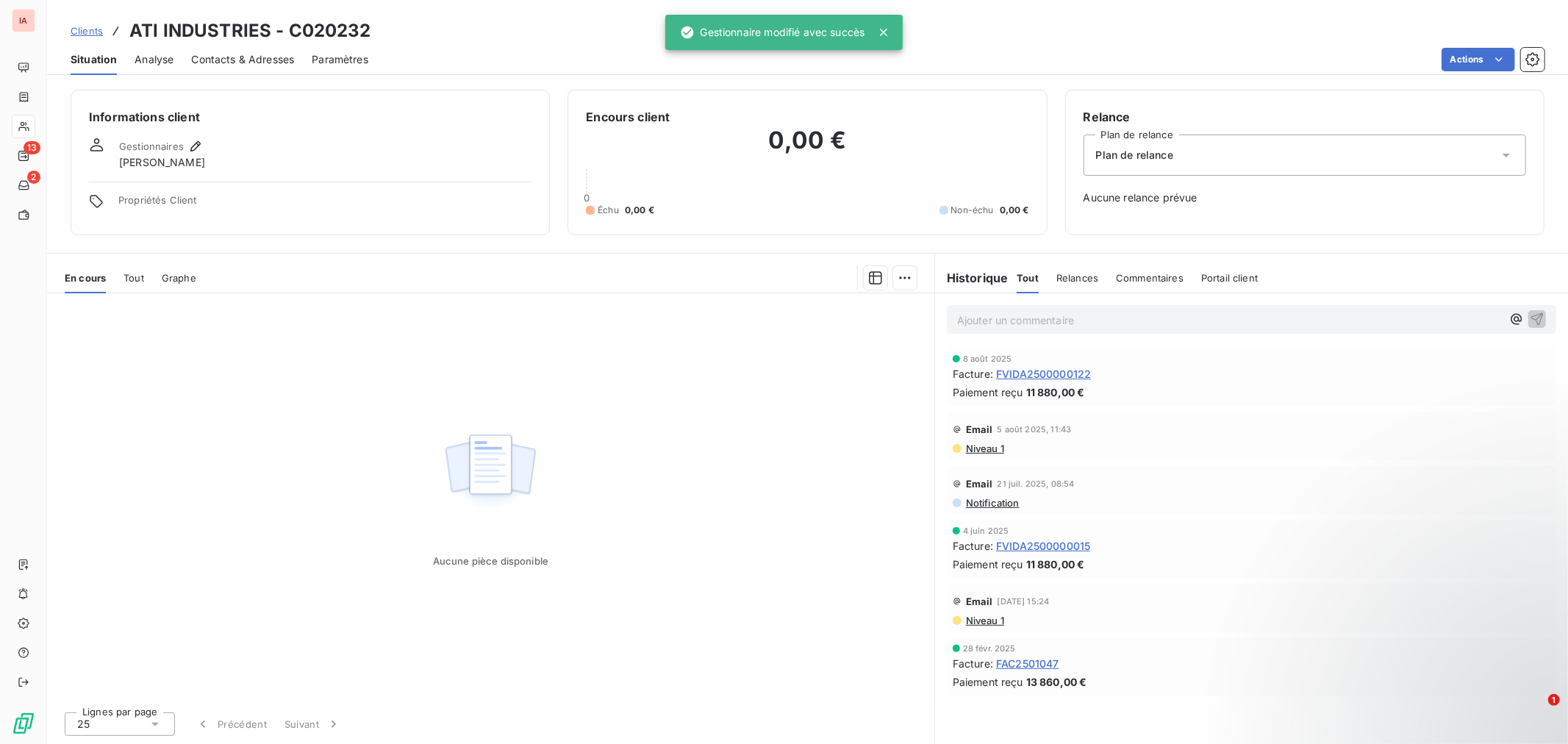
click at [92, 26] on span "Clients" at bounding box center [87, 30] width 33 height 12
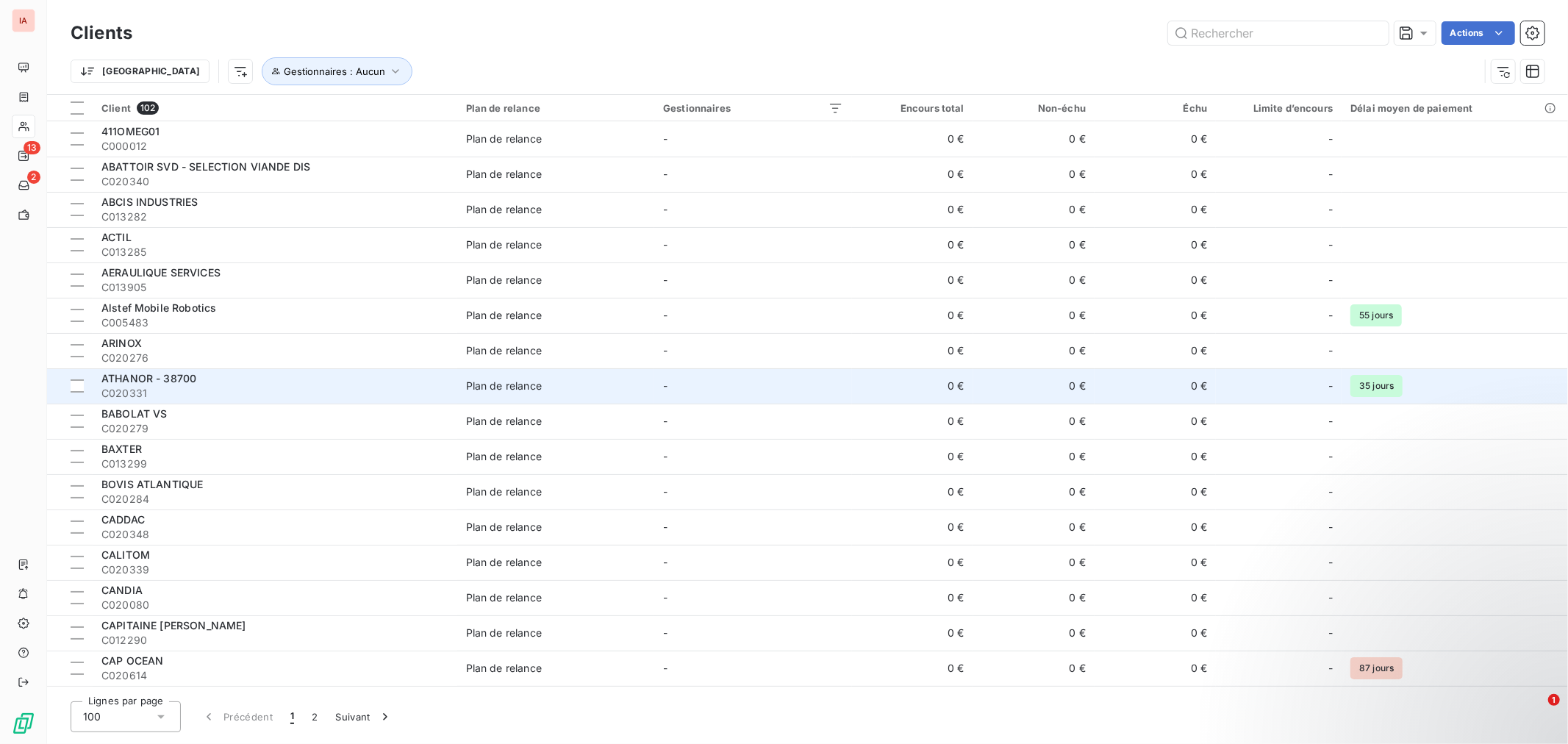
click at [325, 388] on span "C020331" at bounding box center [274, 393] width 347 height 15
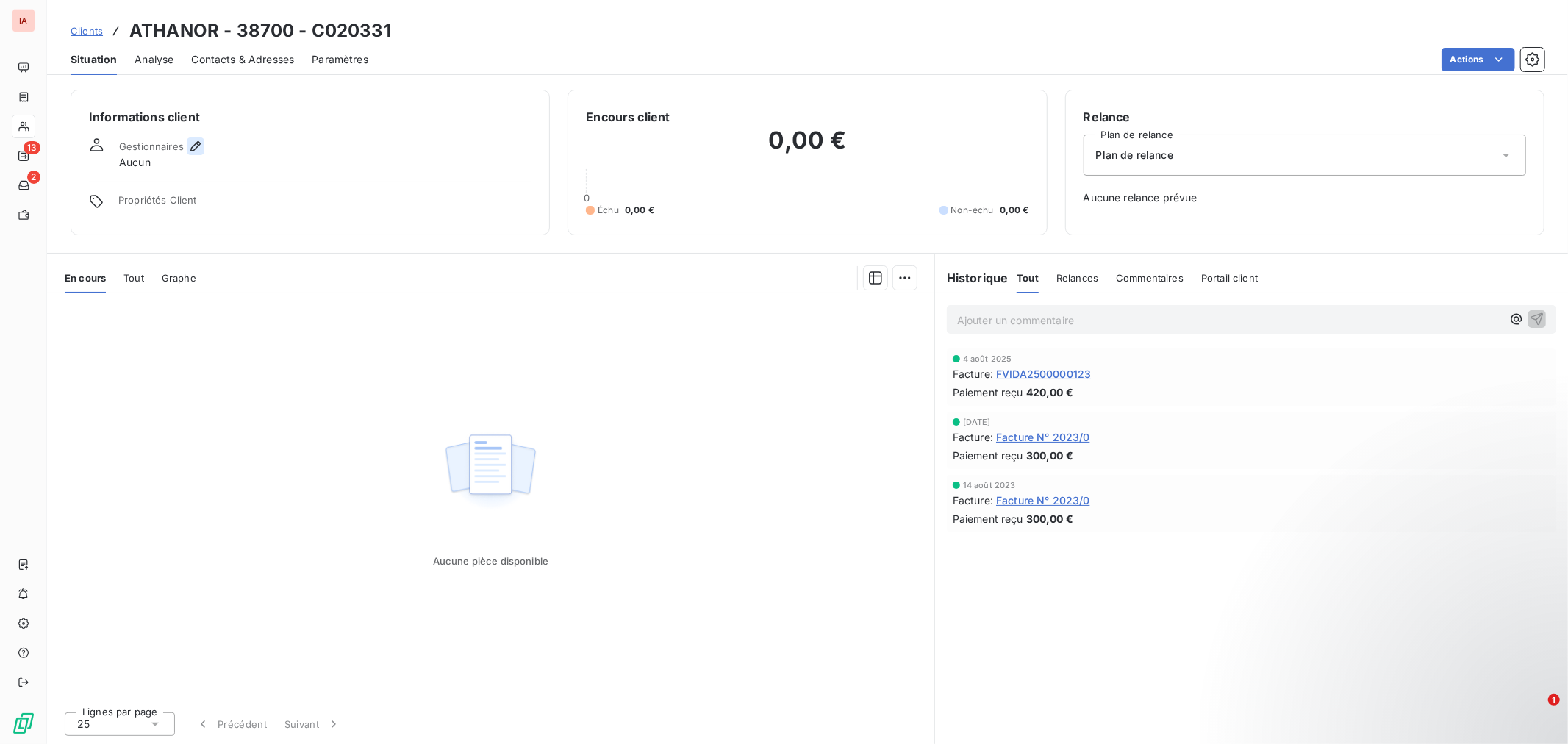
click at [196, 143] on icon "button" at bounding box center [196, 146] width 15 height 15
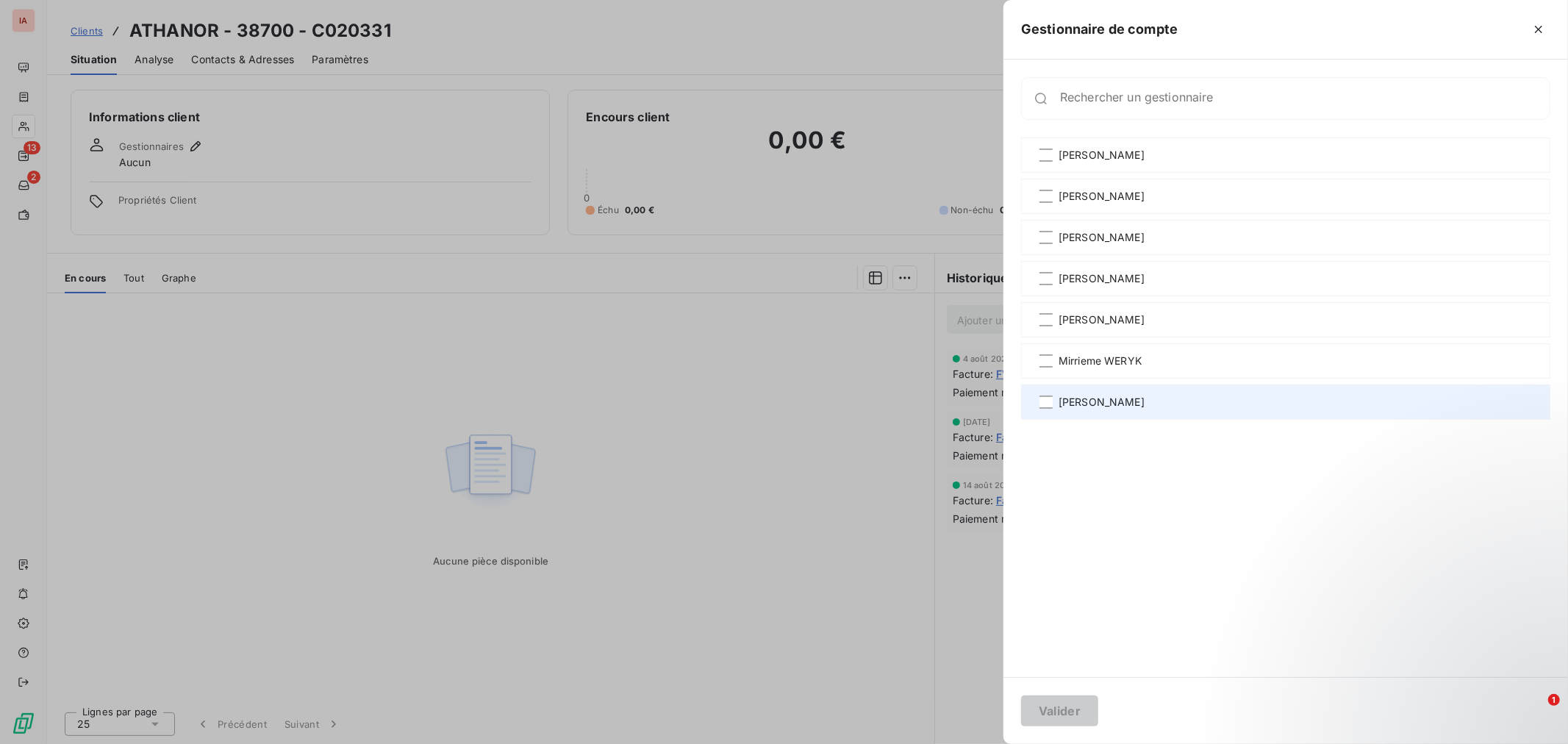
click at [1108, 395] on span "[PERSON_NAME]" at bounding box center [1101, 402] width 86 height 15
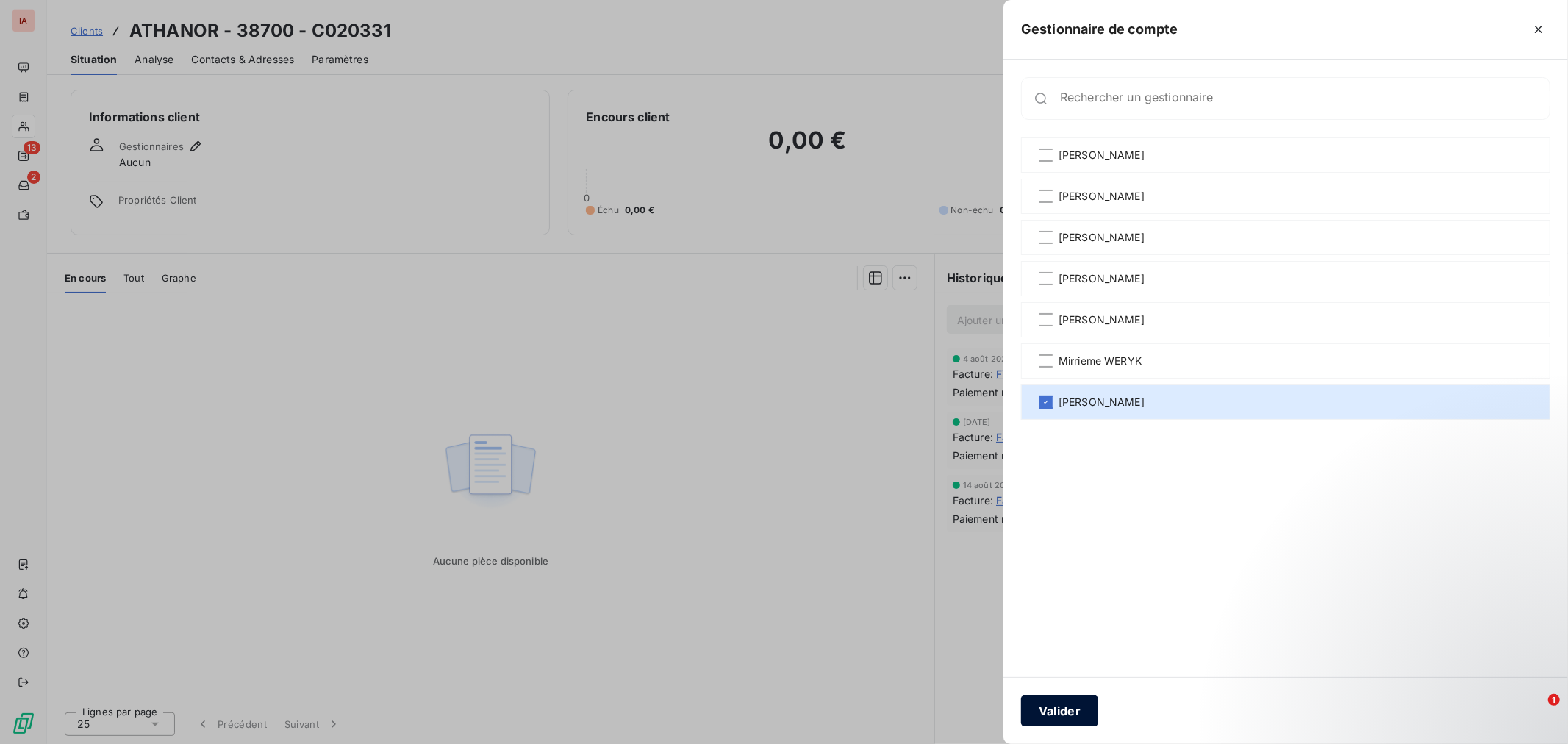
click at [1048, 709] on button "Valider" at bounding box center [1059, 711] width 77 height 31
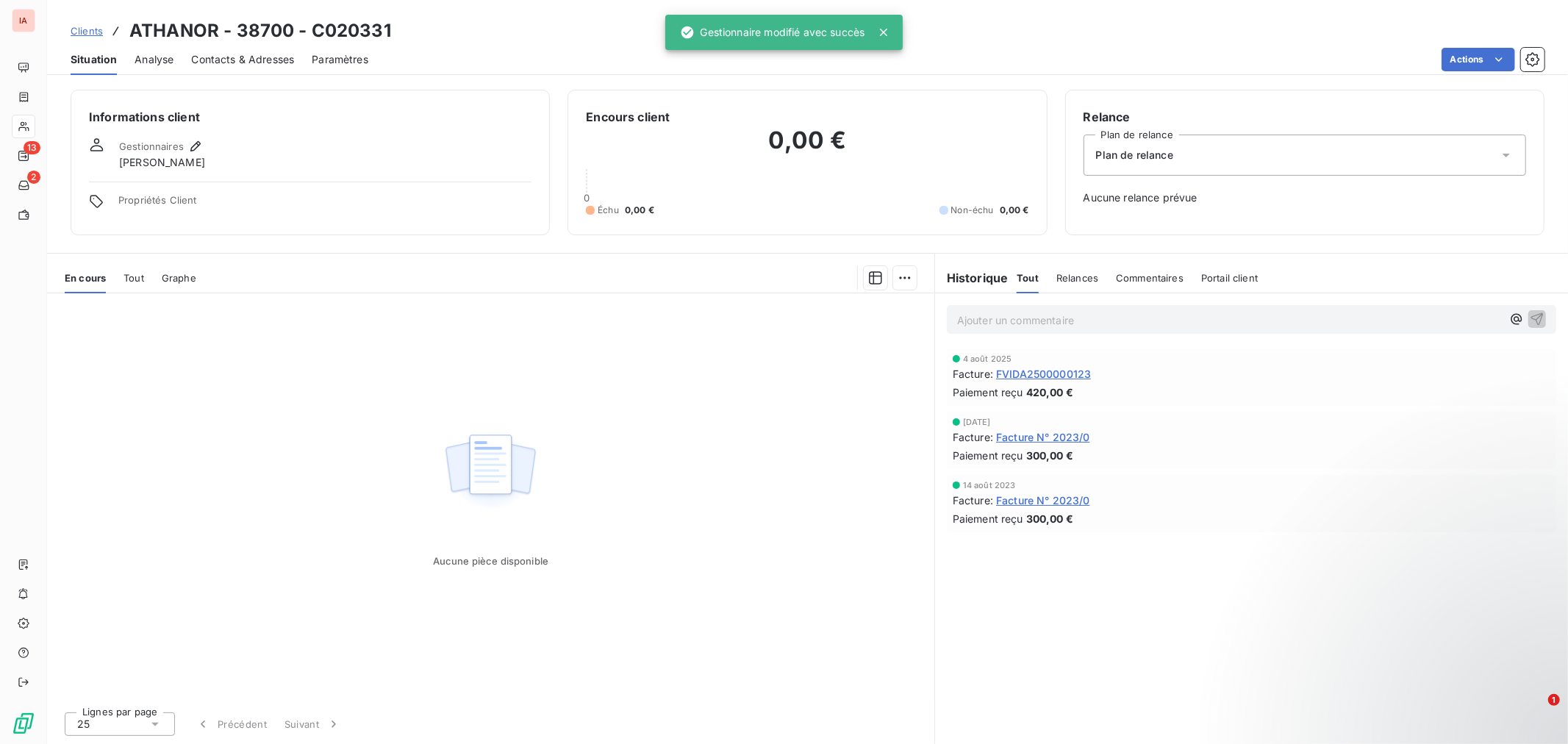
click at [88, 30] on span "Clients" at bounding box center [87, 30] width 33 height 12
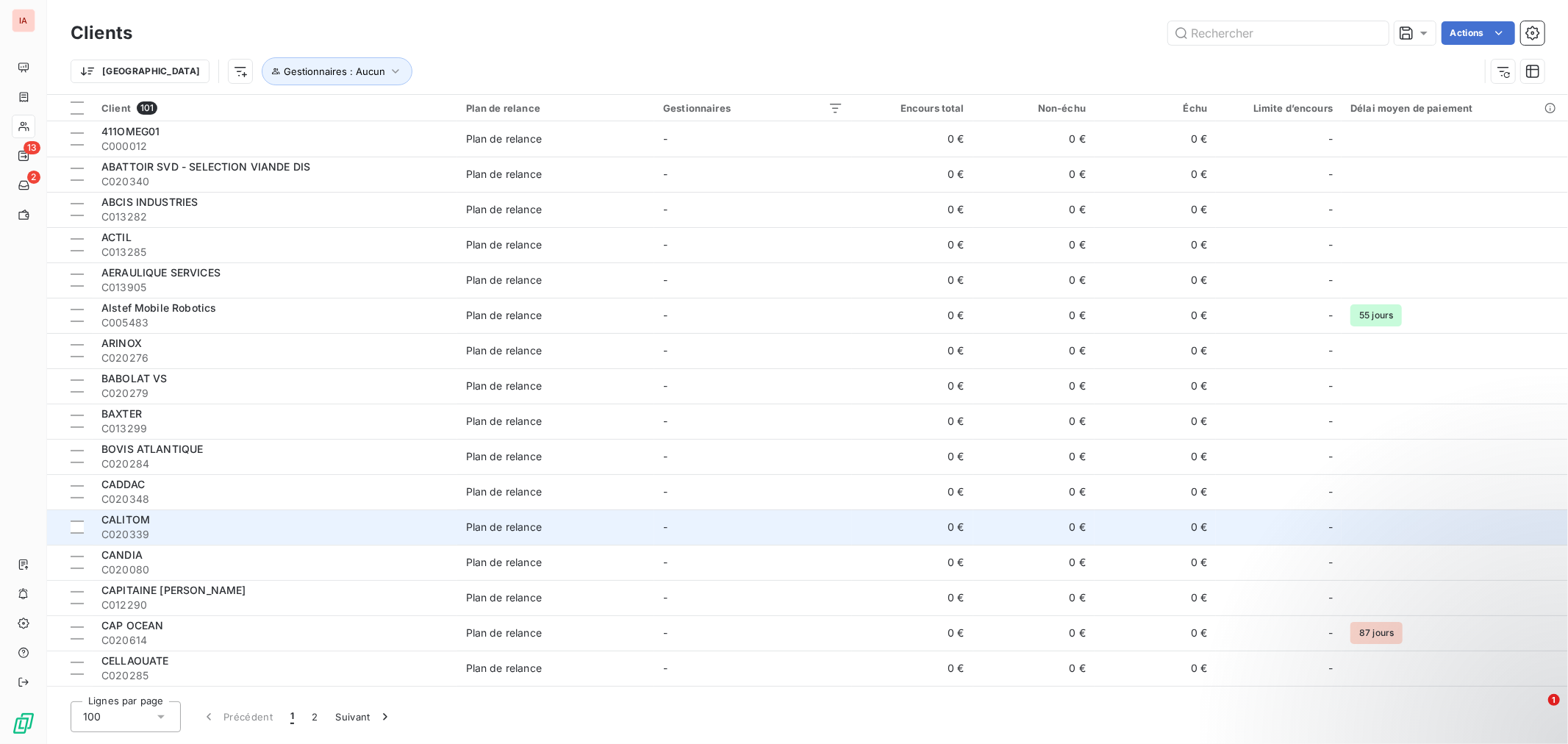
click at [189, 520] on div "CALITOM" at bounding box center [274, 520] width 347 height 15
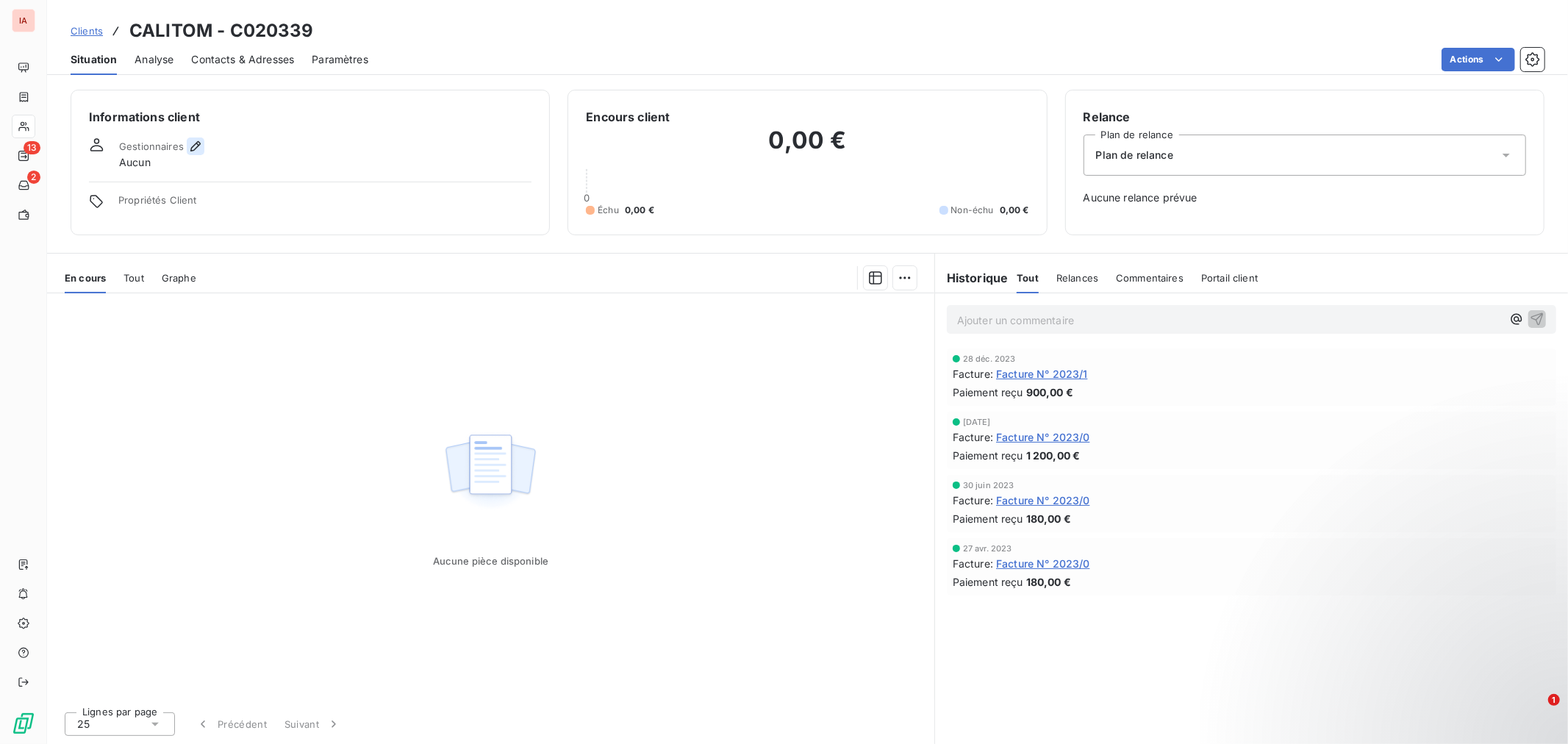
click at [197, 142] on icon "button" at bounding box center [196, 146] width 15 height 15
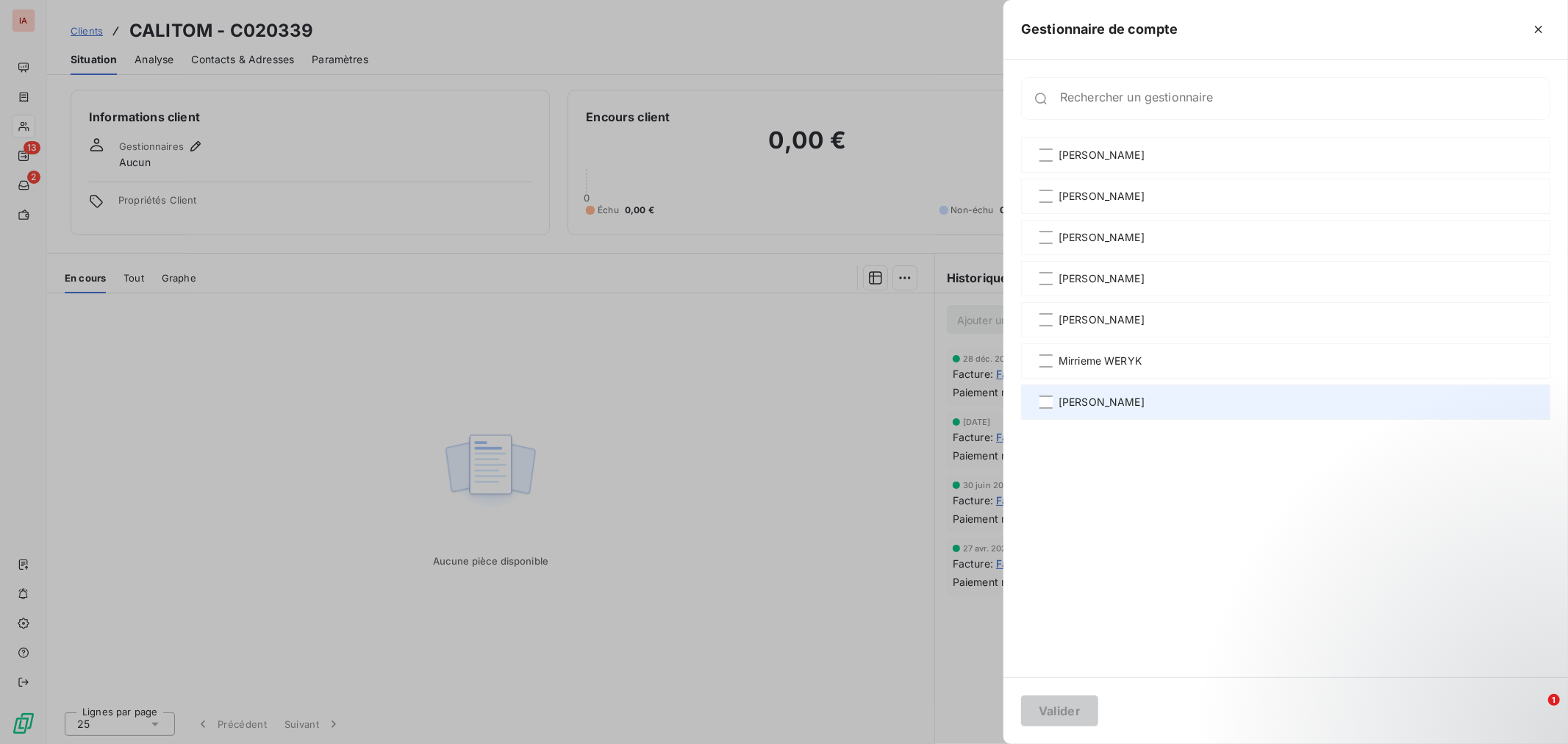
click at [1076, 405] on span "[PERSON_NAME]" at bounding box center [1101, 402] width 86 height 15
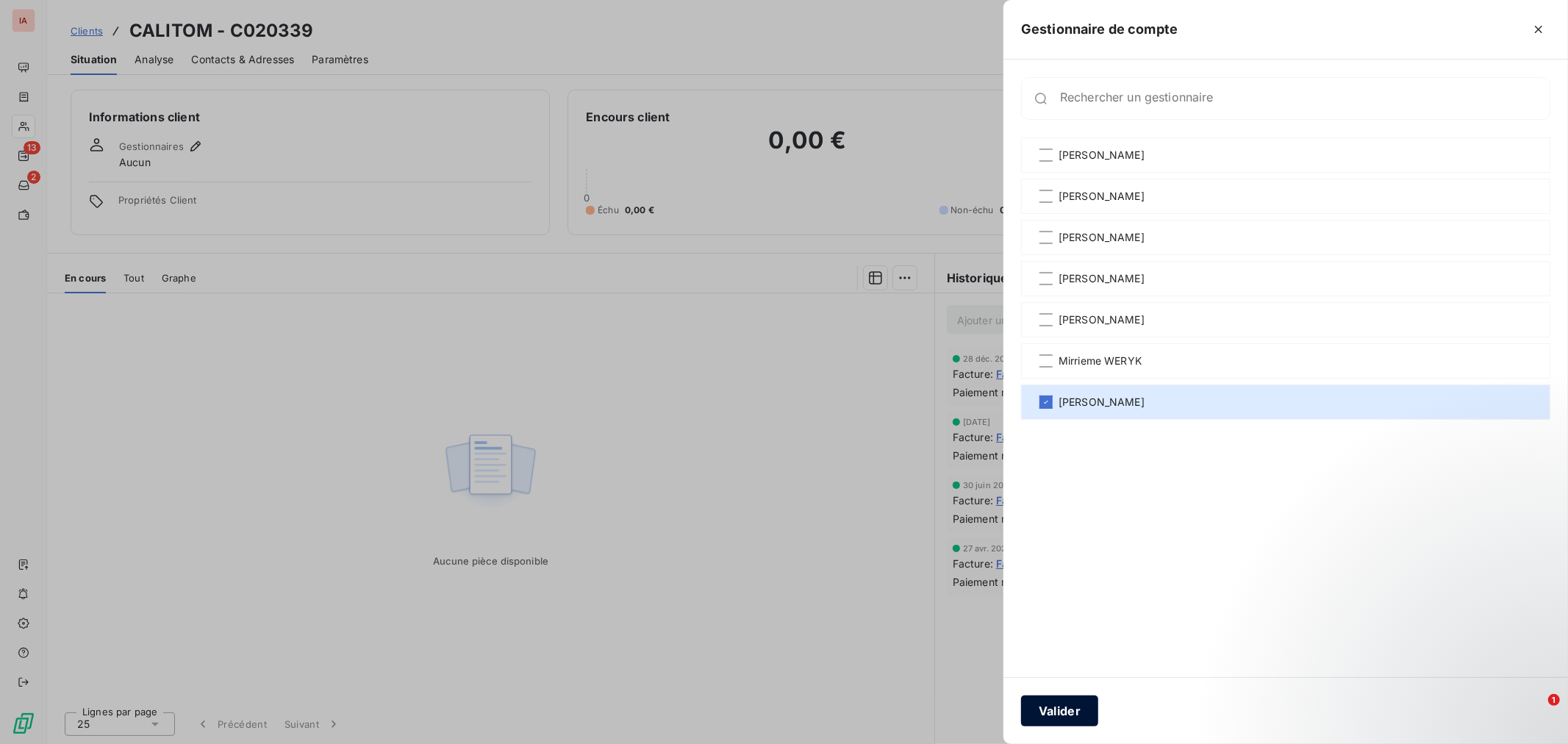
click at [1094, 708] on button "Valider" at bounding box center [1059, 711] width 77 height 31
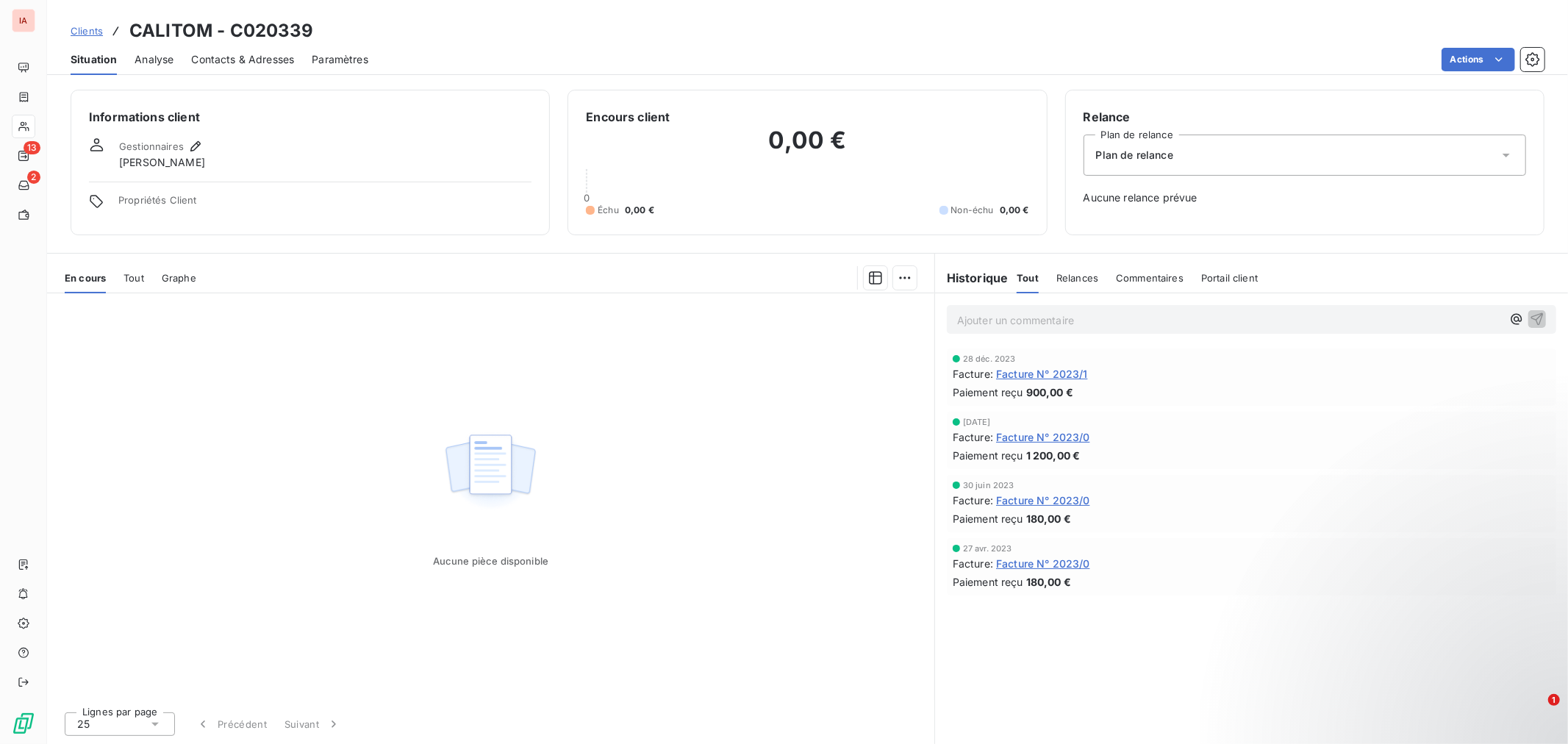
click at [91, 28] on span "Clients" at bounding box center [87, 30] width 33 height 12
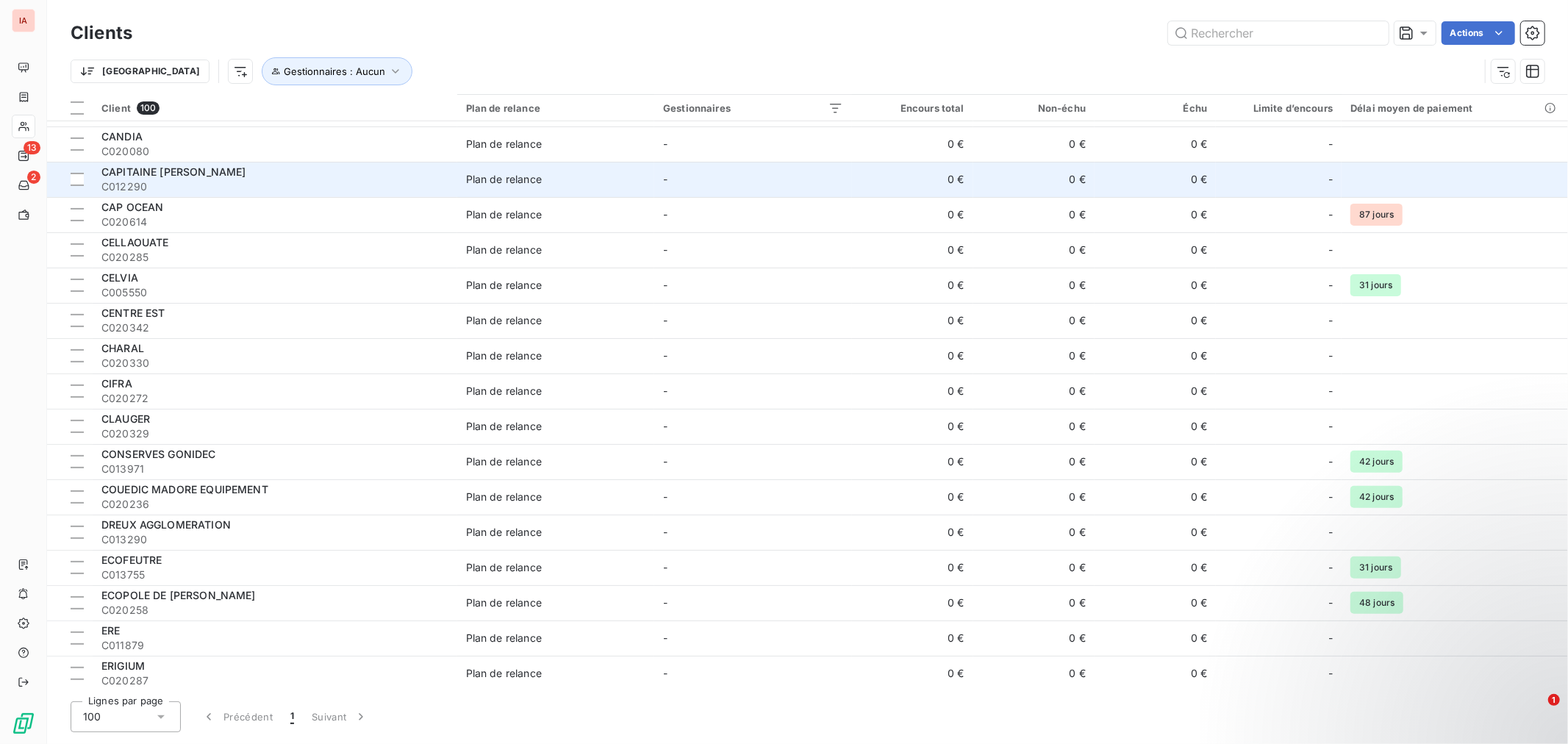
scroll to position [408, 0]
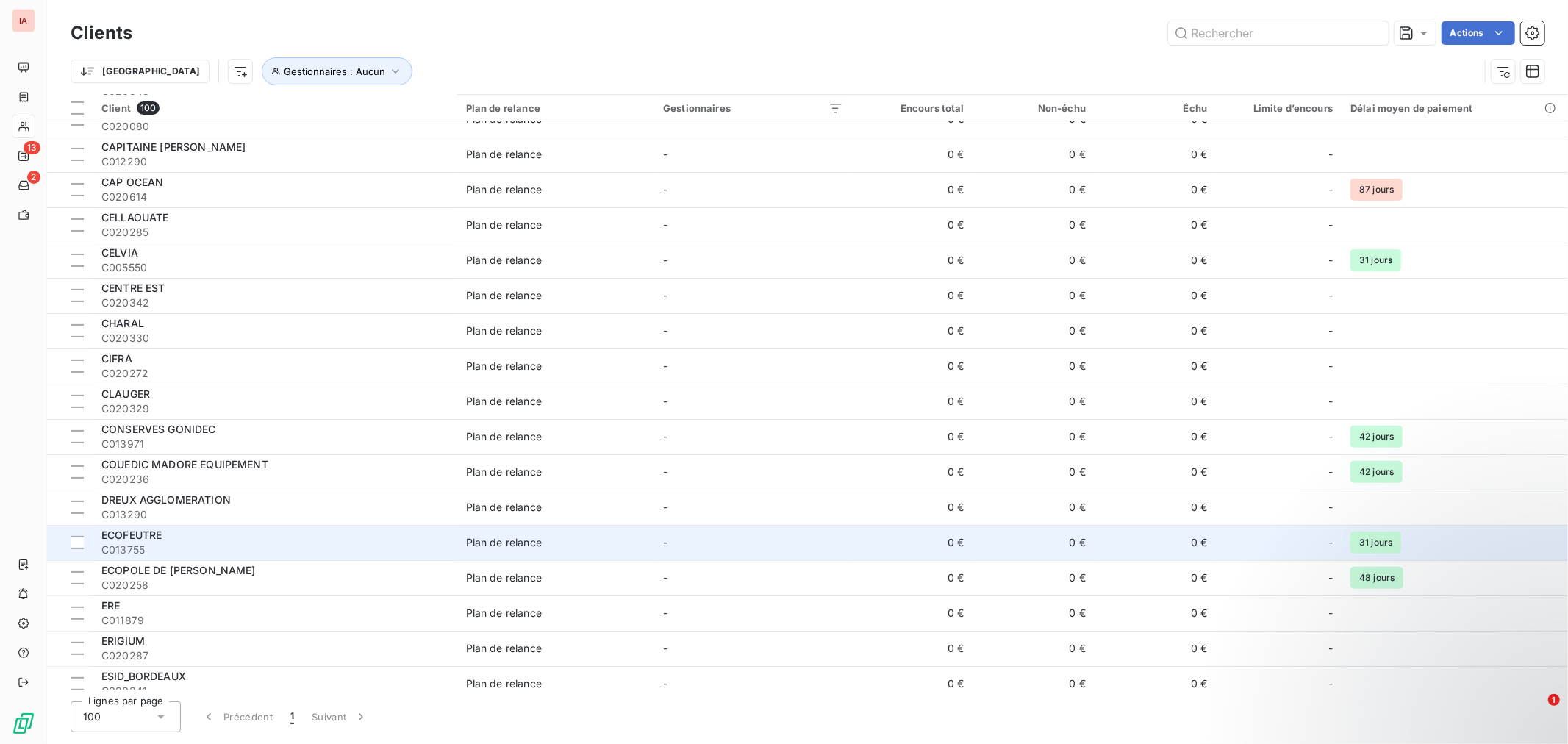
click at [215, 542] on span "C013755" at bounding box center [274, 549] width 347 height 15
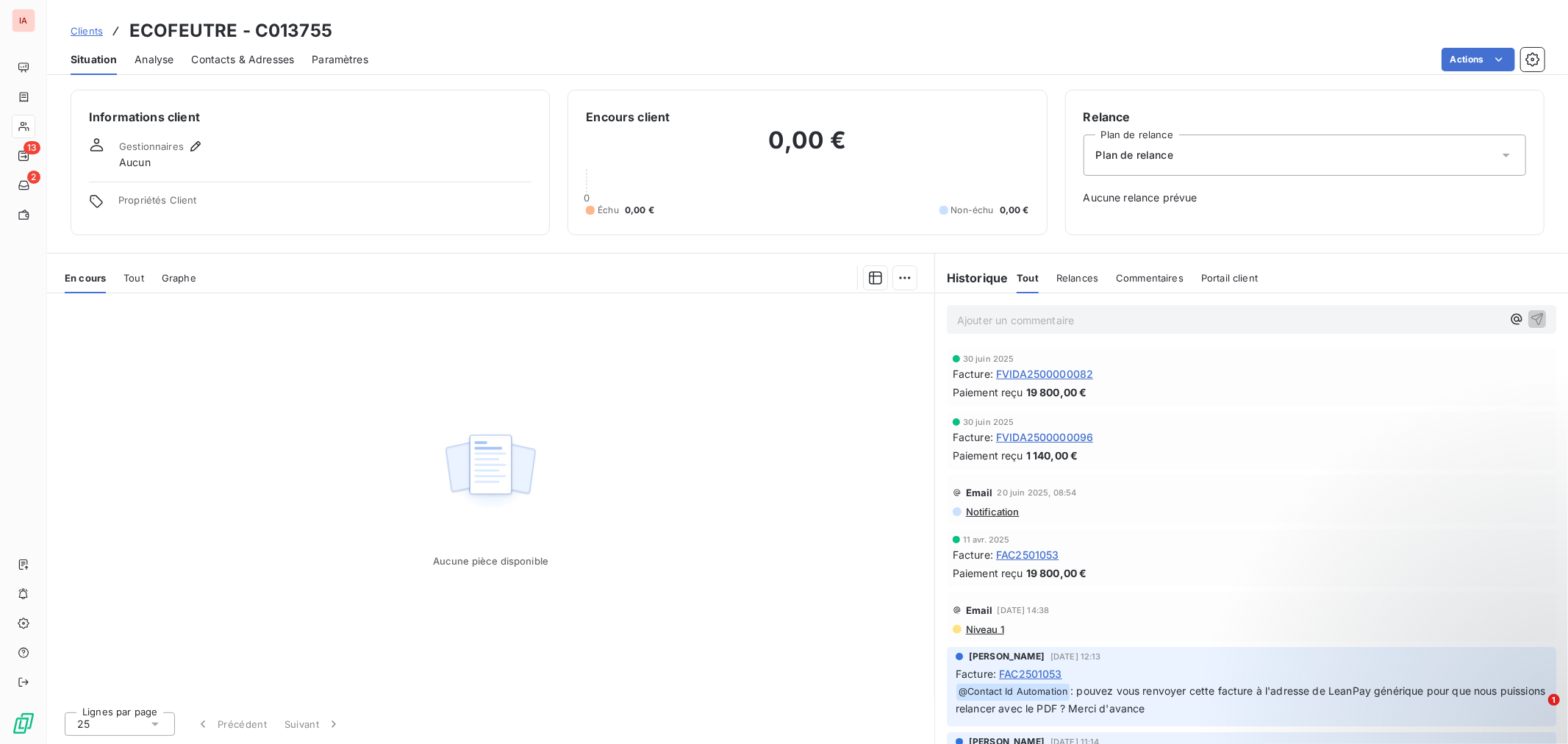
click at [193, 136] on div "Informations client Gestionnaires Aucun Propriétés Client" at bounding box center [310, 162] width 479 height 146
click at [196, 142] on icon "button" at bounding box center [195, 146] width 10 height 10
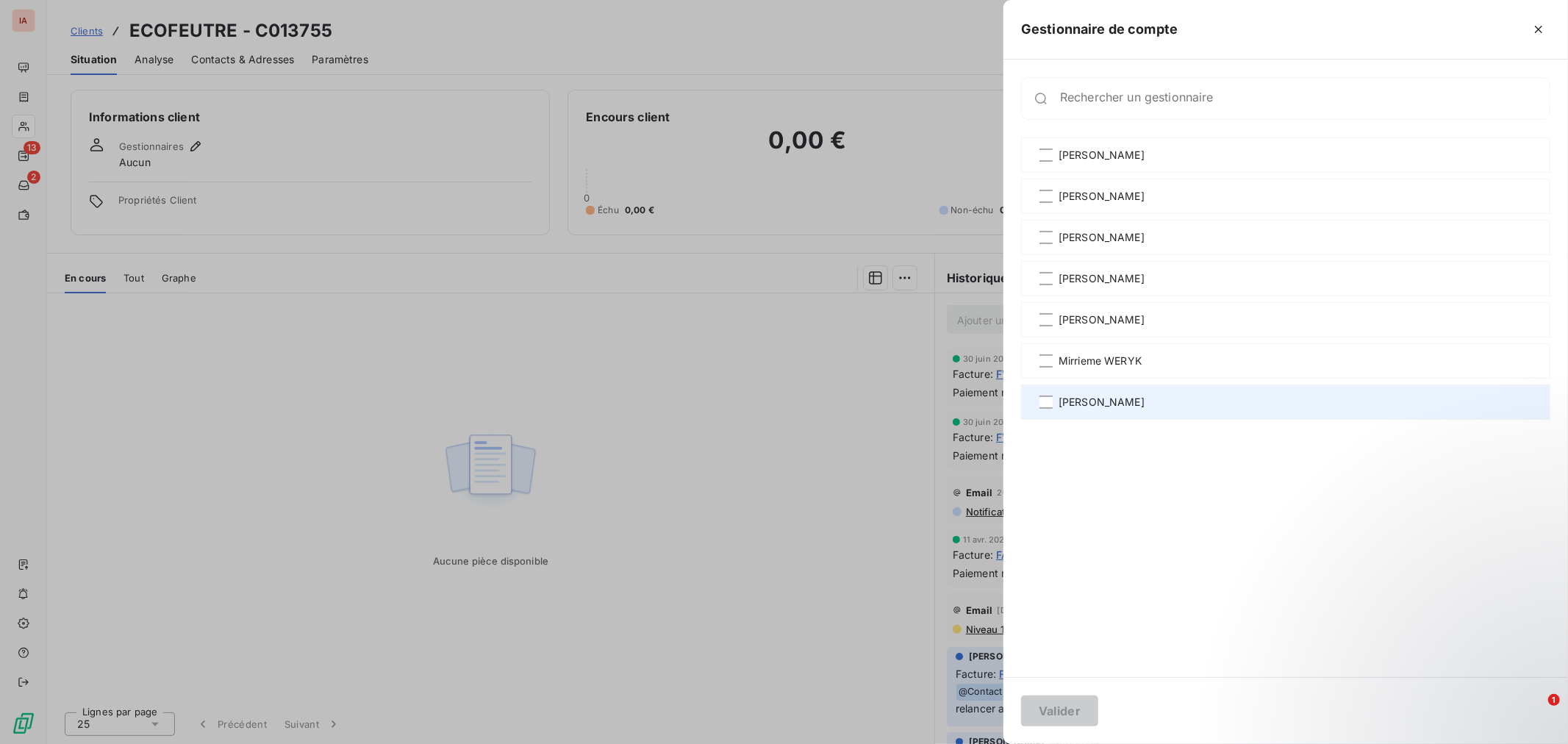
click at [1093, 390] on div "[PERSON_NAME]" at bounding box center [1285, 401] width 529 height 35
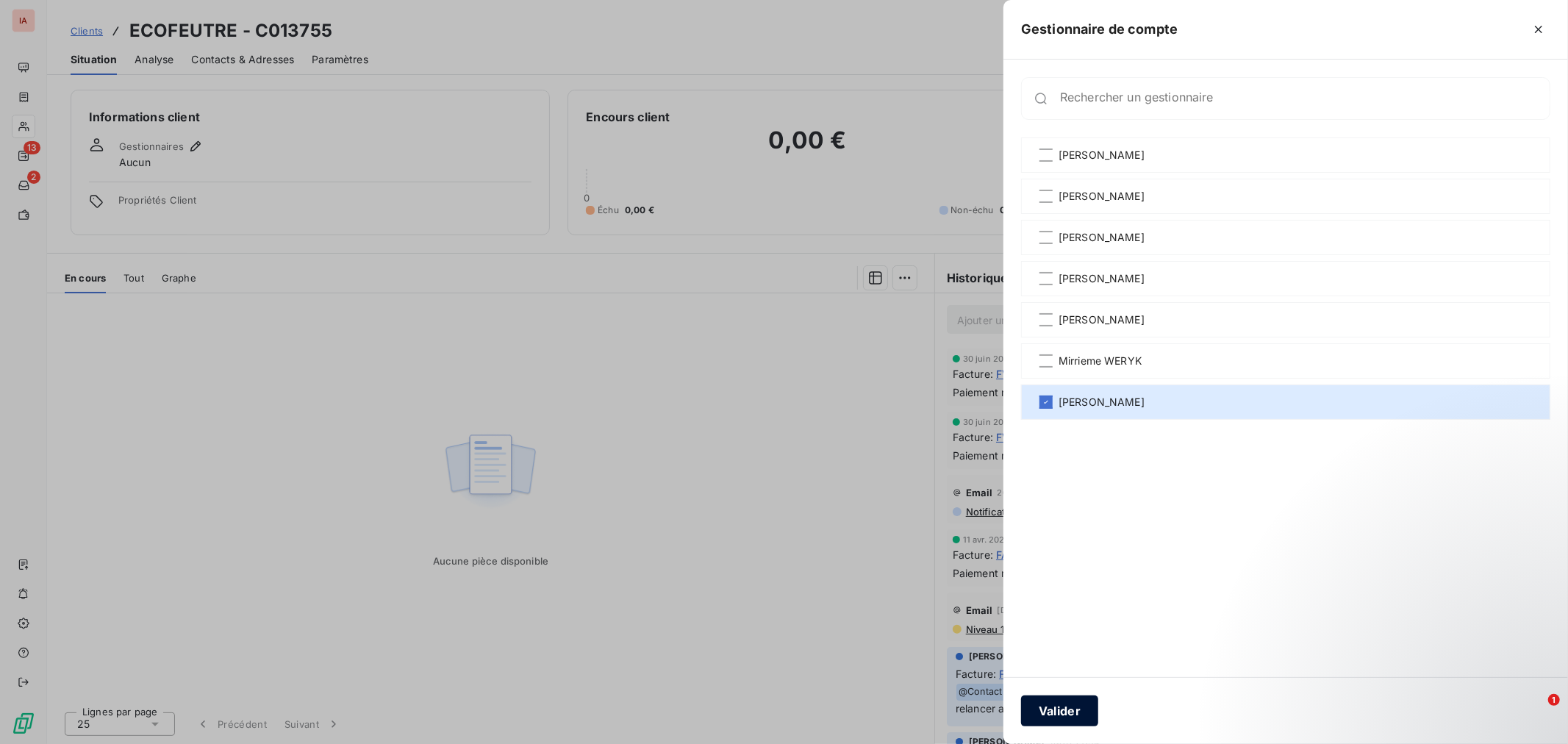
click at [1064, 703] on button "Valider" at bounding box center [1059, 711] width 77 height 31
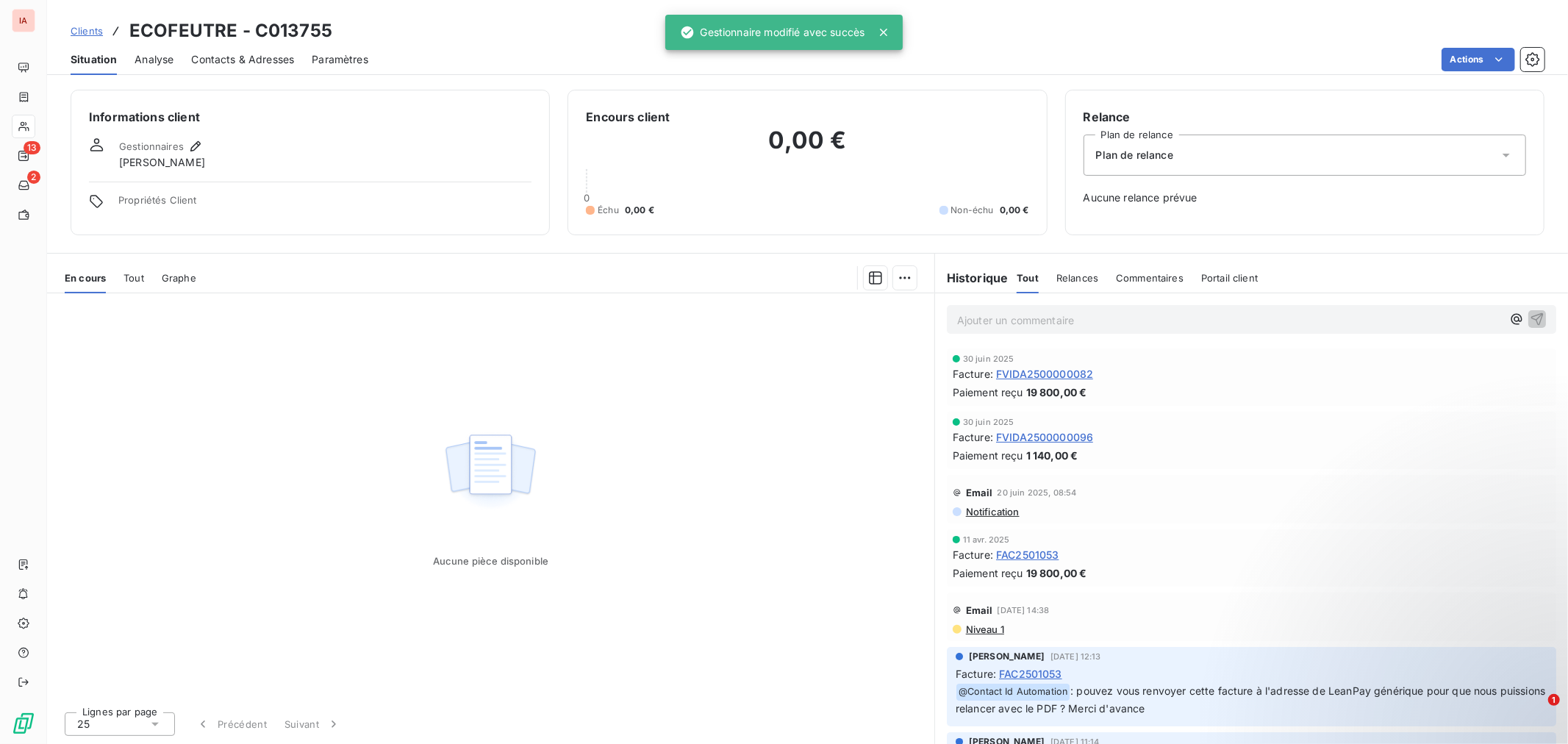
click at [83, 33] on span "Clients" at bounding box center [87, 30] width 33 height 12
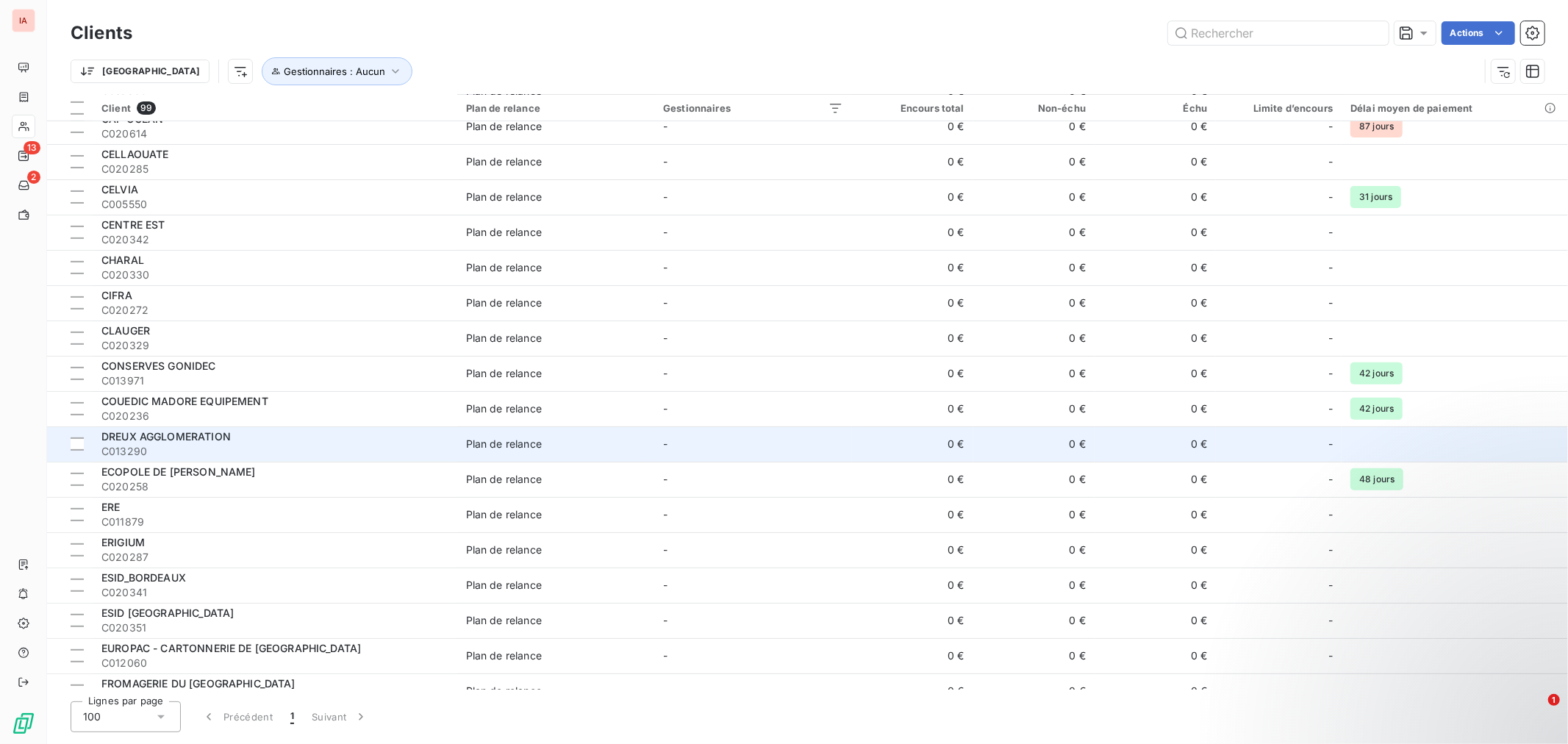
scroll to position [735, 0]
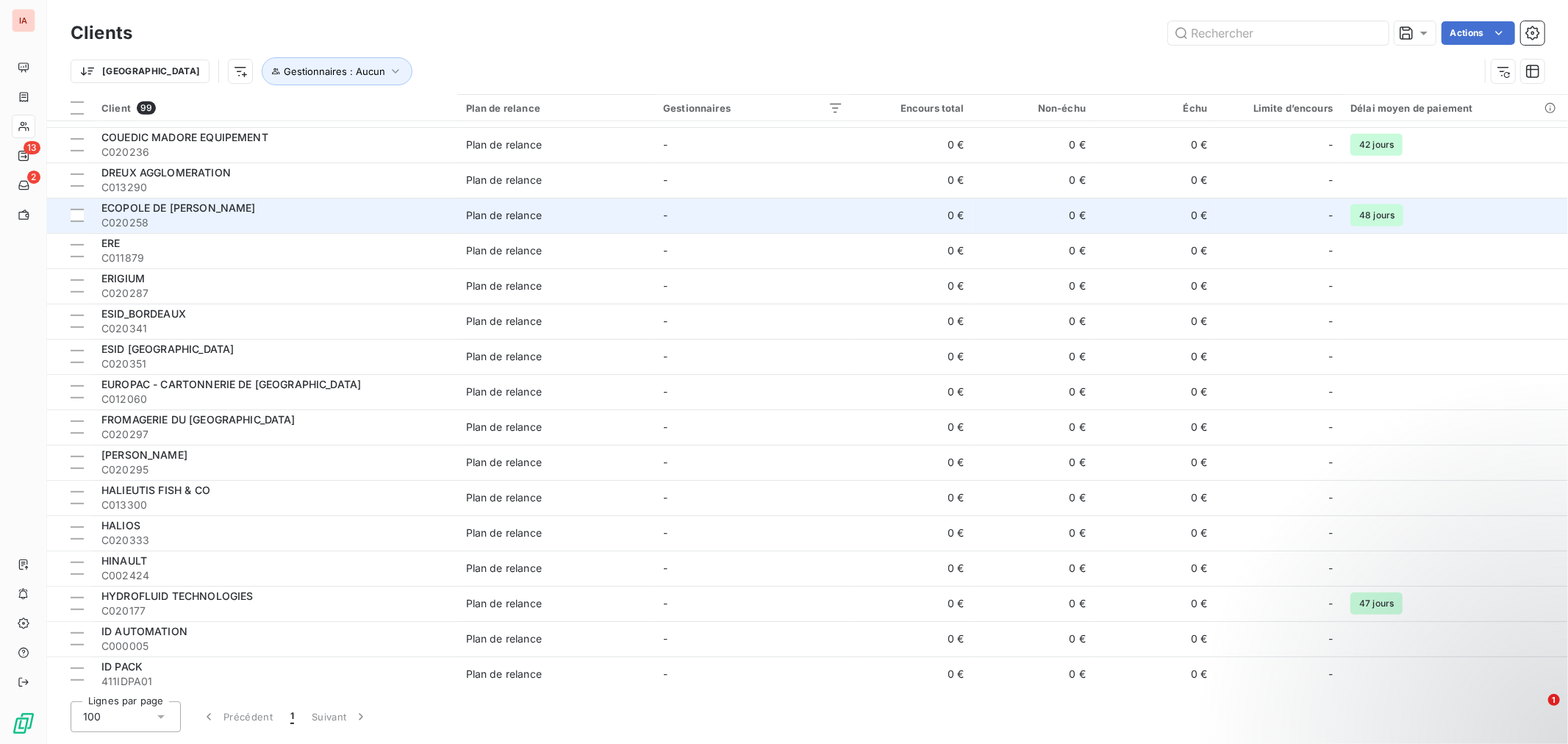
click at [169, 217] on span "C020258" at bounding box center [274, 222] width 347 height 15
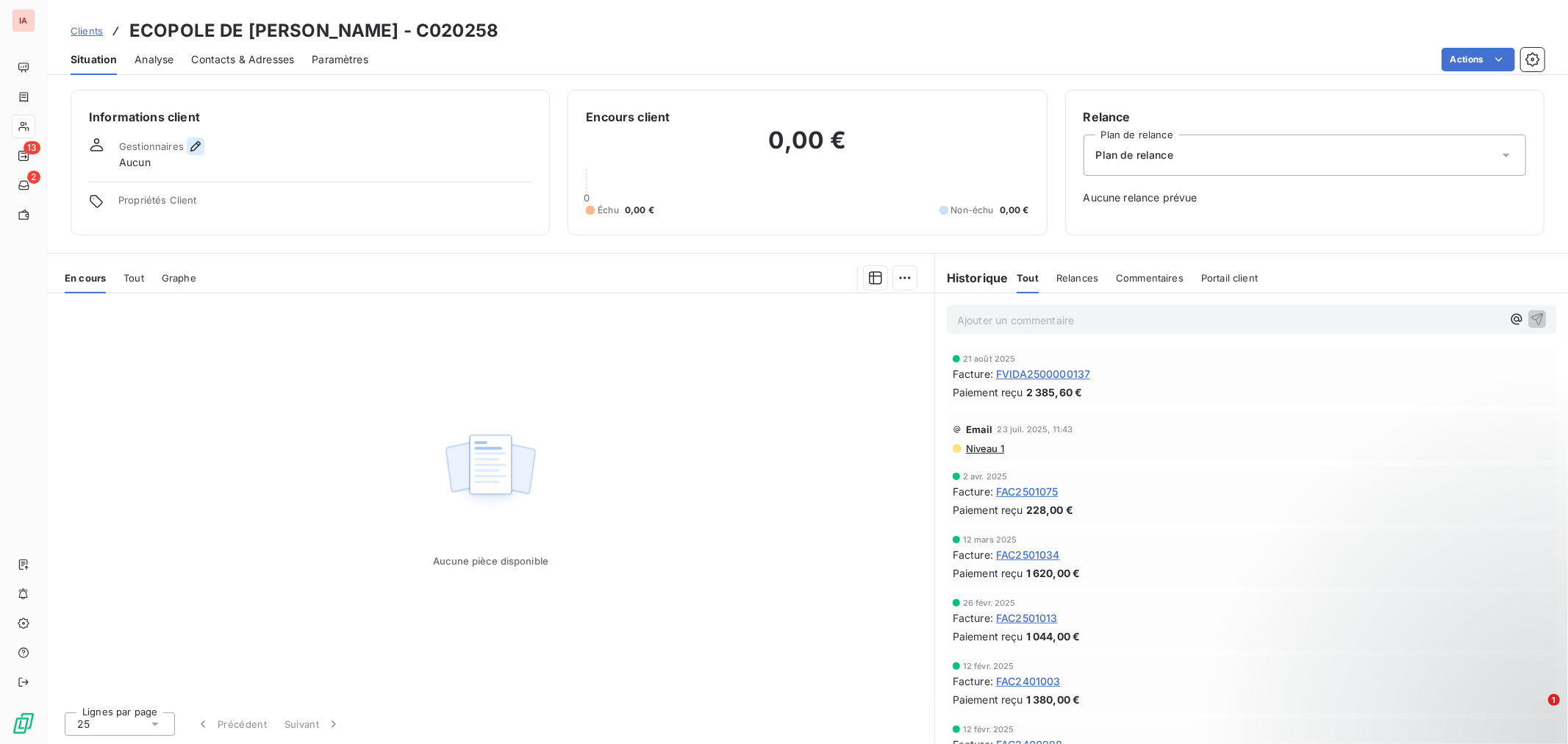
click at [199, 141] on icon "button" at bounding box center [196, 146] width 15 height 15
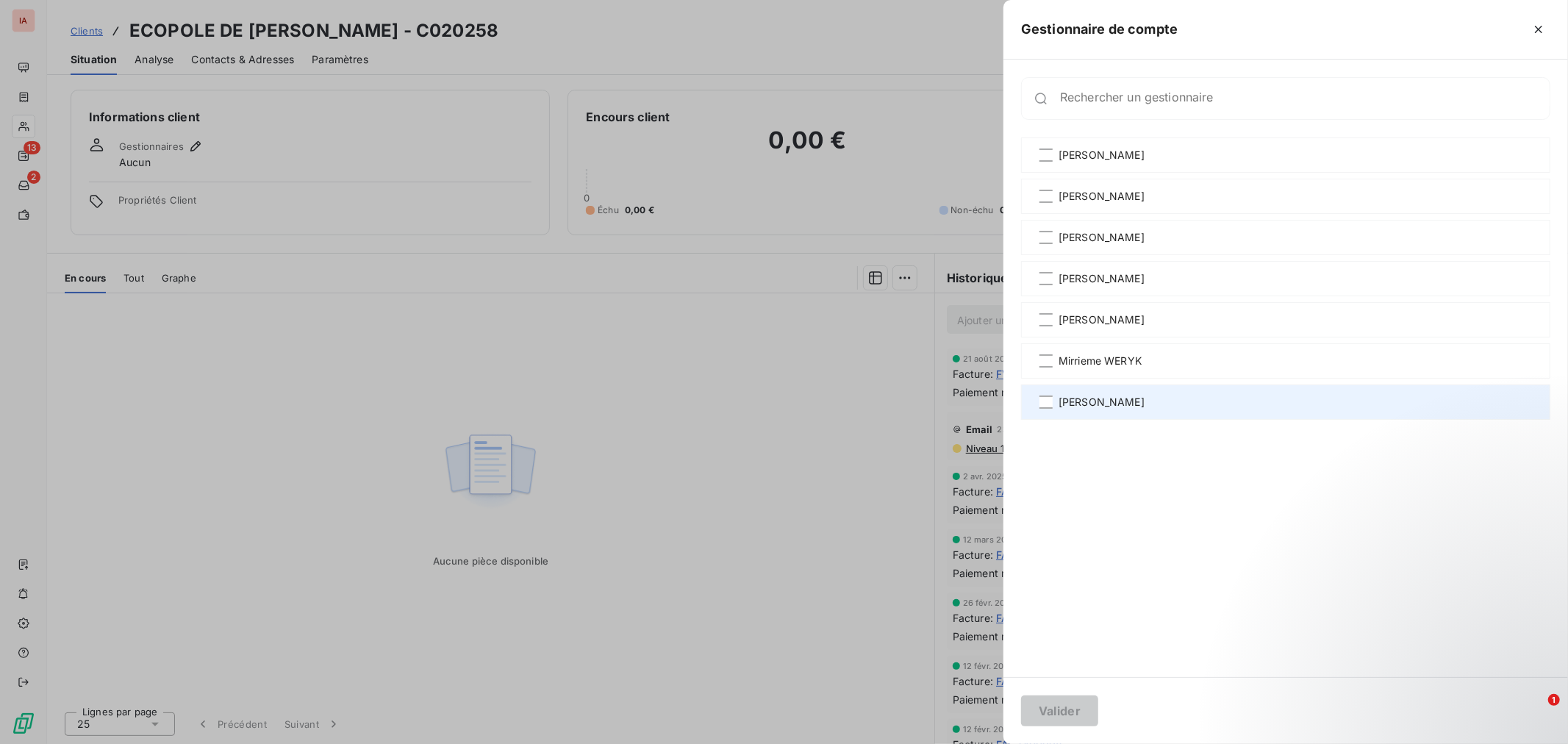
click at [1085, 406] on span "[PERSON_NAME]" at bounding box center [1101, 402] width 86 height 15
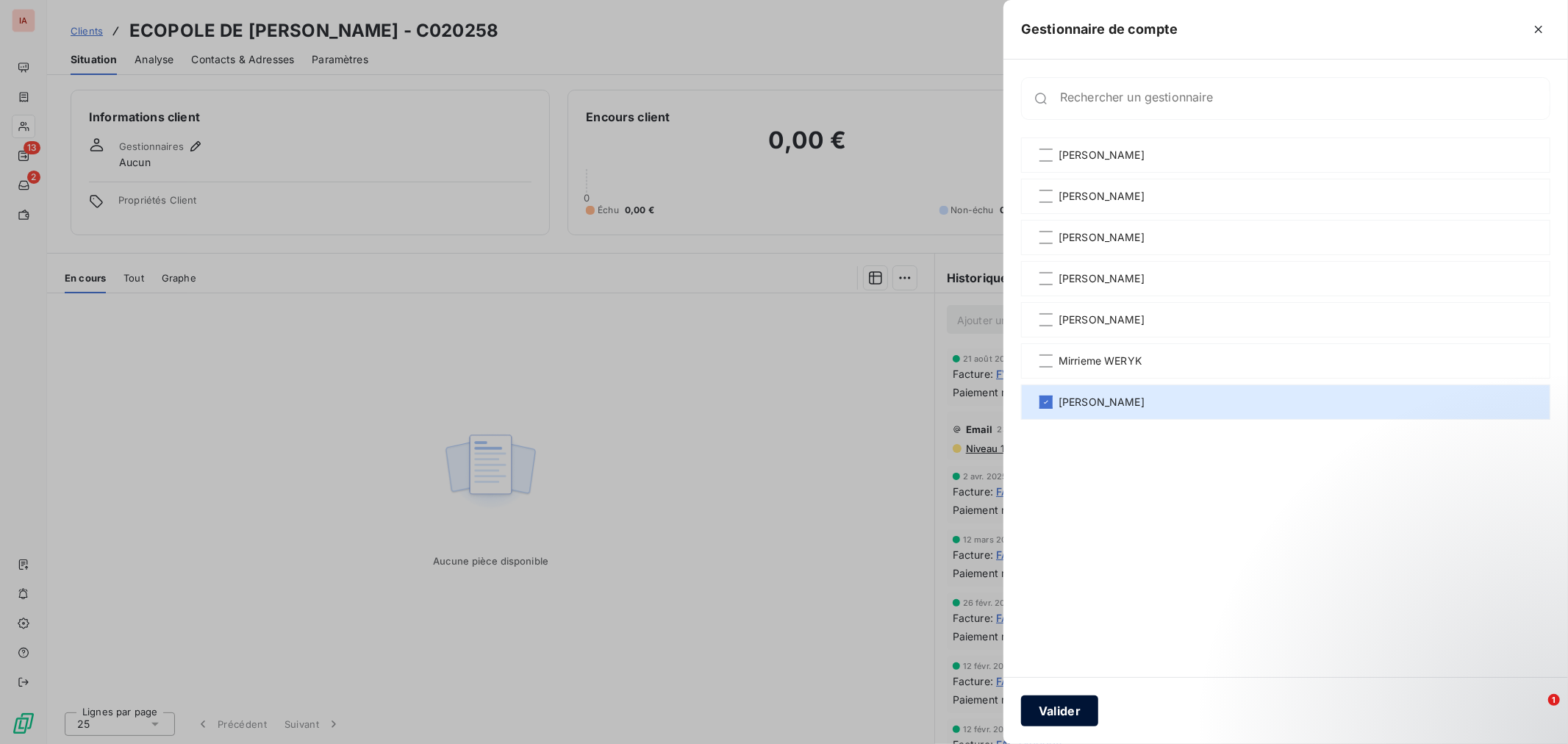
click at [1062, 710] on button "Valider" at bounding box center [1059, 711] width 77 height 31
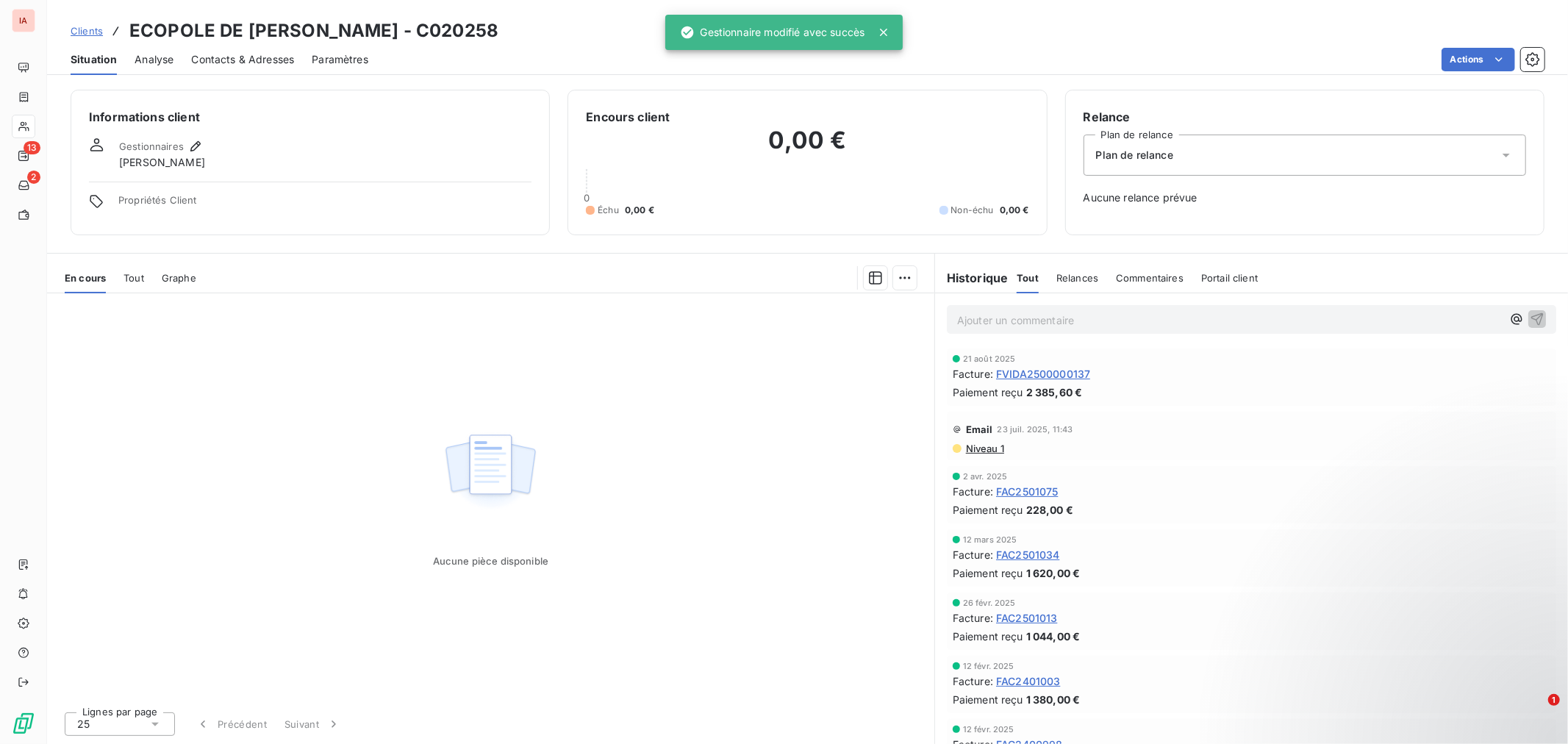
click at [83, 30] on span "Clients" at bounding box center [87, 30] width 33 height 12
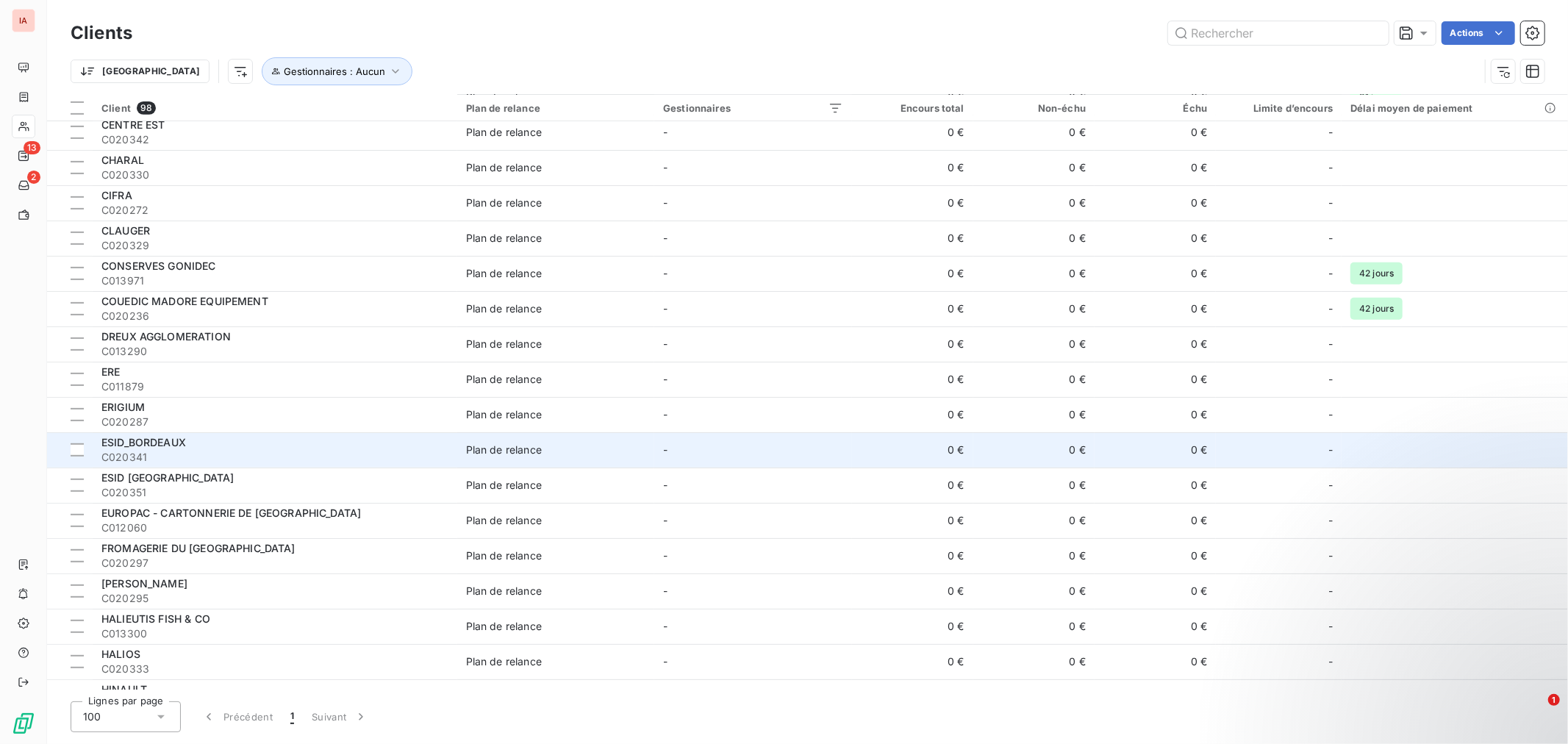
scroll to position [489, 0]
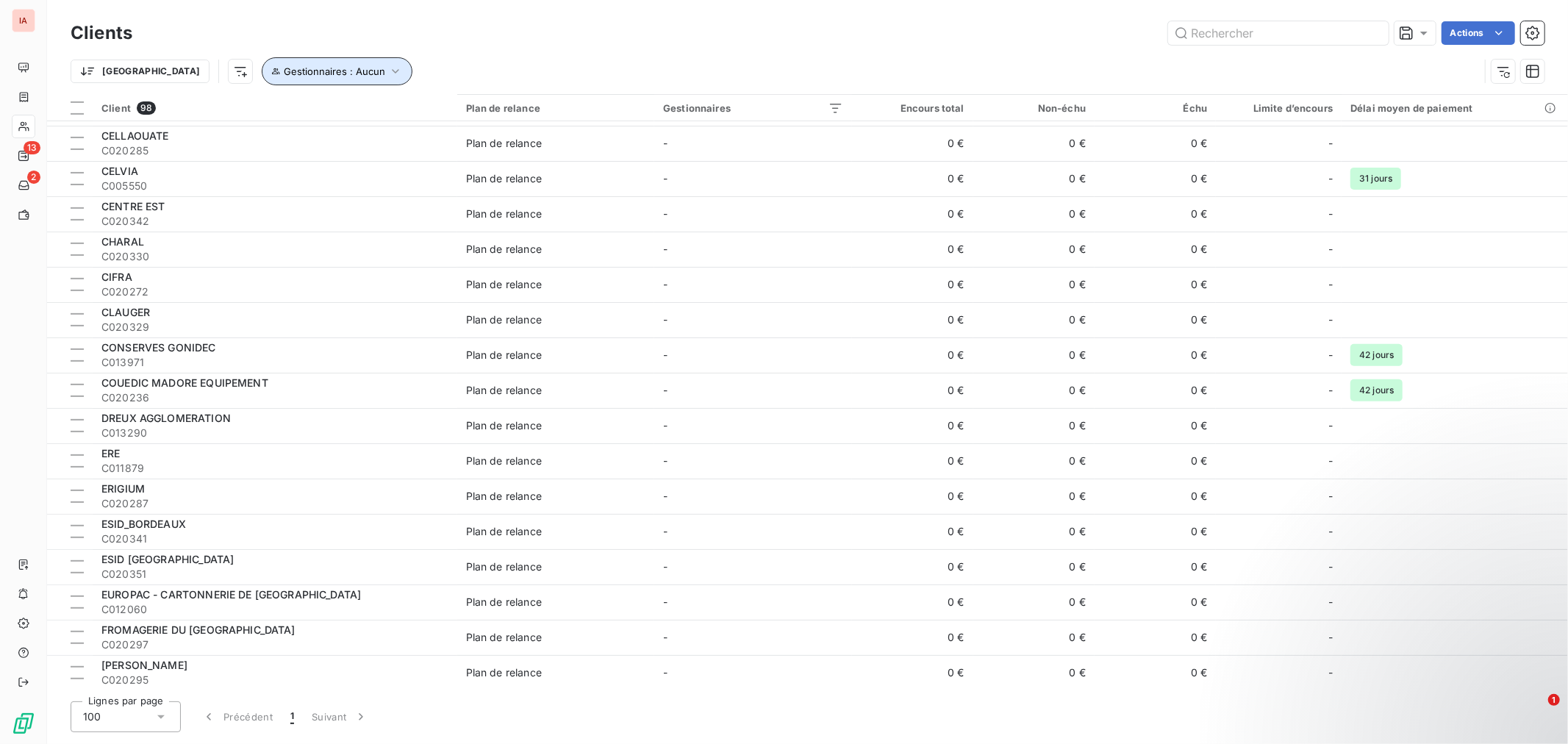
click at [388, 67] on icon "button" at bounding box center [395, 71] width 15 height 15
click at [520, 111] on icon at bounding box center [516, 110] width 15 height 15
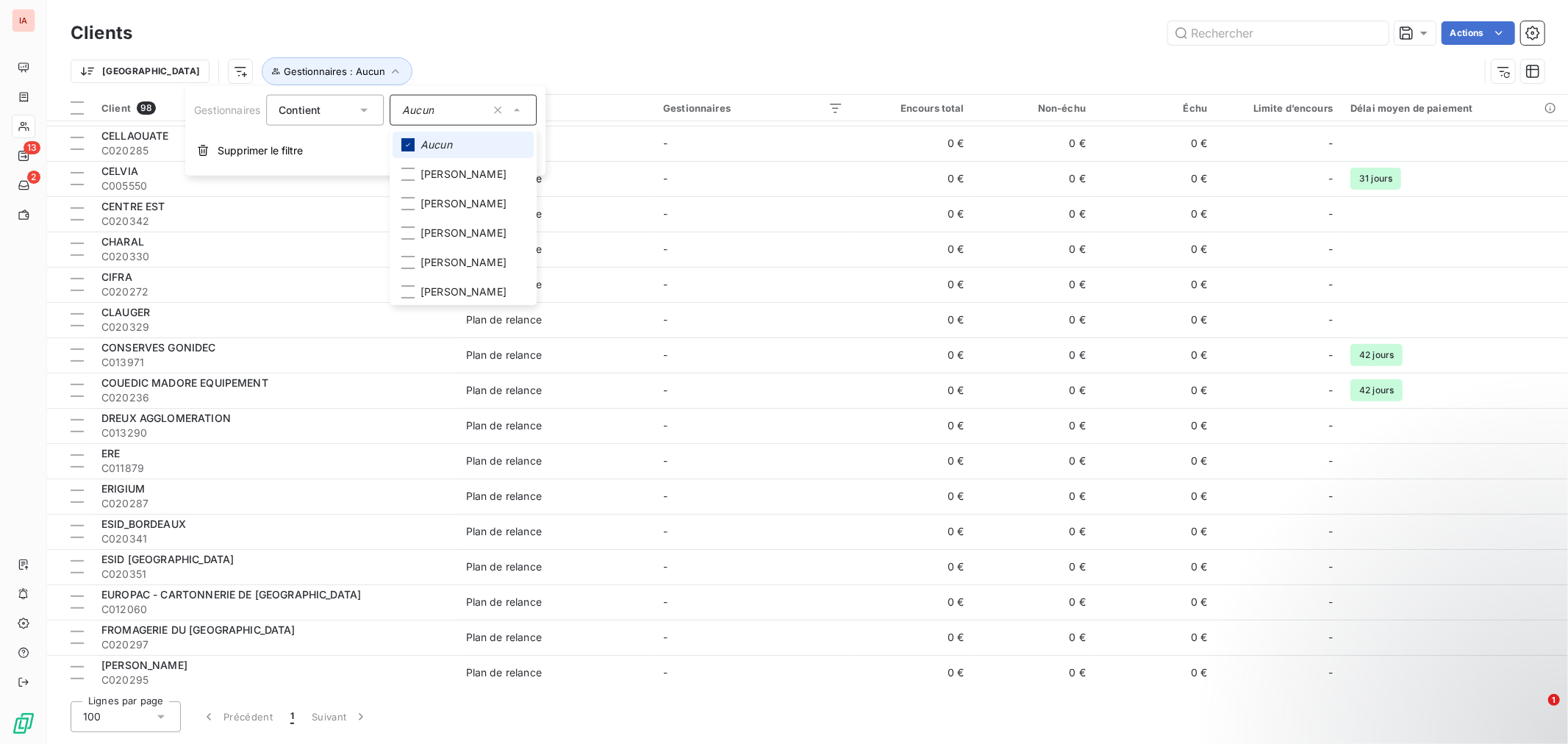
click at [411, 140] on icon at bounding box center [407, 144] width 9 height 9
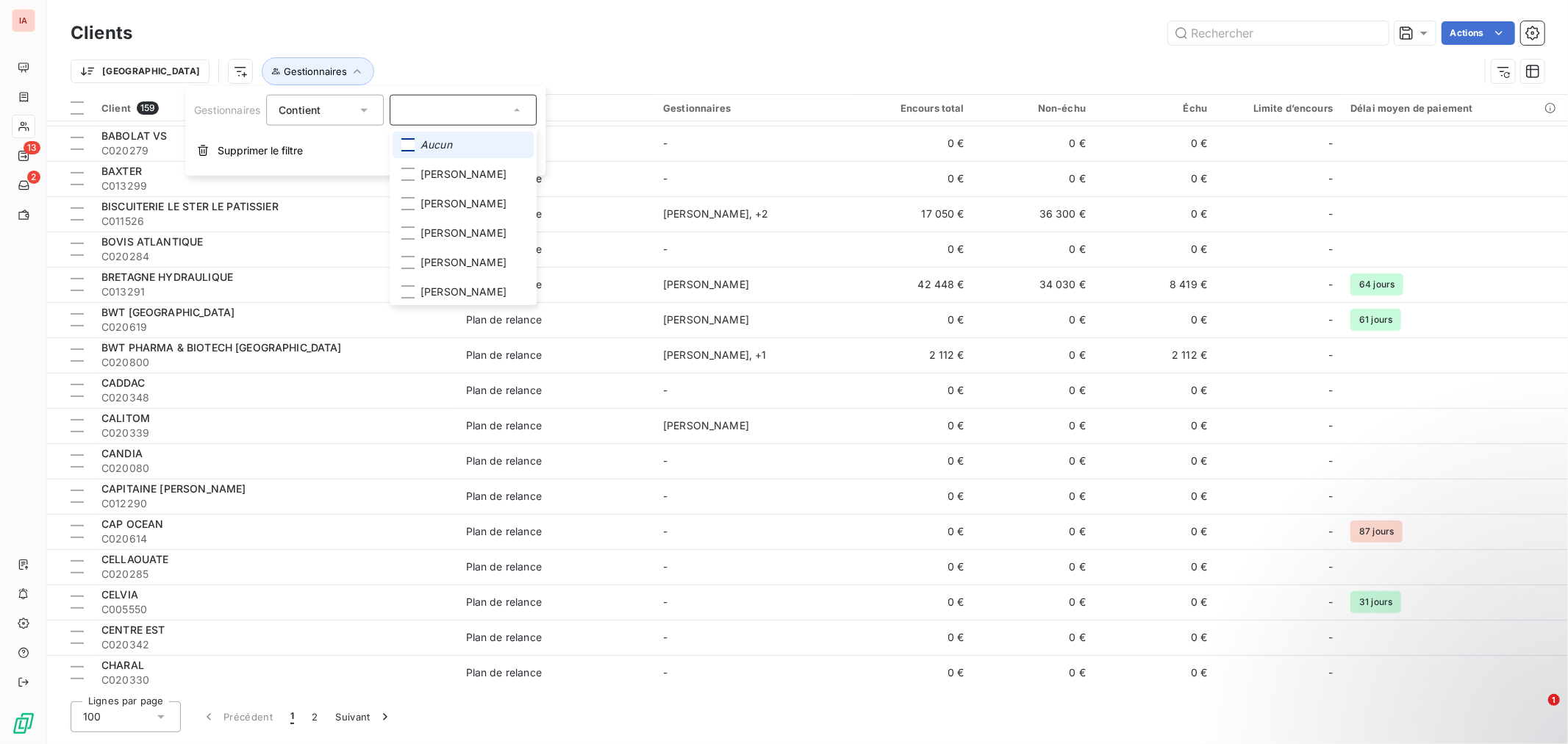
click at [409, 138] on div at bounding box center [407, 144] width 13 height 13
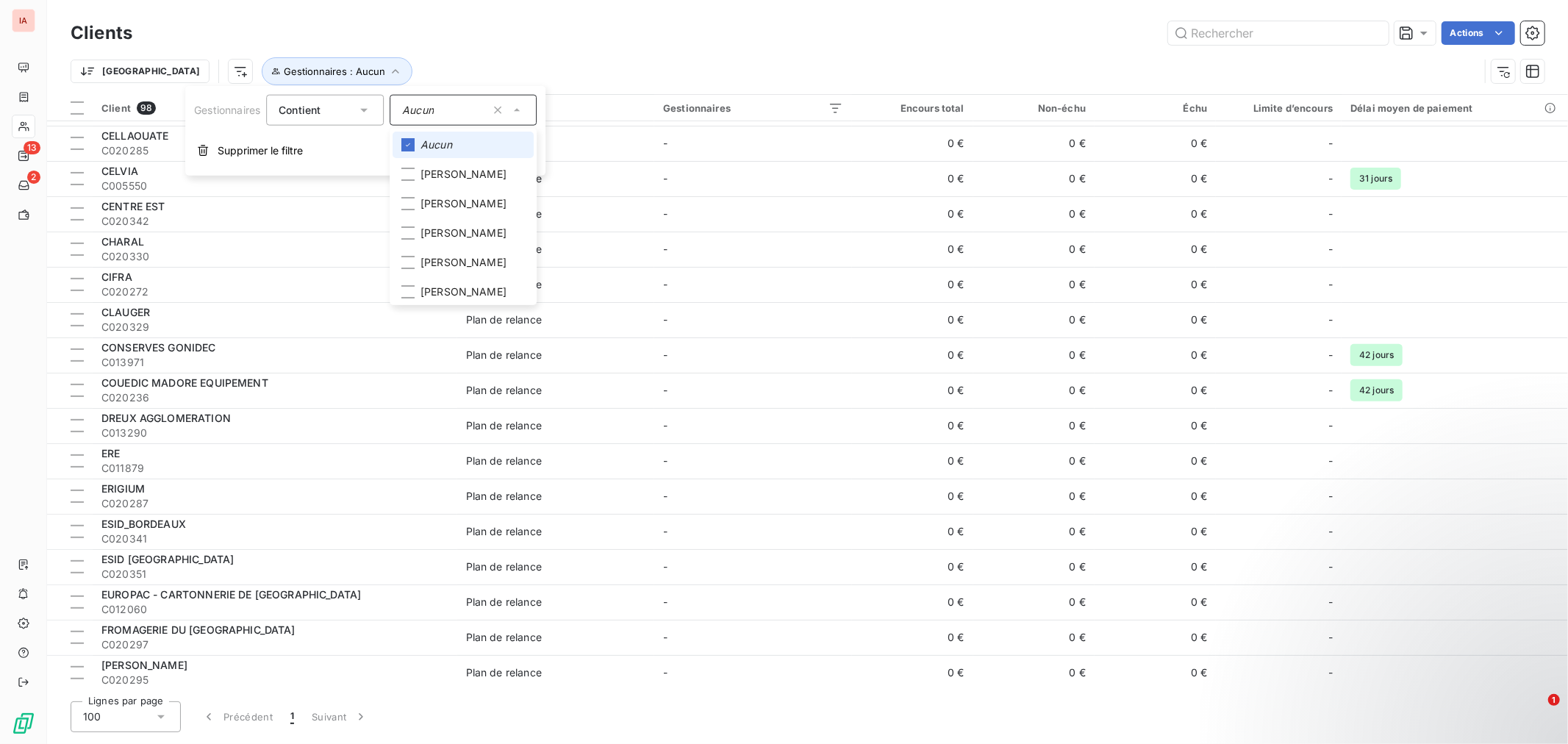
click at [405, 143] on icon at bounding box center [407, 144] width 9 height 9
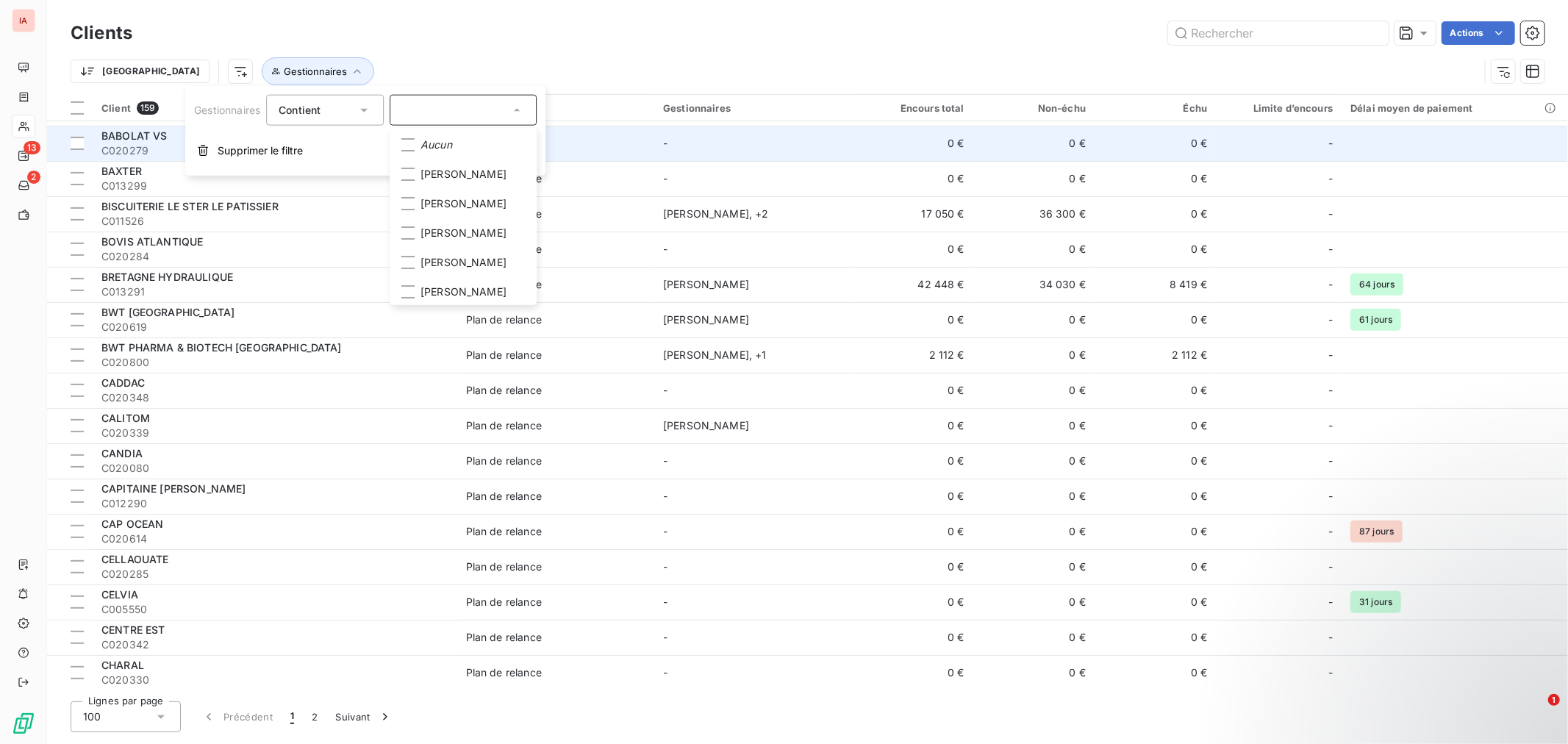
click at [263, 143] on span "Supprimer le filtre" at bounding box center [259, 150] width 85 height 15
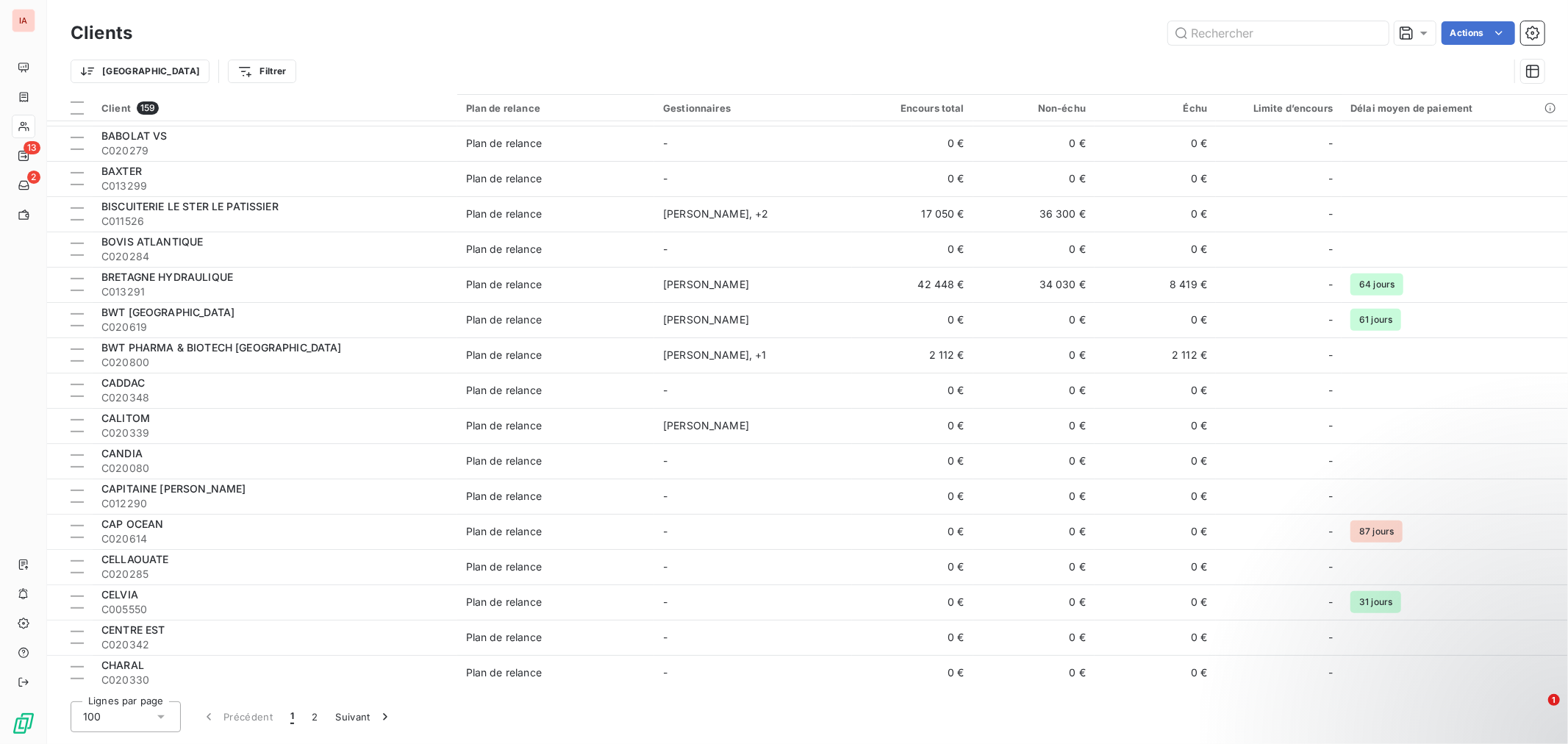
click at [421, 50] on div "Trier Filtrer" at bounding box center [808, 71] width 1474 height 46
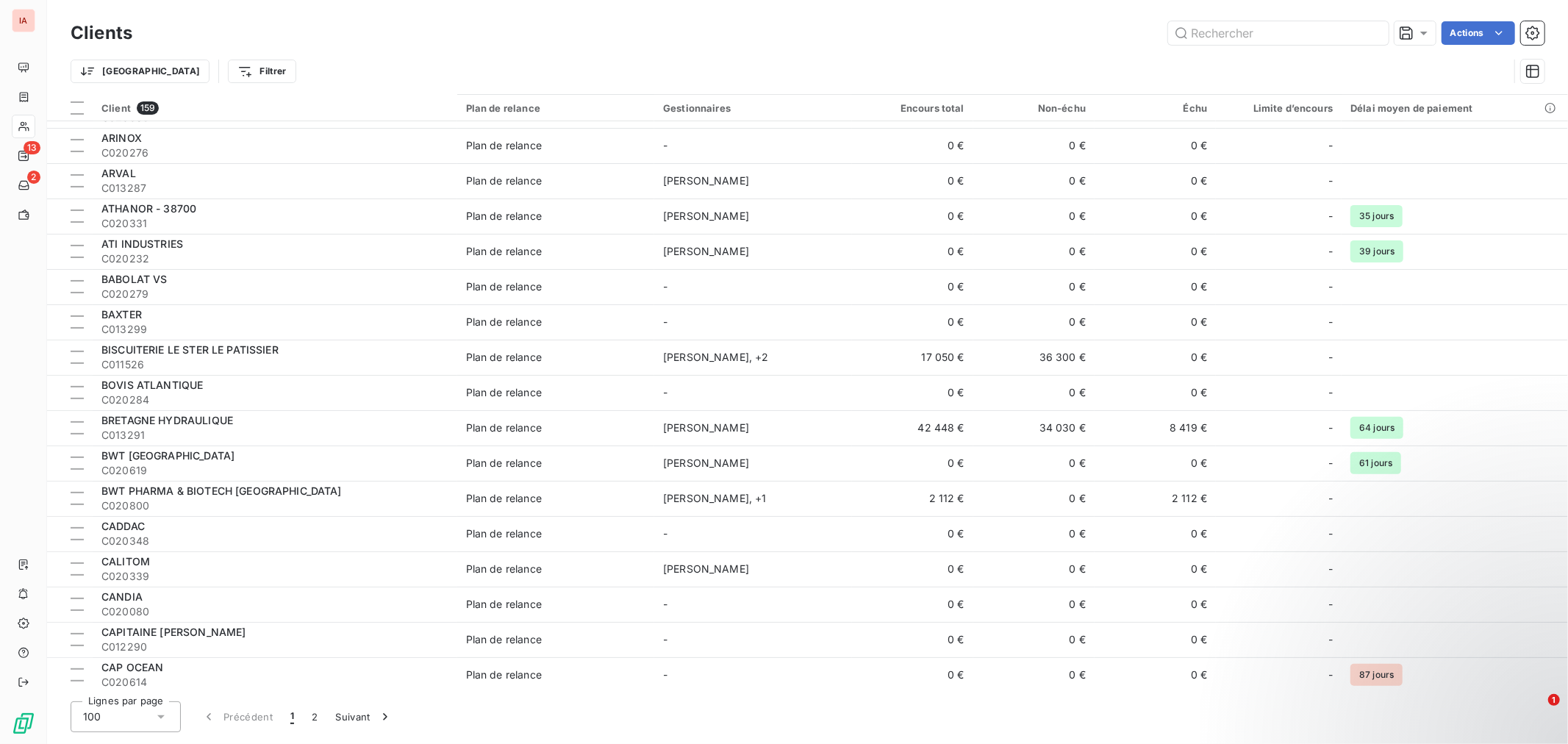
scroll to position [0, 0]
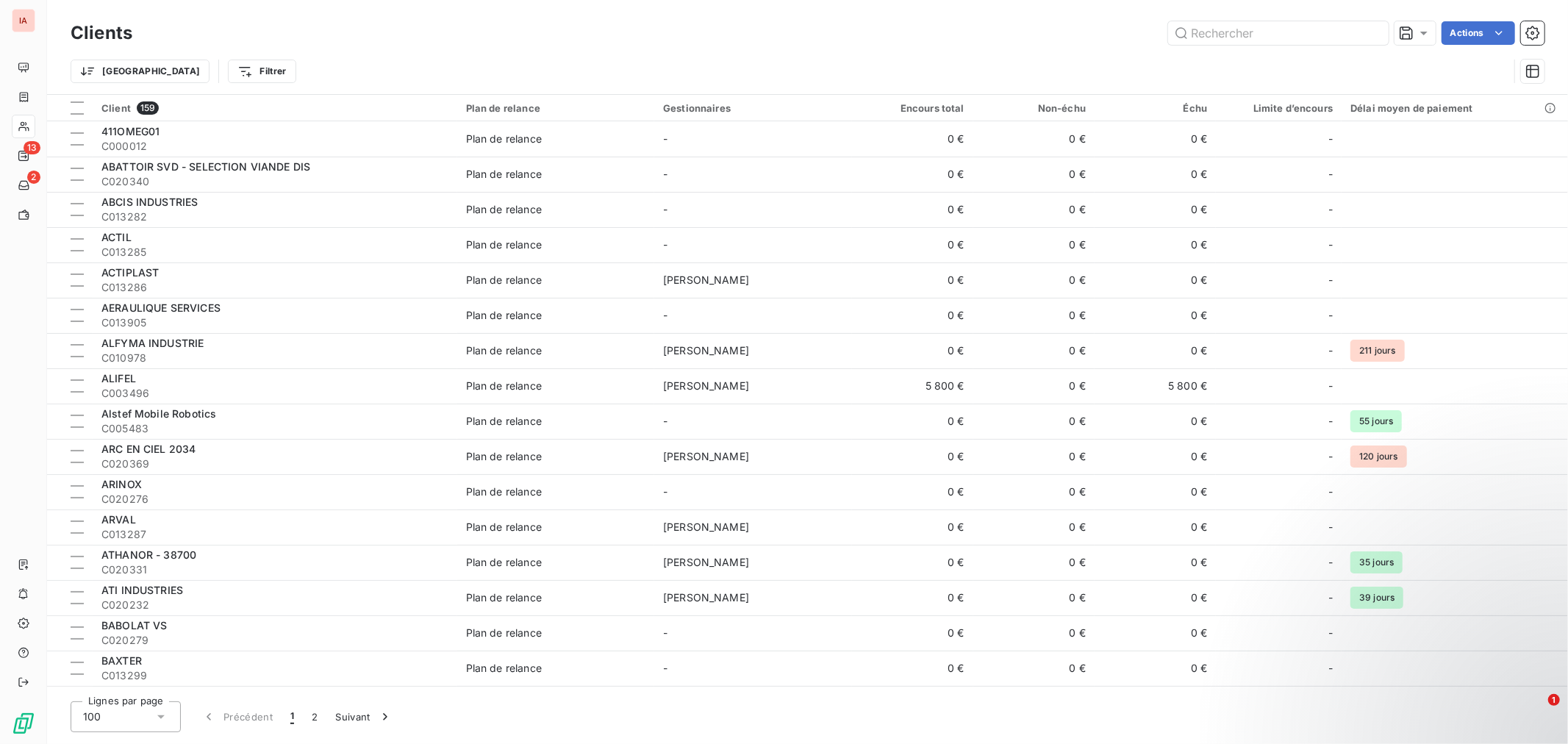
click at [329, 69] on div "Trier Filtrer" at bounding box center [790, 72] width 1438 height 28
click at [1506, 25] on html "IA 13 2 Clients Actions Trier Filtrer Client 159 Plan de relance Gestionnaires …" at bounding box center [784, 372] width 1568 height 744
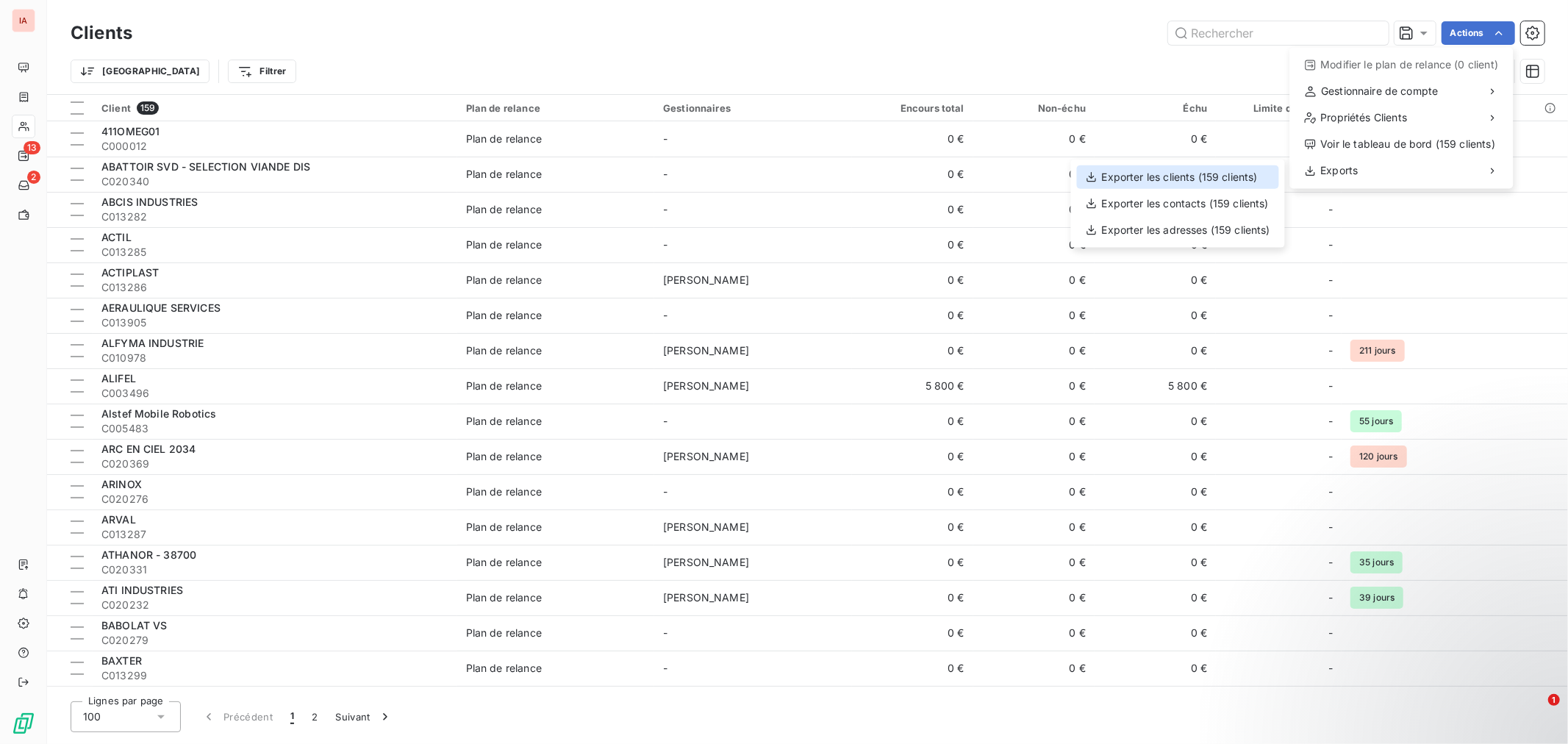
click at [1193, 176] on div "Exporter les clients (159 clients)" at bounding box center [1177, 177] width 202 height 23
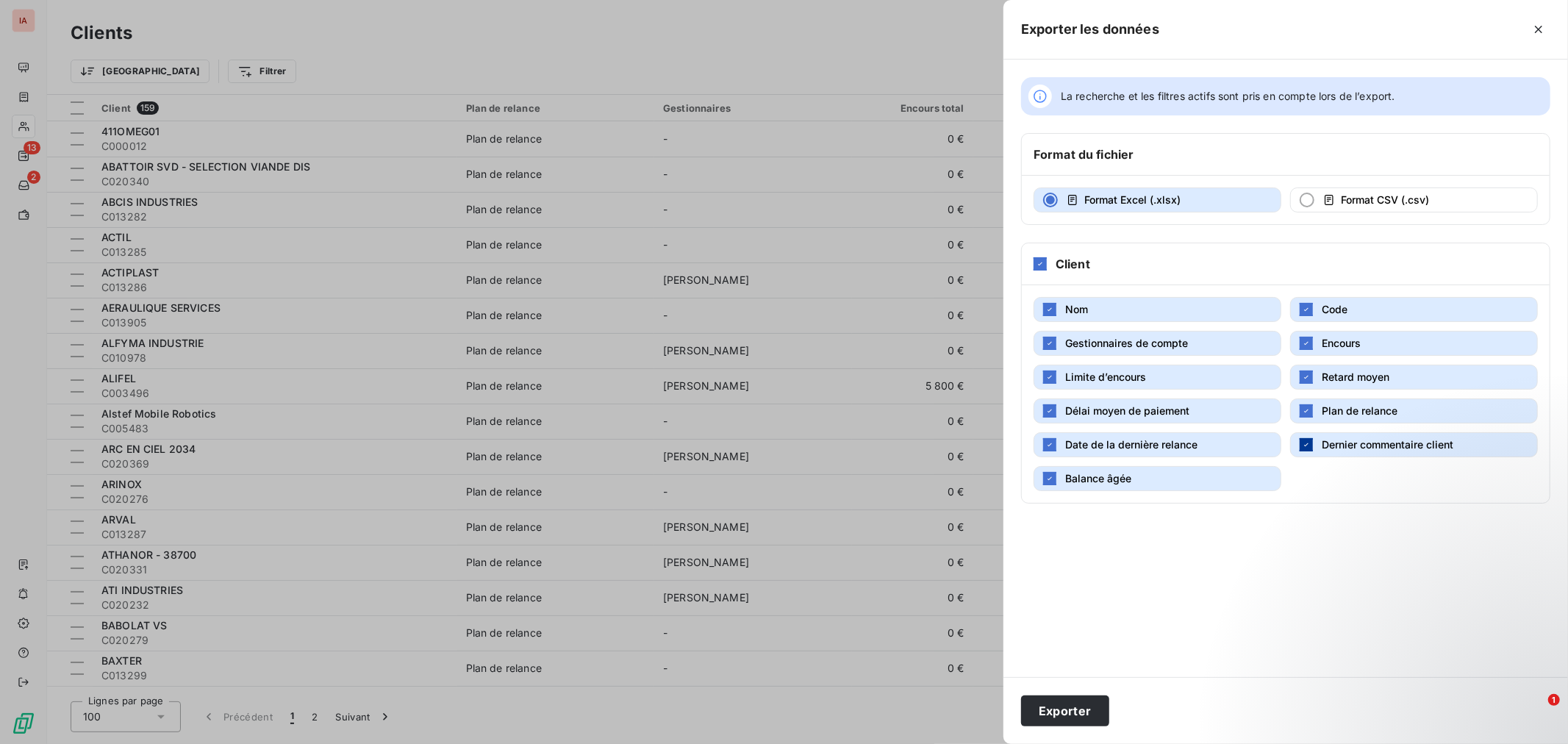
click at [1302, 443] on icon "button" at bounding box center [1305, 444] width 9 height 9
click at [1306, 413] on icon "button" at bounding box center [1305, 411] width 9 height 9
click at [1304, 378] on icon "button" at bounding box center [1305, 376] width 9 height 9
click at [1049, 475] on icon "button" at bounding box center [1049, 478] width 9 height 9
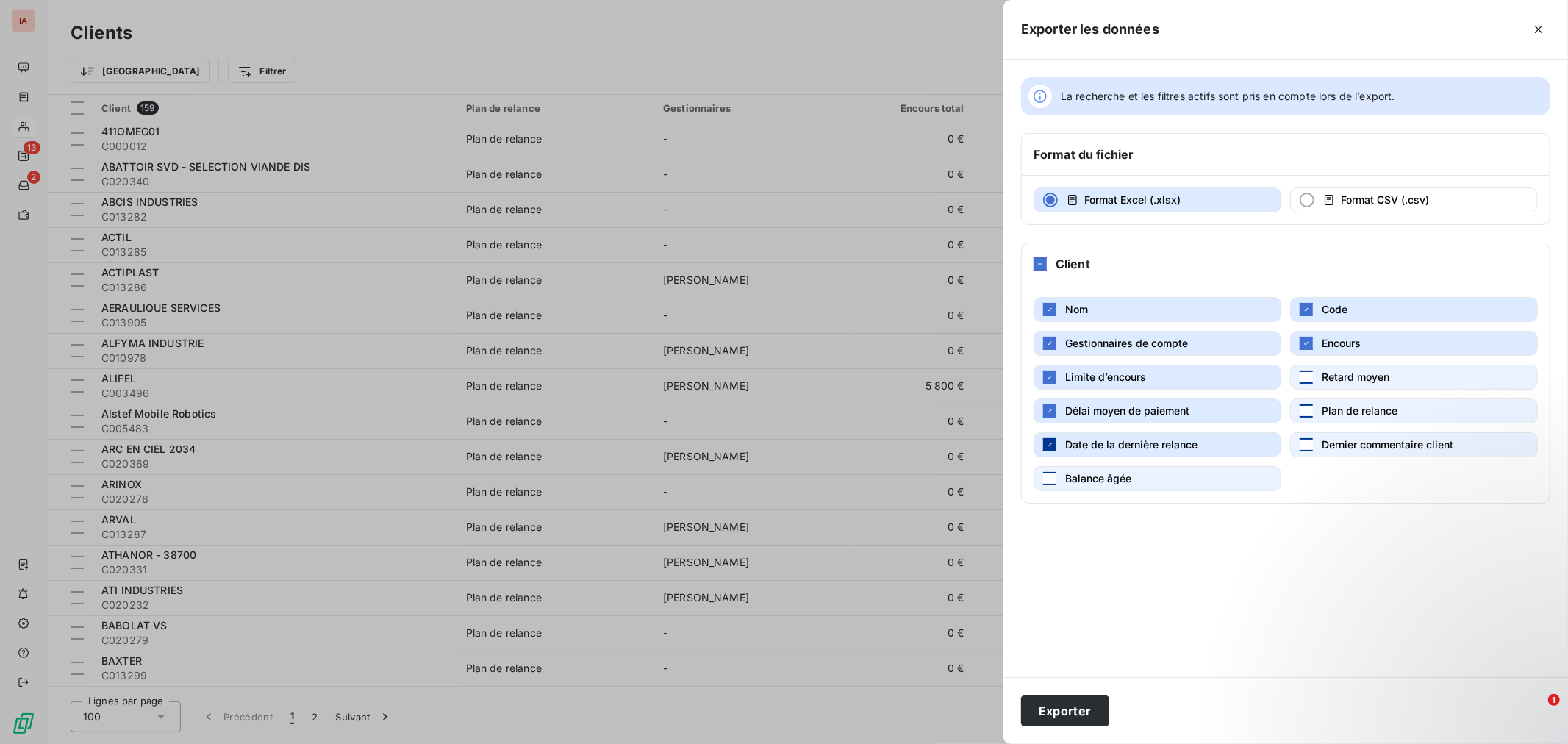
click at [1048, 439] on div "button" at bounding box center [1049, 444] width 13 height 13
click at [1048, 412] on icon "button" at bounding box center [1049, 411] width 9 height 9
click at [1049, 376] on icon "button" at bounding box center [1049, 376] width 9 height 9
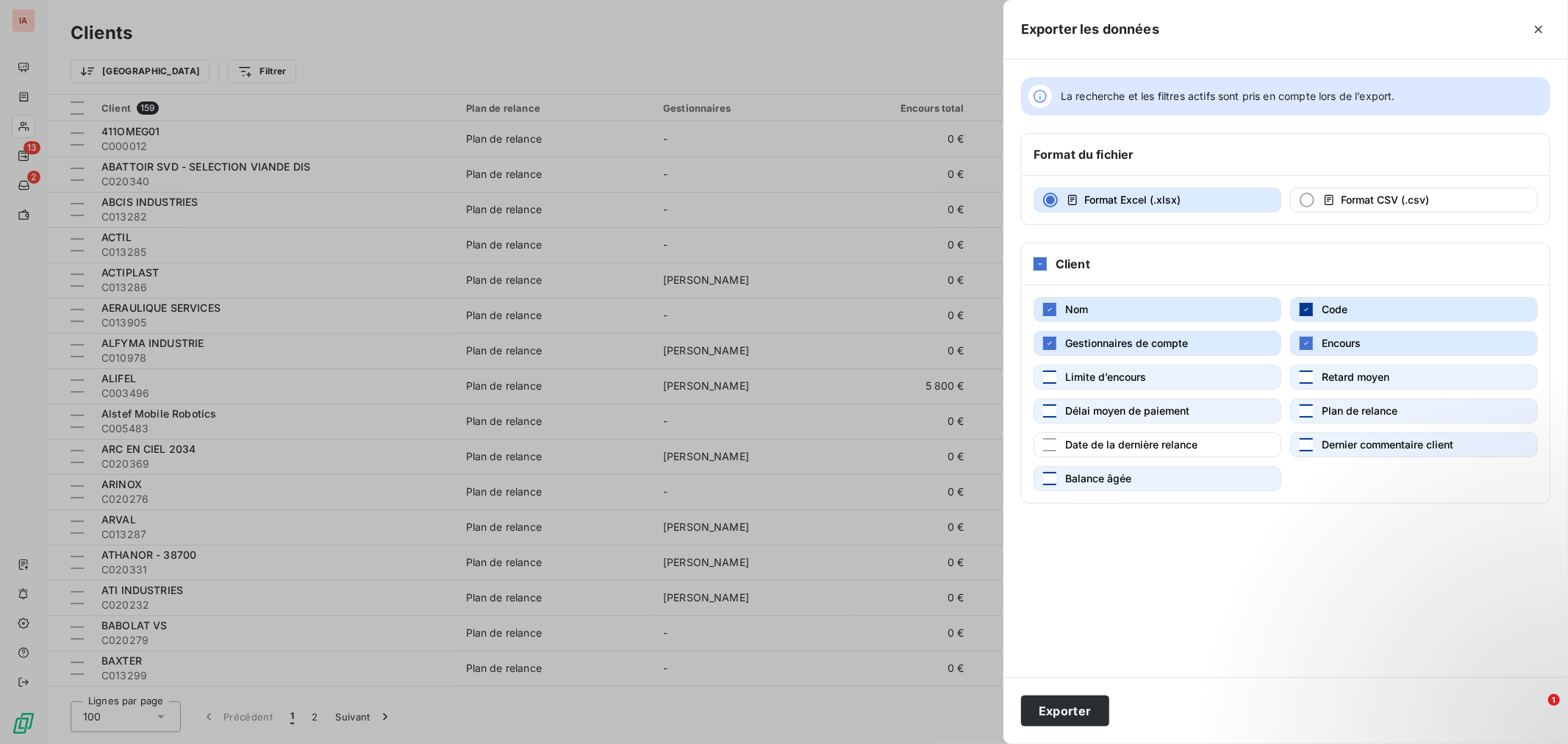
click at [1310, 310] on icon "button" at bounding box center [1305, 309] width 9 height 9
click at [1082, 710] on button "Exporter" at bounding box center [1065, 711] width 88 height 31
